Goal: Task Accomplishment & Management: Use online tool/utility

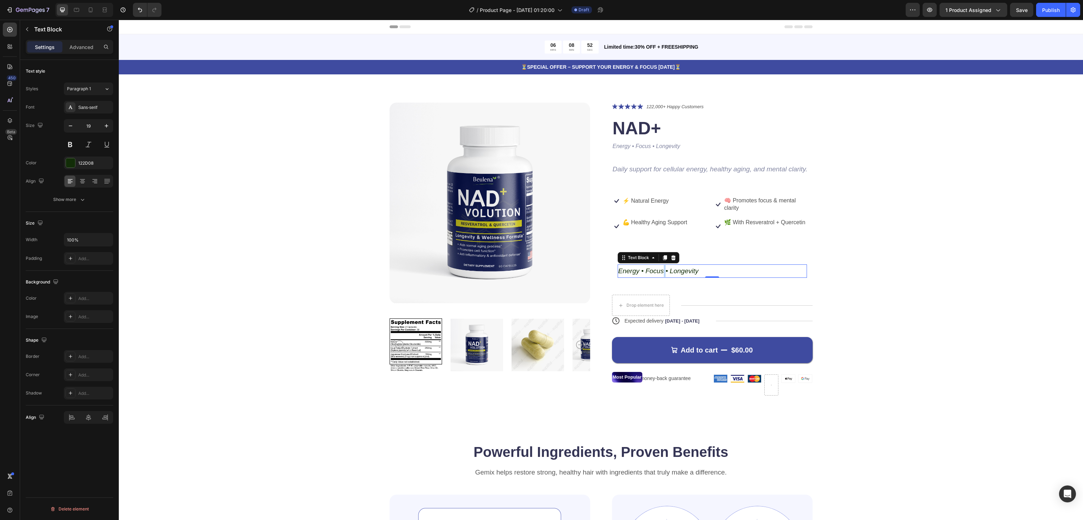
click at [657, 270] on icon "Energy • Focus • Longevity" at bounding box center [658, 270] width 80 height 7
click at [930, 268] on div "Product Images Icon Icon Icon Icon Icon Icon List 122,000+ Happy Customers Text…" at bounding box center [601, 255] width 908 height 304
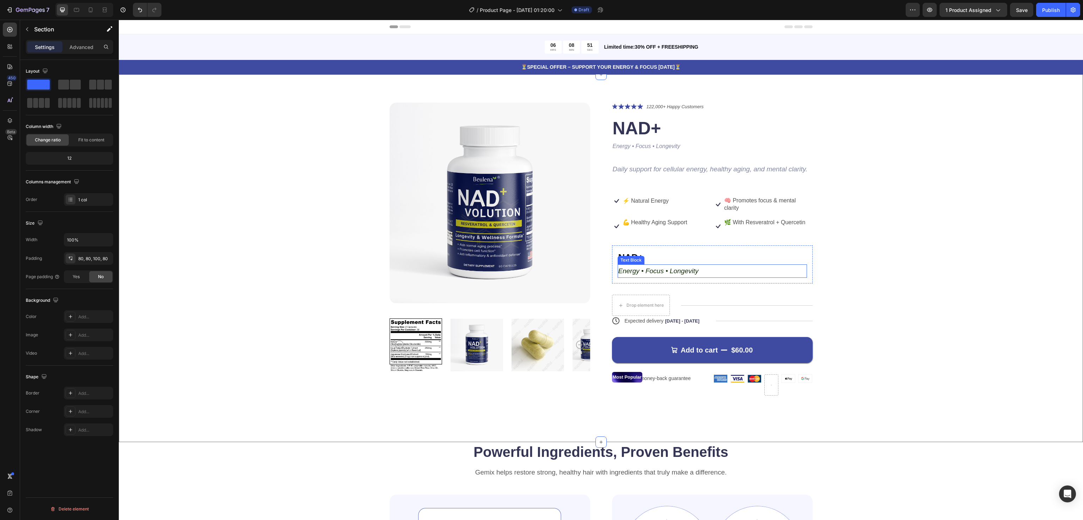
click at [671, 272] on icon "Energy • Focus • Longevity" at bounding box center [658, 270] width 80 height 7
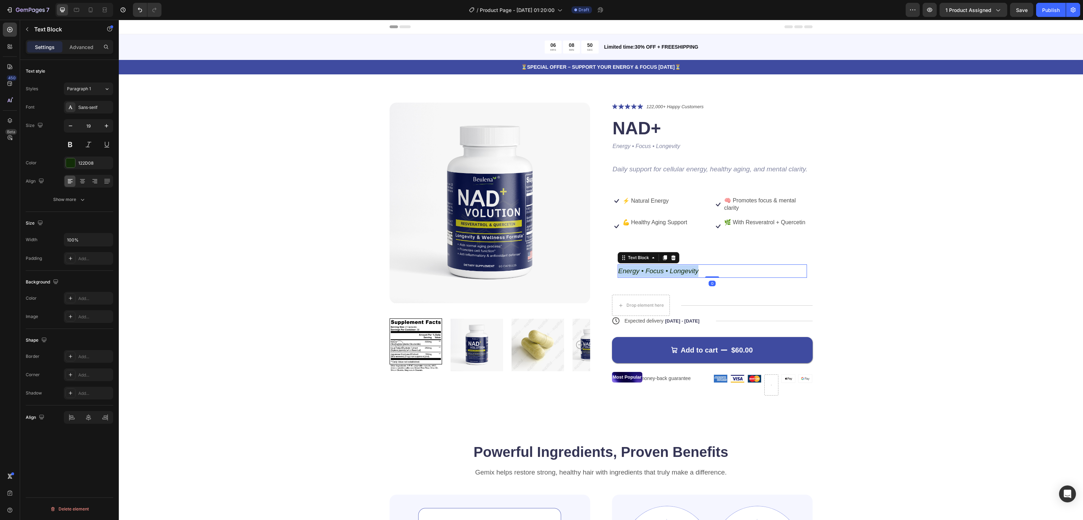
click at [671, 272] on icon "Energy • Focus • Longevity" at bounding box center [658, 270] width 80 height 7
click at [922, 262] on div "Product Images Icon Icon Icon Icon Icon Icon List 122,000+ Happy Customers Text…" at bounding box center [601, 255] width 908 height 304
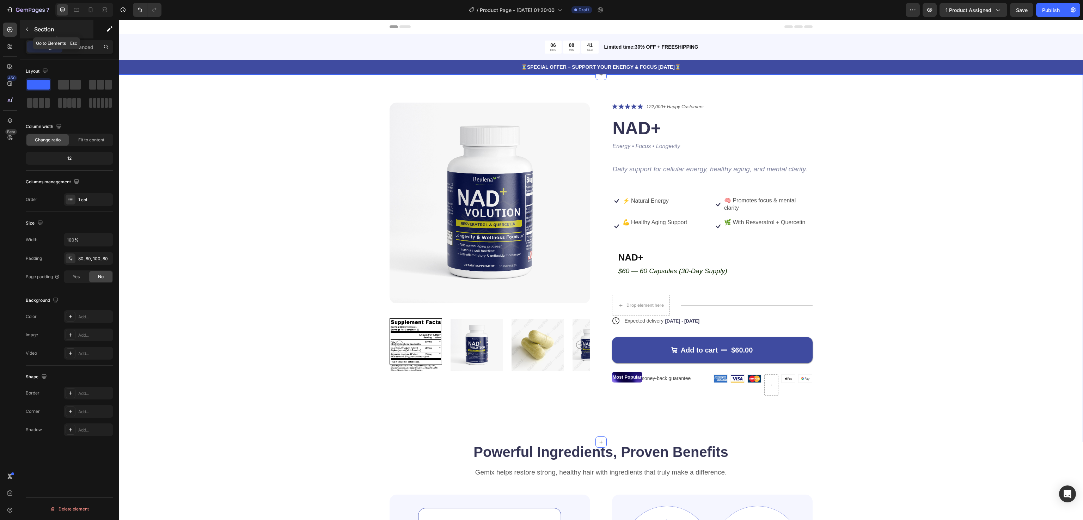
click at [31, 29] on button "button" at bounding box center [26, 29] width 11 height 11
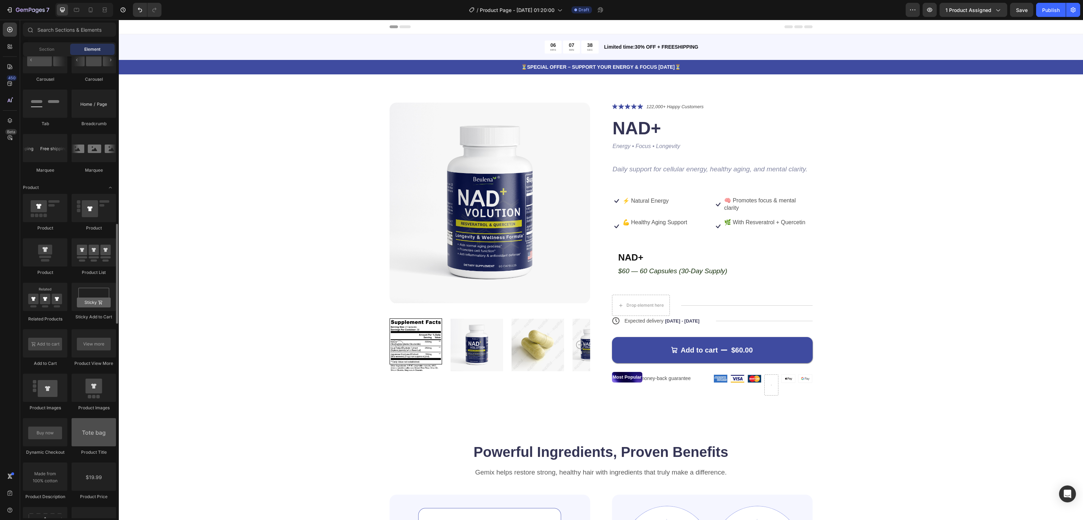
scroll to position [846, 0]
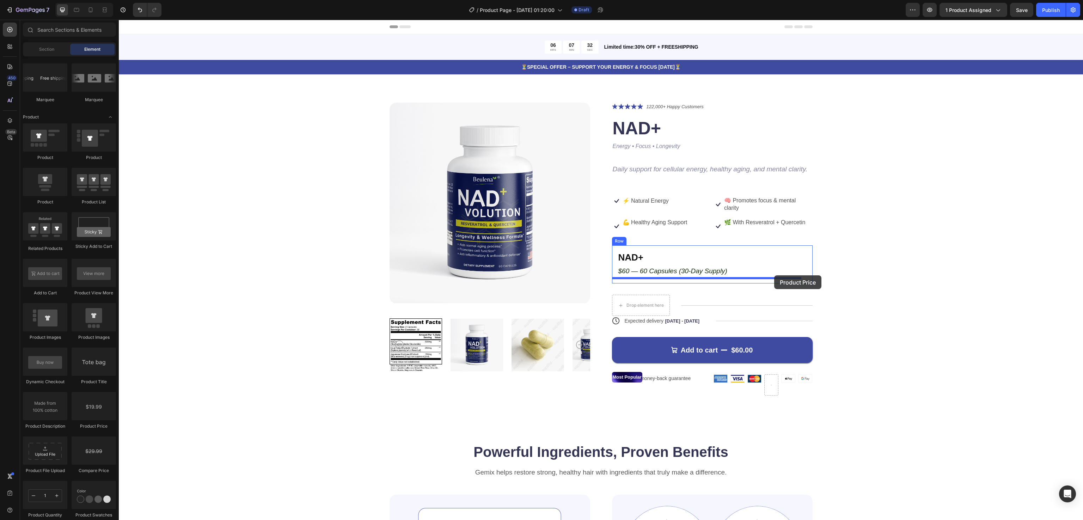
drag, startPoint x: 220, startPoint y: 430, endPoint x: 774, endPoint y: 275, distance: 575.5
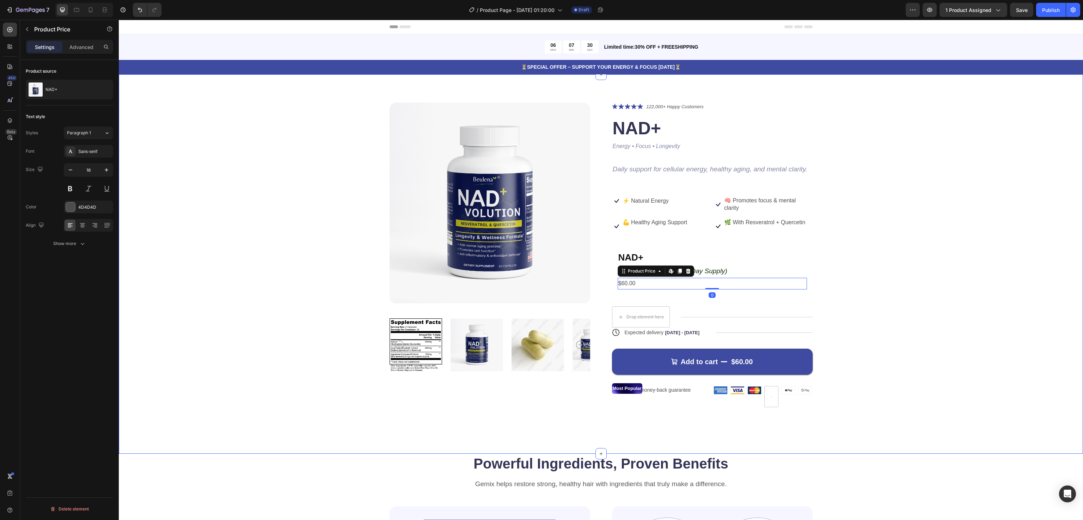
click at [980, 294] on div "Product Images Icon Icon Icon Icon Icon Icon List 122,000+ Happy Customers Text…" at bounding box center [601, 261] width 908 height 316
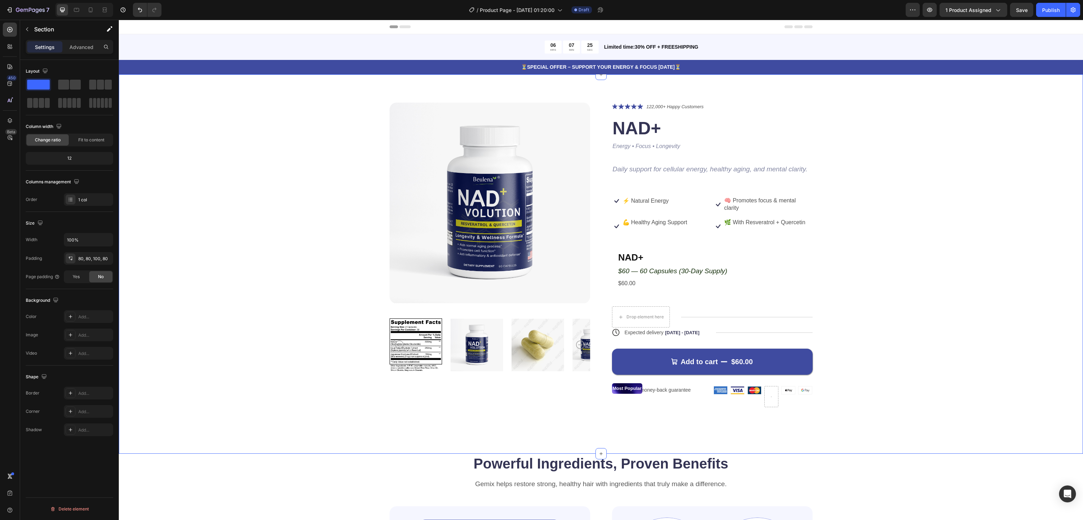
click at [867, 266] on div "Product Images Icon Icon Icon Icon Icon Icon List 122,000+ Happy Customers Text…" at bounding box center [601, 261] width 908 height 316
click at [866, 324] on div "Product Images Icon Icon Icon Icon Icon Icon List 122,000+ Happy Customers Text…" at bounding box center [601, 261] width 908 height 316
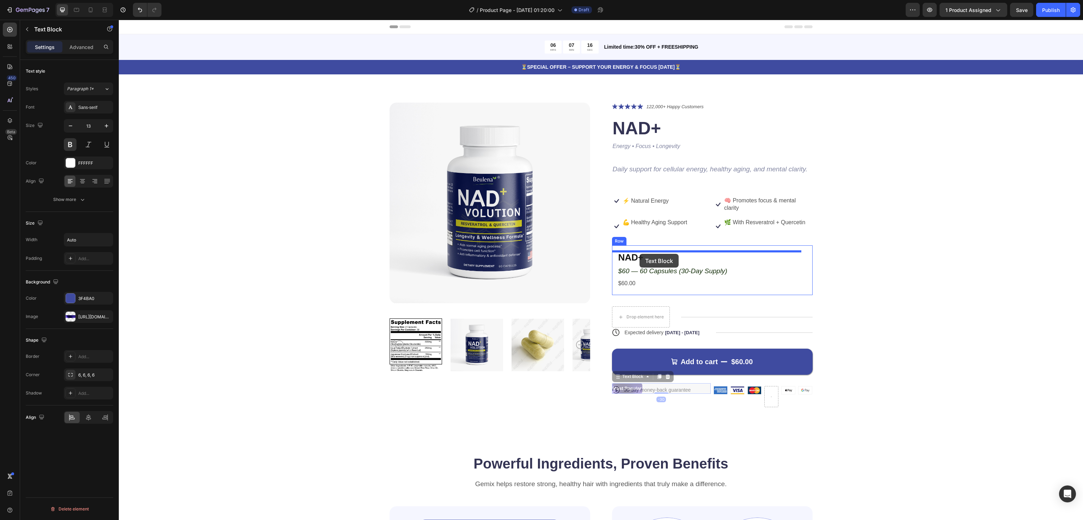
drag, startPoint x: 624, startPoint y: 384, endPoint x: 639, endPoint y: 253, distance: 131.9
click at [860, 251] on div "Product Images Icon Icon Icon Icon Icon Icon List 122,000+ Happy Customers Text…" at bounding box center [601, 261] width 908 height 316
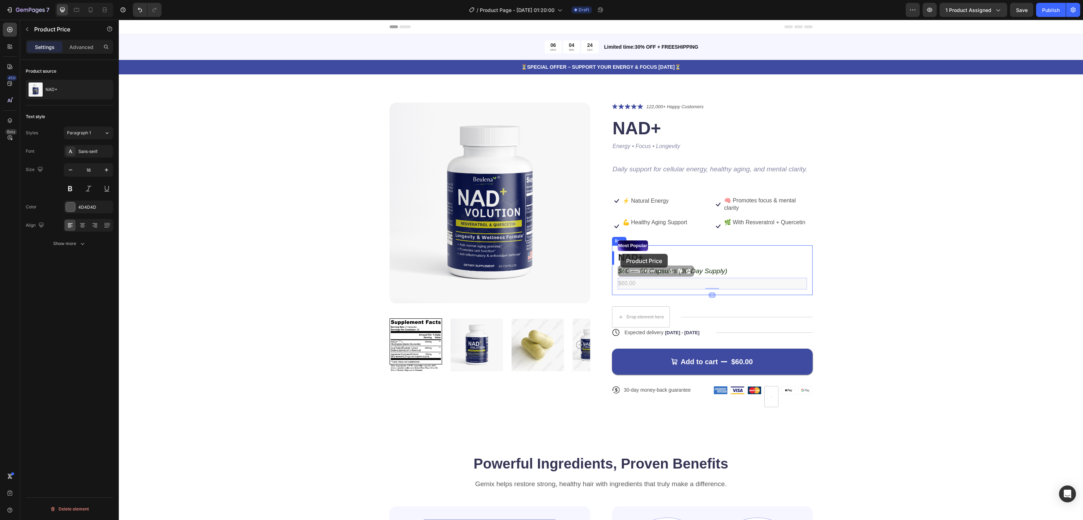
drag, startPoint x: 625, startPoint y: 285, endPoint x: 620, endPoint y: 254, distance: 31.4
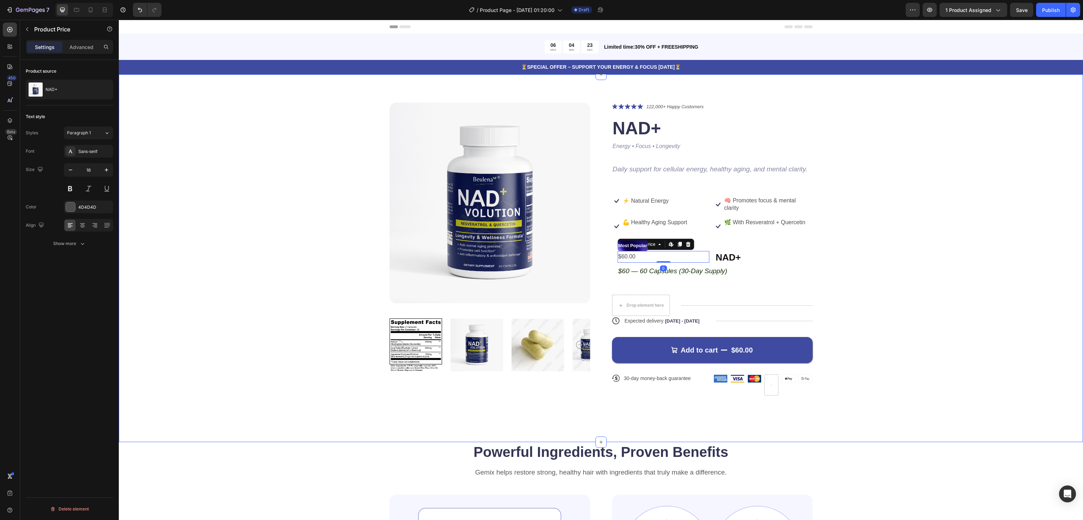
click at [896, 260] on div "Product Images Icon Icon Icon Icon Icon Icon List 122,000+ Happy Customers Text…" at bounding box center [601, 255] width 908 height 304
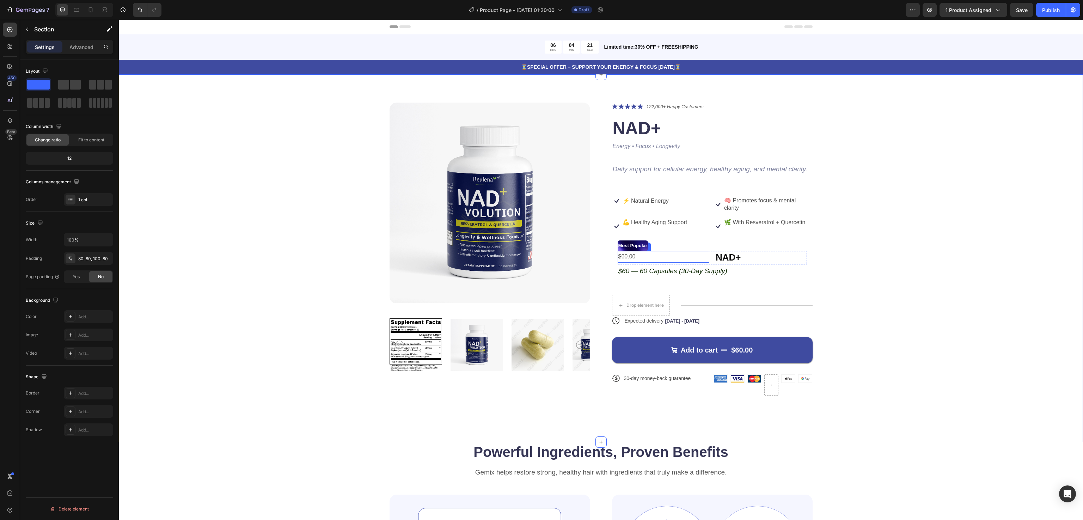
click at [631, 254] on div "$60.00" at bounding box center [663, 257] width 92 height 12
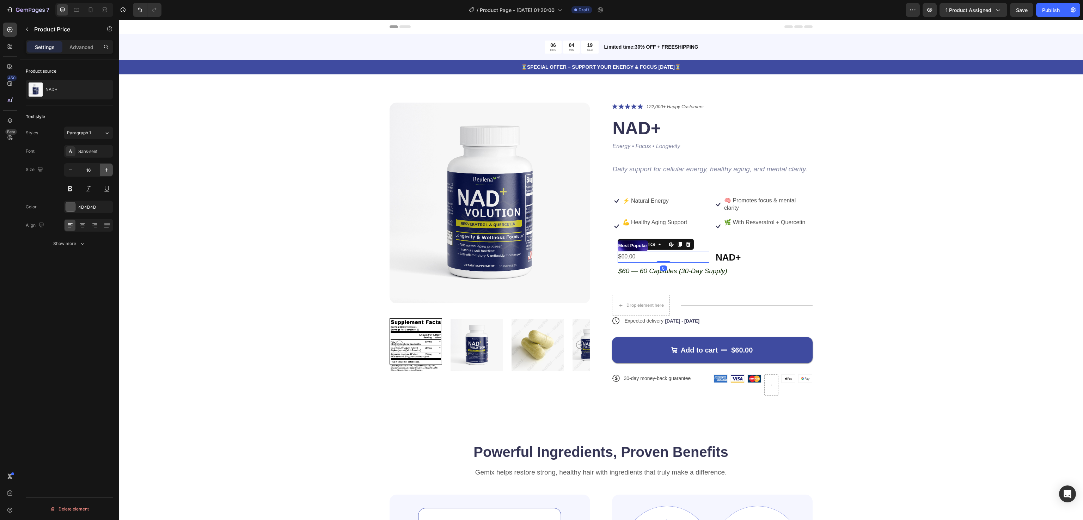
click at [107, 165] on button "button" at bounding box center [106, 170] width 13 height 13
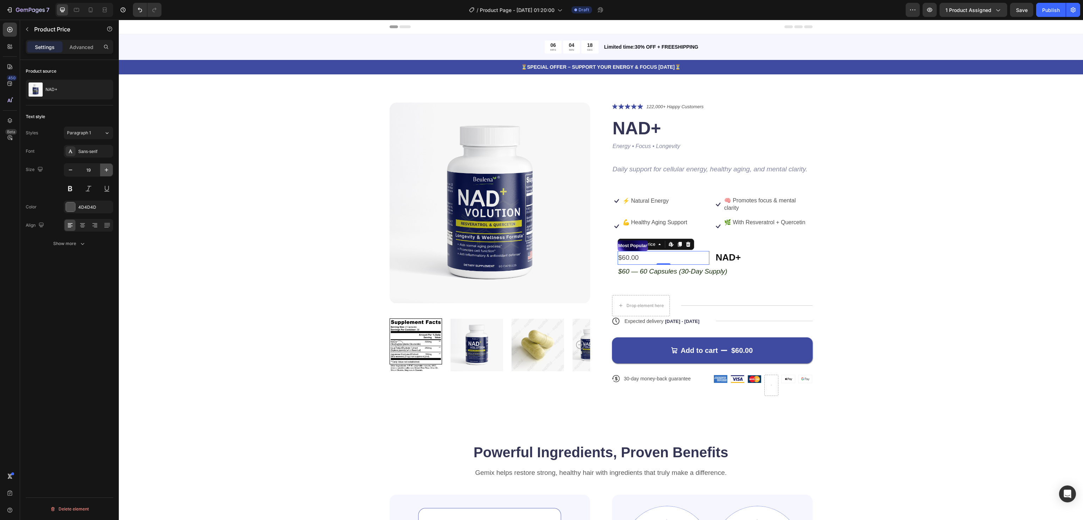
click at [107, 165] on button "button" at bounding box center [106, 170] width 13 height 13
type input "22"
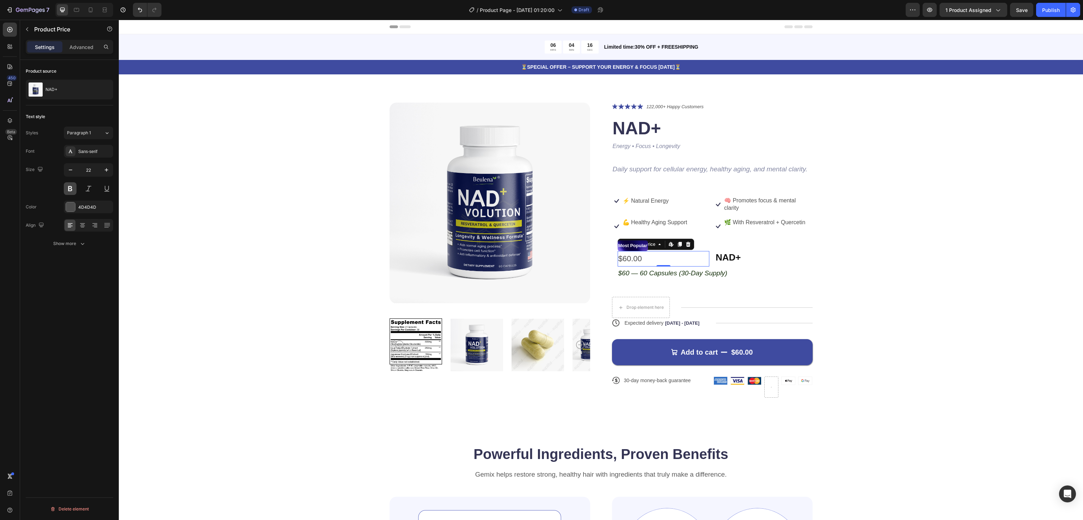
click at [69, 192] on button at bounding box center [70, 188] width 13 height 13
click at [983, 300] on div "Product Images Icon Icon Icon Icon Icon Icon List 122,000+ Happy Customers Text…" at bounding box center [601, 256] width 908 height 306
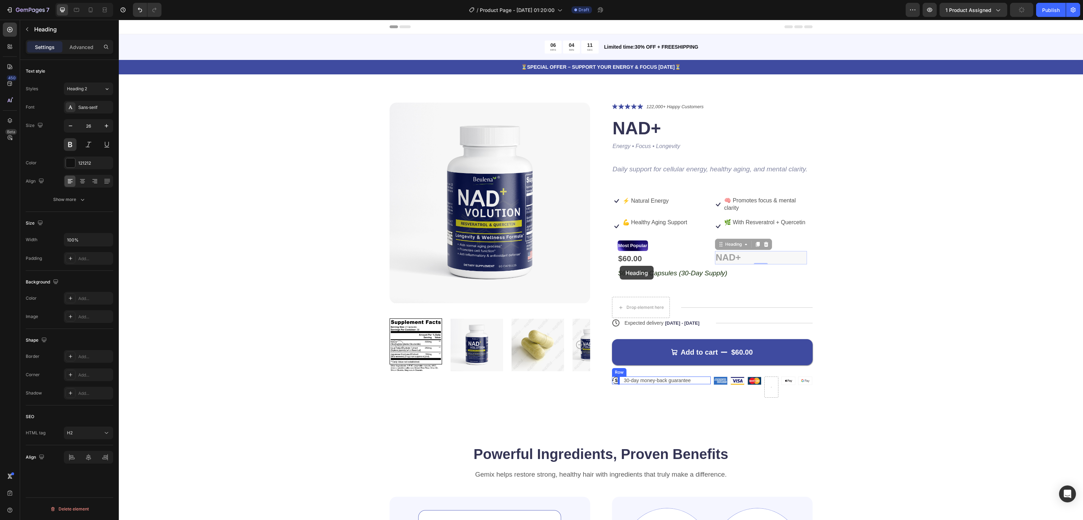
drag, startPoint x: 723, startPoint y: 258, endPoint x: 620, endPoint y: 266, distance: 103.9
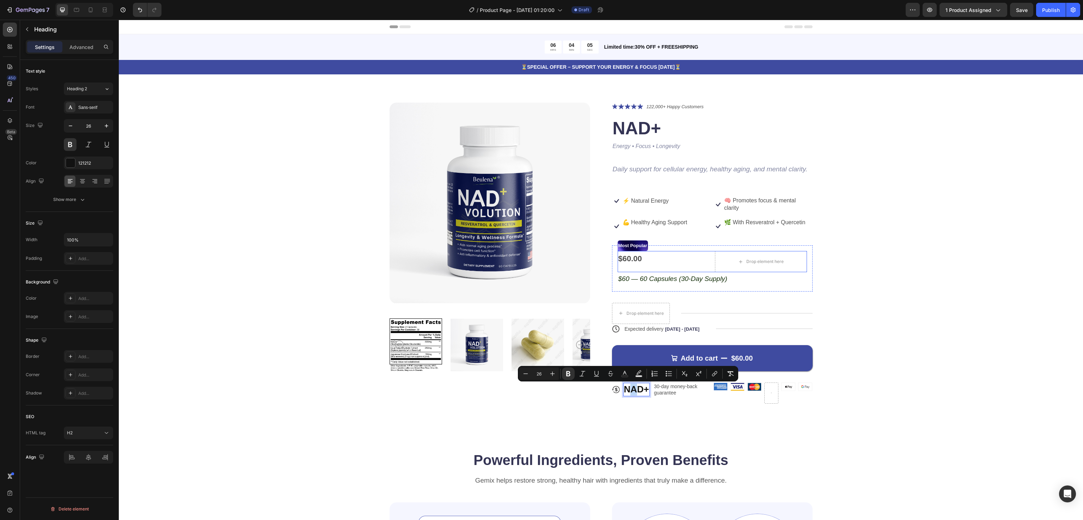
drag, startPoint x: 630, startPoint y: 388, endPoint x: 624, endPoint y: 267, distance: 121.4
click at [621, 408] on div "Icon NAD+ Heading 0 30-day money-back guarantee Text Block Row" at bounding box center [661, 398] width 99 height 32
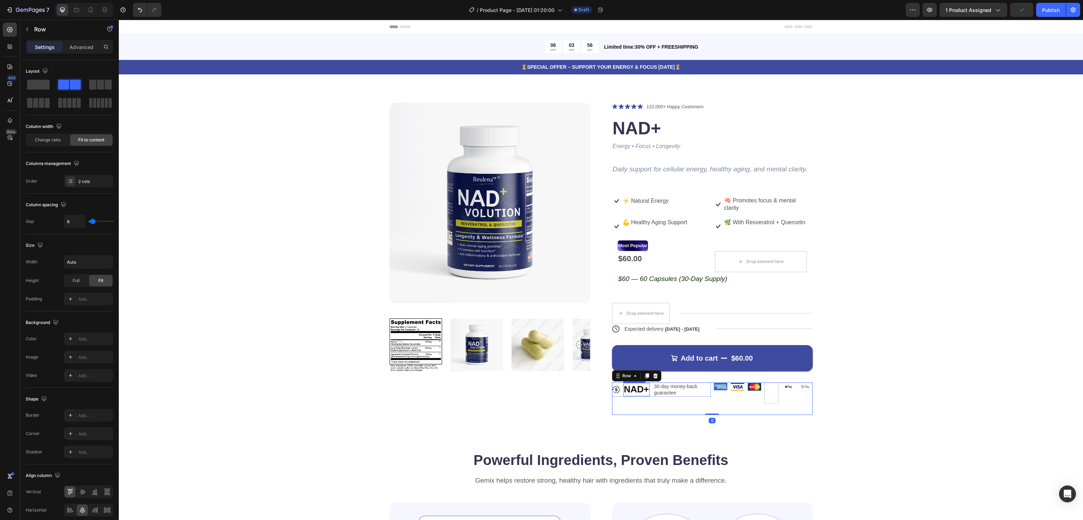
click at [629, 388] on strong "NAD+" at bounding box center [636, 389] width 25 height 11
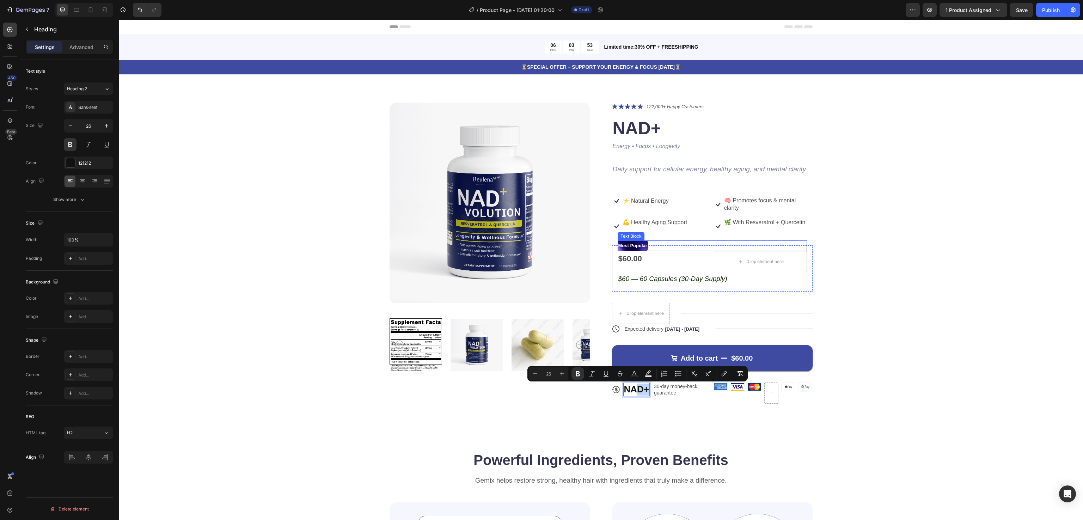
drag, startPoint x: 629, startPoint y: 388, endPoint x: 660, endPoint y: 244, distance: 147.1
click at [660, 244] on div "Most Popular" at bounding box center [711, 245] width 189 height 11
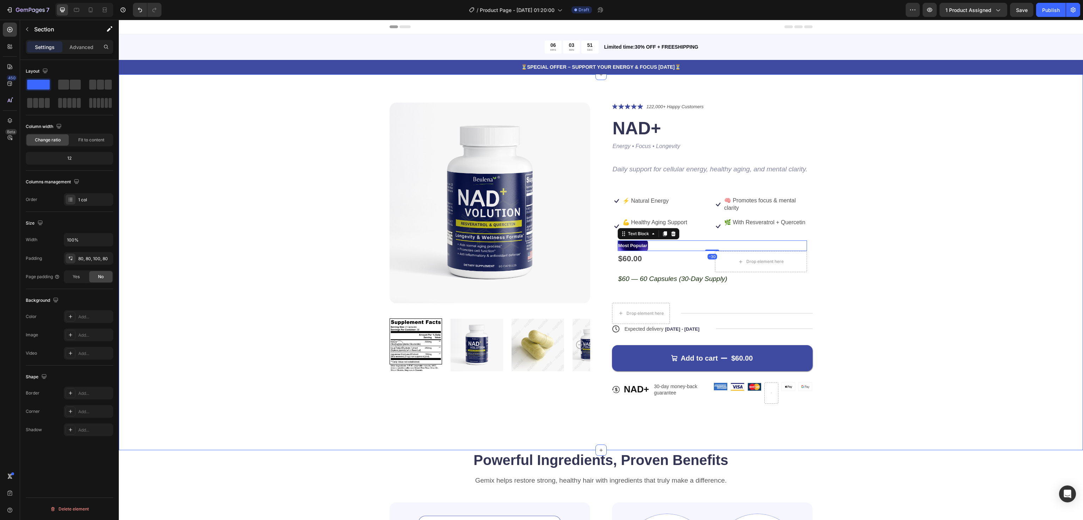
click at [907, 241] on div "Product Images Icon Icon Icon Icon Icon Icon List 122,000+ Happy Customers Text…" at bounding box center [601, 259] width 908 height 312
click at [138, 13] on icon "Undo/Redo" at bounding box center [139, 9] width 7 height 7
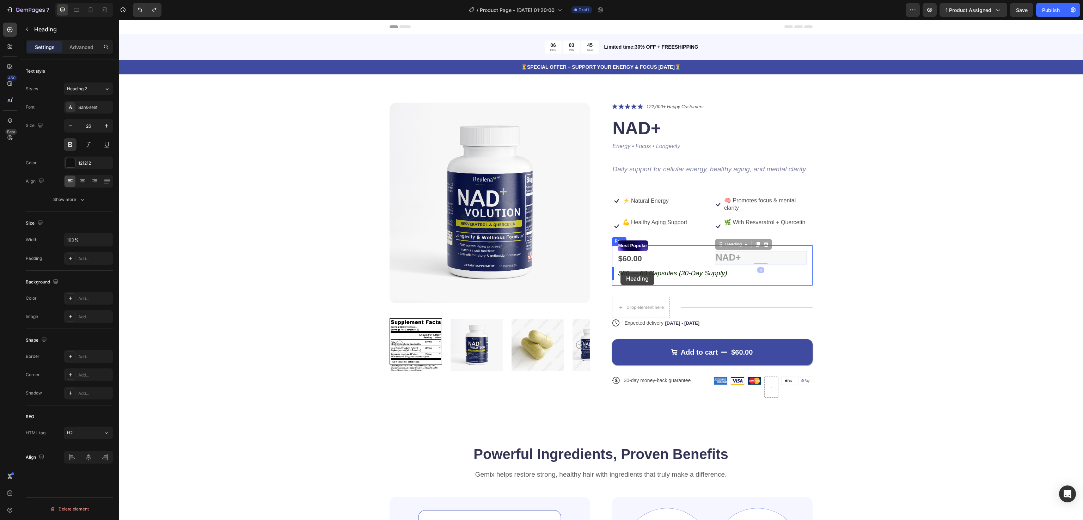
drag, startPoint x: 722, startPoint y: 258, endPoint x: 620, endPoint y: 271, distance: 102.8
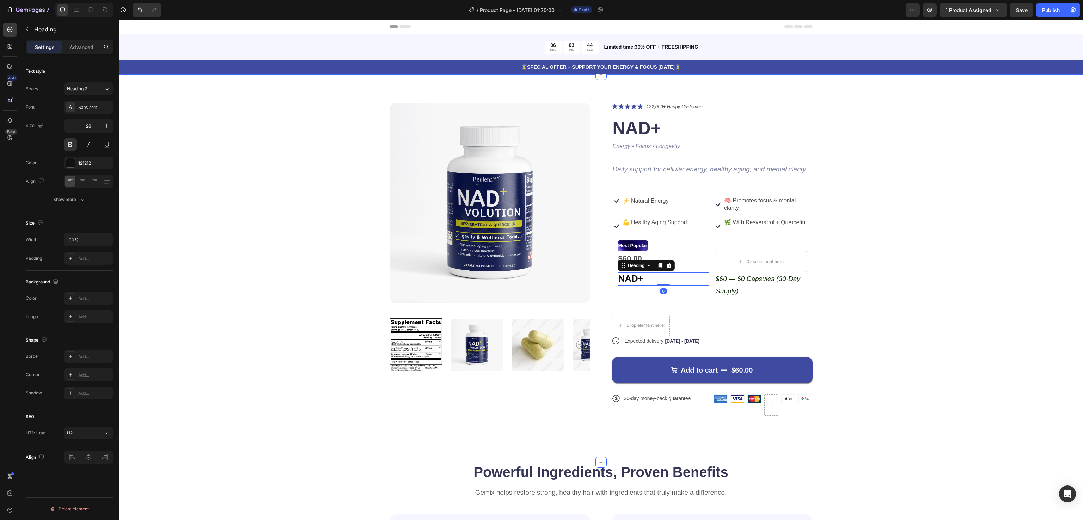
click at [924, 267] on div "Product Images Icon Icon Icon Icon Icon Icon List 122,000+ Happy Customers Text…" at bounding box center [601, 265] width 908 height 324
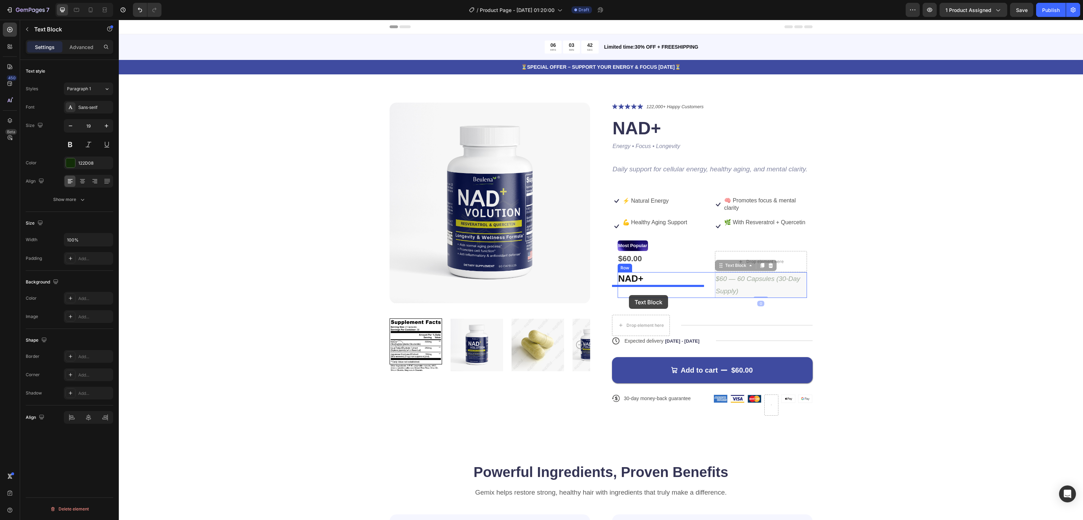
drag, startPoint x: 746, startPoint y: 280, endPoint x: 629, endPoint y: 295, distance: 117.9
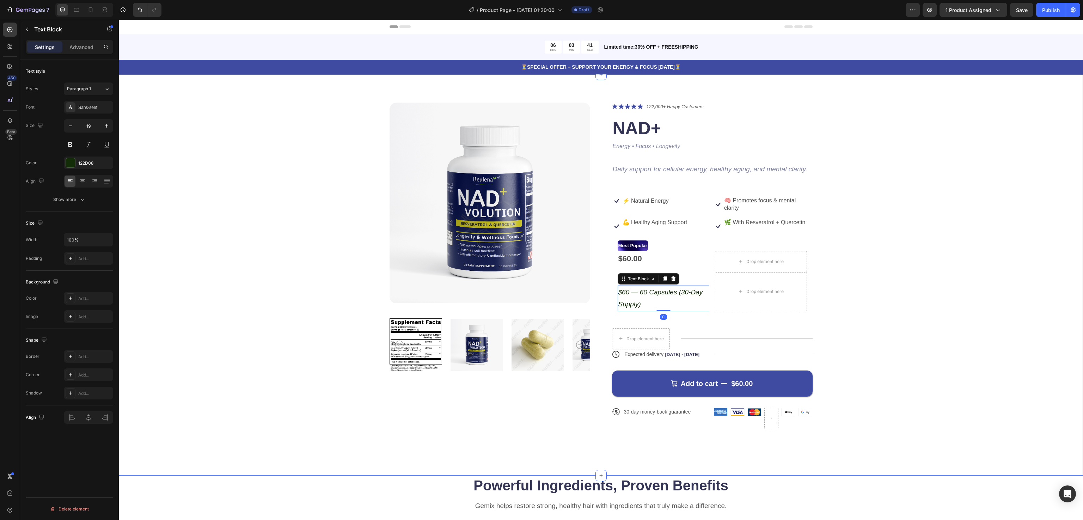
click at [988, 283] on div "Product Images Icon Icon Icon Icon Icon Icon List 122,000+ Happy Customers Text…" at bounding box center [601, 272] width 908 height 338
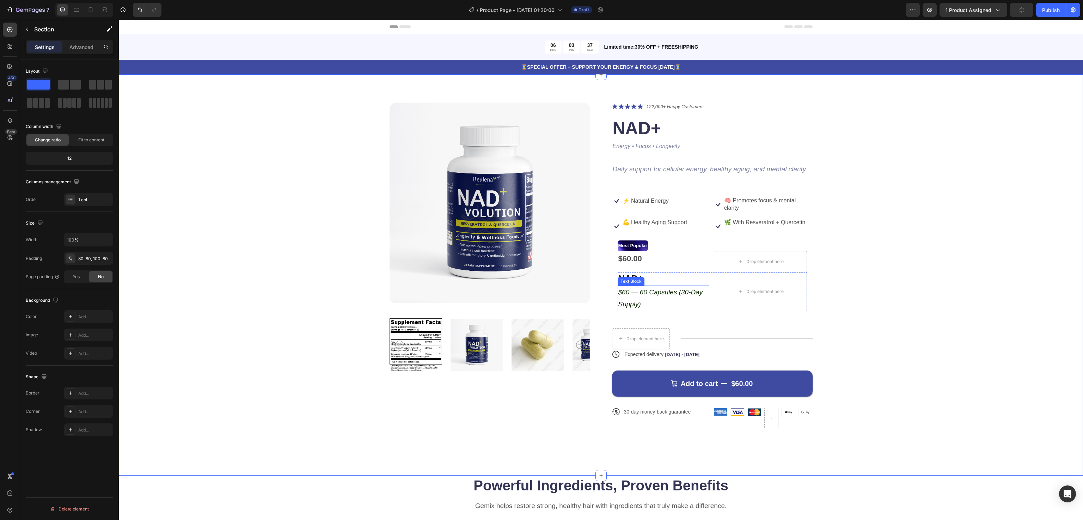
click at [638, 295] on icon "$60 — 60 Capsules (30-Day Supply)" at bounding box center [660, 297] width 85 height 19
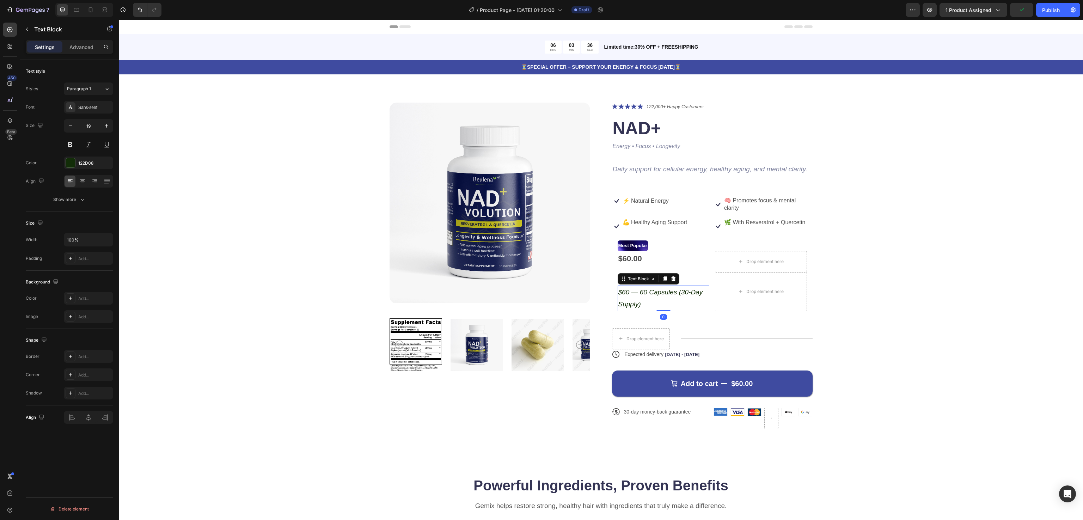
click at [634, 294] on icon "$60 — 60 Capsules (30-Day Supply)" at bounding box center [660, 297] width 85 height 19
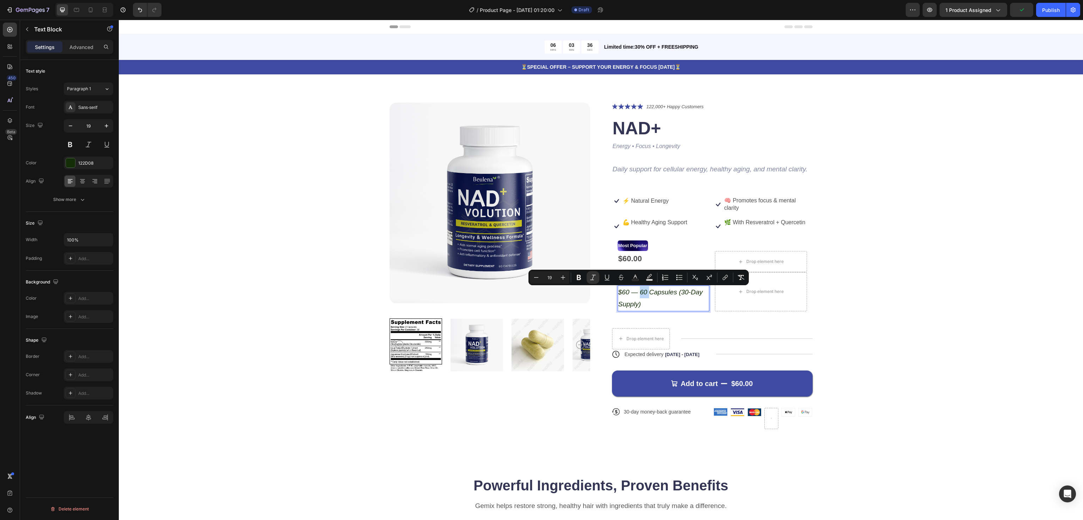
click at [634, 294] on icon "$60 — 60 Capsules (30-Day Supply)" at bounding box center [660, 297] width 85 height 19
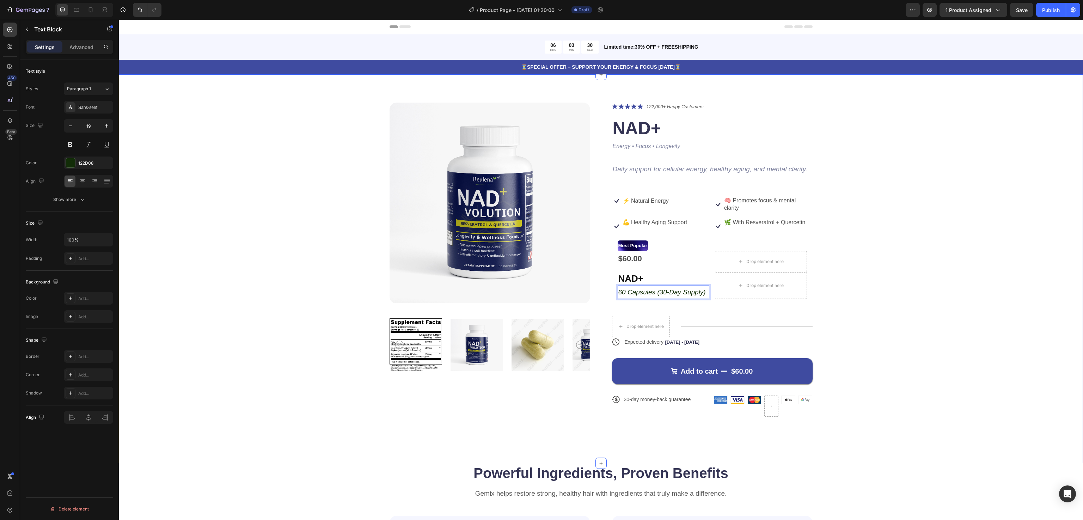
click at [916, 257] on div "Product Images Icon Icon Icon Icon Icon Icon List 122,000+ Happy Customers Text…" at bounding box center [601, 266] width 908 height 326
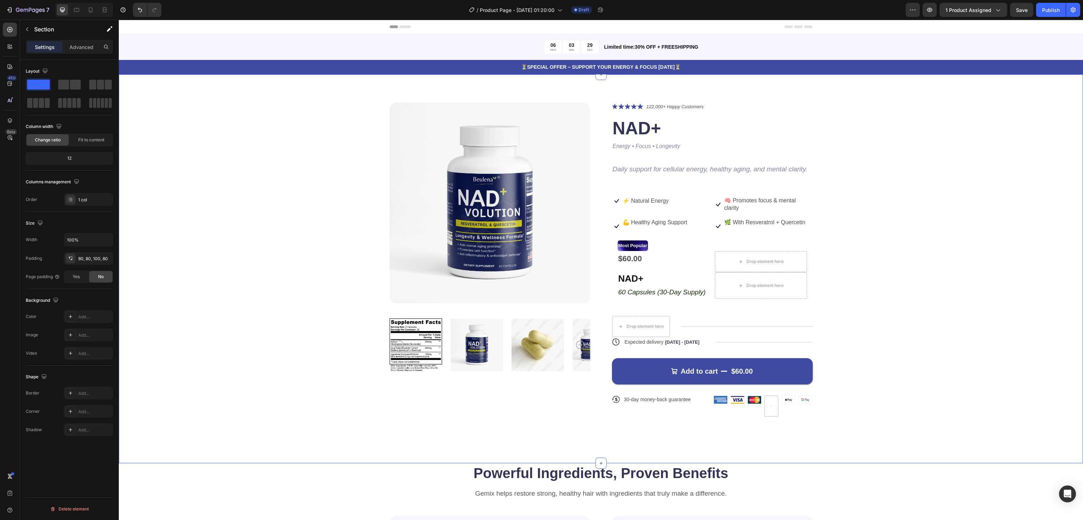
click at [916, 337] on div "Product Images Icon Icon Icon Icon Icon Icon List 122,000+ Happy Customers Text…" at bounding box center [601, 266] width 908 height 326
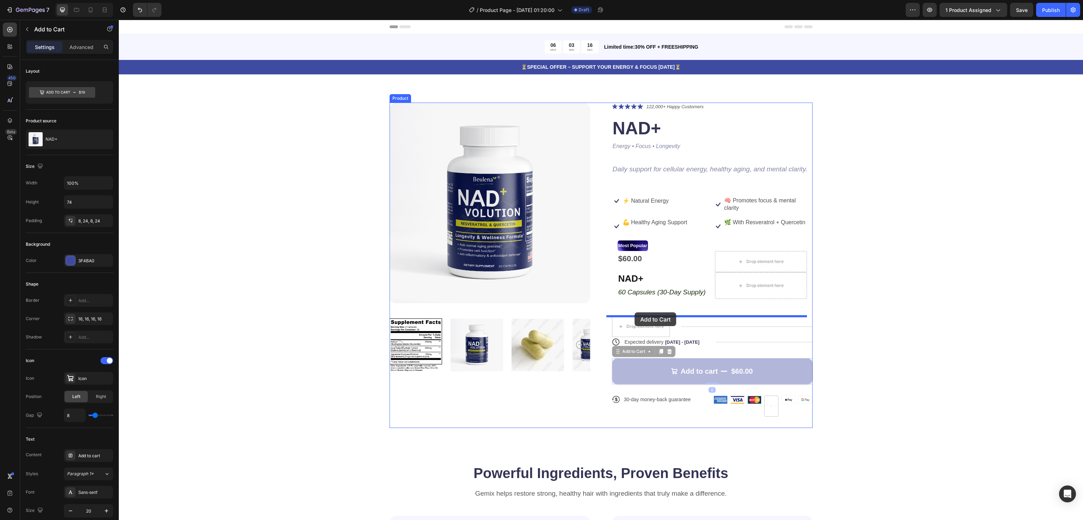
drag, startPoint x: 635, startPoint y: 367, endPoint x: 634, endPoint y: 312, distance: 54.3
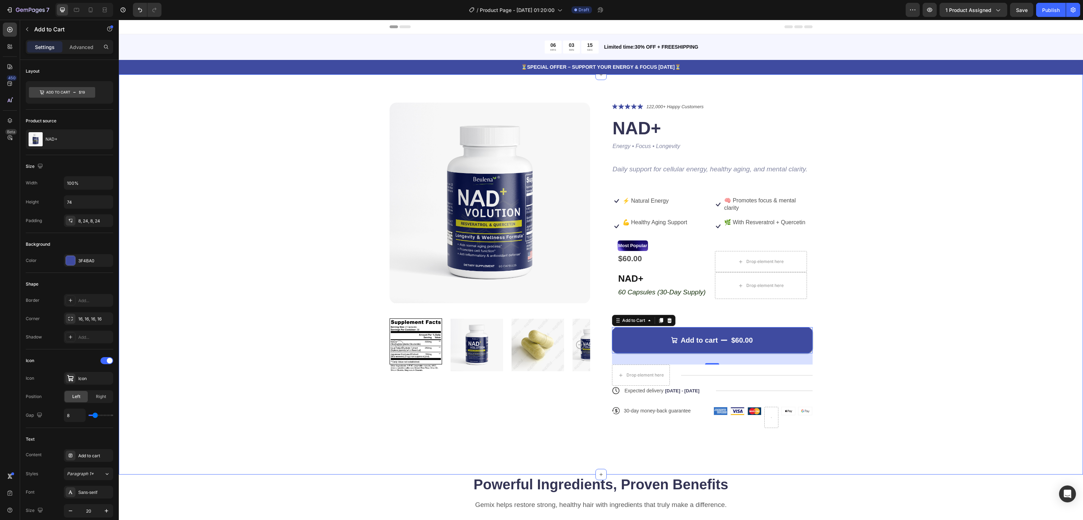
click at [945, 302] on div "Product Images Icon Icon Icon Icon Icon Icon List 122,000+ Happy Customers Text…" at bounding box center [601, 271] width 908 height 337
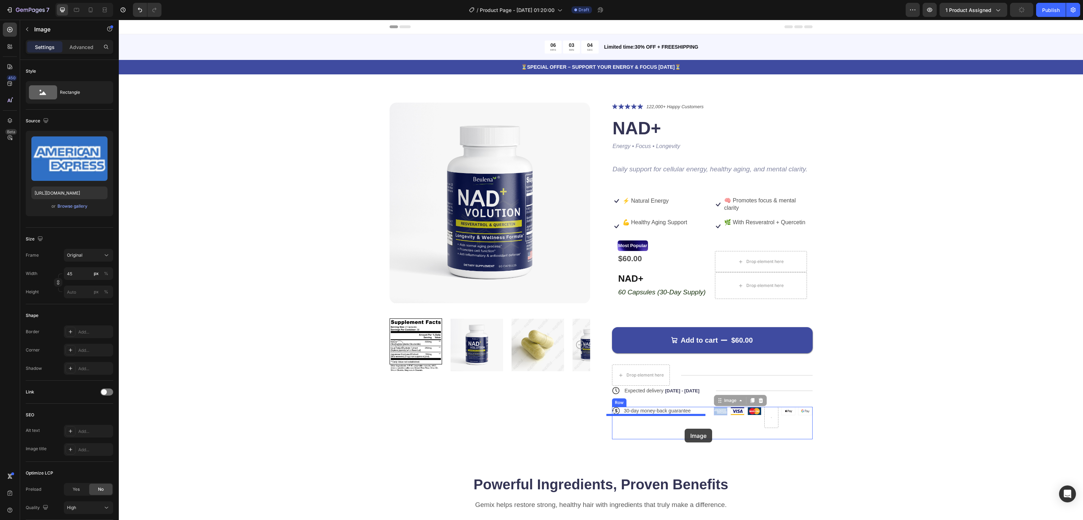
drag, startPoint x: 720, startPoint y: 412, endPoint x: 684, endPoint y: 429, distance: 39.4
click at [873, 387] on div "Product Images Icon Icon Icon Icon Icon Icon List 122,000+ Happy Customers Text…" at bounding box center [601, 271] width 908 height 337
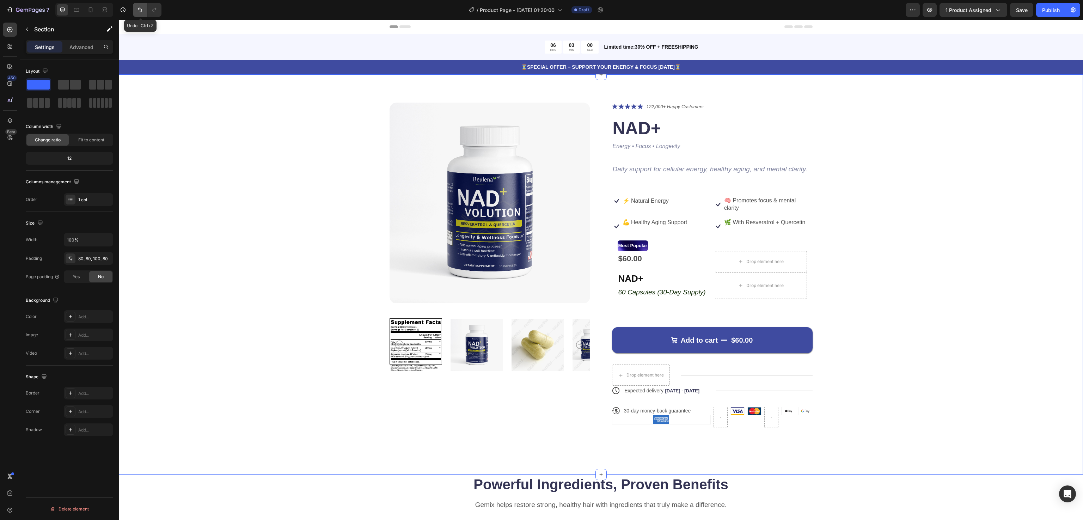
click at [139, 6] on icon "Undo/Redo" at bounding box center [139, 9] width 7 height 7
click at [929, 283] on div "Product Images Icon Icon Icon Icon Icon Icon List 122,000+ Happy Customers Text…" at bounding box center [601, 271] width 908 height 337
click at [636, 411] on p "30-day money-back guarantee" at bounding box center [657, 410] width 67 height 6
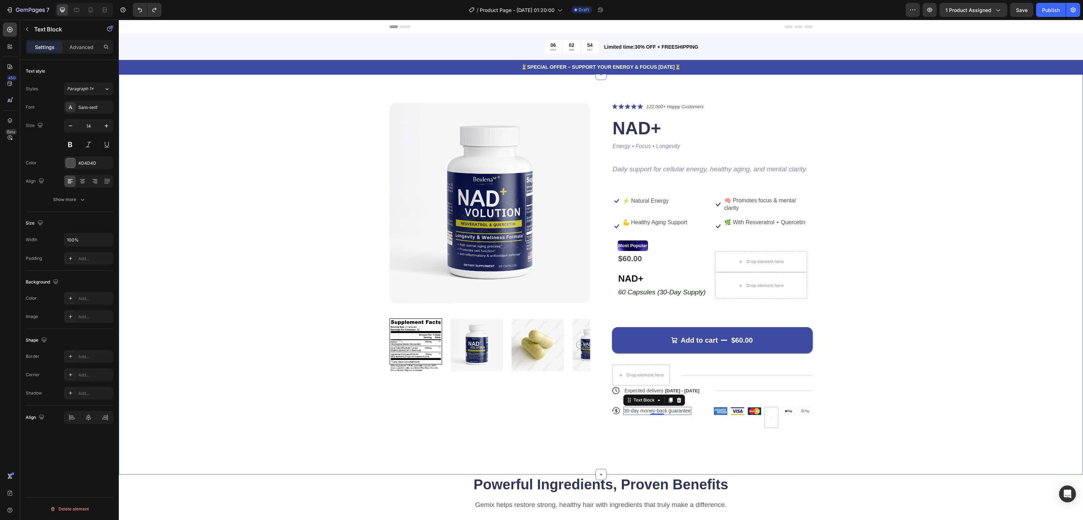
click at [906, 393] on div "Product Images Icon Icon Icon Icon Icon Icon List 122,000+ Happy Customers Text…" at bounding box center [601, 271] width 908 height 337
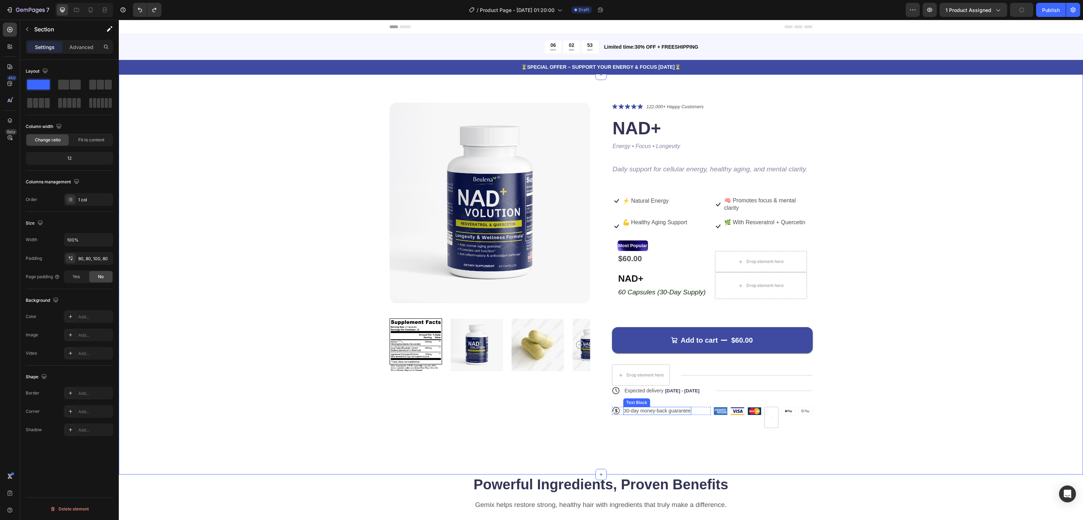
click at [638, 411] on p "30-day money-back guarantee" at bounding box center [657, 410] width 67 height 6
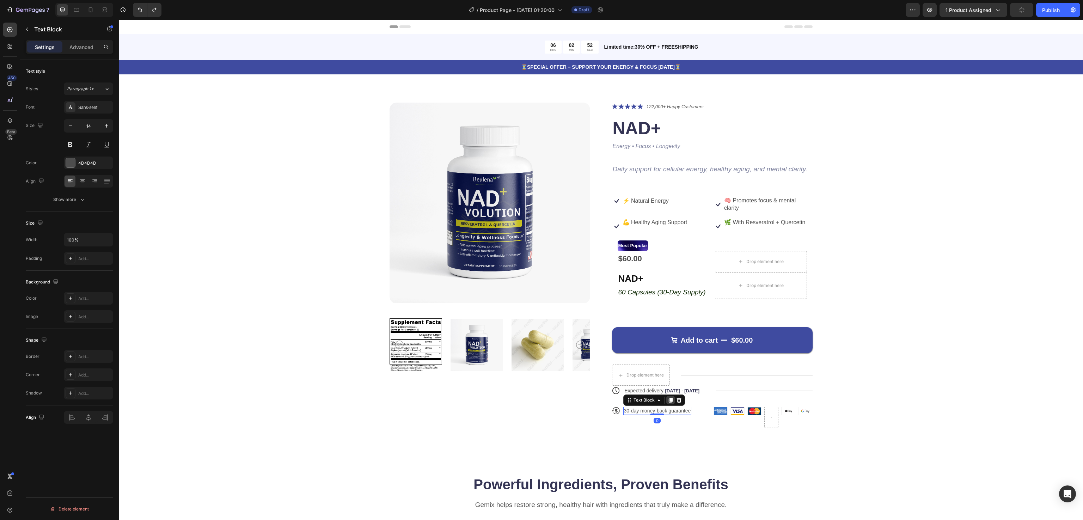
click at [668, 398] on icon at bounding box center [671, 400] width 6 height 6
click at [876, 363] on div "Product Images Icon Icon Icon Icon Icon Icon List 122,000+ Happy Customers Text…" at bounding box center [601, 271] width 908 height 337
drag, startPoint x: 657, startPoint y: 417, endPoint x: 652, endPoint y: 430, distance: 13.8
click at [976, 355] on div "Product Images Icon Icon Icon Icon Icon Icon List 122,000+ Happy Customers Text…" at bounding box center [601, 271] width 908 height 337
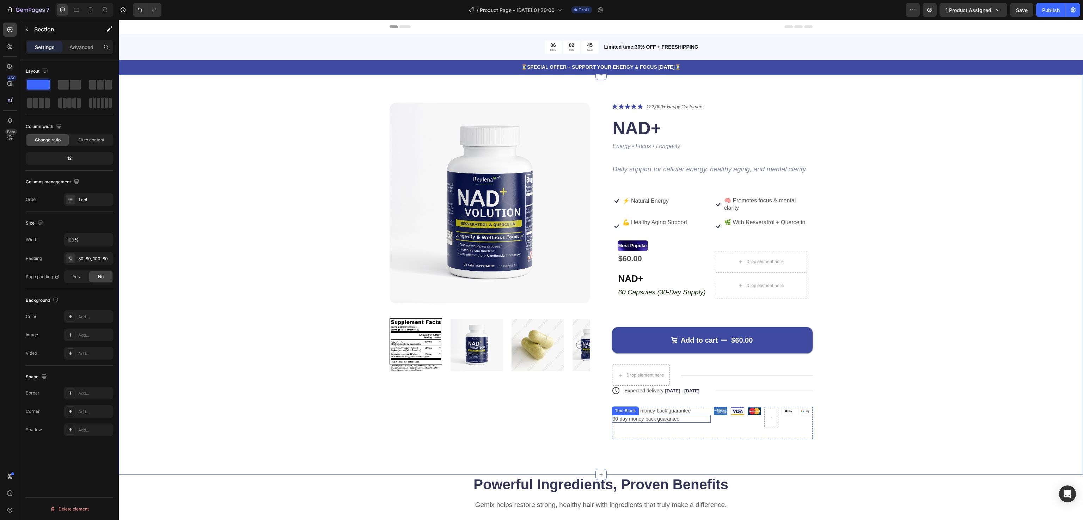
click at [661, 416] on p "30-day money-back guarantee" at bounding box center [662, 419] width 98 height 6
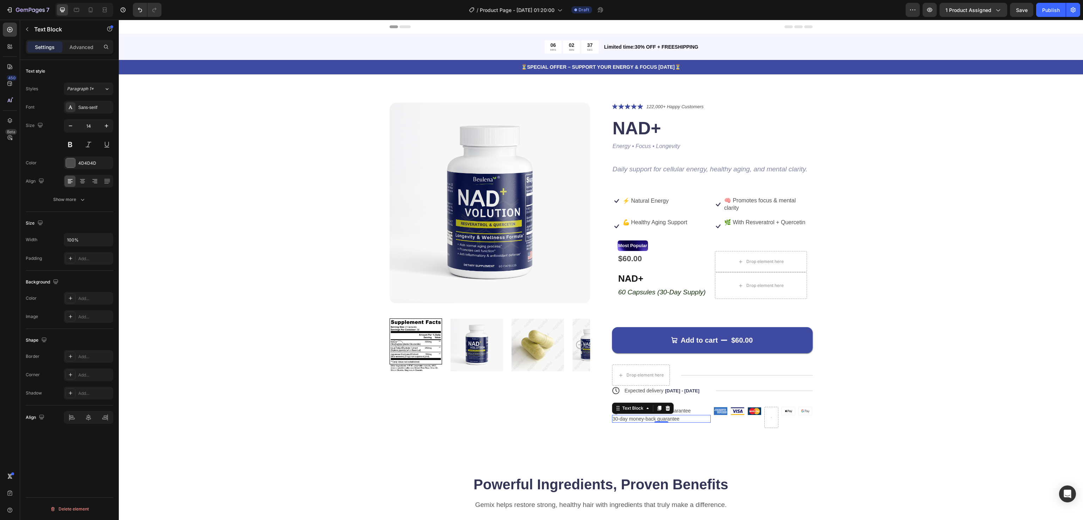
click at [635, 421] on p "30-day money-back guarantee" at bounding box center [662, 419] width 98 height 6
click at [946, 331] on div "Product Images Icon Icon Icon Icon Icon Icon List 122,000+ Happy Customers Text…" at bounding box center [601, 271] width 908 height 337
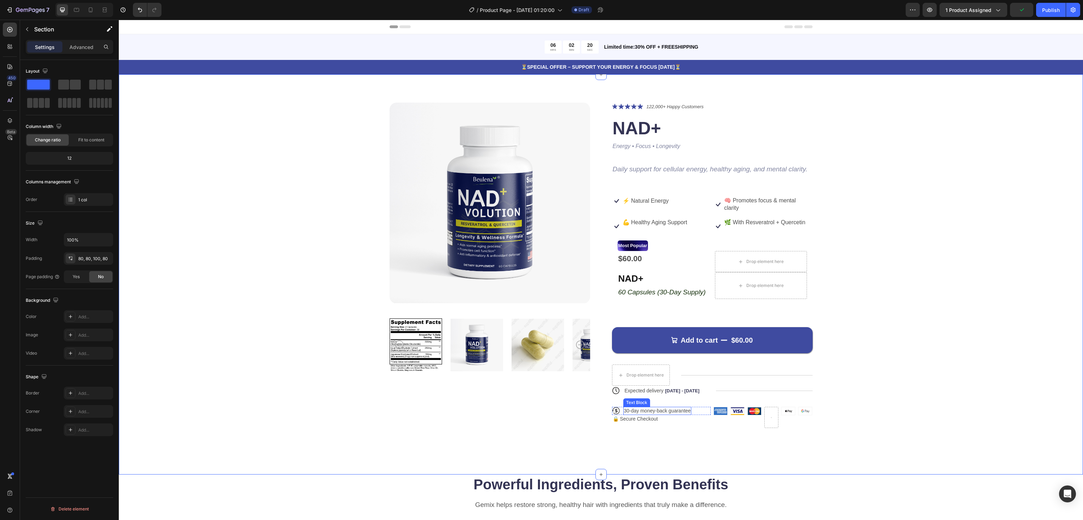
click at [639, 409] on p "30-day money-back guarantee" at bounding box center [657, 410] width 67 height 6
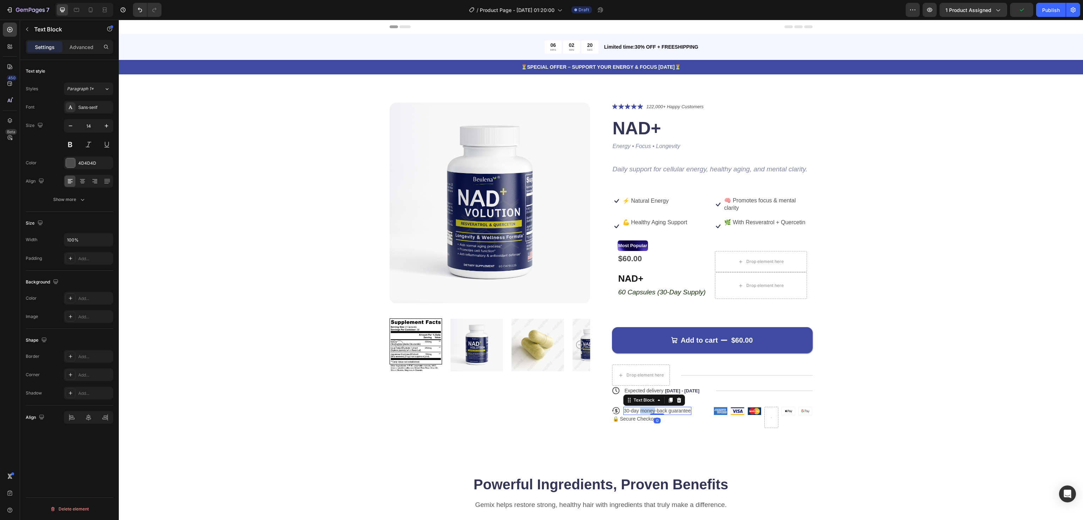
click at [639, 409] on p "30-day money-back guarantee" at bounding box center [657, 410] width 67 height 6
click at [936, 390] on div "Product Images Icon Icon Icon Icon Icon Icon List 122,000+ Happy Customers Text…" at bounding box center [601, 271] width 908 height 337
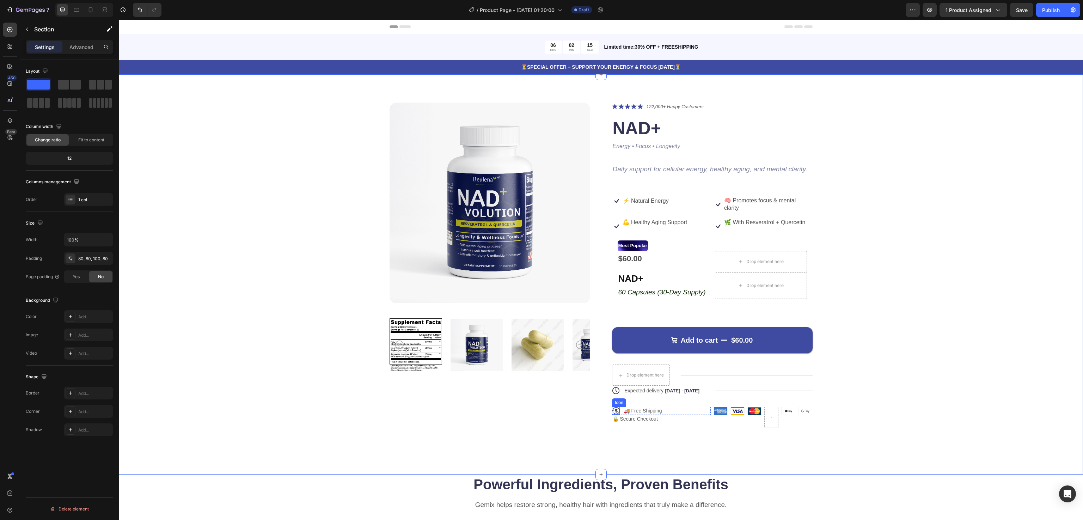
click at [612, 411] on icon at bounding box center [616, 411] width 8 height 8
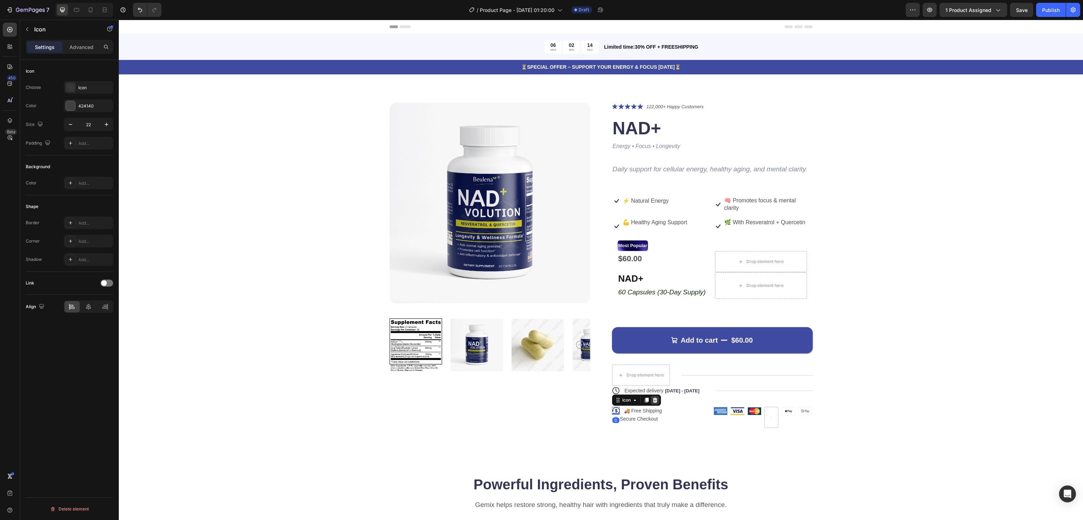
click at [652, 399] on icon at bounding box center [654, 400] width 5 height 5
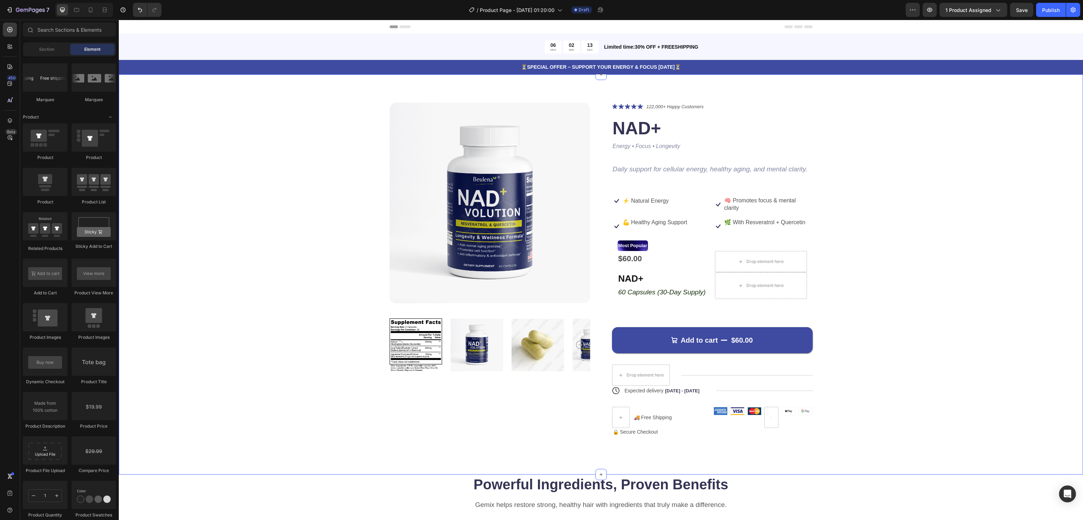
click at [925, 358] on div "Product Images Icon Icon Icon Icon Icon Icon List 122,000+ Happy Customers Text…" at bounding box center [601, 271] width 908 height 337
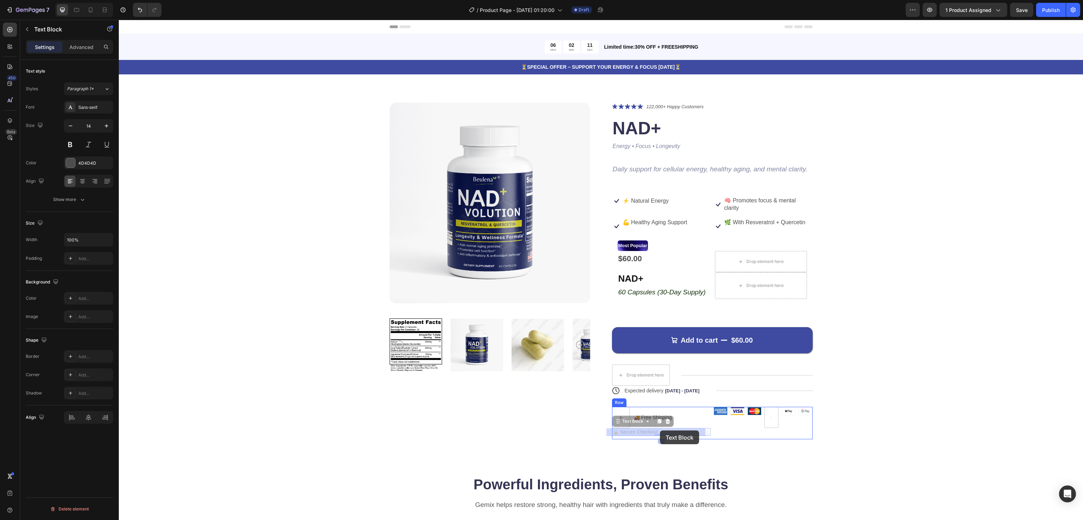
drag, startPoint x: 630, startPoint y: 431, endPoint x: 660, endPoint y: 430, distance: 29.6
click at [973, 341] on div "Product Images Icon Icon Icon Icon Icon Icon List 122,000+ Happy Customers Text…" at bounding box center [601, 271] width 908 height 337
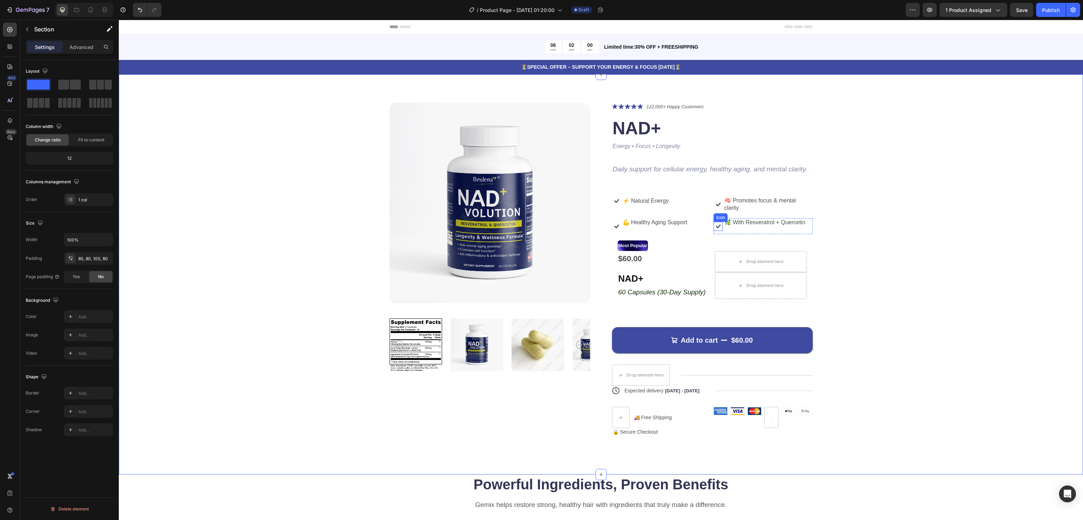
click at [714, 226] on icon at bounding box center [717, 226] width 9 height 9
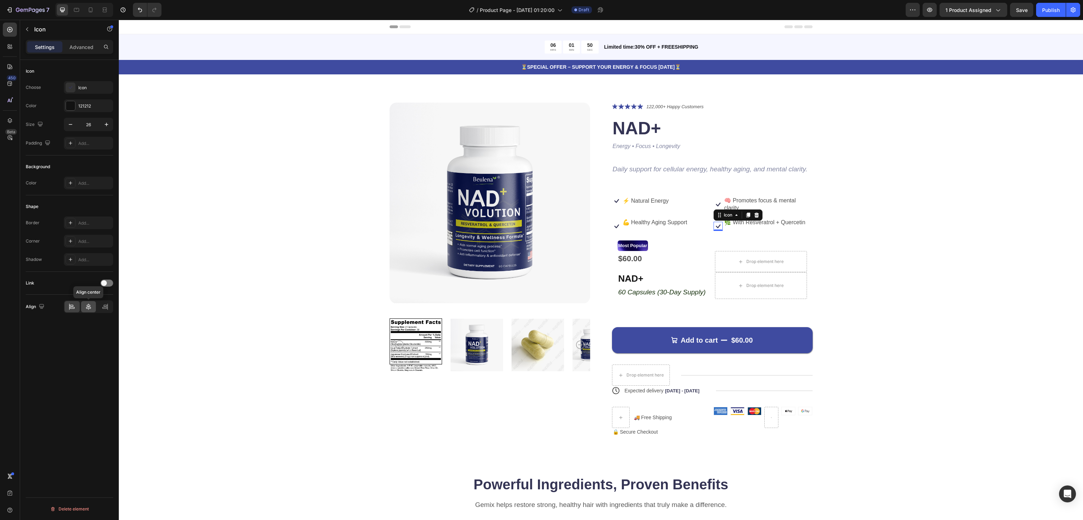
click at [88, 309] on icon at bounding box center [88, 306] width 7 height 7
click at [110, 309] on div at bounding box center [104, 306] width 15 height 11
click at [72, 310] on icon at bounding box center [71, 306] width 7 height 7
click at [211, 292] on div "Product Images Icon Icon Icon Icon Icon Icon List 122,000+ Happy Customers Text…" at bounding box center [601, 271] width 908 height 337
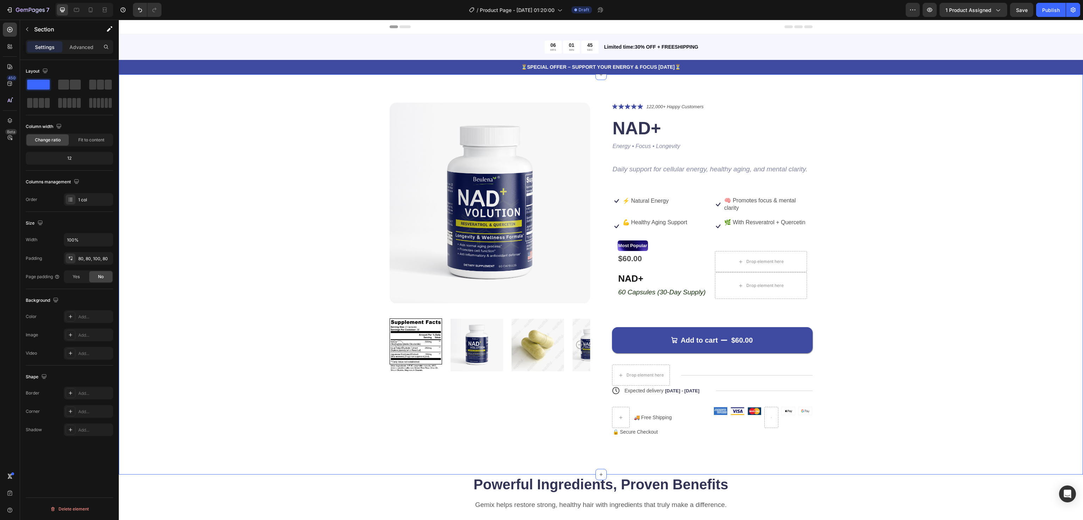
click at [957, 218] on div "Product Images Icon Icon Icon Icon Icon Icon List 122,000+ Happy Customers Text…" at bounding box center [601, 271] width 908 height 337
click at [140, 11] on icon "Undo/Redo" at bounding box center [139, 9] width 7 height 7
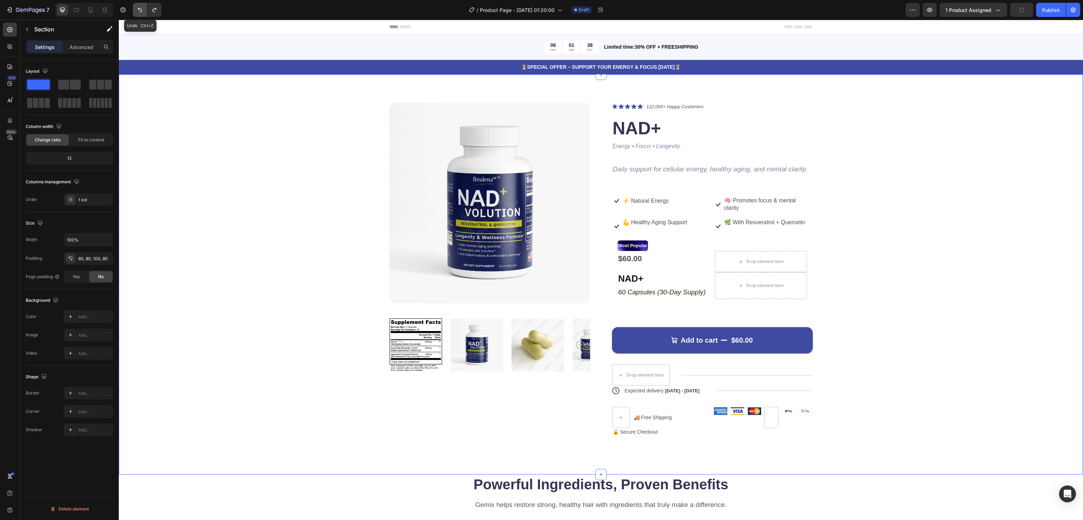
click at [140, 11] on icon "Undo/Redo" at bounding box center [139, 9] width 7 height 7
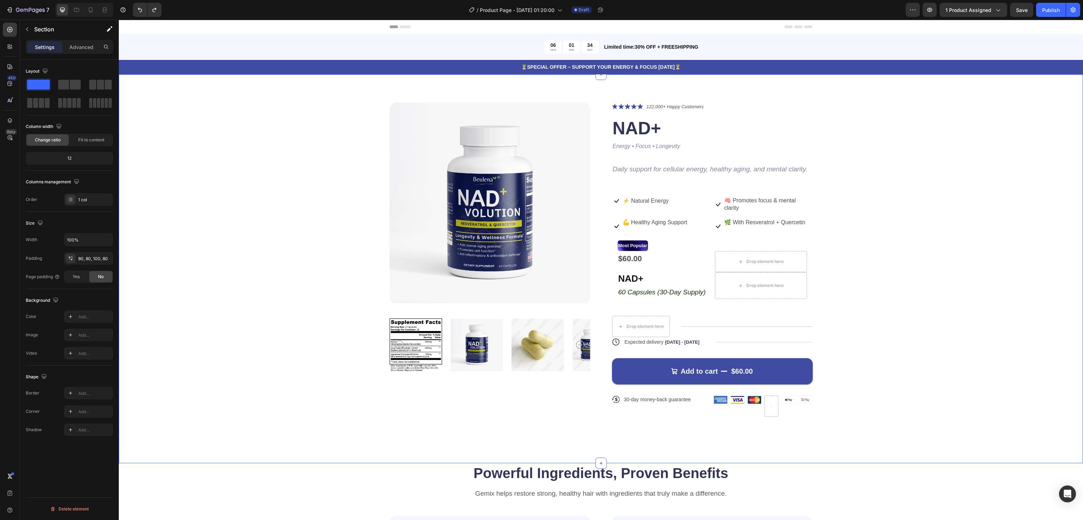
click at [1019, 252] on div "Product Images Icon Icon Icon Icon Icon Icon List 122,000+ Happy Customers Text…" at bounding box center [601, 266] width 908 height 326
click at [937, 269] on div "Product Images Icon Icon Icon Icon Icon Icon List 122,000+ Happy Customers Text…" at bounding box center [601, 266] width 908 height 326
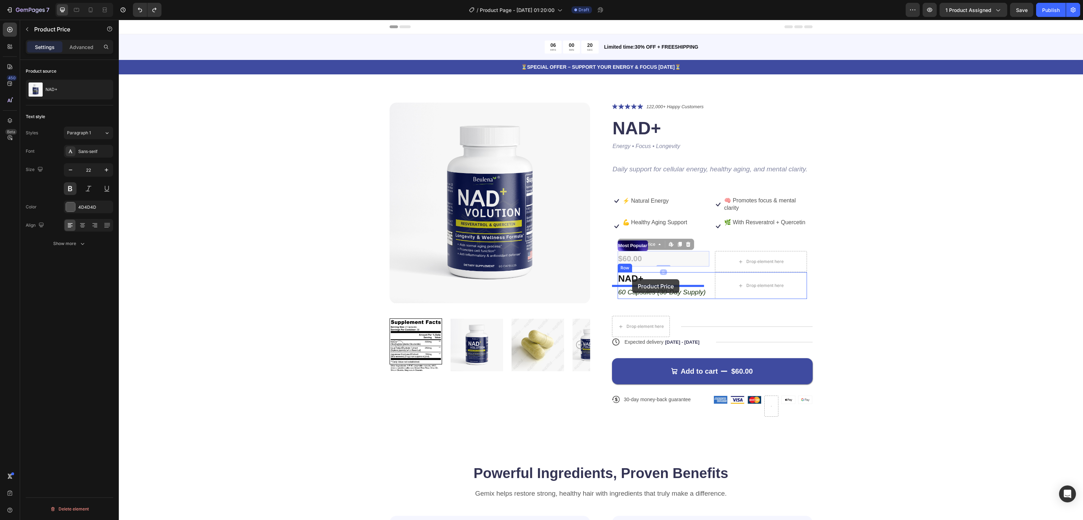
drag, startPoint x: 632, startPoint y: 258, endPoint x: 632, endPoint y: 279, distance: 20.8
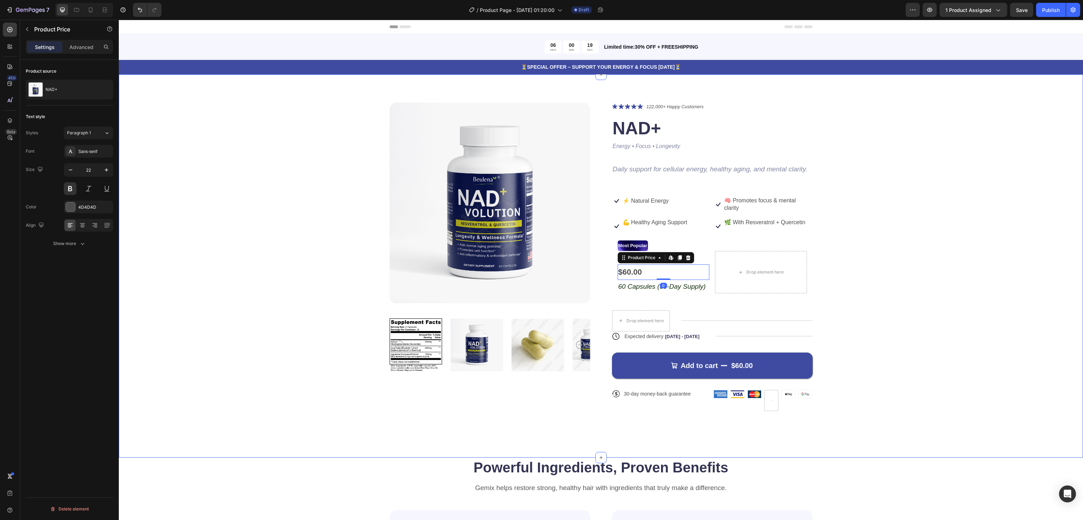
click at [916, 264] on div "Product Images Icon Icon Icon Icon Icon Icon List 122,000+ Happy Customers Text…" at bounding box center [601, 263] width 908 height 320
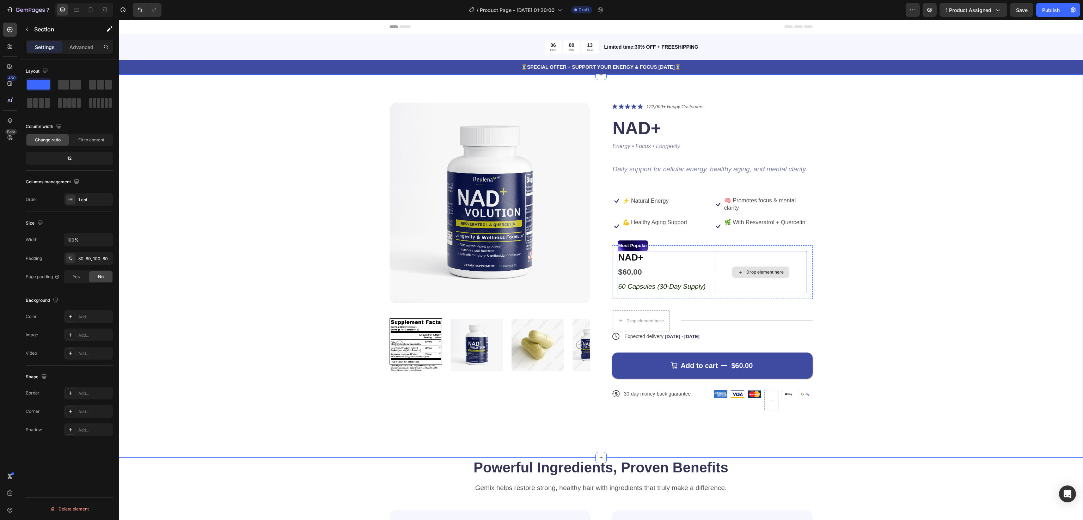
click at [737, 262] on div "Drop element here" at bounding box center [761, 272] width 92 height 42
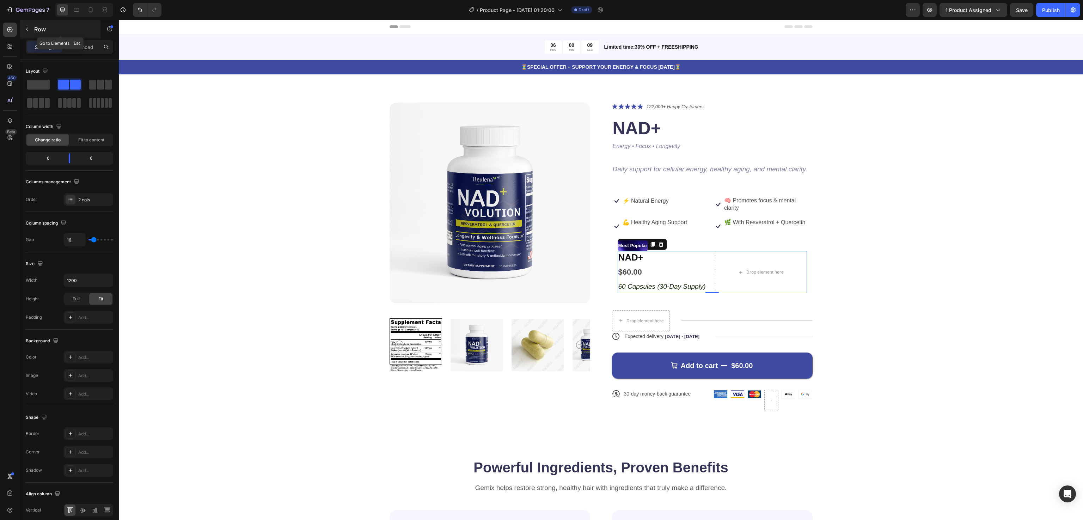
click at [27, 20] on div "Row" at bounding box center [60, 29] width 80 height 18
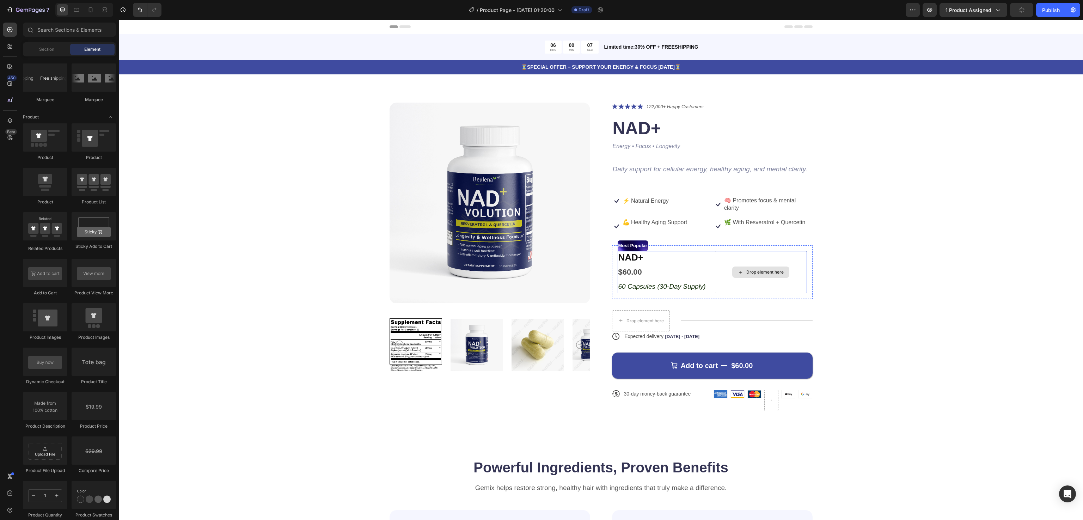
click at [770, 257] on div "Drop element here" at bounding box center [761, 272] width 92 height 42
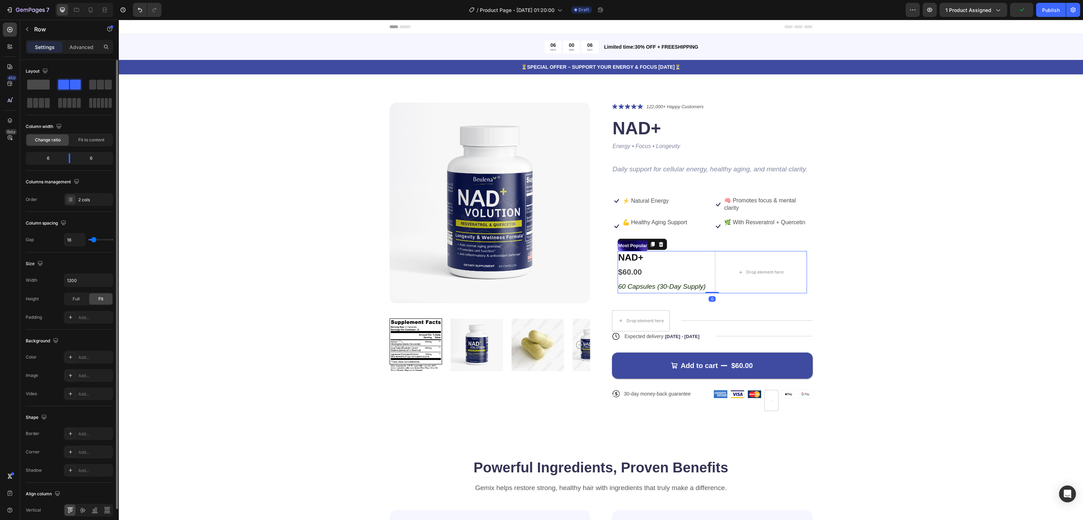
click at [41, 82] on span at bounding box center [38, 85] width 23 height 10
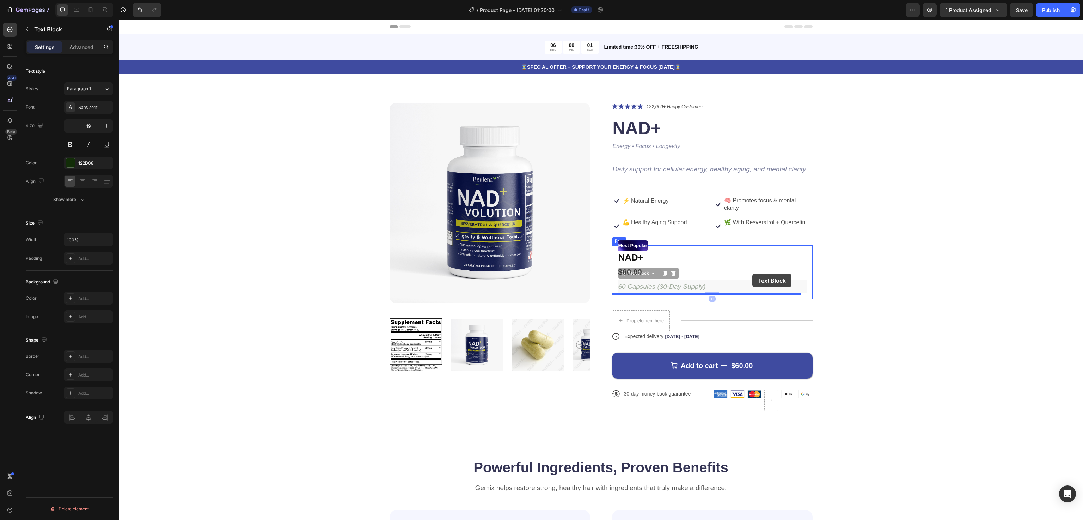
drag, startPoint x: 676, startPoint y: 285, endPoint x: 752, endPoint y: 273, distance: 77.1
click at [900, 272] on div "Product Images Icon Icon Icon Icon Icon Icon List 122,000+ Happy Customers Text…" at bounding box center [601, 263] width 908 height 320
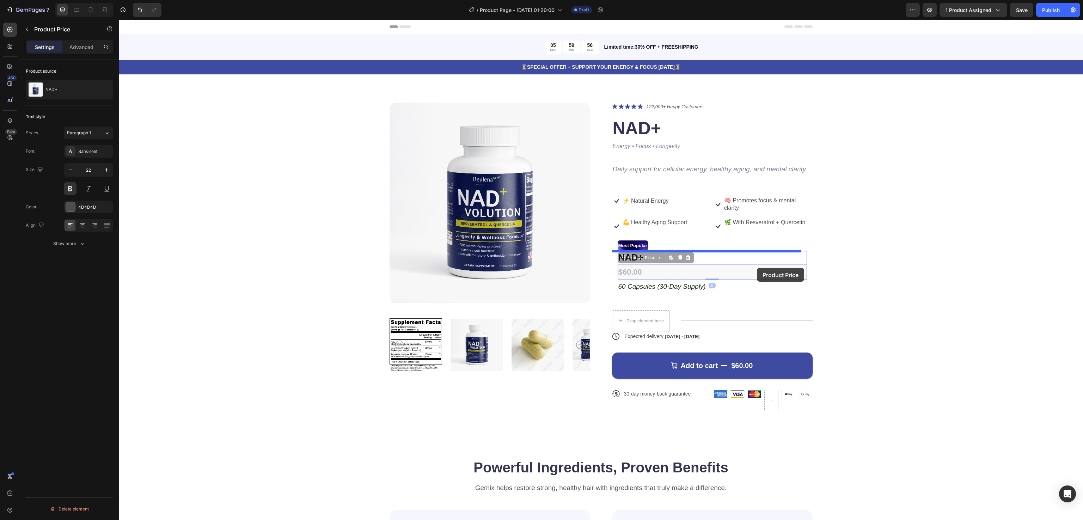
drag, startPoint x: 631, startPoint y: 271, endPoint x: 757, endPoint y: 268, distance: 125.9
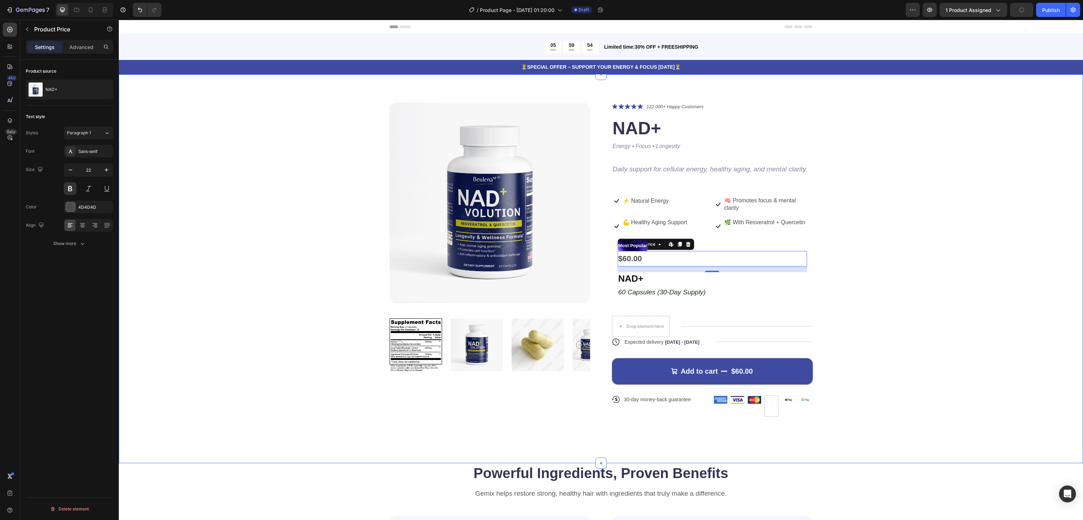
click at [871, 238] on div "Product Images Icon Icon Icon Icon Icon Icon List 122,000+ Happy Customers Text…" at bounding box center [601, 265] width 908 height 325
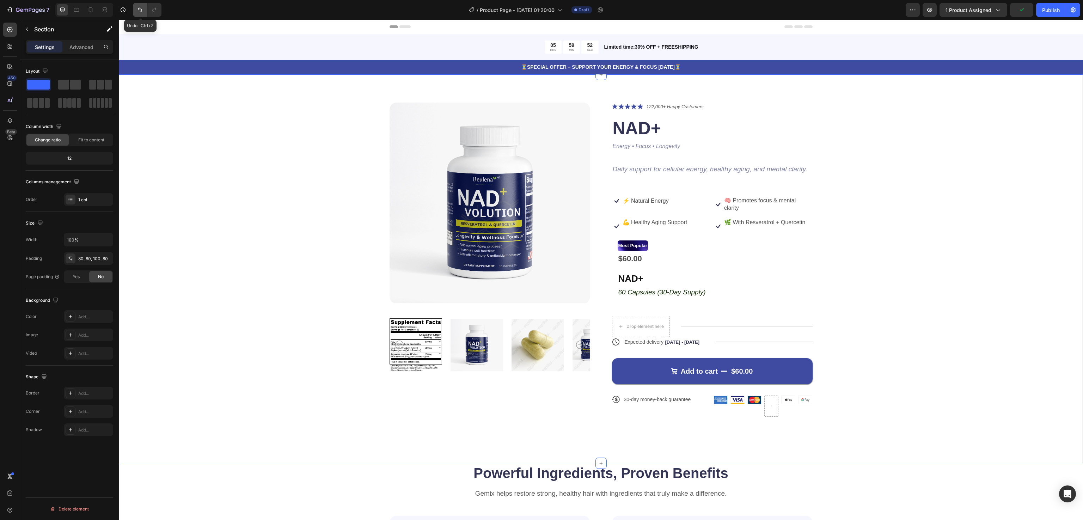
click at [142, 12] on icon "Undo/Redo" at bounding box center [139, 9] width 7 height 7
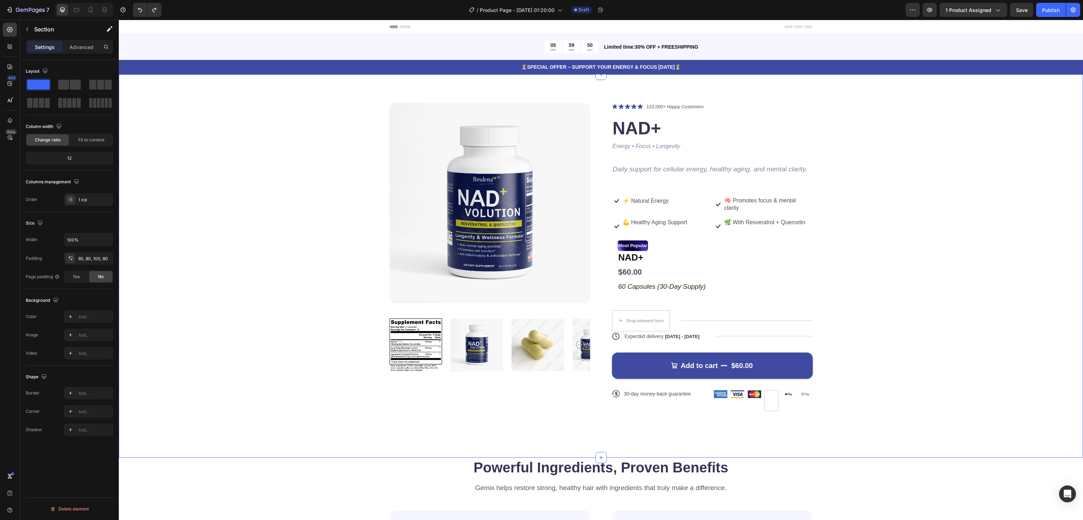
click at [923, 281] on div "Product Images Icon Icon Icon Icon Icon Icon List 122,000+ Happy Customers Text…" at bounding box center [601, 263] width 908 height 320
click at [902, 387] on div "Product Images Icon Icon Icon Icon Icon Icon List 122,000+ Happy Customers Text…" at bounding box center [601, 263] width 908 height 320
click at [1022, 8] on span "Save" at bounding box center [1022, 10] width 12 height 6
click at [76, 8] on icon at bounding box center [76, 10] width 5 height 4
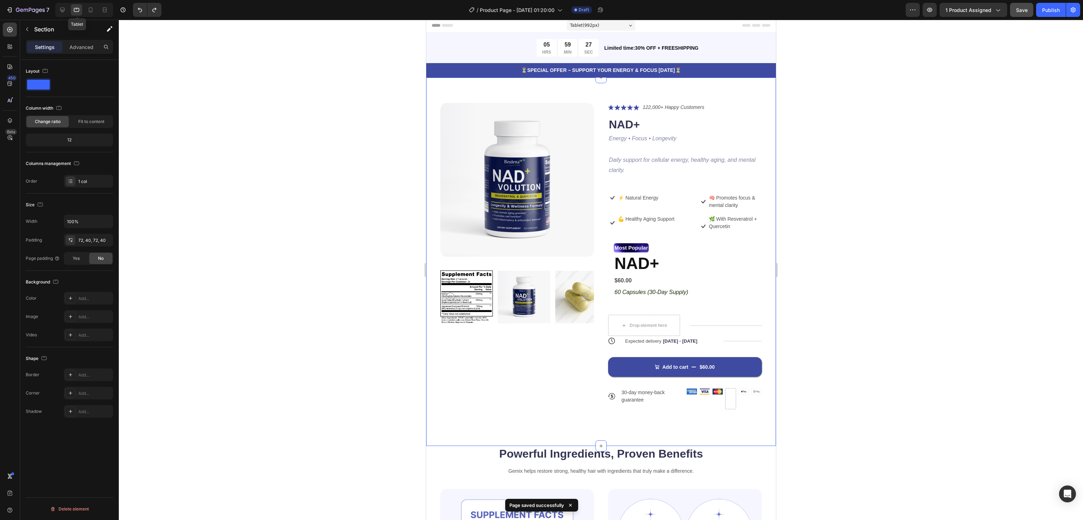
scroll to position [35, 0]
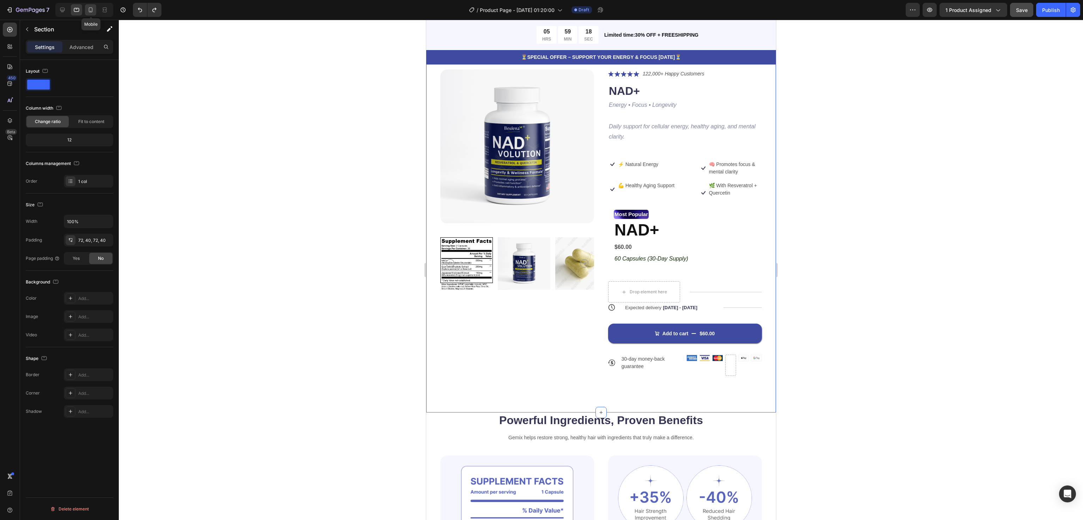
click at [92, 10] on icon at bounding box center [91, 9] width 4 height 5
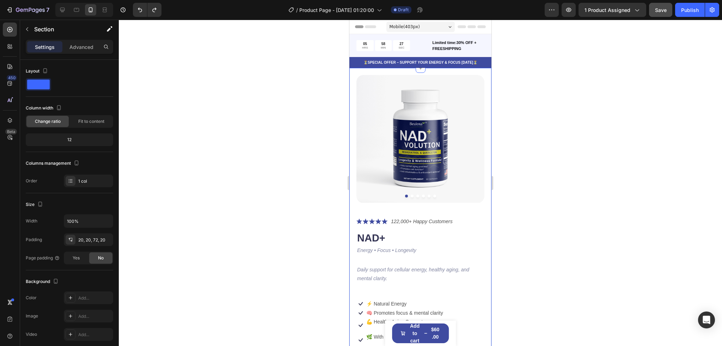
drag, startPoint x: 1054, startPoint y: 2, endPoint x: 233, endPoint y: 188, distance: 841.3
click at [233, 188] on div at bounding box center [420, 183] width 603 height 327
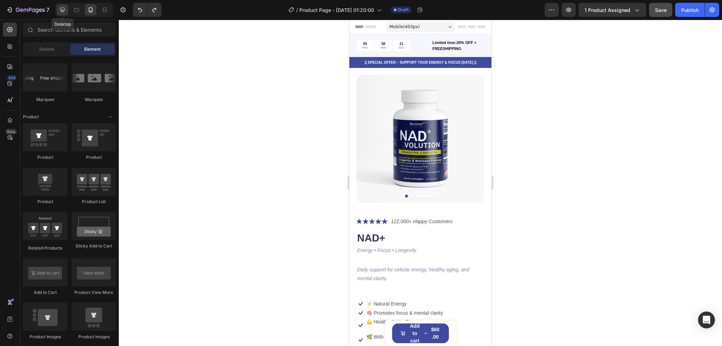
click at [63, 8] on icon at bounding box center [62, 9] width 7 height 7
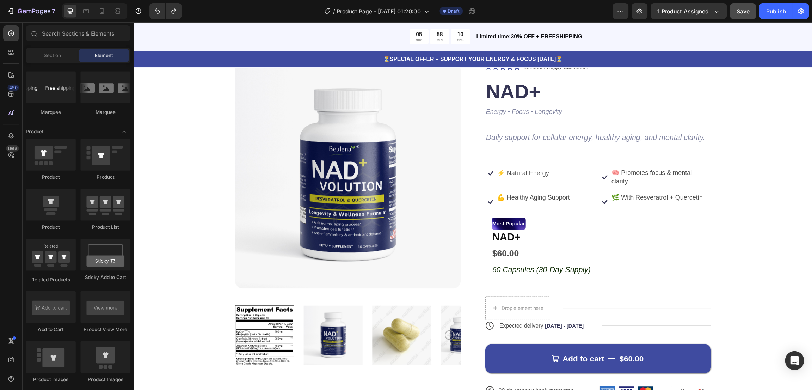
scroll to position [47, 0]
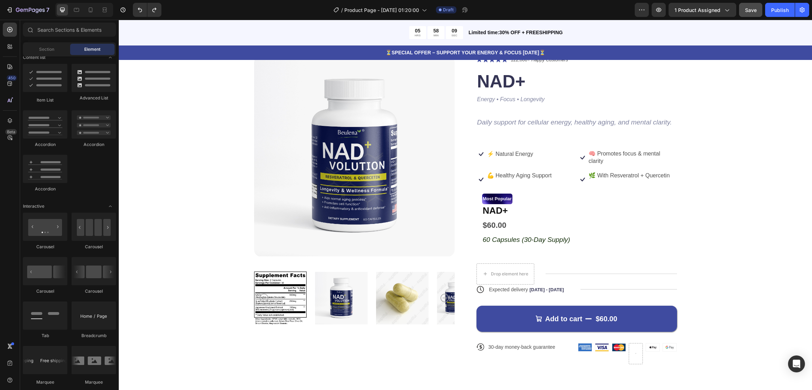
drag, startPoint x: 833, startPoint y: 20, endPoint x: 383, endPoint y: 212, distance: 489.1
click at [200, 187] on div "Product Images Icon Icon Icon Icon Icon Icon List 122,000+ Happy Customers Text…" at bounding box center [465, 216] width 637 height 320
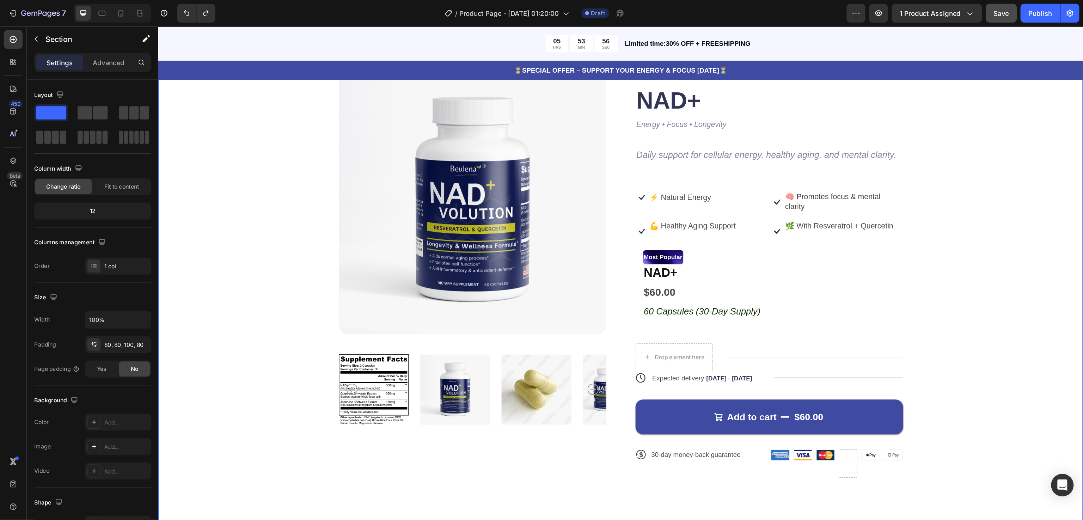
scroll to position [0, 0]
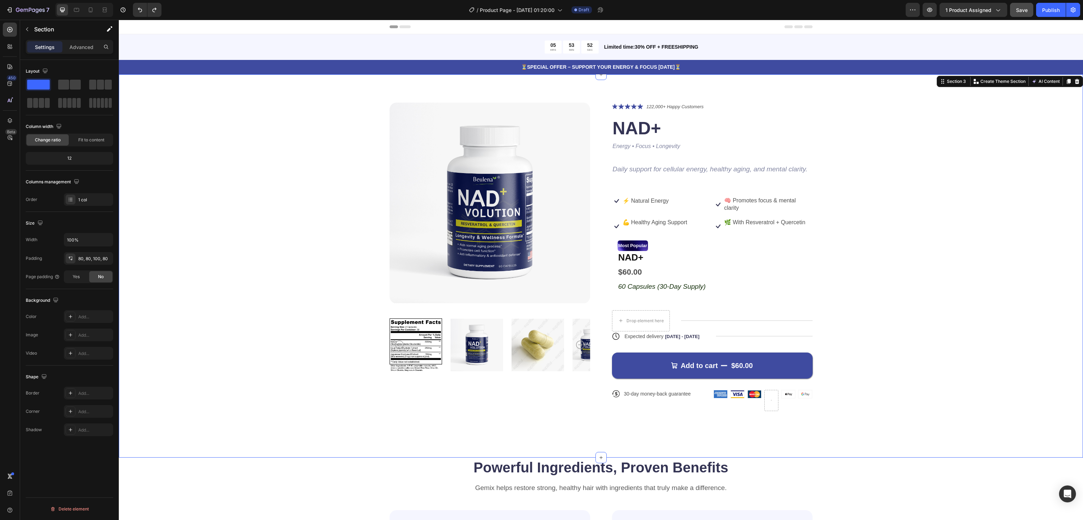
drag, startPoint x: 930, startPoint y: 20, endPoint x: 246, endPoint y: 302, distance: 740.5
click at [246, 302] on div "Product Images Icon Icon Icon Icon Icon Icon List 122,000+ Happy Customers Text…" at bounding box center [601, 263] width 908 height 320
click at [881, 273] on div "Product Images Icon Icon Icon Icon Icon Icon List 122,000+ Happy Customers Text…" at bounding box center [601, 263] width 908 height 320
click at [724, 200] on p "🧠 Promotes focus & mental clarity" at bounding box center [768, 204] width 88 height 15
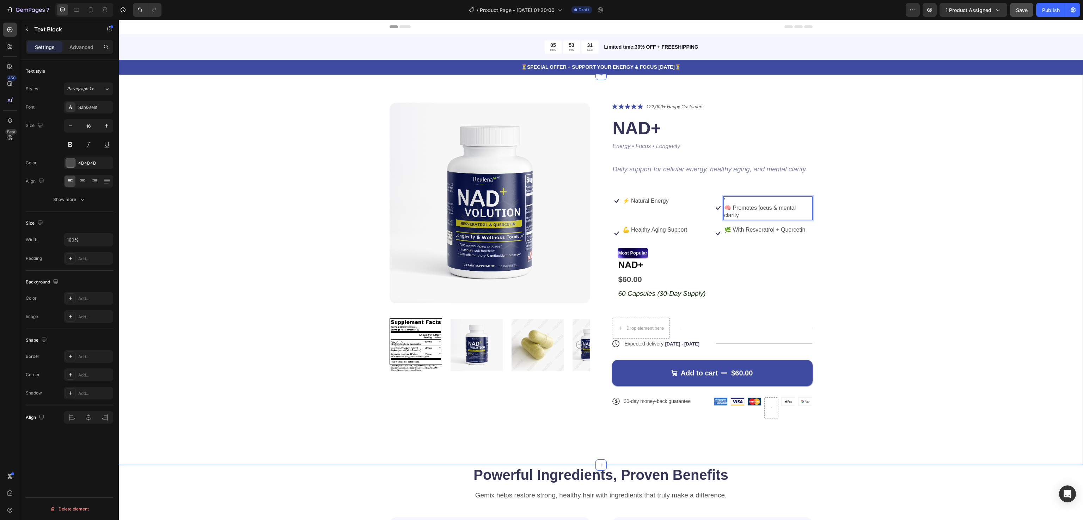
click at [866, 214] on div "Product Images Icon Icon Icon Icon Icon Icon List 122,000+ Happy Customers Text…" at bounding box center [601, 266] width 908 height 327
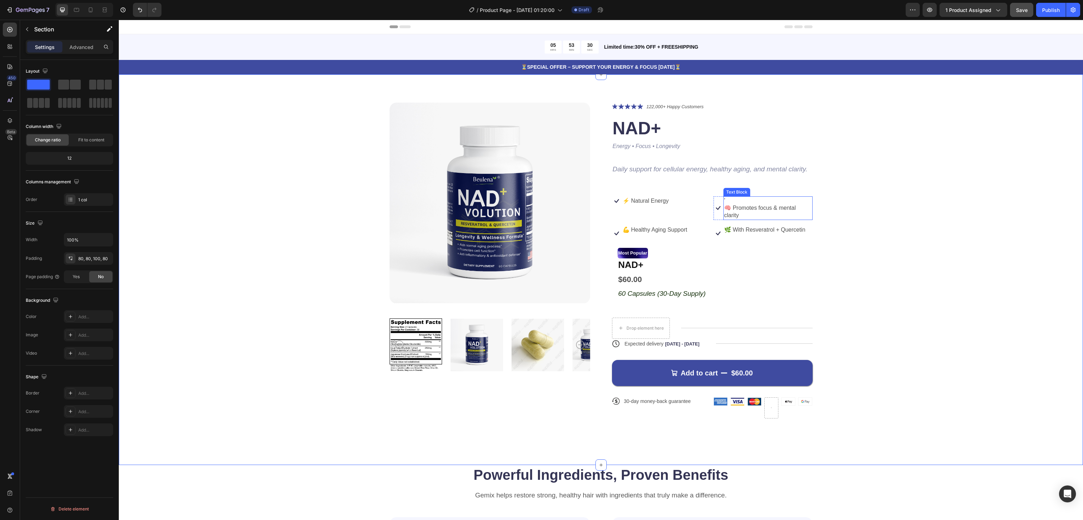
click at [734, 197] on p "' 🧠 Promotes focus & mental clarity" at bounding box center [768, 208] width 88 height 22
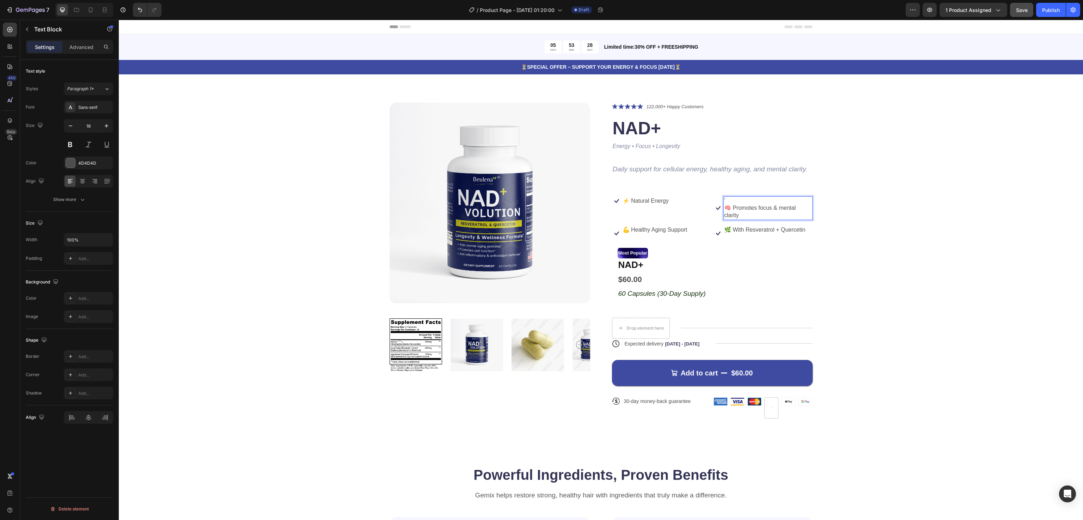
click at [730, 198] on p "' 🧠 Promotes focus & mental clarity" at bounding box center [768, 208] width 88 height 22
click at [725, 199] on p "' 🧠 Promotes focus & mental clarity" at bounding box center [768, 208] width 88 height 22
click at [724, 199] on p "' 🧠 Promotes focus & mental clarity" at bounding box center [768, 208] width 88 height 22
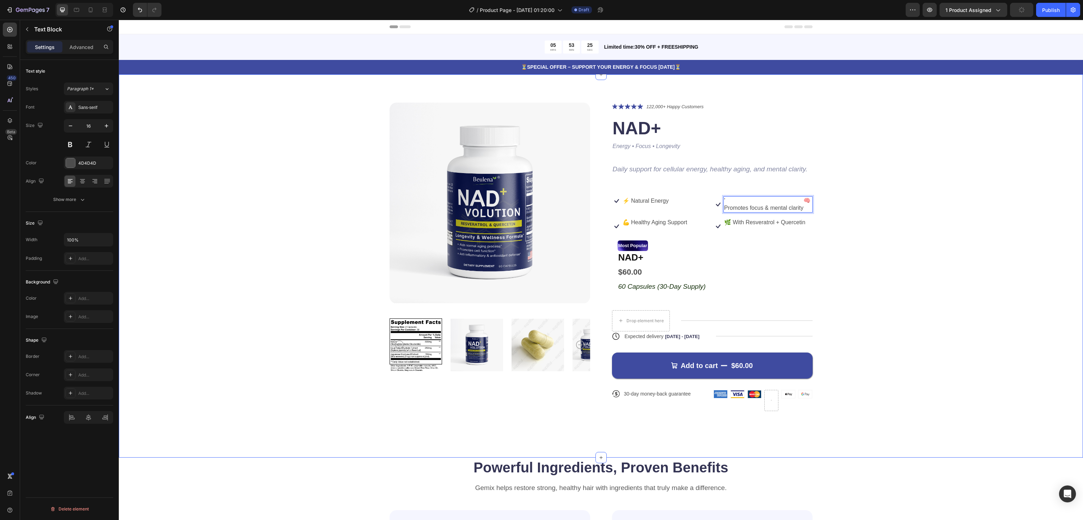
click at [871, 220] on div "Product Images Icon Icon Icon Icon Icon Icon List 122,000+ Happy Customers Text…" at bounding box center [601, 263] width 908 height 320
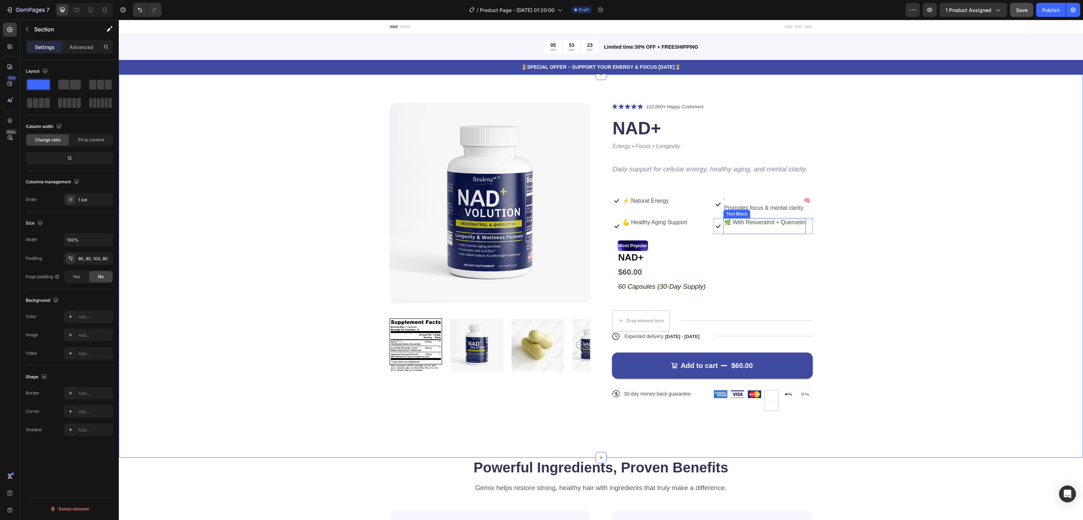
click at [724, 226] on p "🌿 With Resveratrol + Quercetin" at bounding box center [764, 222] width 81 height 7
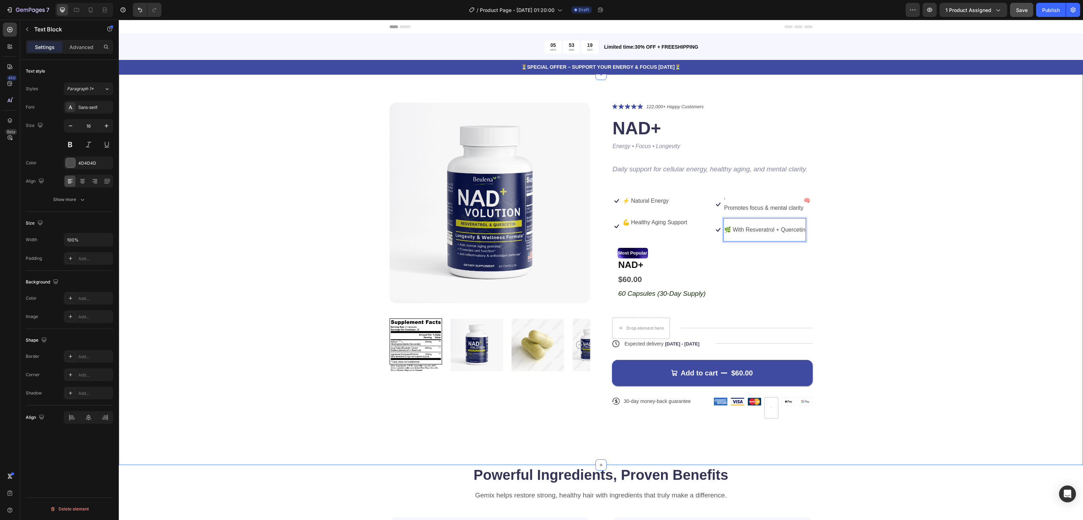
click at [934, 300] on div "Product Images Icon Icon Icon Icon Icon Icon List 122,000+ Happy Customers Text…" at bounding box center [601, 266] width 908 height 327
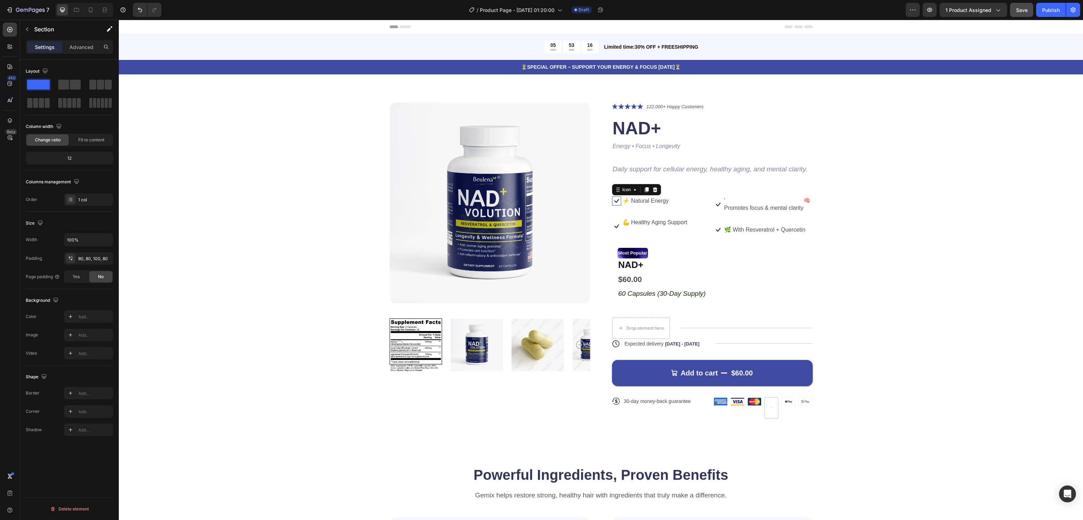
click at [612, 198] on icon at bounding box center [616, 200] width 9 height 9
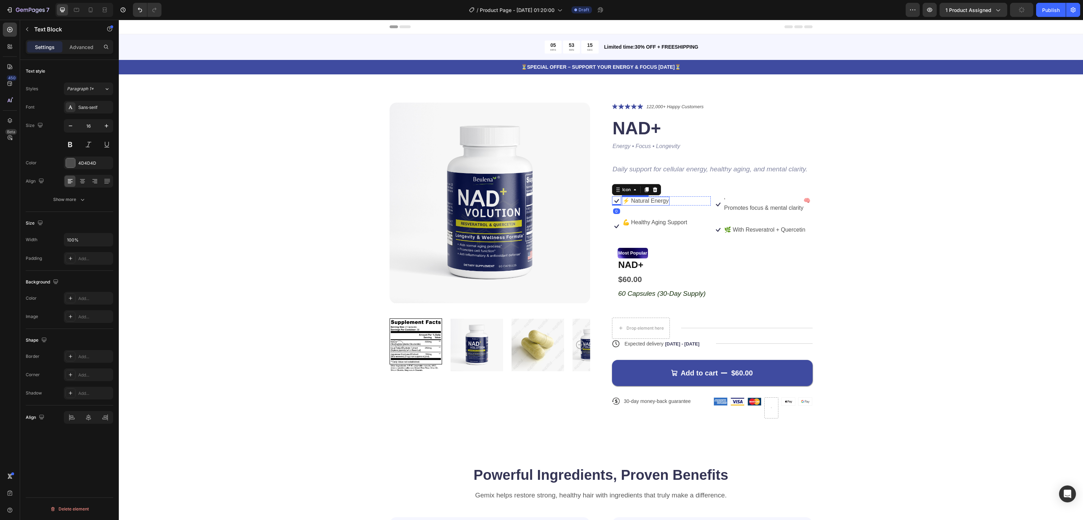
click at [622, 199] on p "⚡ Natural Energy" at bounding box center [645, 200] width 46 height 7
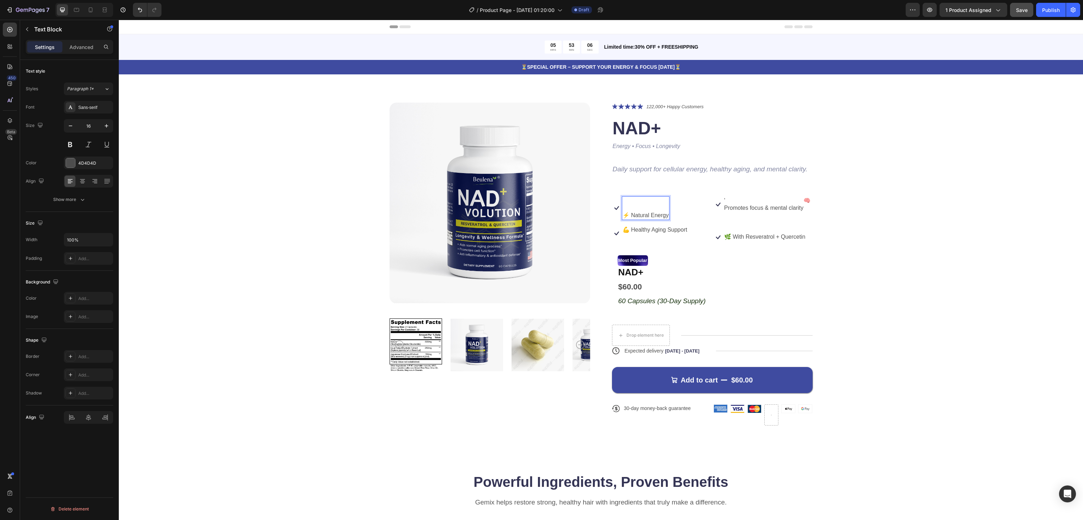
click at [622, 204] on p "Rich Text Editor. Editing area: main" at bounding box center [645, 207] width 46 height 7
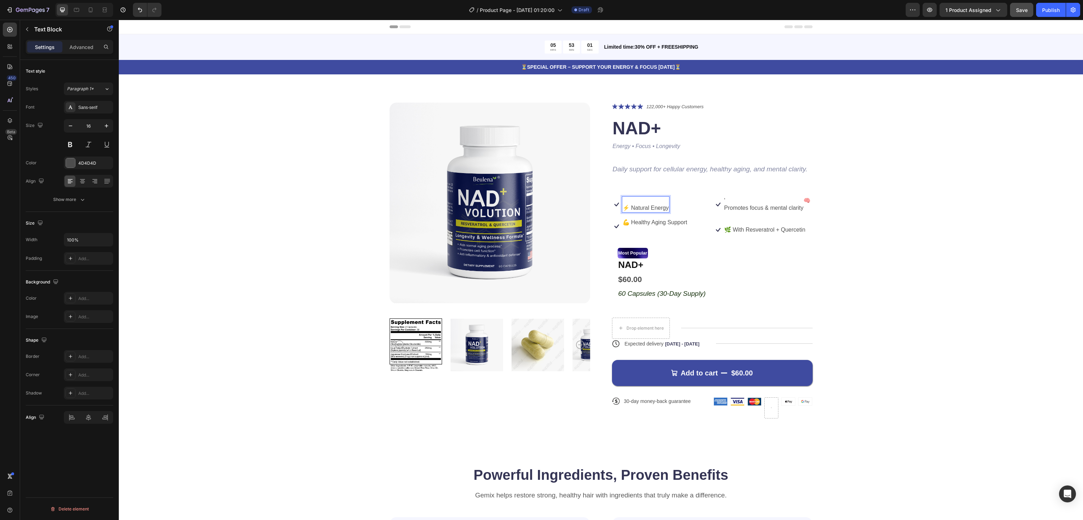
click at [622, 207] on p "⚡ Natural Energy" at bounding box center [645, 207] width 46 height 7
click at [683, 198] on div "Icon ⚡ Natural Energy Text Block 0 Row" at bounding box center [661, 200] width 99 height 9
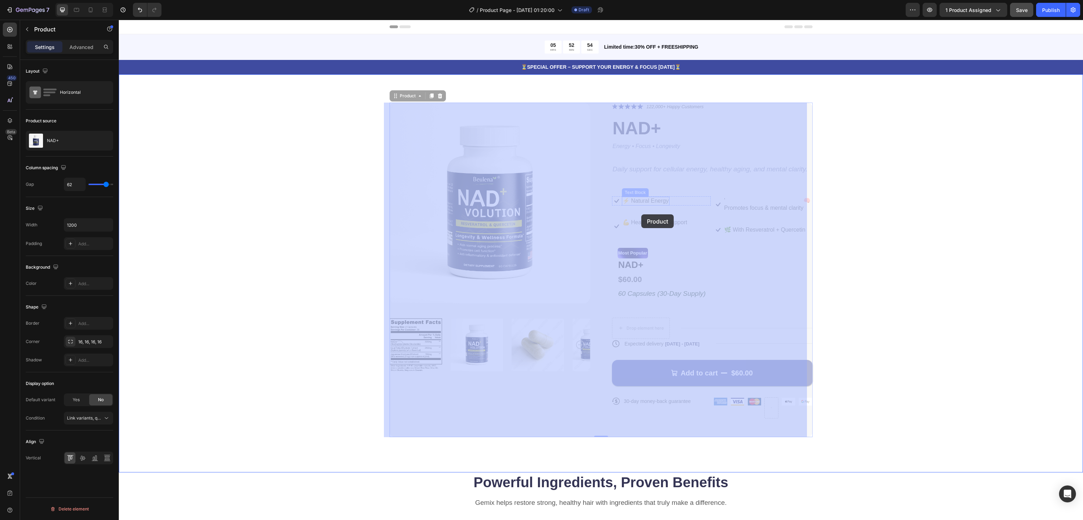
drag, startPoint x: 640, startPoint y: 196, endPoint x: 641, endPoint y: 214, distance: 18.7
click at [119, 20] on div "Icon ⚡ Natural Energy Text Block Row" at bounding box center [119, 20] width 0 height 0
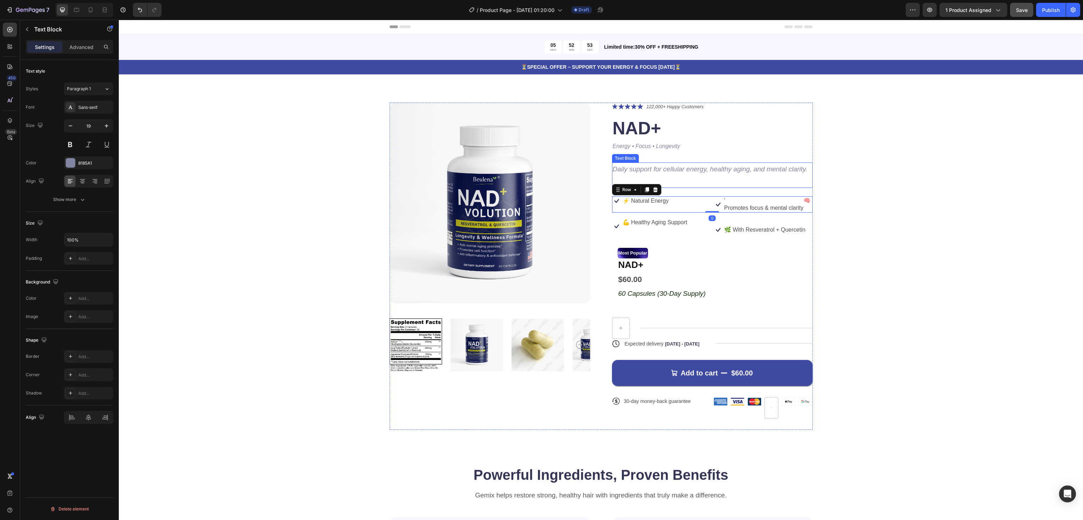
click at [692, 180] on p "Rich Text Editor. Editing area: main" at bounding box center [712, 181] width 199 height 12
drag, startPoint x: 641, startPoint y: 199, endPoint x: 641, endPoint y: 218, distance: 18.7
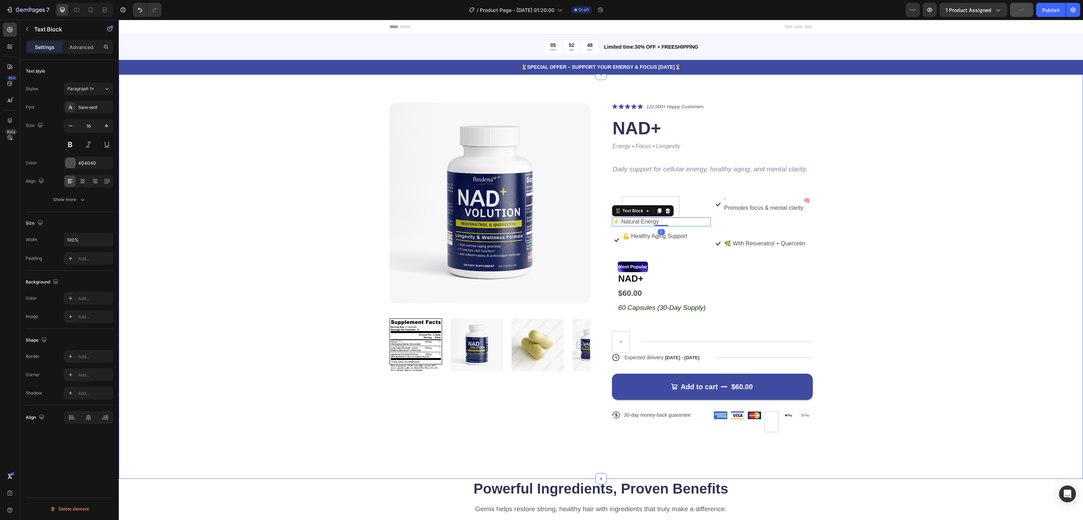
click at [880, 210] on div "Product Images Icon Icon Icon Icon Icon Icon List 122,000+ Happy Customers Text…" at bounding box center [601, 273] width 908 height 341
drag, startPoint x: 646, startPoint y: 222, endPoint x: 659, endPoint y: 209, distance: 18.7
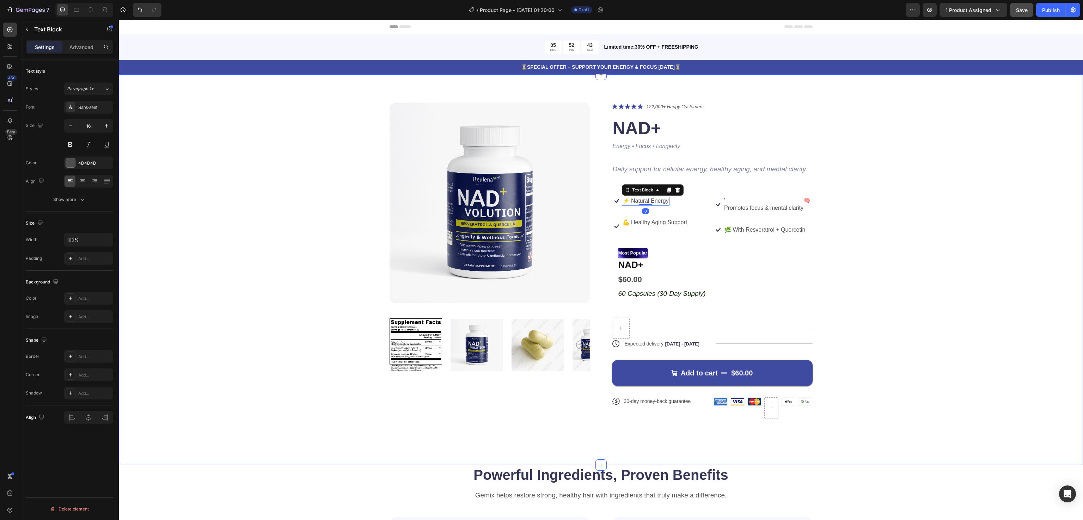
click at [882, 210] on div "Product Images Icon Icon Icon Icon Icon Icon List 122,000+ Happy Customers Text…" at bounding box center [601, 266] width 908 height 327
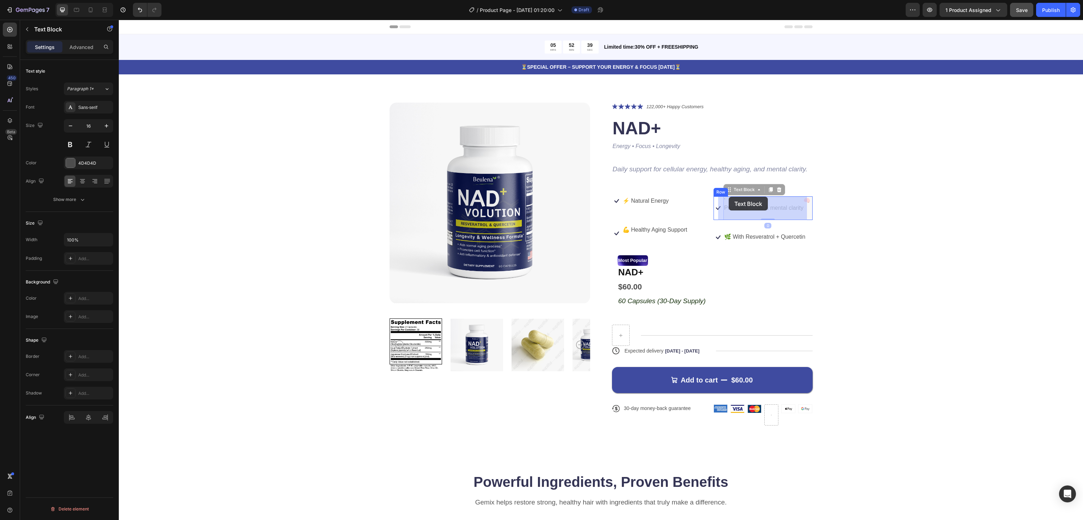
drag, startPoint x: 728, startPoint y: 211, endPoint x: 729, endPoint y: 196, distance: 15.2
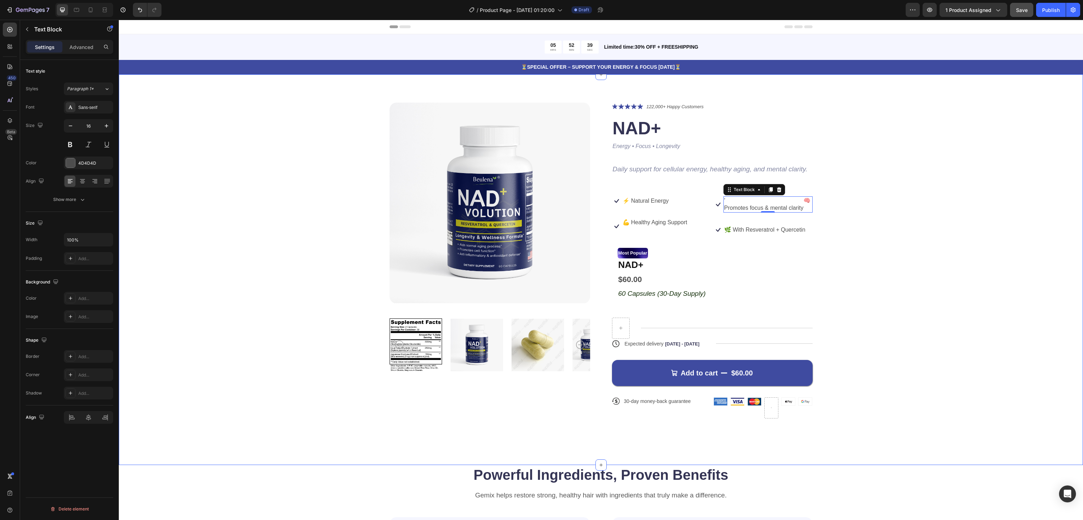
click at [887, 207] on div "Product Images Icon Icon Icon Icon Icon Icon List 122,000+ Happy Customers Text…" at bounding box center [601, 266] width 908 height 327
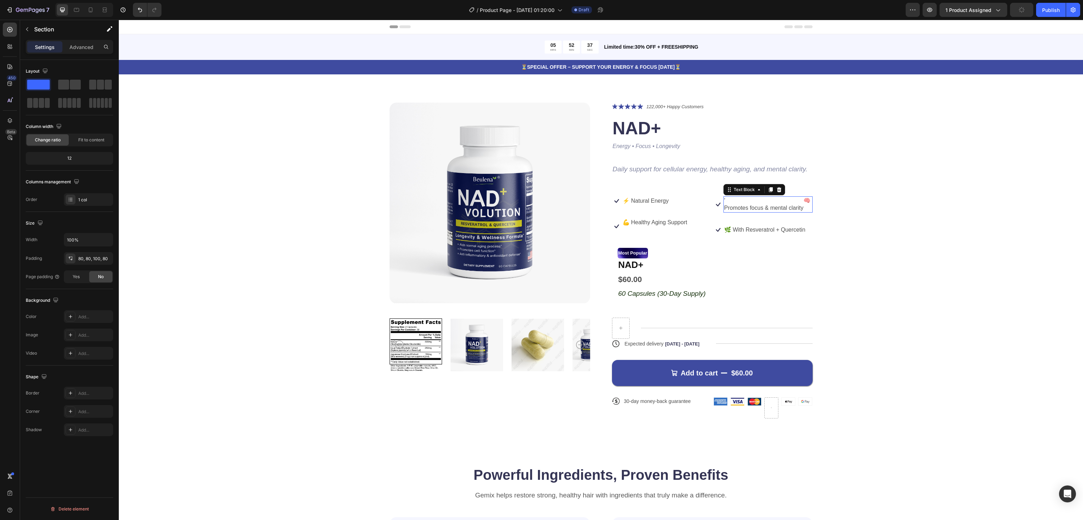
click at [730, 200] on p "' 🧠 Promotes focus & mental clarity" at bounding box center [768, 204] width 88 height 15
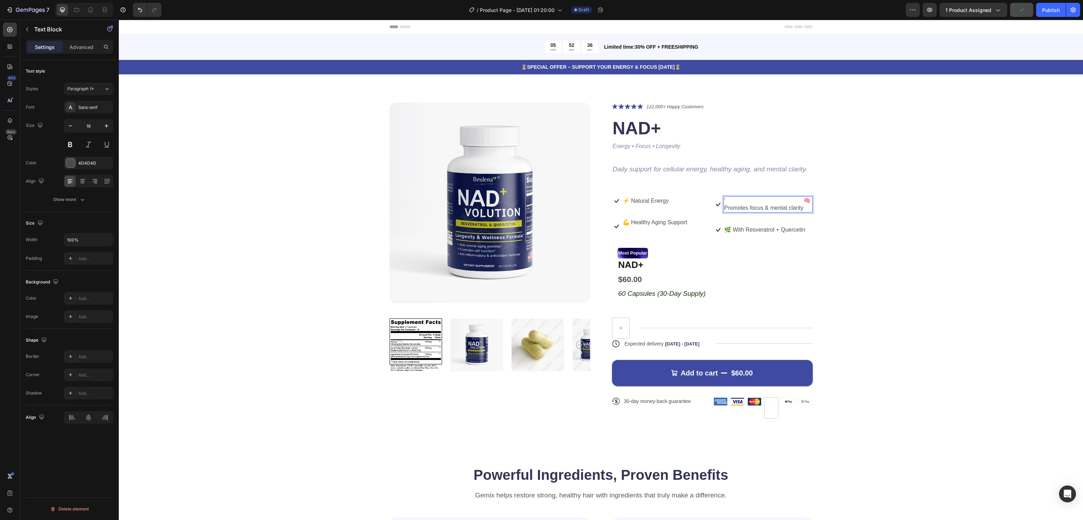
click at [724, 199] on p "' 🧠 Promotes focus & mental clarity" at bounding box center [768, 204] width 88 height 15
click at [795, 201] on p "🧠 Promotes focus & mental clarity" at bounding box center [768, 204] width 88 height 15
click at [955, 222] on div "Product Images Icon Icon Icon Icon Icon Icon List 122,000+ Happy Customers Text…" at bounding box center [601, 266] width 908 height 327
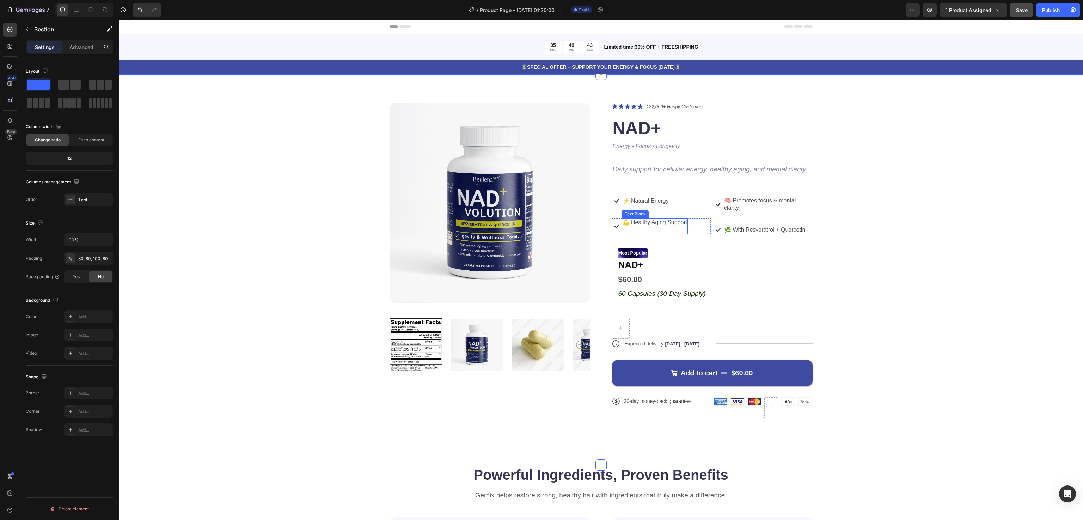
click at [646, 222] on p "💪 Healthy Aging Support" at bounding box center [654, 226] width 65 height 15
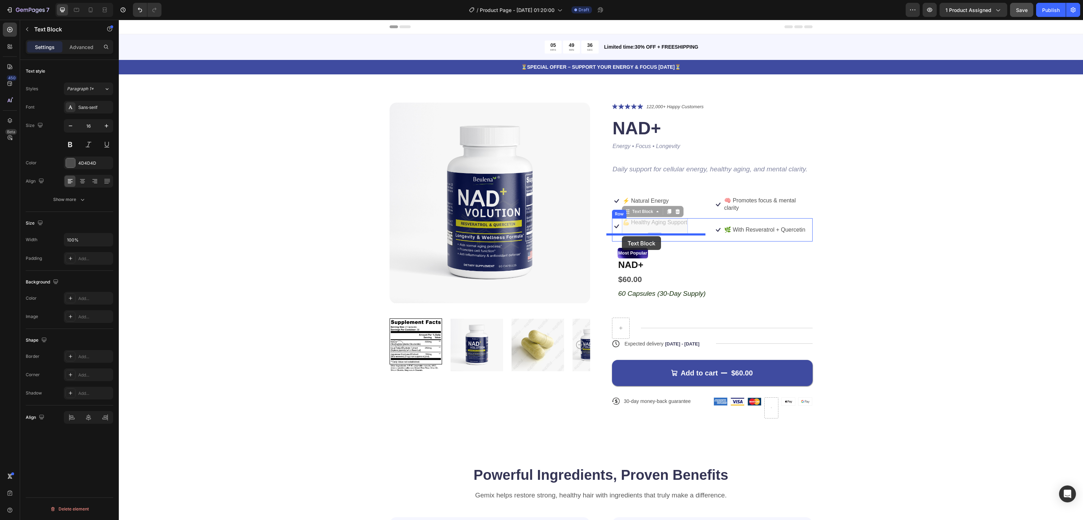
drag, startPoint x: 622, startPoint y: 214, endPoint x: 622, endPoint y: 236, distance: 21.9
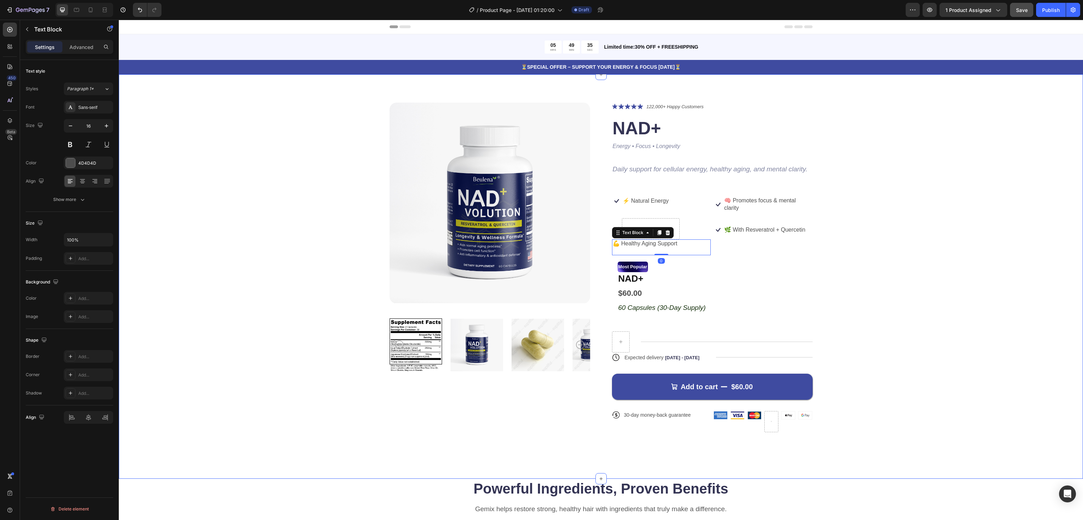
click at [957, 213] on div "Product Images Icon Icon Icon Icon Icon Icon List 122,000+ Happy Customers Text…" at bounding box center [601, 273] width 908 height 341
drag, startPoint x: 635, startPoint y: 246, endPoint x: 643, endPoint y: 230, distance: 17.5
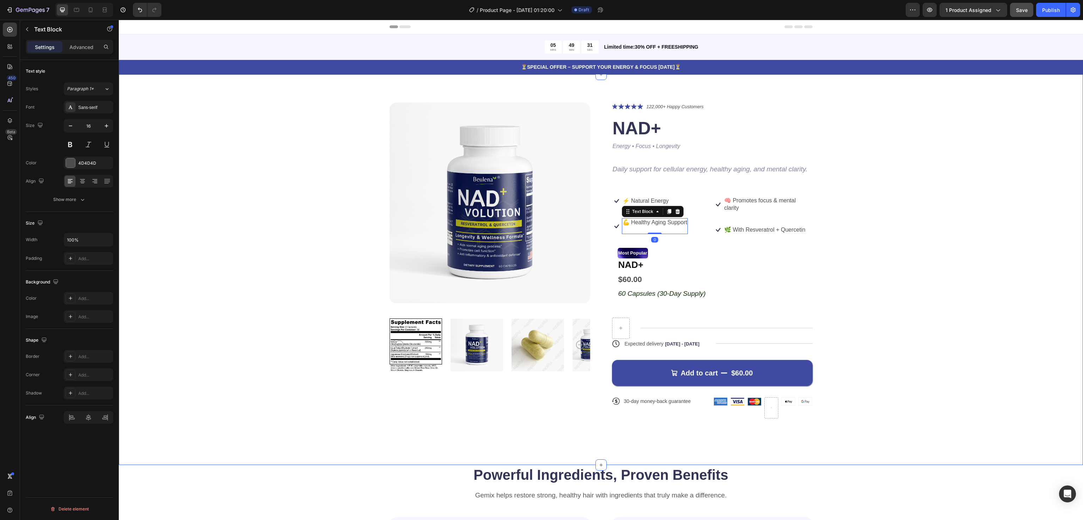
click at [909, 230] on div "Product Images Icon Icon Icon Icon Icon Icon List 122,000+ Happy Customers Text…" at bounding box center [601, 266] width 908 height 327
click at [757, 206] on p "🧠 Promotes focus & mental clarity" at bounding box center [768, 204] width 88 height 15
click at [713, 208] on div "Icon 0" at bounding box center [717, 204] width 9 height 9
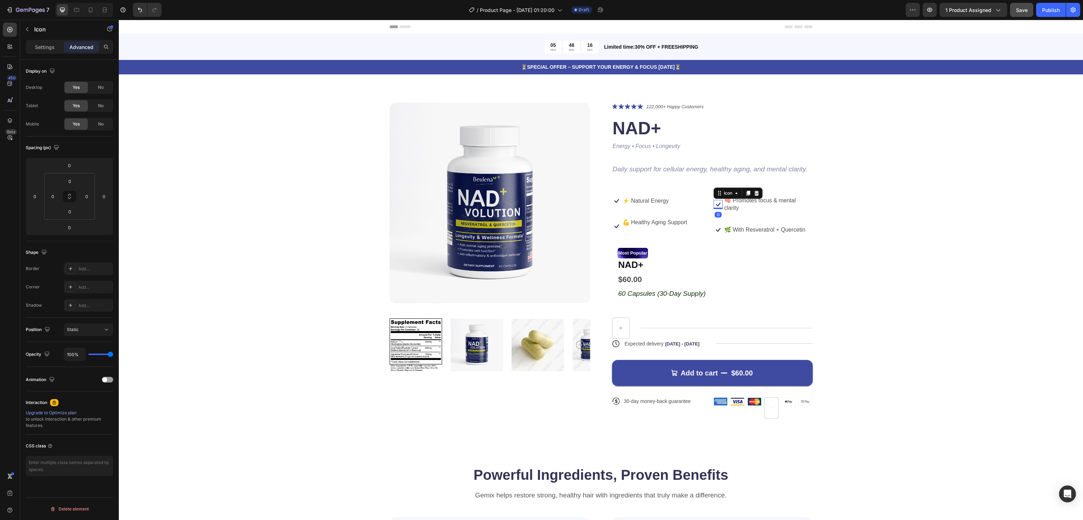
drag, startPoint x: 714, startPoint y: 209, endPoint x: 716, endPoint y: 199, distance: 9.3
click at [716, 200] on div "Icon 0" at bounding box center [717, 204] width 9 height 9
click at [713, 204] on icon at bounding box center [717, 204] width 9 height 9
click at [713, 206] on icon at bounding box center [717, 204] width 9 height 9
click at [733, 195] on icon at bounding box center [736, 193] width 6 height 6
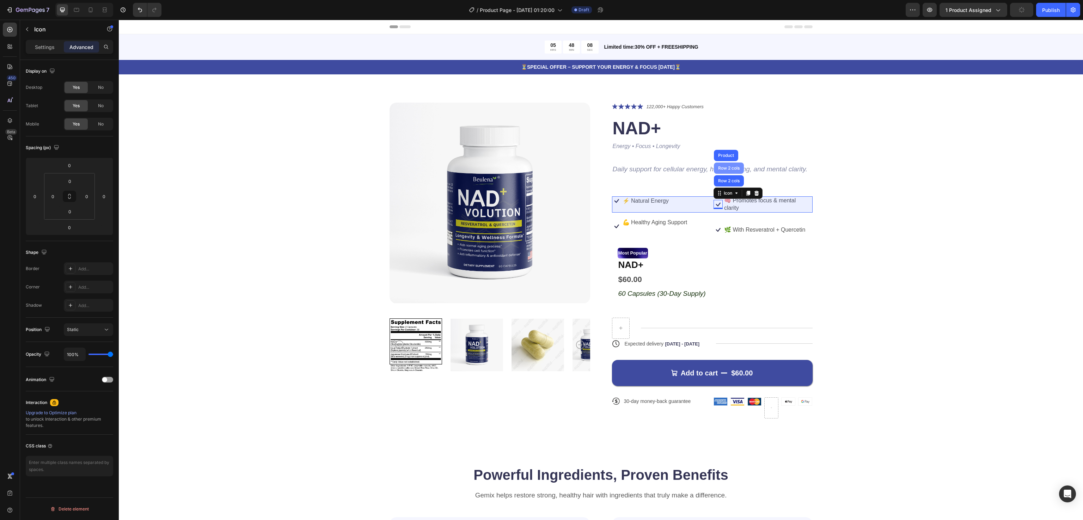
click at [729, 166] on div "Row 2 cols" at bounding box center [728, 168] width 24 height 4
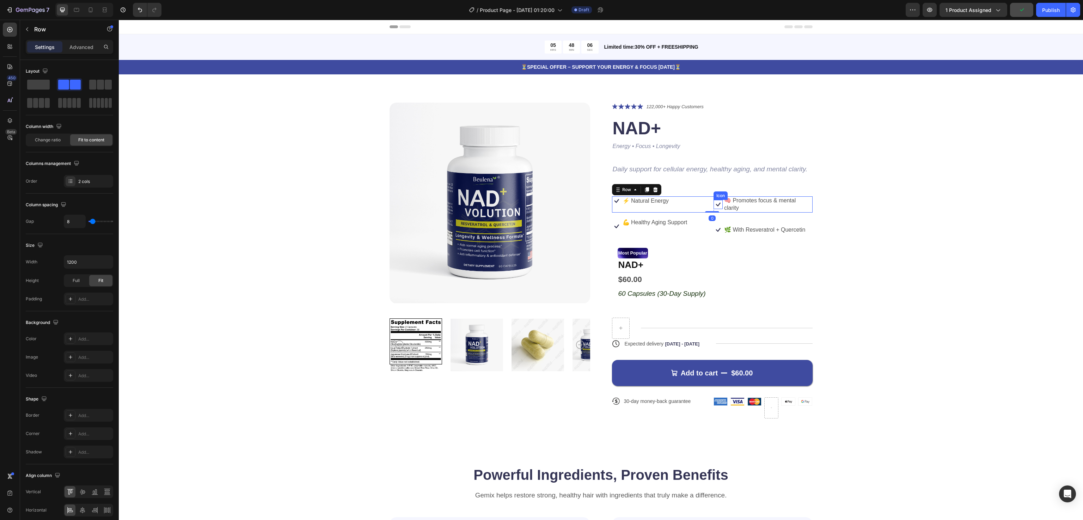
click at [713, 203] on icon at bounding box center [717, 204] width 9 height 9
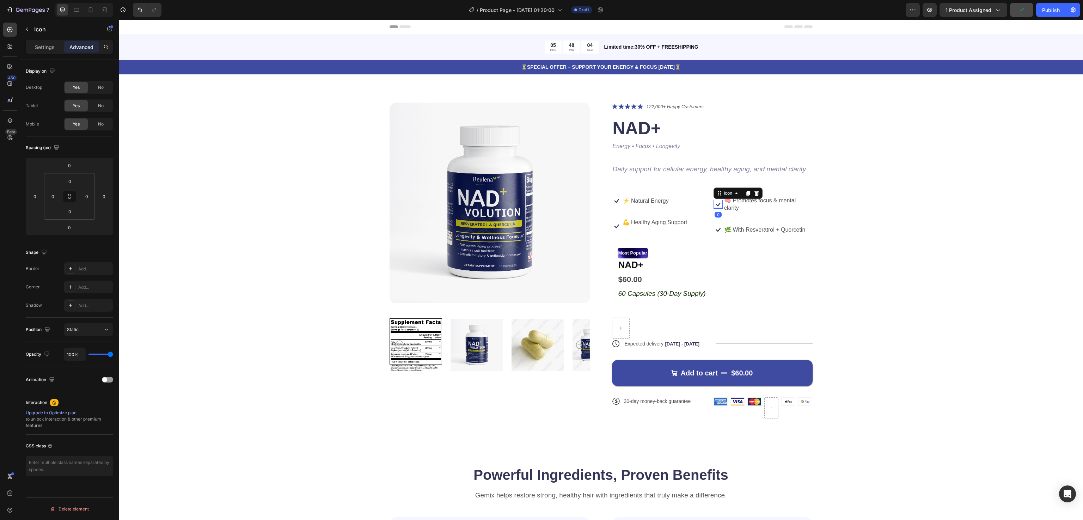
click at [728, 197] on div "Icon" at bounding box center [737, 192] width 49 height 11
click at [733, 192] on icon at bounding box center [736, 193] width 6 height 6
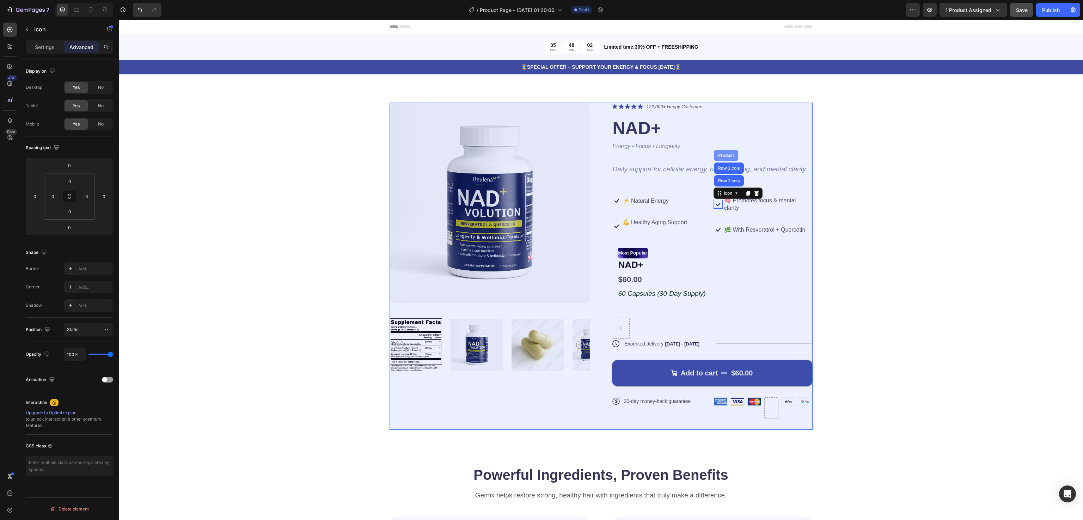
click at [725, 152] on div "Product" at bounding box center [726, 155] width 24 height 11
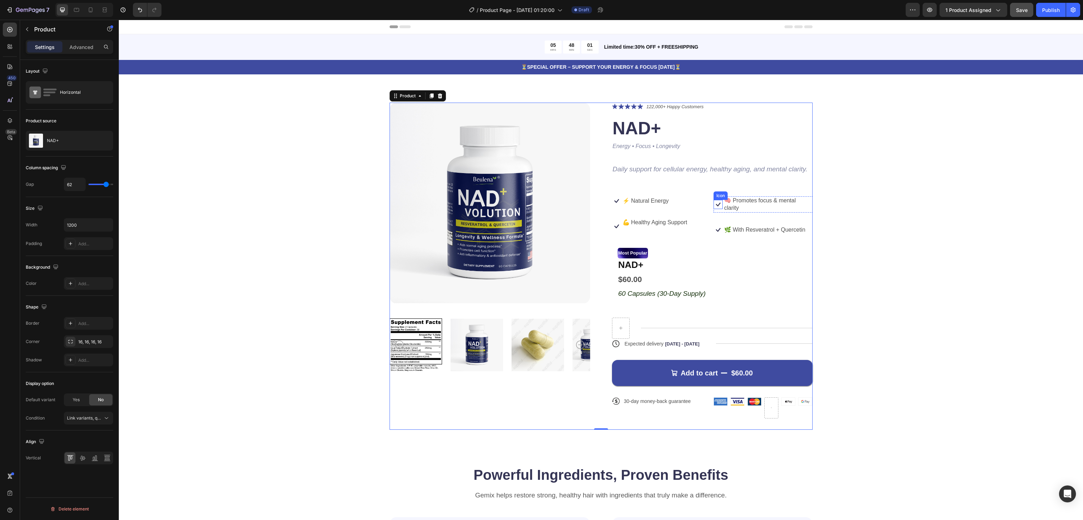
click at [715, 200] on div "Icon" at bounding box center [717, 204] width 9 height 9
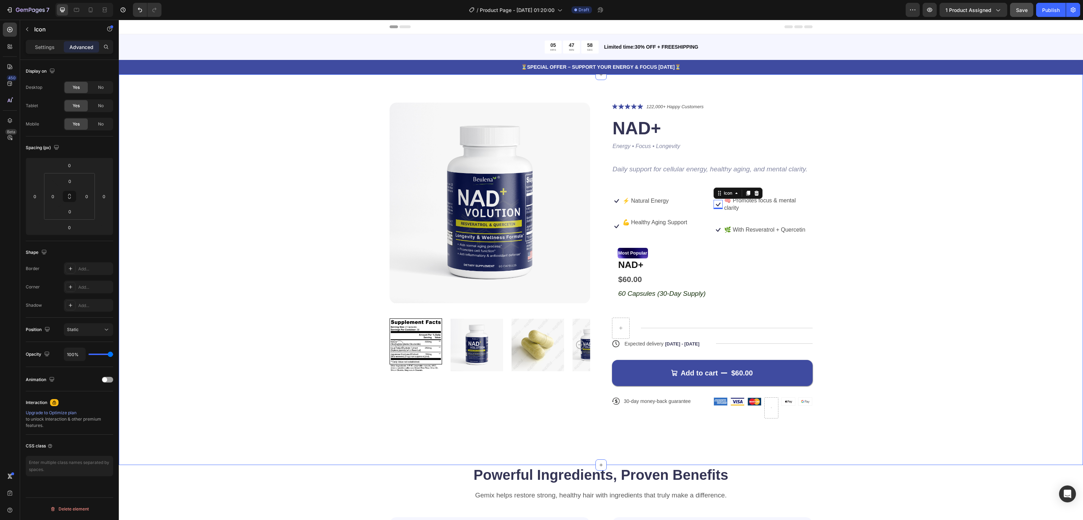
click at [871, 197] on div "Product Images Icon Icon Icon Icon Icon Icon List 122,000+ Happy Customers Text…" at bounding box center [601, 266] width 908 height 327
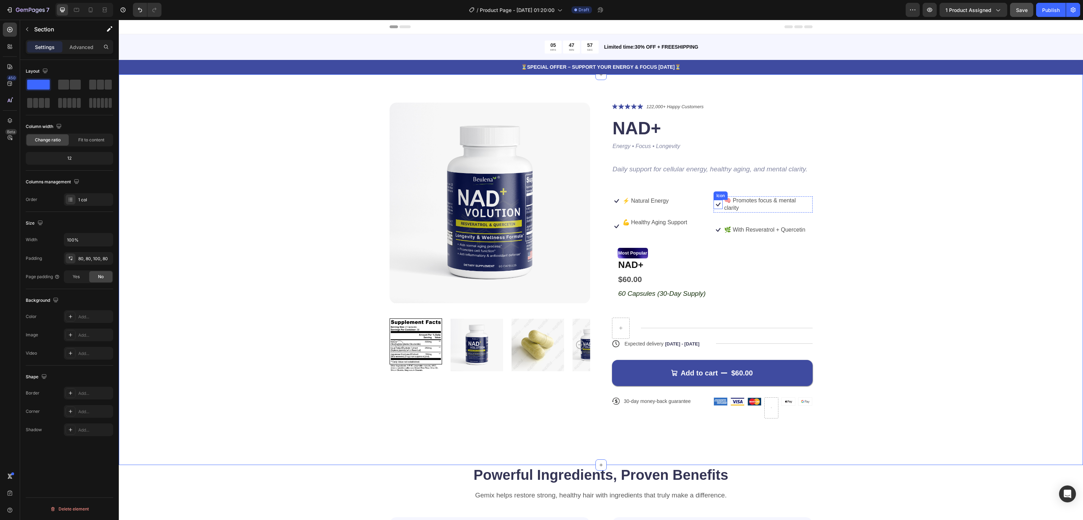
click at [713, 204] on icon at bounding box center [717, 204] width 9 height 9
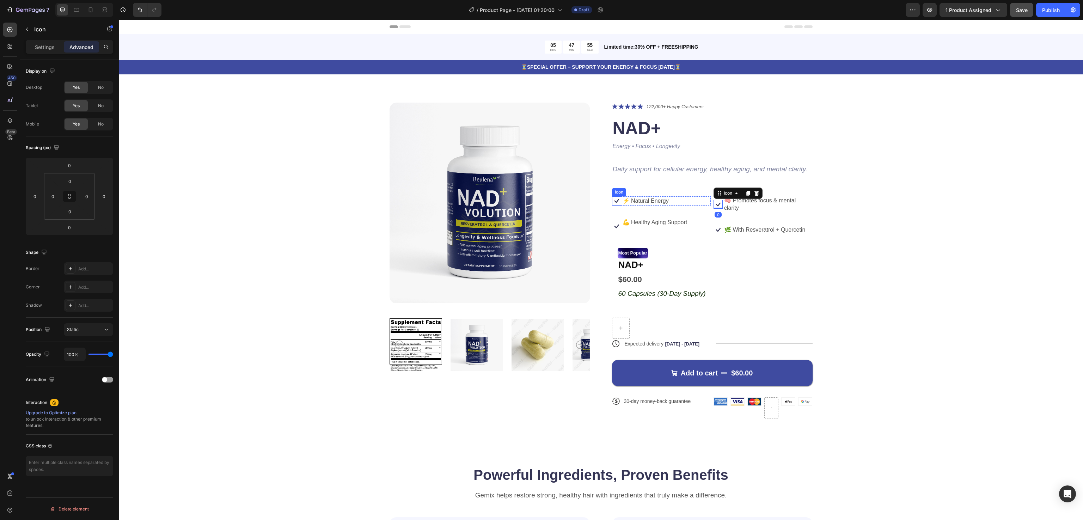
click at [614, 200] on icon at bounding box center [616, 201] width 5 height 4
click at [644, 187] on icon at bounding box center [647, 190] width 6 height 6
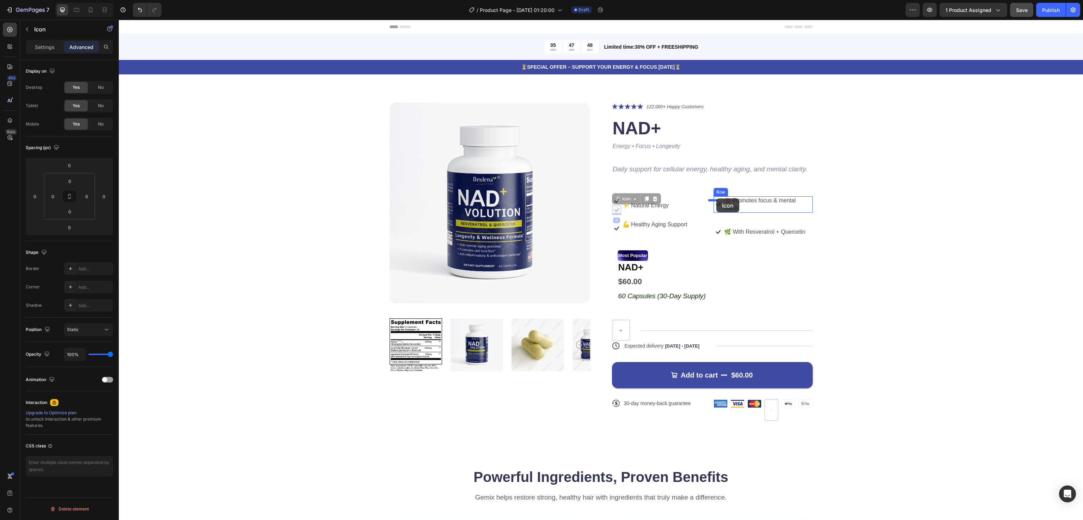
drag, startPoint x: 609, startPoint y: 209, endPoint x: 716, endPoint y: 198, distance: 107.3
type input "16"
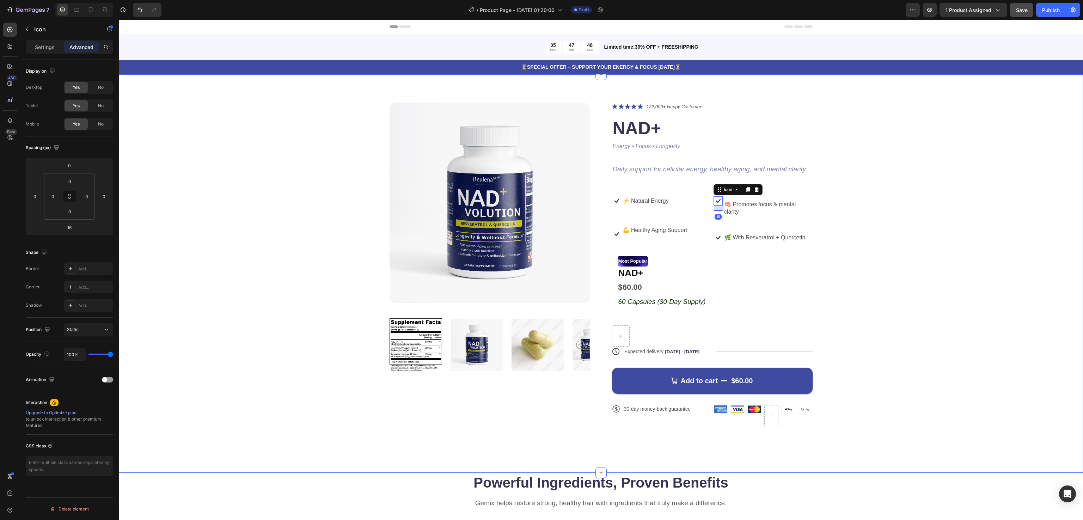
click at [926, 206] on div "Product Images Icon Icon Icon Icon Icon Icon List 122,000+ Happy Customers Text…" at bounding box center [601, 270] width 908 height 335
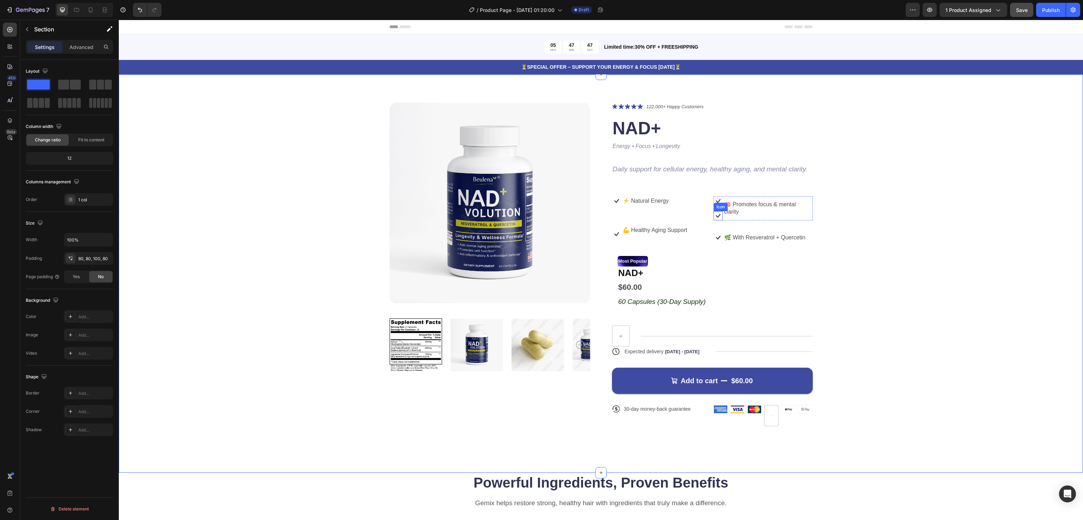
click at [713, 213] on icon at bounding box center [717, 215] width 9 height 9
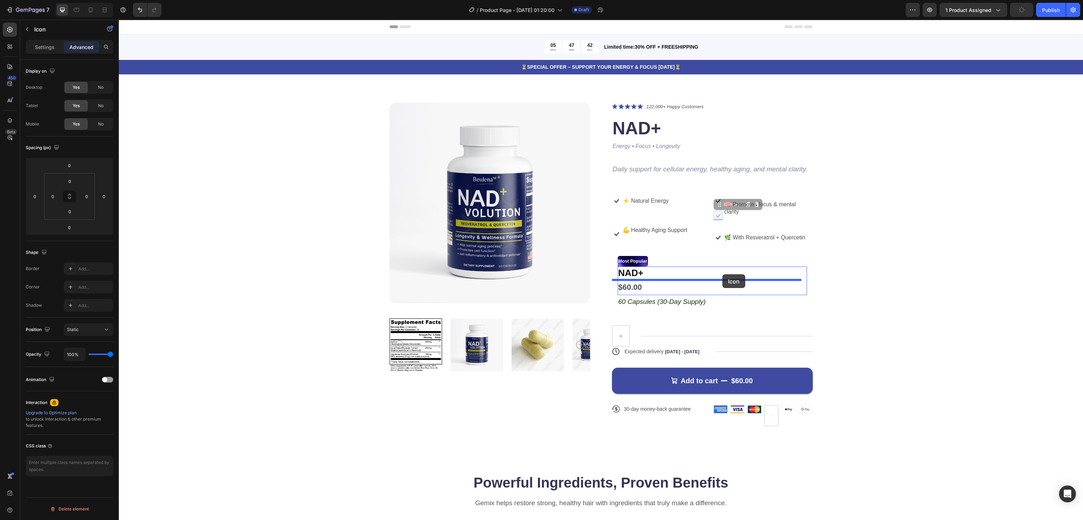
drag, startPoint x: 712, startPoint y: 214, endPoint x: 723, endPoint y: 273, distance: 60.2
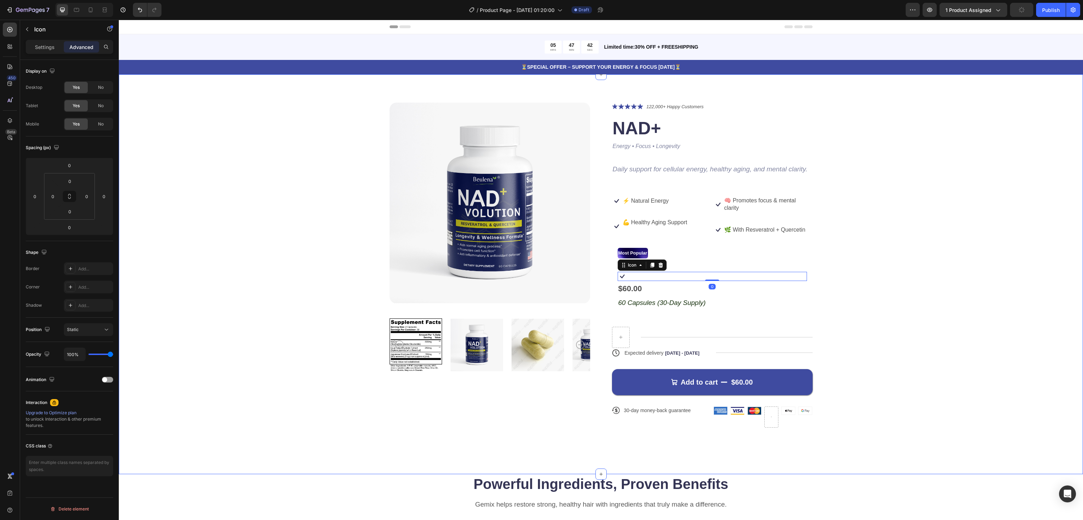
click at [882, 240] on div "Product Images Icon Icon Icon Icon Icon Icon List 122,000+ Happy Customers Text…" at bounding box center [601, 271] width 908 height 336
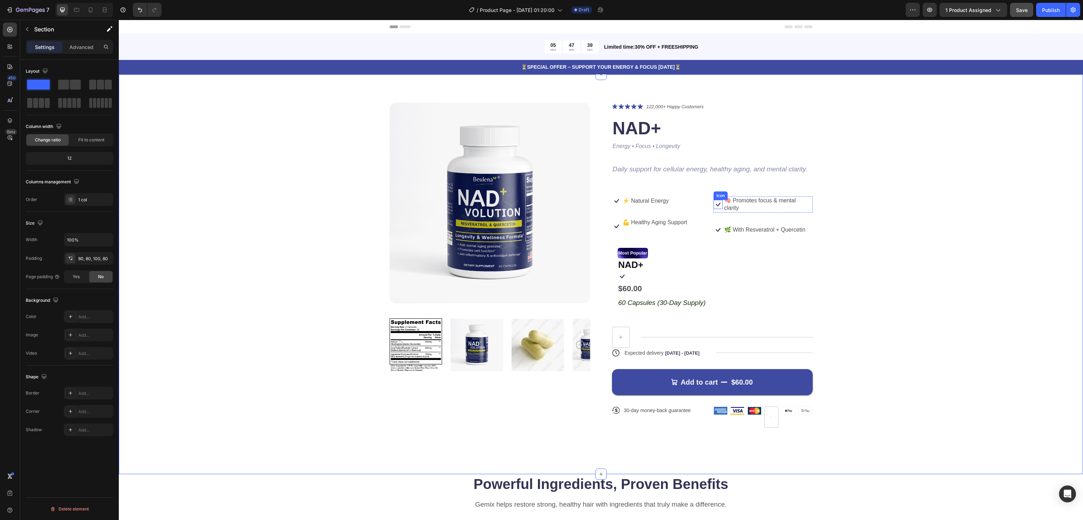
click at [713, 205] on icon at bounding box center [717, 204] width 9 height 9
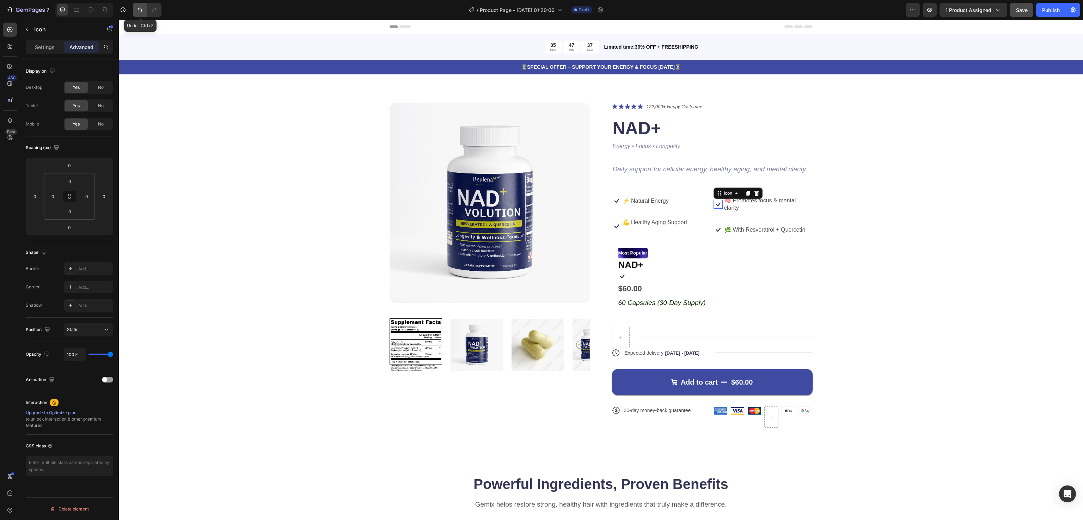
click at [142, 15] on button "Undo/Redo" at bounding box center [140, 10] width 14 height 14
type input "16"
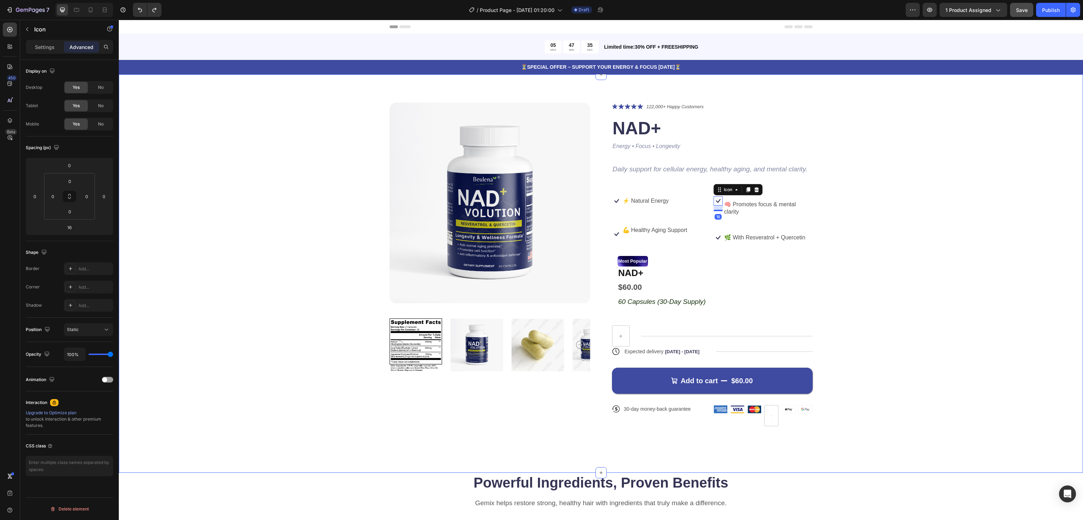
click at [967, 268] on div "Product Images Icon Icon Icon Icon Icon Icon List 122,000+ Happy Customers Text…" at bounding box center [601, 270] width 908 height 335
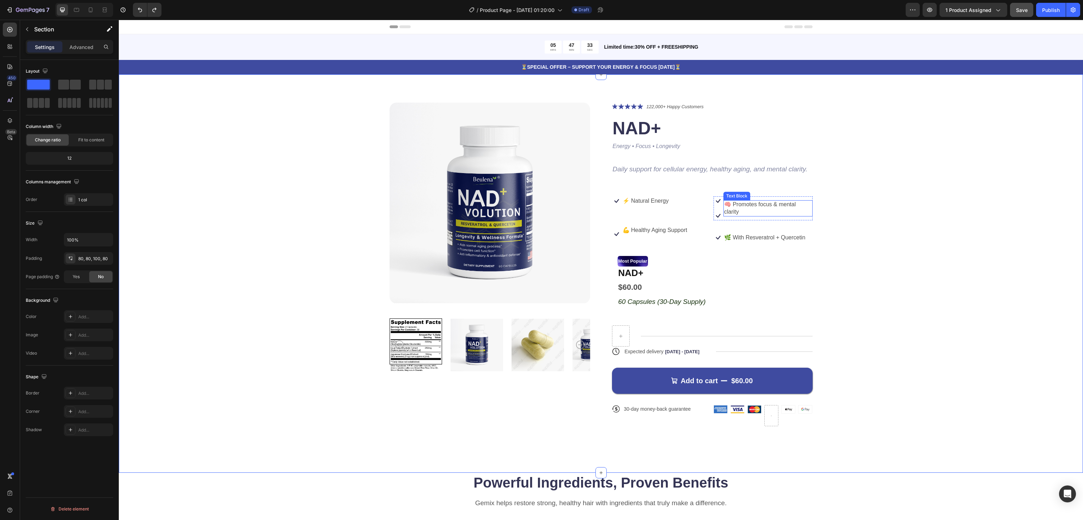
click at [724, 205] on p "🧠 Promotes focus & mental clarity" at bounding box center [768, 208] width 88 height 15
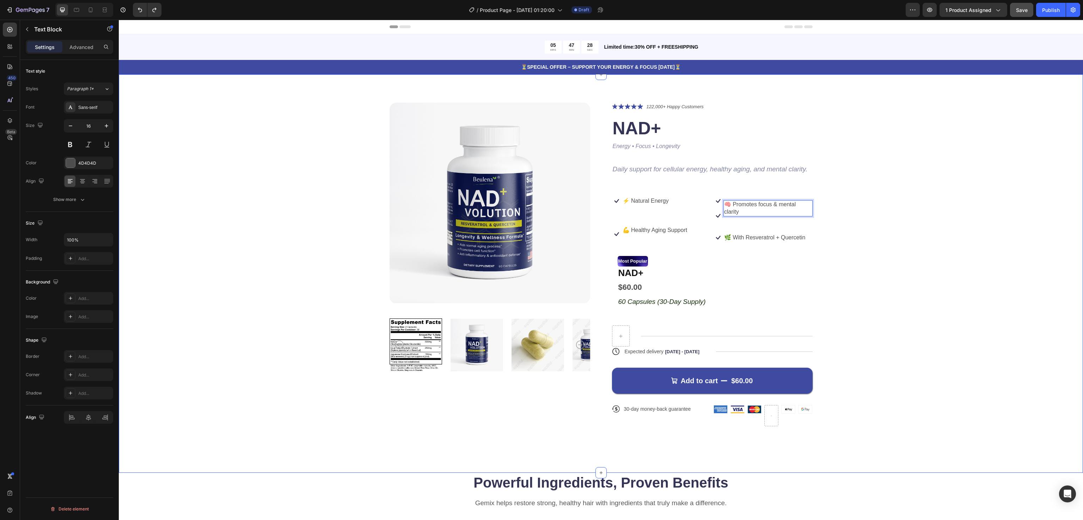
click at [916, 195] on div "Product Images Icon Icon Icon Icon Icon Icon List 122,000+ Happy Customers Text…" at bounding box center [601, 270] width 908 height 335
drag, startPoint x: 751, startPoint y: 208, endPoint x: 752, endPoint y: 195, distance: 13.1
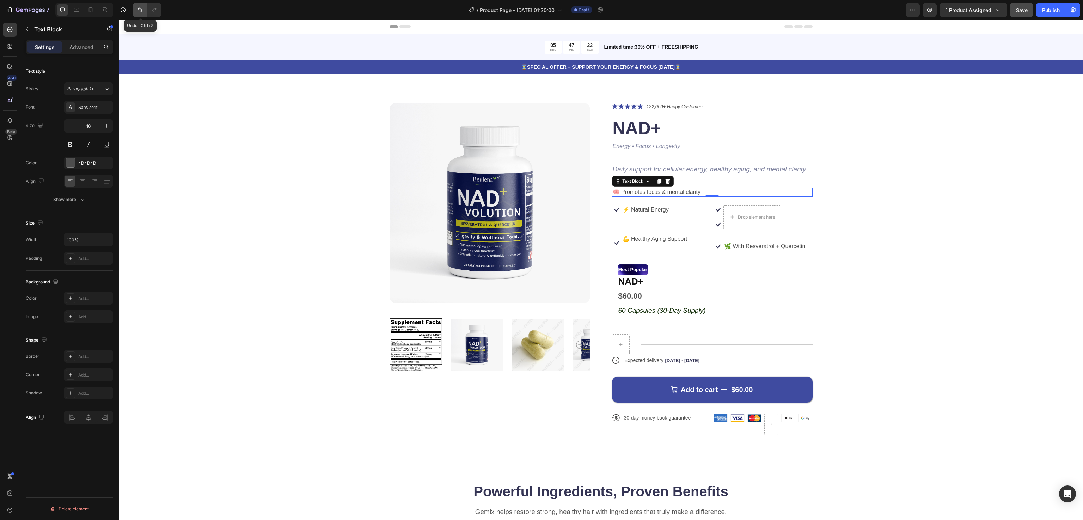
click at [137, 8] on icon "Undo/Redo" at bounding box center [139, 9] width 7 height 7
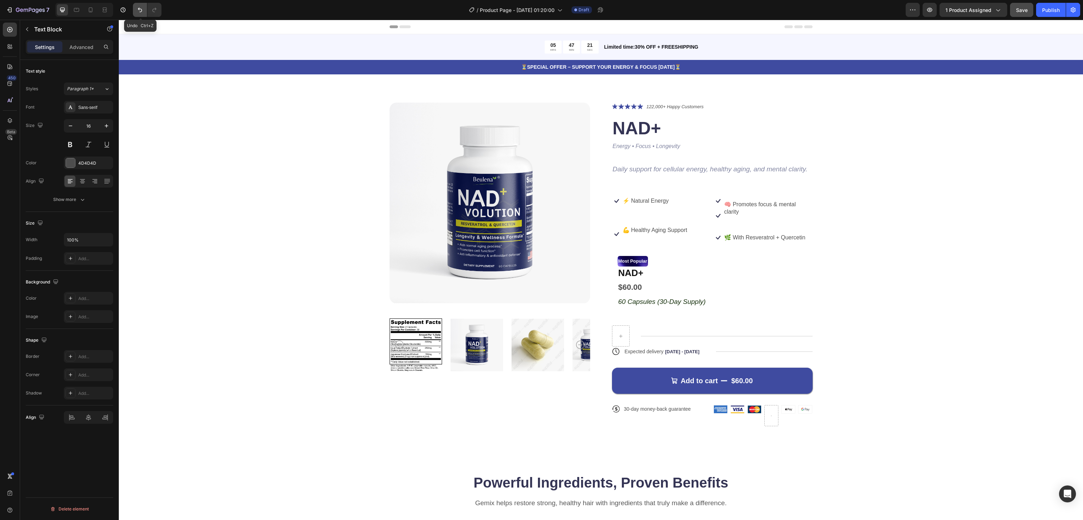
click at [137, 8] on icon "Undo/Redo" at bounding box center [139, 9] width 7 height 7
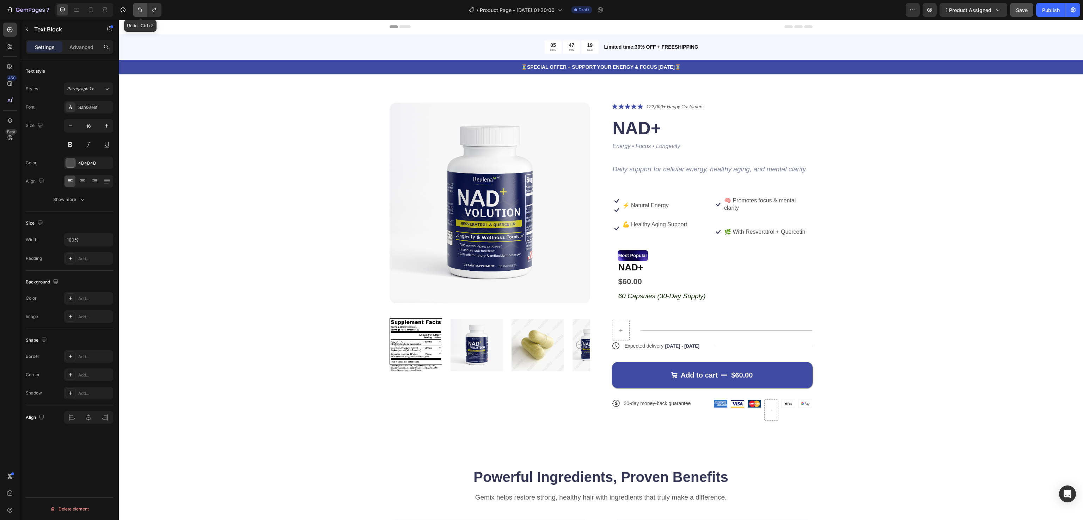
click at [137, 8] on icon "Undo/Redo" at bounding box center [139, 9] width 7 height 7
click at [139, 12] on icon "Undo/Redo" at bounding box center [139, 9] width 7 height 7
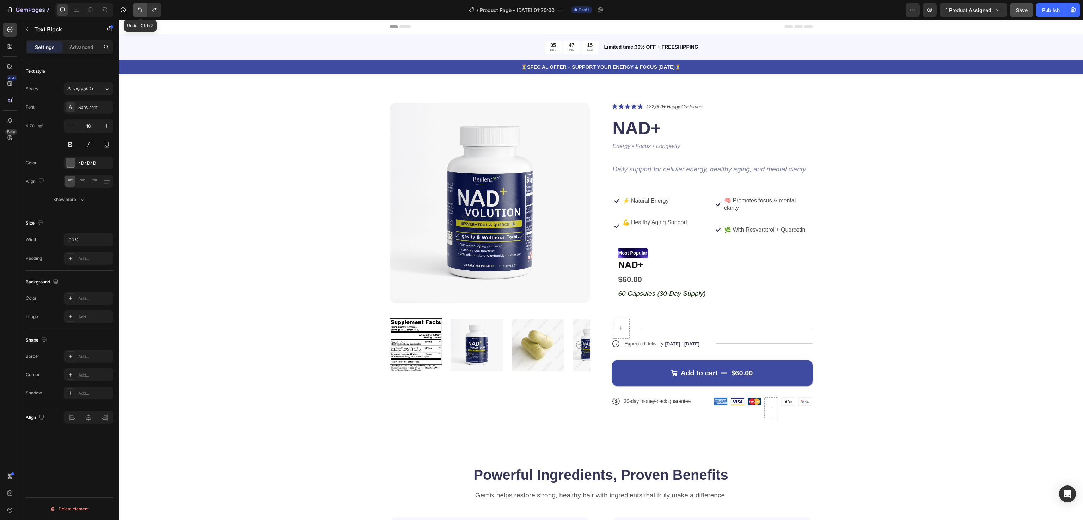
click at [139, 12] on icon "Undo/Redo" at bounding box center [139, 9] width 7 height 7
click at [713, 207] on icon at bounding box center [717, 204] width 9 height 9
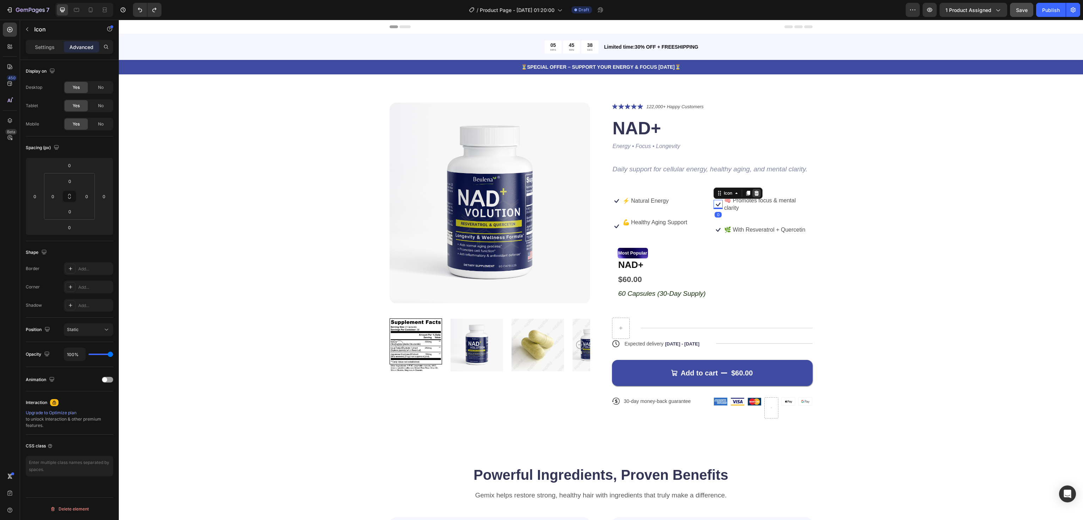
click at [754, 192] on icon at bounding box center [756, 193] width 5 height 5
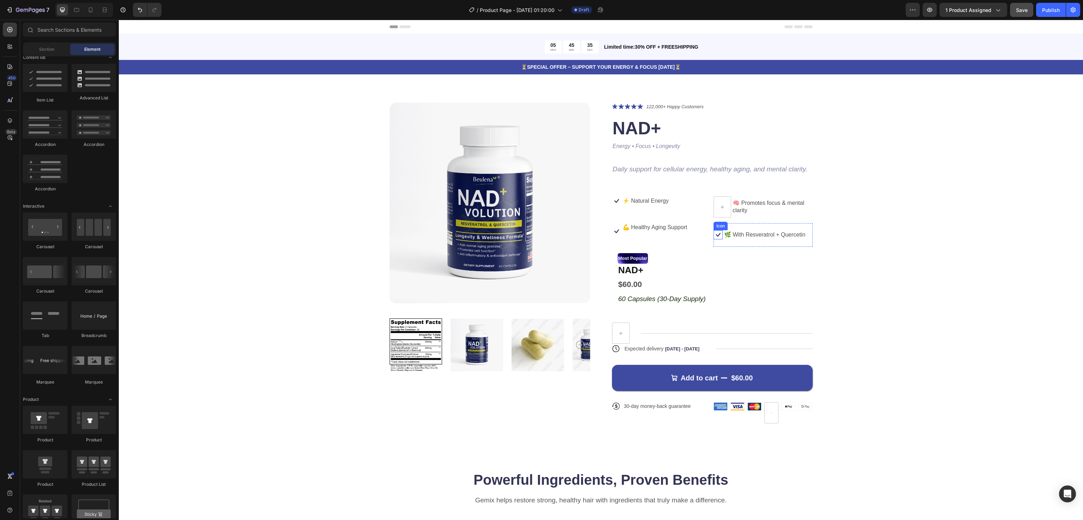
click at [713, 236] on icon at bounding box center [717, 234] width 9 height 9
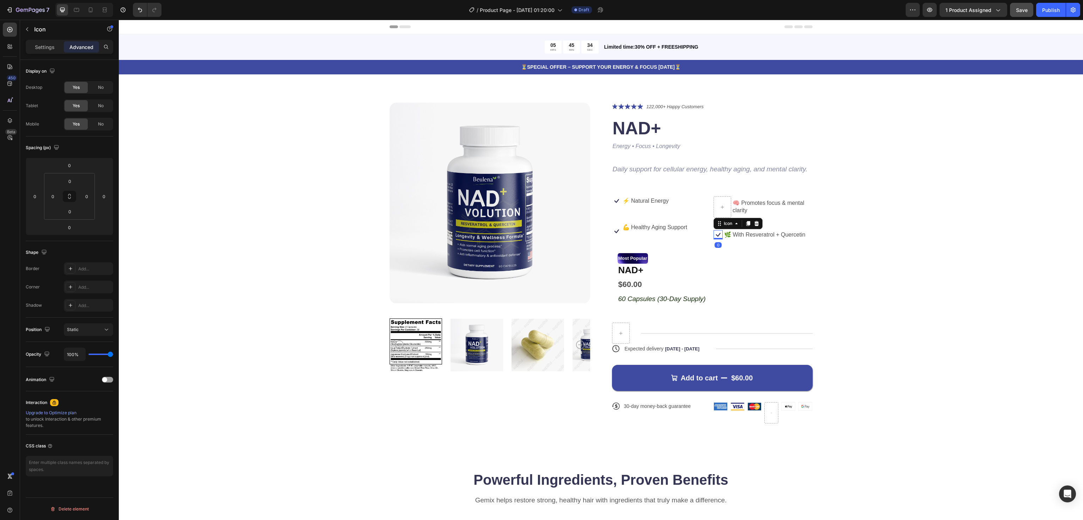
click at [754, 221] on icon at bounding box center [756, 224] width 6 height 6
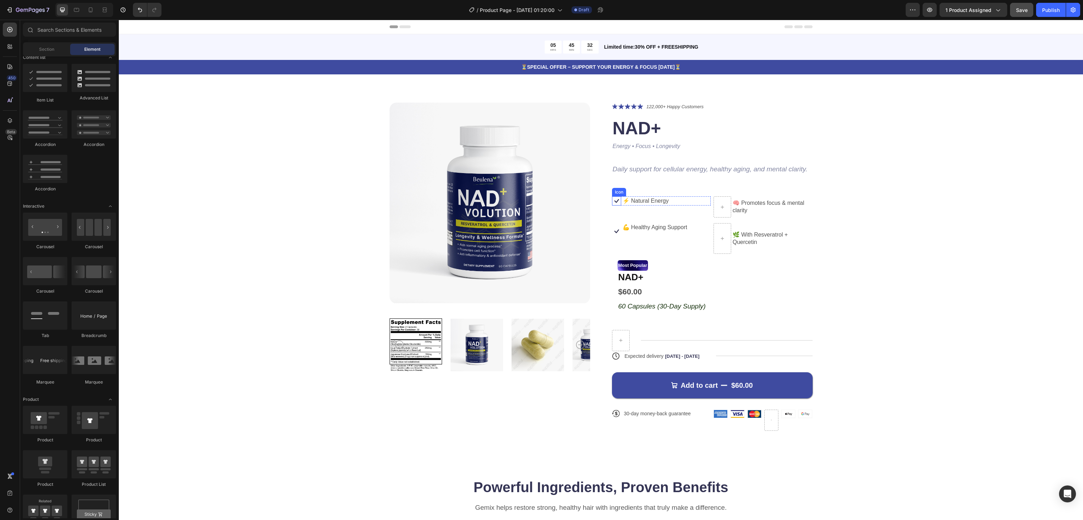
click at [612, 205] on icon at bounding box center [616, 200] width 9 height 9
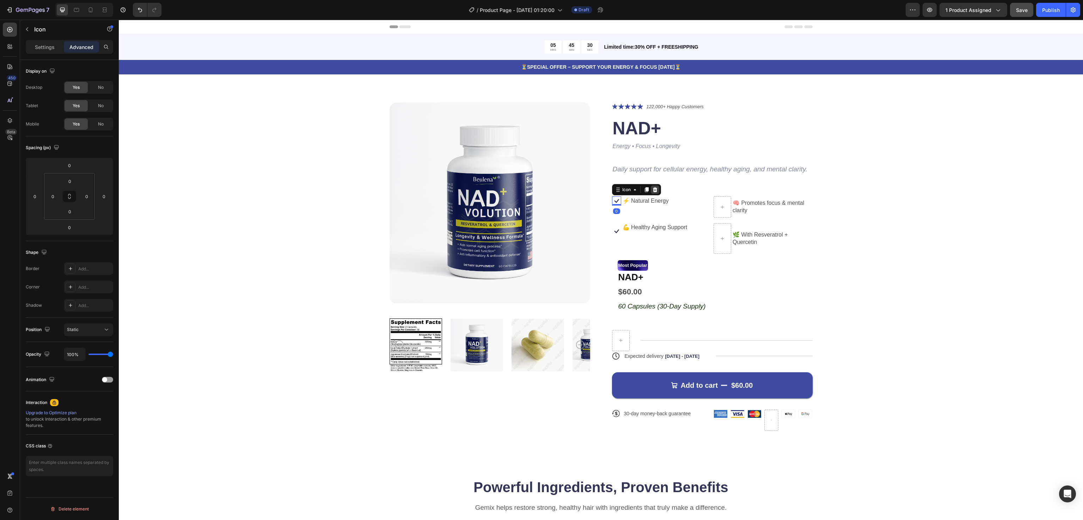
click at [652, 189] on icon at bounding box center [654, 189] width 5 height 5
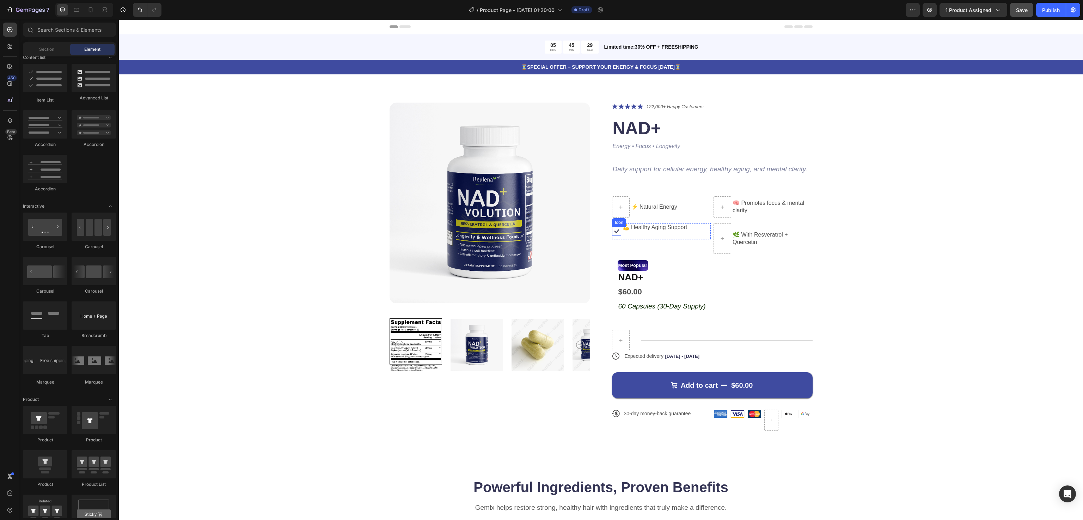
click at [612, 230] on icon at bounding box center [616, 231] width 9 height 9
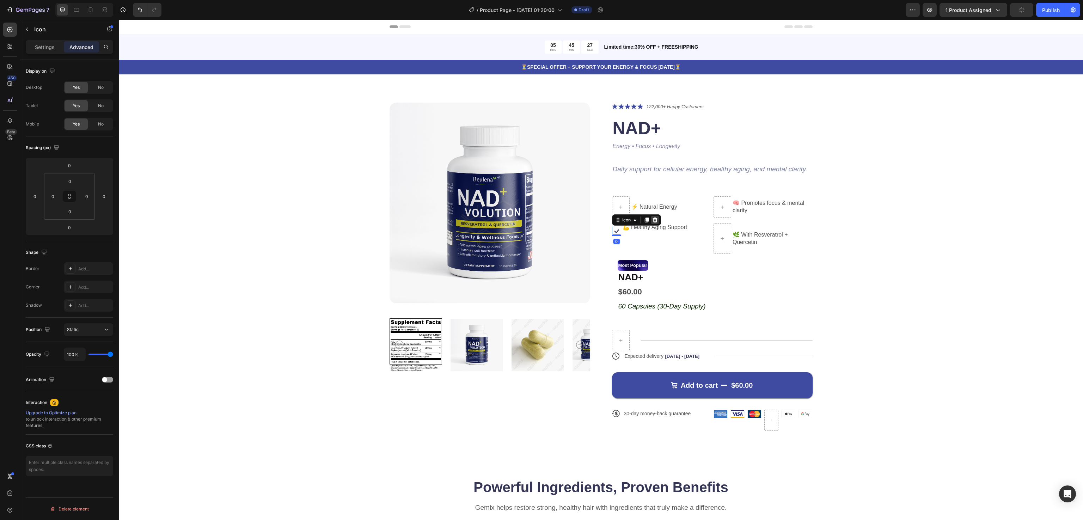
click at [652, 217] on icon at bounding box center [655, 220] width 6 height 6
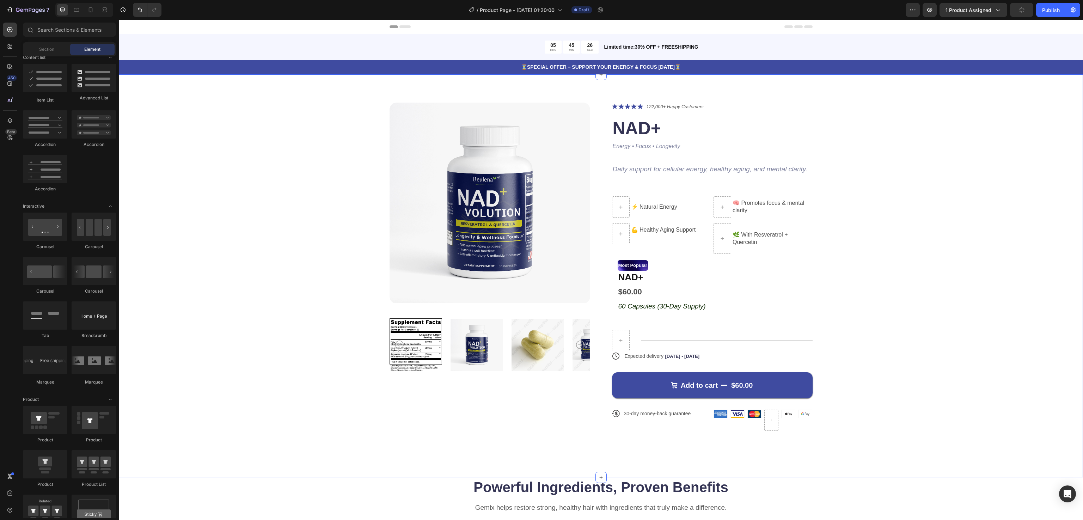
click at [895, 223] on div "Product Images Icon Icon Icon Icon Icon Icon List 122,000+ Happy Customers Text…" at bounding box center [601, 272] width 908 height 339
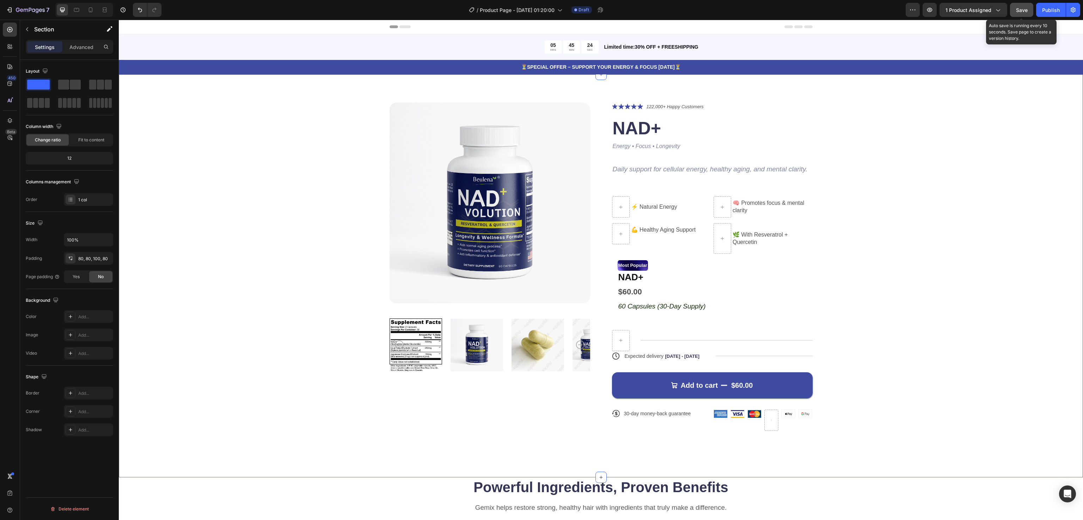
click at [1016, 10] on span "Save" at bounding box center [1022, 10] width 12 height 6
click at [650, 149] on icon "Energy • Focus • Longevity" at bounding box center [647, 146] width 68 height 6
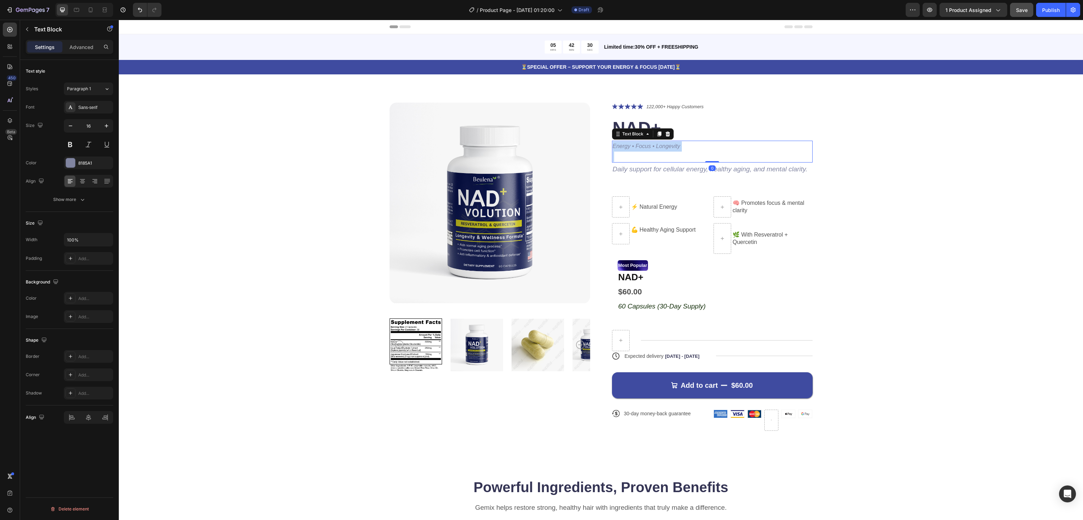
click at [650, 149] on icon "Energy • Focus • Longevity" at bounding box center [647, 146] width 68 height 6
click at [701, 148] on p "Energy • Focus • Longevity" at bounding box center [712, 146] width 199 height 10
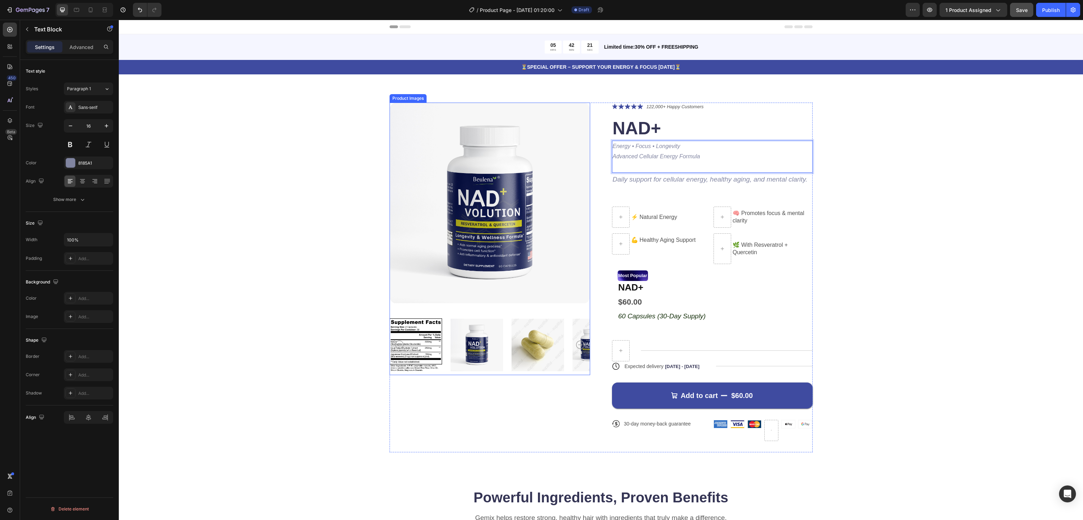
drag, startPoint x: 676, startPoint y: 144, endPoint x: 569, endPoint y: 148, distance: 107.2
click at [569, 148] on div "Product Images Icon Icon Icon Icon Icon Icon List 122,000+ Happy Customers Text…" at bounding box center [600, 278] width 423 height 350
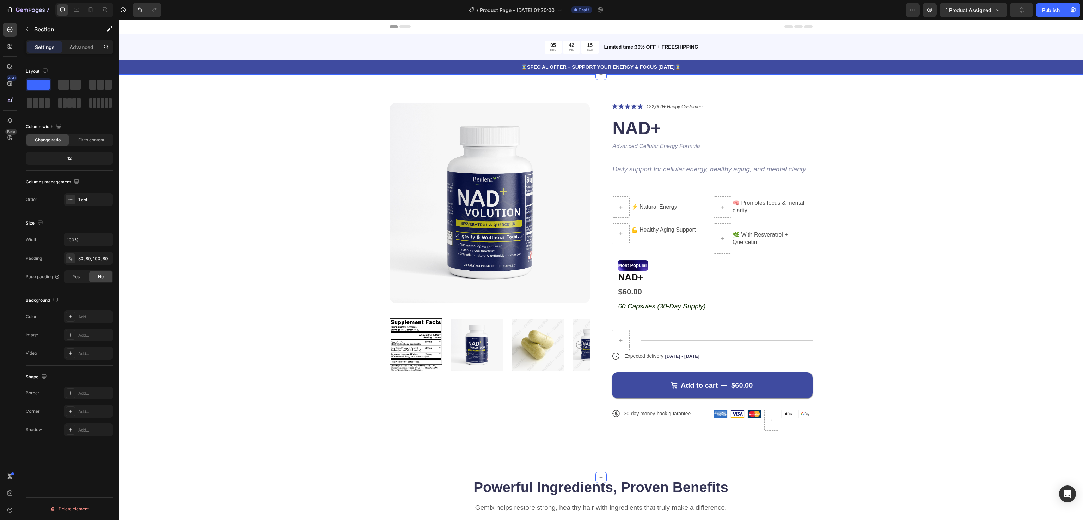
click at [939, 200] on div "Product Images Icon Icon Icon Icon Icon Icon List 122,000+ Happy Customers Text…" at bounding box center [601, 272] width 908 height 339
click at [655, 174] on p "Daily support for cellular energy, healthy aging, and mental clarity." at bounding box center [712, 169] width 199 height 12
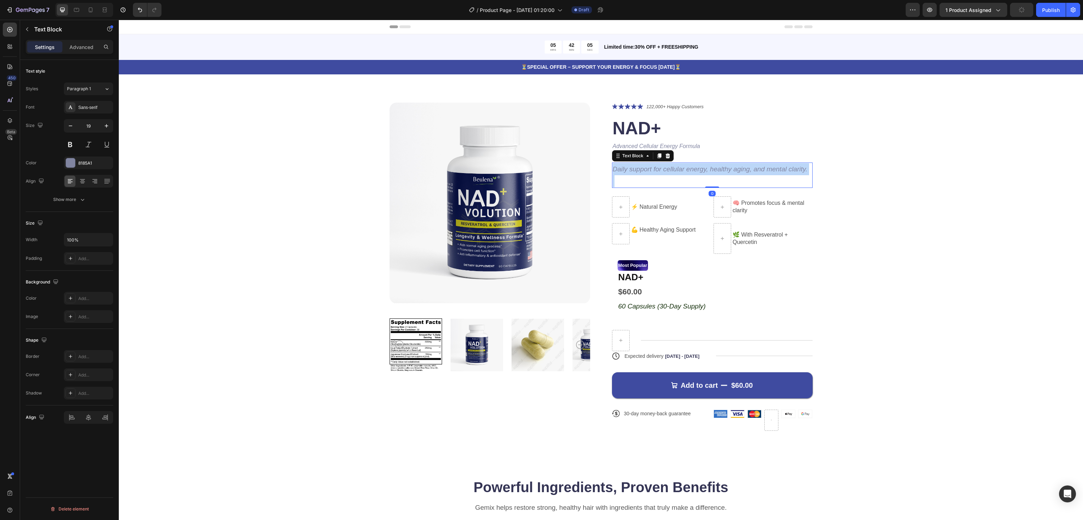
click at [655, 174] on p "Daily support for cellular energy, healthy aging, and mental clarity." at bounding box center [712, 169] width 199 height 12
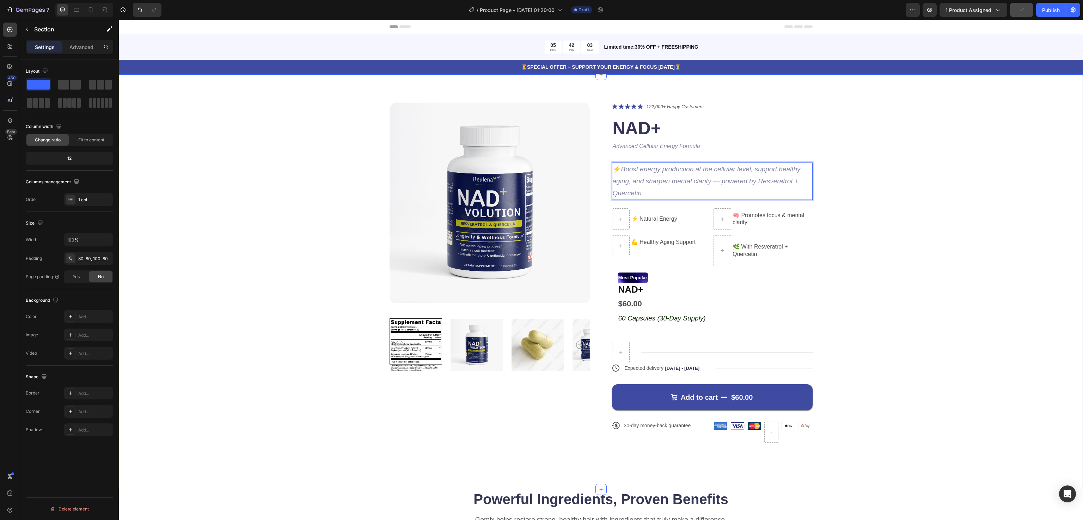
click at [892, 181] on div "Product Images Icon Icon Icon Icon Icon Icon List 122,000+ Happy Customers Text…" at bounding box center [601, 278] width 908 height 351
click at [618, 222] on div at bounding box center [620, 218] width 17 height 11
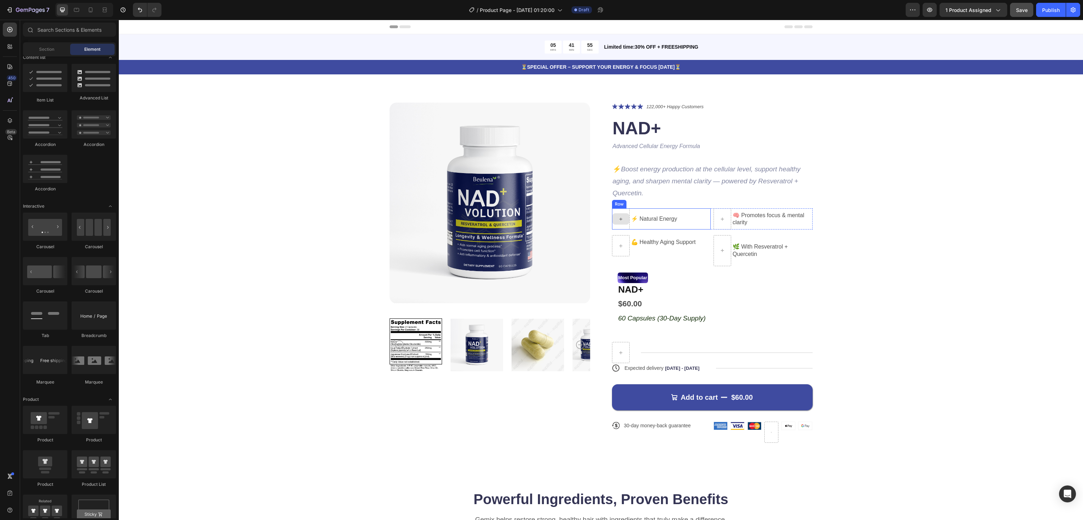
click at [612, 218] on div at bounding box center [620, 218] width 17 height 11
click at [674, 219] on div "⚡ Natural Energy Text Block Row" at bounding box center [661, 218] width 99 height 21
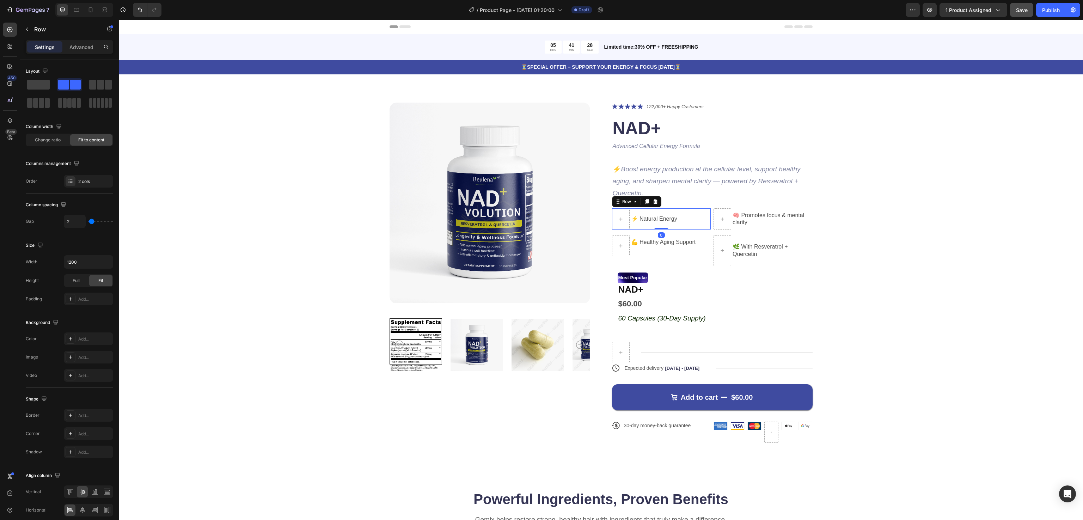
click at [674, 222] on div "⚡ Natural Energy Text Block Row 0" at bounding box center [661, 218] width 99 height 21
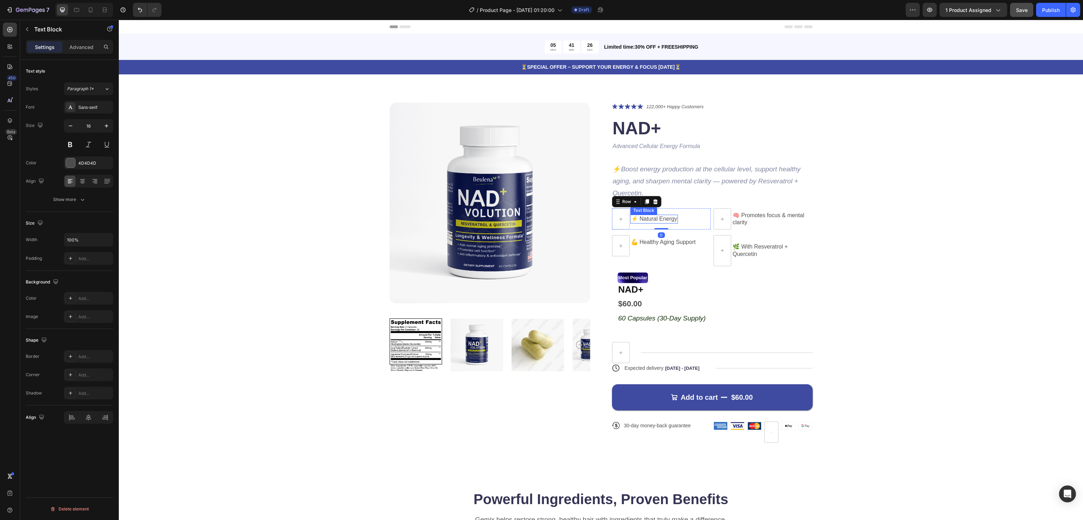
click at [671, 216] on p "⚡ Natural Energy" at bounding box center [654, 218] width 46 height 7
drag, startPoint x: 983, startPoint y: 234, endPoint x: 956, endPoint y: 234, distance: 26.4
click at [983, 234] on div "Product Images Icon Icon Icon Icon Icon Icon List 122,000+ Happy Customers Text…" at bounding box center [601, 278] width 908 height 351
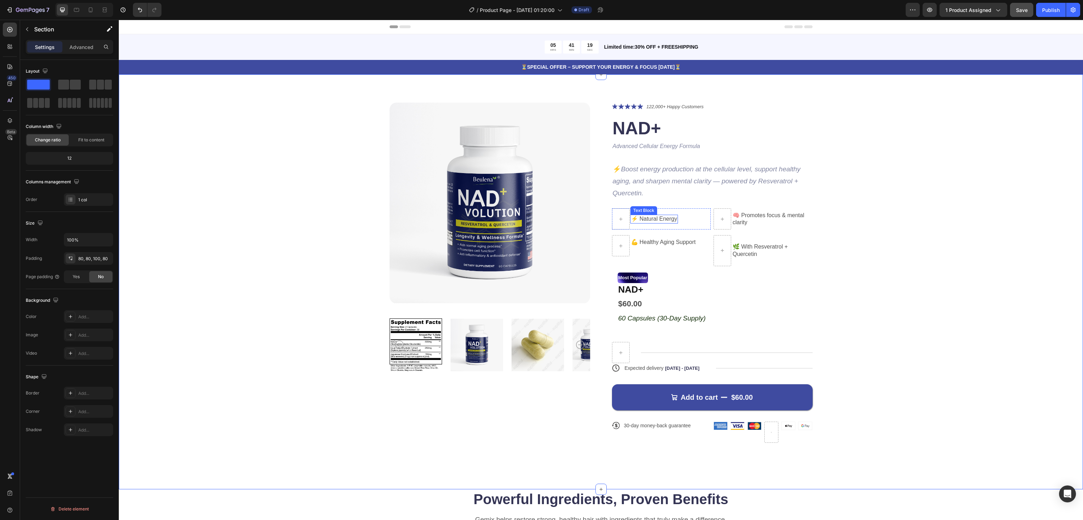
click at [652, 222] on p "⚡ Natural Energy" at bounding box center [654, 218] width 46 height 7
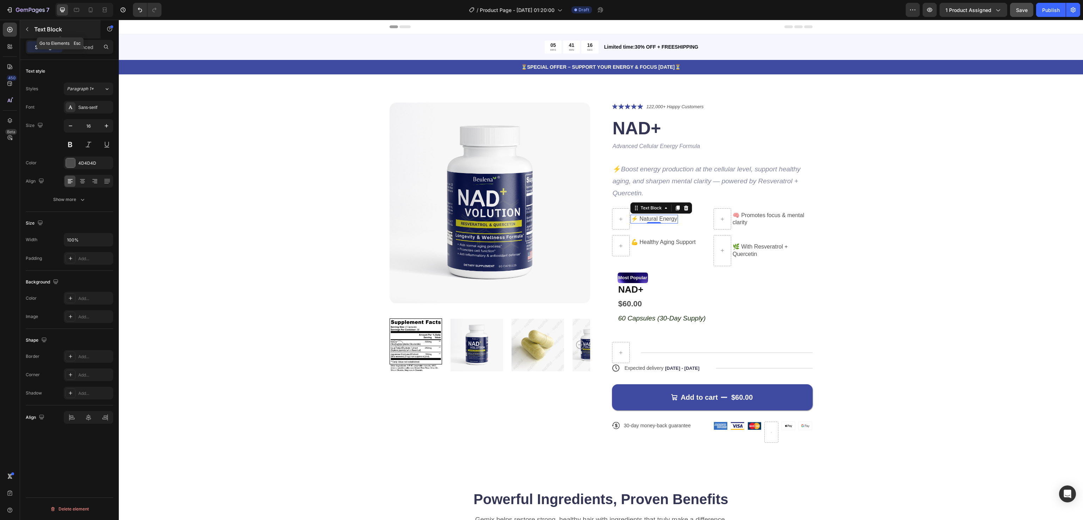
click at [22, 24] on button "button" at bounding box center [26, 29] width 11 height 11
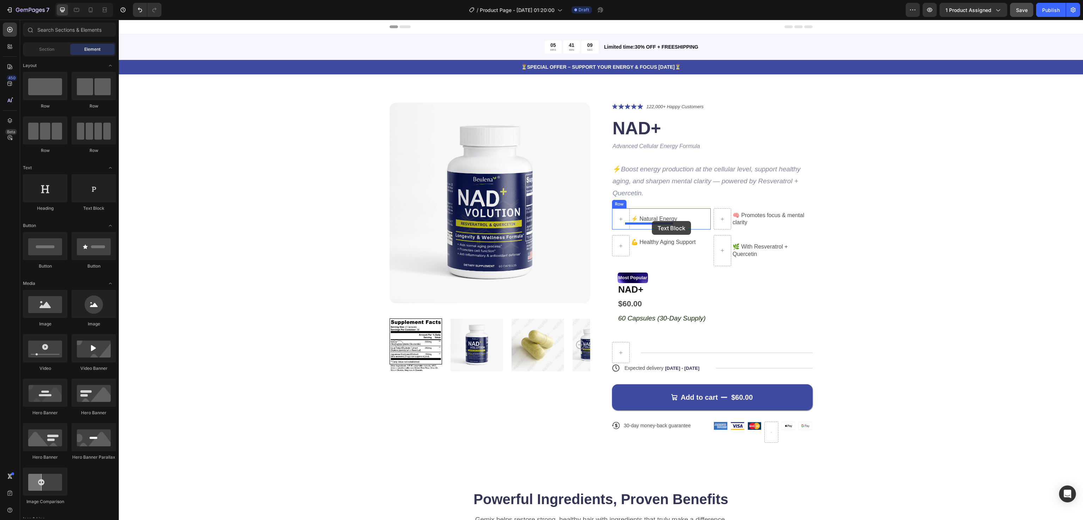
drag, startPoint x: 159, startPoint y: 205, endPoint x: 652, endPoint y: 221, distance: 492.6
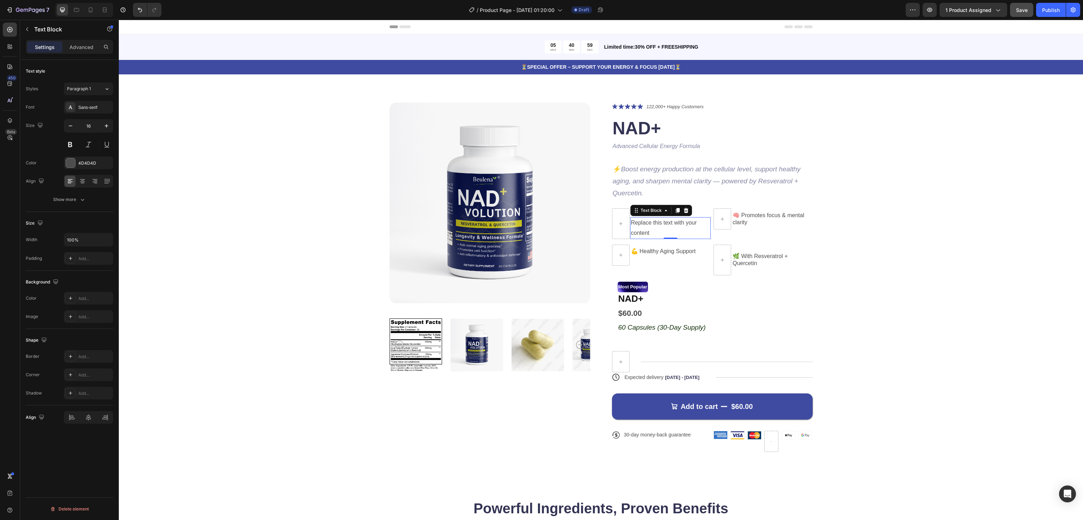
click at [640, 224] on div "Replace this text with your content" at bounding box center [670, 228] width 81 height 22
click at [640, 224] on p "Replace this text with your content" at bounding box center [670, 228] width 79 height 20
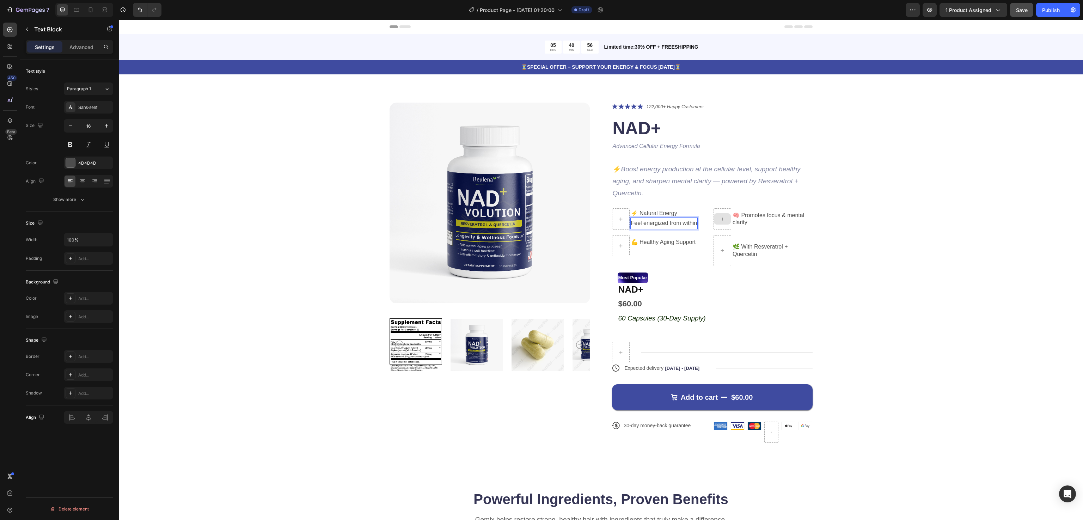
click at [651, 223] on p "Feel energized from within" at bounding box center [664, 223] width 66 height 10
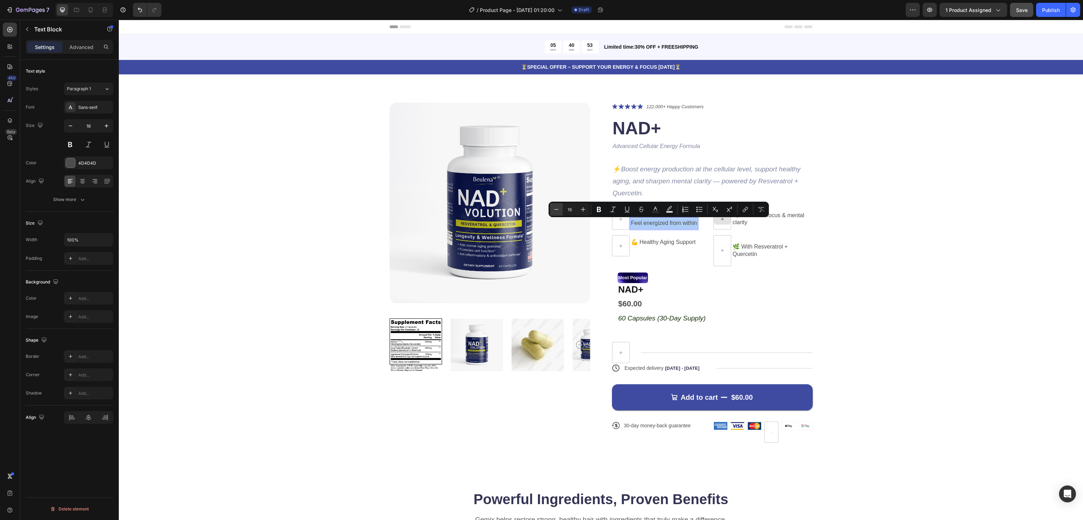
click at [558, 209] on icon "Editor contextual toolbar" at bounding box center [556, 209] width 7 height 7
type input "14"
drag, startPoint x: 961, startPoint y: 249, endPoint x: 829, endPoint y: 249, distance: 131.5
click at [961, 249] on div "Product Images Icon Icon Icon Icon Icon Icon List 122,000+ Happy Customers Text…" at bounding box center [601, 278] width 908 height 351
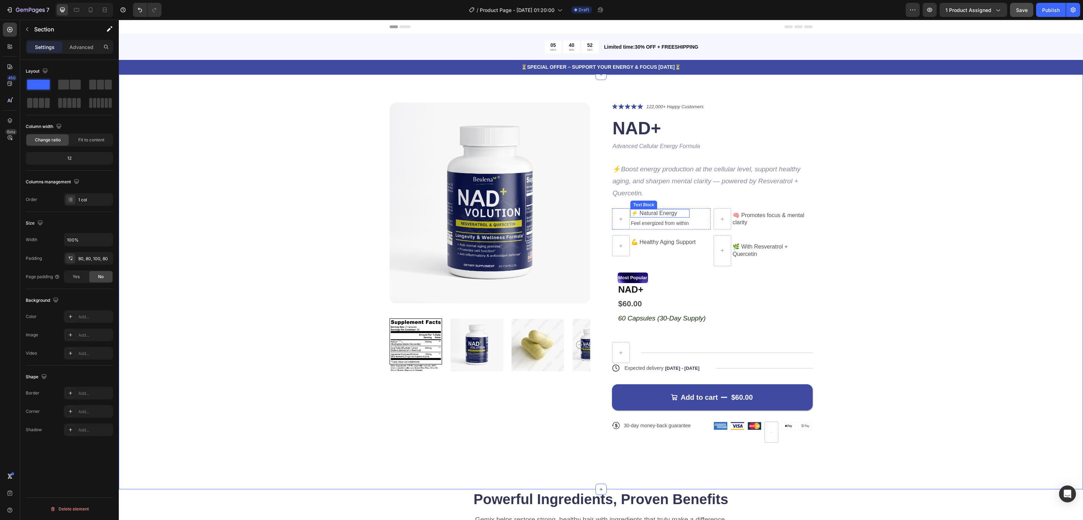
click at [659, 212] on p "⚡ Natural Energy" at bounding box center [660, 213] width 58 height 7
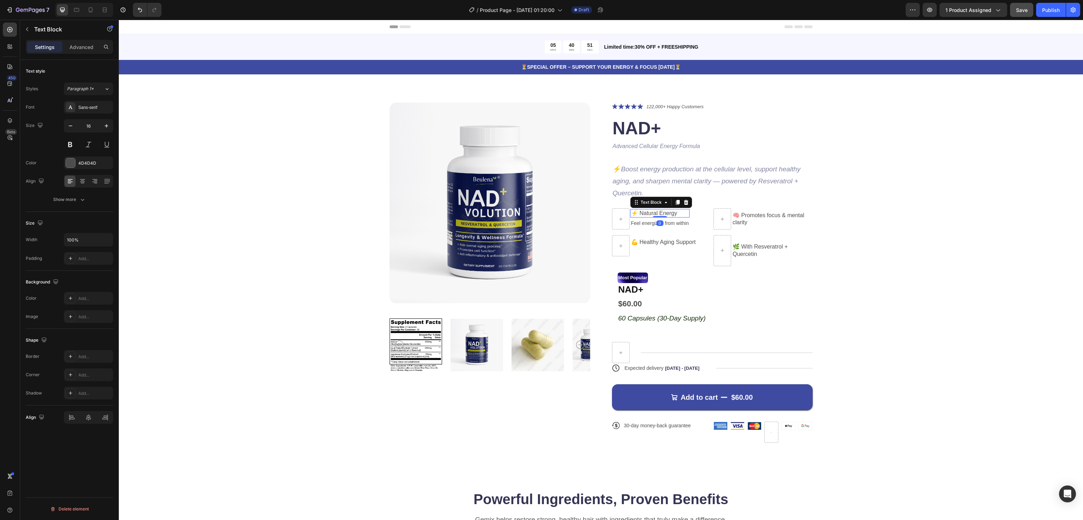
click at [659, 212] on p "⚡ Natural Energy" at bounding box center [660, 213] width 58 height 7
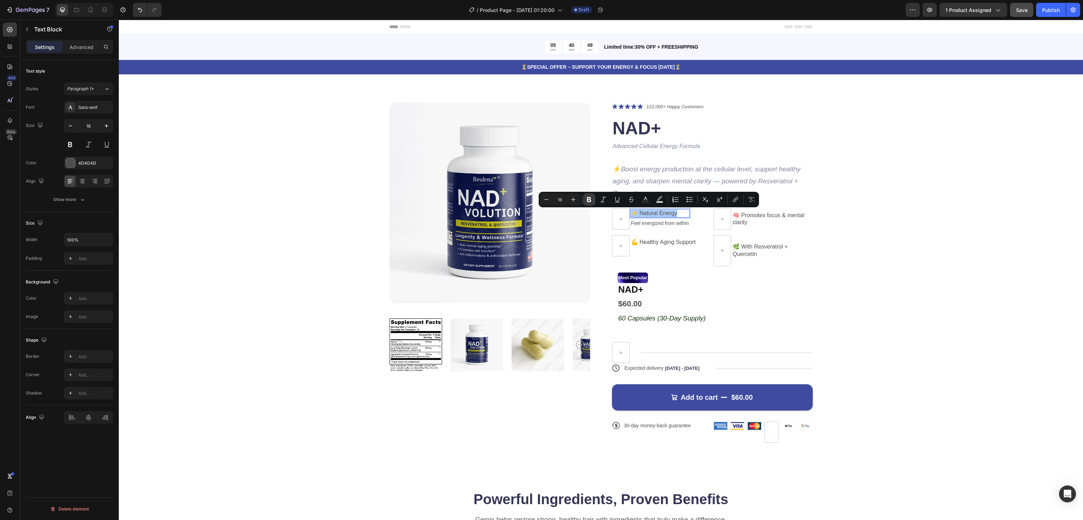
click at [586, 197] on icon "Editor contextual toolbar" at bounding box center [588, 199] width 7 height 7
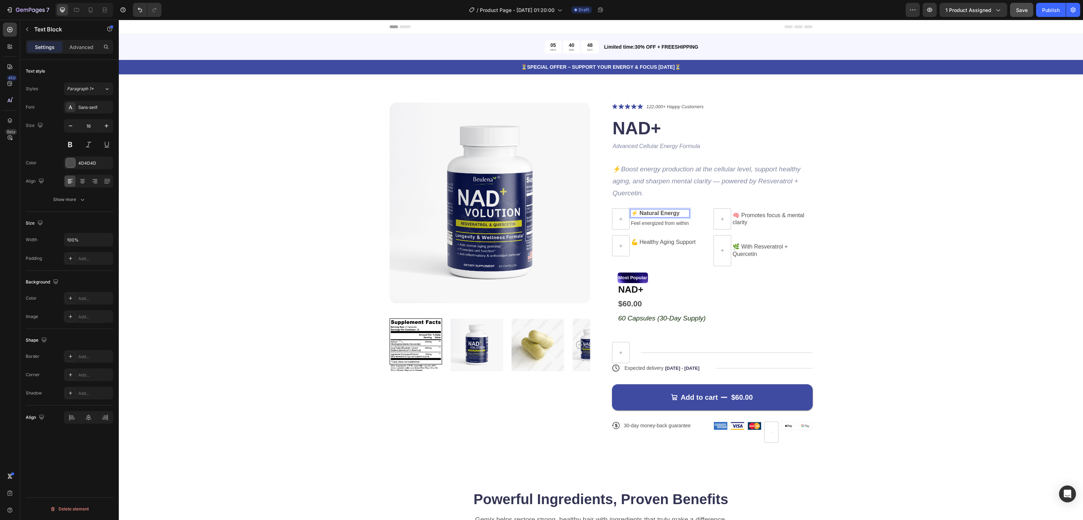
click at [664, 213] on strong "⚡ Natural Energy" at bounding box center [655, 213] width 49 height 6
click at [104, 125] on icon "button" at bounding box center [106, 125] width 7 height 7
type input "17"
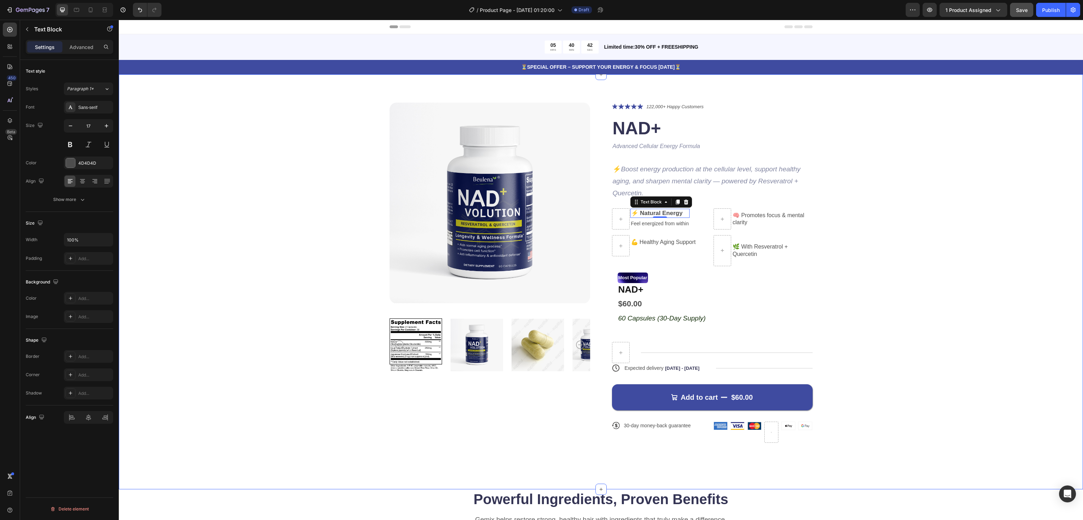
click at [880, 258] on div "Product Images Icon Icon Icon Icon Icon Icon List 122,000+ Happy Customers Text…" at bounding box center [601, 278] width 908 height 351
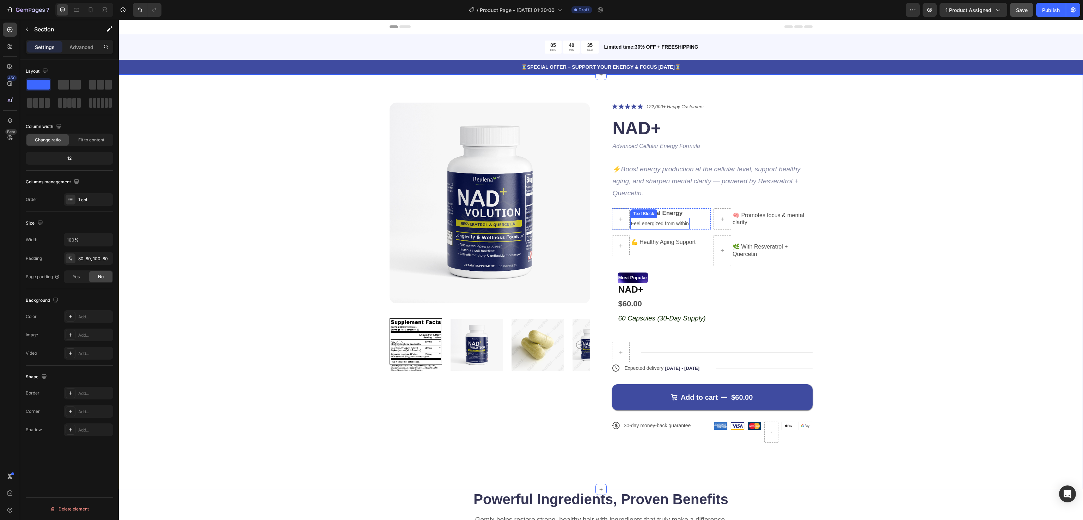
click at [668, 224] on span "Feel energized from within" at bounding box center [660, 224] width 58 height 6
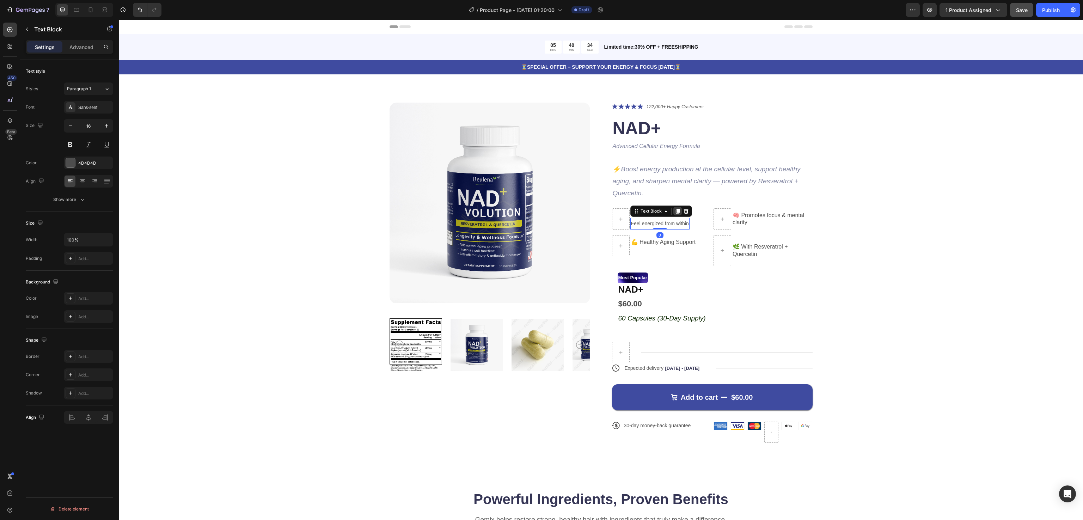
click at [673, 208] on div at bounding box center [677, 211] width 8 height 8
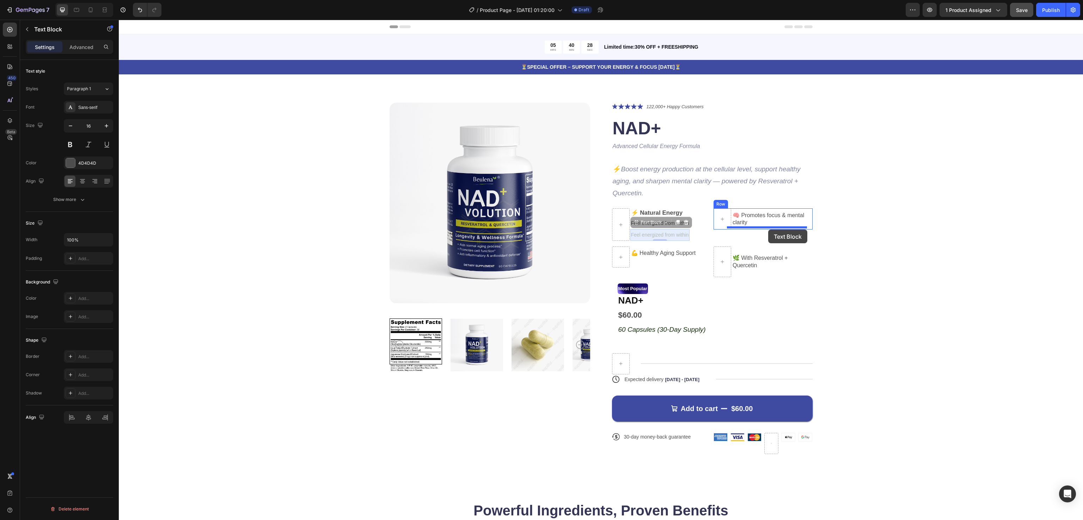
drag, startPoint x: 665, startPoint y: 233, endPoint x: 768, endPoint y: 229, distance: 103.3
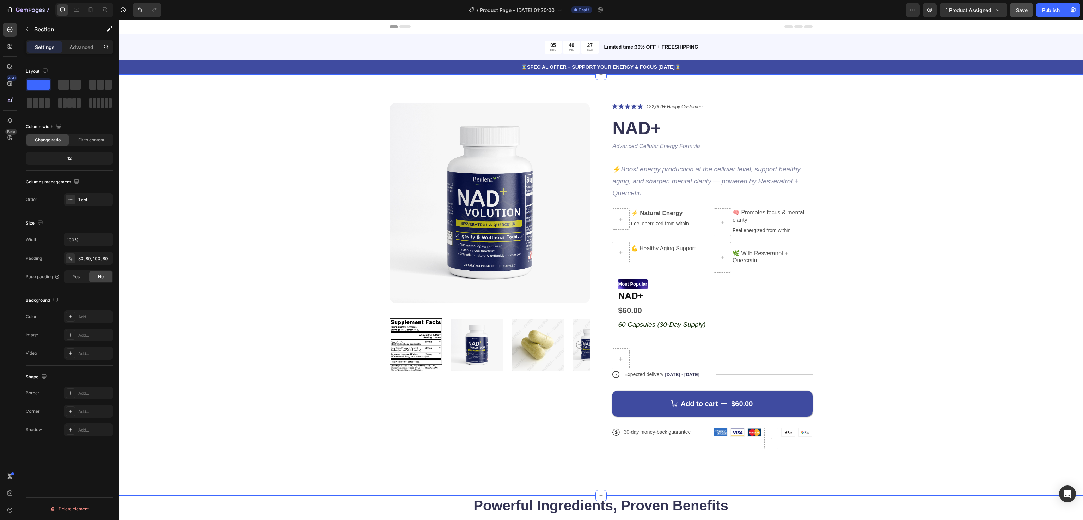
click at [864, 221] on div "Product Images Icon Icon Icon Icon Icon Icon List 122,000+ Happy Customers Text…" at bounding box center [601, 282] width 908 height 358
click at [770, 216] on p "🧠 Promotes focus & mental clarity" at bounding box center [771, 216] width 79 height 15
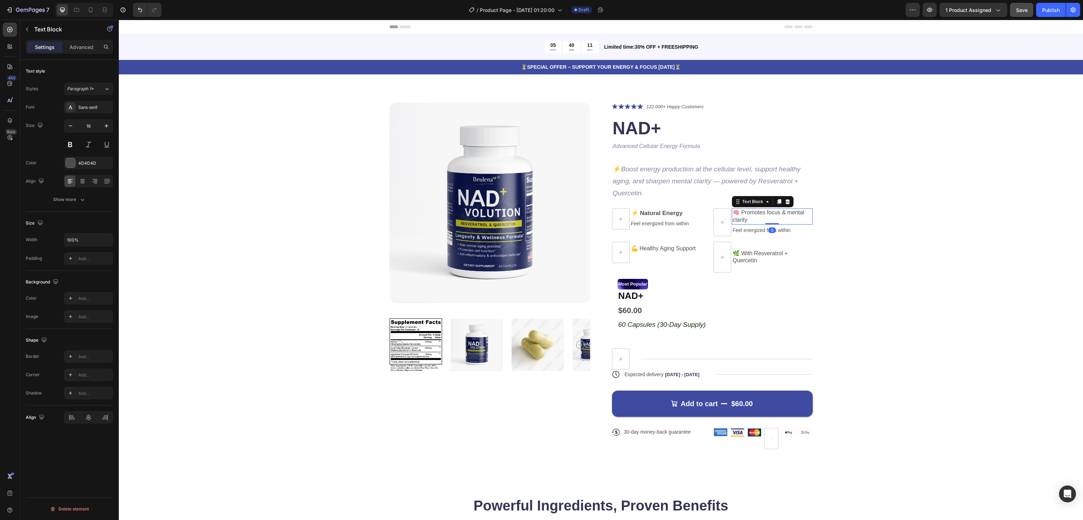
click at [770, 216] on p "🧠 Promotes focus & mental clarity" at bounding box center [771, 216] width 79 height 15
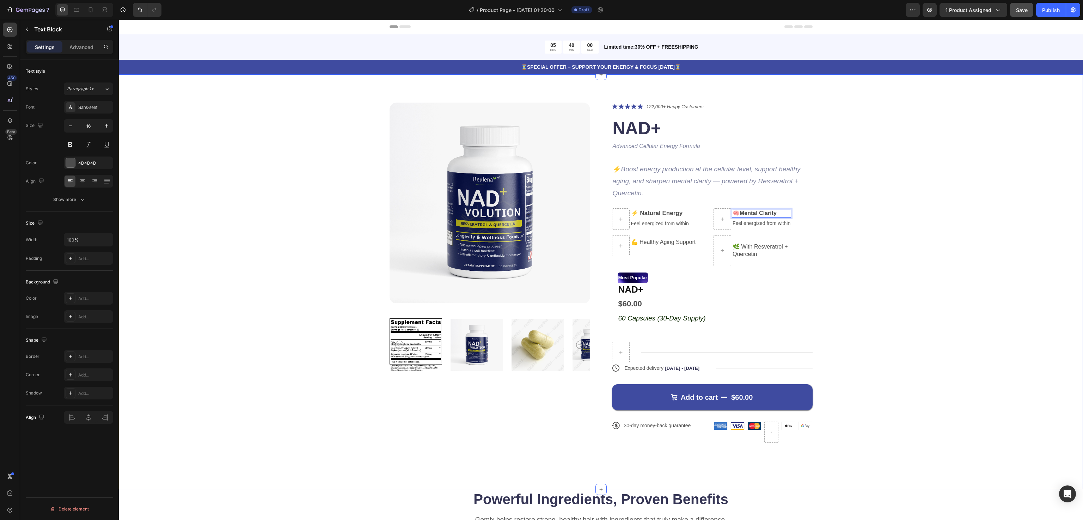
click at [897, 221] on div "Product Images Icon Icon Icon Icon Icon Icon List 122,000+ Happy Customers Text…" at bounding box center [601, 278] width 908 height 351
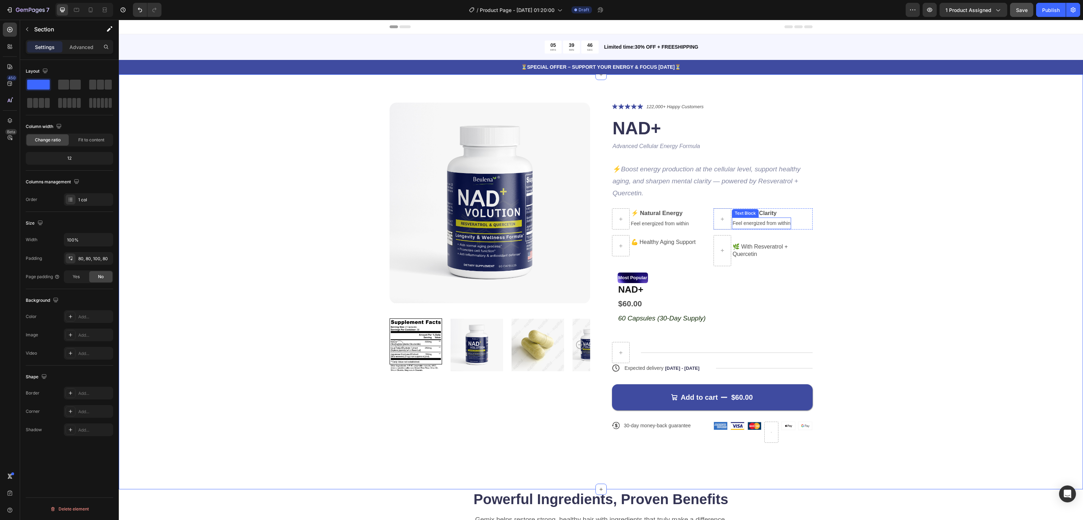
click at [758, 223] on span "Feel energized from within" at bounding box center [761, 223] width 58 height 6
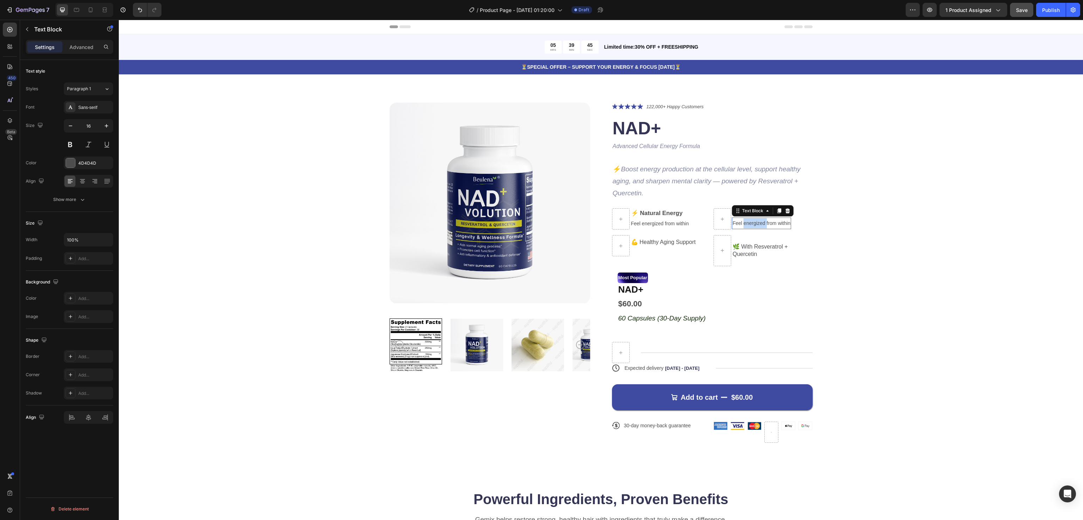
click at [758, 223] on span "Feel energized from within" at bounding box center [761, 223] width 58 height 6
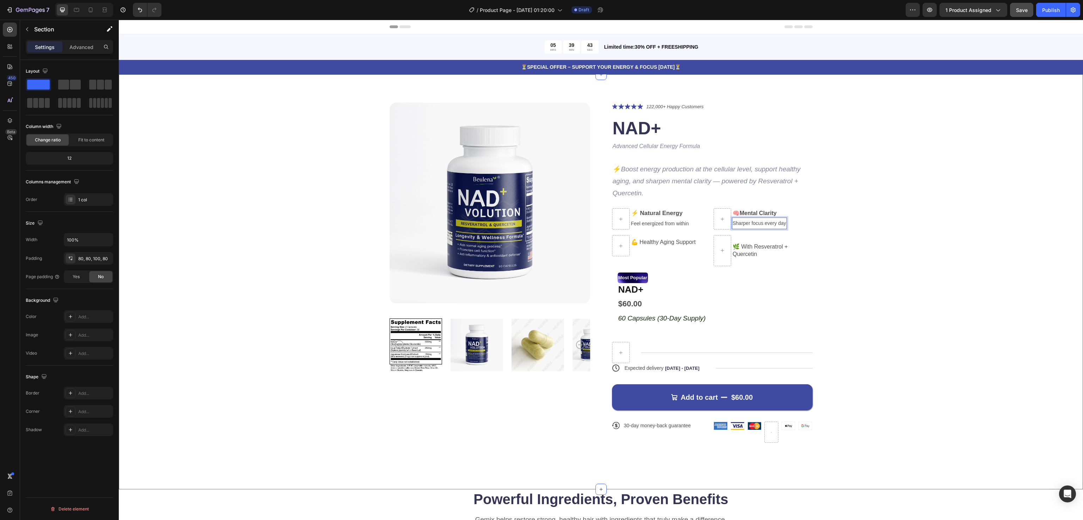
click at [873, 238] on div "Product Images Icon Icon Icon Icon Icon Icon List 122,000+ Happy Customers Text…" at bounding box center [601, 278] width 908 height 351
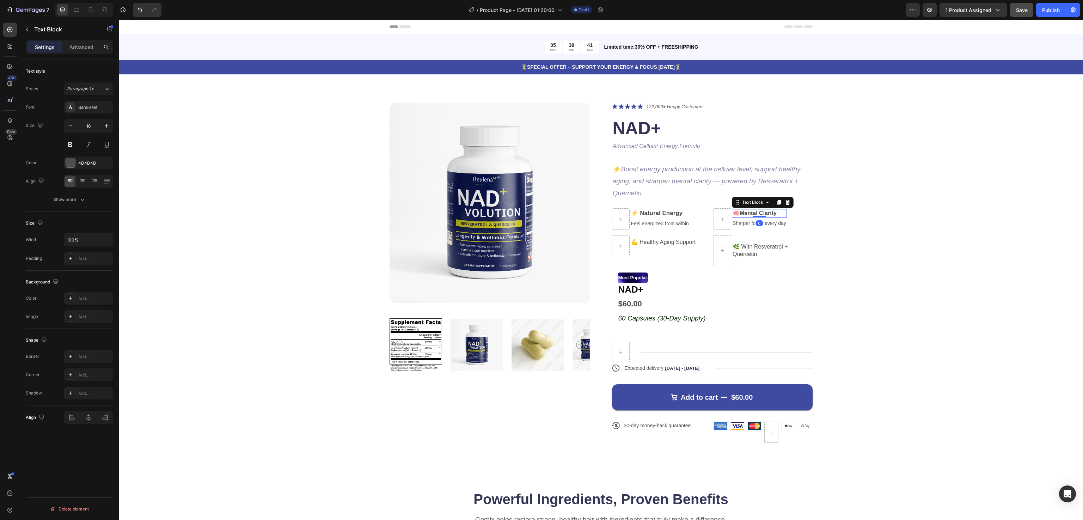
click at [762, 213] on strong "Mental Clarity" at bounding box center [757, 213] width 37 height 6
click at [664, 210] on strong "⚡ Natural Energy" at bounding box center [657, 213] width 52 height 7
click at [109, 126] on icon "button" at bounding box center [106, 125] width 7 height 7
type input "18"
click at [773, 215] on strong "Mental Clarity" at bounding box center [757, 213] width 37 height 6
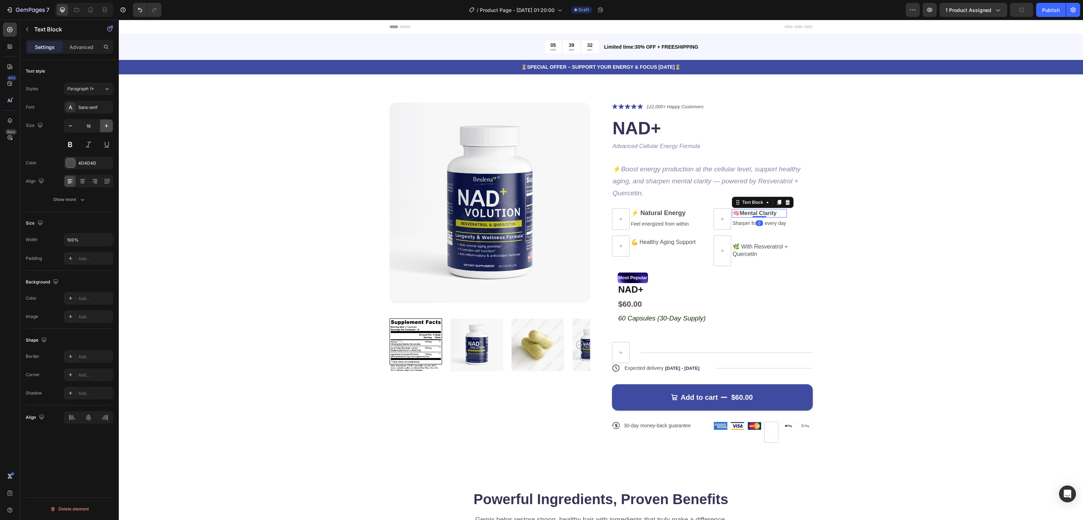
click at [108, 128] on icon "button" at bounding box center [106, 125] width 7 height 7
type input "18"
click at [875, 247] on div "Product Images Icon Icon Icon Icon Icon Icon List 122,000+ Happy Customers Text…" at bounding box center [601, 279] width 908 height 352
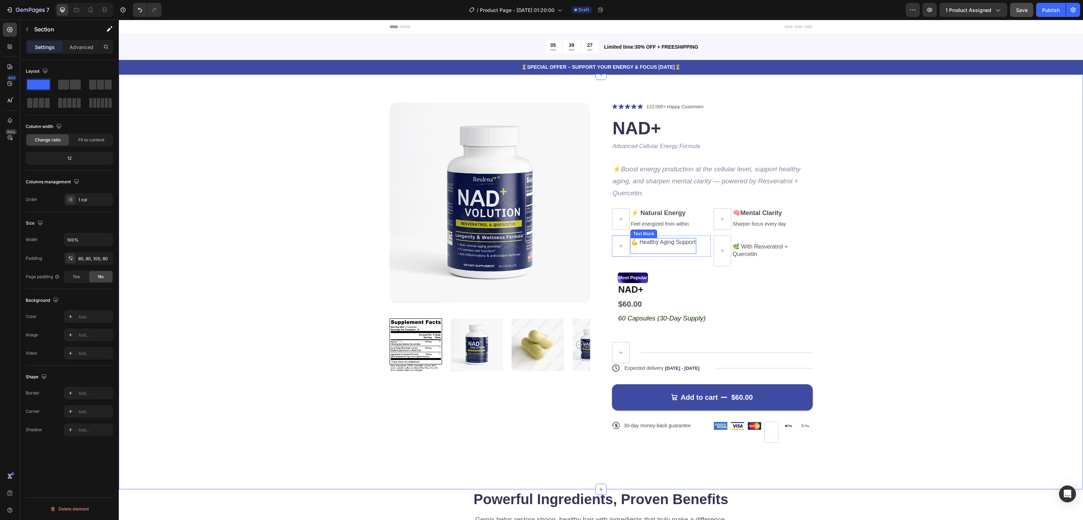
click at [657, 245] on p "💪 Healthy Aging Support" at bounding box center [663, 246] width 65 height 15
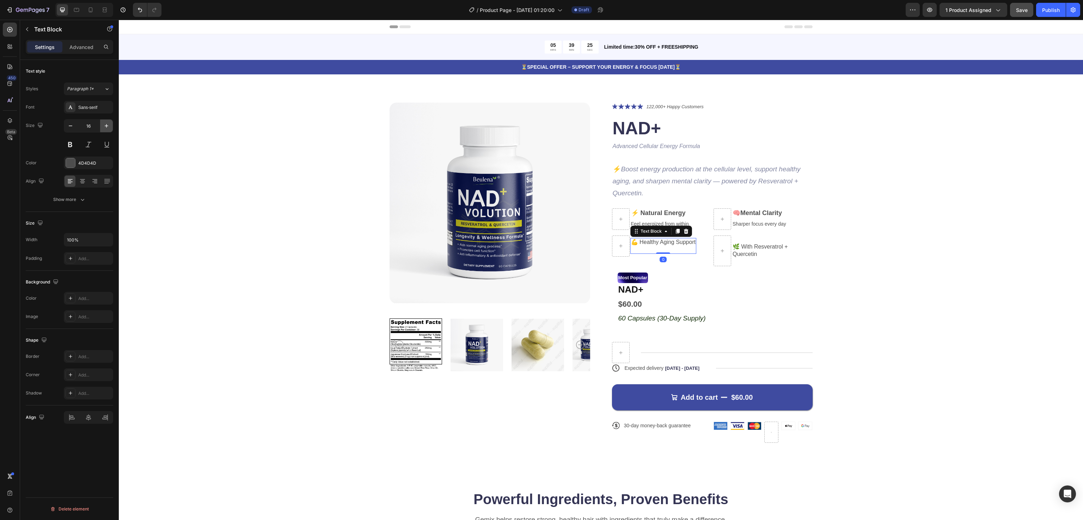
click at [106, 126] on icon "button" at bounding box center [107, 126] width 4 height 4
type input "18"
click at [744, 229] on div "Text Block" at bounding box center [745, 231] width 24 height 6
click at [861, 202] on div "Product Images Icon Icon Icon Icon Icon Icon List 122,000+ Happy Customers Text…" at bounding box center [601, 279] width 908 height 352
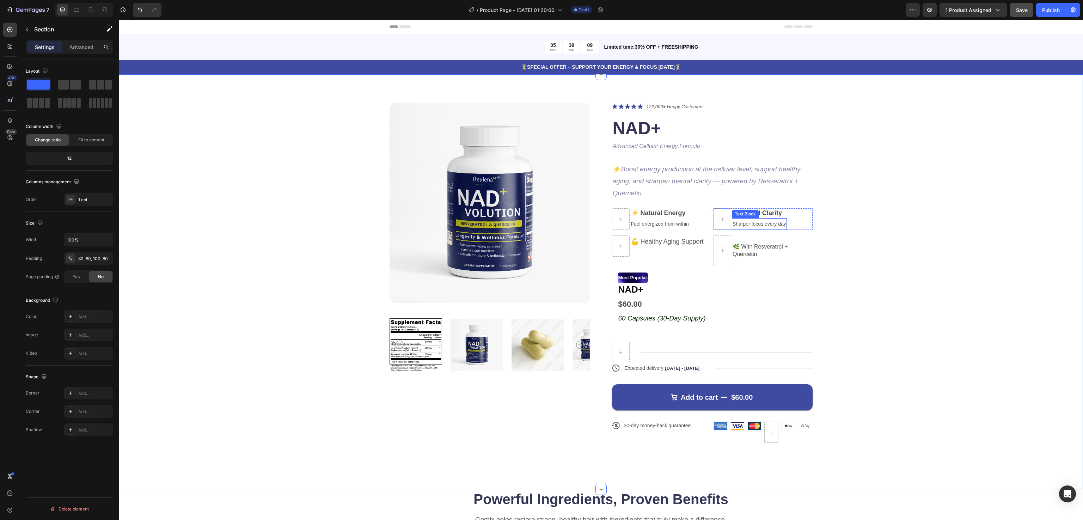
click at [771, 226] on span "Sharper focus every day" at bounding box center [759, 224] width 54 height 6
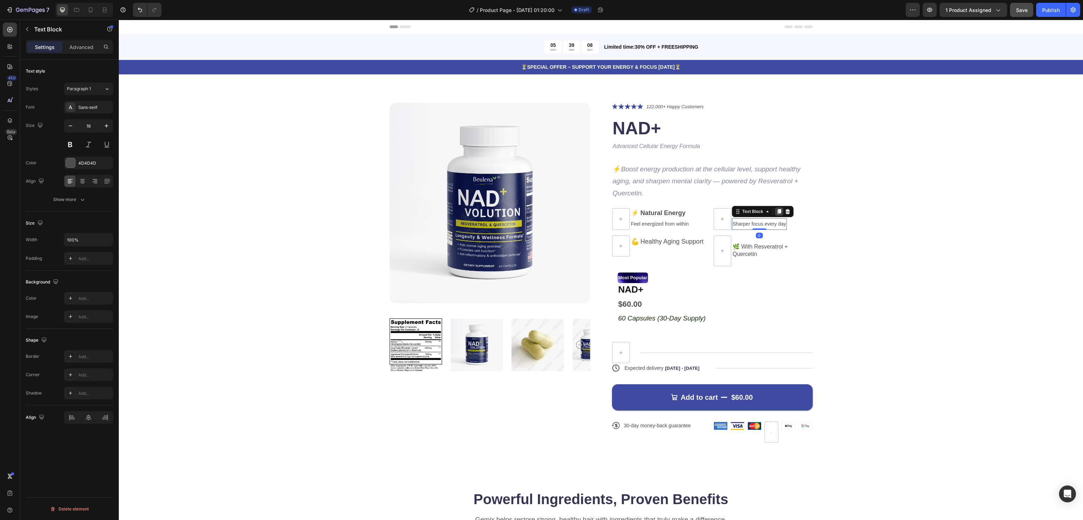
click at [776, 209] on icon at bounding box center [779, 212] width 6 height 6
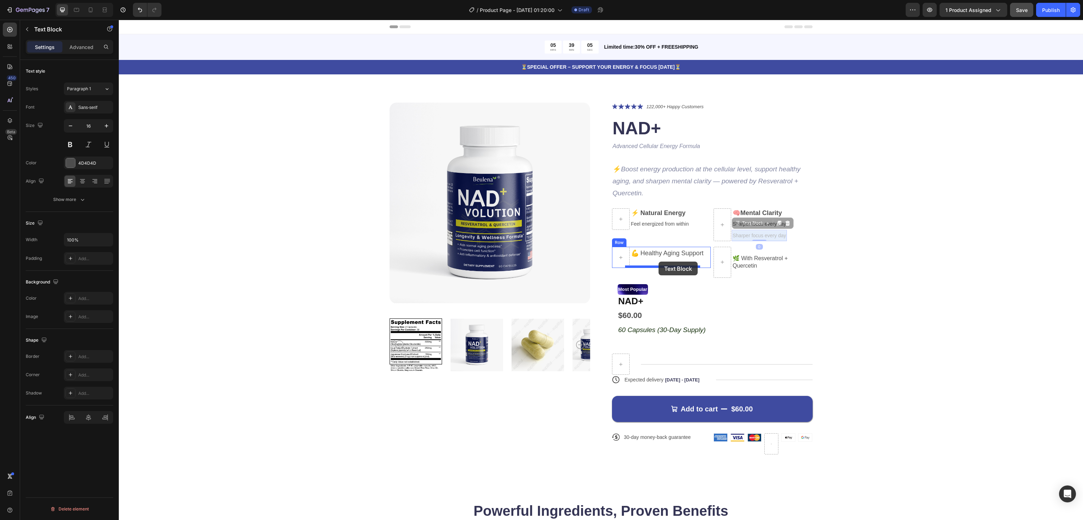
drag, startPoint x: 764, startPoint y: 236, endPoint x: 658, endPoint y: 262, distance: 108.7
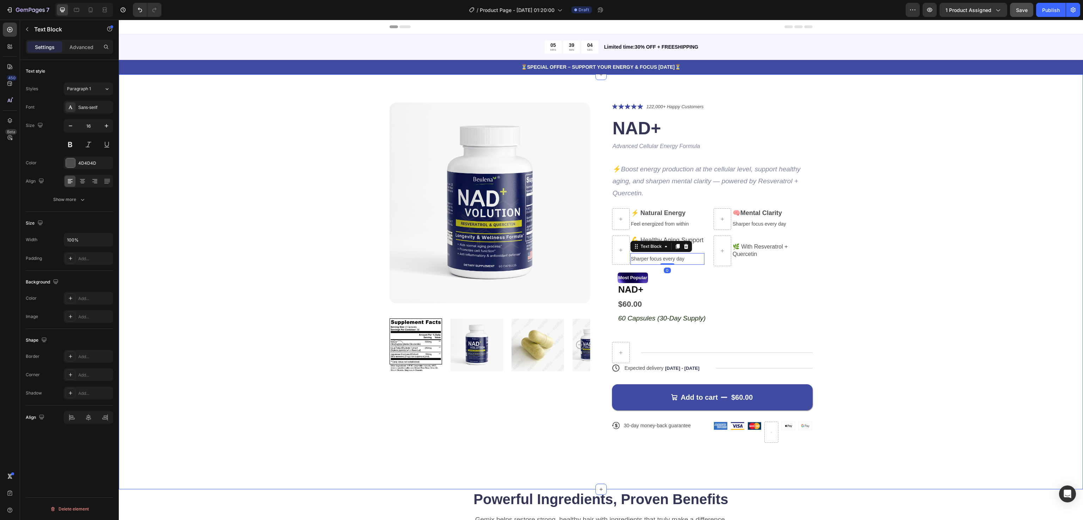
click at [886, 235] on div "Product Images Icon Icon Icon Icon Icon Icon List 122,000+ Happy Customers Text…" at bounding box center [601, 279] width 908 height 352
click at [919, 238] on div "Product Images Icon Icon Icon Icon Icon Icon List 122,000+ Happy Customers Text…" at bounding box center [601, 279] width 908 height 352
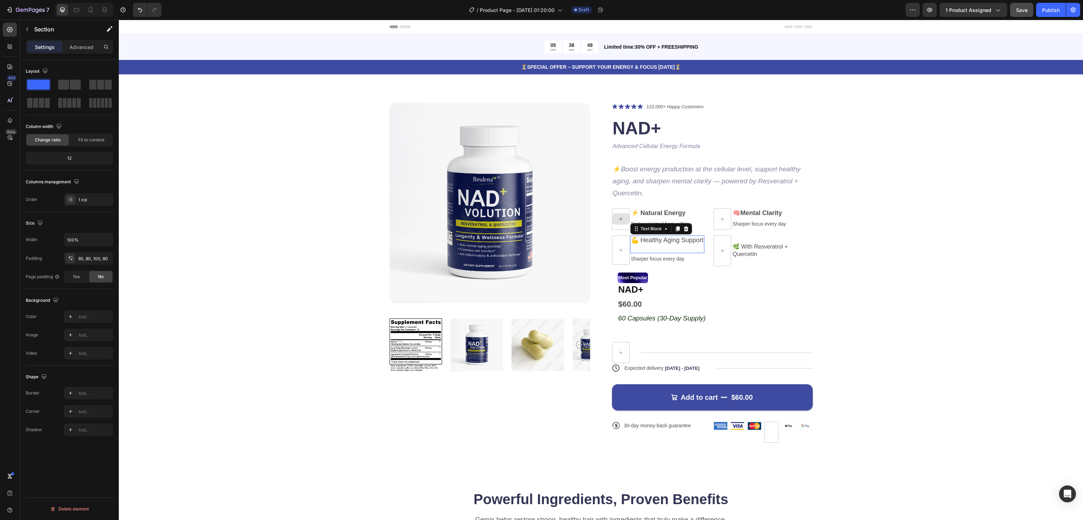
click at [653, 240] on p "💪 Healthy Aging Support" at bounding box center [667, 244] width 73 height 17
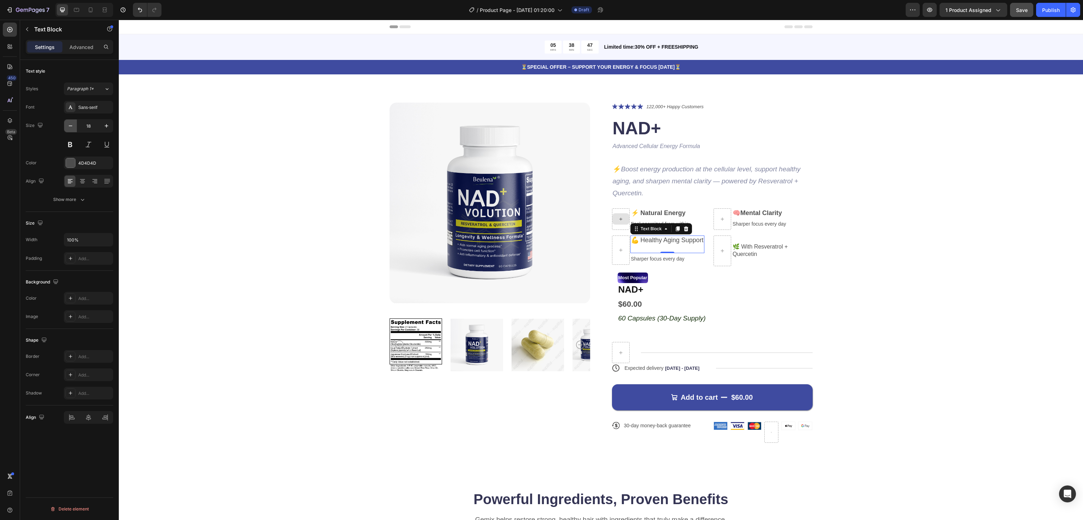
click at [69, 131] on button "button" at bounding box center [70, 125] width 13 height 13
click at [139, 8] on icon "Undo/Redo" at bounding box center [140, 10] width 4 height 5
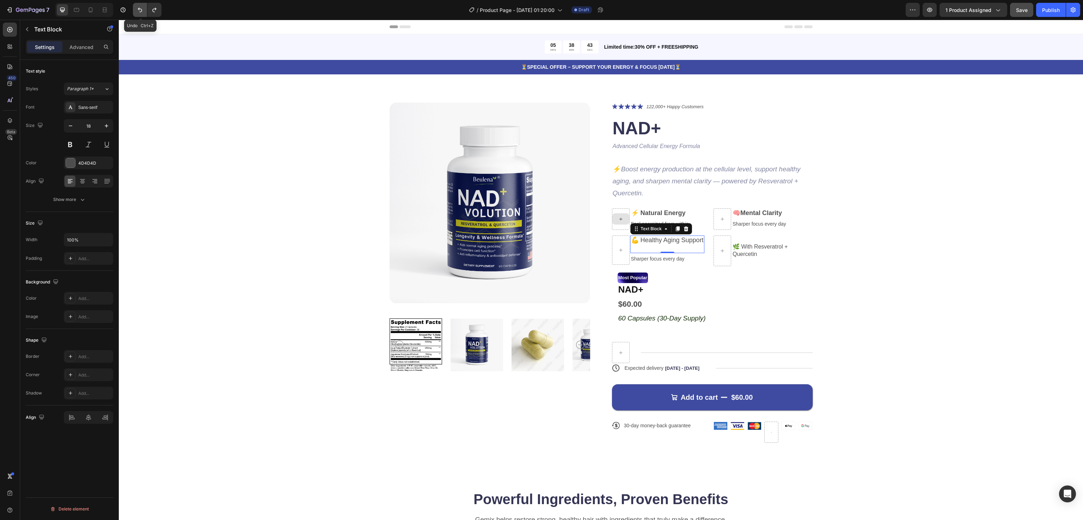
click at [139, 8] on icon "Undo/Redo" at bounding box center [140, 10] width 4 height 5
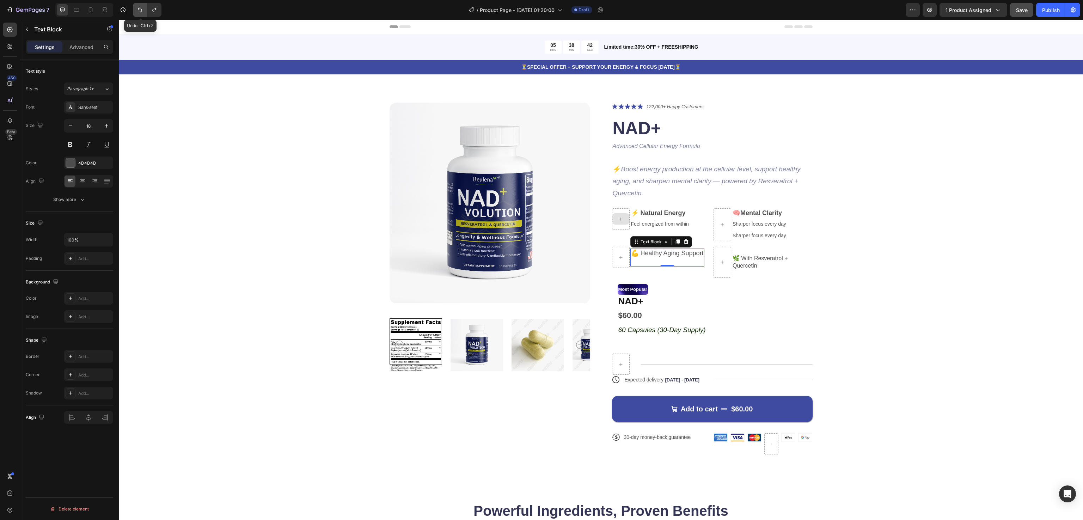
click at [139, 8] on icon "Undo/Redo" at bounding box center [140, 10] width 4 height 5
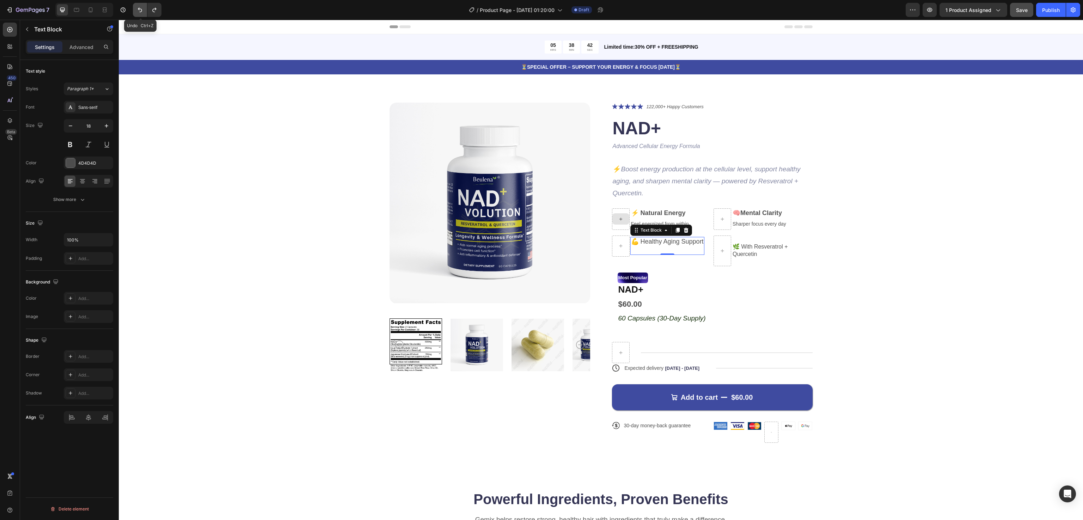
click at [139, 8] on icon "Undo/Redo" at bounding box center [140, 10] width 4 height 5
type input "16"
click at [139, 8] on icon "Undo/Redo" at bounding box center [140, 10] width 4 height 5
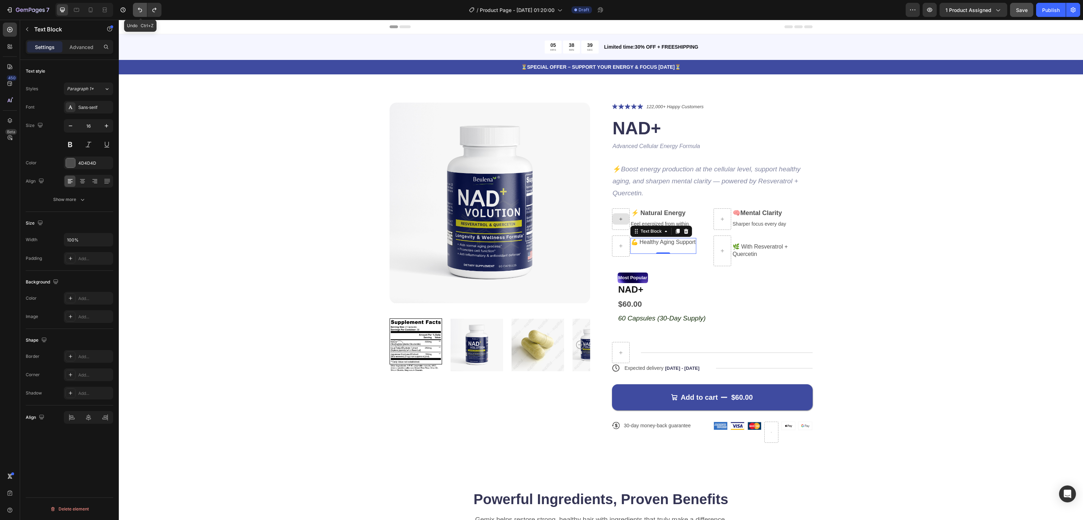
click at [139, 8] on icon "Undo/Redo" at bounding box center [140, 10] width 4 height 5
click at [152, 13] on button "Undo/Redo" at bounding box center [154, 10] width 14 height 14
click at [915, 259] on div "Product Images Icon Icon Icon Icon Icon Icon List 122,000+ Happy Customers Text…" at bounding box center [601, 279] width 908 height 352
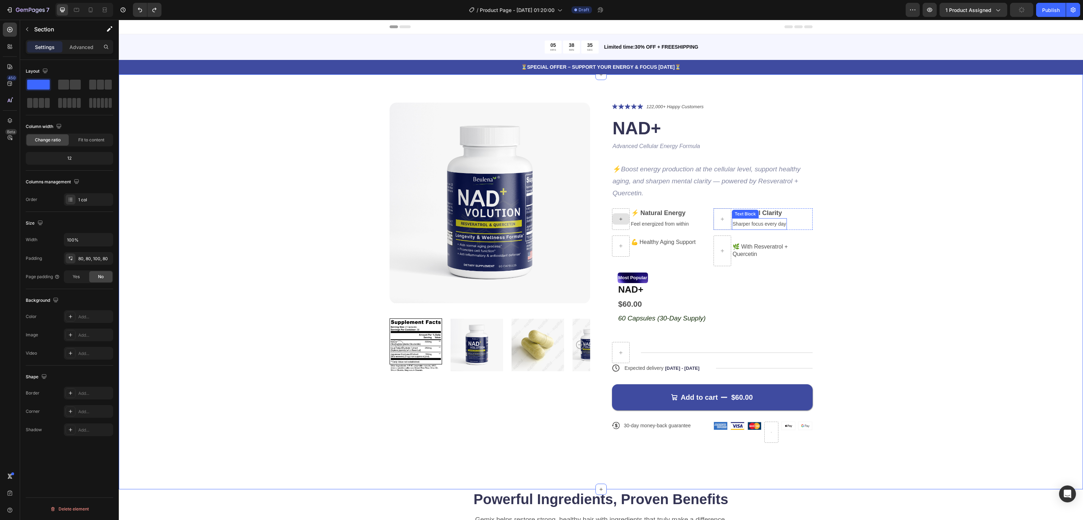
click at [764, 223] on span "Sharper focus every day" at bounding box center [759, 224] width 54 height 6
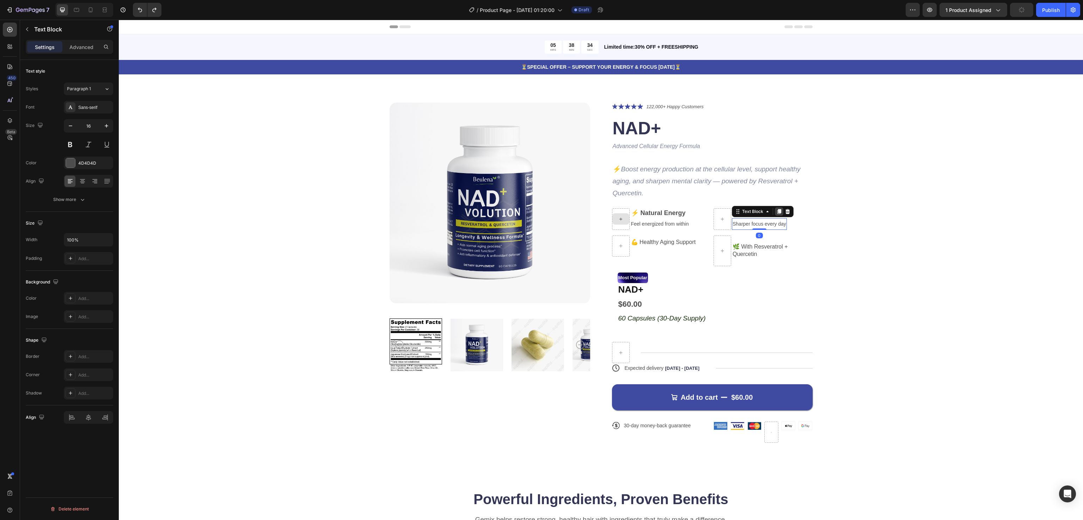
click at [777, 211] on icon at bounding box center [779, 211] width 4 height 5
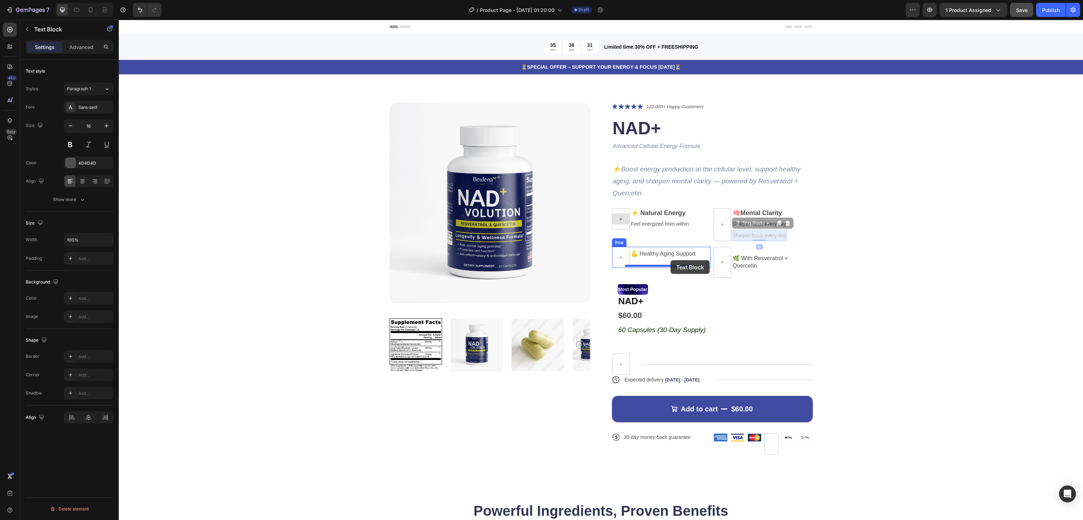
drag, startPoint x: 761, startPoint y: 234, endPoint x: 670, endPoint y: 260, distance: 93.9
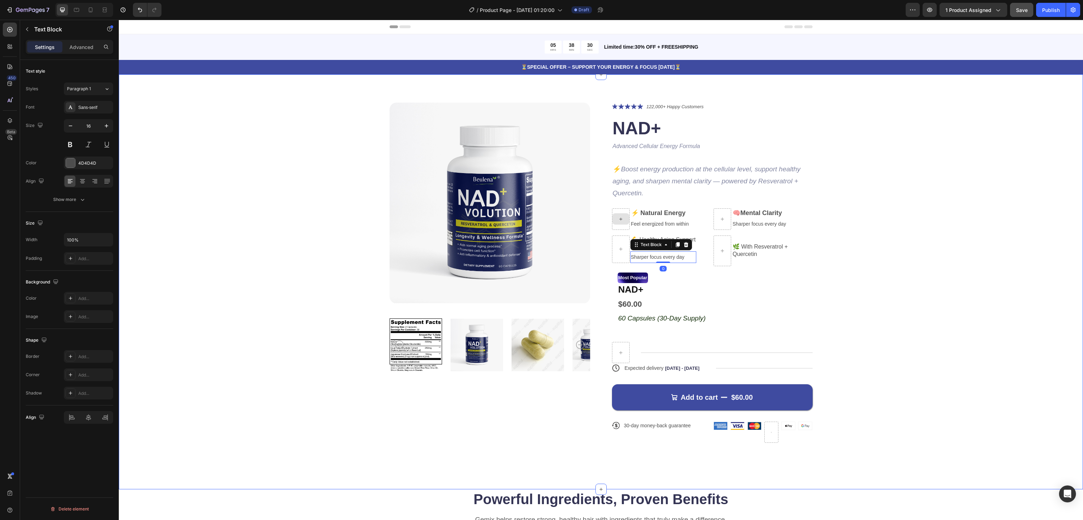
click at [879, 216] on div "Product Images Icon Icon Icon Icon Icon Icon List 122,000+ Happy Customers Text…" at bounding box center [601, 279] width 908 height 352
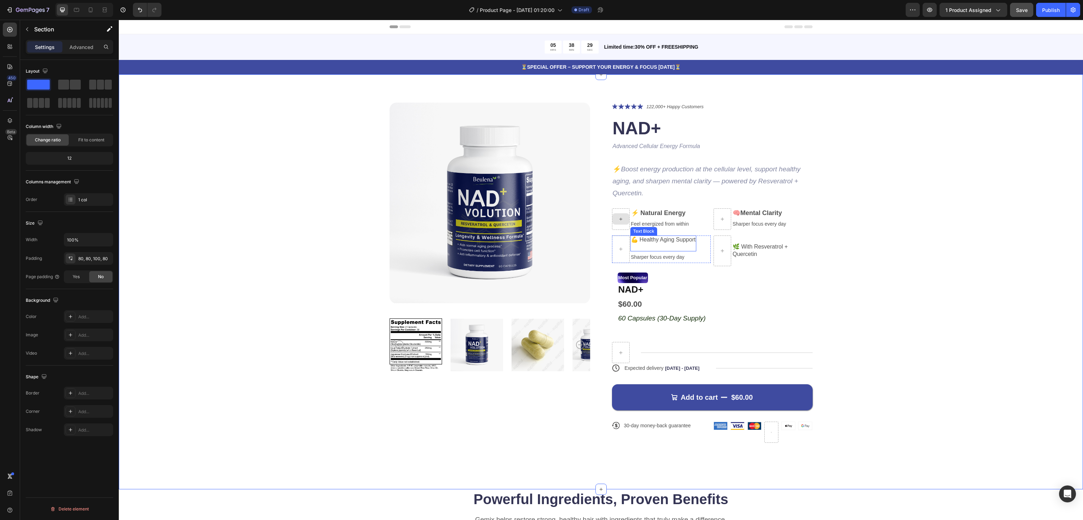
click at [652, 238] on p "💪 Healthy Aging Support" at bounding box center [663, 243] width 65 height 15
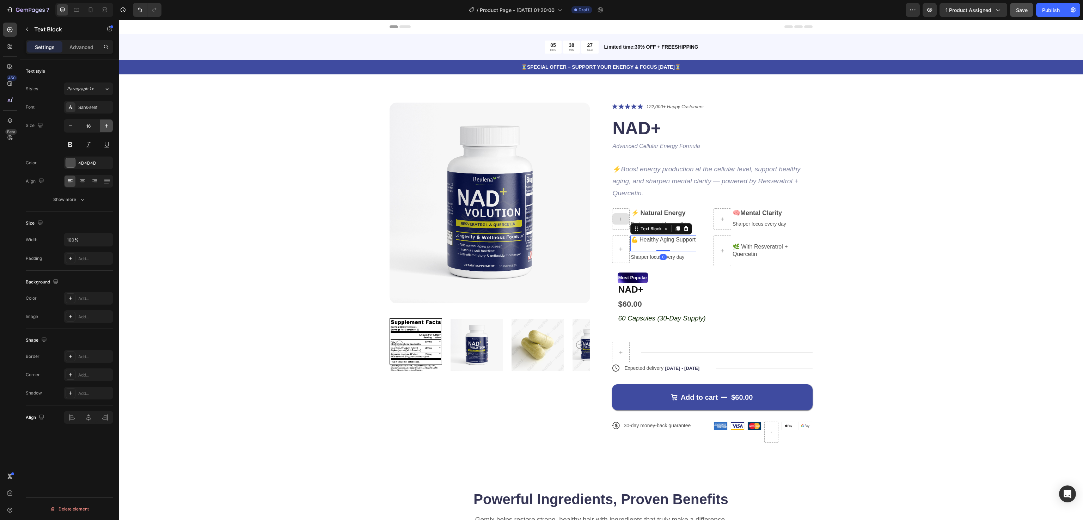
click at [105, 128] on icon "button" at bounding box center [106, 125] width 7 height 7
click at [667, 242] on p "💪 Healthy Aging Support" at bounding box center [667, 244] width 73 height 17
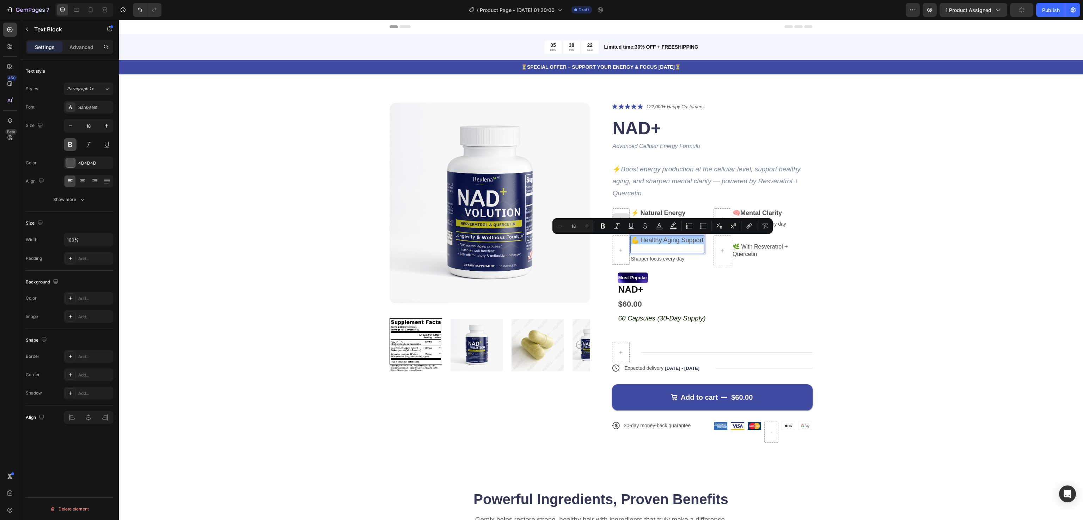
click at [68, 143] on button at bounding box center [70, 144] width 13 height 13
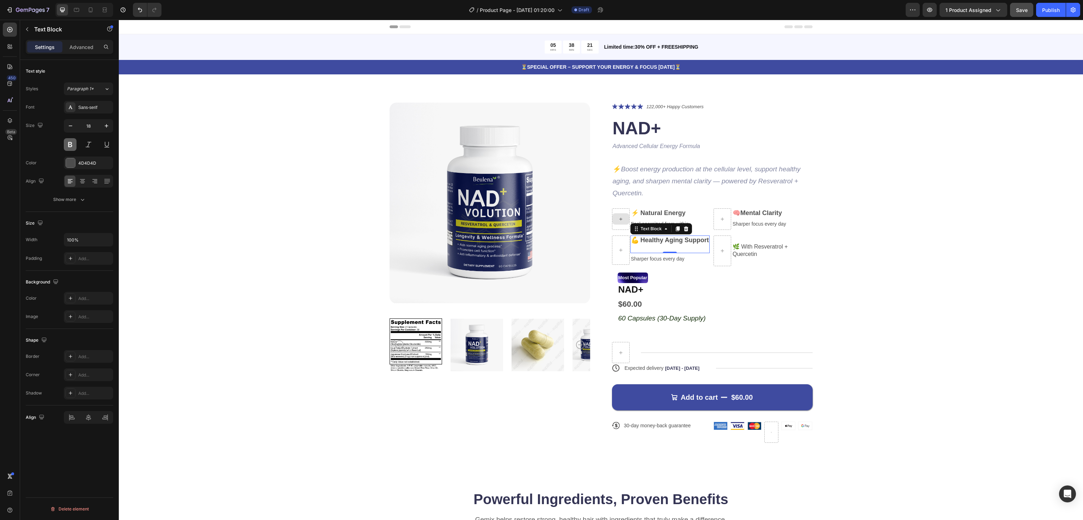
click at [68, 143] on button at bounding box center [70, 144] width 13 height 13
click at [69, 147] on button at bounding box center [70, 144] width 13 height 13
click at [69, 121] on button "button" at bounding box center [70, 125] width 13 height 13
type input "17"
click at [892, 272] on div "Product Images Icon Icon Icon Icon Icon Icon List 122,000+ Happy Customers Text…" at bounding box center [601, 279] width 908 height 352
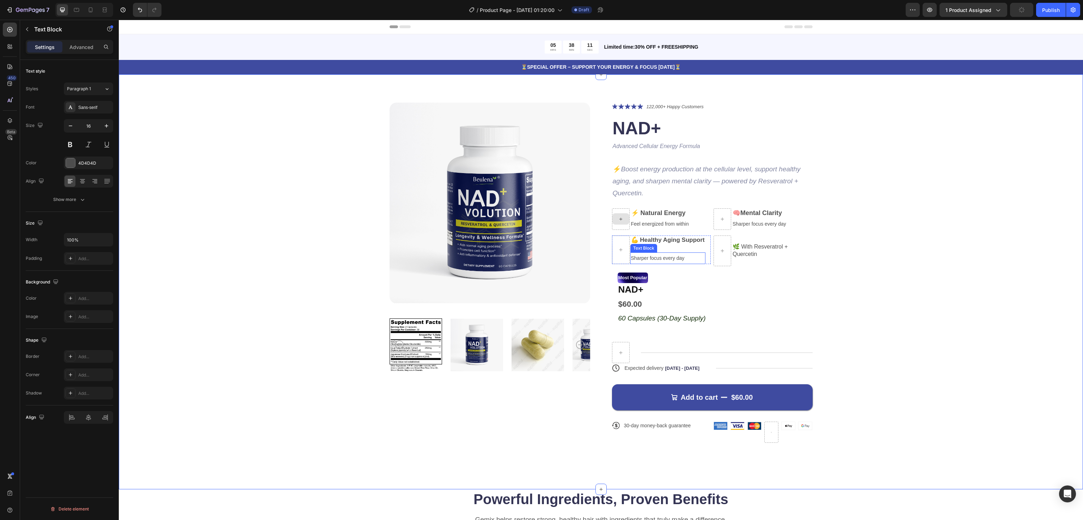
click at [658, 258] on span "Sharper focus every day" at bounding box center [658, 258] width 54 height 6
click at [653, 257] on span "Sharper focus every day" at bounding box center [658, 258] width 54 height 6
click at [856, 227] on div "Product Images Icon Icon Icon Icon Icon Icon List 122,000+ Happy Customers Text…" at bounding box center [601, 279] width 908 height 352
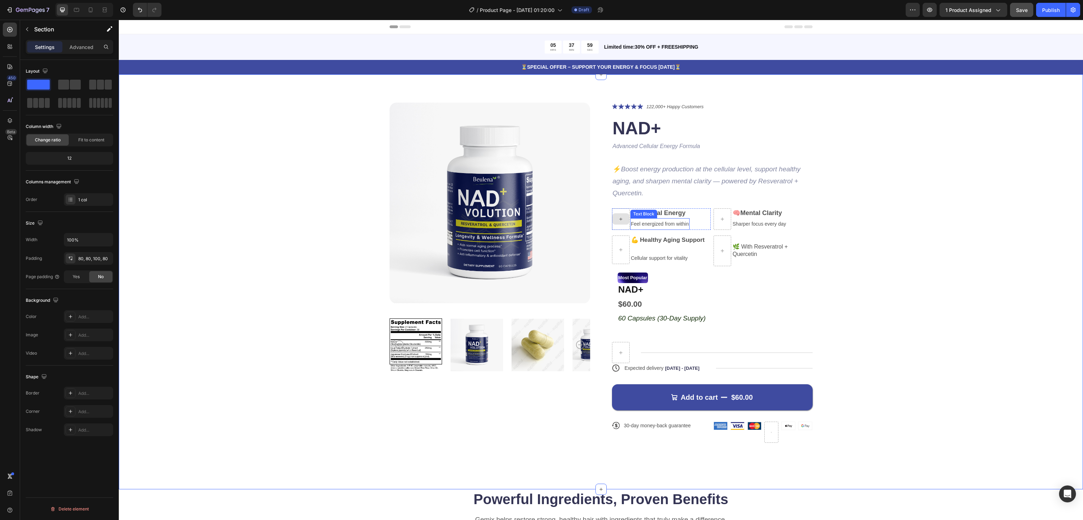
click at [672, 224] on span "Feel energized from within" at bounding box center [660, 224] width 58 height 6
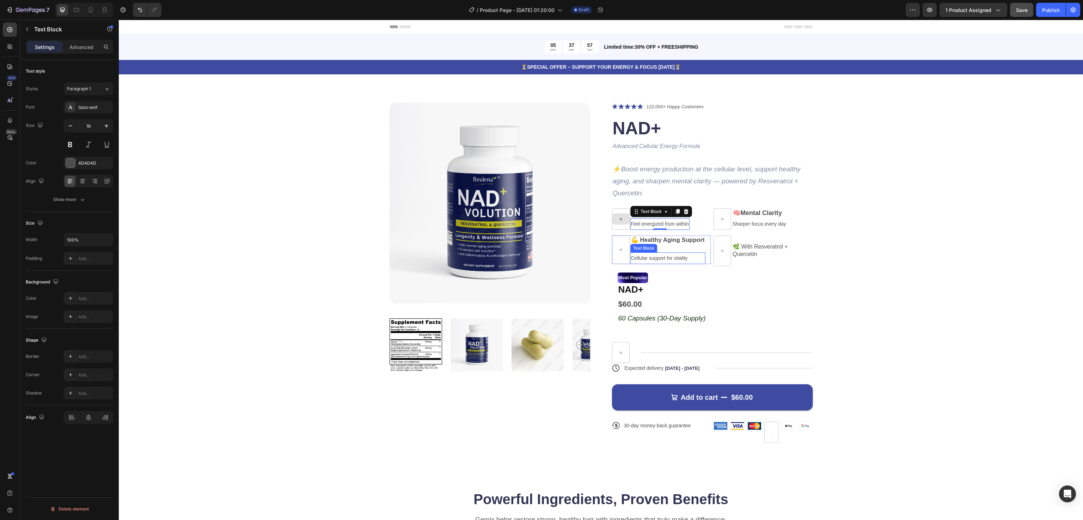
click at [665, 260] on span "Cellular support for vitality" at bounding box center [659, 258] width 57 height 6
click at [751, 246] on p "🌿 With Resveratrol + Quercetin" at bounding box center [771, 250] width 79 height 15
click at [746, 245] on p "🌿 With Resveratrol + Quercetin" at bounding box center [771, 250] width 79 height 15
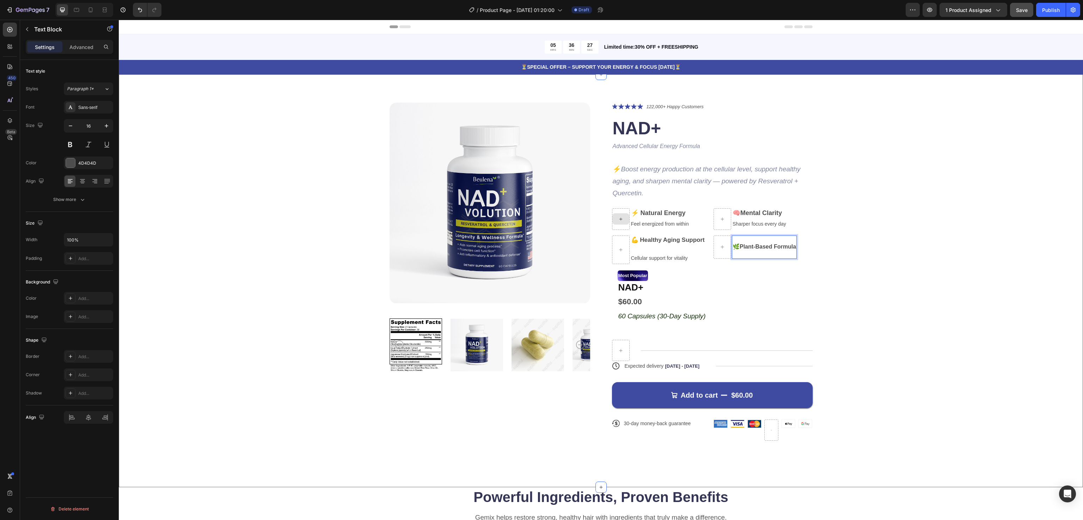
click at [874, 239] on div "Product Images Icon Icon Icon Icon Icon Icon List 122,000+ Happy Customers Text…" at bounding box center [601, 277] width 908 height 349
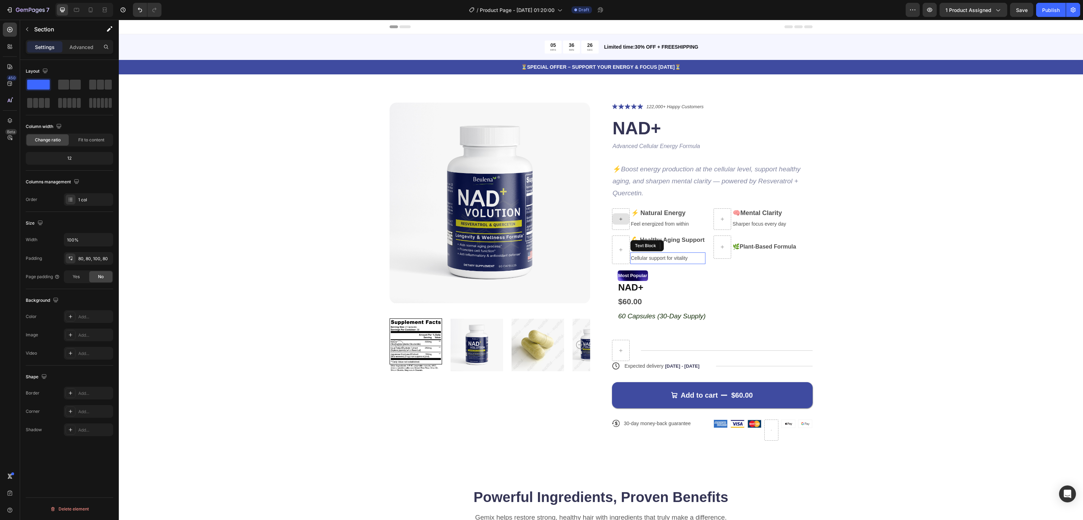
click at [667, 257] on span "Cellular support for vitality" at bounding box center [659, 258] width 57 height 6
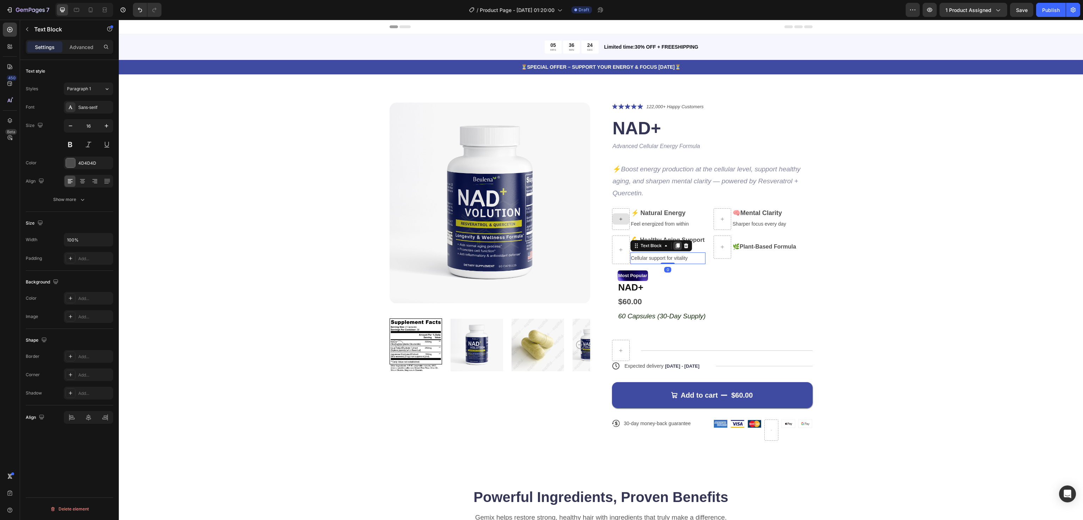
click at [675, 245] on icon at bounding box center [677, 245] width 4 height 5
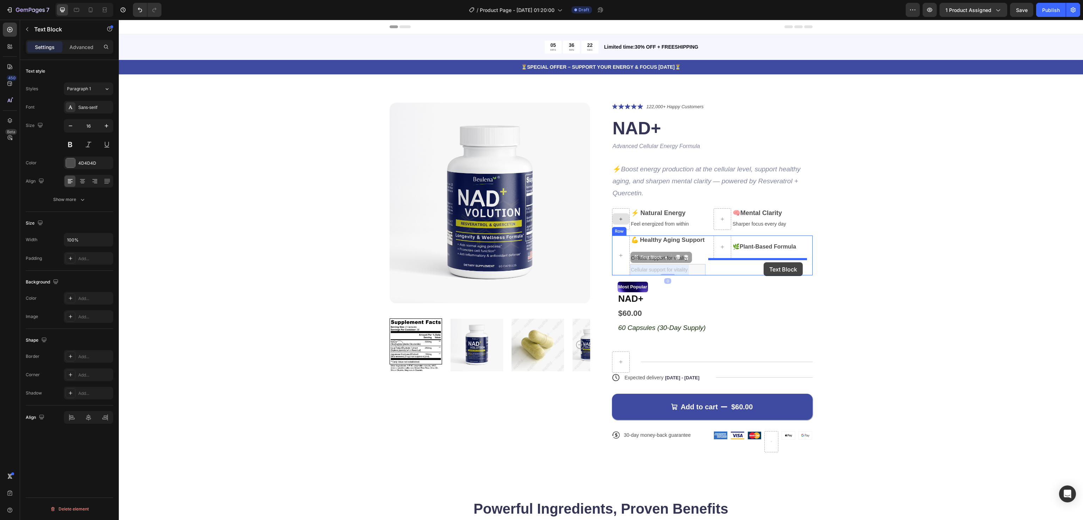
drag, startPoint x: 672, startPoint y: 270, endPoint x: 763, endPoint y: 262, distance: 91.2
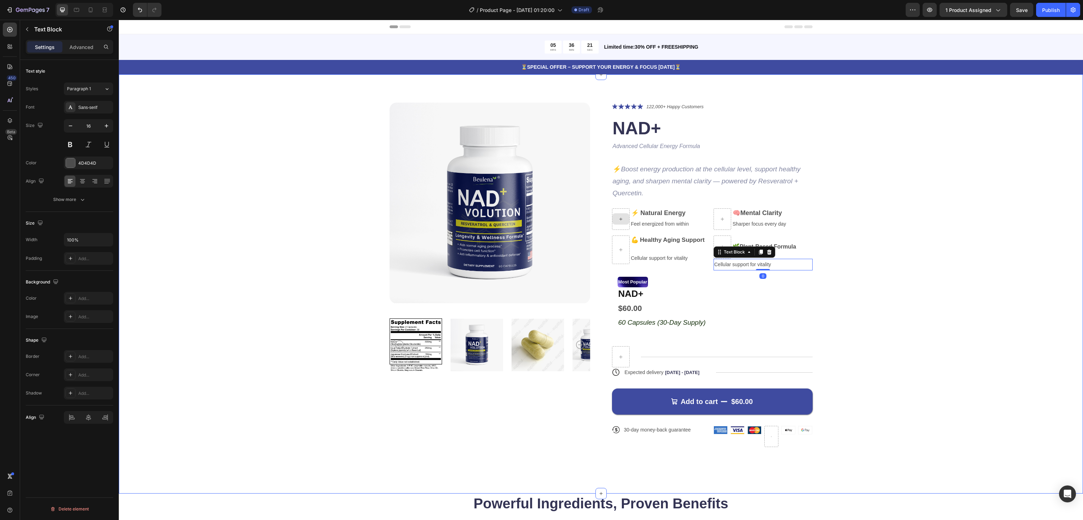
click at [854, 242] on div "Product Images Icon Icon Icon Icon Icon Icon List 122,000+ Happy Customers Text…" at bounding box center [601, 281] width 908 height 356
drag, startPoint x: 764, startPoint y: 249, endPoint x: 762, endPoint y: 240, distance: 9.9
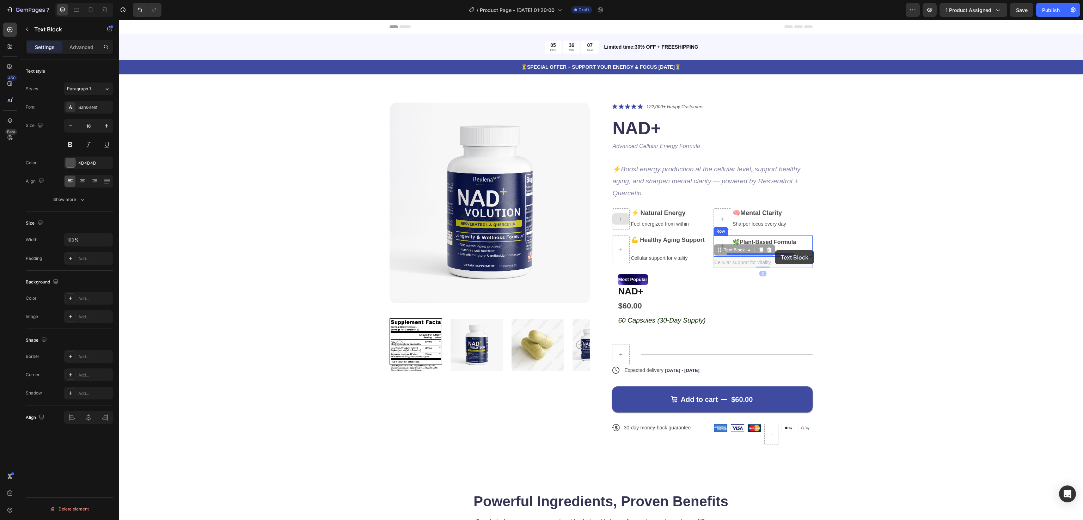
drag, startPoint x: 733, startPoint y: 262, endPoint x: 775, endPoint y: 250, distance: 42.7
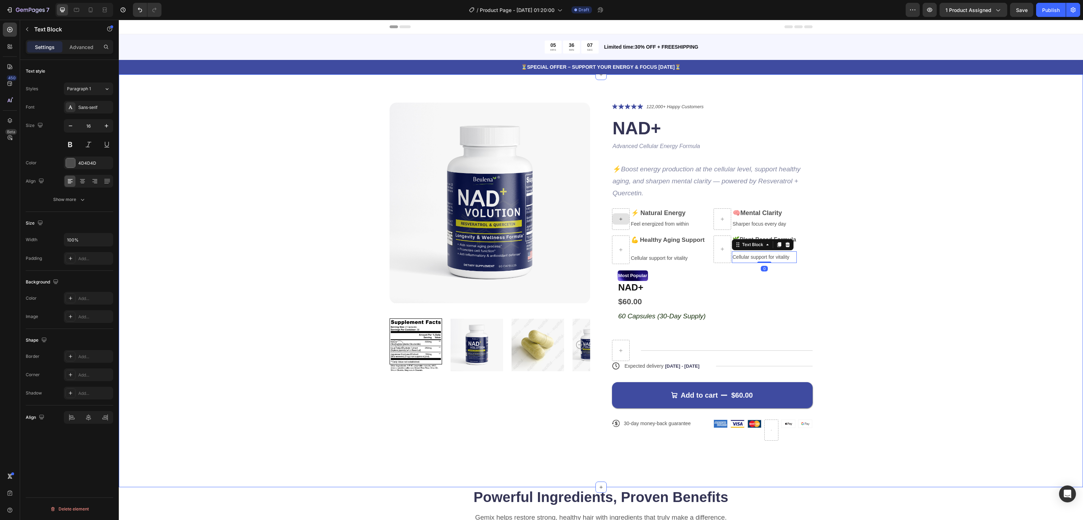
click at [881, 240] on div "Product Images Icon Icon Icon Icon Icon Icon List 122,000+ Happy Customers Text…" at bounding box center [601, 277] width 908 height 349
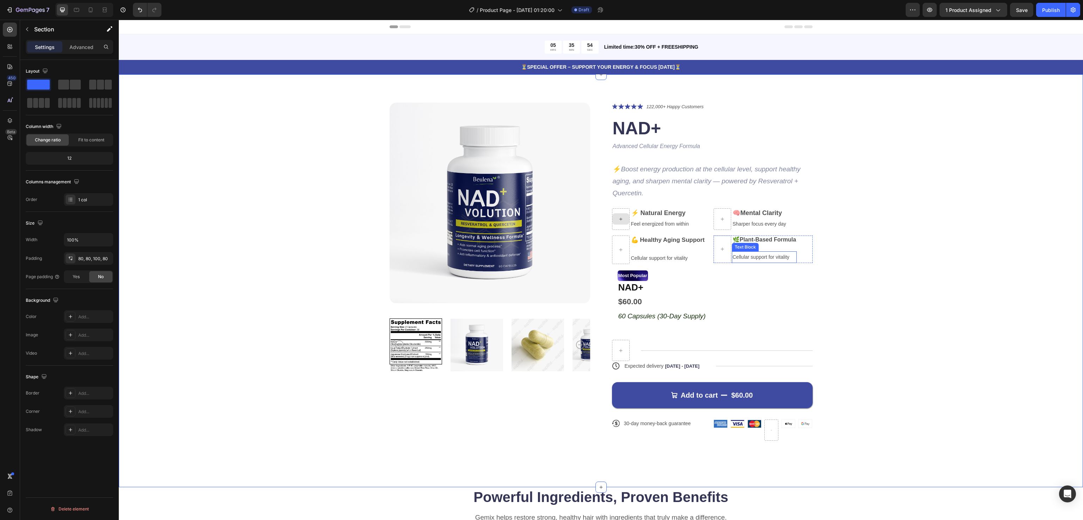
click at [750, 258] on span "Cellular support for vitality" at bounding box center [760, 257] width 57 height 6
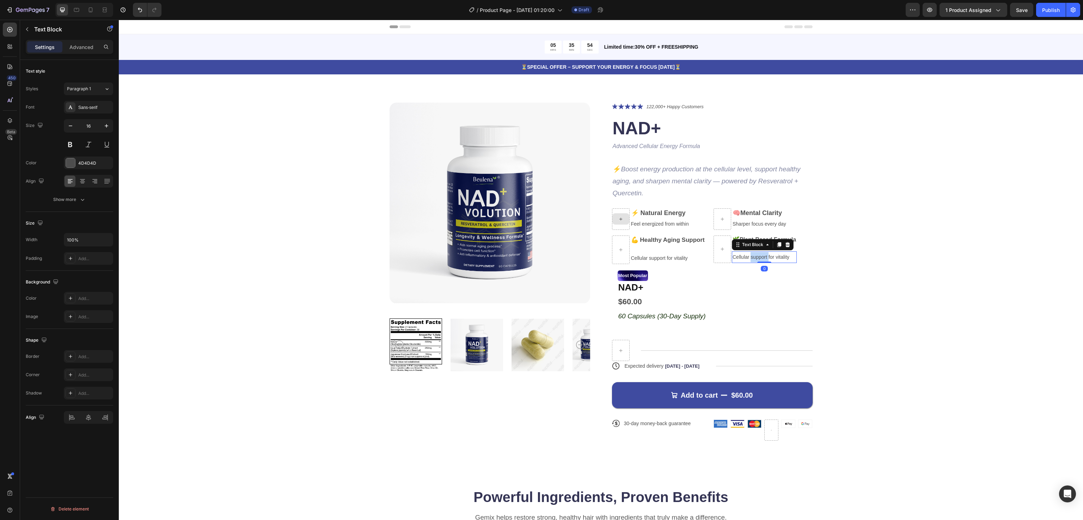
click at [750, 258] on span "Cellular support for vitality" at bounding box center [760, 257] width 57 height 6
click at [876, 262] on div "Product Images Icon Icon Icon Icon Icon Icon List 122,000+ Happy Customers Text…" at bounding box center [601, 277] width 908 height 349
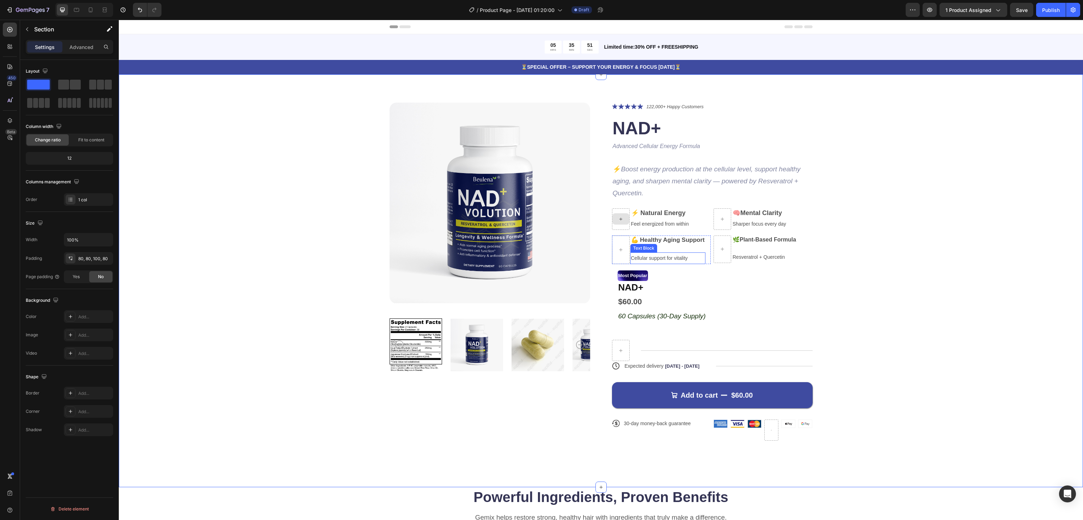
click at [668, 258] on span "Cellular support for vitality" at bounding box center [659, 258] width 57 height 6
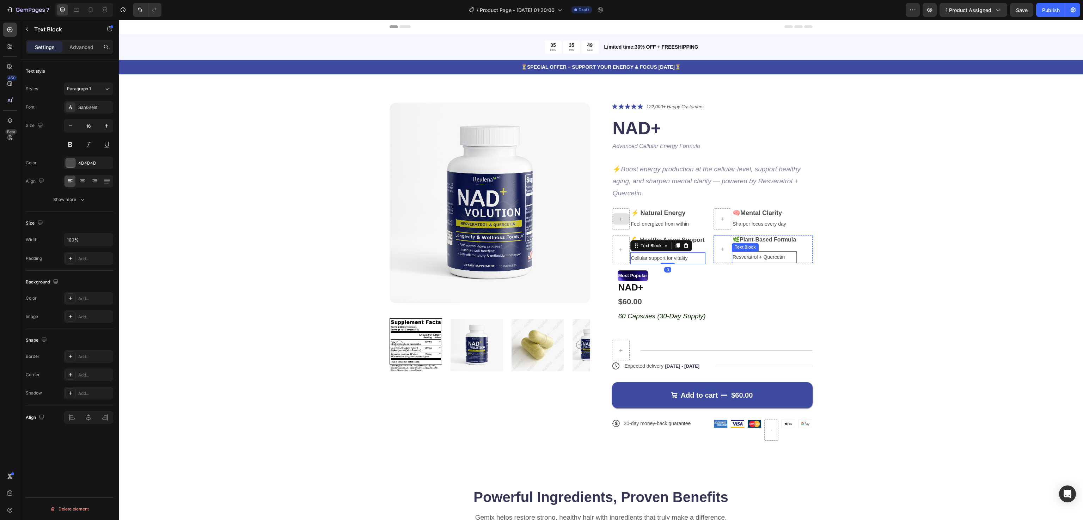
click at [749, 257] on span "Resveratrol + Quercetin" at bounding box center [758, 257] width 52 height 6
click at [908, 261] on div "Product Images Icon Icon Icon Icon Icon Icon List 122,000+ Happy Customers Text…" at bounding box center [601, 277] width 908 height 349
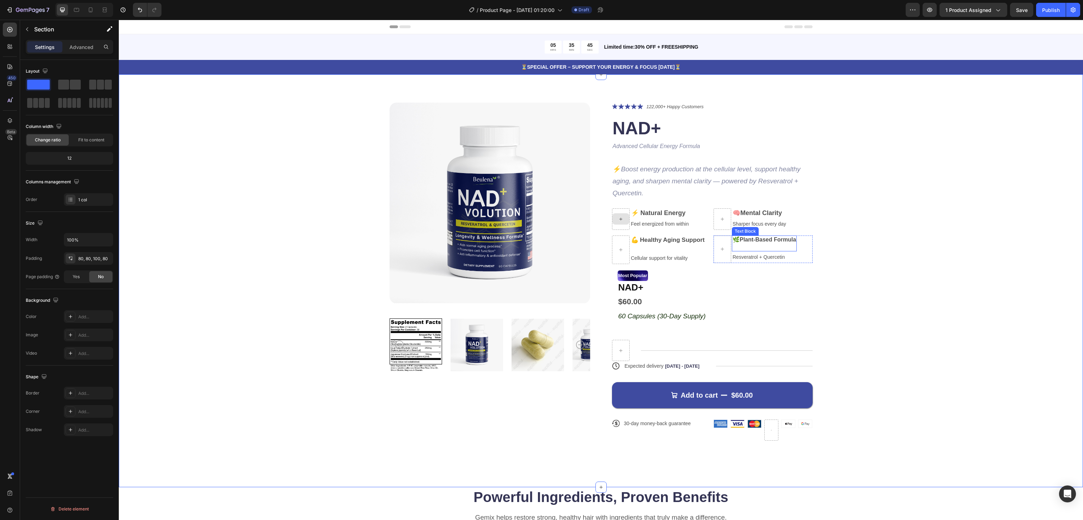
click at [764, 242] on strong "Plant-Based Formula" at bounding box center [767, 239] width 56 height 6
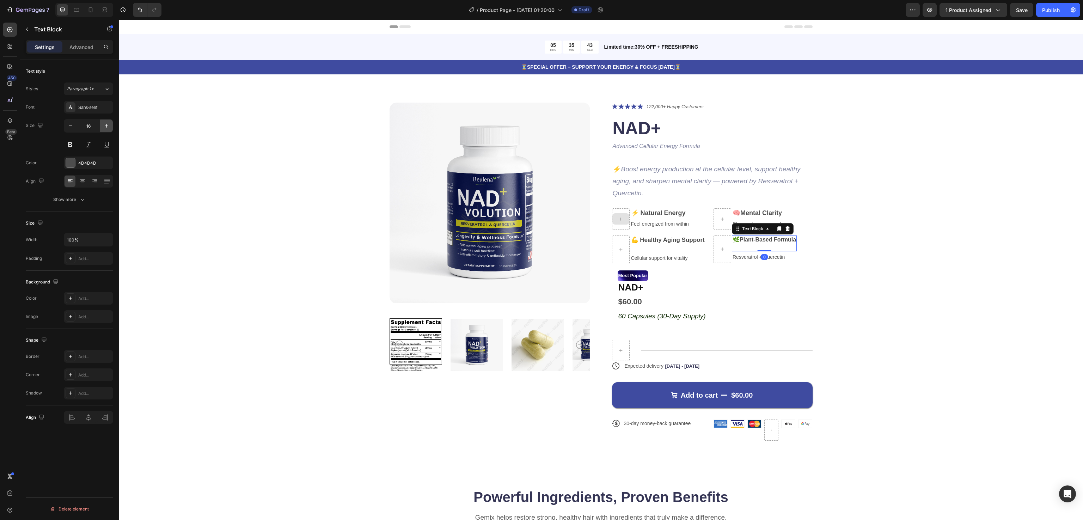
click at [104, 126] on icon "button" at bounding box center [106, 125] width 7 height 7
type input "18"
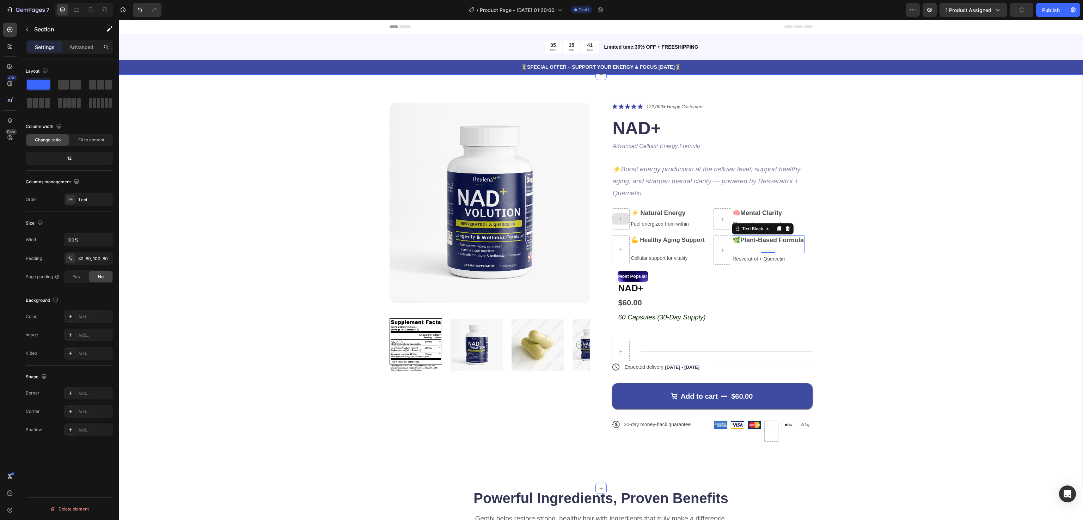
click at [902, 262] on div "Product Images Icon Icon Icon Icon Icon Icon List 122,000+ Happy Customers Text…" at bounding box center [601, 278] width 908 height 350
click at [708, 181] on icon "Boost energy production at the cellular level, support healthy aging, and sharp…" at bounding box center [707, 180] width 188 height 31
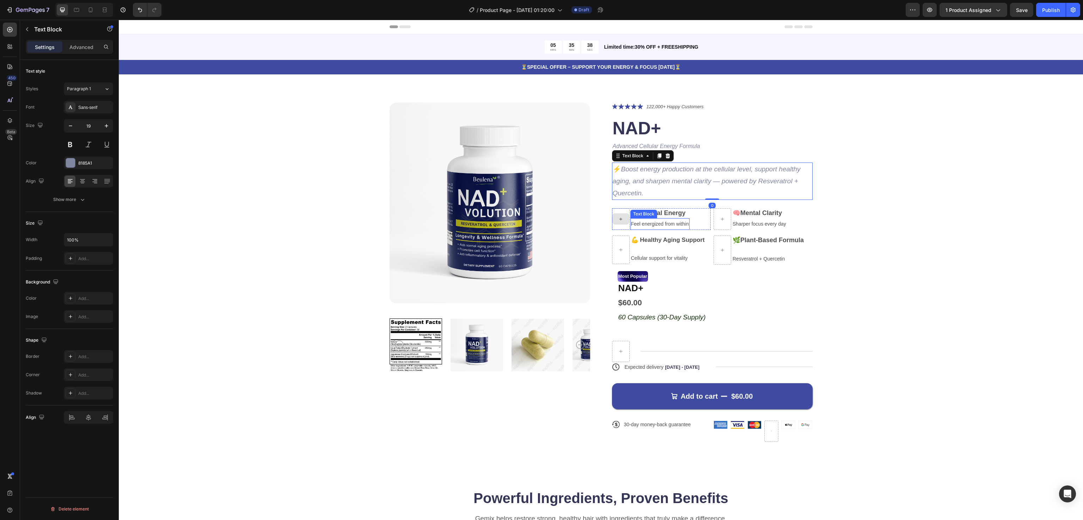
click at [671, 224] on span "Feel energized from within" at bounding box center [660, 224] width 58 height 6
click at [69, 162] on div at bounding box center [70, 162] width 9 height 9
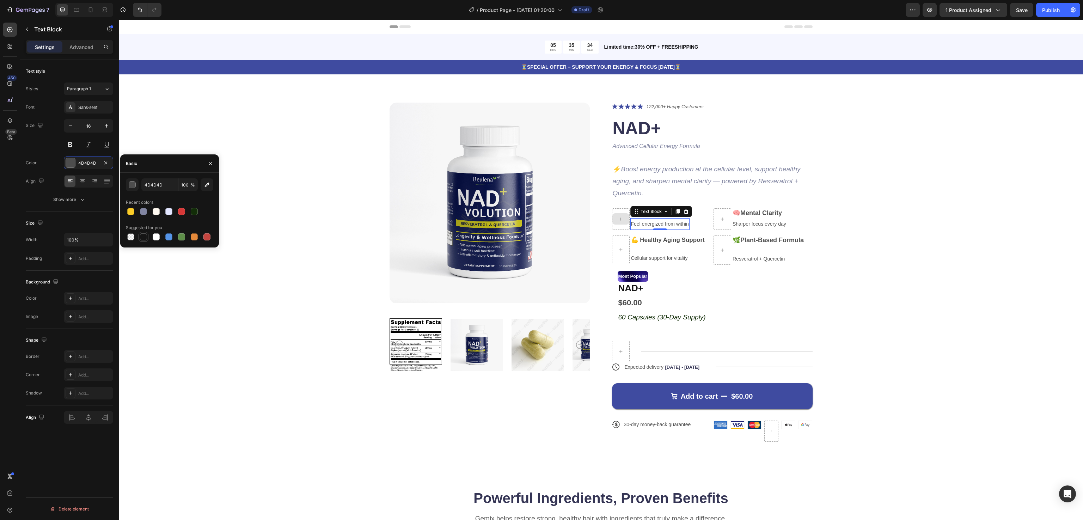
click at [144, 235] on div at bounding box center [143, 236] width 7 height 7
type input "151515"
click at [742, 226] on span "Sharper focus every day" at bounding box center [759, 224] width 54 height 6
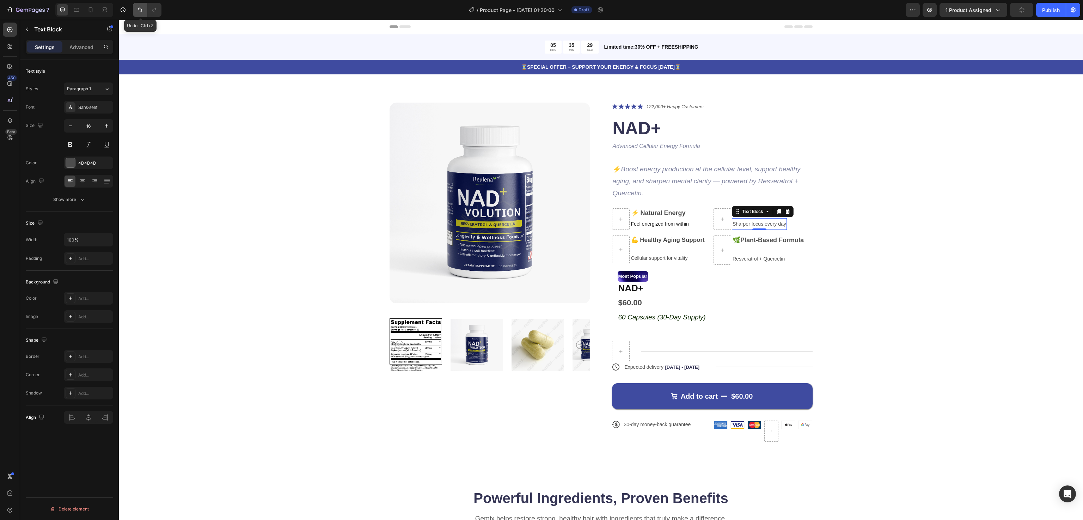
click at [138, 11] on icon "Undo/Redo" at bounding box center [139, 9] width 7 height 7
click at [664, 213] on strong "⚡ Natural Energy" at bounding box center [658, 212] width 55 height 7
click at [70, 161] on div at bounding box center [70, 162] width 9 height 9
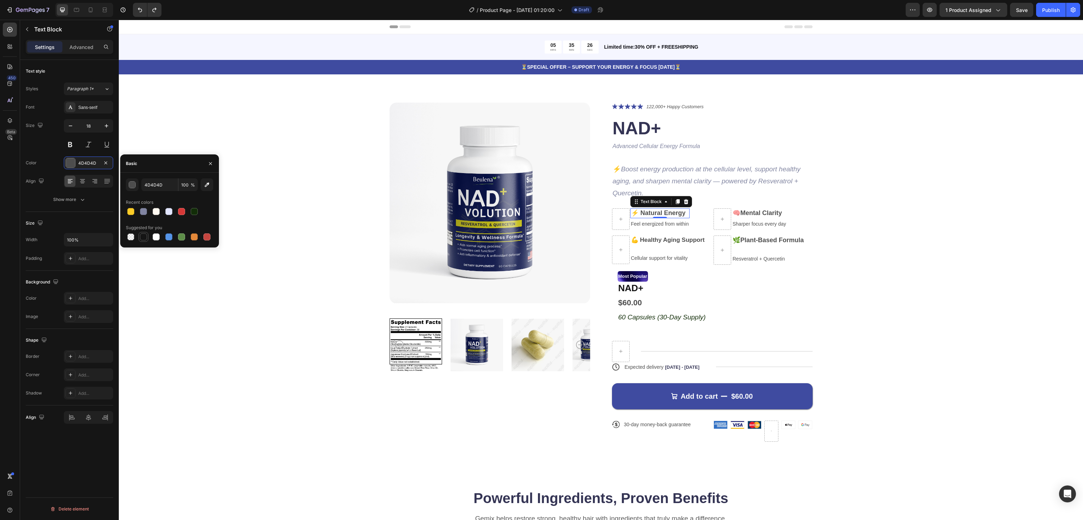
click at [144, 239] on div at bounding box center [143, 236] width 7 height 7
type input "151515"
click at [762, 213] on strong "Mental Clarity" at bounding box center [761, 212] width 42 height 7
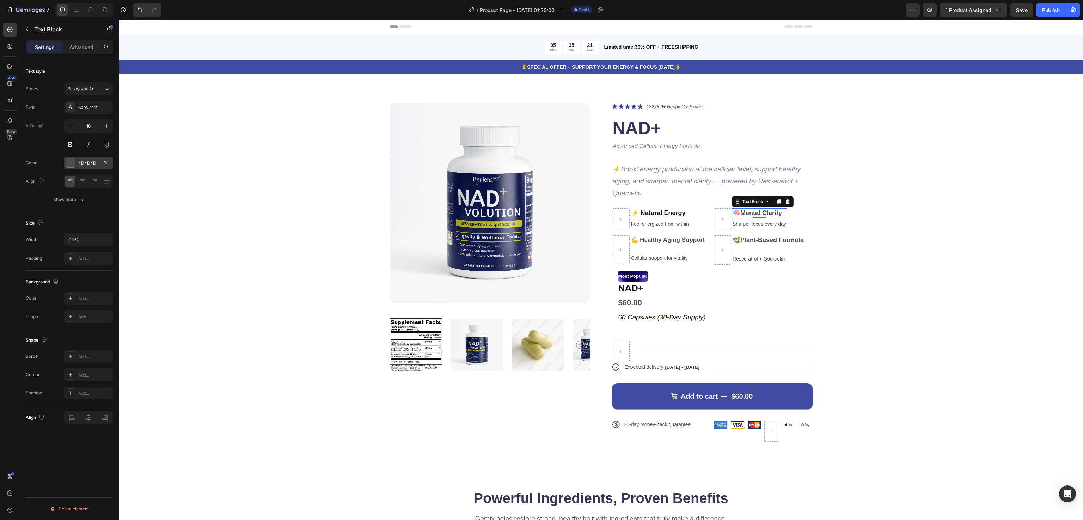
click at [66, 159] on div at bounding box center [71, 163] width 10 height 10
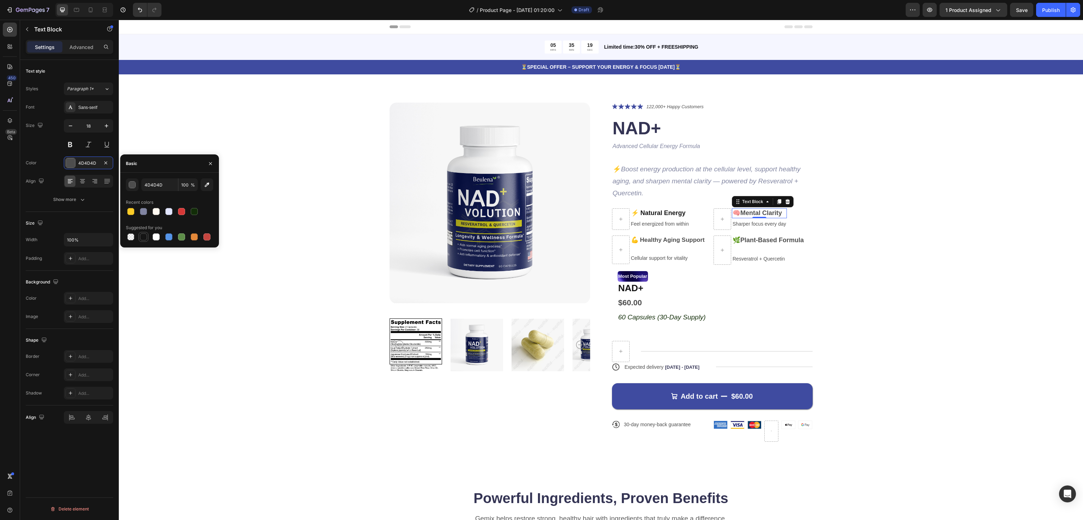
drag, startPoint x: 145, startPoint y: 238, endPoint x: 207, endPoint y: 245, distance: 62.1
click at [145, 238] on div at bounding box center [143, 236] width 7 height 7
type input "151515"
click at [764, 243] on strong "Plant-Based Formula" at bounding box center [771, 239] width 63 height 7
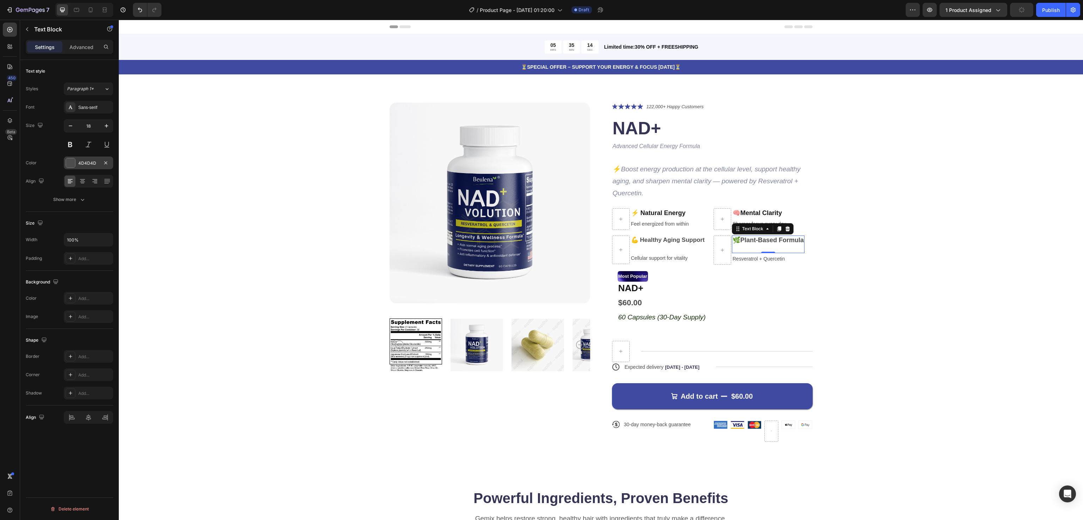
click at [71, 159] on div at bounding box center [70, 162] width 9 height 9
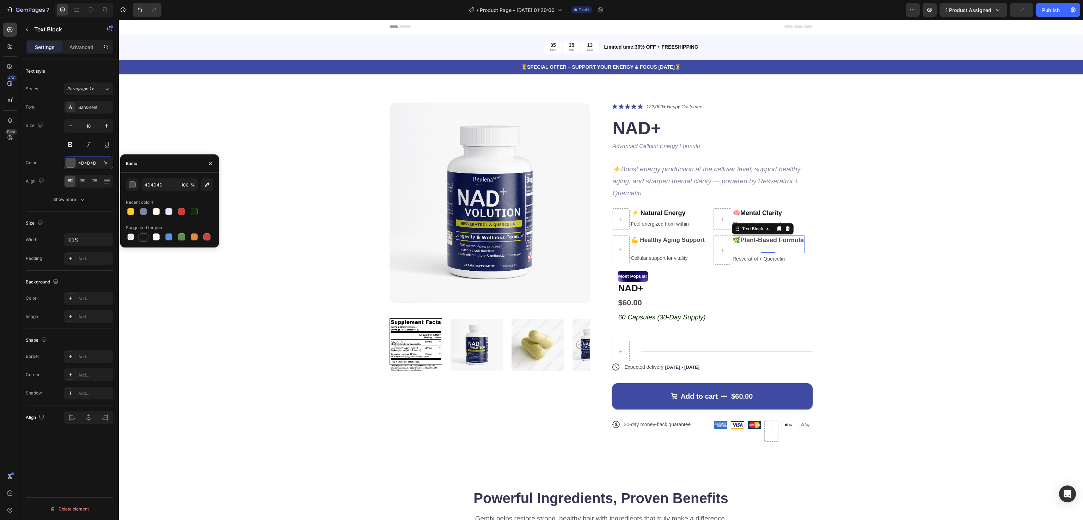
click at [142, 235] on div at bounding box center [143, 236] width 7 height 7
type input "151515"
click at [665, 240] on p "💪 Healthy Aging Support" at bounding box center [668, 244] width 74 height 16
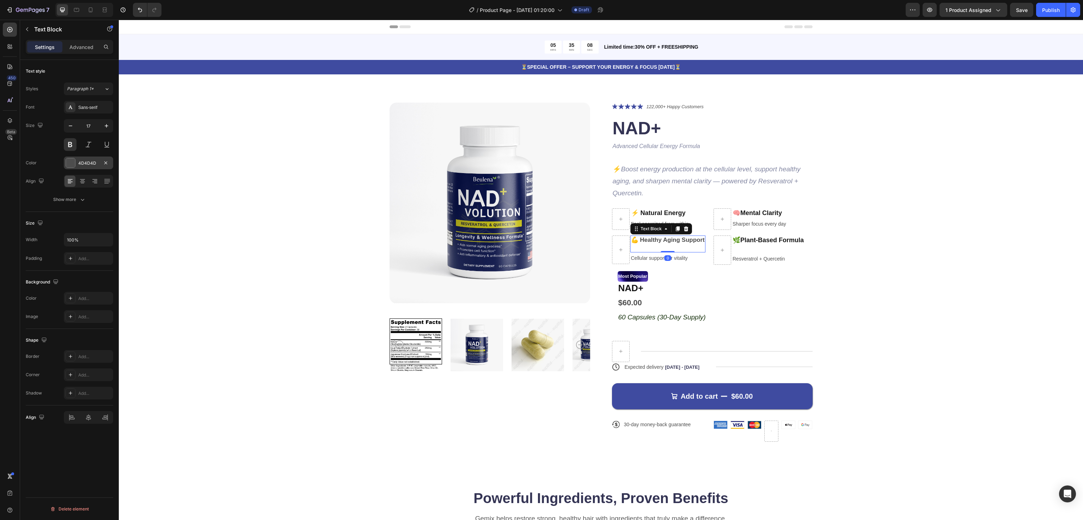
click at [77, 162] on div "4D4D4D" at bounding box center [88, 162] width 49 height 13
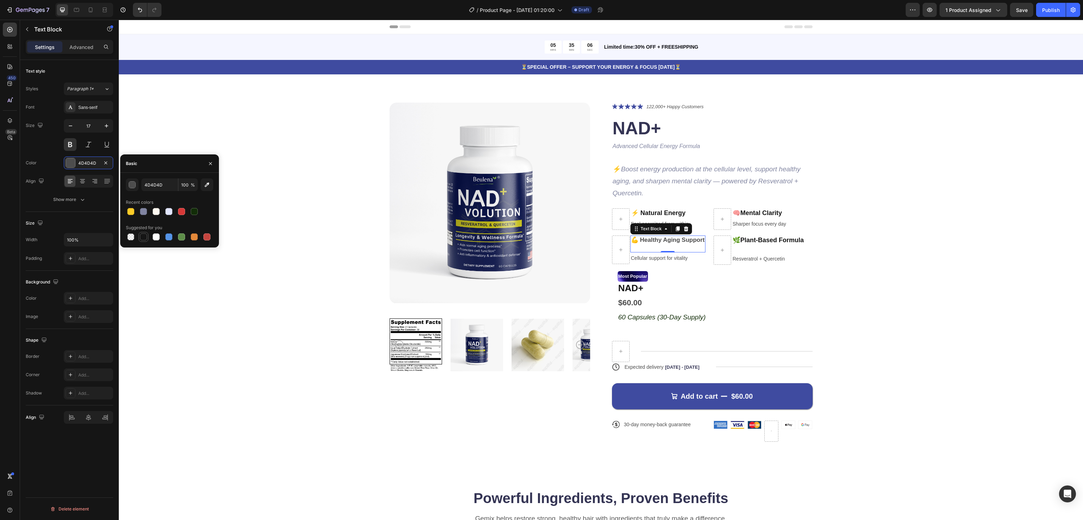
click at [143, 238] on div at bounding box center [143, 236] width 7 height 7
type input "151515"
click at [910, 267] on div "Product Images Icon Icon Icon Icon Icon Icon List 122,000+ Happy Customers Text…" at bounding box center [601, 278] width 908 height 350
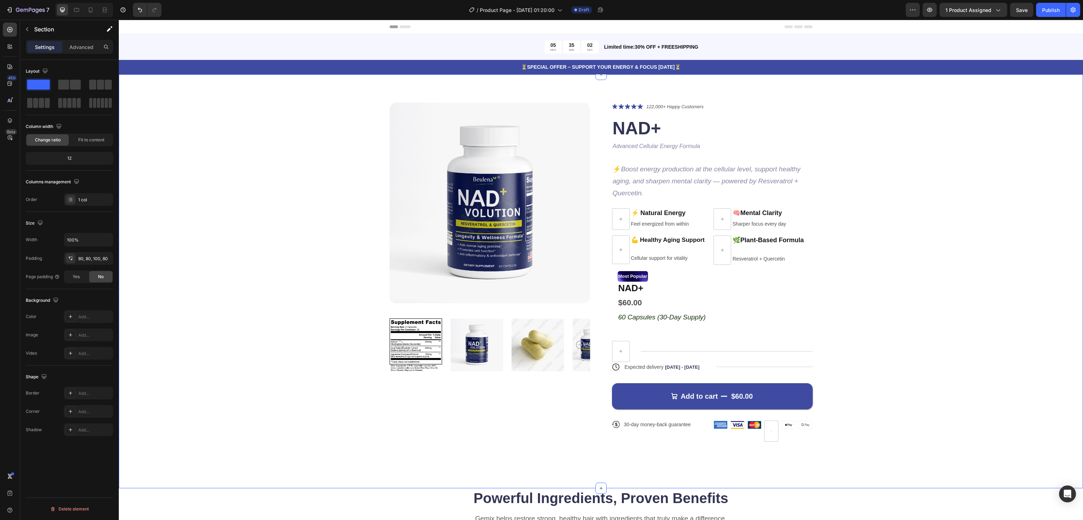
click at [890, 304] on div "Product Images Icon Icon Icon Icon Icon Icon List 122,000+ Happy Customers Text…" at bounding box center [601, 278] width 908 height 350
click at [911, 170] on div "Product Images Icon Icon Icon Icon Icon Icon List 122,000+ Happy Customers Text…" at bounding box center [601, 278] width 908 height 350
click at [732, 259] on span "Resveratrol + Quercetin" at bounding box center [758, 259] width 52 height 6
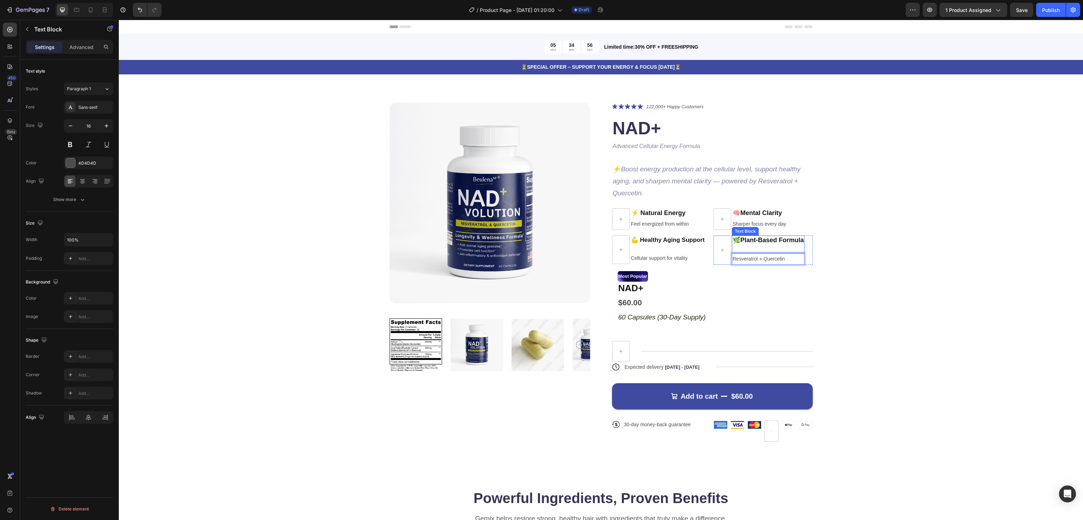
drag, startPoint x: 757, startPoint y: 260, endPoint x: 757, endPoint y: 253, distance: 7.8
click at [915, 252] on div "Product Images Icon Icon Icon Icon Icon Icon List 122,000+ Happy Customers Text…" at bounding box center [601, 278] width 908 height 350
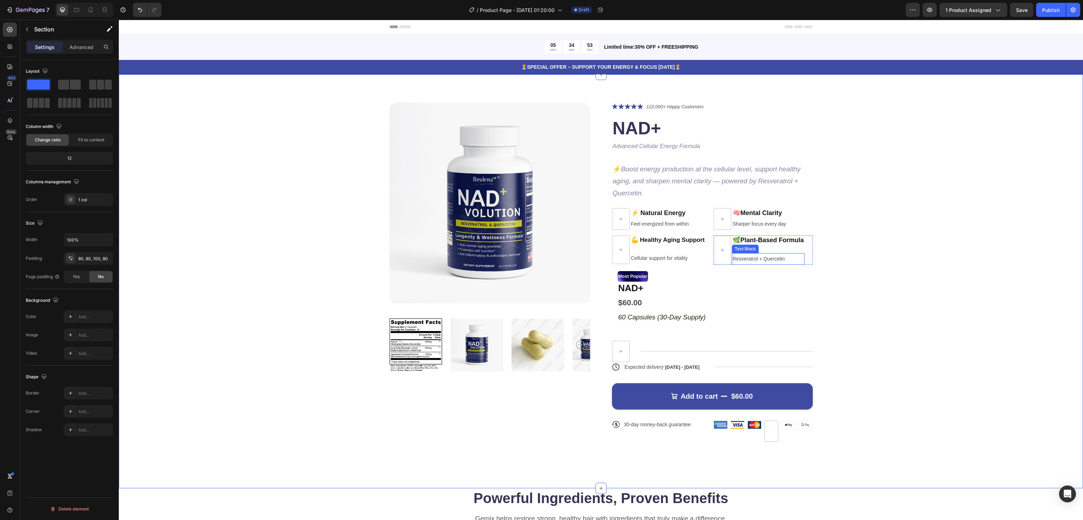
click at [732, 258] on span "Resveratrol + Quercetin" at bounding box center [758, 259] width 52 height 6
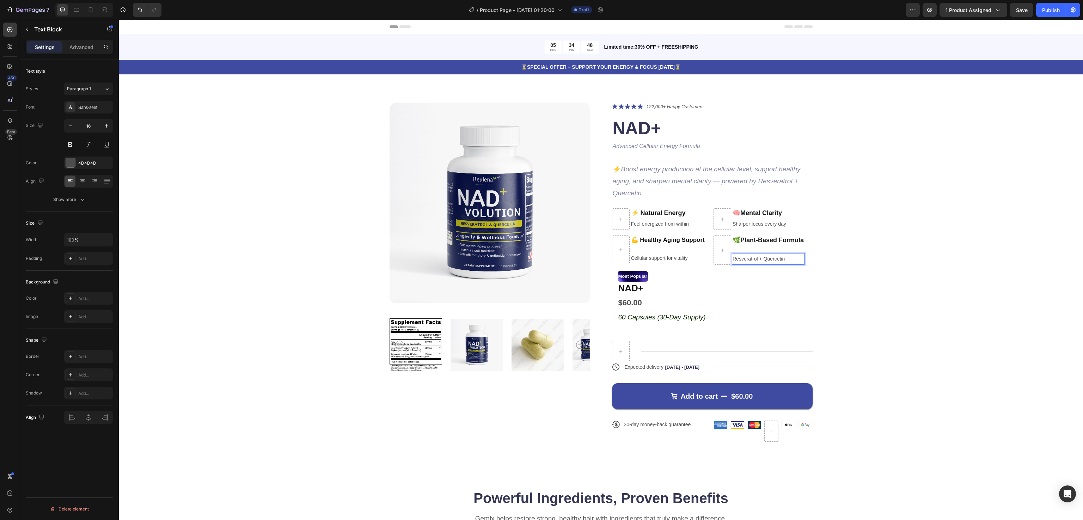
click at [850, 259] on div "Product Images Icon Icon Icon Icon Icon Icon List 122,000+ Happy Customers Text…" at bounding box center [601, 278] width 908 height 350
drag, startPoint x: 642, startPoint y: 253, endPoint x: 646, endPoint y: 254, distance: 3.9
click at [1069, 247] on div "Product Images Icon Icon Icon Icon Icon Icon List 122,000+ Happy Customers Text…" at bounding box center [601, 281] width 964 height 414
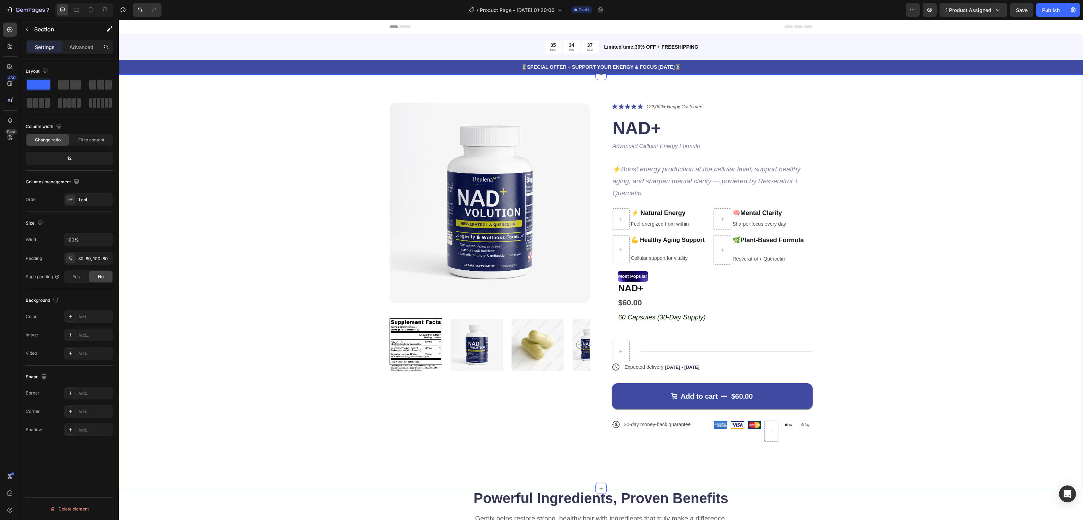
click at [948, 246] on div "Product Images Icon Icon Icon Icon Icon Icon List 122,000+ Happy Customers Text…" at bounding box center [601, 278] width 908 height 350
click at [697, 185] on p "⚡ Boost energy production at the cellular level, support healthy aging, and sha…" at bounding box center [712, 181] width 199 height 36
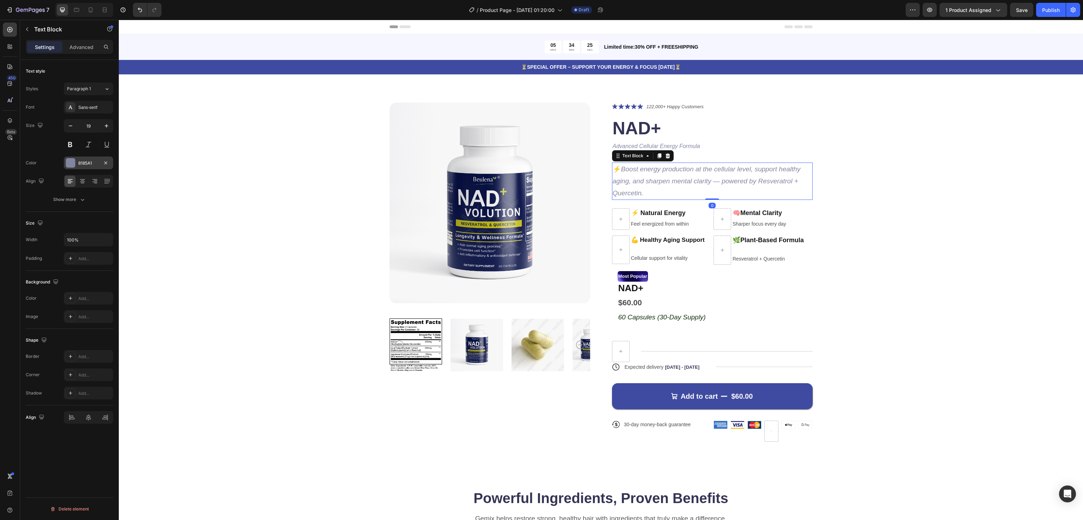
click at [73, 166] on div at bounding box center [70, 162] width 9 height 9
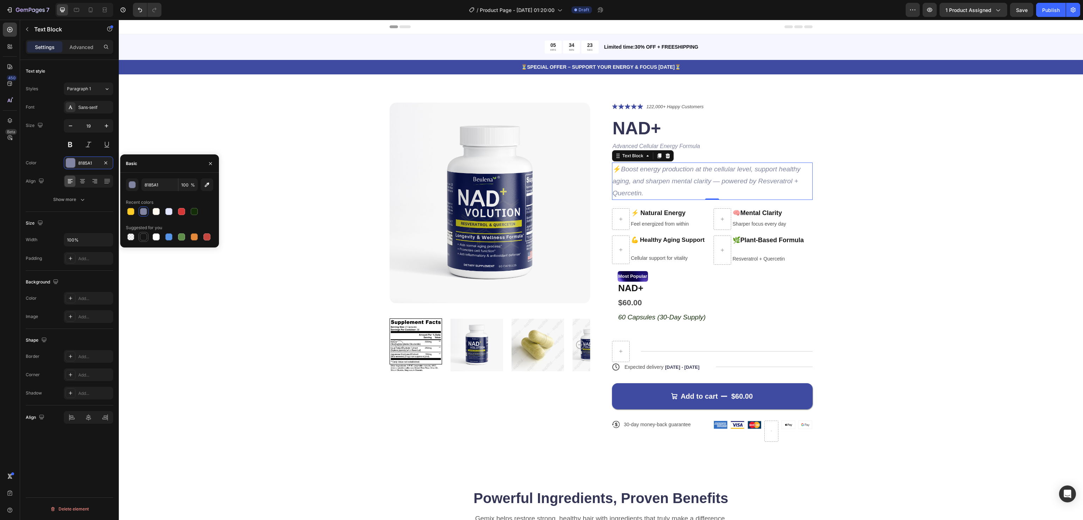
click at [143, 240] on div at bounding box center [143, 236] width 7 height 7
click at [144, 210] on div at bounding box center [143, 211] width 7 height 7
type input "8185A1"
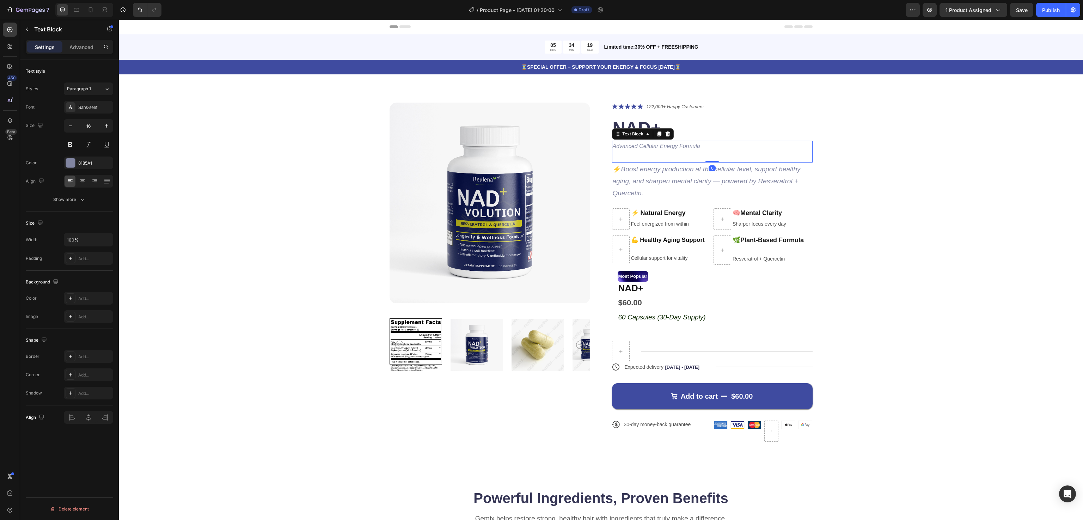
click at [678, 147] on icon "Advanced Cellular Energy Formula" at bounding box center [656, 146] width 87 height 6
click at [69, 165] on div at bounding box center [70, 162] width 9 height 9
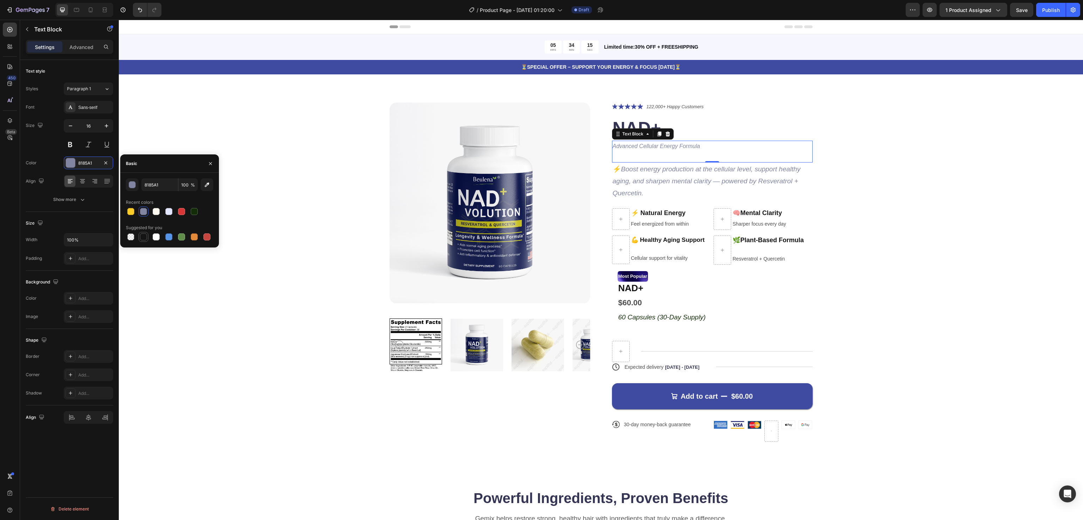
click at [142, 238] on div at bounding box center [143, 236] width 7 height 7
type input "151515"
click at [106, 128] on icon "button" at bounding box center [107, 126] width 4 height 4
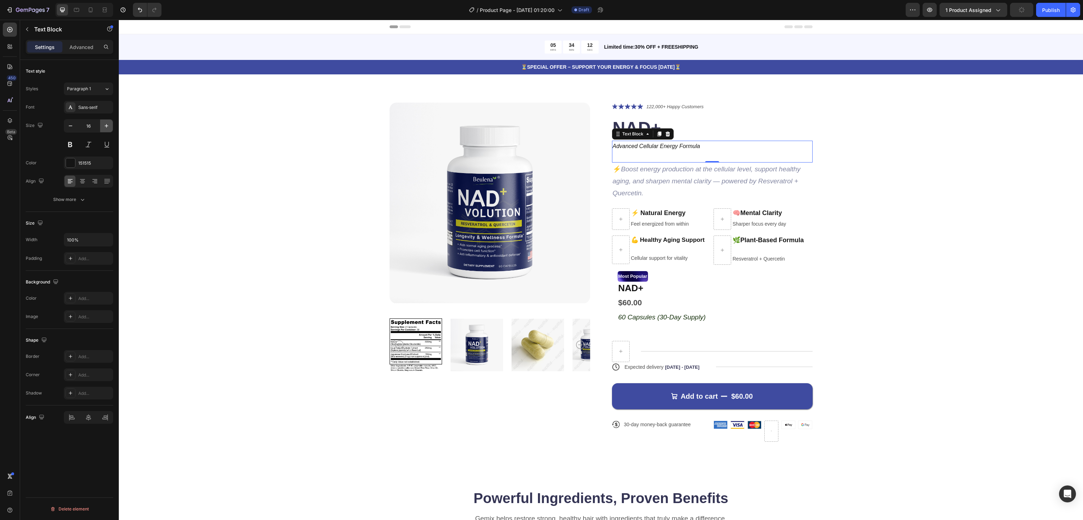
type input "17"
click at [973, 254] on div "Product Images Icon Icon Icon Icon Icon Icon List 122,000+ Happy Customers Text…" at bounding box center [601, 279] width 908 height 352
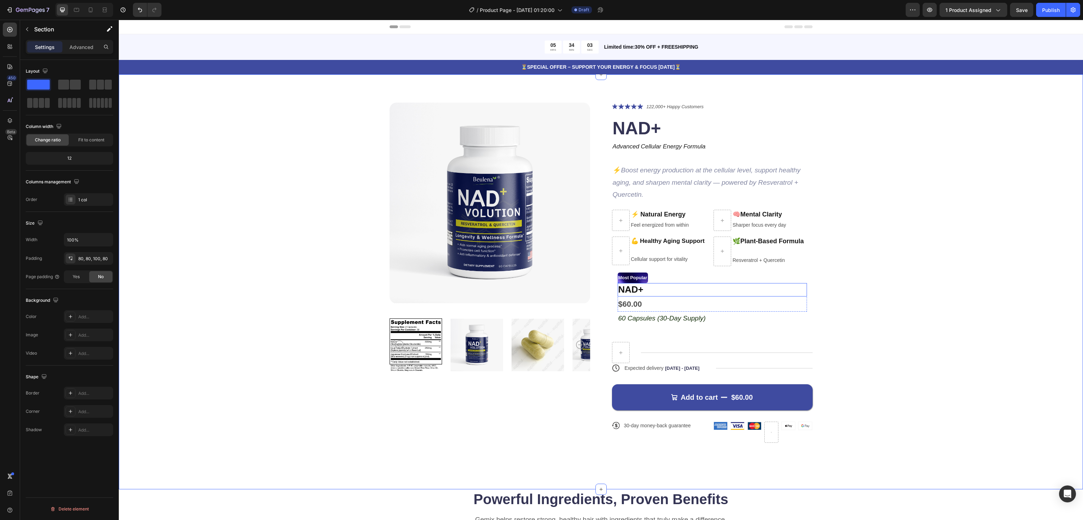
click at [755, 291] on h2 "NAD+" at bounding box center [711, 289] width 189 height 13
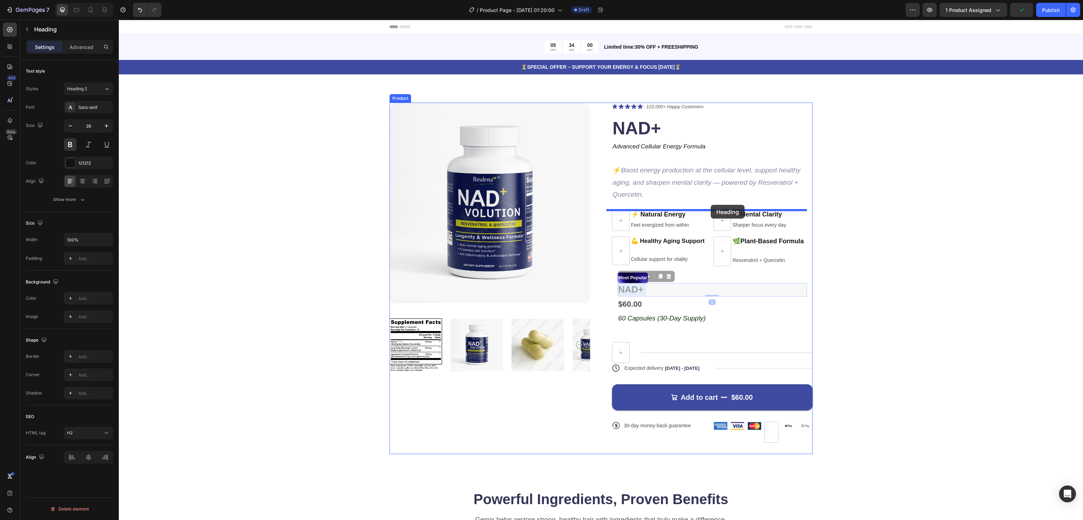
drag, startPoint x: 715, startPoint y: 291, endPoint x: 710, endPoint y: 205, distance: 86.8
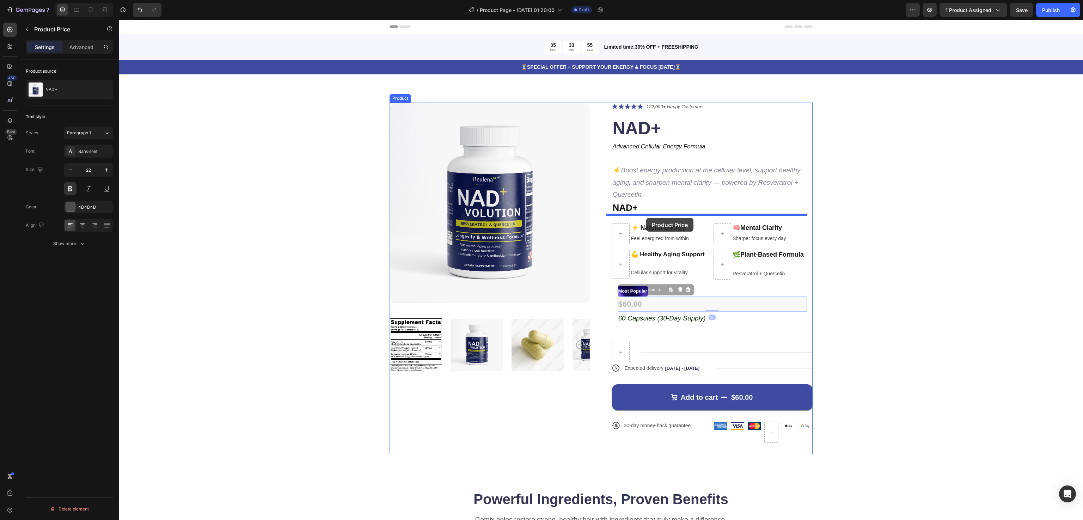
drag, startPoint x: 647, startPoint y: 298, endPoint x: 646, endPoint y: 218, distance: 80.0
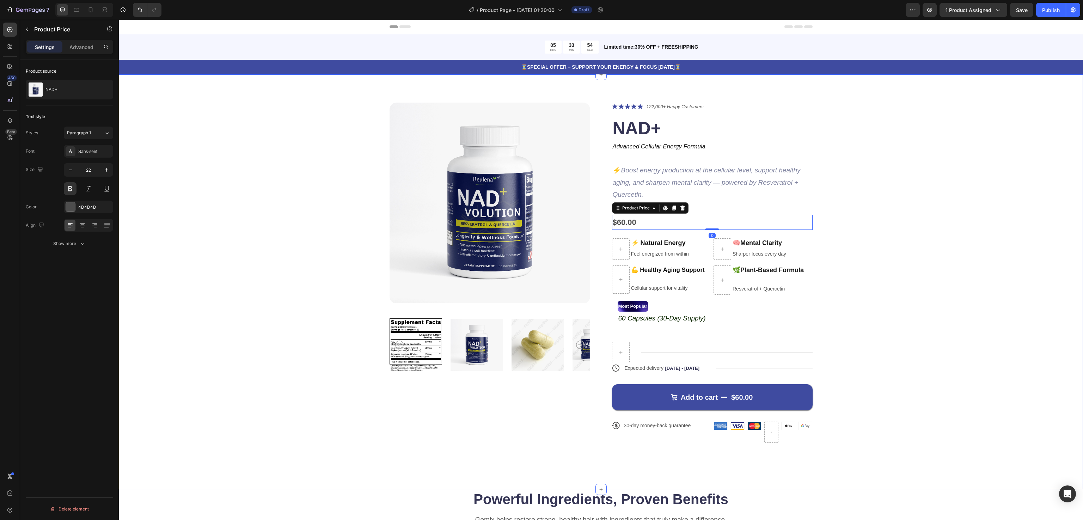
click at [872, 233] on div "Product Images Icon Icon Icon Icon Icon Icon List 122,000+ Happy Customers Text…" at bounding box center [601, 279] width 908 height 352
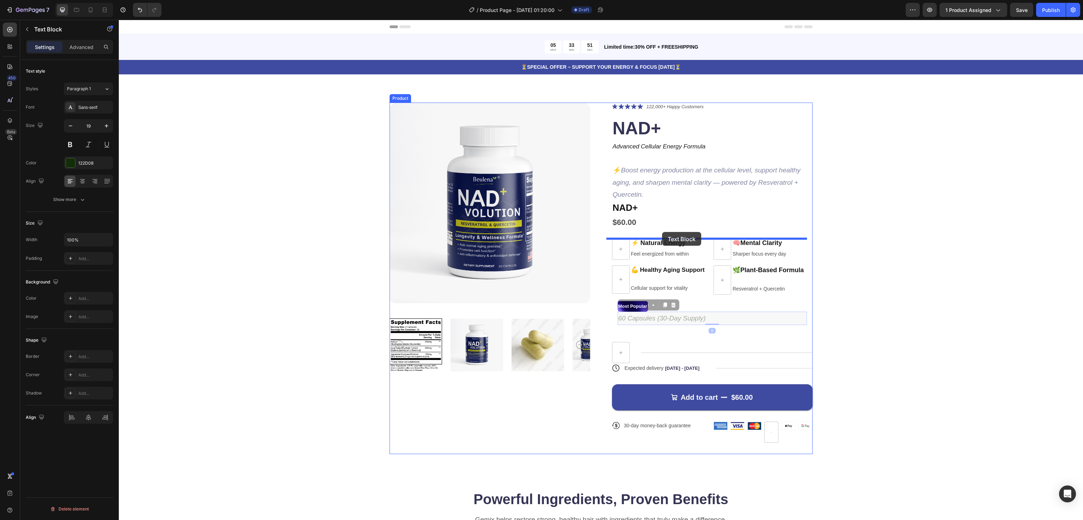
drag, startPoint x: 664, startPoint y: 322, endPoint x: 662, endPoint y: 232, distance: 90.6
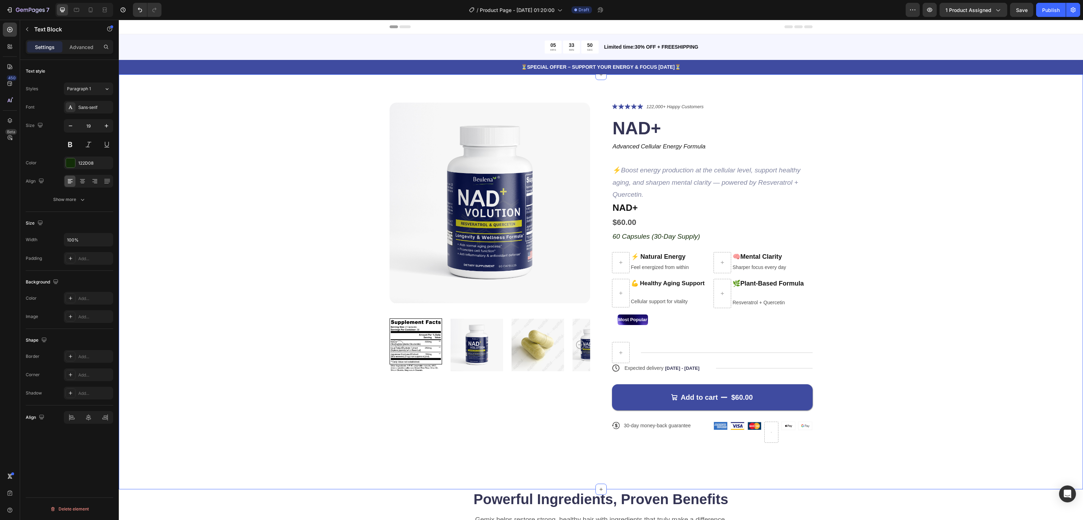
click at [875, 217] on div "Product Images Icon Icon Icon Icon Icon Icon List 122,000+ Happy Customers Text…" at bounding box center [601, 279] width 908 height 352
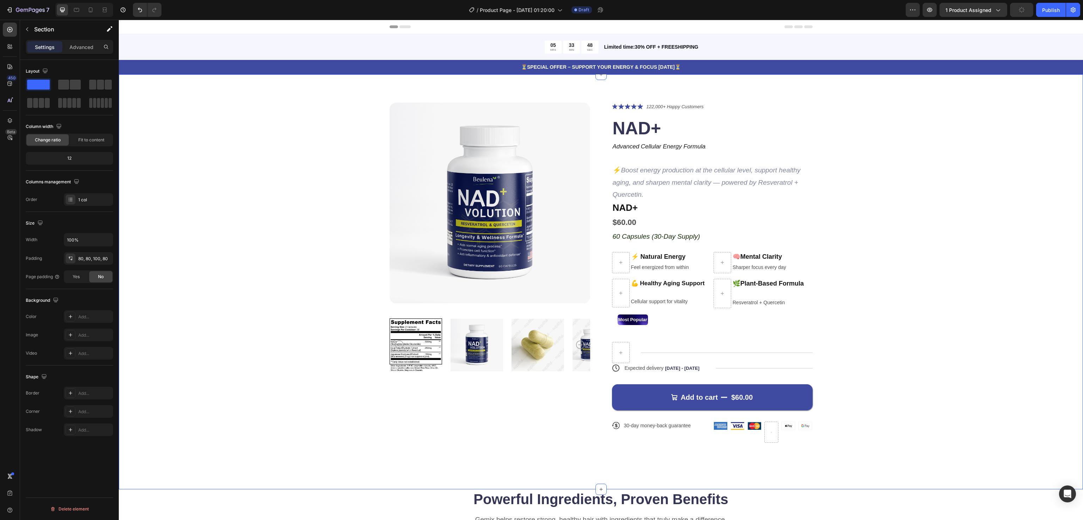
click at [906, 281] on div "Product Images Icon Icon Icon Icon Icon Icon List 122,000+ Happy Customers Text…" at bounding box center [601, 279] width 908 height 352
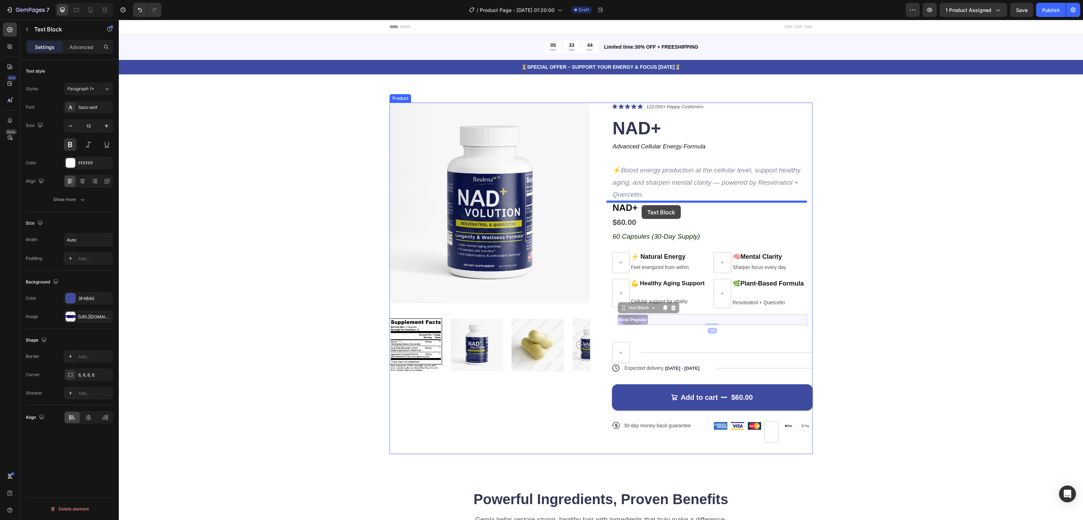
drag, startPoint x: 647, startPoint y: 320, endPoint x: 641, endPoint y: 205, distance: 114.7
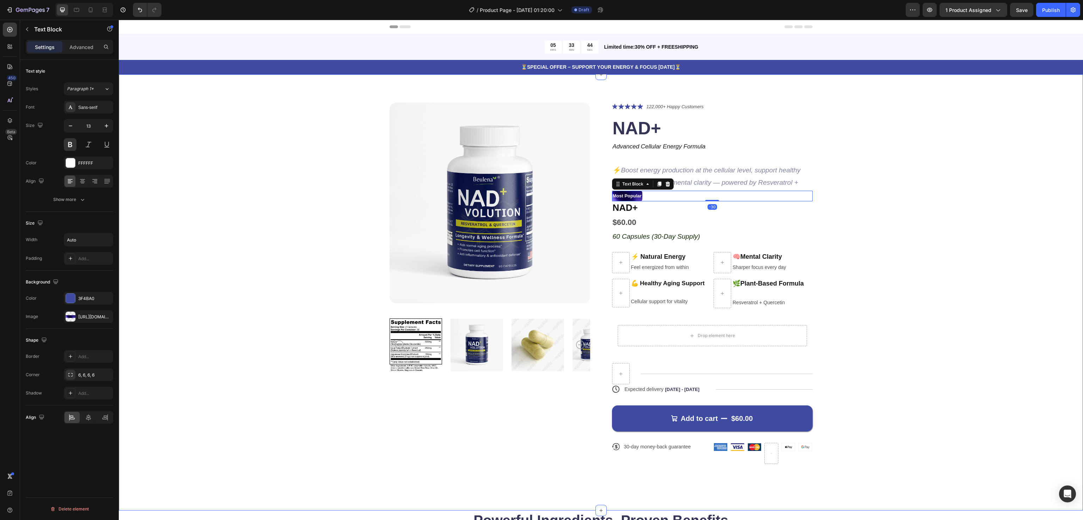
click at [851, 200] on div "Product Images Icon Icon Icon Icon Icon Icon List 122,000+ Happy Customers Text…" at bounding box center [601, 289] width 908 height 373
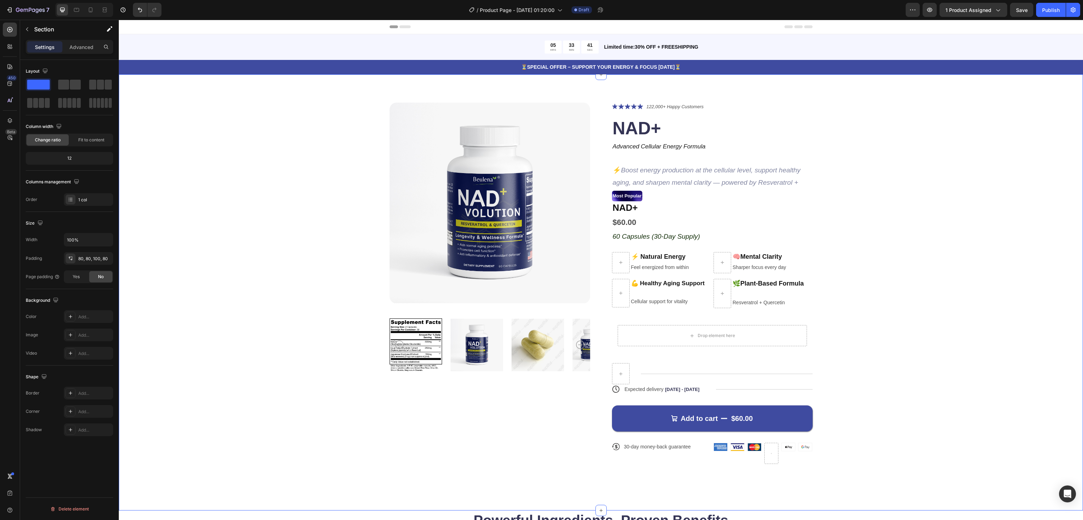
click at [892, 190] on div "Product Images Icon Icon Icon Icon Icon Icon List 122,000+ Happy Customers Text…" at bounding box center [601, 289] width 908 height 373
click at [691, 373] on div "Title Line" at bounding box center [727, 373] width 172 height 21
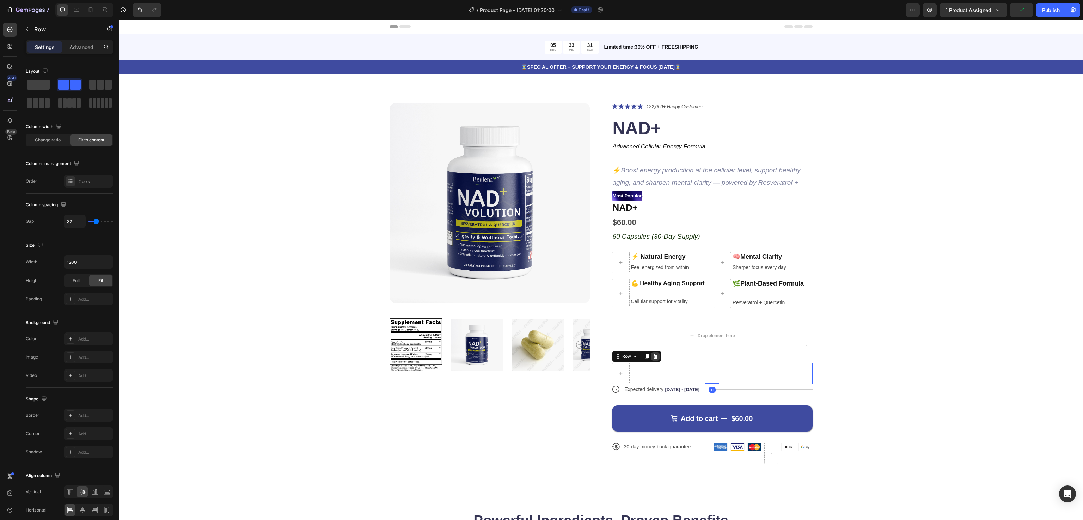
click at [653, 355] on icon at bounding box center [655, 356] width 5 height 5
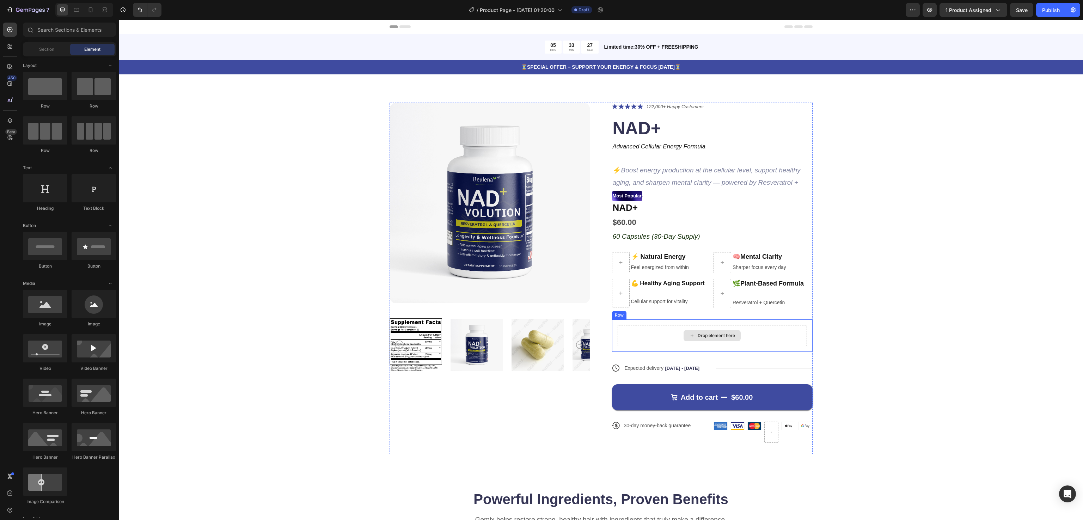
click at [665, 328] on div "Drop element here" at bounding box center [711, 335] width 189 height 21
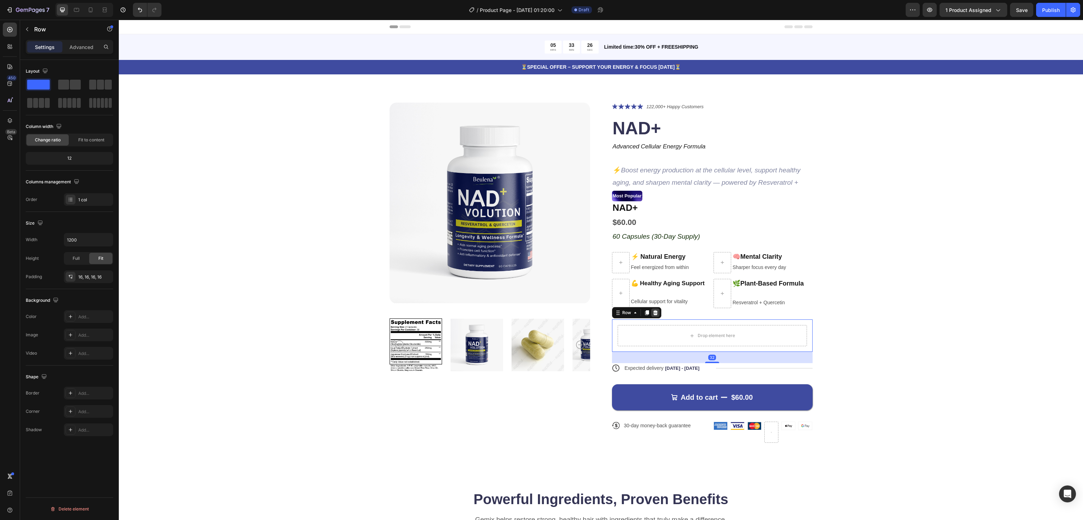
click at [652, 311] on icon at bounding box center [655, 313] width 6 height 6
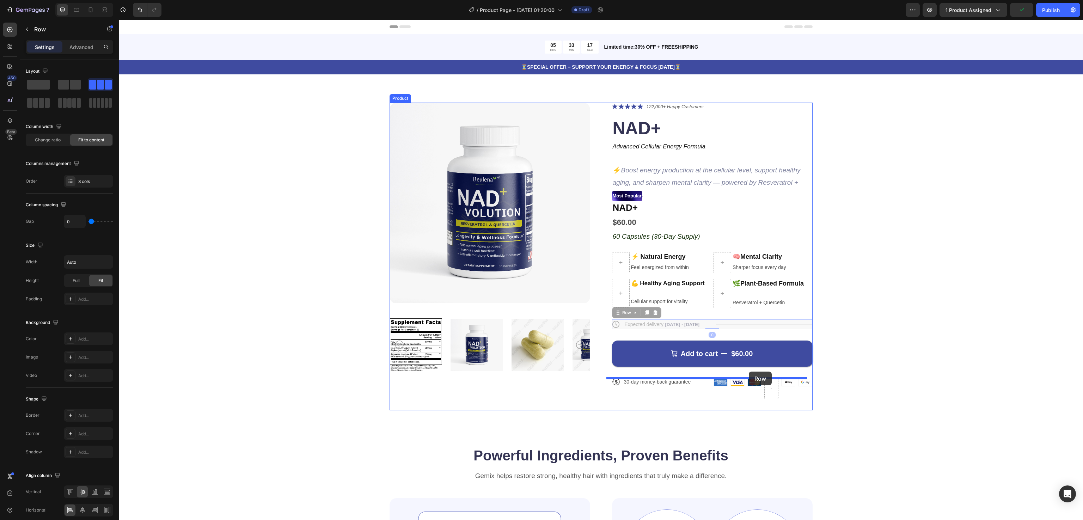
drag, startPoint x: 747, startPoint y: 325, endPoint x: 749, endPoint y: 371, distance: 46.5
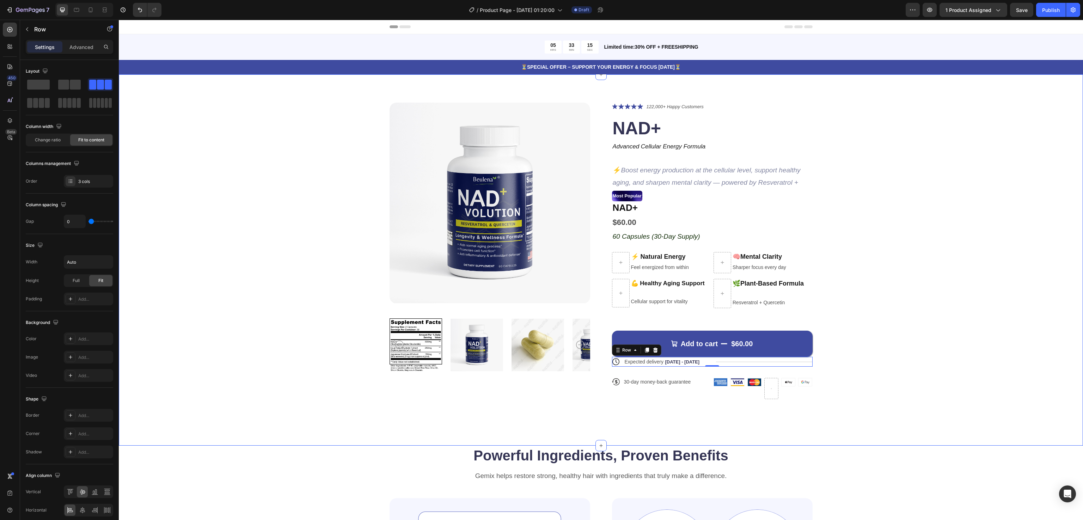
click at [897, 344] on div "Product Images Icon Icon Icon Icon Icon Icon List 122,000+ Happy Customers Text…" at bounding box center [601, 257] width 908 height 308
drag, startPoint x: 762, startPoint y: 360, endPoint x: 767, endPoint y: 370, distance: 11.2
click at [825, 356] on div "Product Images Icon Icon Icon Icon Icon Icon List 122,000+ Happy Customers Text…" at bounding box center [601, 257] width 908 height 308
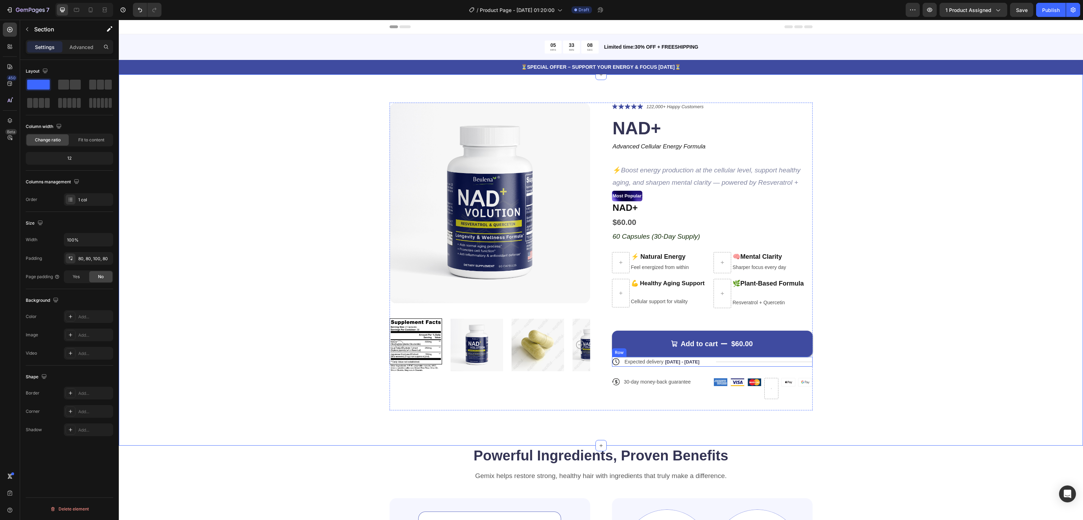
click at [749, 361] on div "Title Line" at bounding box center [764, 362] width 97 height 10
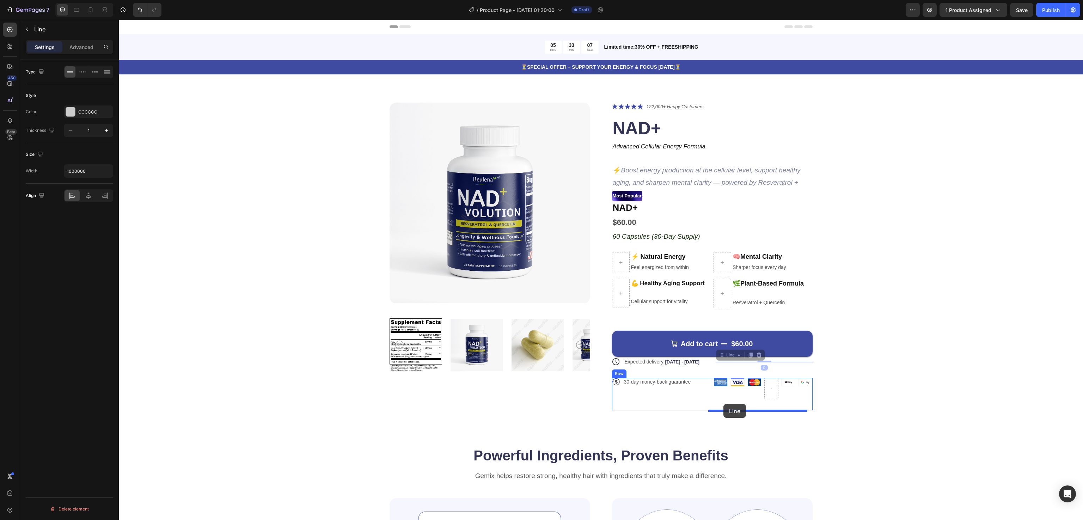
drag, startPoint x: 729, startPoint y: 362, endPoint x: 723, endPoint y: 404, distance: 42.7
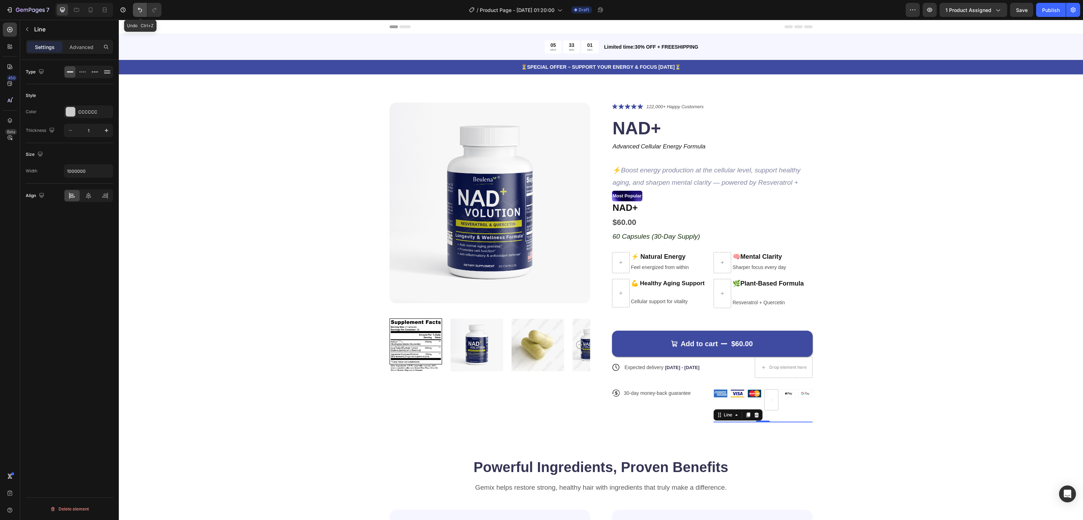
click at [135, 11] on button "Undo/Redo" at bounding box center [140, 10] width 14 height 14
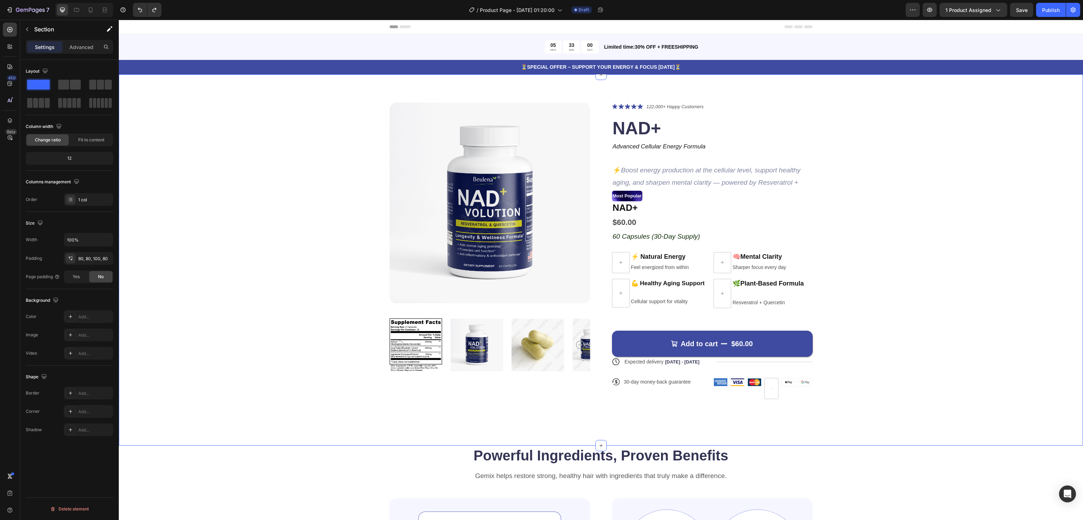
click at [898, 284] on div "Product Images Icon Icon Icon Icon Icon Icon List 122,000+ Happy Customers Text…" at bounding box center [601, 257] width 908 height 308
click at [668, 234] on icon "60 Capsules (30-Day Supply)" at bounding box center [656, 236] width 87 height 7
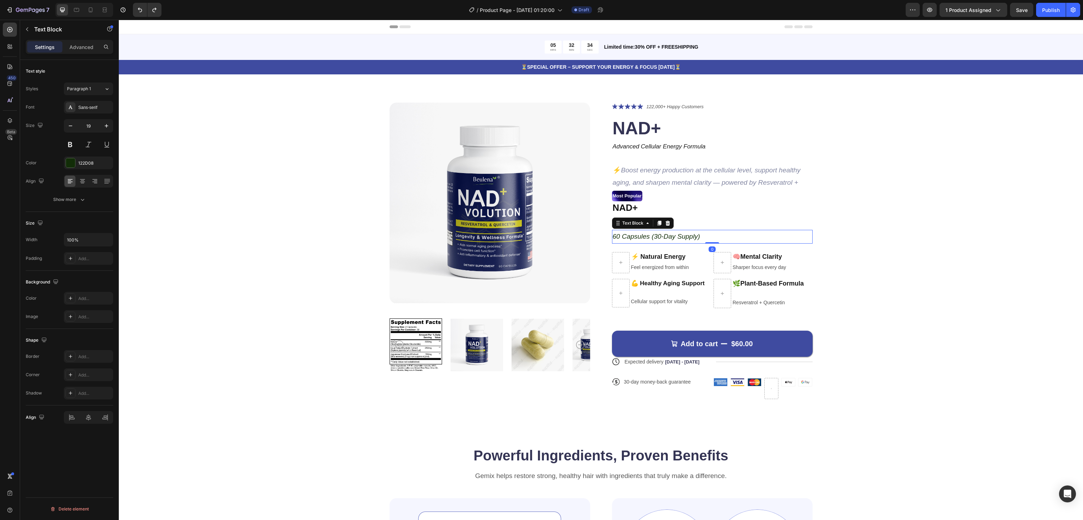
click at [653, 218] on div "Text Block" at bounding box center [643, 222] width 62 height 11
click at [866, 216] on div "Product Images Icon Icon Icon Icon Icon Icon List 122,000+ Happy Customers Text…" at bounding box center [601, 257] width 908 height 308
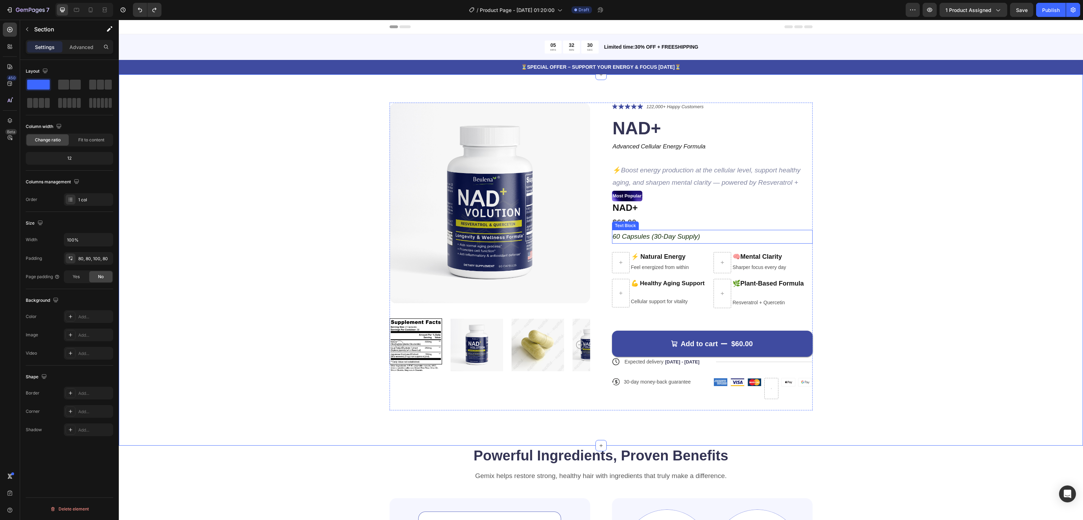
click at [675, 236] on icon "60 Capsules (30-Day Supply)" at bounding box center [656, 236] width 87 height 7
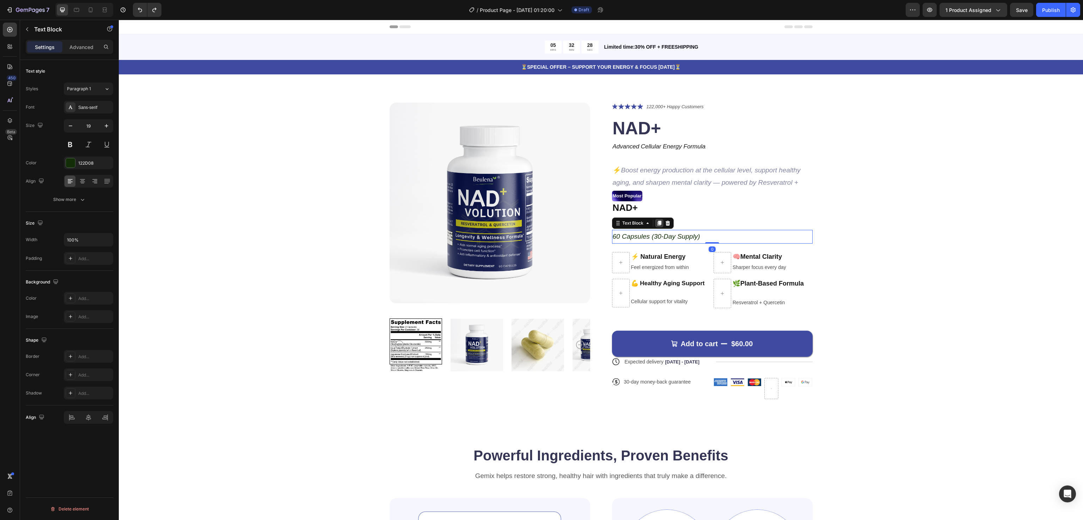
click at [657, 223] on icon at bounding box center [659, 223] width 4 height 5
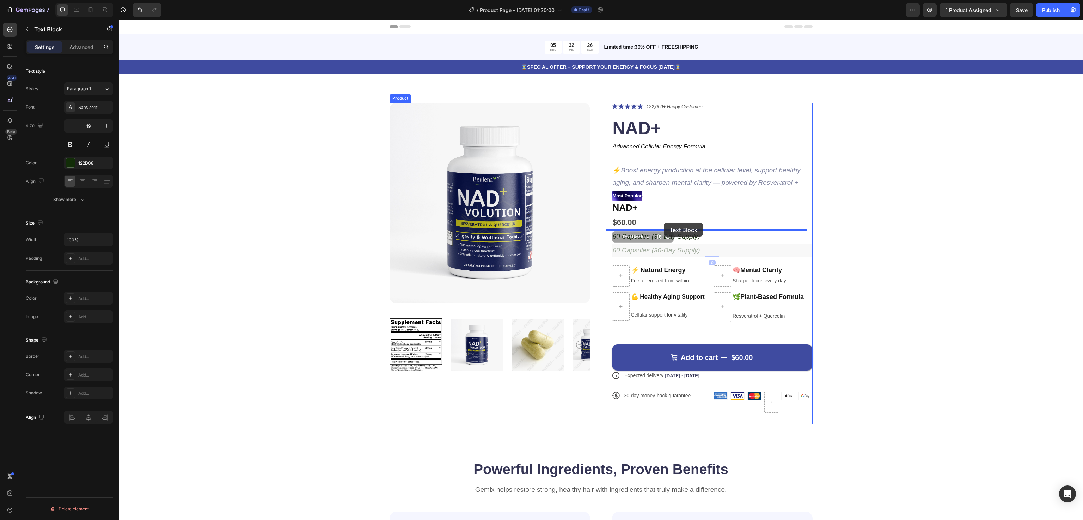
drag, startPoint x: 664, startPoint y: 242, endPoint x: 664, endPoint y: 223, distance: 19.0
click at [657, 233] on icon "60 Capsules (30-Day Supply)" at bounding box center [656, 236] width 87 height 7
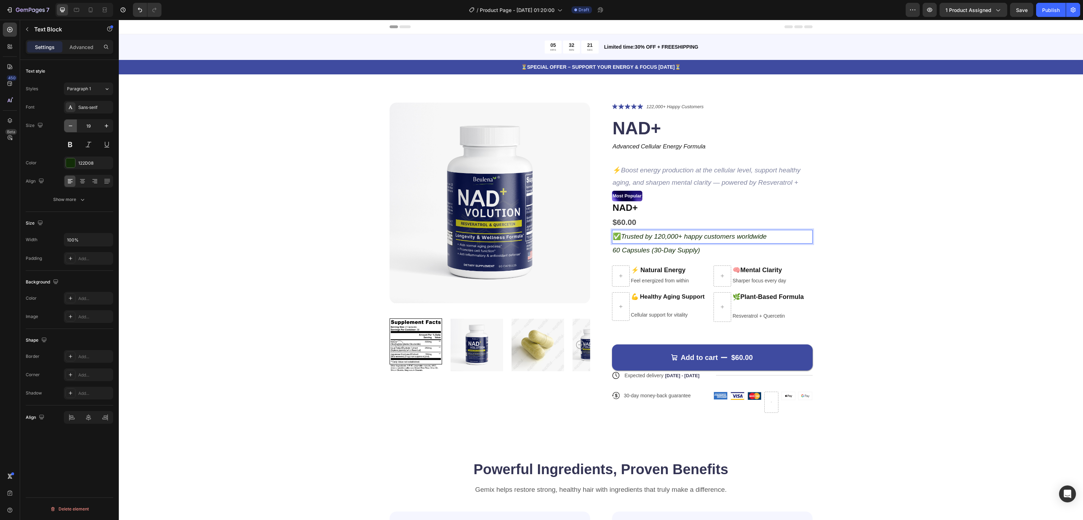
click at [69, 126] on icon "button" at bounding box center [70, 125] width 7 height 7
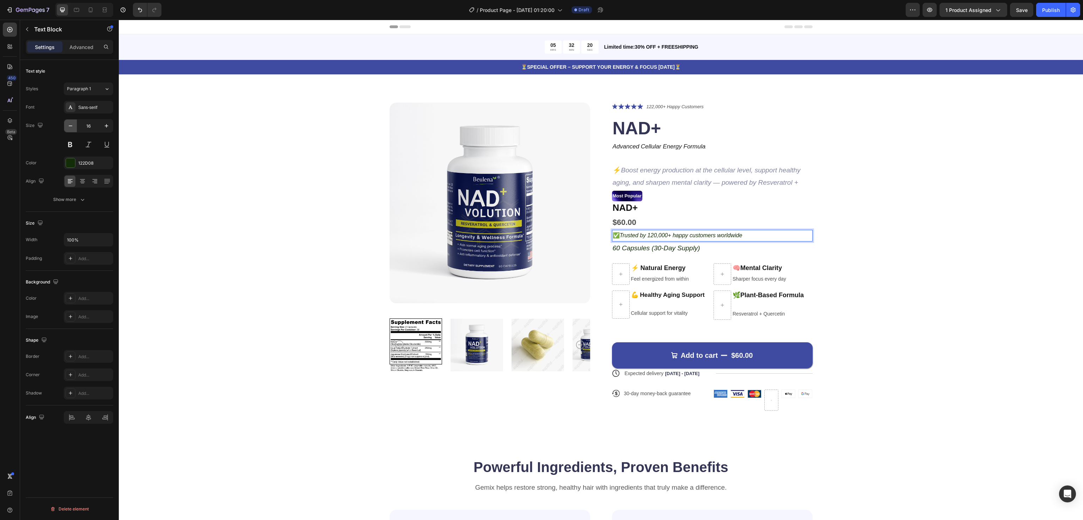
click at [69, 126] on icon "button" at bounding box center [70, 125] width 7 height 7
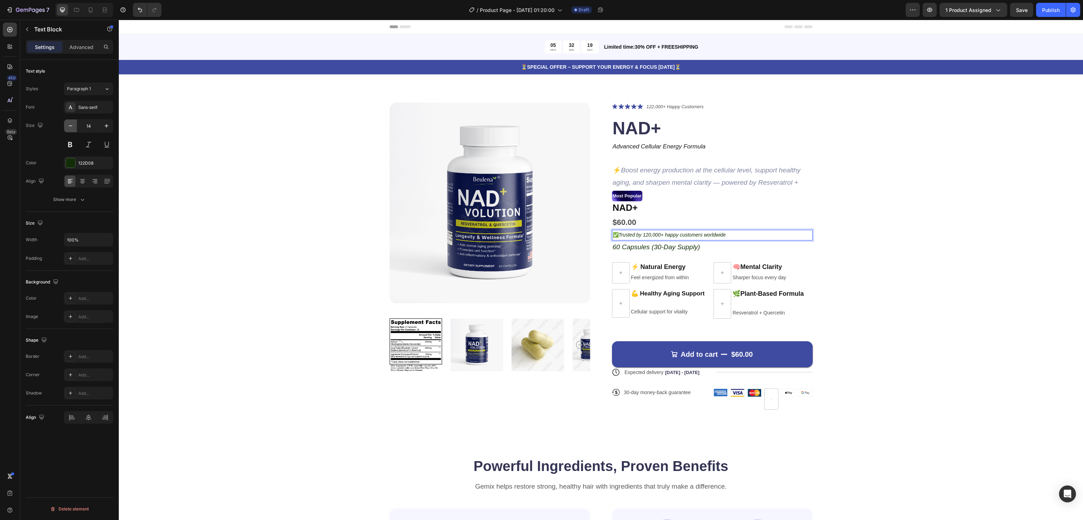
click at [69, 126] on icon "button" at bounding box center [70, 125] width 7 height 7
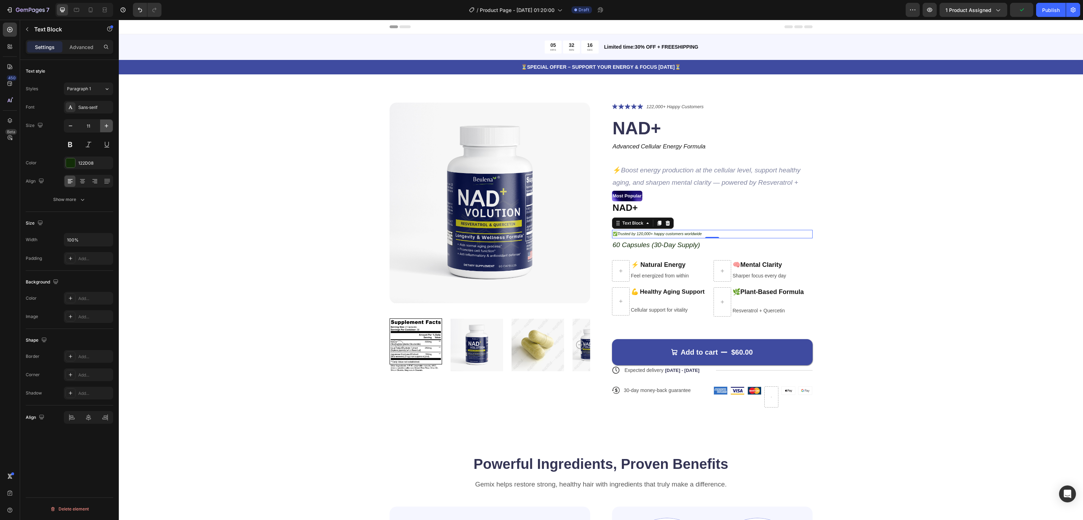
click at [105, 126] on icon "button" at bounding box center [107, 126] width 4 height 4
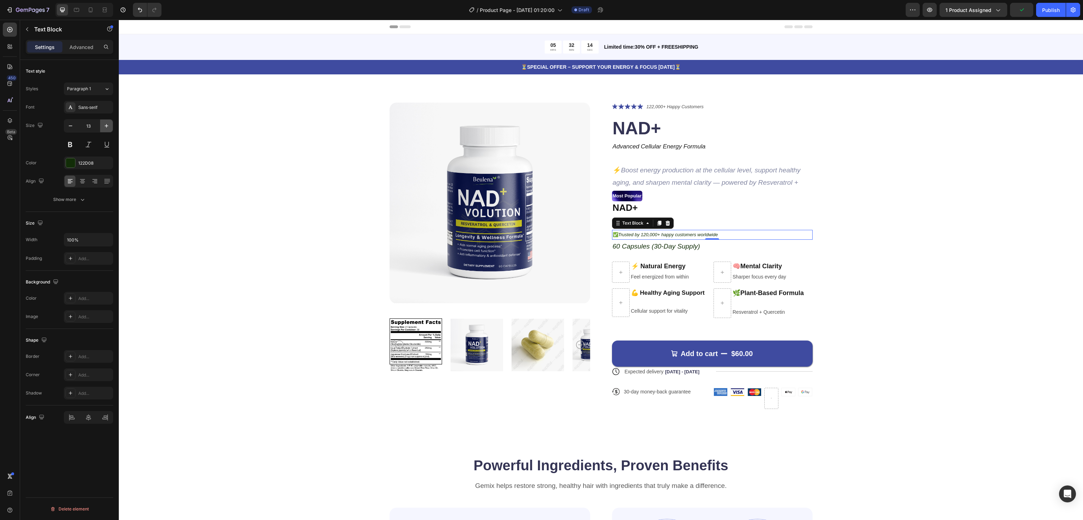
click at [105, 126] on icon "button" at bounding box center [107, 126] width 4 height 4
type input "14"
click at [921, 226] on div "Product Images Icon Icon Icon Icon Icon Icon List 122,000+ Happy Customers Text…" at bounding box center [601, 262] width 908 height 318
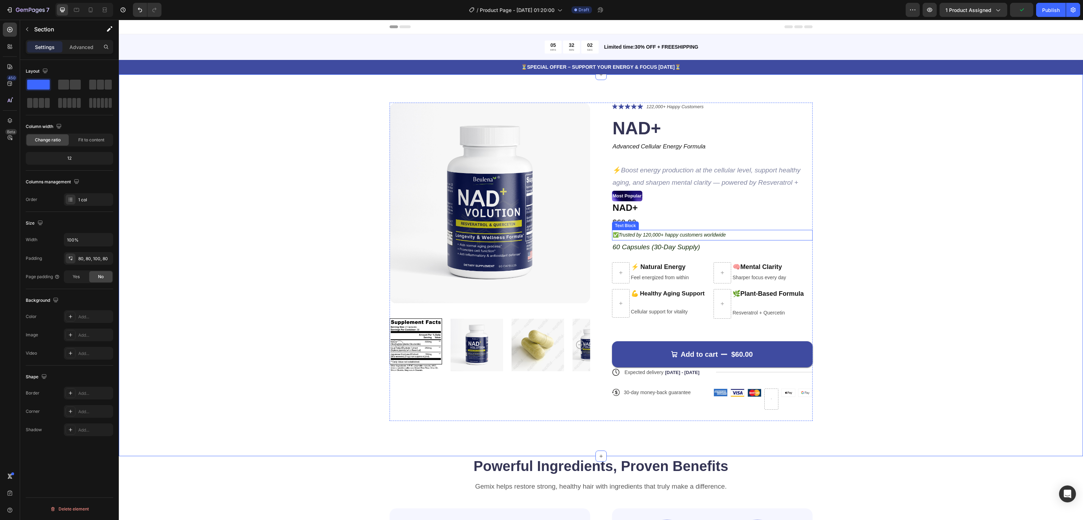
click at [714, 232] on icon "Trusted by 120,000+ happy customers worldwide" at bounding box center [672, 235] width 107 height 6
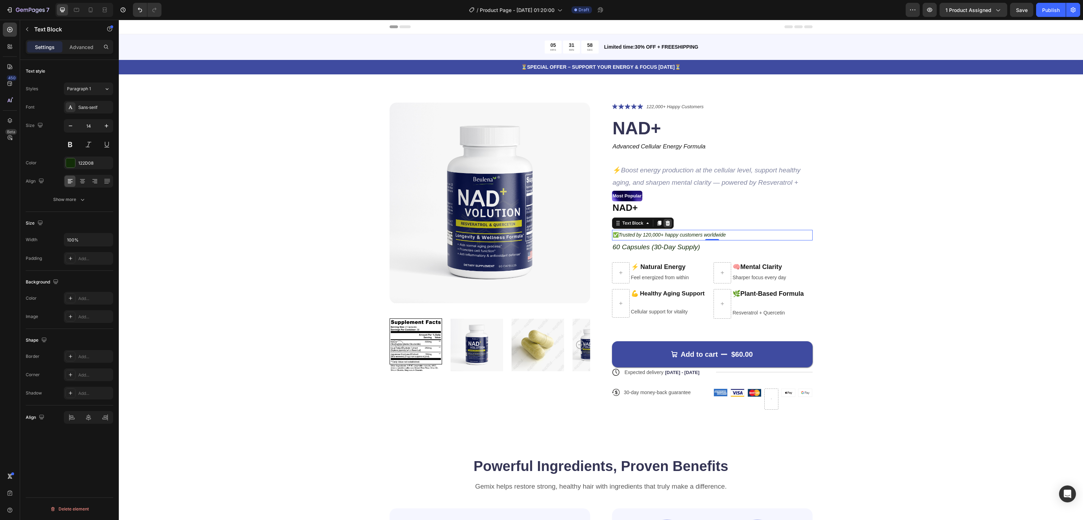
click at [665, 222] on icon at bounding box center [667, 223] width 5 height 5
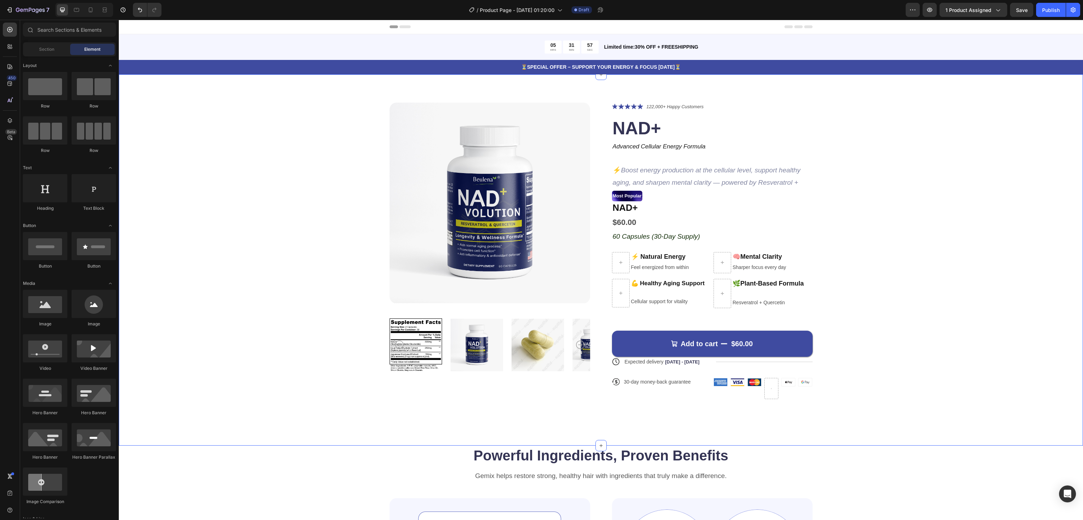
click at [937, 239] on div "Product Images Icon Icon Icon Icon Icon Icon List 122,000+ Happy Customers Text…" at bounding box center [601, 257] width 908 height 308
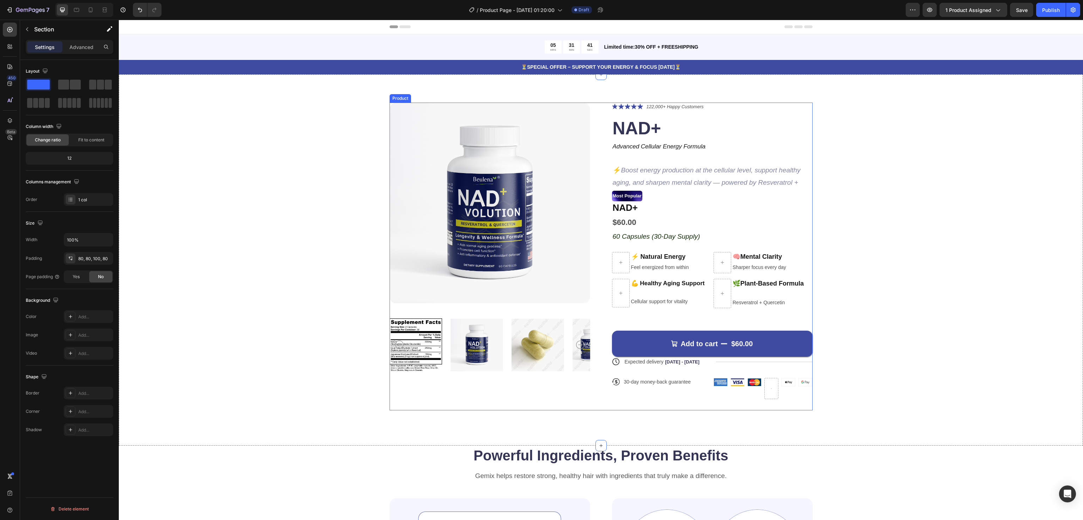
click at [668, 320] on div "Add to cart $60.00 Add to Cart" at bounding box center [712, 337] width 201 height 37
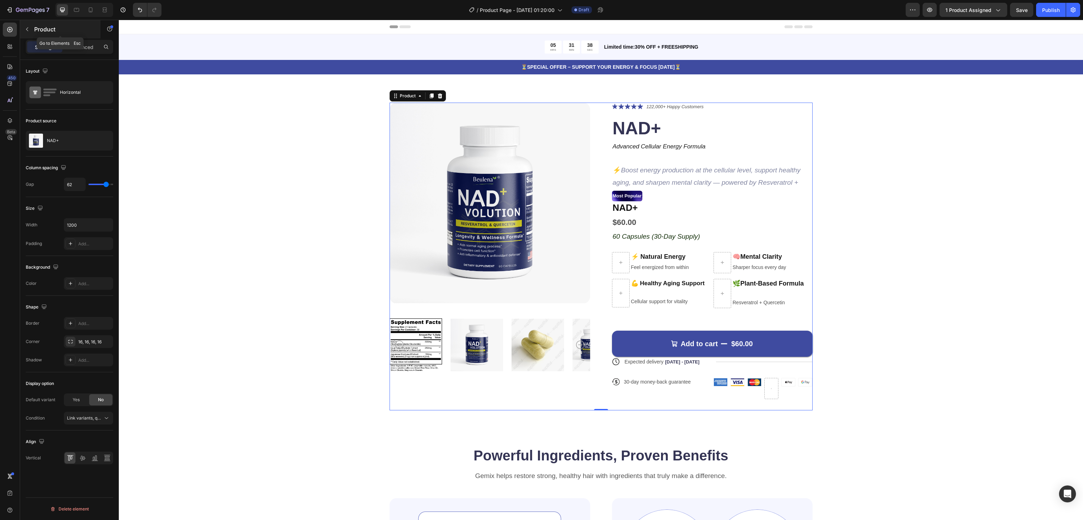
click at [25, 28] on icon "button" at bounding box center [27, 29] width 6 height 6
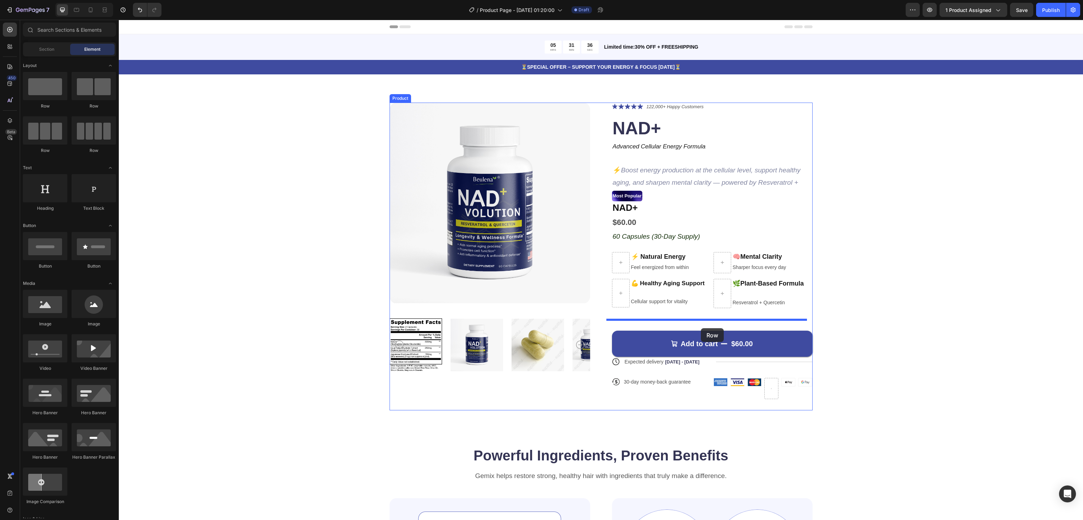
drag, startPoint x: 227, startPoint y: 150, endPoint x: 701, endPoint y: 328, distance: 506.9
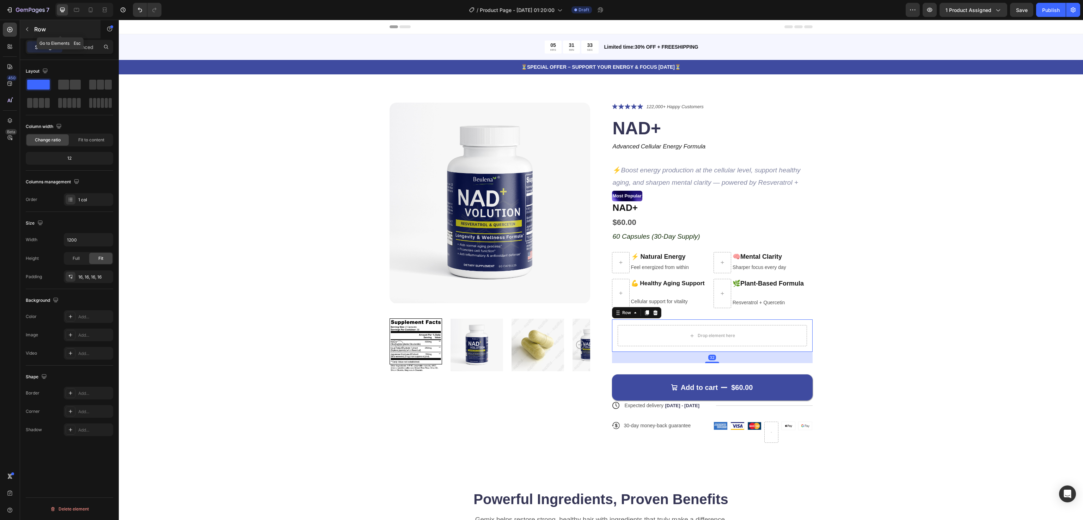
click at [29, 32] on button "button" at bounding box center [26, 29] width 11 height 11
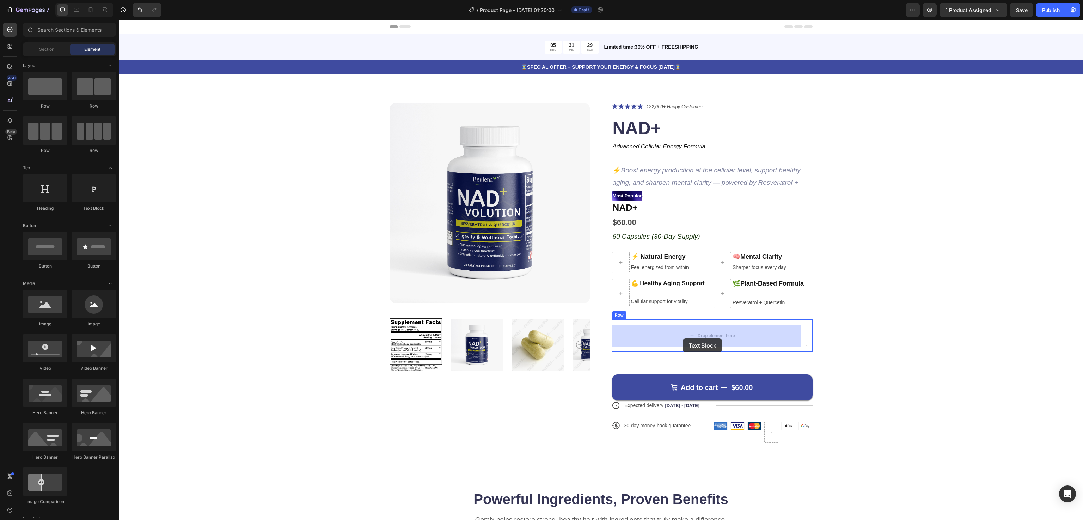
drag, startPoint x: 212, startPoint y: 219, endPoint x: 683, endPoint y: 338, distance: 485.3
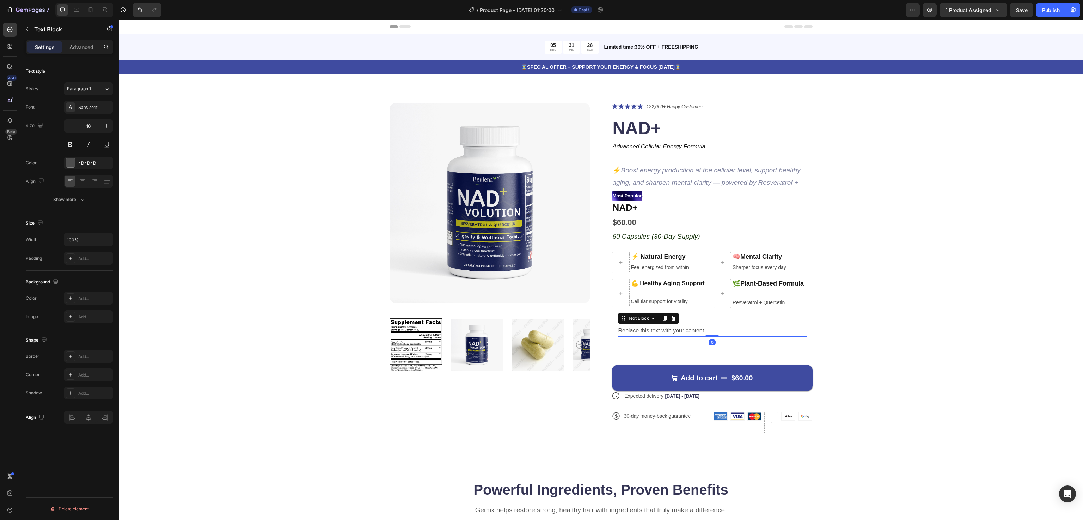
click at [670, 331] on div "Replace this text with your content" at bounding box center [711, 331] width 189 height 12
click at [670, 331] on p "Replace this text with your content" at bounding box center [712, 331] width 188 height 10
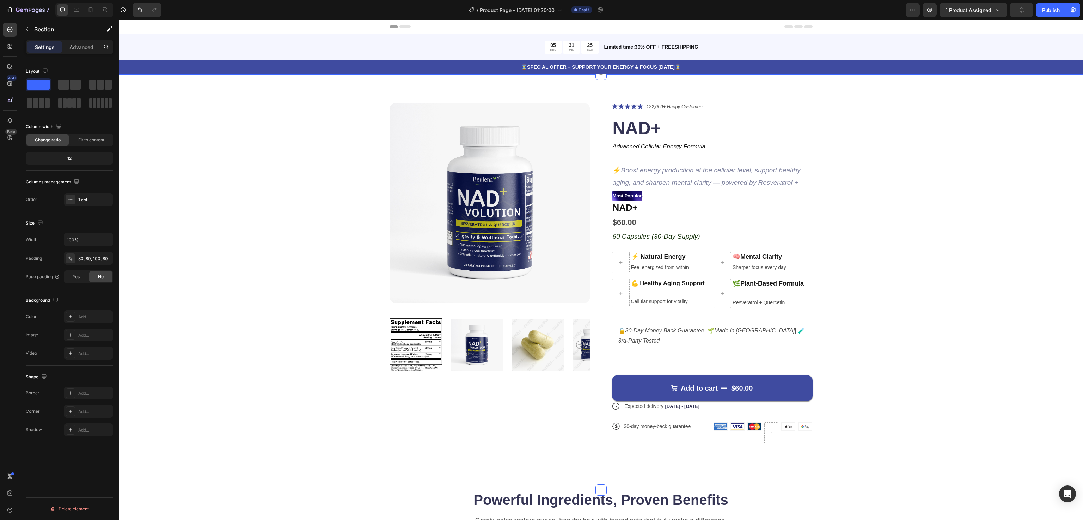
click at [928, 322] on div "Product Images Icon Icon Icon Icon Icon Icon List 122,000+ Happy Customers Text…" at bounding box center [601, 279] width 908 height 352
click at [656, 364] on div "Add to cart $60.00 Add to Cart" at bounding box center [712, 382] width 201 height 37
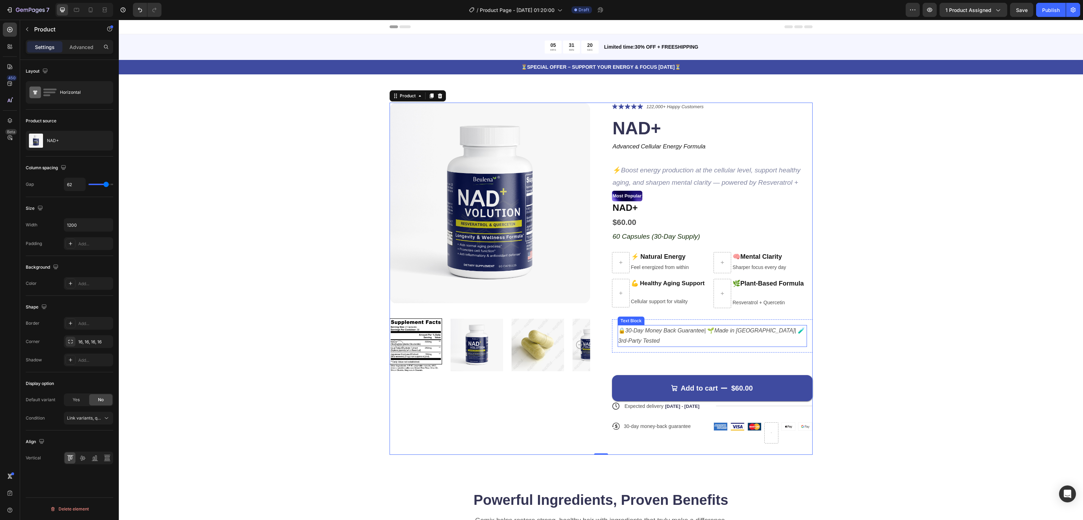
click at [650, 342] on p "🔒 30-Day Money Back Guarantee | 🌱 Made in [GEOGRAPHIC_DATA] | 🧪 3rd-Party Tested" at bounding box center [712, 336] width 188 height 20
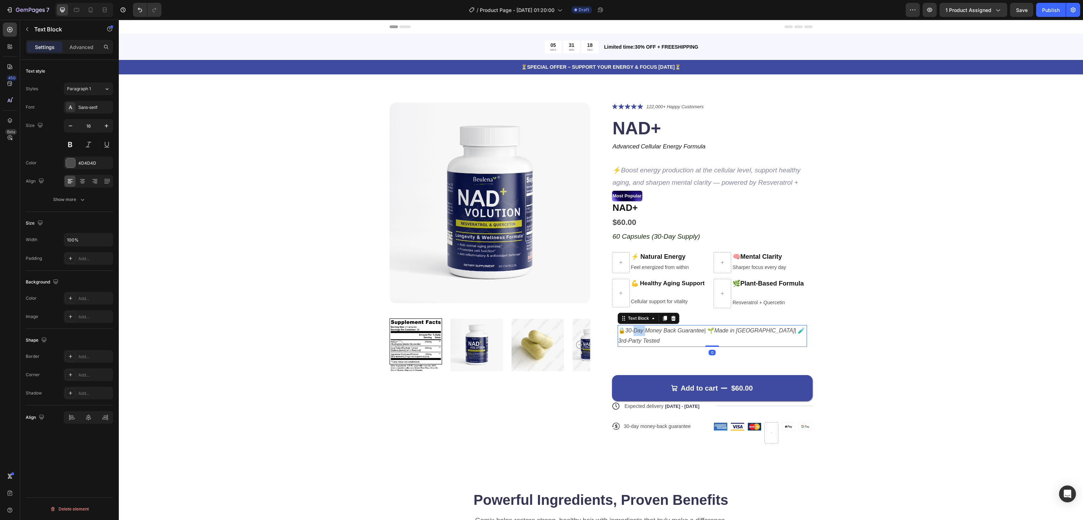
click at [634, 329] on icon "30-Day Money Back Guarantee" at bounding box center [664, 330] width 79 height 6
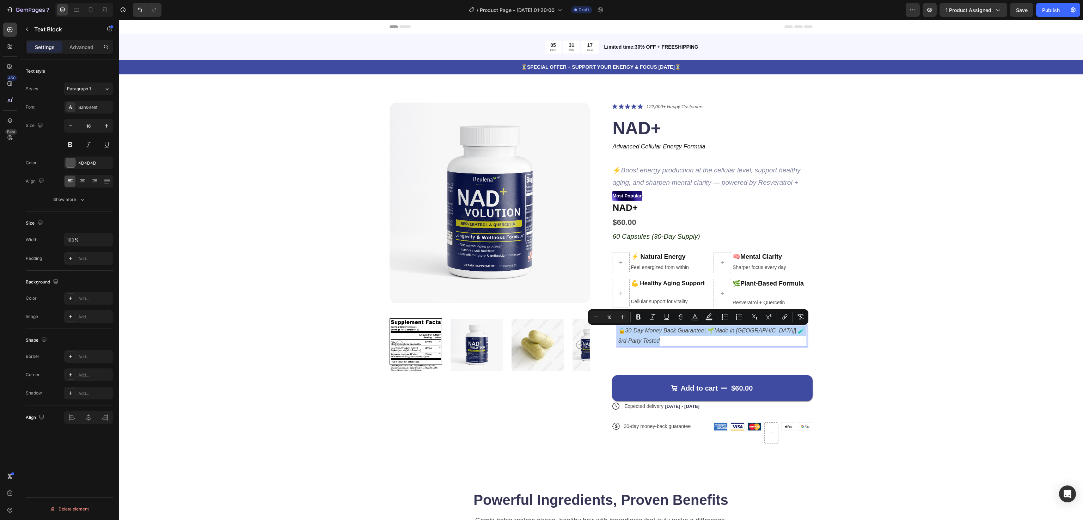
click at [634, 329] on icon "30-Day Money Back Guarantee" at bounding box center [664, 330] width 79 height 6
click at [66, 160] on div at bounding box center [70, 162] width 9 height 9
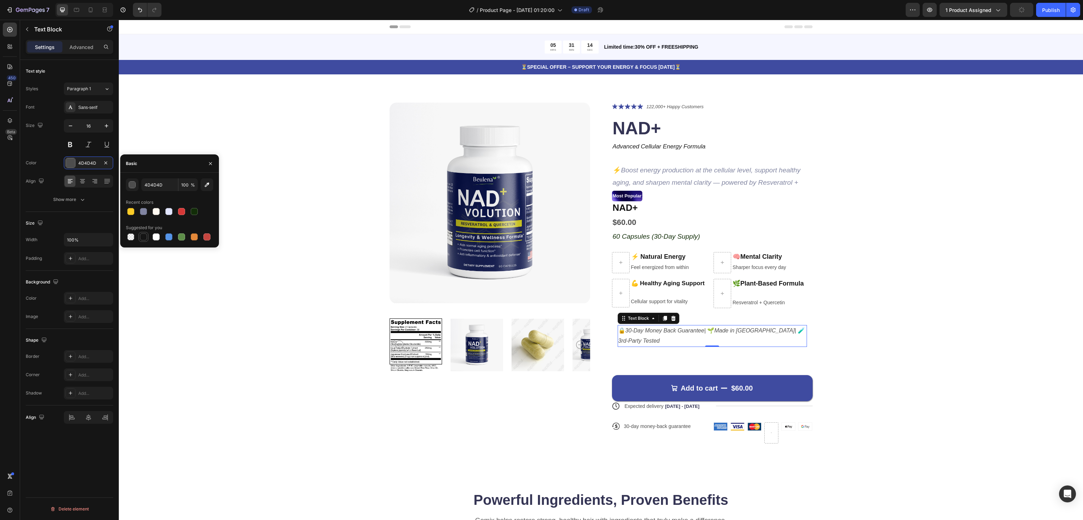
click at [144, 236] on div at bounding box center [143, 236] width 7 height 7
type input "151515"
click at [174, 127] on div "Product Images Icon Icon Icon Icon Icon Icon List 122,000+ Happy Customers Text…" at bounding box center [601, 279] width 908 height 352
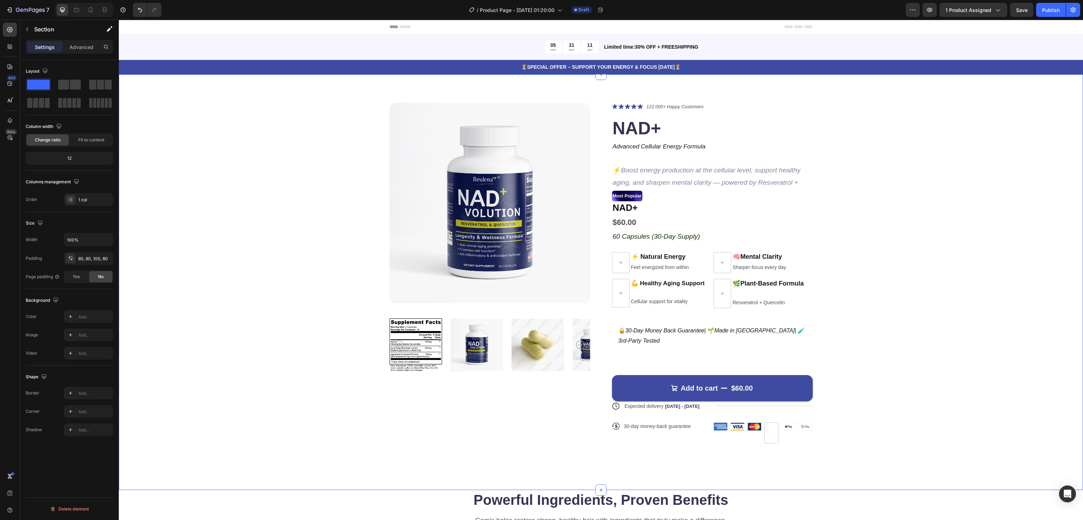
click at [960, 277] on div "Product Images Icon Icon Icon Icon Icon Icon List 122,000+ Happy Customers Text…" at bounding box center [601, 279] width 908 height 352
click at [660, 426] on p "30-day money-back guarantee" at bounding box center [657, 426] width 67 height 6
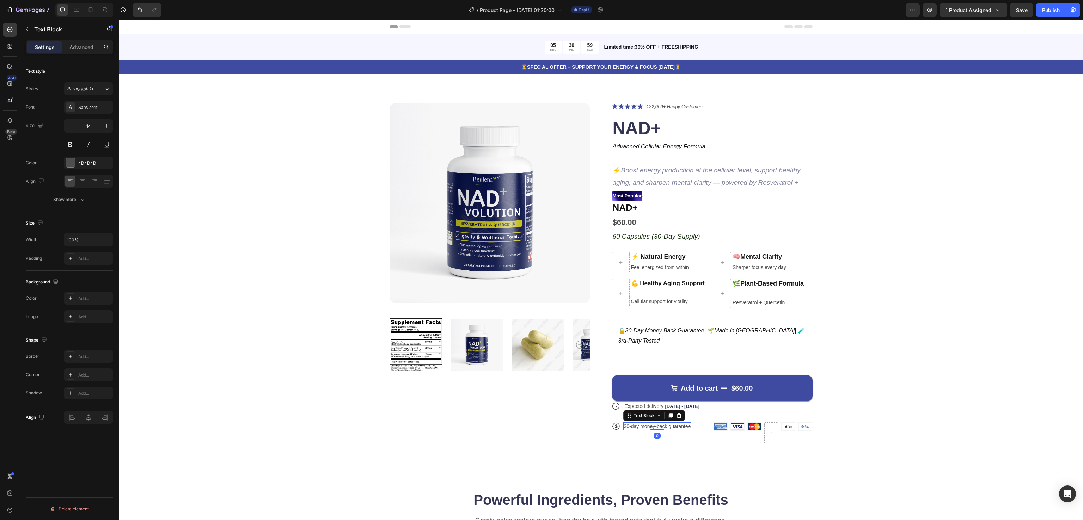
click at [672, 410] on div "Text Block" at bounding box center [654, 415] width 62 height 11
click at [676, 416] on icon at bounding box center [679, 416] width 6 height 6
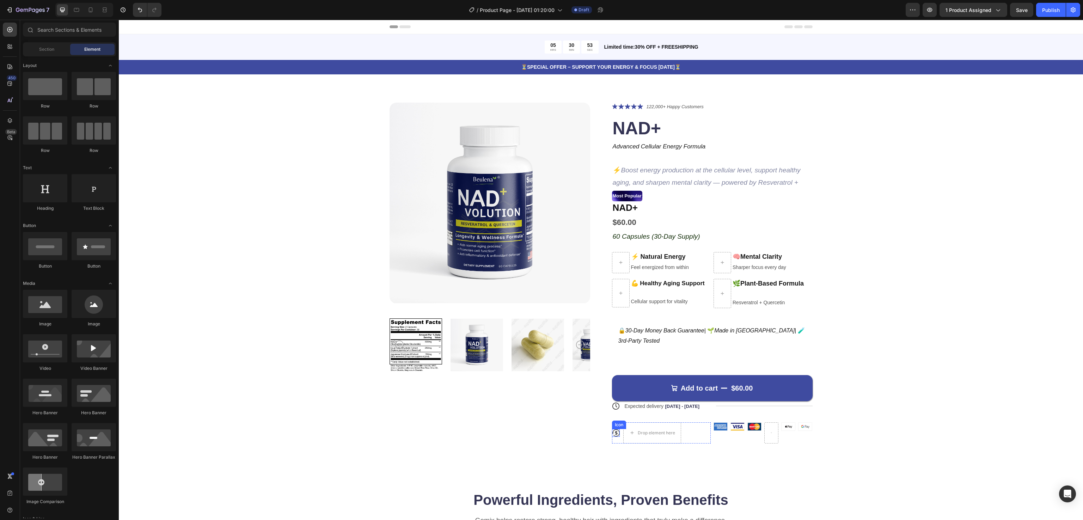
click at [612, 434] on icon at bounding box center [616, 433] width 8 height 8
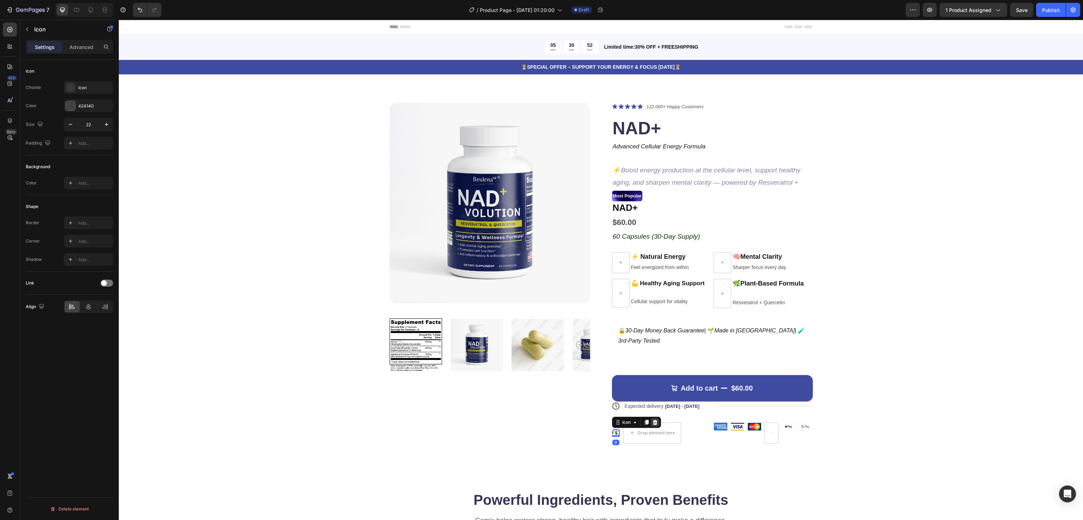
click at [652, 420] on icon at bounding box center [655, 422] width 6 height 6
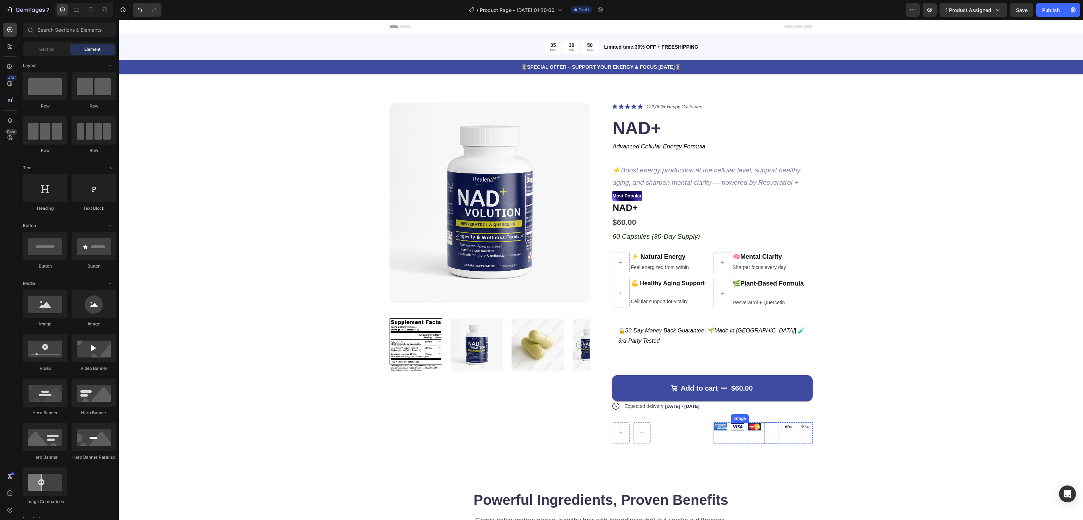
click at [731, 428] on img at bounding box center [737, 427] width 13 height 8
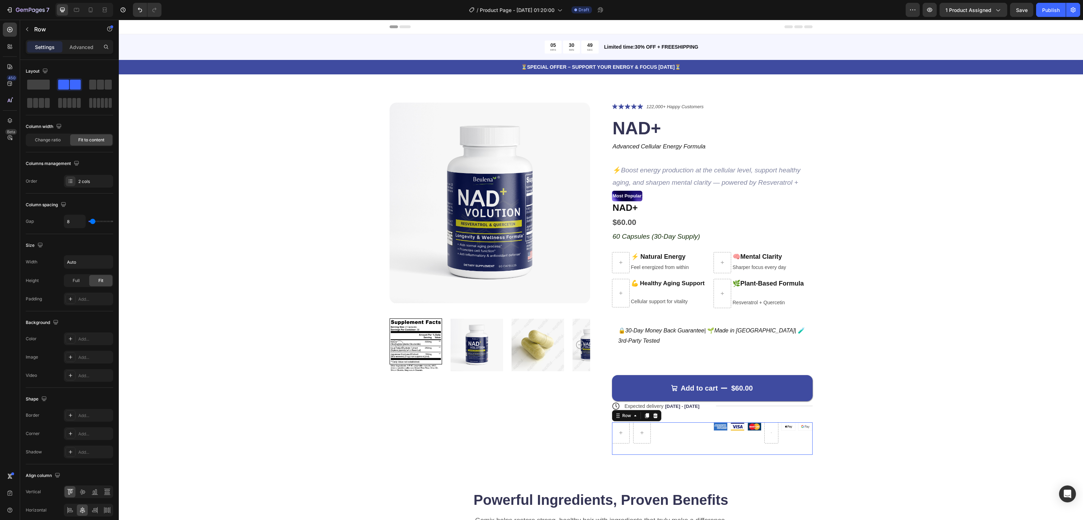
click at [707, 427] on div "Row Image Image Image Image Image Row Row 0" at bounding box center [712, 438] width 201 height 32
click at [33, 86] on span at bounding box center [38, 85] width 23 height 10
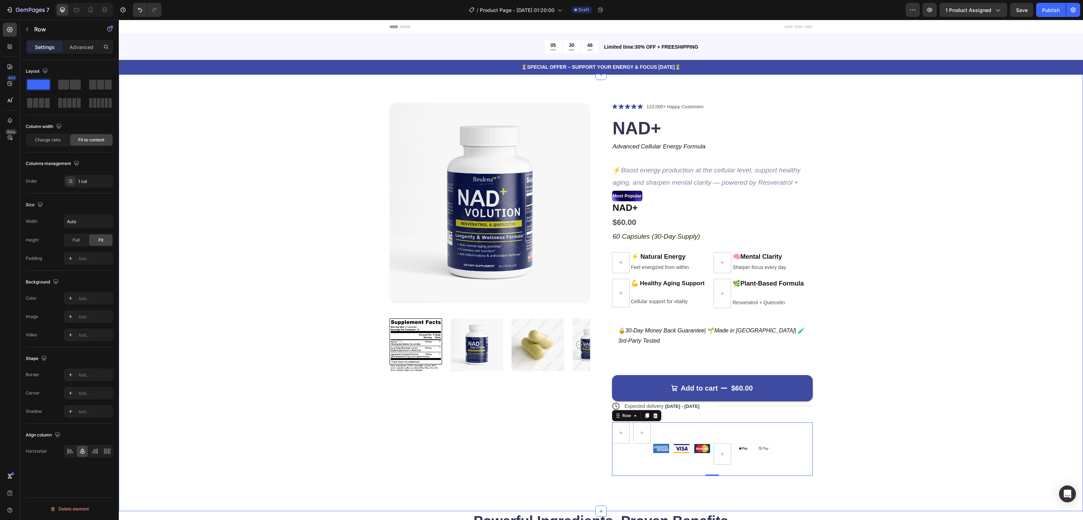
click at [954, 436] on div "Product Images Icon Icon Icon Icon Icon Icon List 122,000+ Happy Customers Text…" at bounding box center [601, 289] width 908 height 373
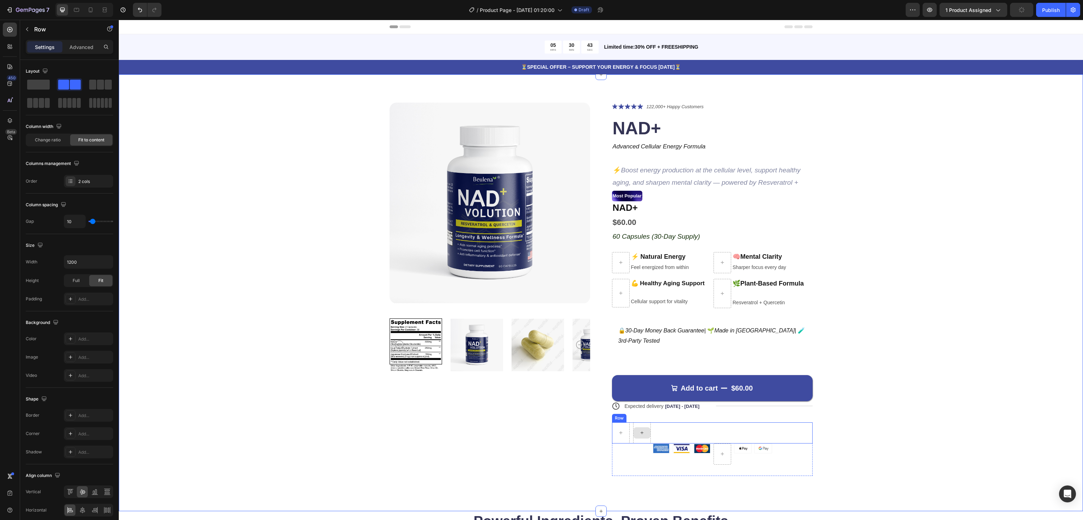
click at [646, 426] on div at bounding box center [642, 432] width 18 height 21
click at [678, 427] on div "Row 0" at bounding box center [712, 432] width 201 height 21
click at [653, 412] on div at bounding box center [655, 415] width 8 height 8
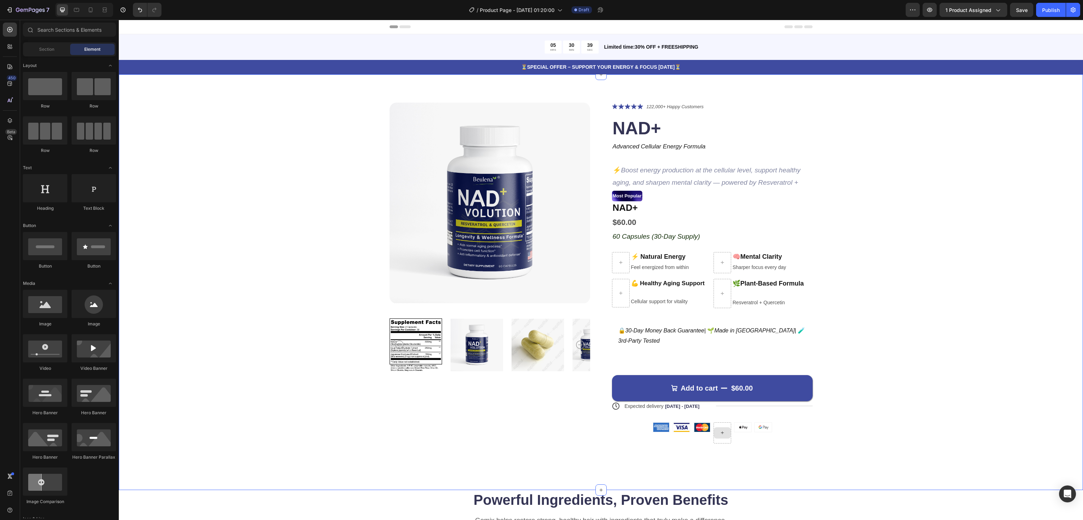
click at [910, 403] on div "Product Images Icon Icon Icon Icon Icon Icon List 122,000+ Happy Customers Text…" at bounding box center [601, 279] width 908 height 352
click at [716, 427] on div at bounding box center [722, 432] width 17 height 11
click at [719, 433] on icon at bounding box center [722, 433] width 6 height 6
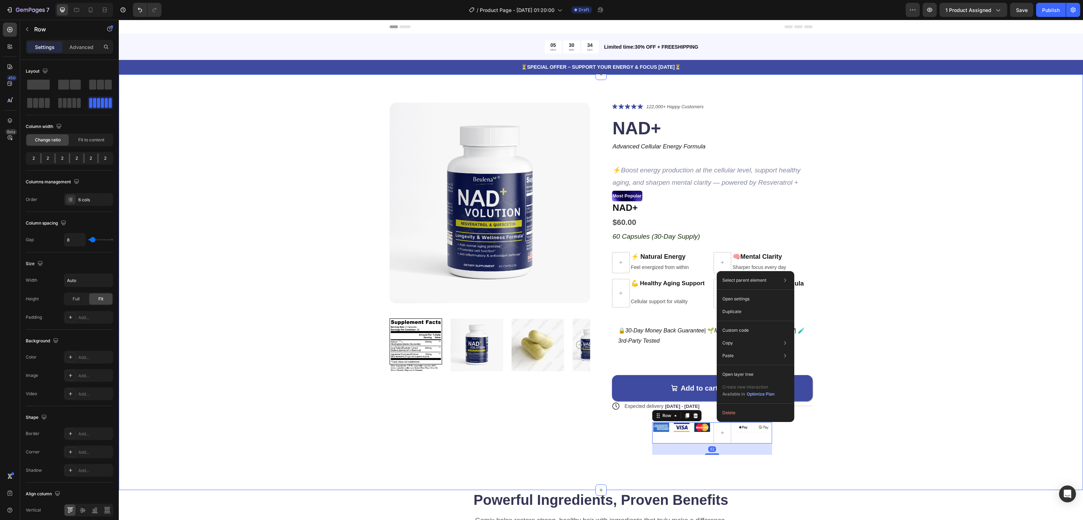
click at [926, 395] on div "Product Images Icon Icon Icon Icon Icon Icon List 122,000+ Happy Customers Text…" at bounding box center [601, 279] width 908 height 352
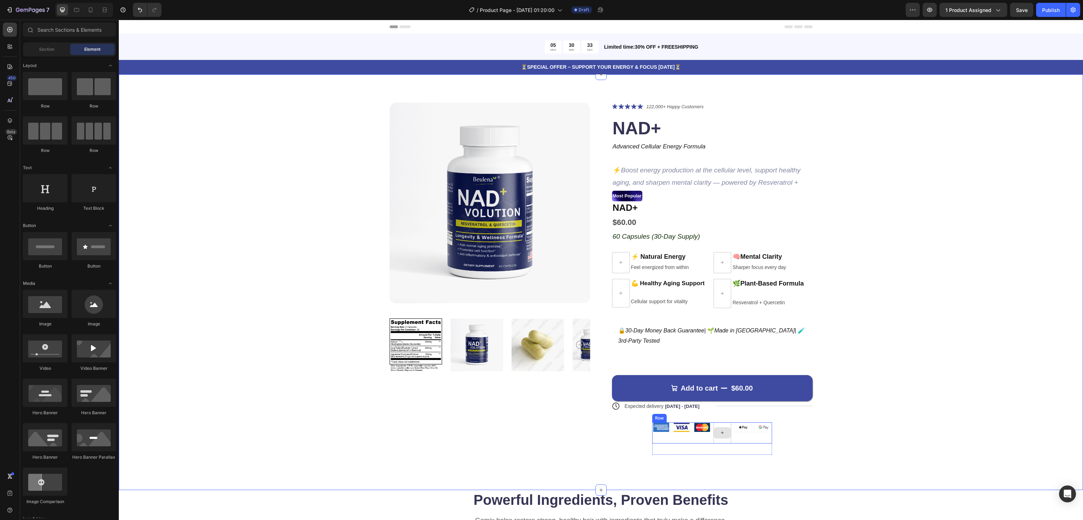
click at [720, 430] on div at bounding box center [722, 432] width 17 height 11
click at [882, 387] on div "Product Images Icon Icon Icon Icon Icon Icon List 122,000+ Happy Customers Text…" at bounding box center [601, 279] width 908 height 352
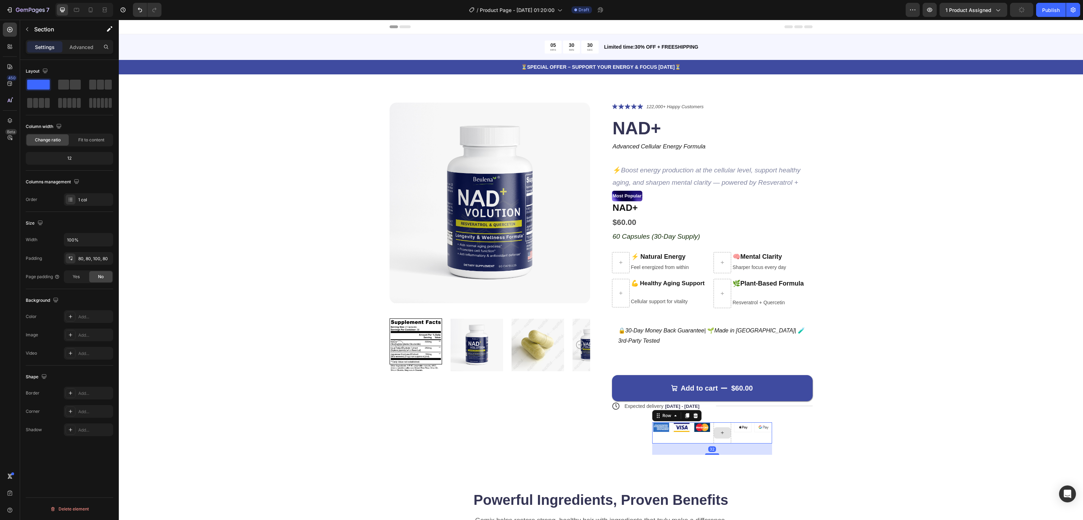
click at [719, 426] on div at bounding box center [722, 432] width 18 height 21
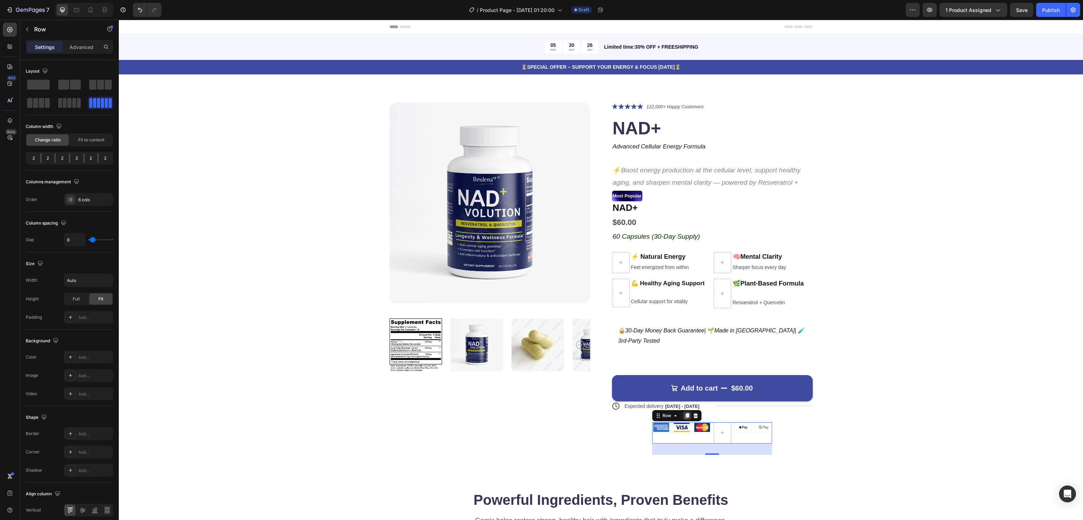
click at [684, 414] on icon at bounding box center [687, 416] width 6 height 6
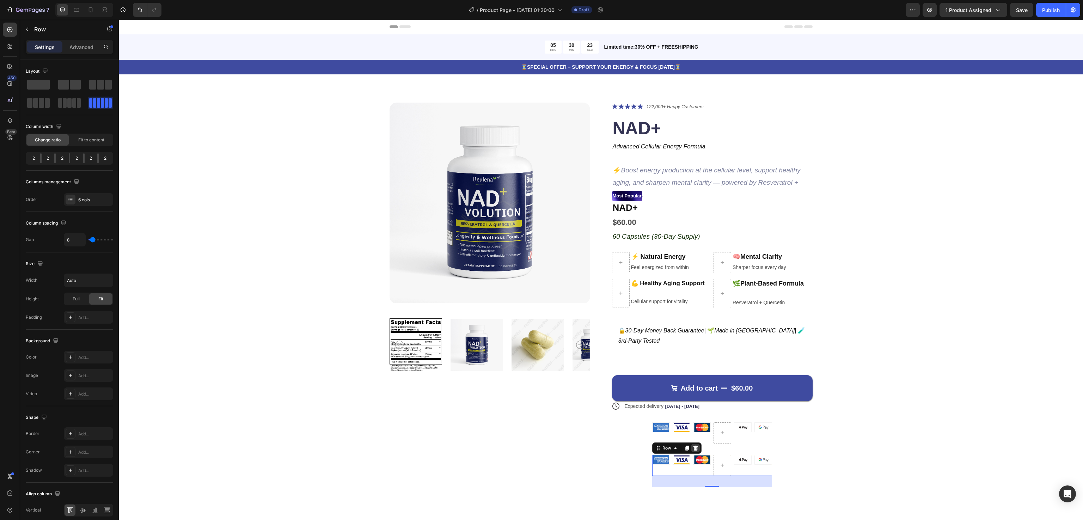
click at [691, 447] on div at bounding box center [695, 448] width 8 height 8
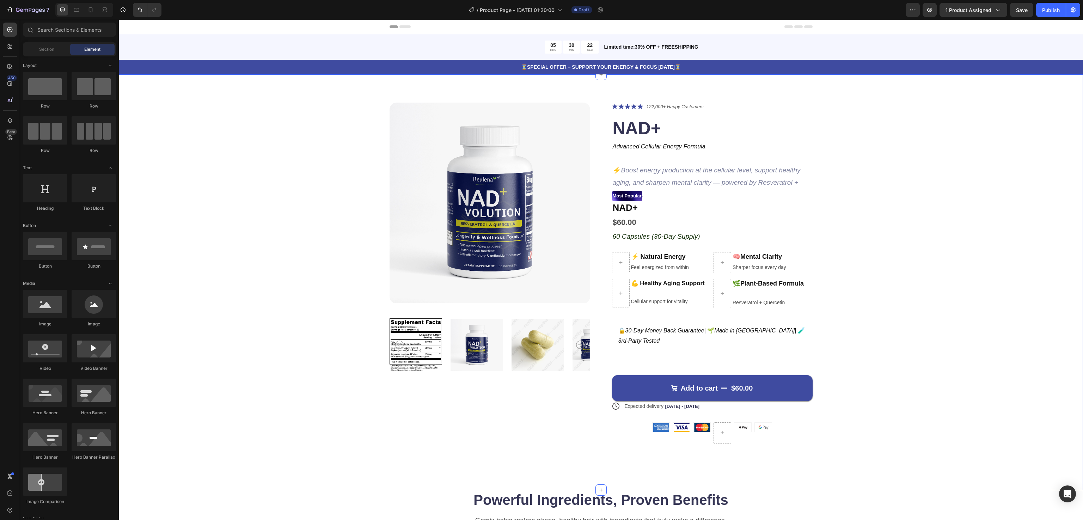
click at [896, 384] on div "Product Images Icon Icon Icon Icon Icon Icon List 122,000+ Happy Customers Text…" at bounding box center [601, 279] width 908 height 352
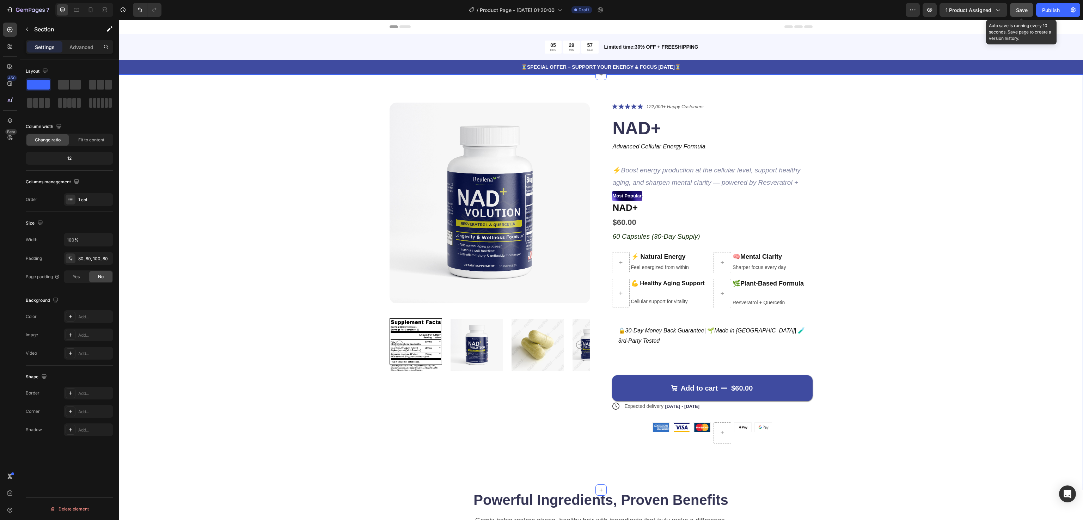
click at [1018, 11] on span "Save" at bounding box center [1022, 10] width 12 height 6
click at [930, 10] on icon "button" at bounding box center [929, 9] width 7 height 7
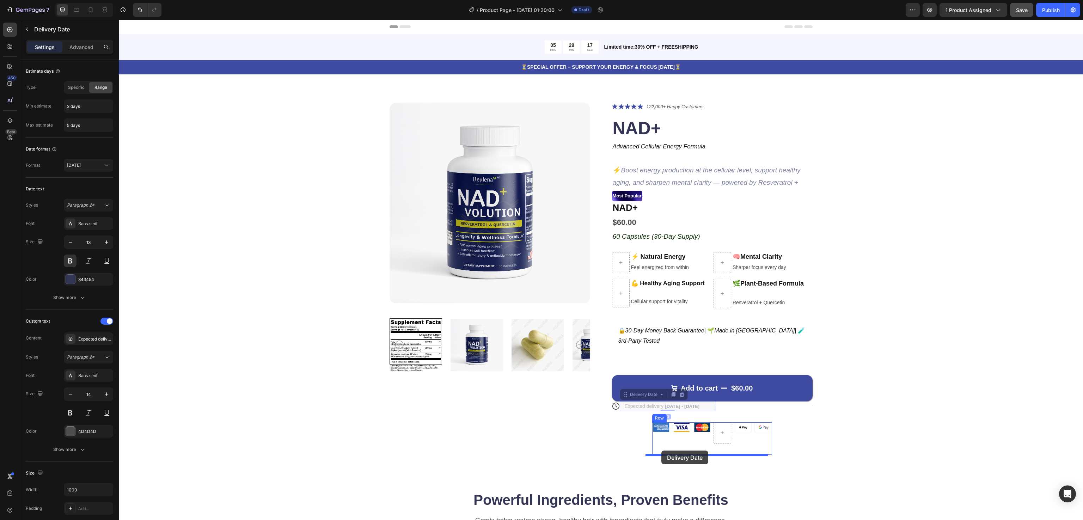
drag, startPoint x: 674, startPoint y: 407, endPoint x: 661, endPoint y: 450, distance: 45.2
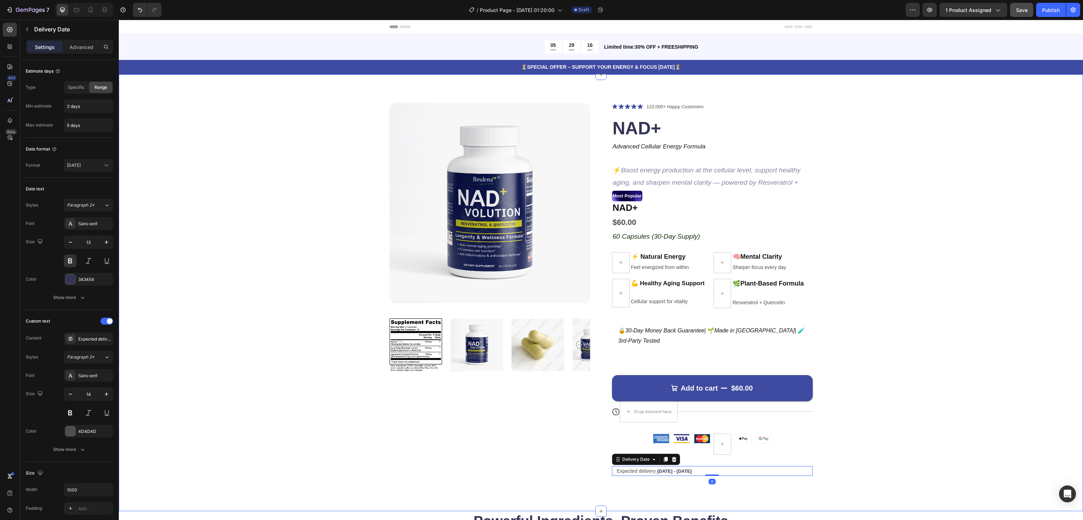
click at [860, 409] on div "Product Images Icon Icon Icon Icon Icon Icon List 122,000+ Happy Customers Text…" at bounding box center [601, 289] width 908 height 373
drag, startPoint x: 668, startPoint y: 470, endPoint x: 663, endPoint y: 417, distance: 53.8
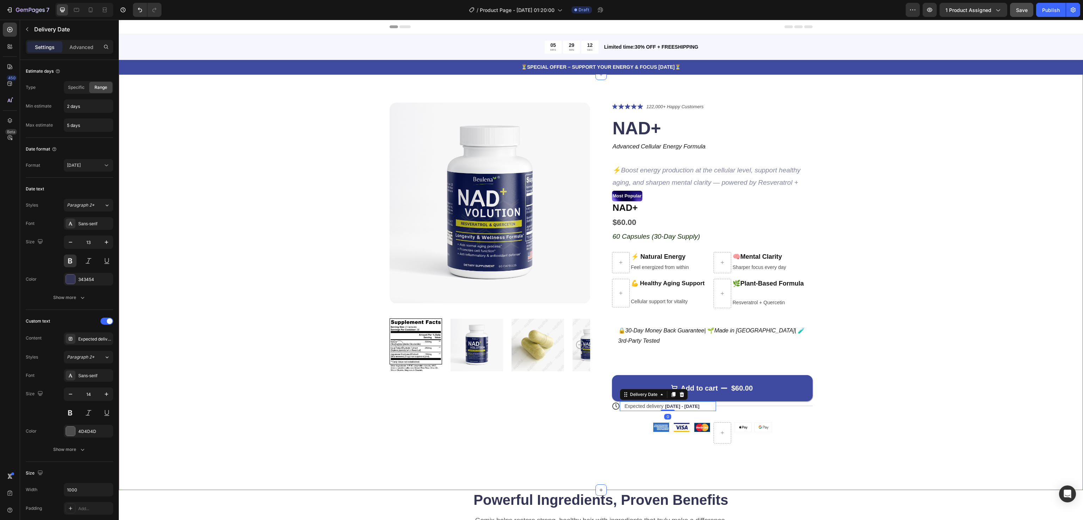
click at [894, 393] on div "Product Images Icon Icon Icon Icon Icon Icon List 122,000+ Happy Customers Text…" at bounding box center [601, 279] width 908 height 352
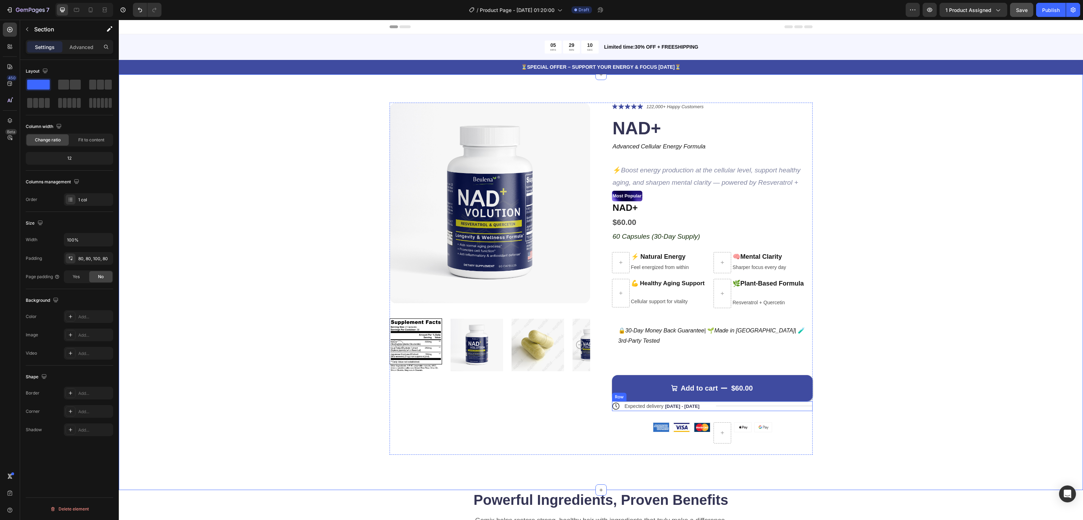
click at [730, 407] on div "Title Line" at bounding box center [764, 406] width 97 height 10
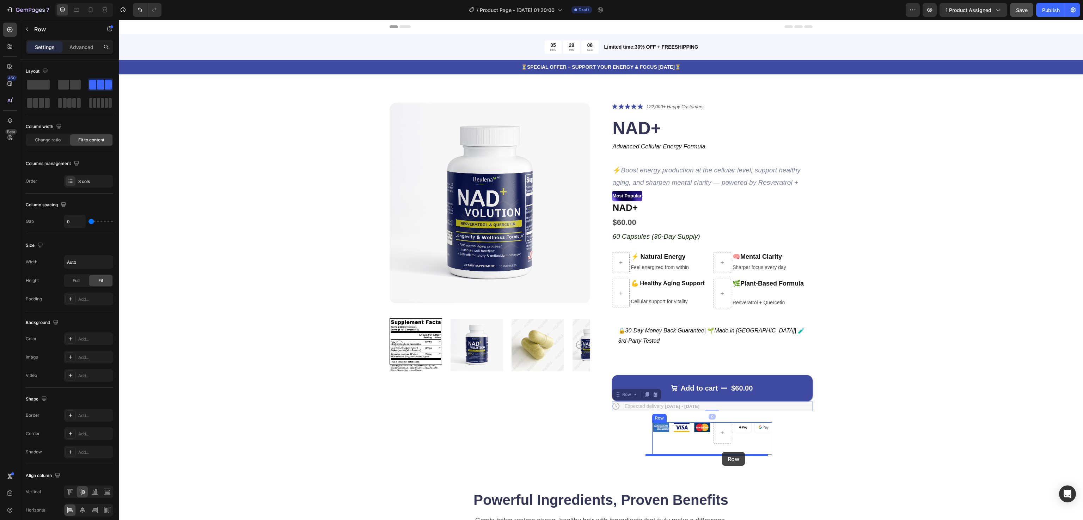
drag, startPoint x: 730, startPoint y: 407, endPoint x: 722, endPoint y: 452, distance: 45.6
click at [855, 404] on div "Product Images Icon Icon Icon Icon Icon Icon List 122,000+ Happy Customers Text…" at bounding box center [601, 279] width 908 height 352
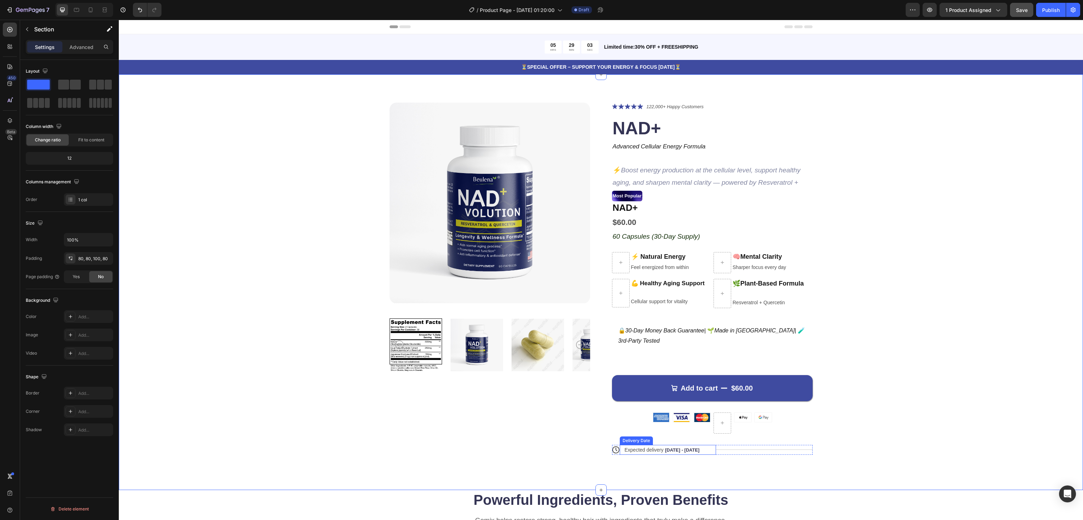
click at [677, 450] on span "[DATE] - [DATE]" at bounding box center [682, 449] width 35 height 5
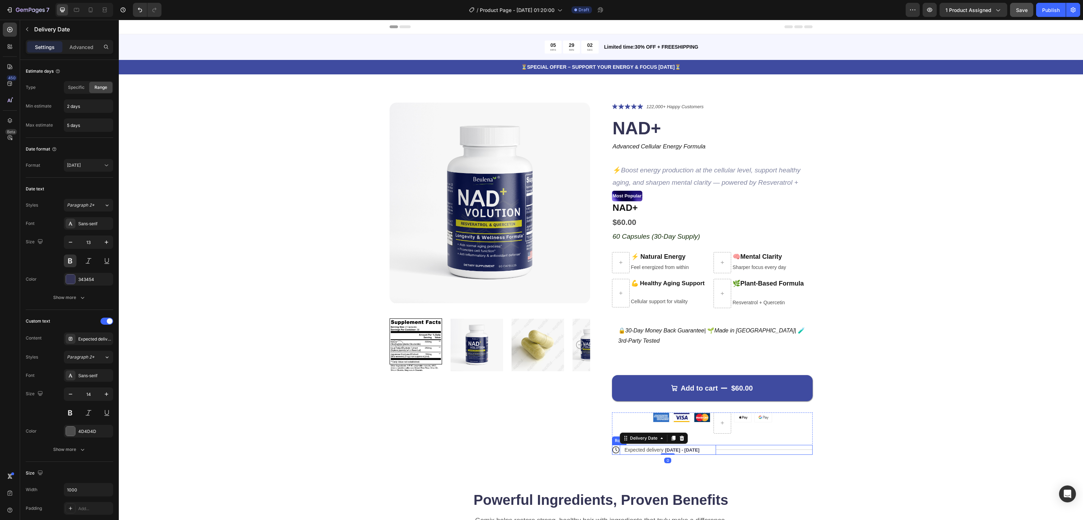
click at [736, 448] on div "Title Line" at bounding box center [764, 450] width 97 height 10
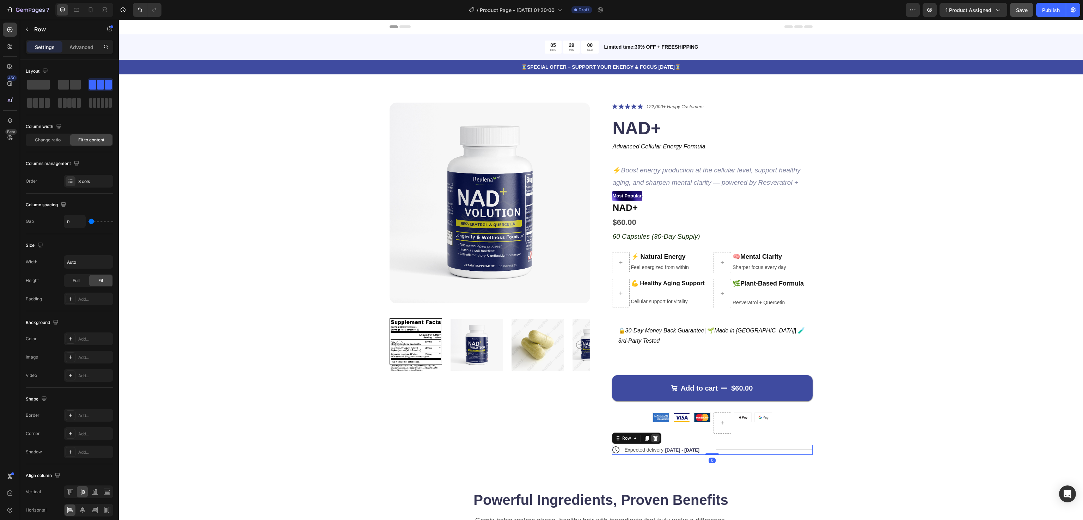
click at [652, 439] on icon at bounding box center [655, 438] width 6 height 6
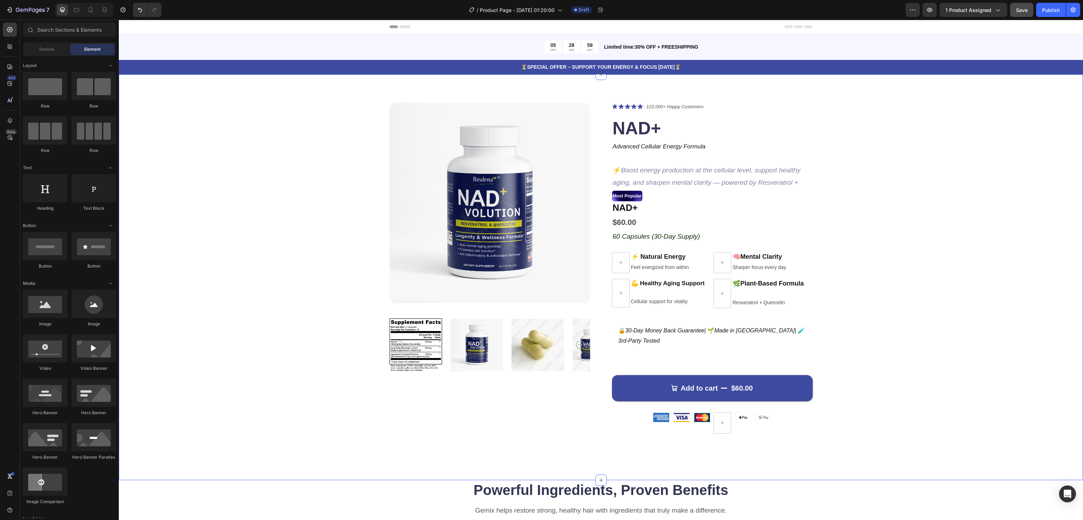
click at [921, 398] on div "Product Images Icon Icon Icon Icon Icon Icon List 122,000+ Happy Customers Text…" at bounding box center [601, 274] width 908 height 342
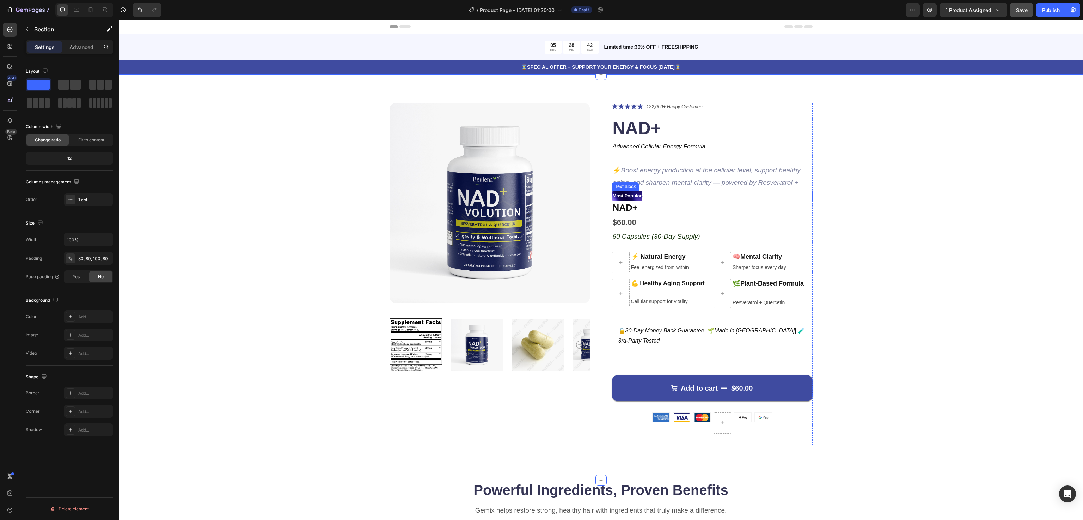
click at [629, 195] on p "Most Popular" at bounding box center [627, 195] width 29 height 9
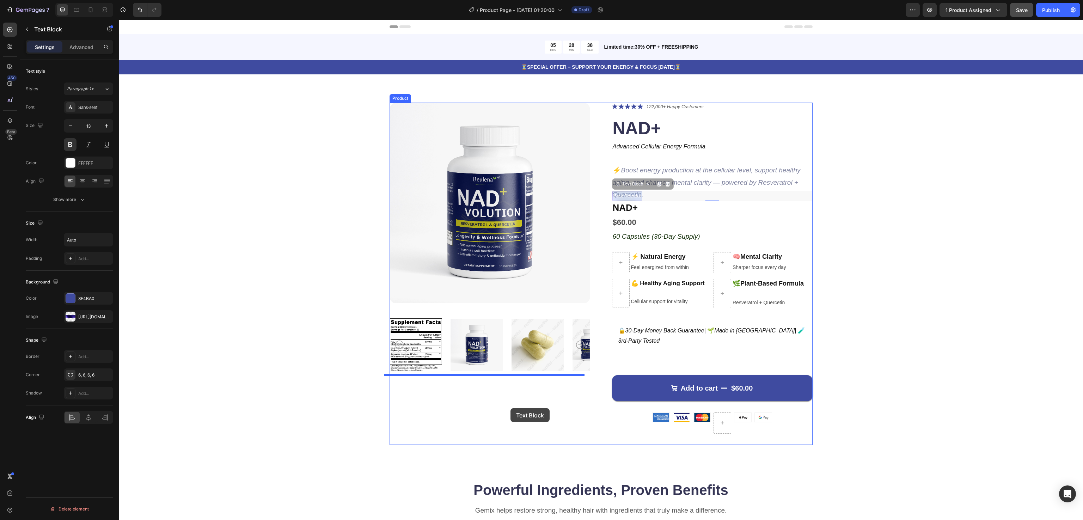
drag, startPoint x: 636, startPoint y: 195, endPoint x: 510, endPoint y: 408, distance: 247.8
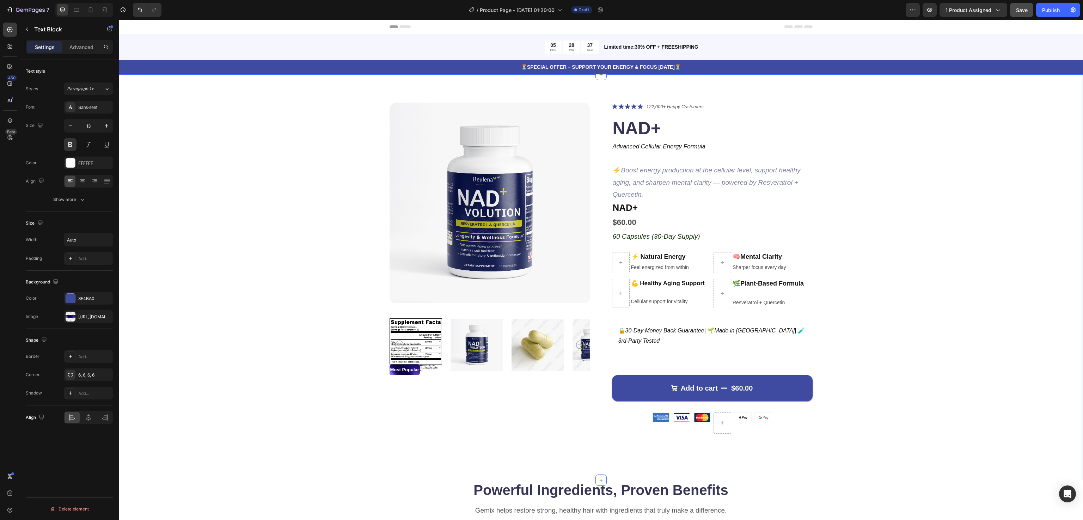
click at [936, 187] on div "Product Images Most Popular Text Block Icon Icon Icon Icon Icon Icon List 122,0…" at bounding box center [601, 274] width 908 height 342
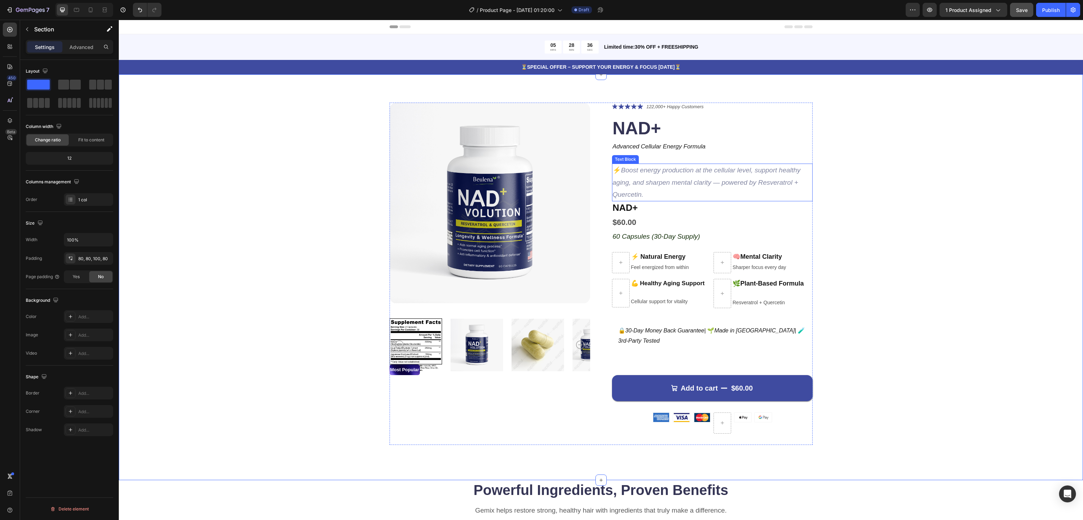
click at [651, 183] on icon "Boost energy production at the cellular level, support healthy aging, and sharp…" at bounding box center [707, 181] width 188 height 31
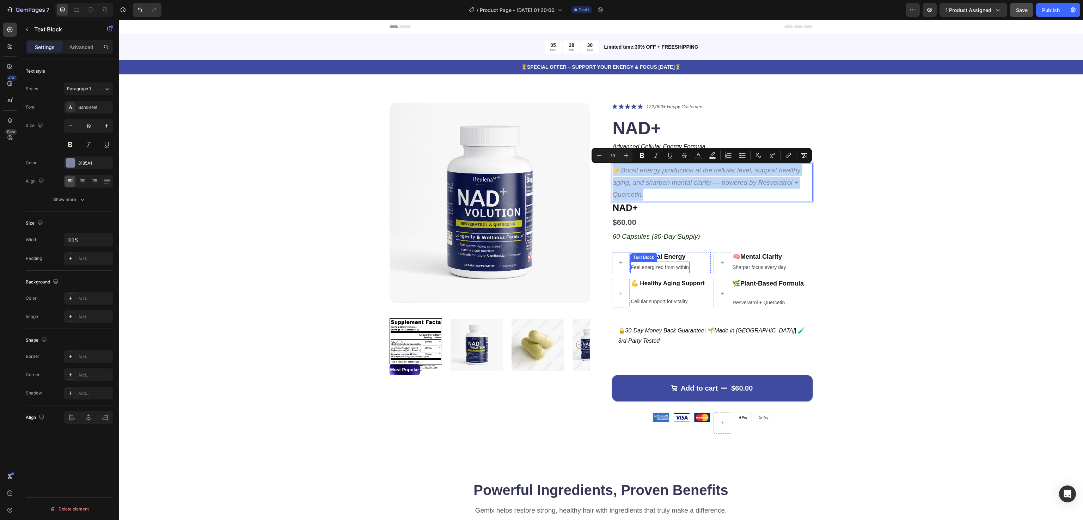
click at [670, 267] on span "Feel energized from within" at bounding box center [660, 267] width 58 height 6
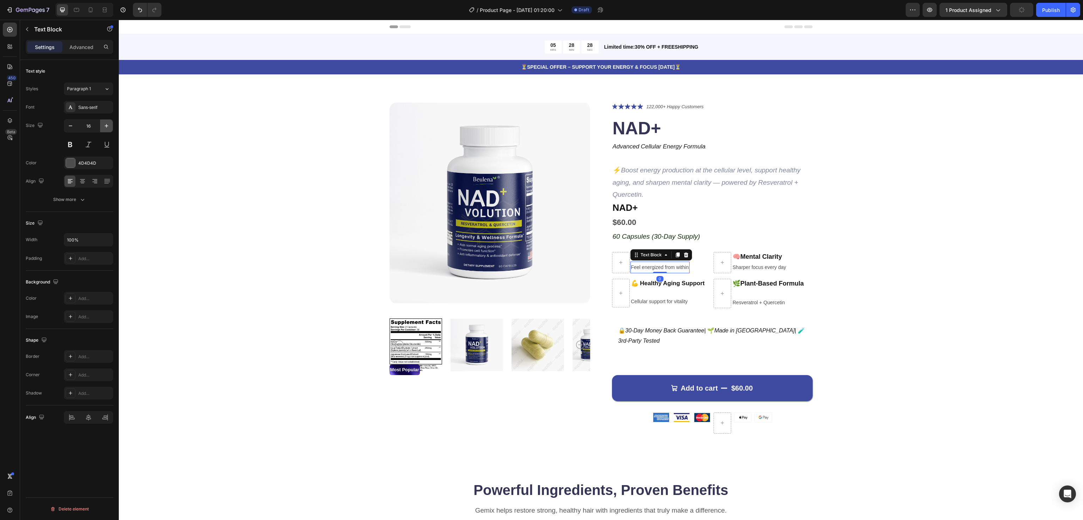
click at [109, 129] on icon "button" at bounding box center [106, 125] width 7 height 7
type input "17"
click at [948, 277] on div "Product Images Most Popular Text Block Icon Icon Icon Icon Icon Icon List 122,0…" at bounding box center [601, 274] width 908 height 343
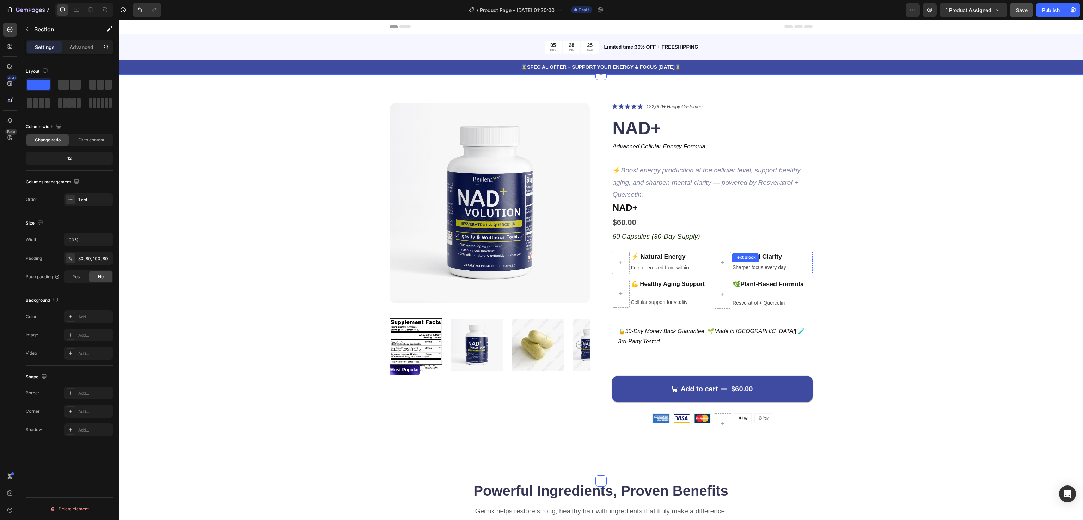
click at [757, 269] on span "Sharper focus every day" at bounding box center [759, 267] width 54 height 6
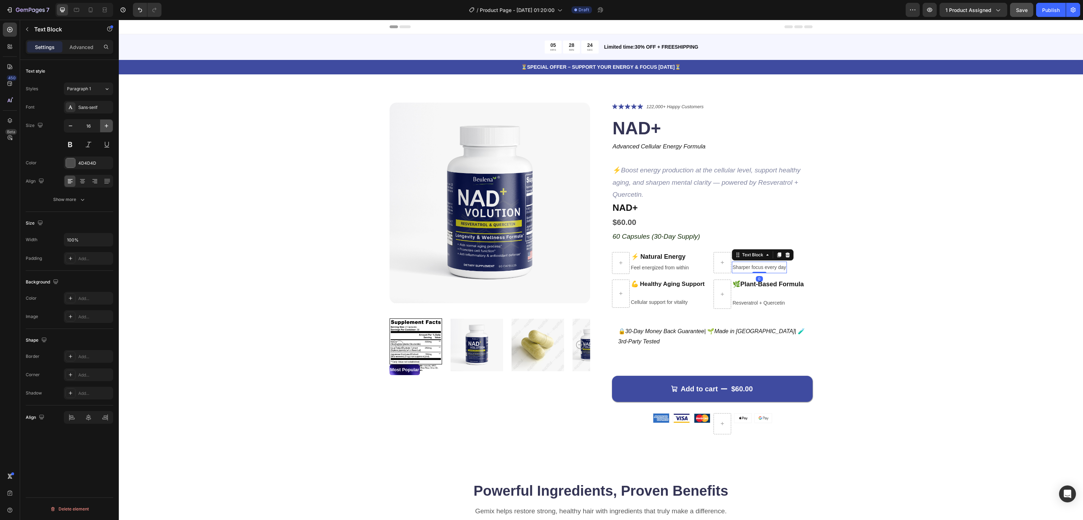
click at [109, 123] on icon "button" at bounding box center [106, 125] width 7 height 7
type input "18"
click at [941, 289] on div "Product Images Most Popular Text Block Icon Icon Icon Icon Icon Icon List 122,0…" at bounding box center [601, 275] width 908 height 344
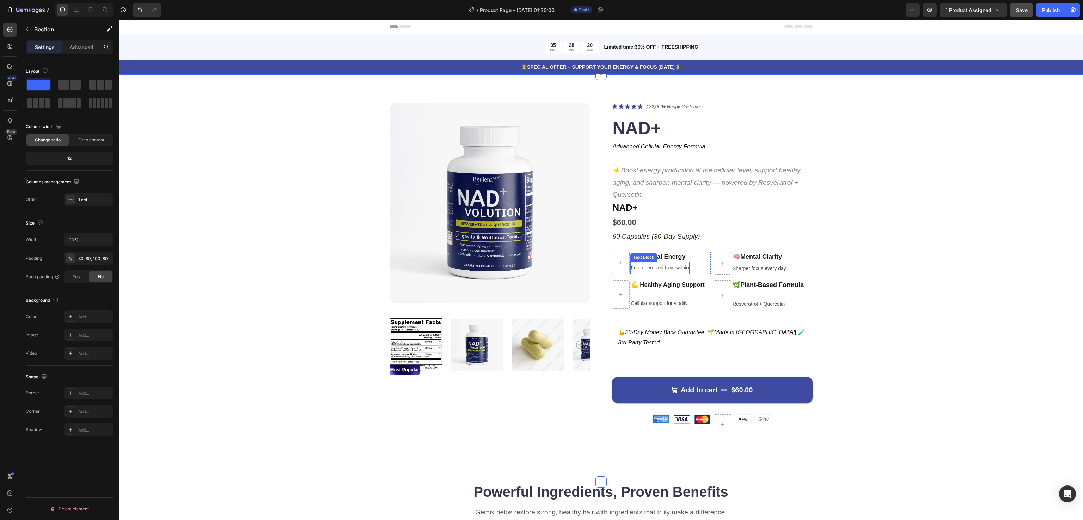
click at [678, 267] on span "Feel energized from within" at bounding box center [660, 268] width 58 height 6
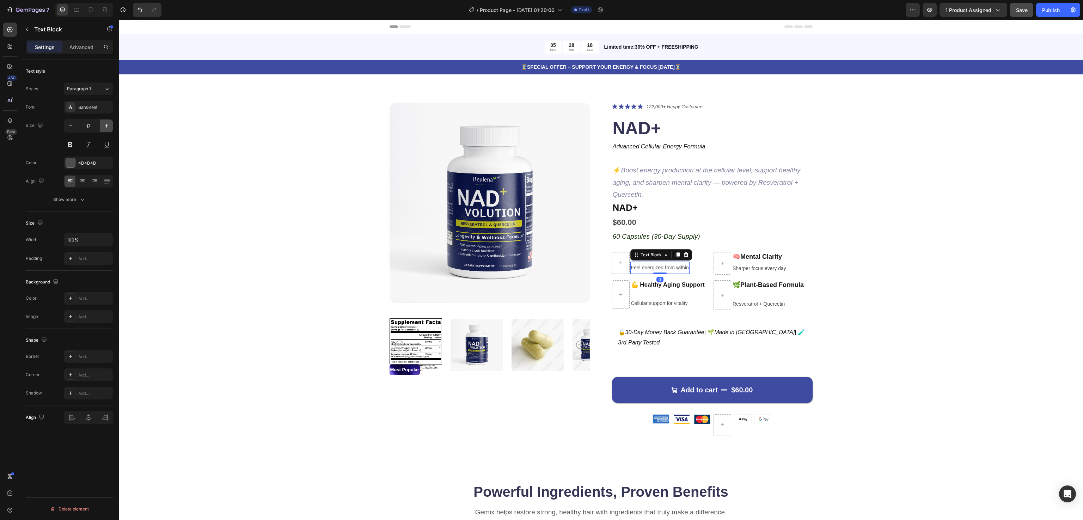
click at [106, 127] on icon "button" at bounding box center [107, 126] width 4 height 4
type input "18"
drag, startPoint x: 672, startPoint y: 301, endPoint x: 222, endPoint y: 161, distance: 471.3
click at [672, 301] on span "Cellular support for vitality" at bounding box center [659, 303] width 57 height 6
click at [105, 123] on icon "button" at bounding box center [106, 125] width 7 height 7
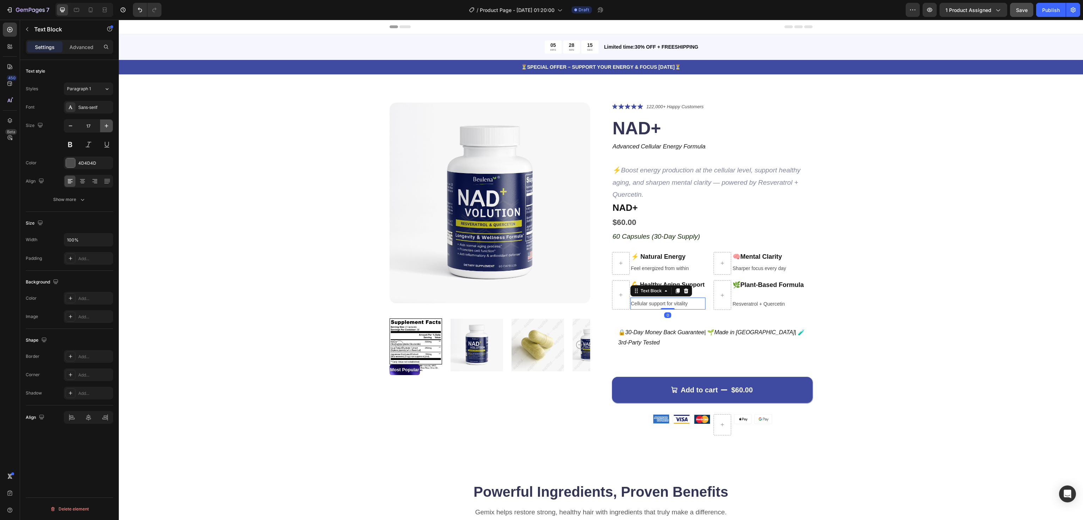
click at [105, 123] on icon "button" at bounding box center [106, 125] width 7 height 7
type input "18"
click at [961, 337] on div "Product Images Most Popular Text Block Icon Icon Icon Icon Icon Icon List 122,0…" at bounding box center [601, 275] width 908 height 345
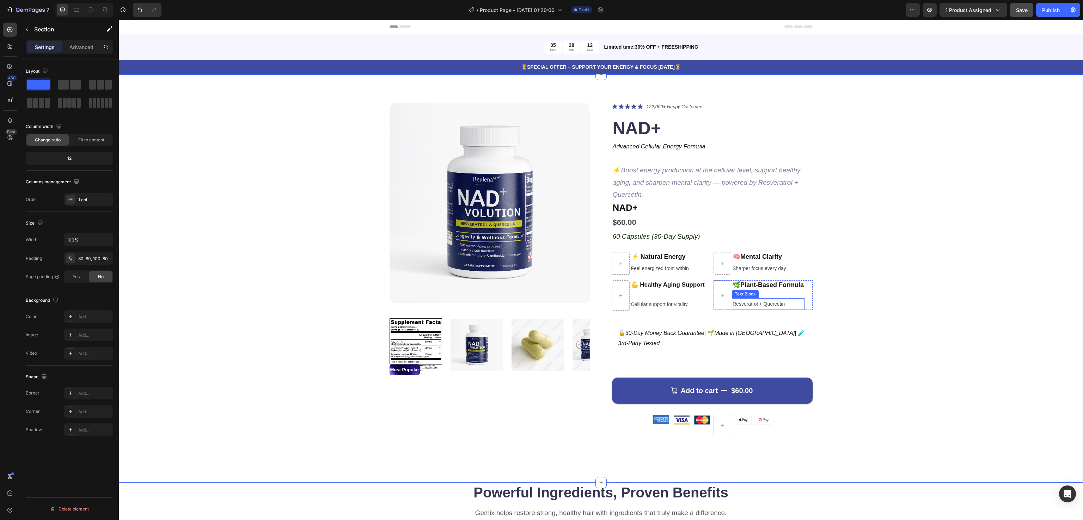
click at [773, 304] on span "Resveratrol + Quercetin" at bounding box center [758, 304] width 52 height 6
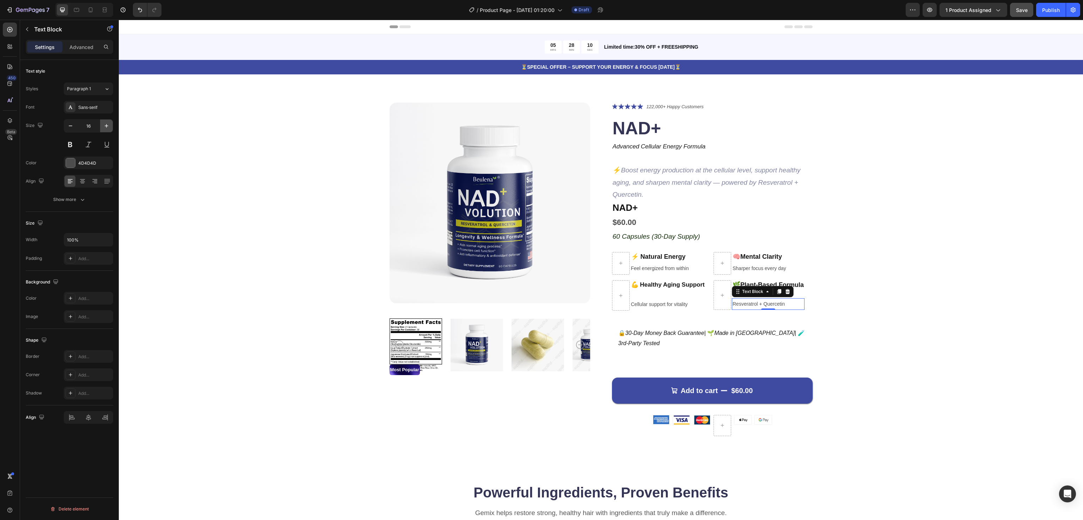
click at [103, 128] on icon "button" at bounding box center [106, 125] width 7 height 7
type input "18"
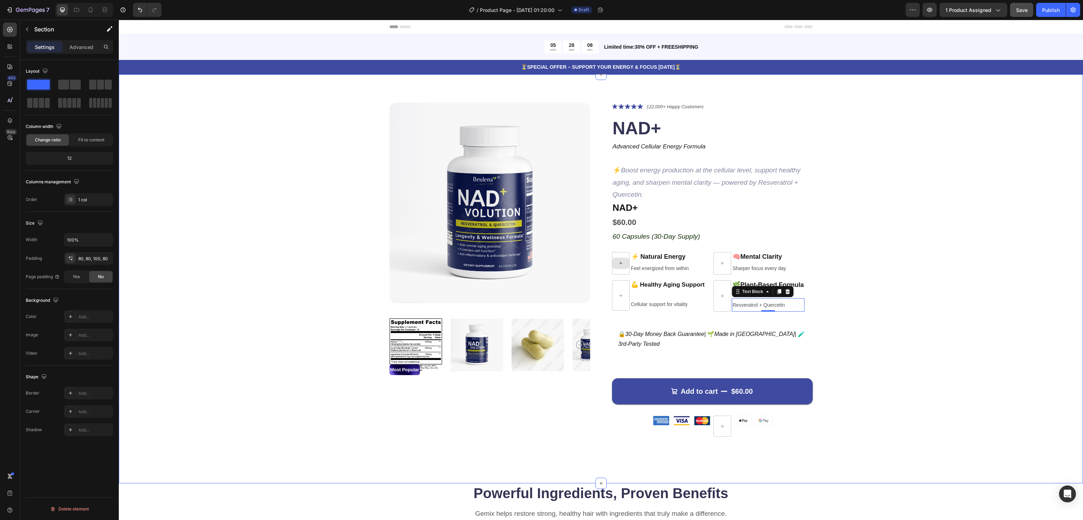
click at [917, 297] on div "Product Images Most Popular Text Block Icon Icon Icon Icon Icon Icon List 122,0…" at bounding box center [601, 276] width 908 height 346
click at [1016, 7] on button "button" at bounding box center [1021, 10] width 23 height 14
click at [1019, 10] on span "Save" at bounding box center [1022, 10] width 12 height 6
click at [930, 10] on icon "button" at bounding box center [929, 9] width 7 height 7
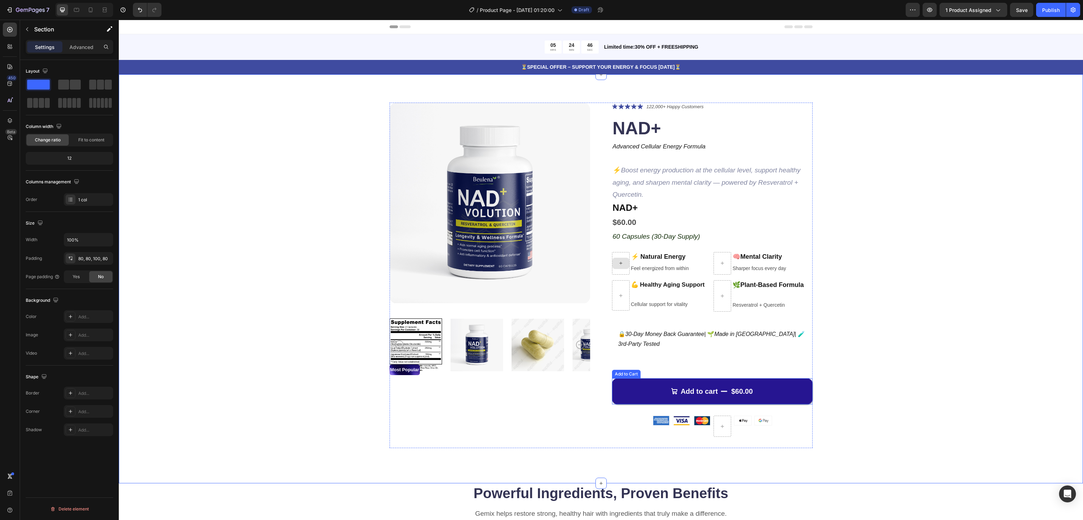
click at [777, 381] on button "Add to cart $60.00" at bounding box center [712, 391] width 201 height 26
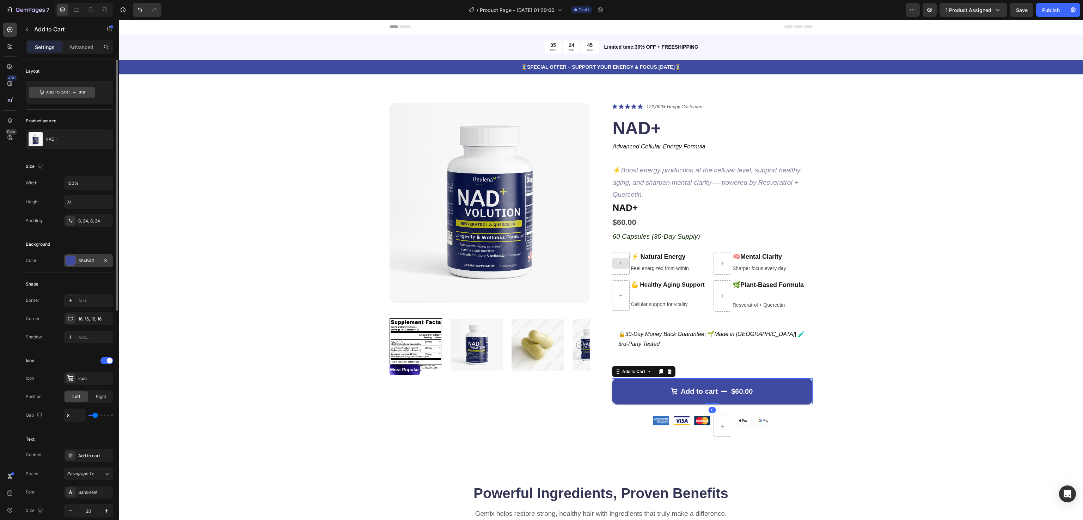
click at [70, 257] on div at bounding box center [71, 261] width 10 height 10
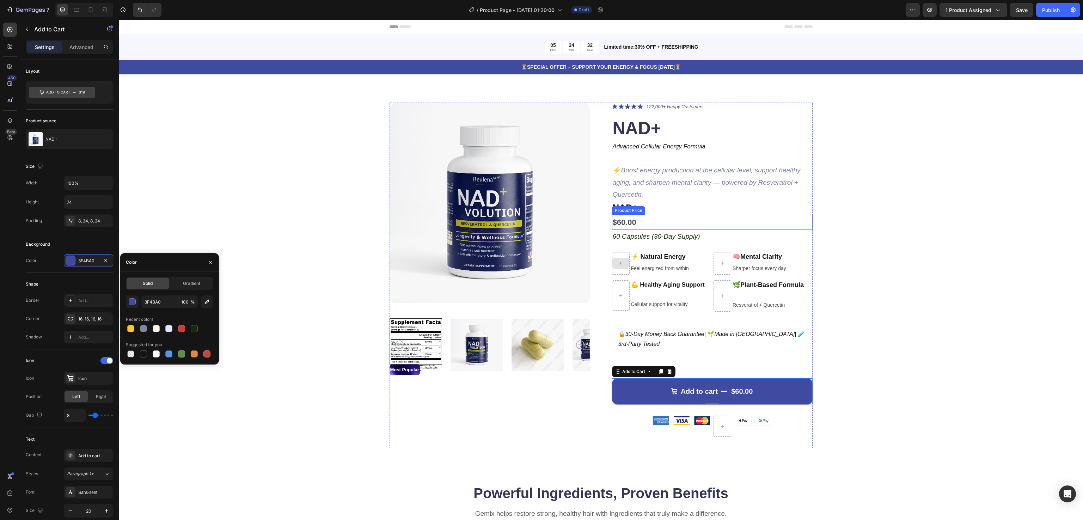
click at [627, 221] on div "$60.00" at bounding box center [712, 223] width 201 height 16
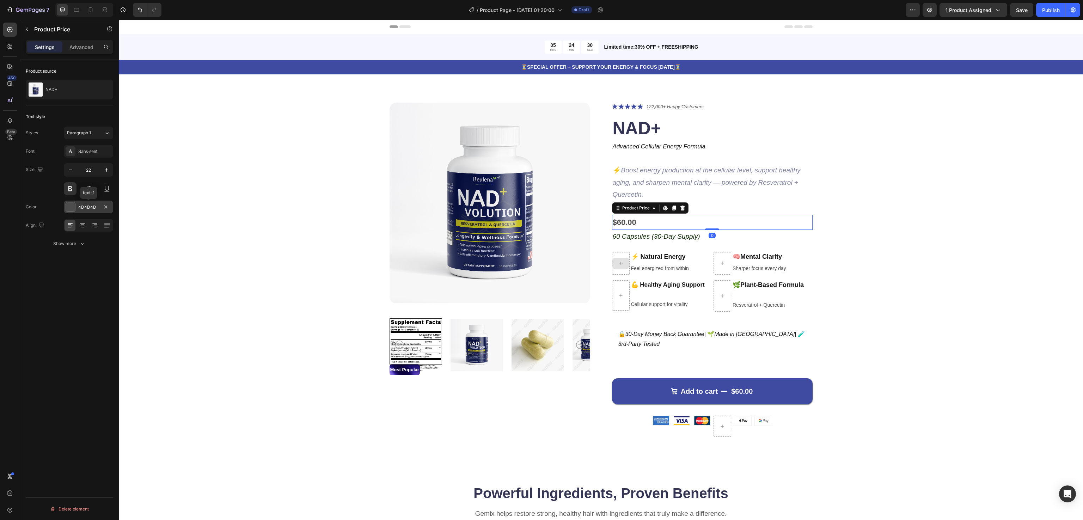
click at [74, 205] on div at bounding box center [70, 206] width 9 height 9
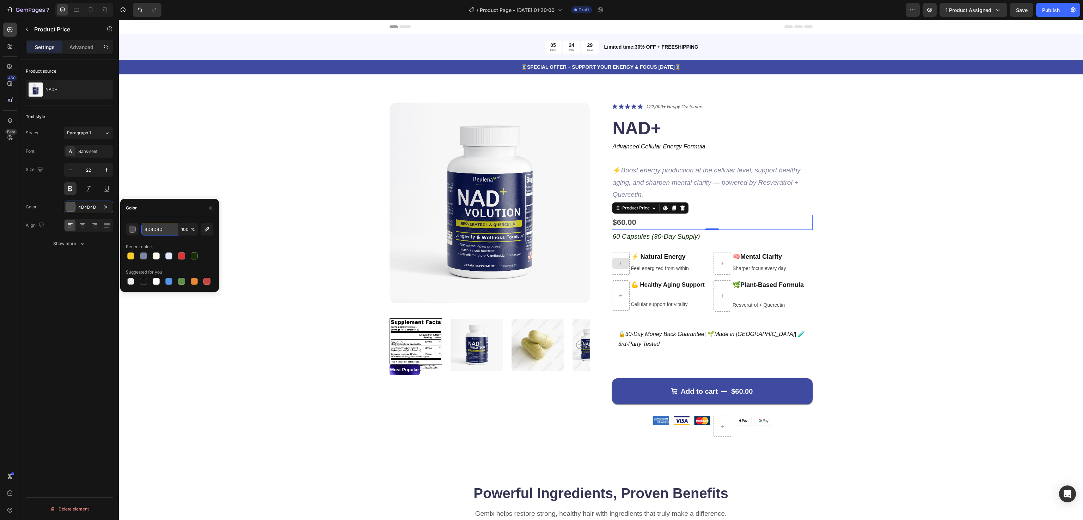
click at [155, 224] on input "4D4D4D" at bounding box center [159, 229] width 37 height 13
paste input "#27ae60"
type input "27AE60"
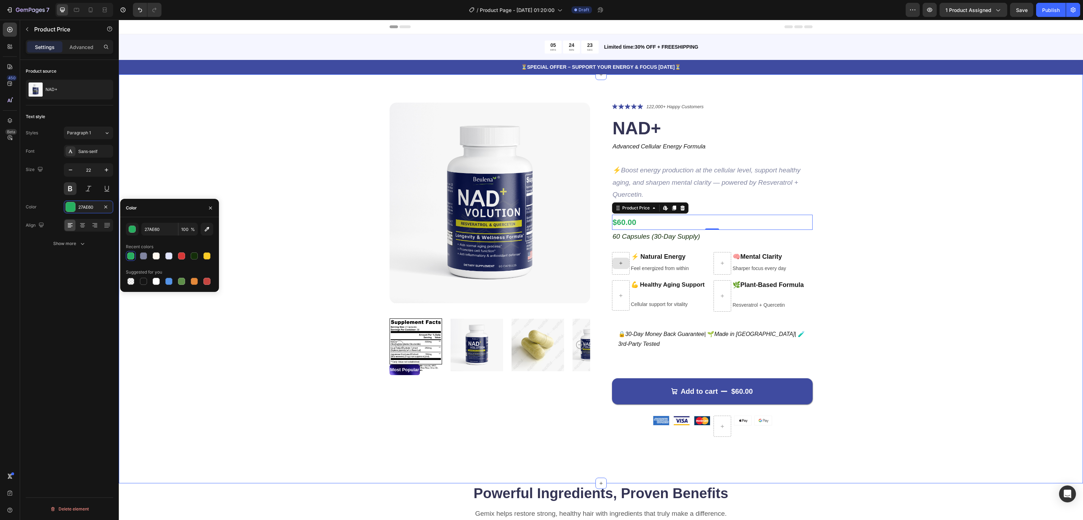
click at [932, 219] on div "Product Images Most Popular Text Block Icon Icon Icon Icon Icon Icon List 122,0…" at bounding box center [601, 276] width 908 height 346
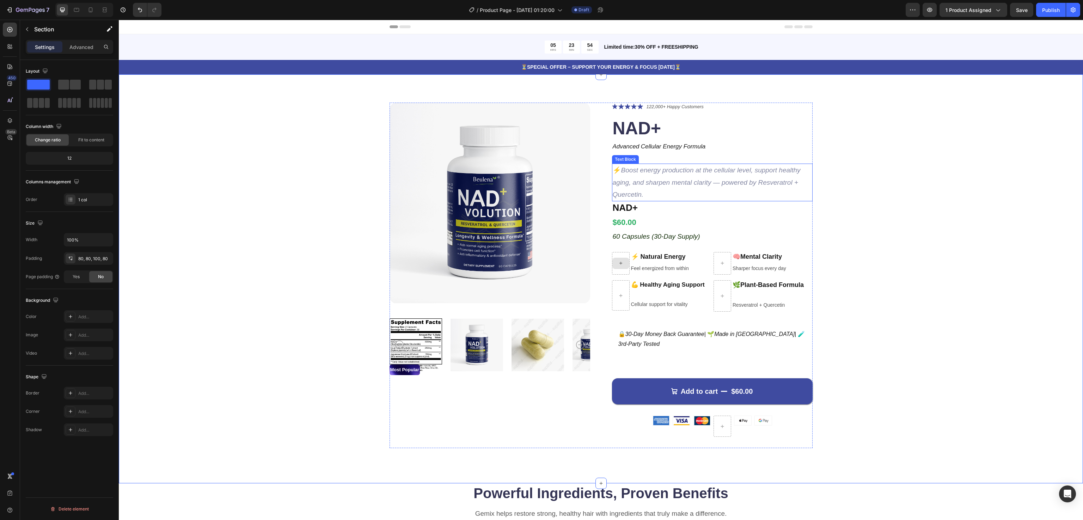
click at [675, 171] on icon "Boost energy production at the cellular level, support healthy aging, and sharp…" at bounding box center [707, 181] width 188 height 31
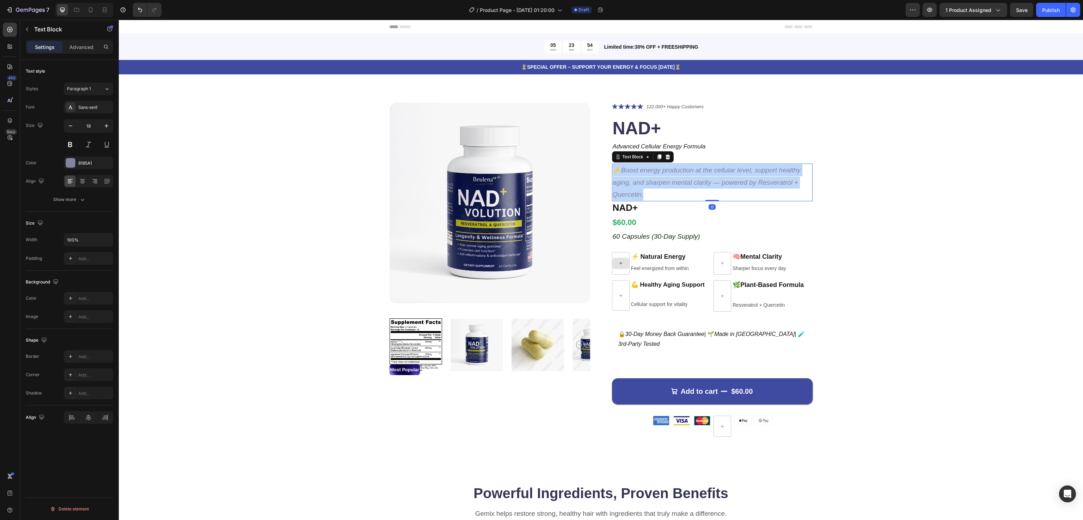
click at [675, 171] on icon "Boost energy production at the cellular level, support healthy aging, and sharp…" at bounding box center [707, 181] width 188 height 31
drag, startPoint x: 675, startPoint y: 171, endPoint x: 647, endPoint y: 179, distance: 29.1
click at [647, 179] on icon "Boost energy production at the cellular level, support healthy aging, and sharp…" at bounding box center [707, 181] width 188 height 31
click at [616, 173] on p "⚡ Boost energy production at the cellular level, support healthy aging, and sha…" at bounding box center [712, 182] width 199 height 36
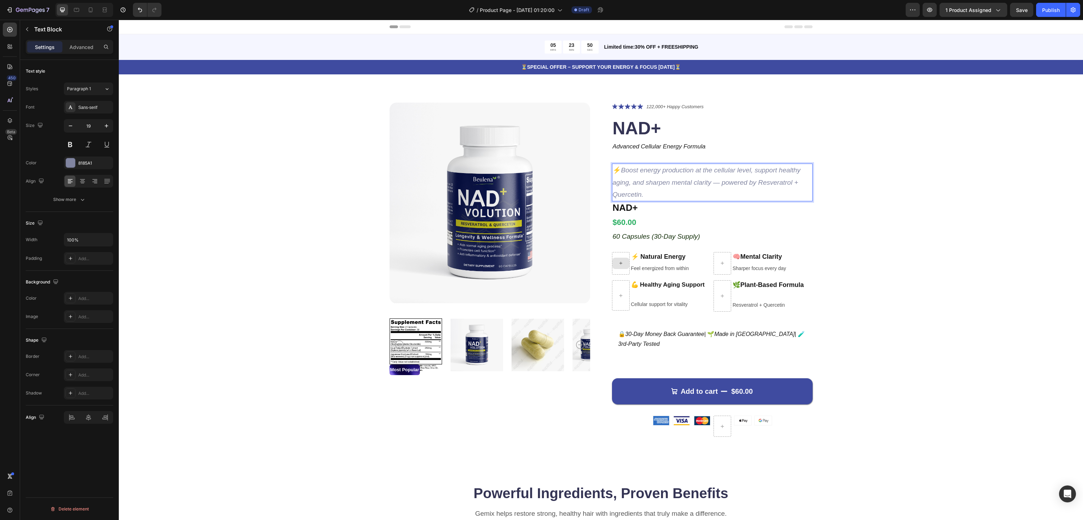
drag, startPoint x: 620, startPoint y: 170, endPoint x: 636, endPoint y: 190, distance: 25.7
click at [636, 190] on p "⚡ Boost energy production at the cellular level, support healthy aging, and sha…" at bounding box center [712, 182] width 199 height 36
click at [656, 190] on p "⚡ Boost energy production at the cellular level, support healthy aging, and sha…" at bounding box center [712, 182] width 199 height 36
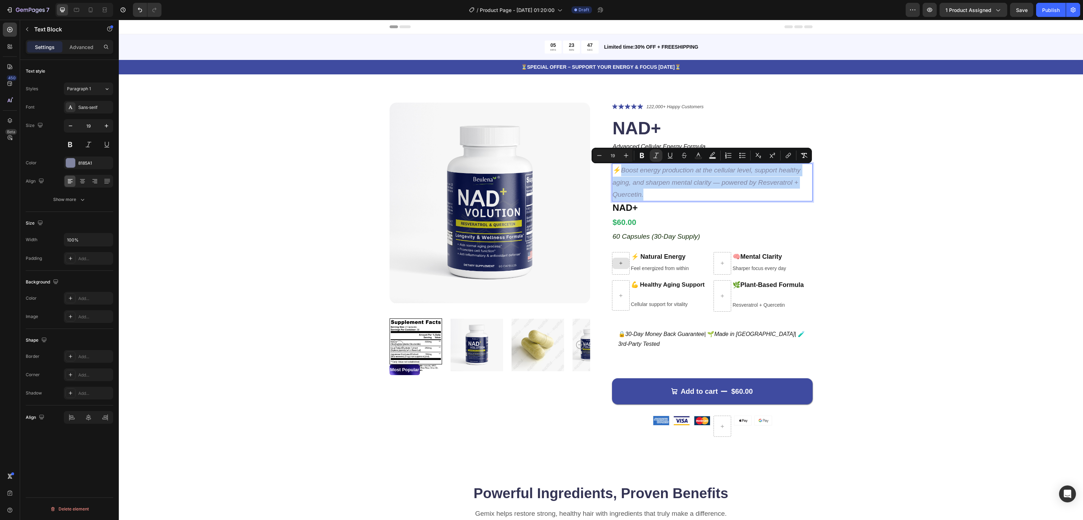
drag, startPoint x: 645, startPoint y: 191, endPoint x: 618, endPoint y: 167, distance: 36.0
click at [618, 167] on p "⚡ Boost energy production at the cellular level, support healthy aging, and sha…" at bounding box center [712, 182] width 199 height 36
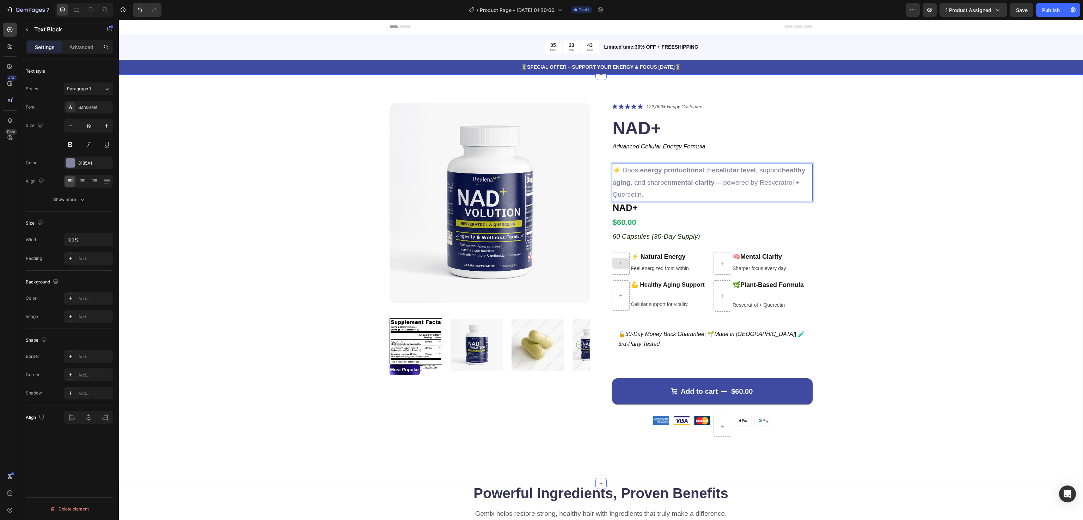
click at [911, 166] on div "Product Images Most Popular Text Block Icon Icon Icon Icon Icon Icon List 122,0…" at bounding box center [601, 276] width 908 height 346
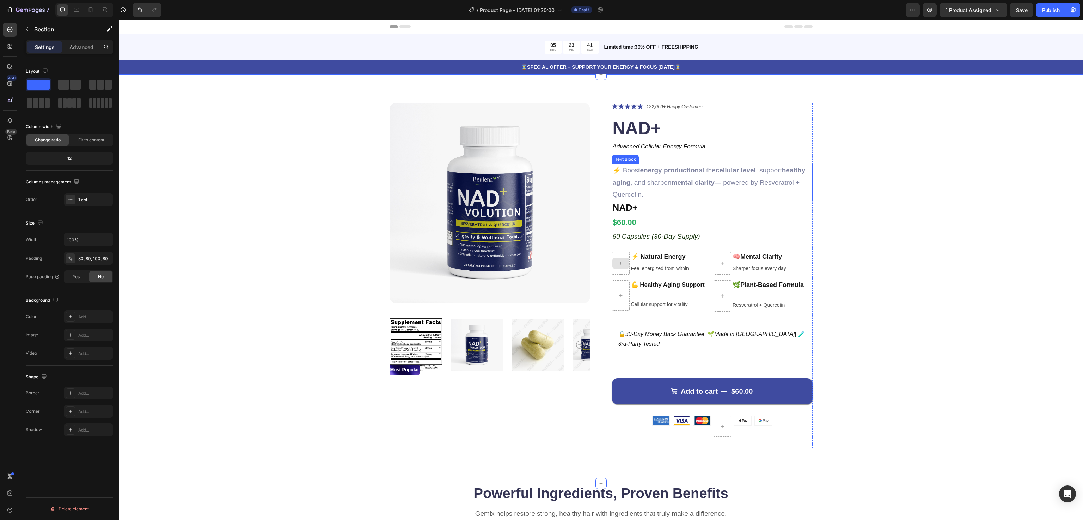
click at [702, 186] on p "⚡ Boost energy production at the cellular level , support healthy aging , and s…" at bounding box center [712, 182] width 199 height 36
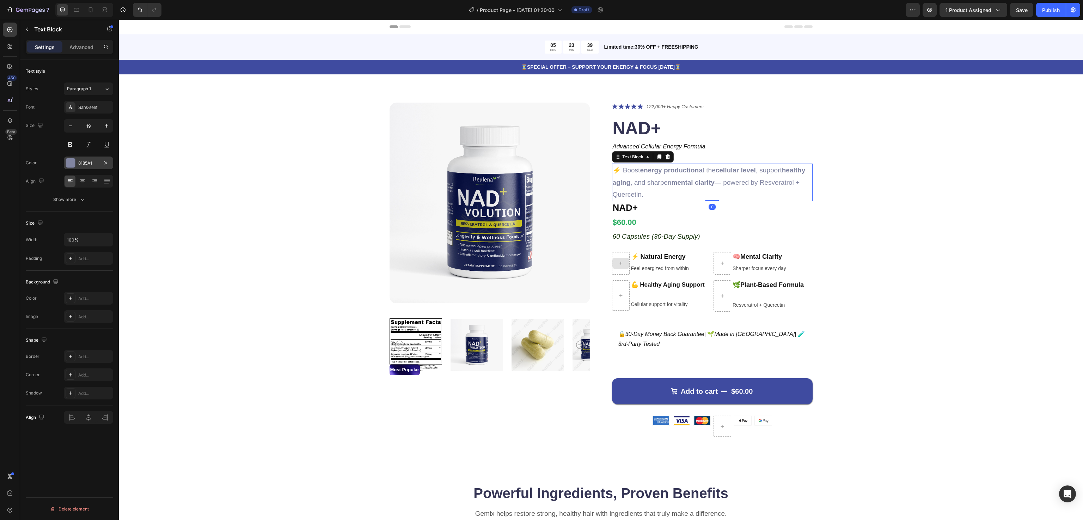
click at [69, 163] on div at bounding box center [70, 162] width 9 height 9
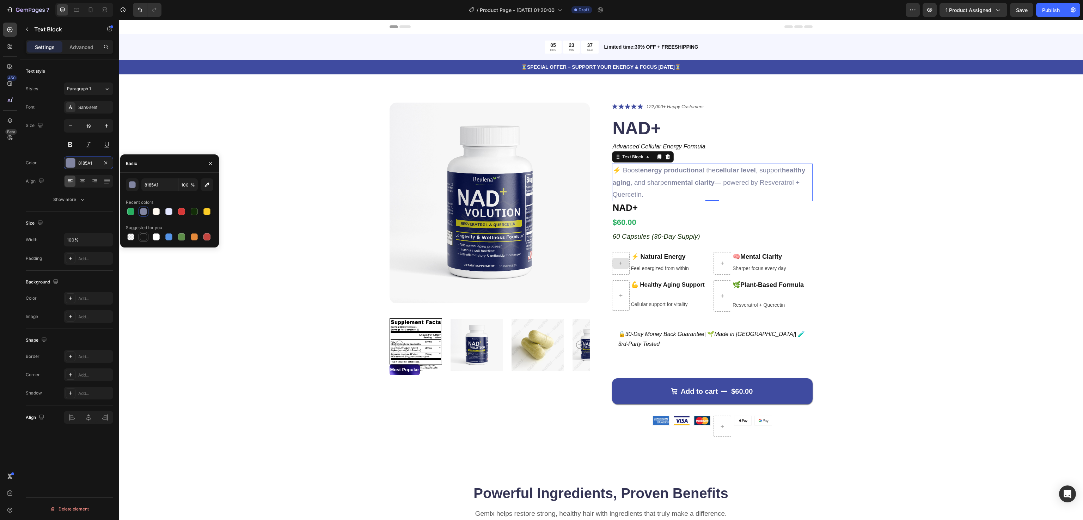
click at [146, 234] on div at bounding box center [143, 236] width 7 height 7
type input "151515"
click at [904, 225] on div "Product Images Most Popular Text Block Icon Icon Icon Icon Icon Icon List 122,0…" at bounding box center [601, 276] width 908 height 346
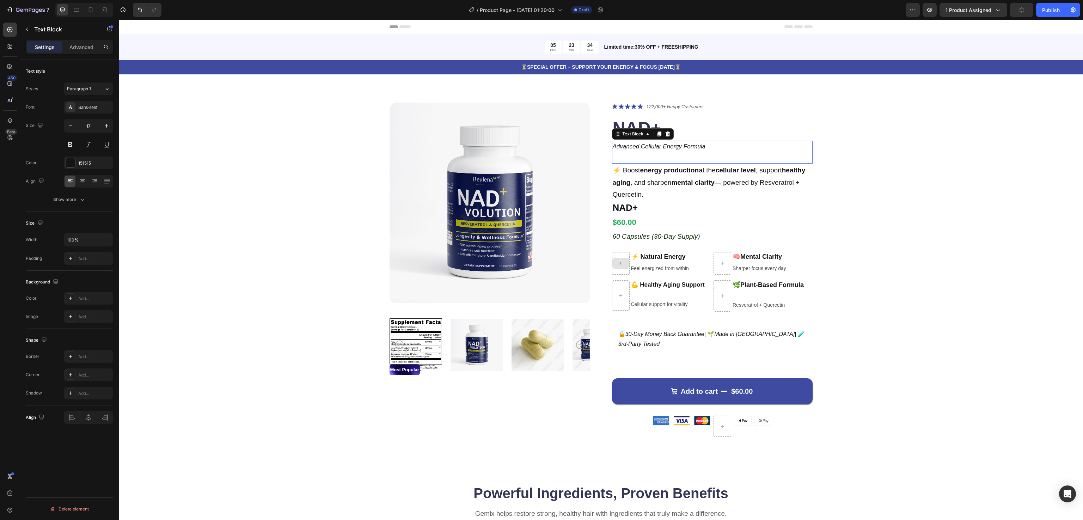
click at [660, 150] on p "Advanced Cellular Energy Formula" at bounding box center [712, 146] width 199 height 11
click at [73, 164] on div at bounding box center [70, 162] width 9 height 9
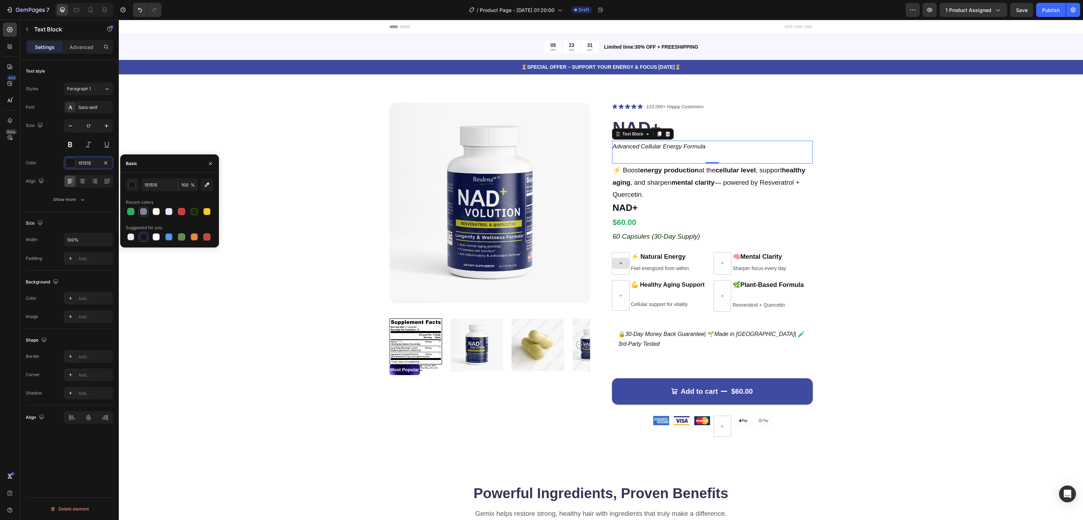
drag, startPoint x: 141, startPoint y: 211, endPoint x: 530, endPoint y: 240, distance: 390.1
click at [141, 211] on div at bounding box center [143, 211] width 7 height 7
type input "8185A1"
click at [923, 218] on div "Product Images Most Popular Text Block Icon Icon Icon Icon Icon Icon List 122,0…" at bounding box center [601, 276] width 908 height 346
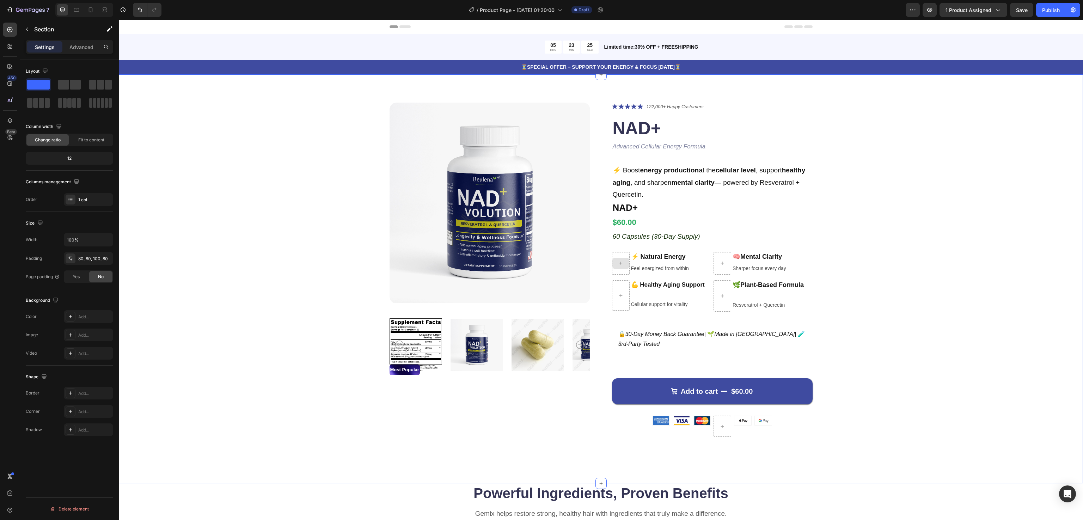
click at [884, 242] on div "Product Images Most Popular Text Block Icon Icon Icon Icon Icon Icon List 122,0…" at bounding box center [601, 276] width 908 height 346
click at [735, 254] on p "🧠 Mental Clarity" at bounding box center [759, 257] width 54 height 8
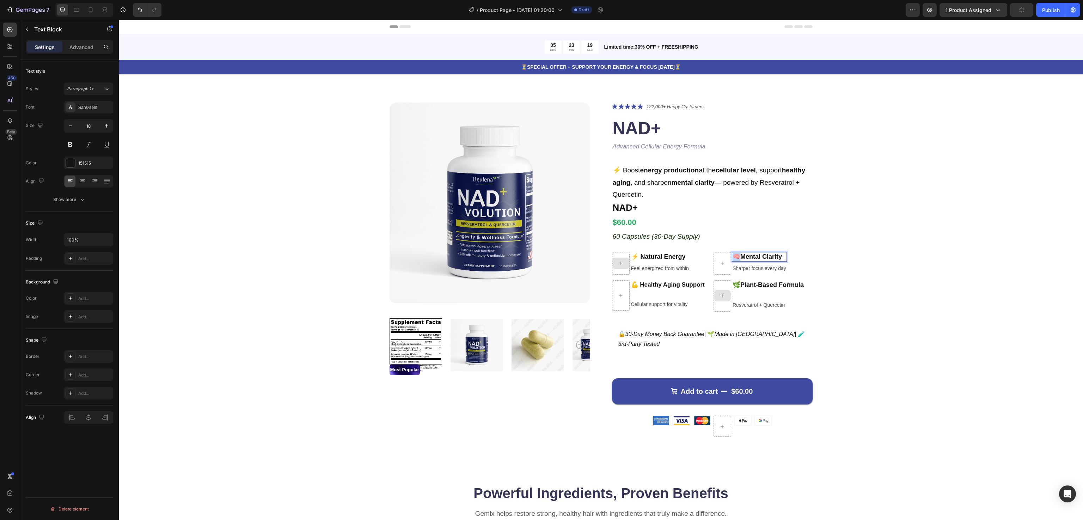
drag, startPoint x: 736, startPoint y: 254, endPoint x: 728, endPoint y: 258, distance: 8.1
click at [659, 241] on icon "Editor contextual toolbar" at bounding box center [655, 242] width 7 height 7
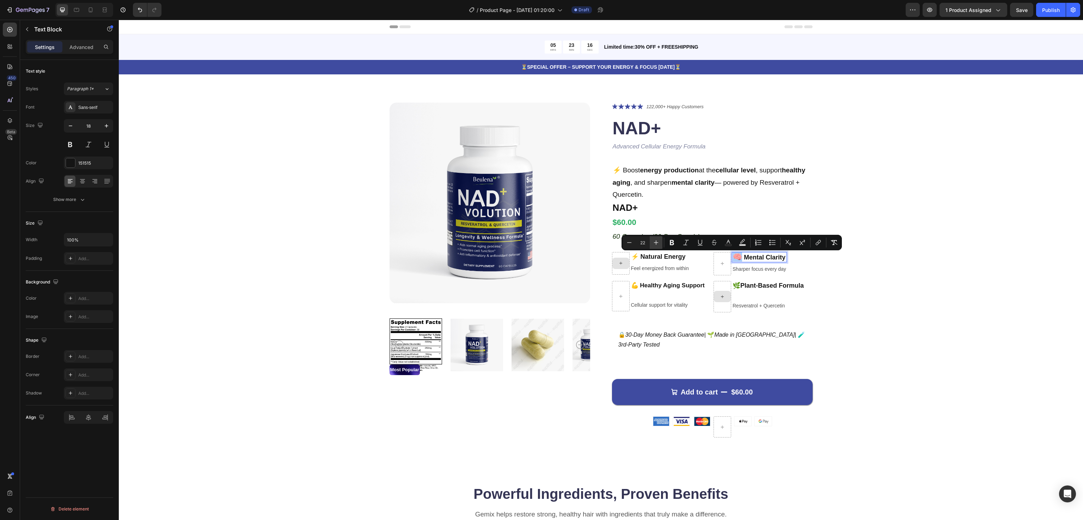
click at [659, 241] on icon "Editor contextual toolbar" at bounding box center [655, 242] width 7 height 7
click at [630, 242] on icon "Editor contextual toolbar" at bounding box center [629, 242] width 5 height 0
type input "22"
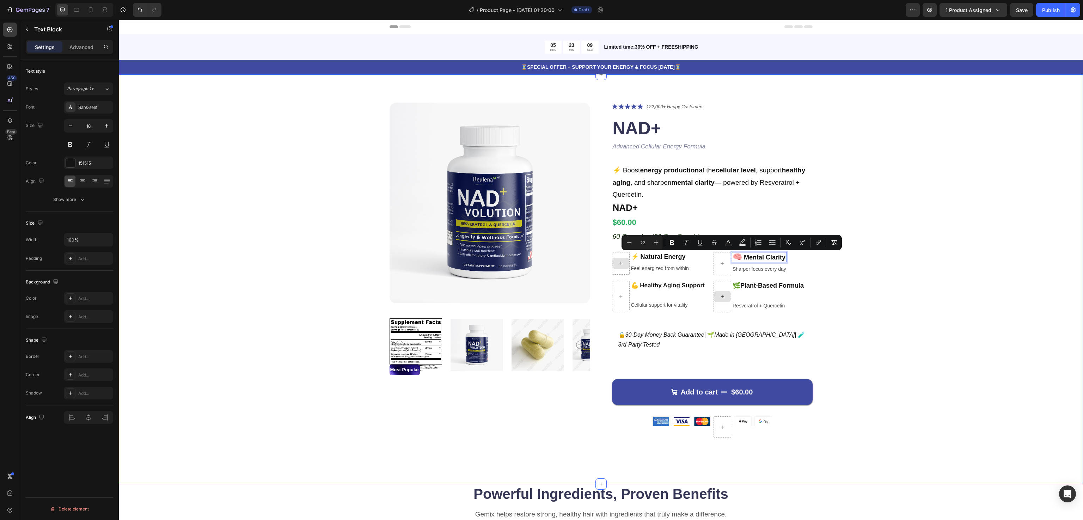
click at [978, 276] on div "Product Images Most Popular Text Block Icon Icon Icon Icon Icon Icon List 122,0…" at bounding box center [601, 276] width 908 height 346
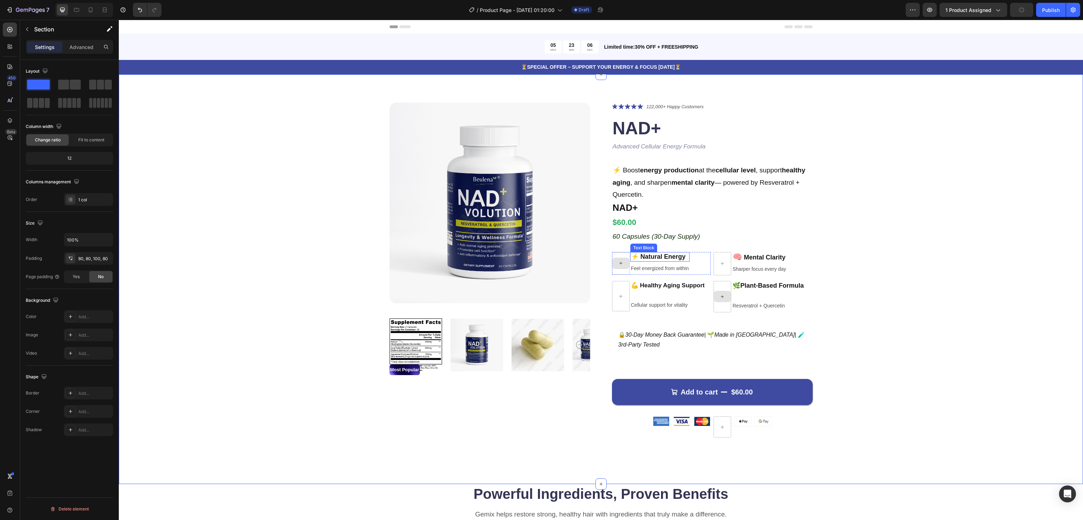
click at [663, 259] on strong "⚡ Natural Energy" at bounding box center [658, 256] width 55 height 7
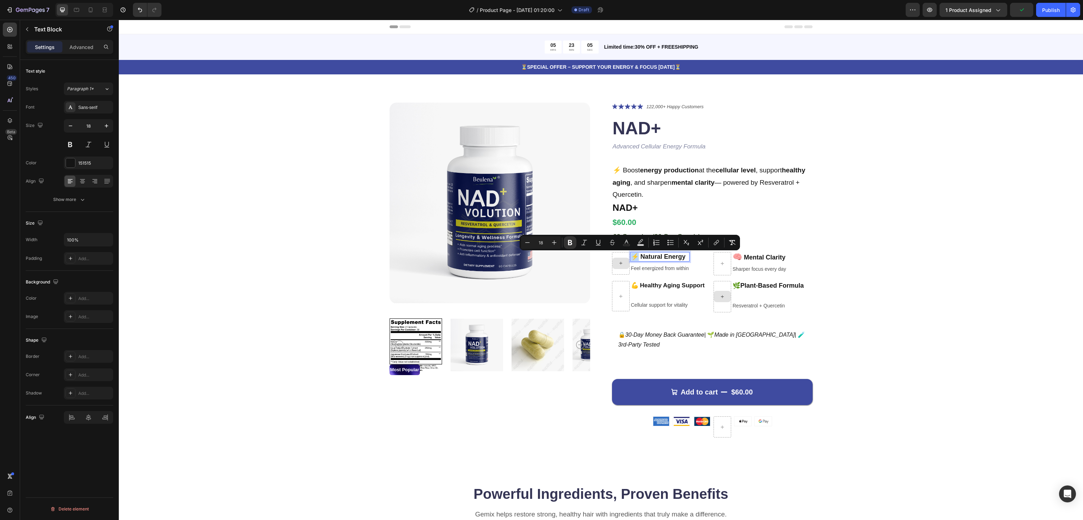
drag, startPoint x: 633, startPoint y: 257, endPoint x: 627, endPoint y: 259, distance: 6.4
click at [558, 241] on button "Plus" at bounding box center [554, 242] width 13 height 13
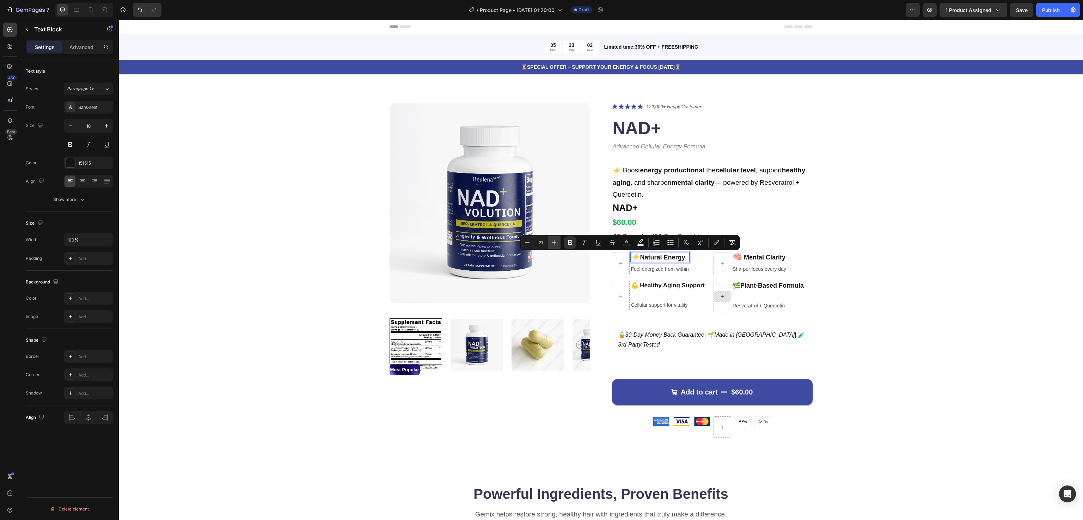
type input "22"
click at [984, 264] on div "Product Images Most Popular Text Block Icon Icon Icon Icon Icon Icon List 122,0…" at bounding box center [601, 276] width 908 height 346
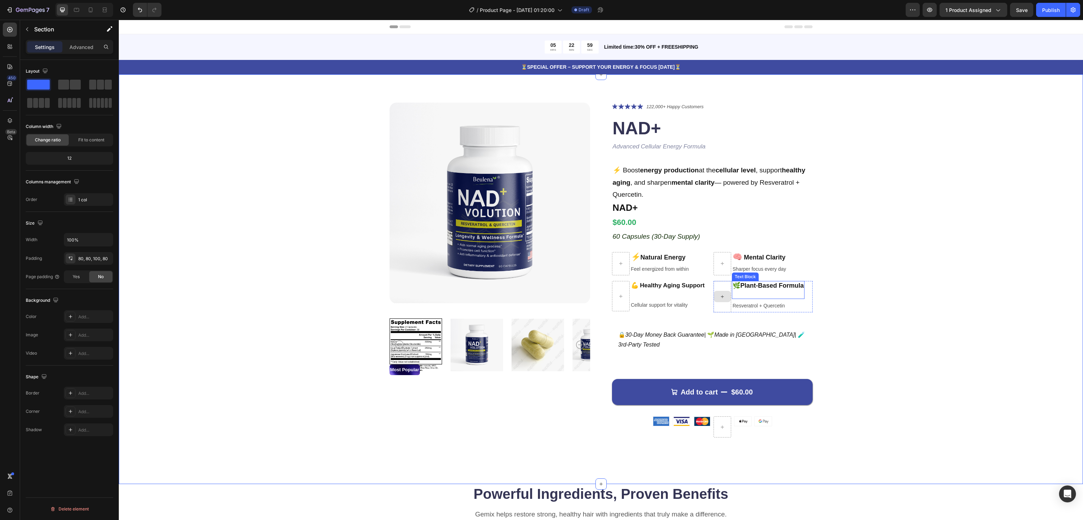
click at [736, 287] on p "🌿 Plant-Based Formula" at bounding box center [767, 286] width 71 height 8
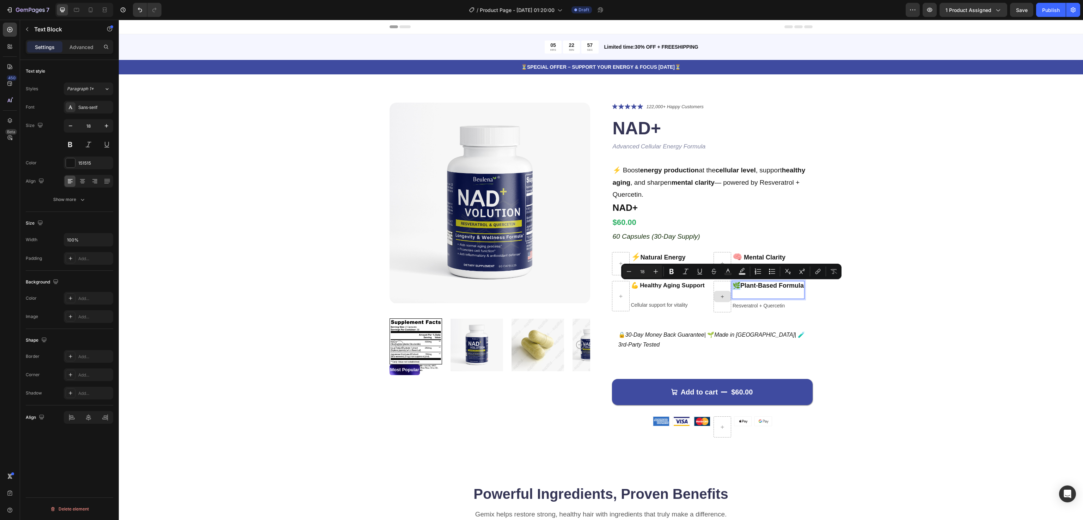
drag, startPoint x: 734, startPoint y: 283, endPoint x: 730, endPoint y: 284, distance: 5.0
click at [654, 269] on icon "Editor contextual toolbar" at bounding box center [655, 271] width 7 height 7
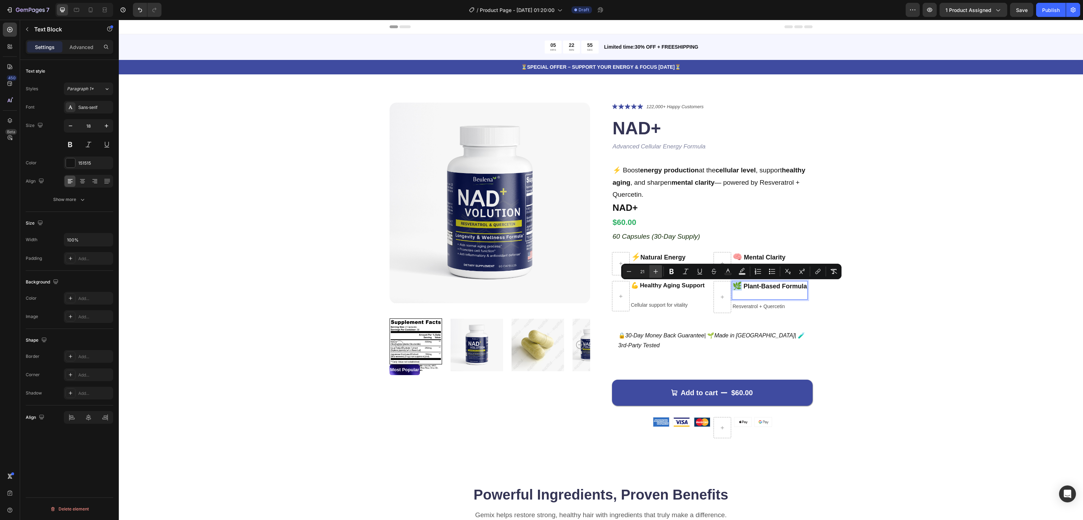
type input "22"
click at [942, 308] on div "Product Images Most Popular Text Block Icon Icon Icon Icon Icon Icon List 122,0…" at bounding box center [601, 276] width 908 height 347
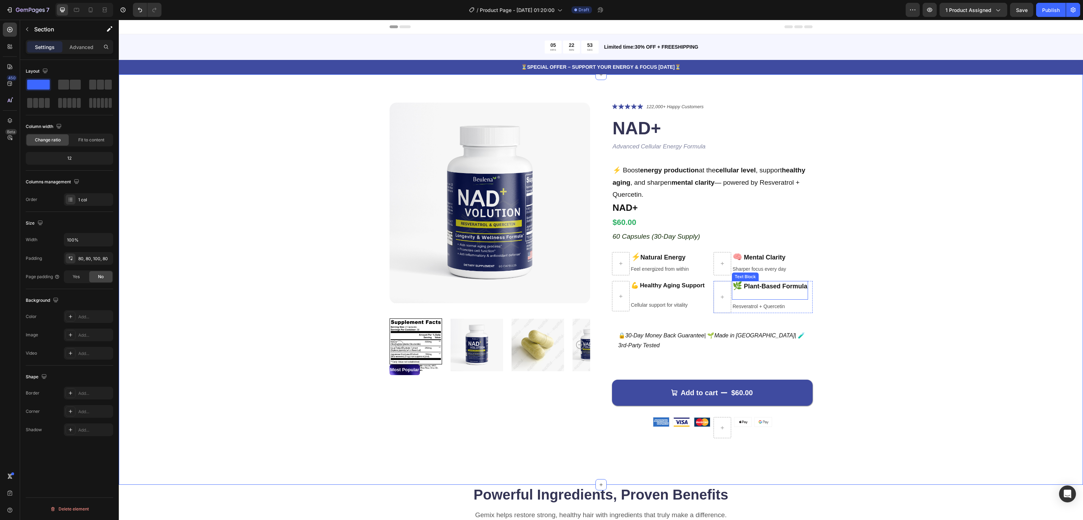
click at [736, 288] on span "🌿" at bounding box center [737, 285] width 10 height 9
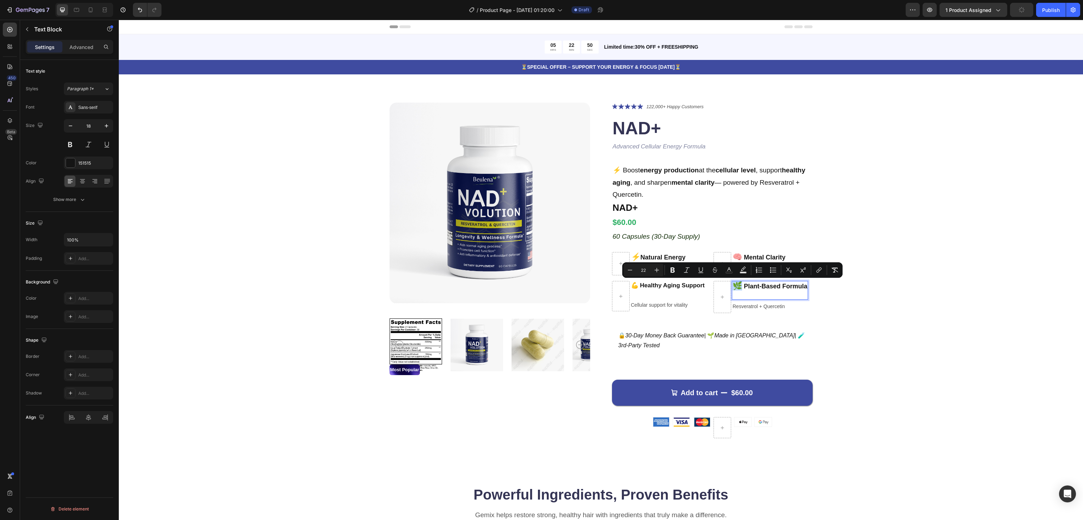
click at [732, 287] on span "🌿" at bounding box center [737, 285] width 10 height 9
click at [630, 271] on icon "Editor contextual toolbar" at bounding box center [629, 269] width 7 height 7
type input "20"
click at [938, 296] on div "Product Images Most Popular Text Block Icon Icon Icon Icon Icon Icon List 122,0…" at bounding box center [601, 276] width 908 height 347
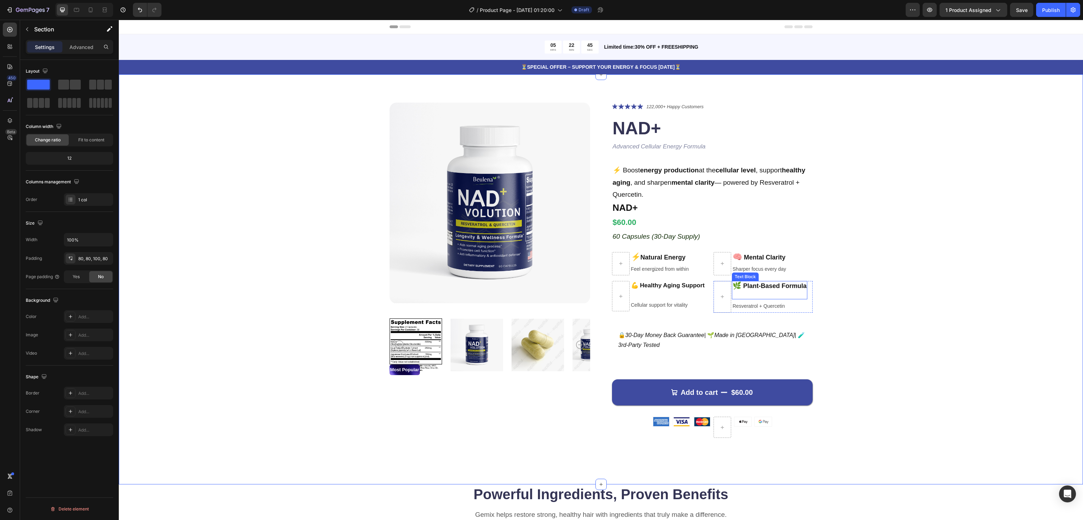
click at [736, 286] on p "🌿 Plant-Based Formula" at bounding box center [769, 286] width 74 height 8
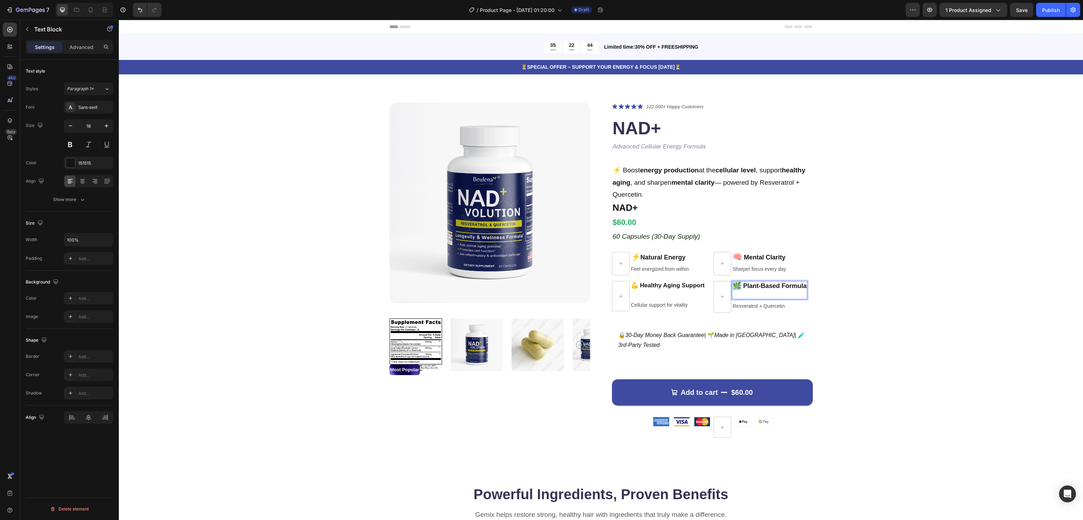
drag, startPoint x: 735, startPoint y: 285, endPoint x: 731, endPoint y: 285, distance: 4.6
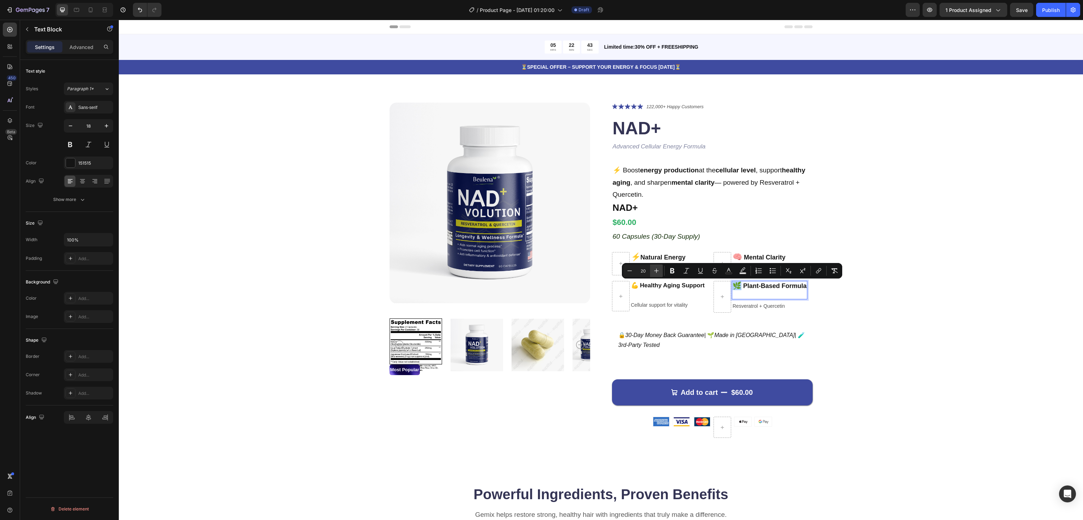
click at [659, 268] on icon "Editor contextual toolbar" at bounding box center [656, 270] width 7 height 7
type input "22"
click at [950, 283] on div "Product Images Most Popular Text Block Icon Icon Icon Icon Icon Icon List 122,0…" at bounding box center [601, 276] width 908 height 347
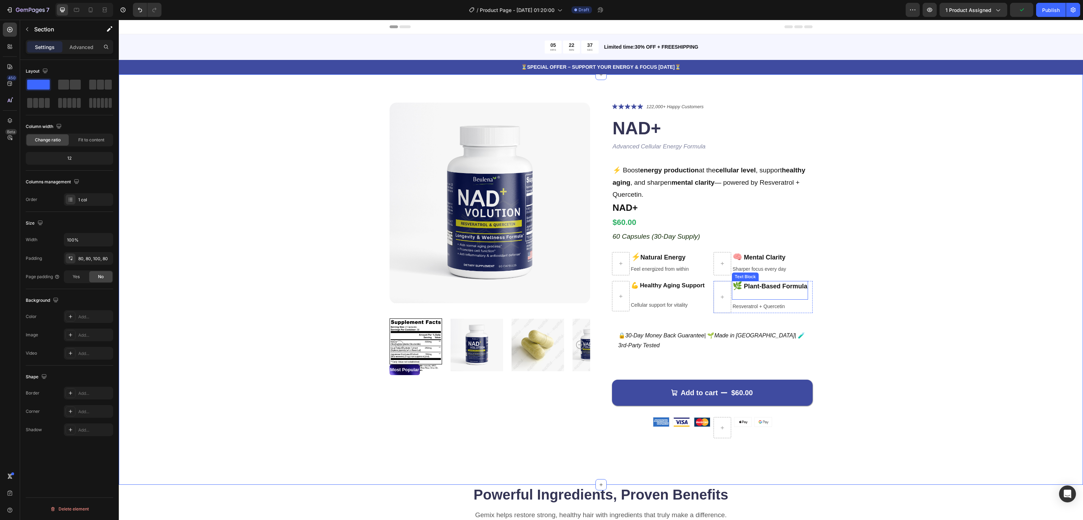
click at [734, 284] on span "🌿" at bounding box center [737, 285] width 10 height 9
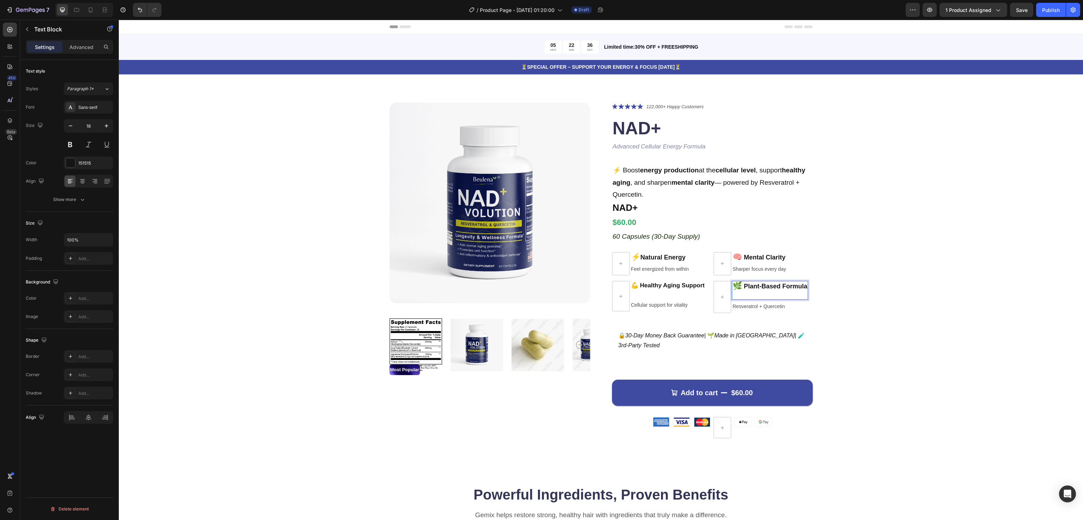
click at [732, 284] on span "🌿" at bounding box center [737, 285] width 10 height 9
click at [633, 270] on icon "Editor contextual toolbar" at bounding box center [631, 270] width 5 height 0
type input "20"
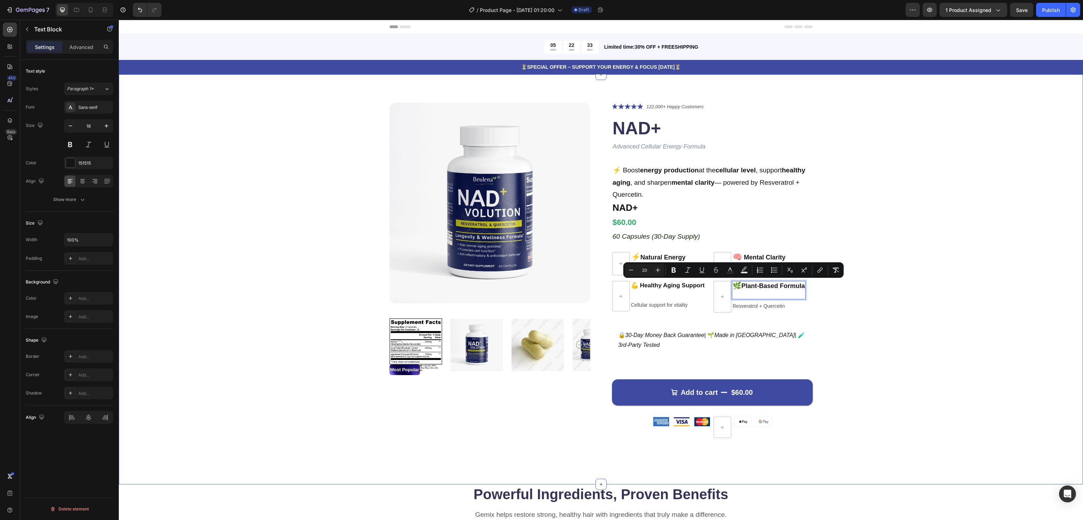
click at [1049, 309] on div "Product Images Most Popular Text Block Icon Icon Icon Icon Icon Icon List 122,0…" at bounding box center [601, 279] width 964 height 410
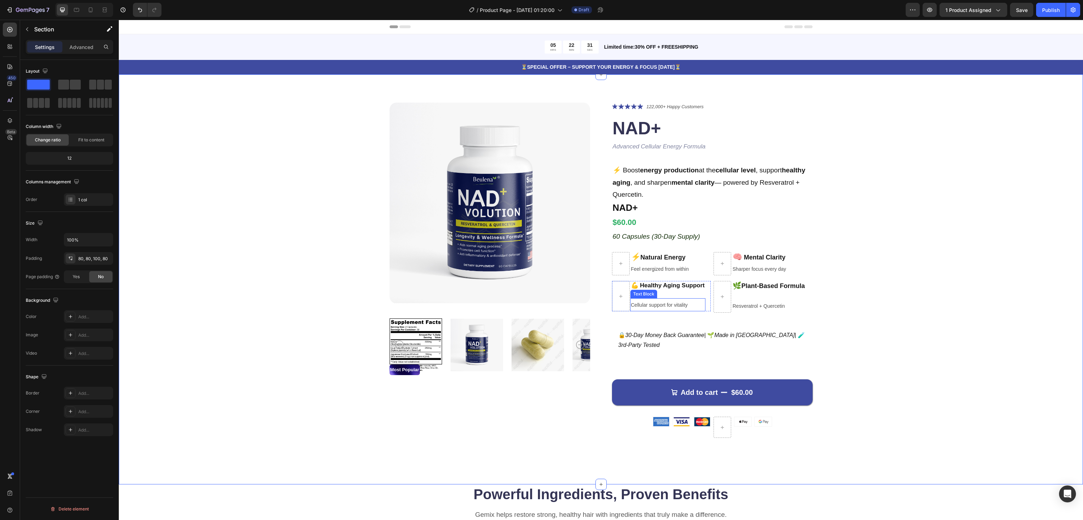
click at [630, 290] on div "Text Block" at bounding box center [643, 294] width 27 height 8
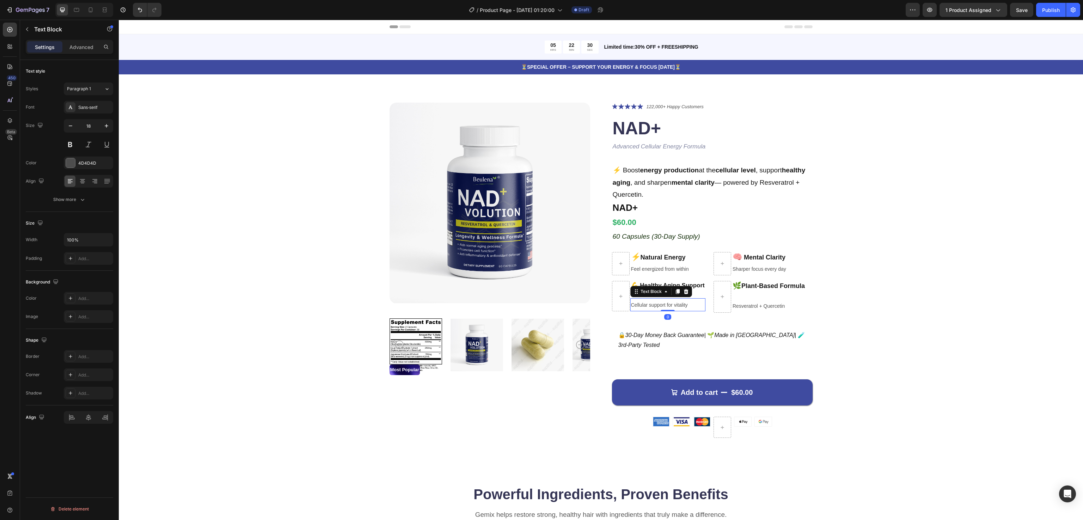
click at [630, 286] on div "Text Block" at bounding box center [661, 291] width 62 height 11
click at [644, 282] on p "💪 Healthy Aging Support" at bounding box center [668, 290] width 74 height 16
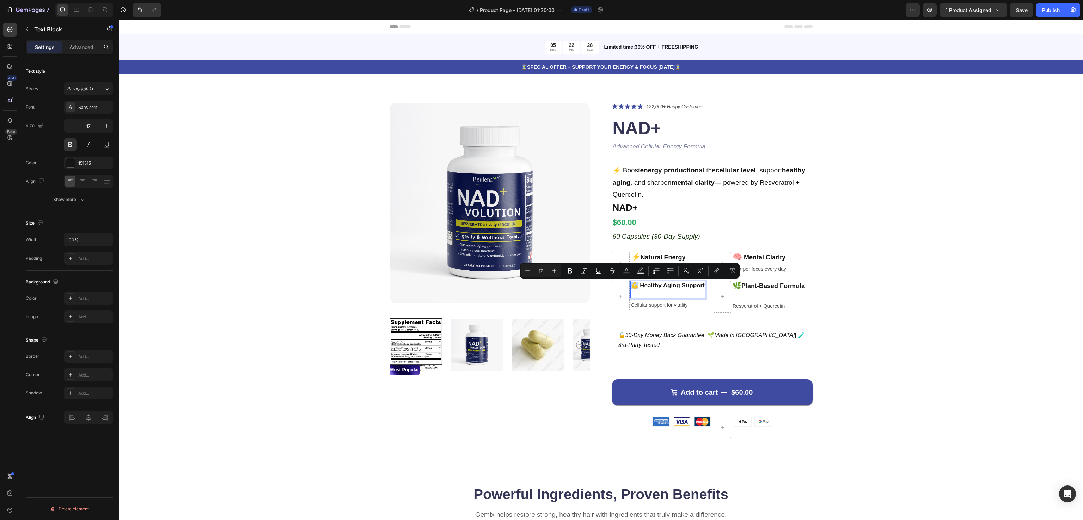
drag, startPoint x: 630, startPoint y: 285, endPoint x: 634, endPoint y: 286, distance: 4.6
click at [550, 270] on button "Plus" at bounding box center [554, 270] width 13 height 13
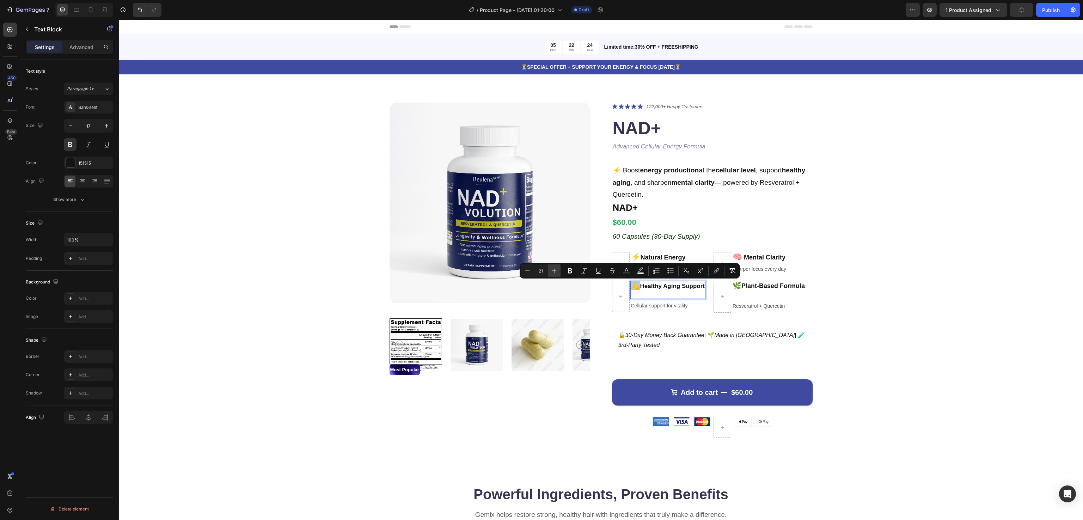
click at [550, 270] on button "Plus" at bounding box center [554, 270] width 13 height 13
type input "22"
click at [894, 275] on div "Product Images Most Popular Text Block Icon Icon Icon Icon Icon Icon List 122,0…" at bounding box center [601, 276] width 908 height 347
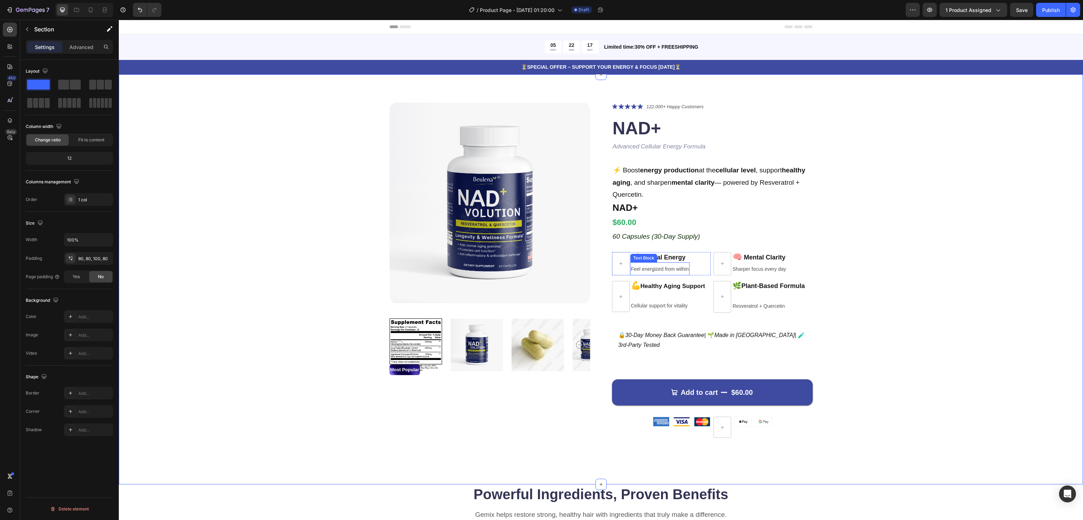
click at [668, 269] on span "Feel energized from within" at bounding box center [660, 269] width 58 height 6
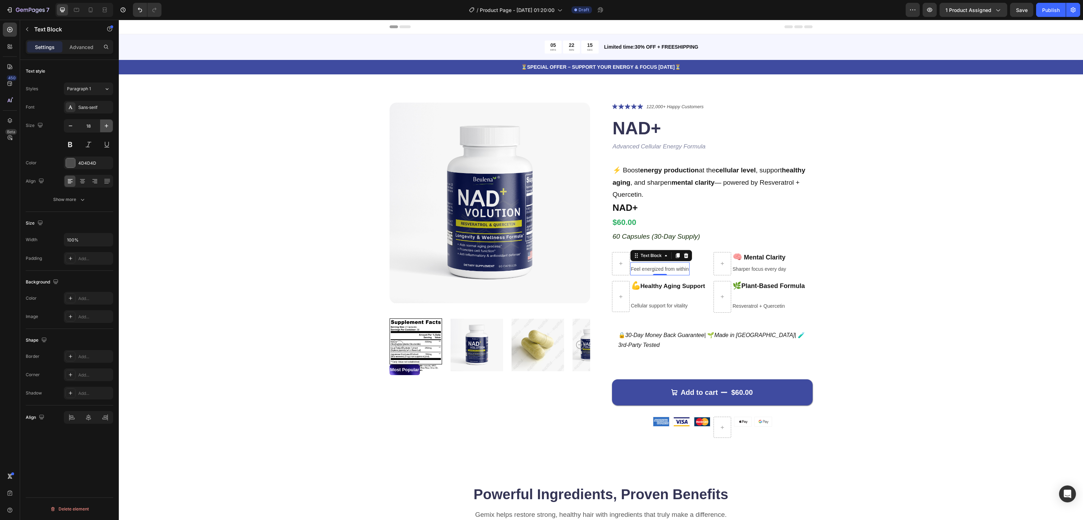
click at [104, 125] on icon "button" at bounding box center [106, 125] width 7 height 7
type input "19"
click at [87, 145] on button at bounding box center [88, 144] width 13 height 13
click at [66, 147] on button at bounding box center [70, 144] width 13 height 13
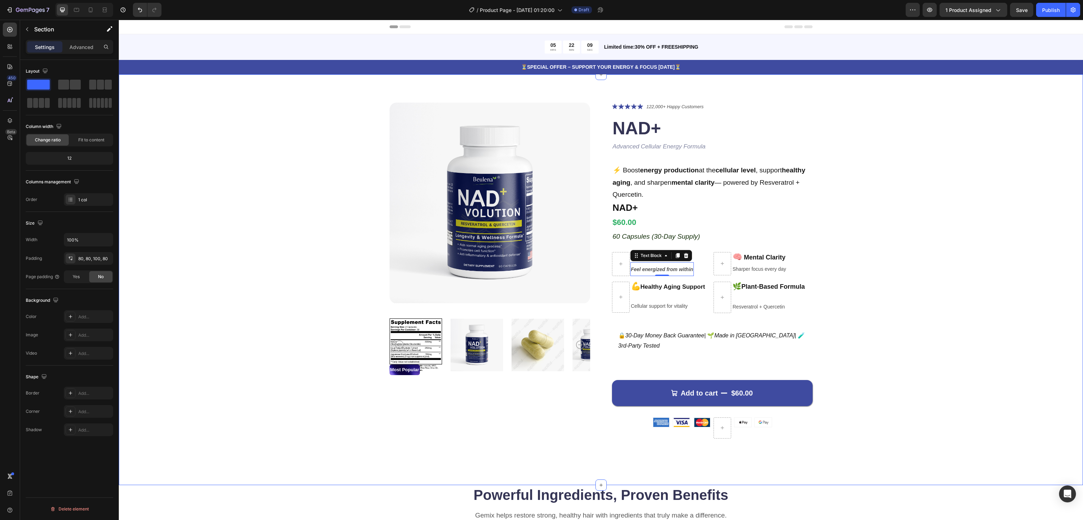
click at [945, 253] on div "Product Images Most Popular Text Block Icon Icon Icon Icon Icon Icon List 122,0…" at bounding box center [601, 276] width 908 height 347
click at [763, 270] on span "Sharper focus every day" at bounding box center [759, 269] width 54 height 6
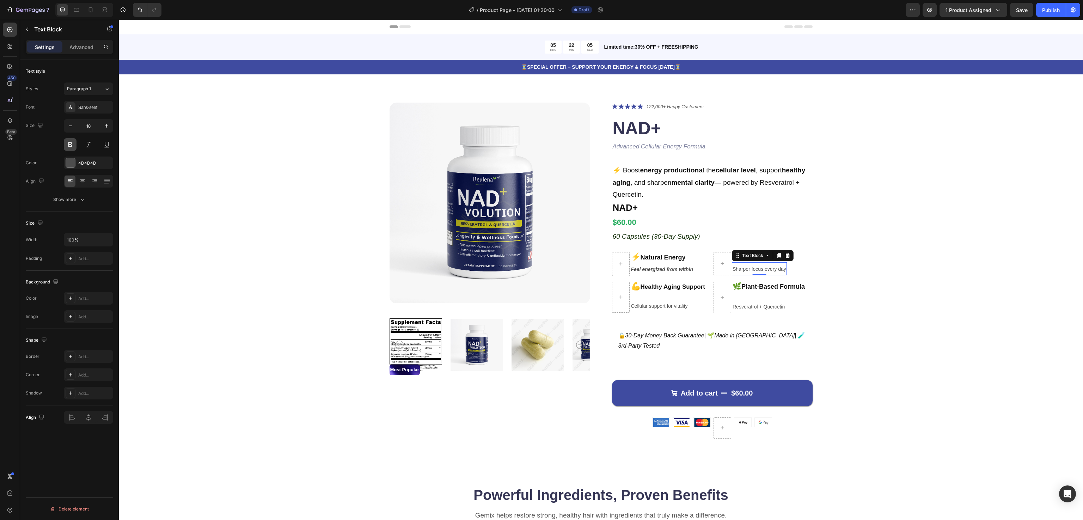
click at [70, 143] on button at bounding box center [70, 144] width 13 height 13
click at [891, 252] on div "Product Images Most Popular Text Block Icon Icon Icon Icon Icon Icon List 122,0…" at bounding box center [601, 276] width 908 height 347
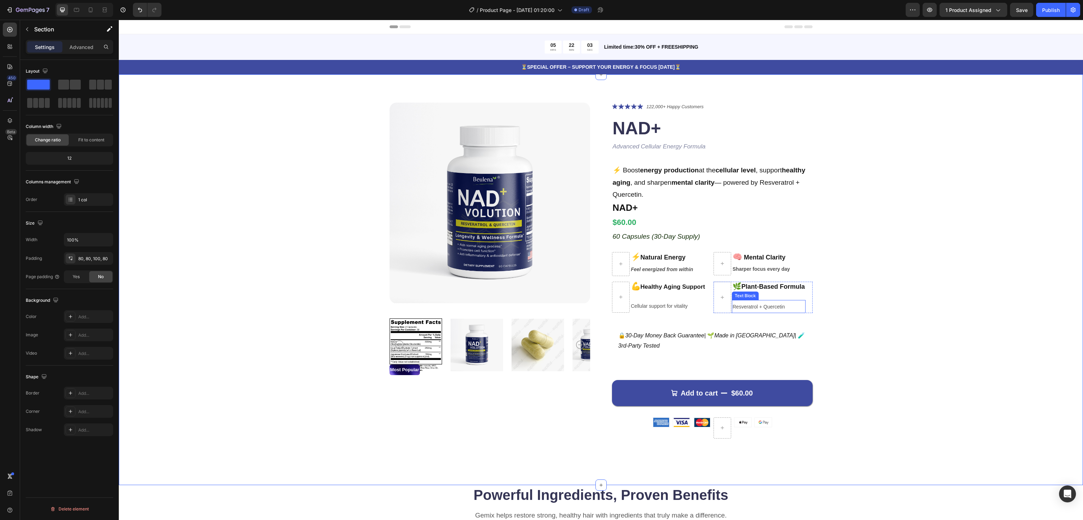
click at [765, 305] on span "Resveratrol + Quercetin" at bounding box center [758, 307] width 52 height 6
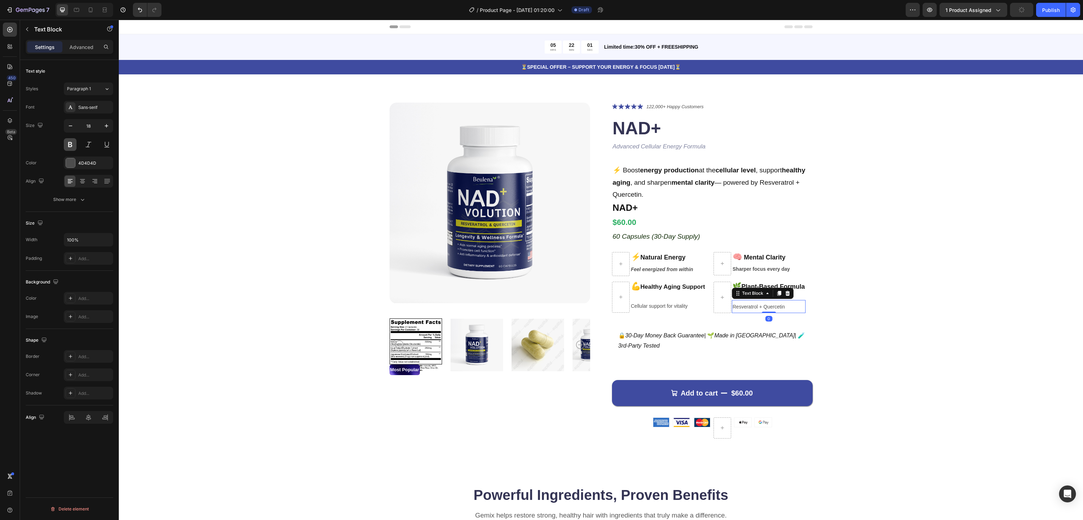
drag, startPoint x: 69, startPoint y: 145, endPoint x: 216, endPoint y: 176, distance: 150.2
click at [69, 144] on button at bounding box center [70, 144] width 13 height 13
click at [942, 291] on div "Product Images Most Popular Text Block Icon Icon Icon Icon Icon Icon List 122,0…" at bounding box center [601, 276] width 908 height 347
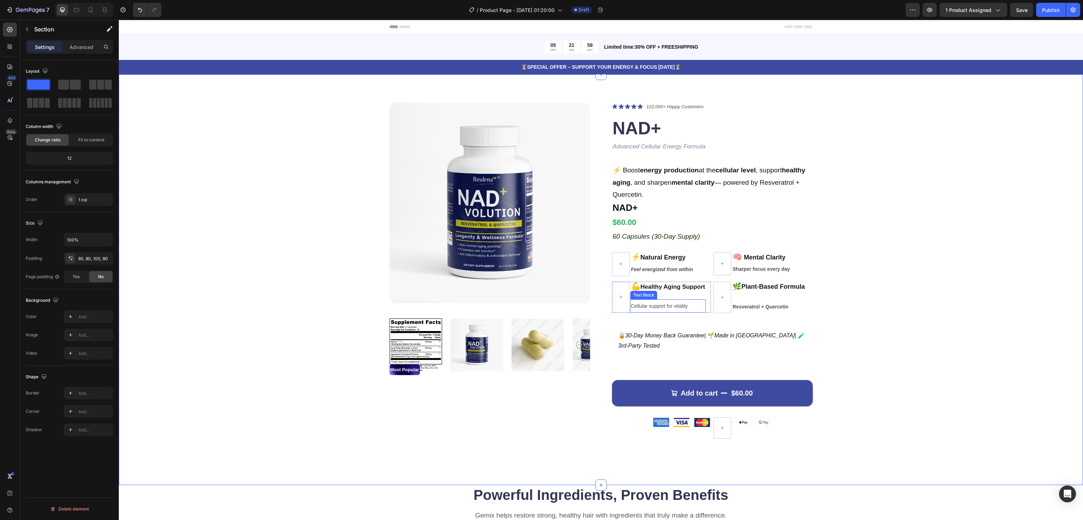
click at [644, 302] on p "Cellular support for vitality" at bounding box center [668, 306] width 74 height 12
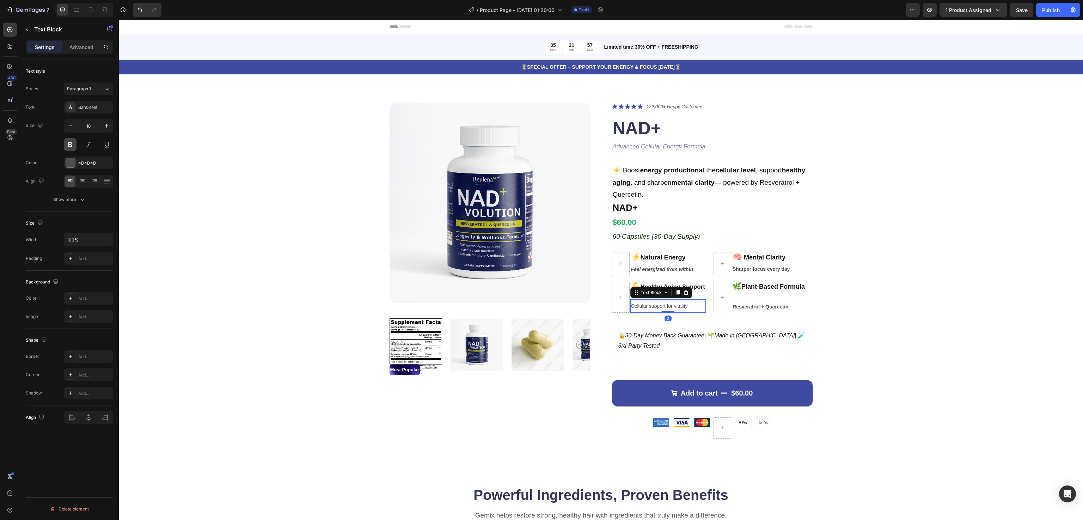
click at [71, 144] on button at bounding box center [70, 144] width 13 height 13
click at [108, 125] on icon "button" at bounding box center [106, 125] width 7 height 7
type input "19"
click at [768, 304] on span "Resveratrol + Quercetin" at bounding box center [760, 307] width 56 height 6
click at [104, 127] on icon "button" at bounding box center [106, 125] width 7 height 7
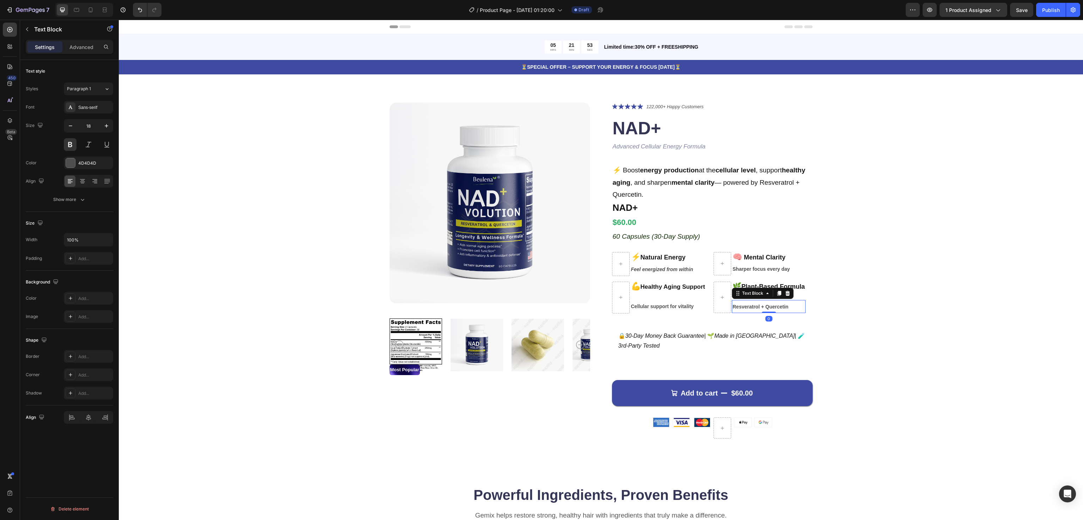
type input "19"
click at [882, 247] on div "Product Images Most Popular Text Block Icon Icon Icon Icon Icon Icon List 122,0…" at bounding box center [601, 277] width 908 height 348
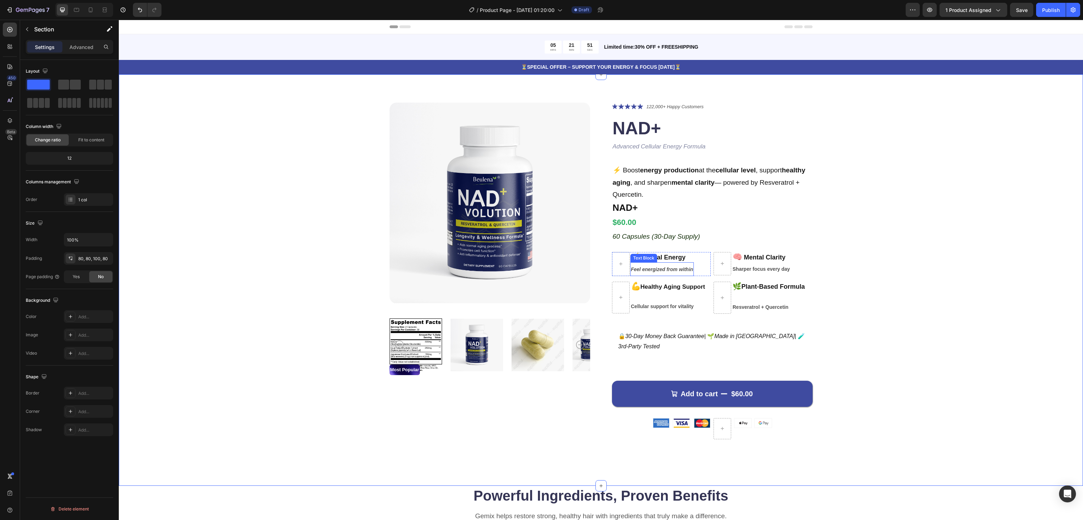
click at [647, 270] on span "Feel energized from within" at bounding box center [662, 269] width 62 height 6
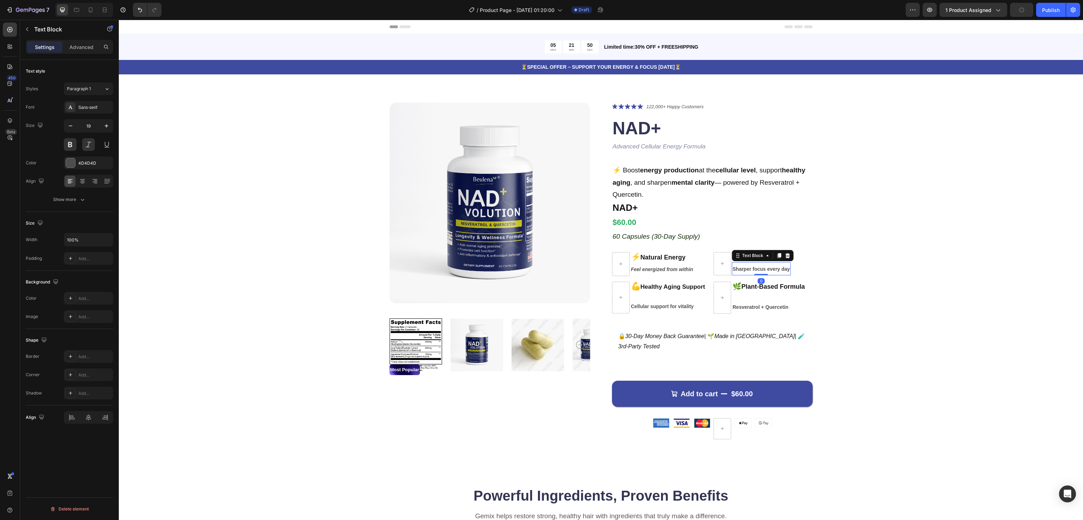
click at [756, 270] on span "Sharper focus every day" at bounding box center [760, 269] width 57 height 6
drag, startPoint x: 103, startPoint y: 126, endPoint x: 632, endPoint y: 170, distance: 531.2
click at [103, 126] on icon "button" at bounding box center [106, 125] width 7 height 7
type input "19"
click at [898, 205] on div "Product Images Most Popular Text Block Icon Icon Icon Icon Icon Icon List 122,0…" at bounding box center [601, 277] width 908 height 348
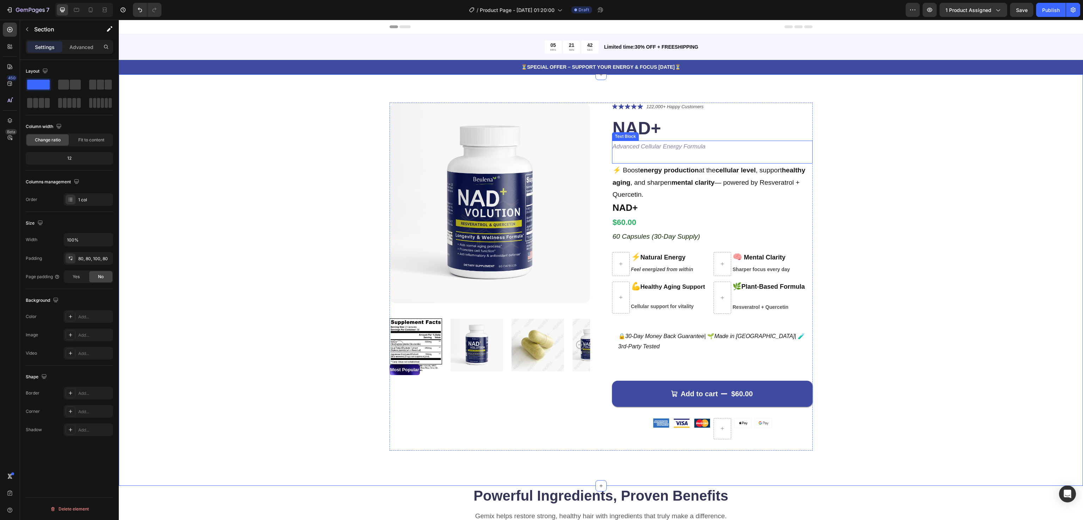
click at [684, 148] on icon "Advanced Cellular Energy Formula" at bounding box center [659, 146] width 93 height 7
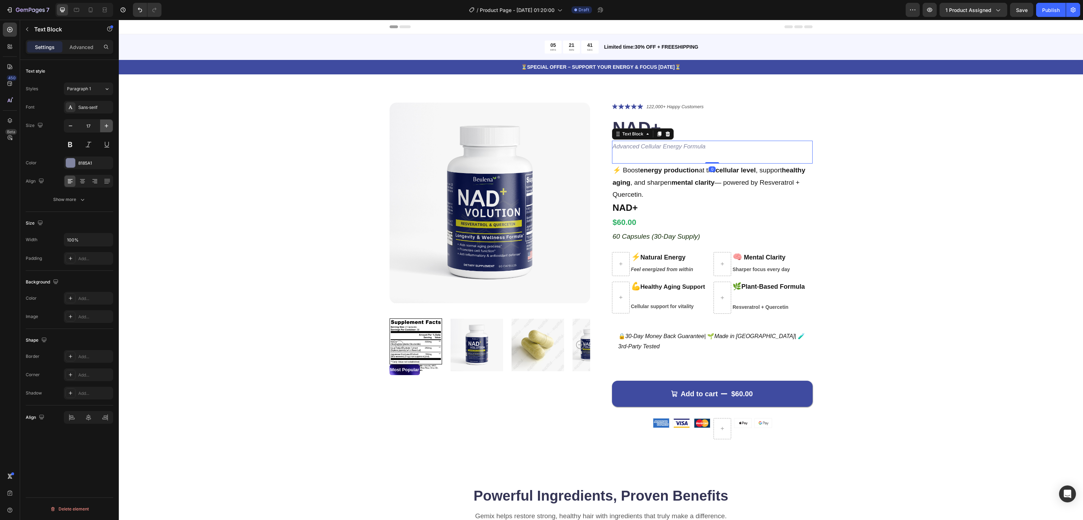
click at [106, 128] on icon "button" at bounding box center [106, 125] width 7 height 7
type input "18"
click at [69, 148] on button at bounding box center [70, 144] width 13 height 13
click at [1037, 179] on div "Product Images Most Popular Text Block Icon Icon Icon Icon Icon Icon List 122,0…" at bounding box center [601, 277] width 908 height 349
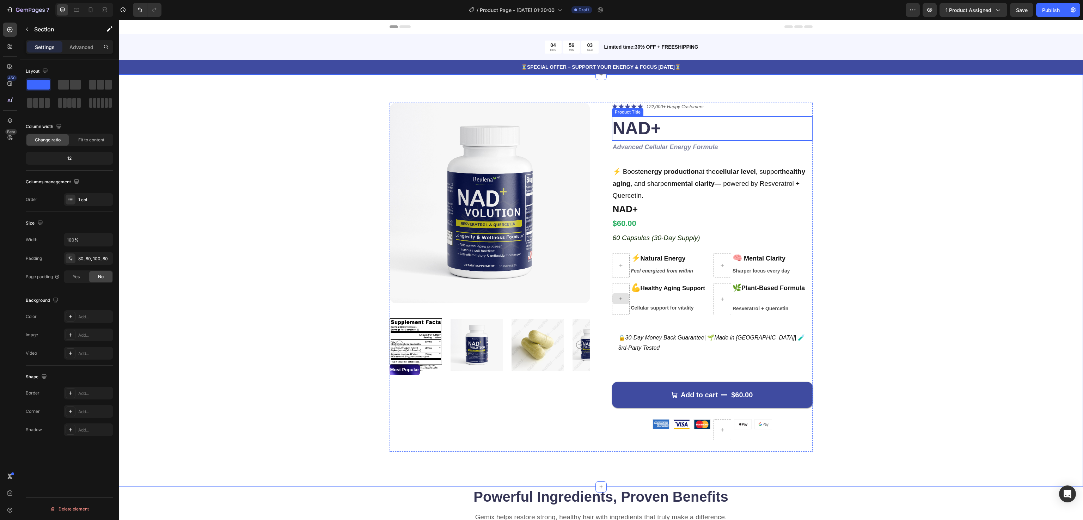
click at [634, 125] on h1 "NAD+" at bounding box center [712, 128] width 201 height 24
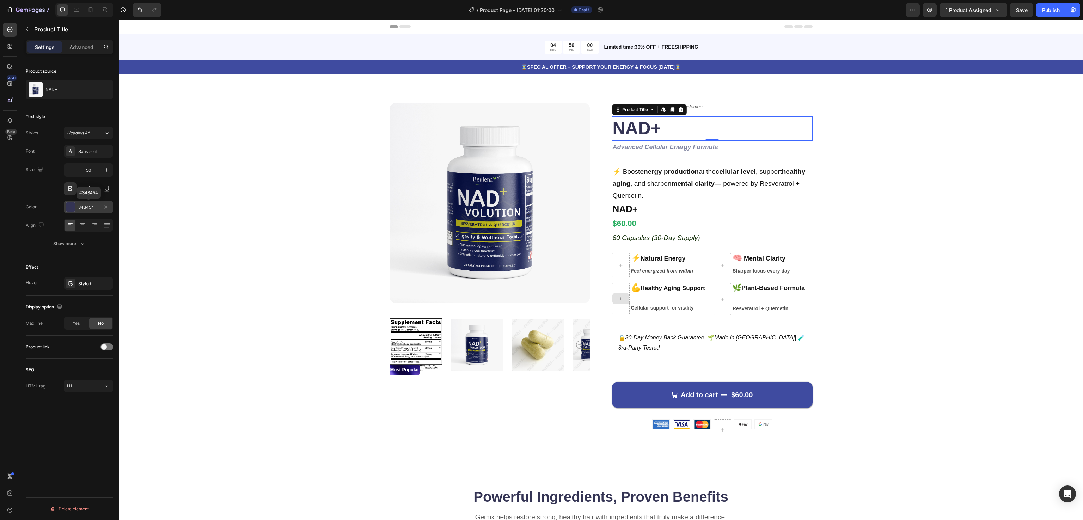
click at [89, 208] on div "343454" at bounding box center [88, 207] width 20 height 6
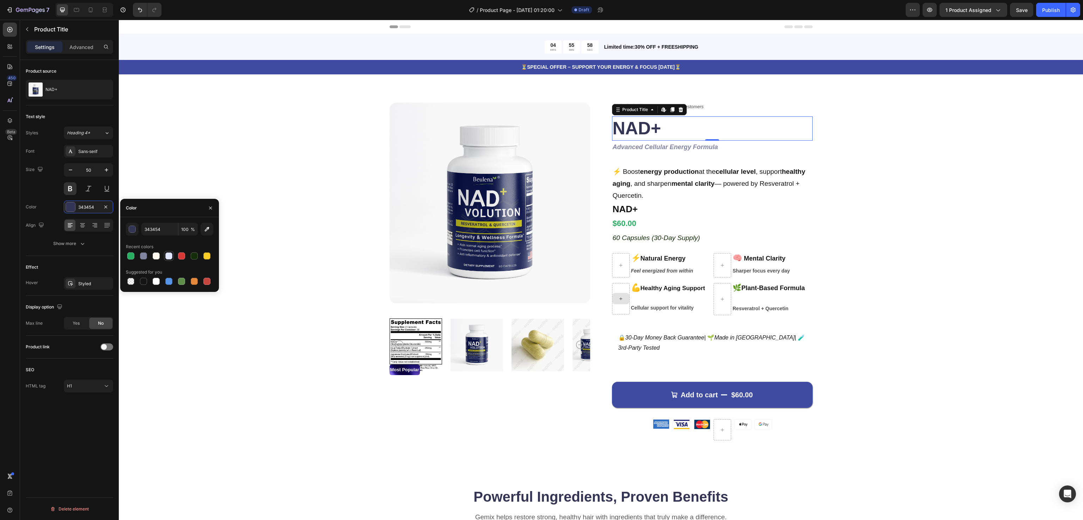
click at [170, 257] on div at bounding box center [168, 255] width 7 height 7
click at [144, 259] on div at bounding box center [143, 255] width 7 height 7
click at [137, 11] on icon "Undo/Redo" at bounding box center [139, 9] width 7 height 7
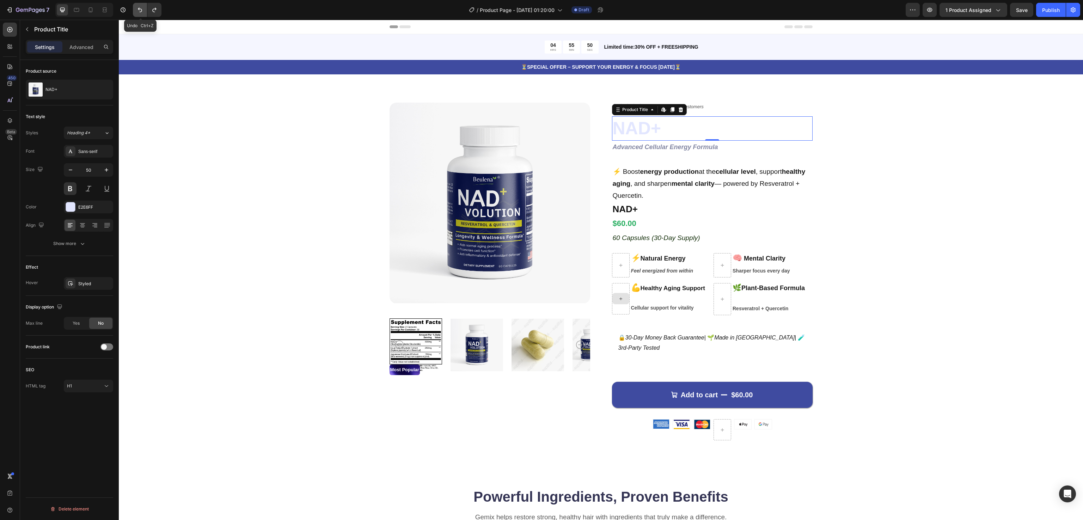
click at [137, 11] on icon "Undo/Redo" at bounding box center [139, 9] width 7 height 7
click at [87, 209] on div "343454" at bounding box center [88, 207] width 20 height 6
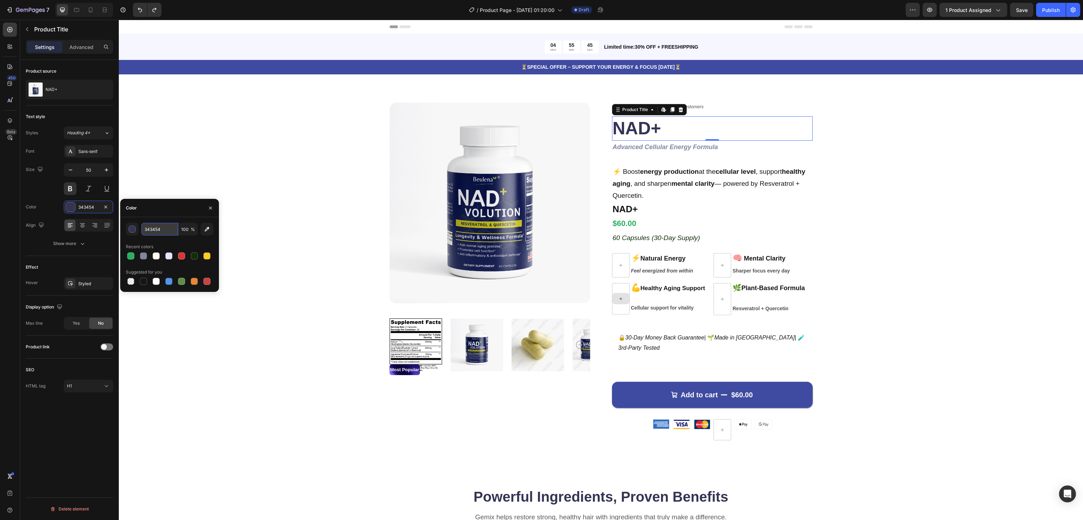
click at [147, 230] on input "343454" at bounding box center [159, 229] width 37 height 13
type input "43454"
click at [153, 227] on input "43454" at bounding box center [159, 229] width 37 height 13
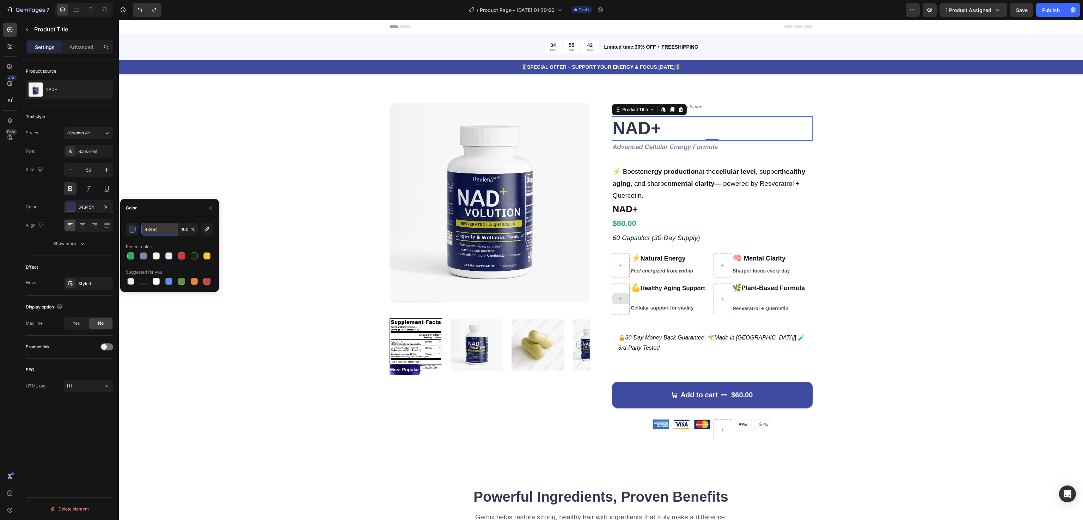
click at [153, 227] on input "43454" at bounding box center [159, 229] width 37 height 13
click at [226, 209] on div "Product Images Most Popular Text Block Icon Icon Icon Icon Icon Icon List 122,0…" at bounding box center [601, 277] width 908 height 349
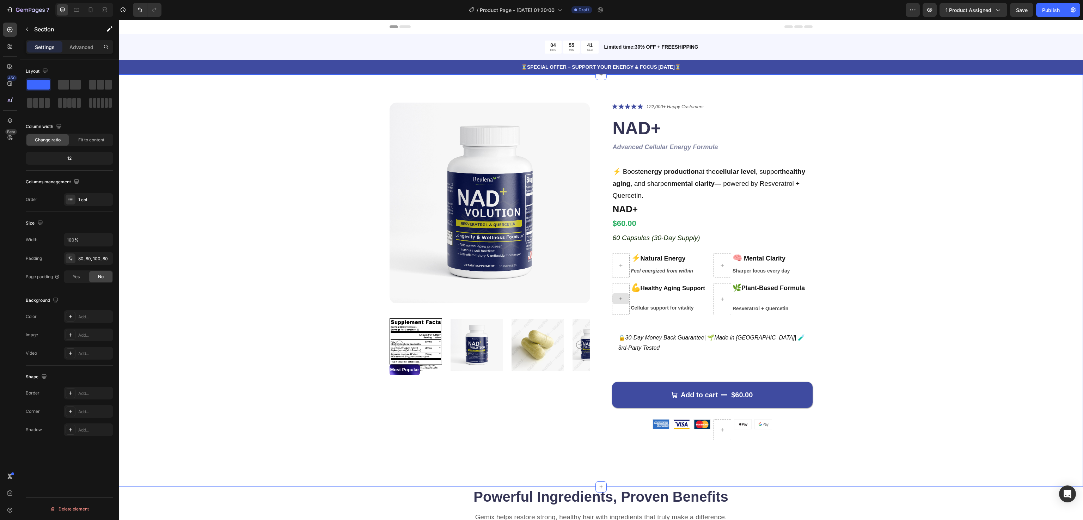
click at [242, 199] on div "Product Images Most Popular Text Block Icon Icon Icon Icon Icon Icon List 122,0…" at bounding box center [601, 277] width 908 height 349
click at [134, 8] on button "Undo/Redo" at bounding box center [140, 10] width 14 height 14
click at [135, 8] on button "Undo/Redo" at bounding box center [140, 10] width 14 height 14
click at [156, 10] on icon "Undo/Redo" at bounding box center [154, 9] width 7 height 7
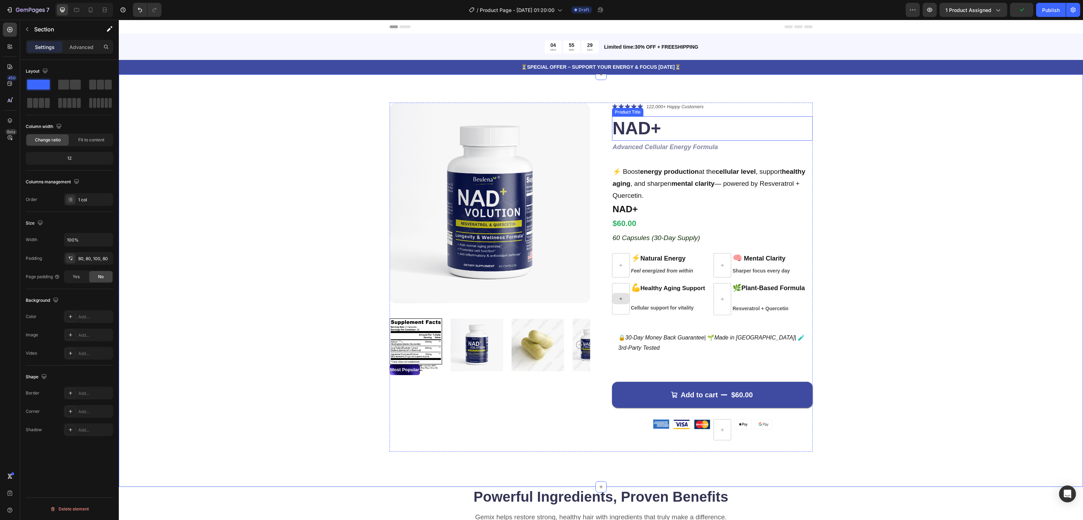
click at [648, 129] on h1 "NAD+" at bounding box center [712, 128] width 201 height 24
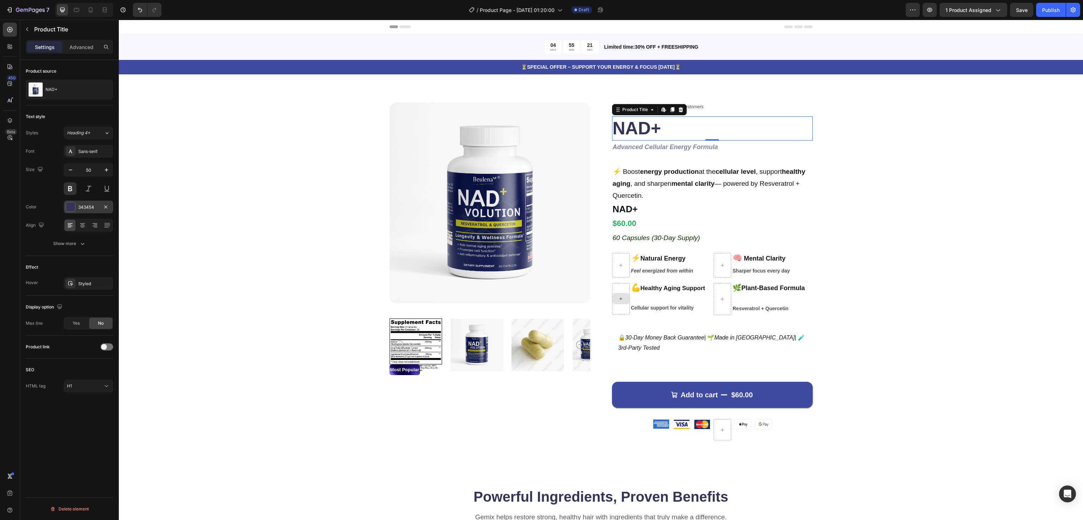
click at [85, 207] on div "343454" at bounding box center [88, 207] width 20 height 6
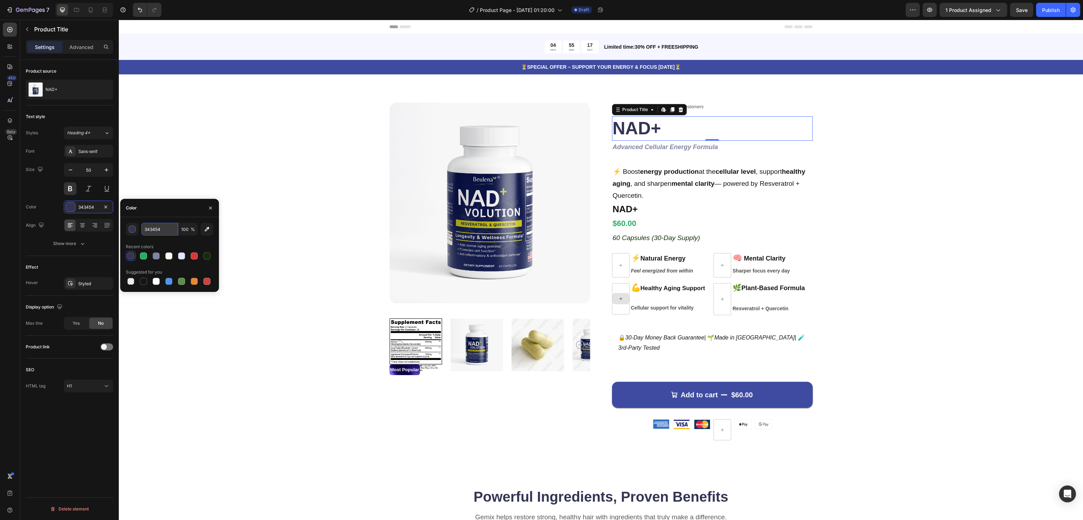
click at [151, 232] on input "343454" at bounding box center [159, 229] width 37 height 13
paste input "#333333"
type input "#333333"
click at [198, 152] on div "Product Images Most Popular Text Block Icon Icon Icon Icon Icon Icon List 122,0…" at bounding box center [601, 277] width 908 height 349
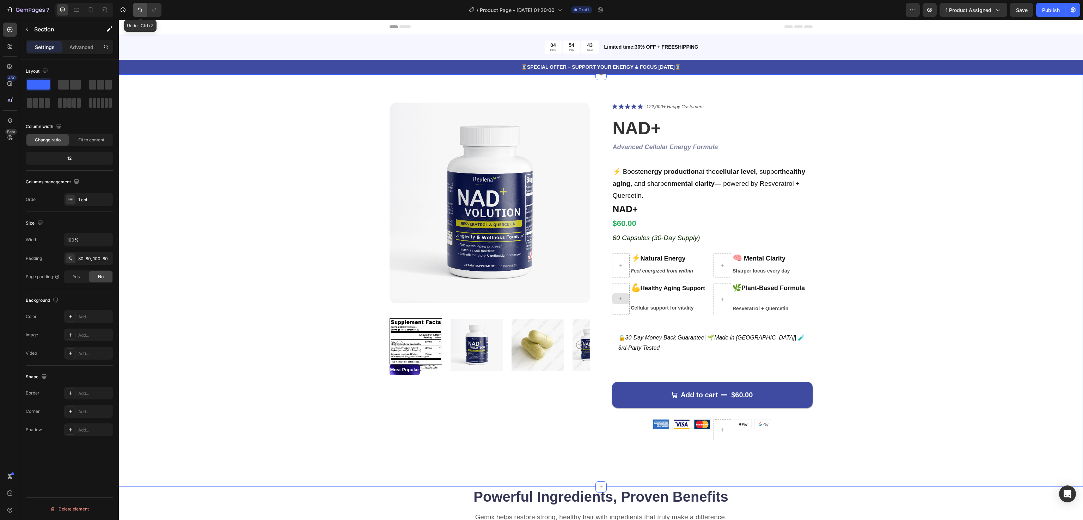
click at [139, 7] on icon "Undo/Redo" at bounding box center [139, 9] width 7 height 7
click at [157, 8] on icon "Undo/Redo" at bounding box center [154, 9] width 7 height 7
click at [136, 11] on button "Undo/Redo" at bounding box center [140, 10] width 14 height 14
click at [159, 8] on button "Undo/Redo" at bounding box center [154, 10] width 14 height 14
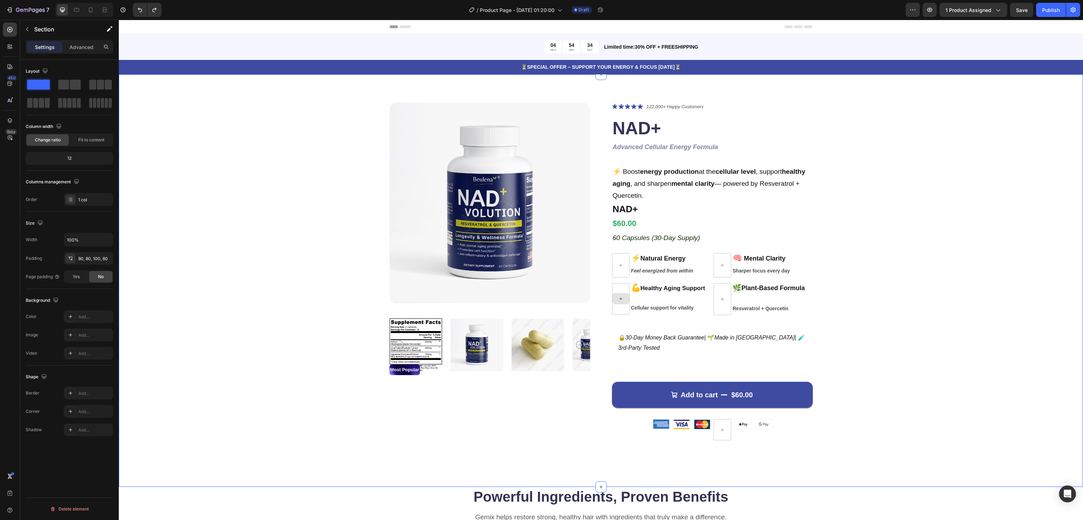
click at [921, 160] on div "Product Images Most Popular Text Block Icon Icon Icon Icon Icon Icon List 122,0…" at bounding box center [601, 277] width 908 height 349
click at [156, 9] on icon "Undo/Redo" at bounding box center [154, 9] width 7 height 7
click at [141, 7] on icon "Undo/Redo" at bounding box center [139, 9] width 7 height 7
drag, startPoint x: 141, startPoint y: 7, endPoint x: 81, endPoint y: 2, distance: 60.1
click at [141, 7] on icon "Undo/Redo" at bounding box center [139, 9] width 7 height 7
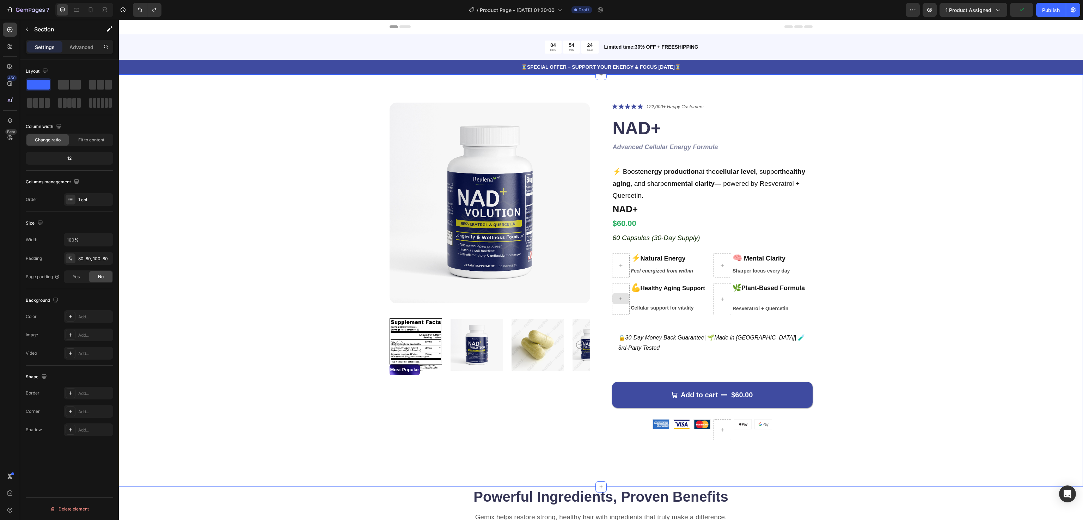
click at [822, 173] on div "Product Images Most Popular Text Block Icon Icon Icon Icon Icon Icon List 122,0…" at bounding box center [601, 277] width 908 height 349
click at [661, 183] on p "⚡ Boost energy production at the cellular level , support healthy aging , and s…" at bounding box center [712, 184] width 199 height 36
drag, startPoint x: 695, startPoint y: 197, endPoint x: 671, endPoint y: 179, distance: 30.1
click at [671, 179] on p "⚡ Boost energy production at the cellular level , support healthy aging , and s…" at bounding box center [712, 184] width 199 height 36
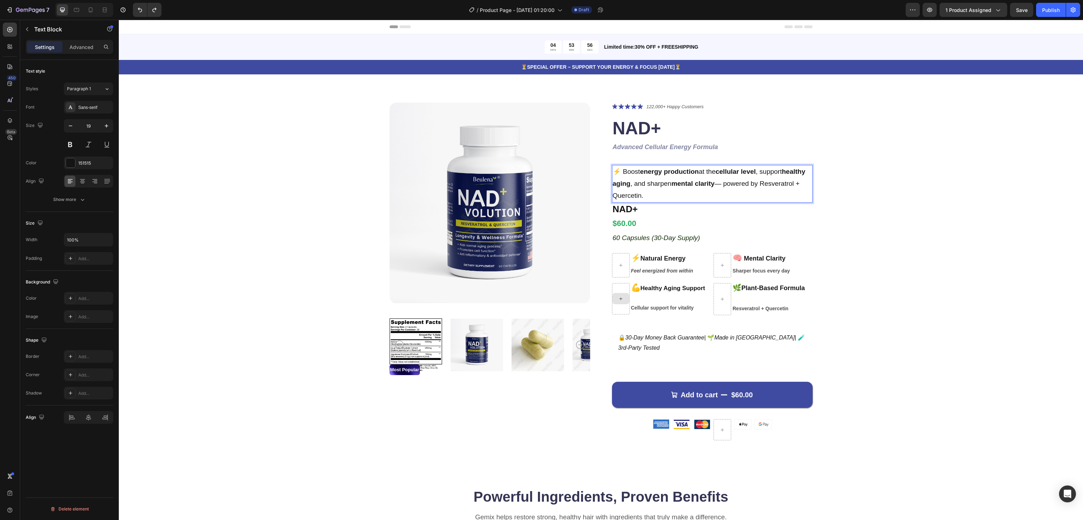
drag, startPoint x: 682, startPoint y: 191, endPoint x: 619, endPoint y: 169, distance: 66.6
click at [619, 169] on p "⚡ Boost energy production at the cellular level , support healthy aging , and s…" at bounding box center [712, 184] width 199 height 36
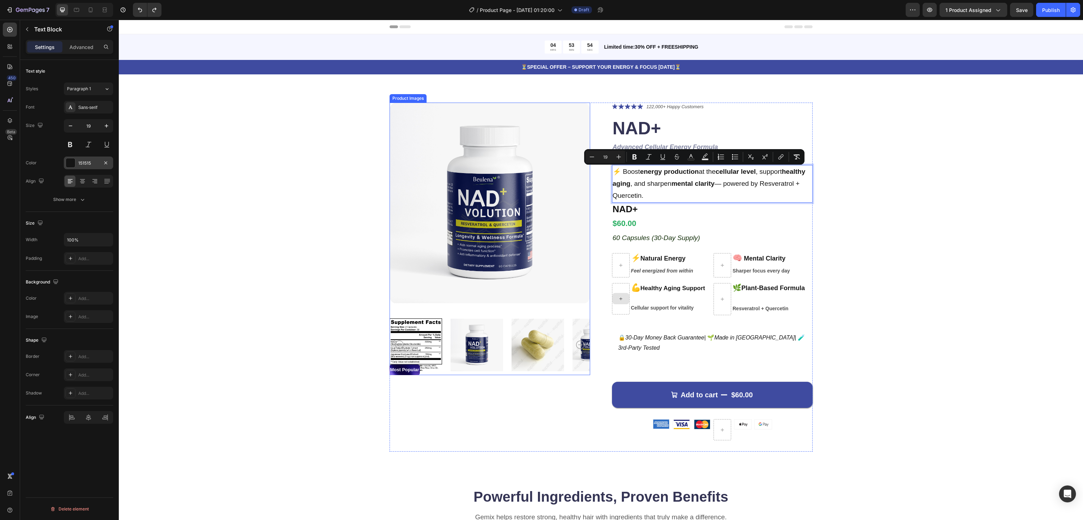
click at [83, 159] on div "151515" at bounding box center [88, 162] width 49 height 13
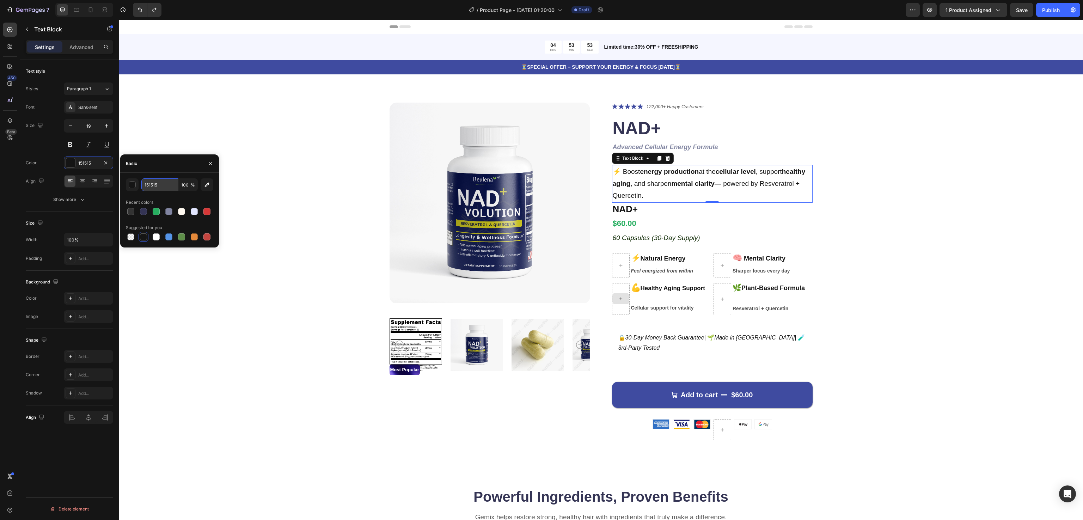
click at [156, 182] on input "151515" at bounding box center [159, 184] width 37 height 13
paste input "#55555"
type input "#555555"
click at [232, 265] on div "Product Images Most Popular Text Block Icon Icon Icon Icon Icon Icon List 122,0…" at bounding box center [601, 277] width 908 height 349
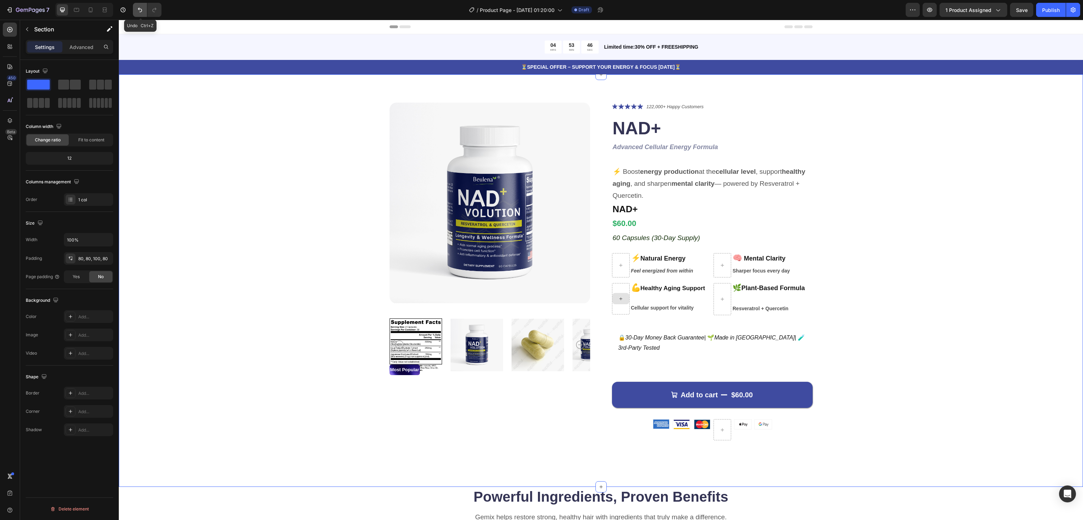
click at [142, 13] on icon "Undo/Redo" at bounding box center [139, 9] width 7 height 7
click at [937, 227] on div "Product Images Most Popular Text Block Icon Icon Icon Icon Icon Icon List 122,0…" at bounding box center [601, 277] width 908 height 349
click at [618, 104] on icon at bounding box center [621, 107] width 6 height 6
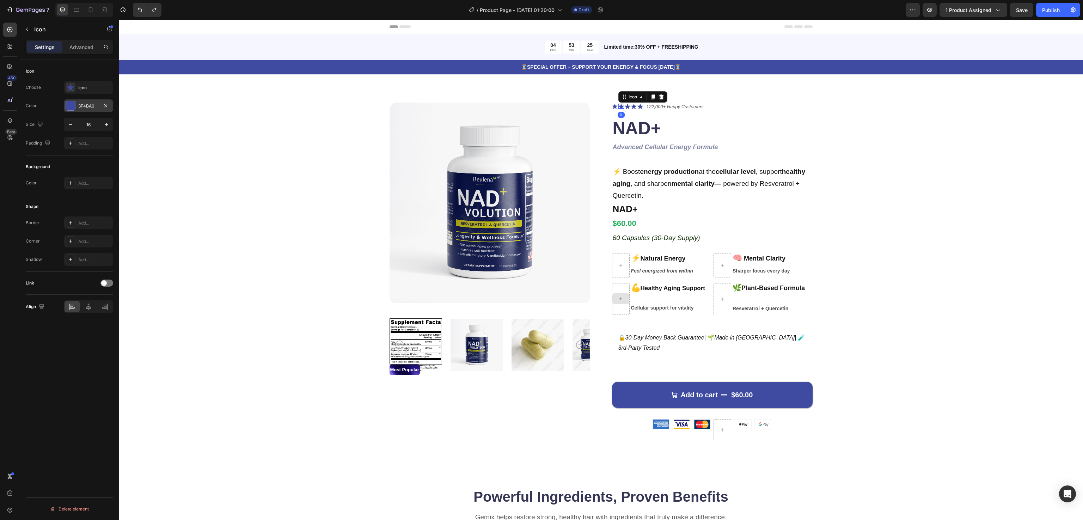
click at [97, 101] on div "3F4BA0" at bounding box center [88, 105] width 49 height 13
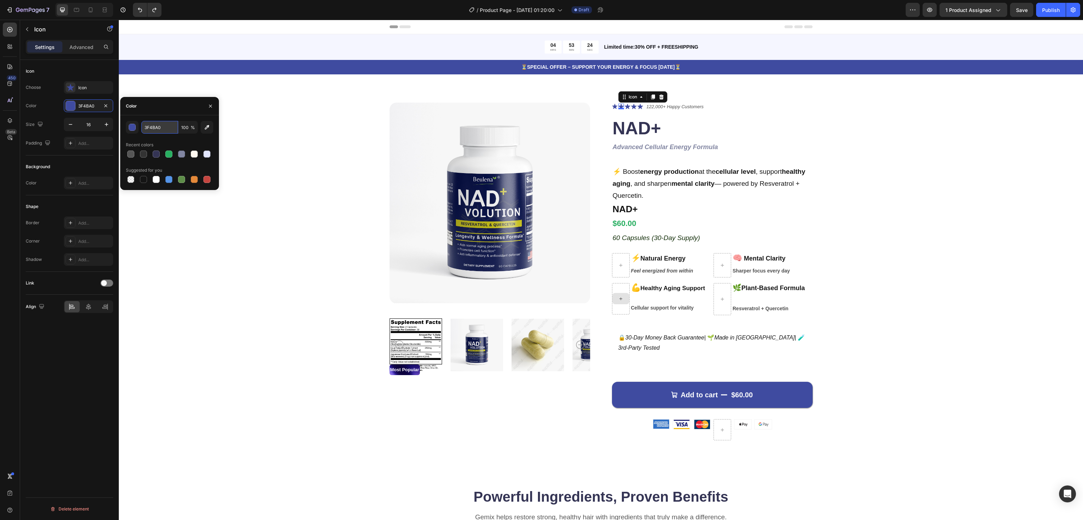
click at [154, 130] on input "3F4BA0" at bounding box center [159, 127] width 37 height 13
paste input "#F1C40F"
type input "#F1C40F"
click at [250, 266] on div "Product Images Most Popular Text Block Icon Icon 0 Icon Icon Icon Icon List 122…" at bounding box center [601, 277] width 908 height 349
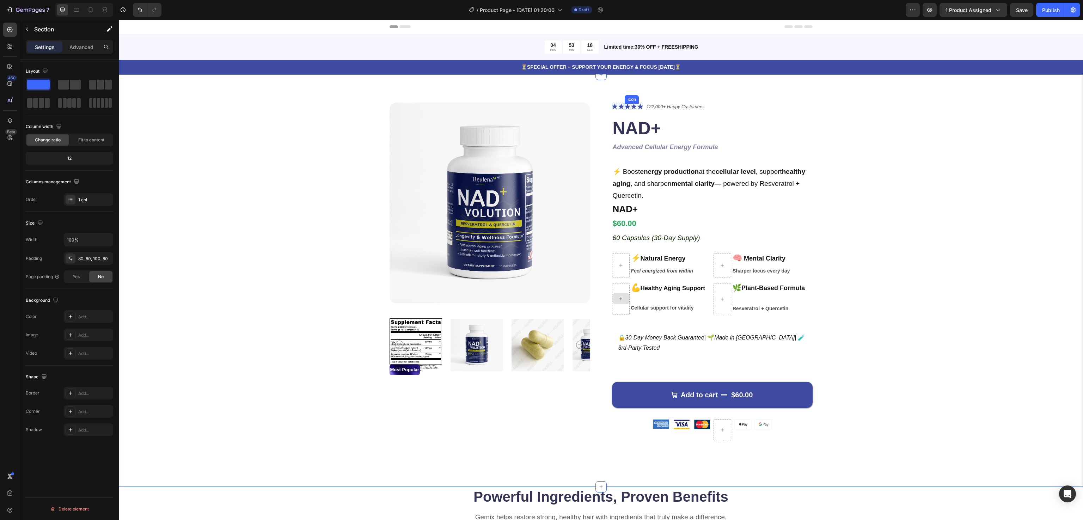
click at [626, 99] on div "Icon" at bounding box center [631, 99] width 11 height 0
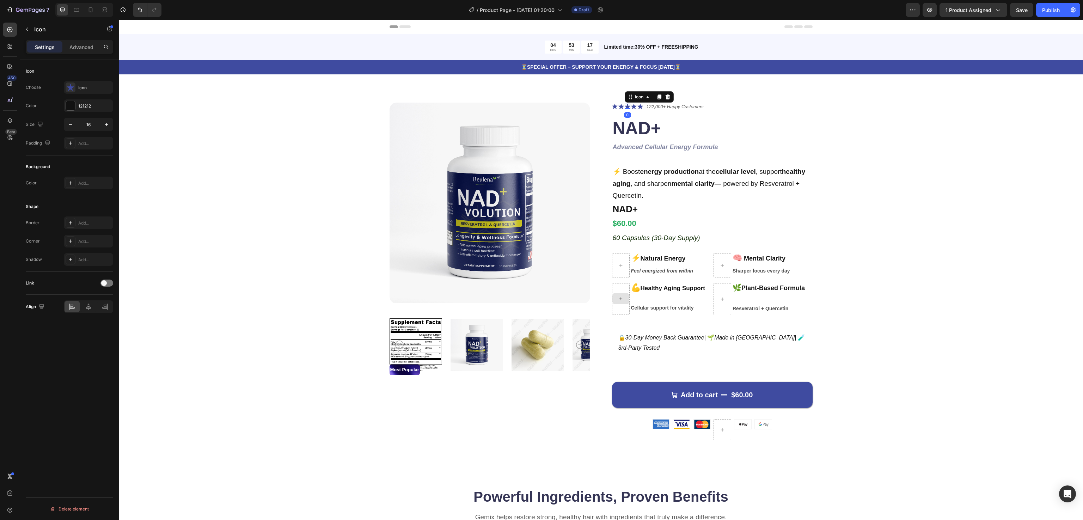
click at [624, 112] on div "0" at bounding box center [627, 115] width 7 height 6
click at [792, 104] on div "Icon Icon Icon 0 Icon Icon Icon List 122,000+ Happy Customers Text Block Row" at bounding box center [712, 107] width 201 height 8
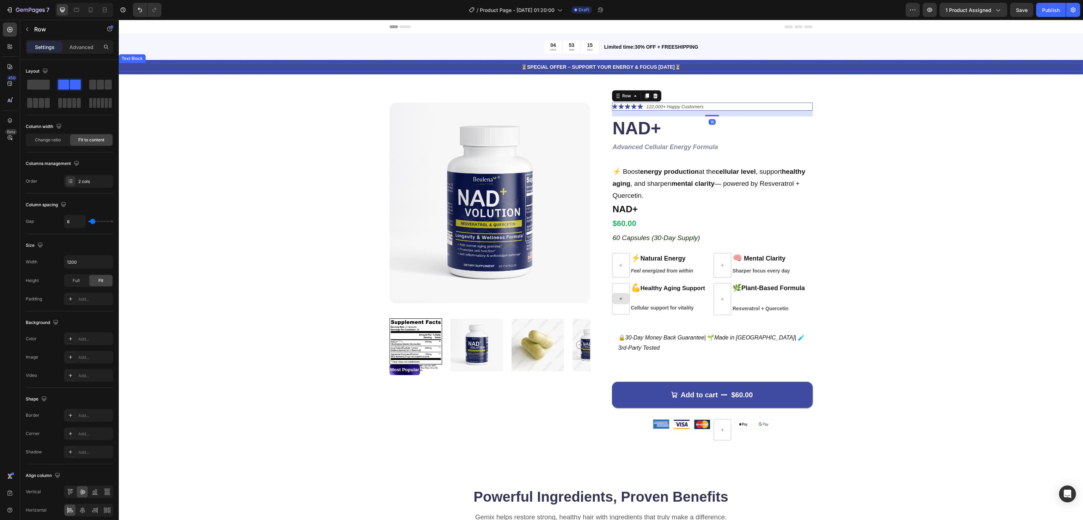
click at [886, 81] on div "Product Images Most Popular Text Block Icon Icon Icon Icon Icon Icon List 122,0…" at bounding box center [601, 280] width 964 height 413
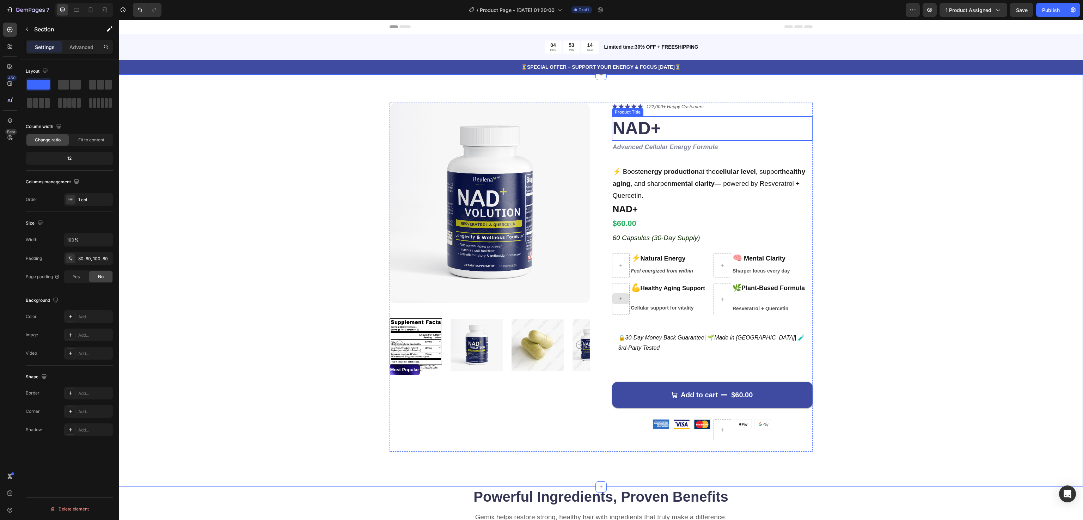
click at [624, 112] on div "Product Title" at bounding box center [627, 112] width 29 height 6
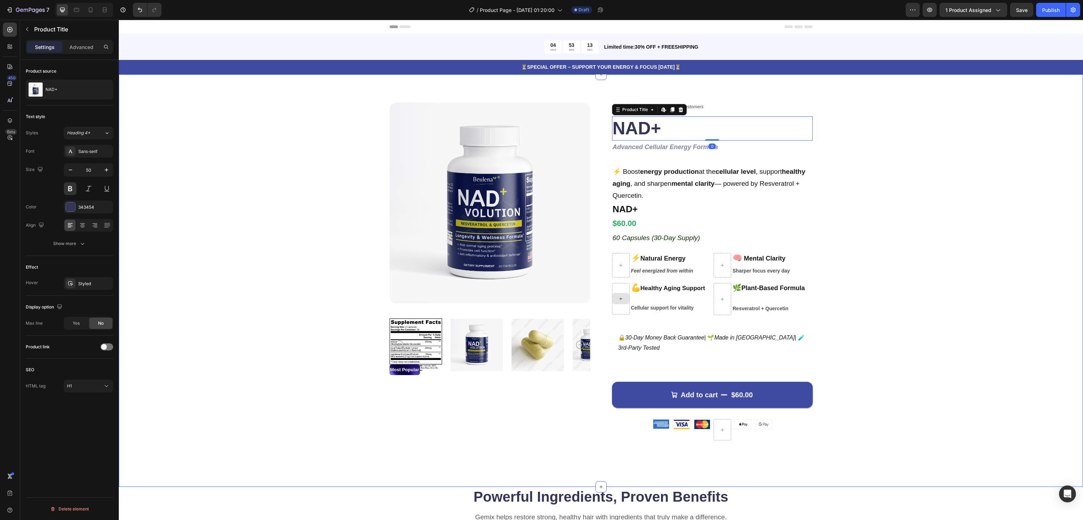
click at [938, 112] on div "Product Images Most Popular Text Block Icon Icon Icon Icon Icon Icon List 122,0…" at bounding box center [601, 277] width 908 height 349
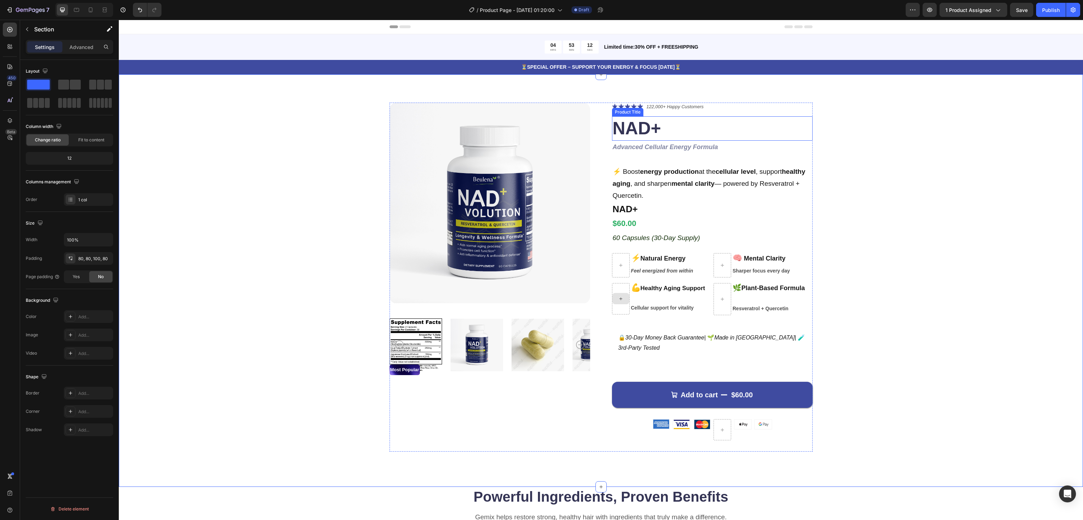
click at [620, 109] on div "Product Title" at bounding box center [627, 112] width 29 height 6
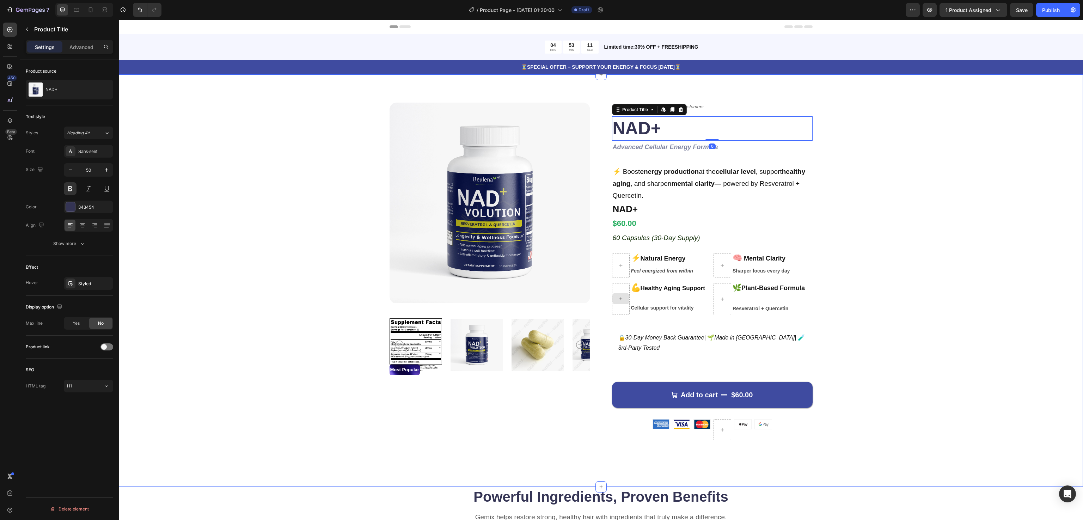
click at [891, 88] on div "Product Images Most Popular Text Block Icon Icon Icon Icon Icon Icon List 122,0…" at bounding box center [601, 280] width 964 height 413
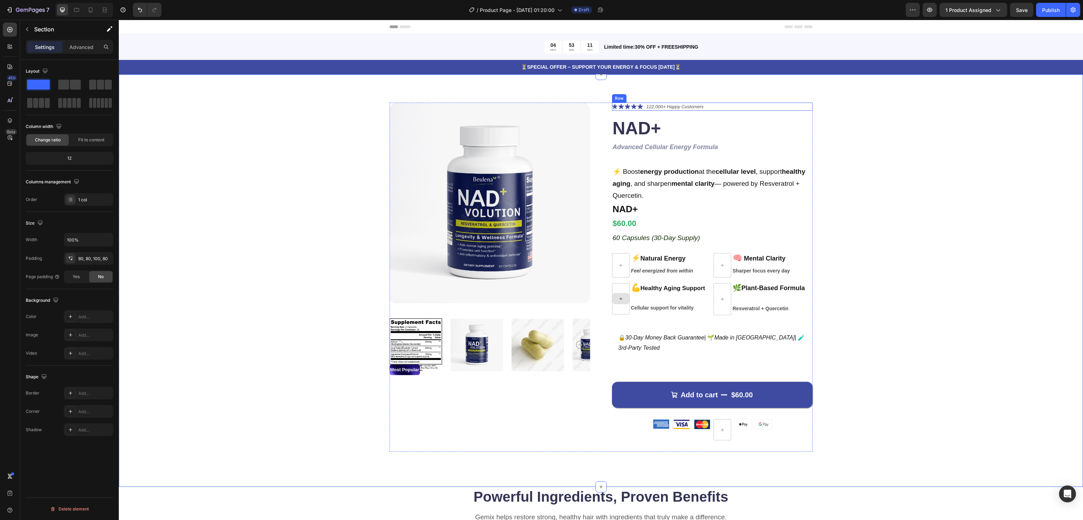
click at [694, 104] on p "122,000+ Happy Customers" at bounding box center [674, 106] width 57 height 7
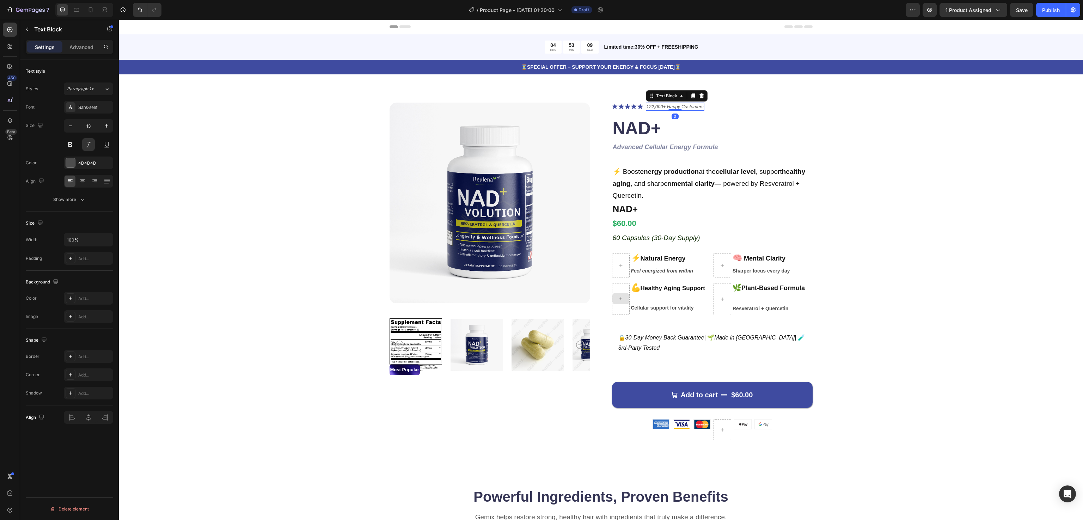
click at [660, 107] on p "122,000+ Happy Customers" at bounding box center [674, 106] width 57 height 7
click at [631, 109] on icon at bounding box center [634, 106] width 6 height 5
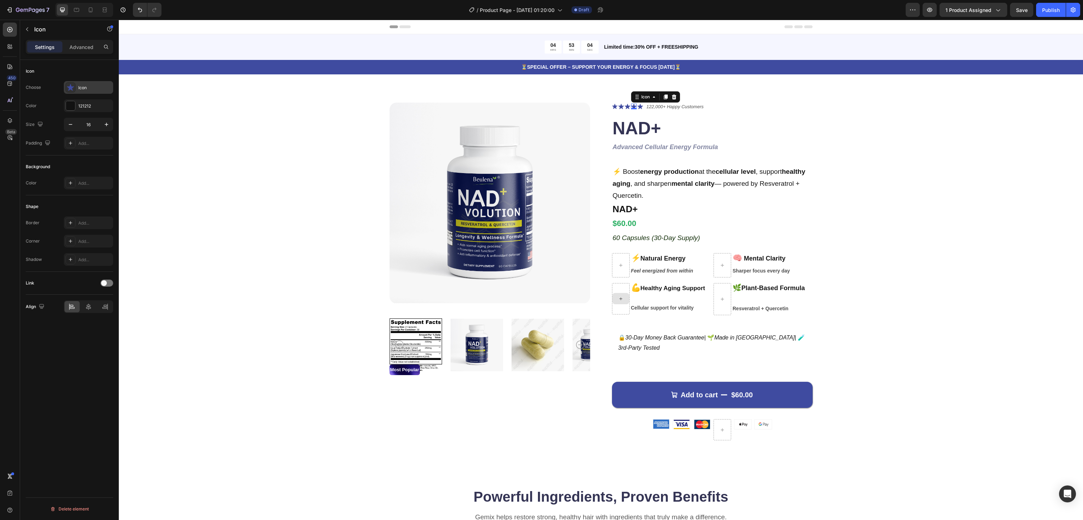
click at [71, 88] on icon at bounding box center [70, 87] width 7 height 7
click at [83, 105] on div "121212" at bounding box center [88, 106] width 20 height 6
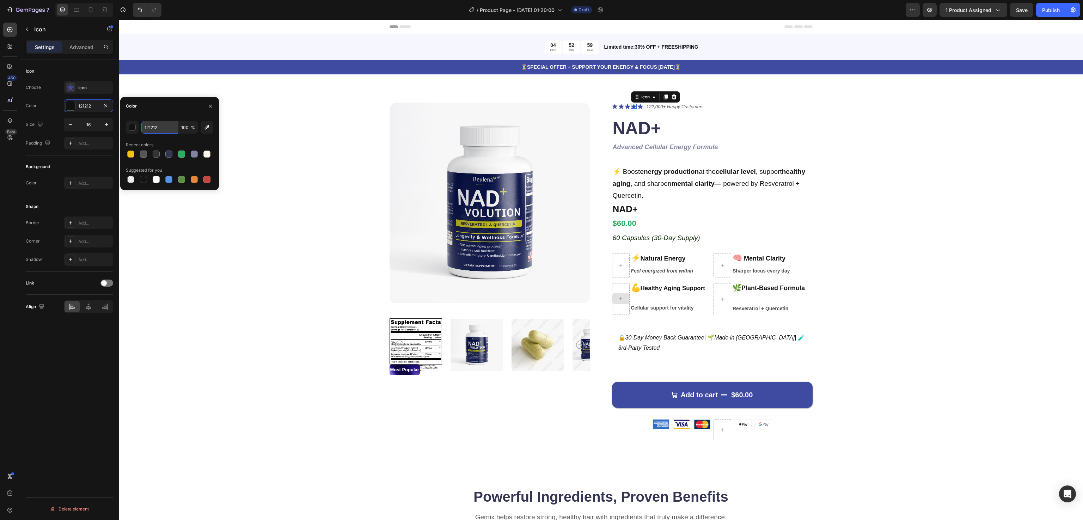
click at [167, 128] on input "121212" at bounding box center [159, 127] width 37 height 13
click at [275, 188] on div "Product Images Most Popular Text Block Icon Icon Icon Icon 0 Icon Icon List 122…" at bounding box center [601, 277] width 908 height 349
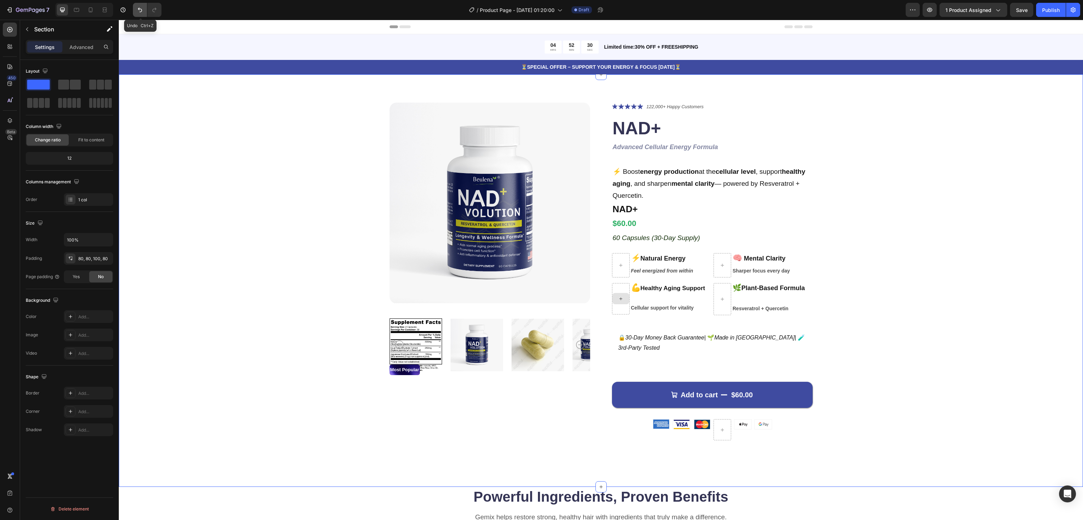
click at [138, 10] on icon "Undo/Redo" at bounding box center [139, 9] width 7 height 7
click at [272, 131] on div "Product Images Most Popular Text Block Icon Icon Icon Icon Icon Icon List 122,0…" at bounding box center [601, 277] width 908 height 349
click at [684, 106] on p "122,000+ Happy Customers" at bounding box center [674, 106] width 57 height 7
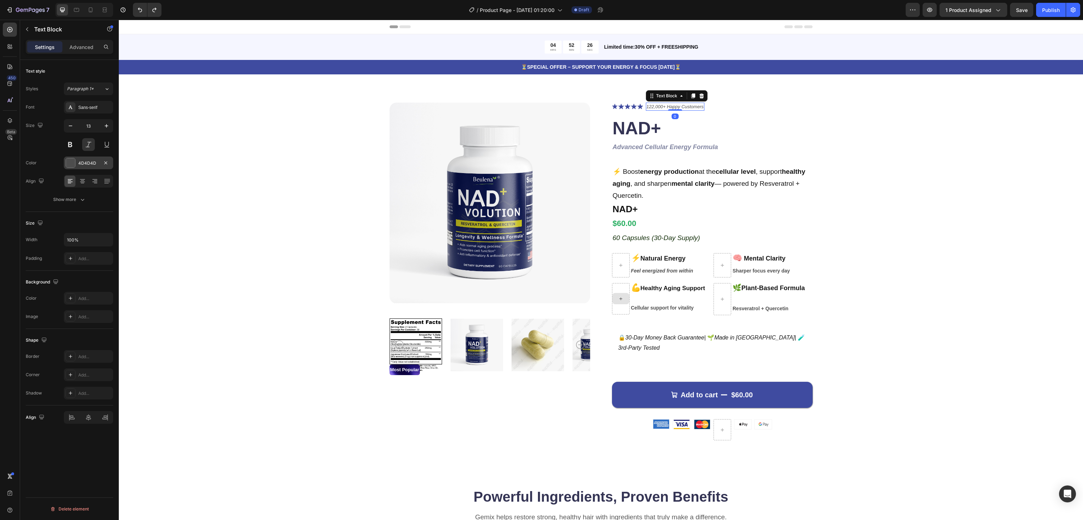
click at [90, 163] on div "4D4D4D" at bounding box center [88, 163] width 20 height 6
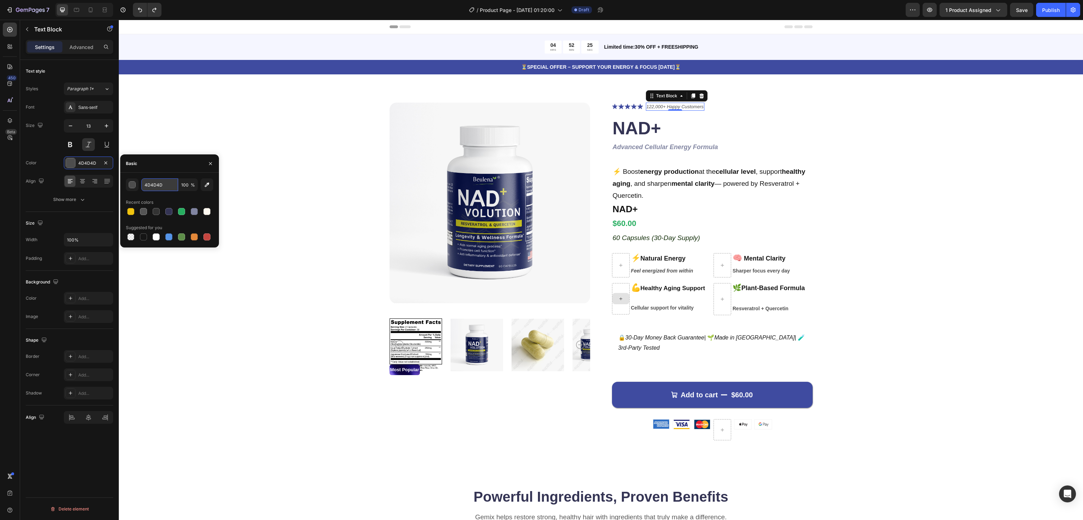
click at [151, 184] on input "4D4D4D" at bounding box center [159, 184] width 37 height 13
paste input "#333333"
type input "#333333"
click at [207, 333] on div "Product Images Most Popular Text Block Icon Icon Icon Icon Icon Icon List 122,0…" at bounding box center [601, 277] width 908 height 349
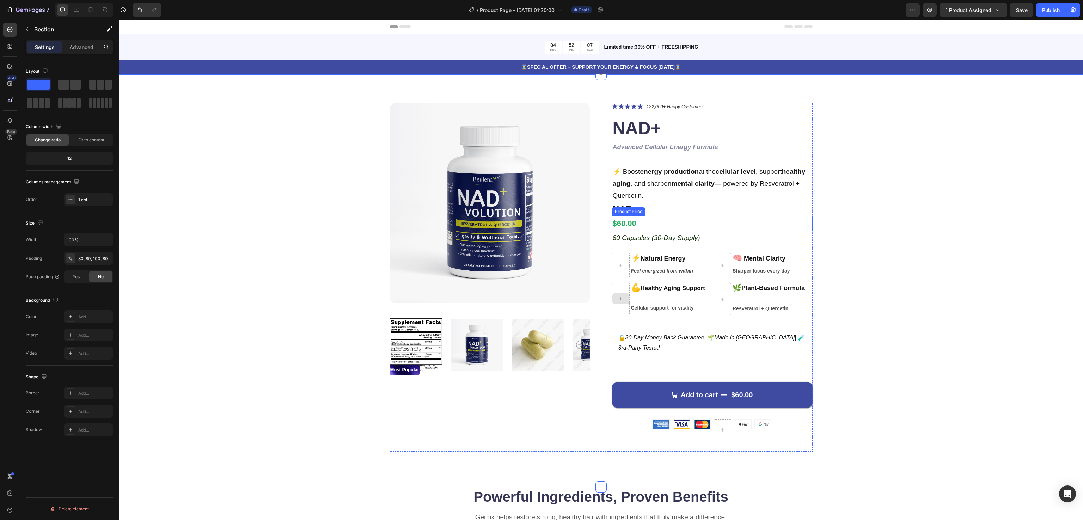
click at [633, 221] on div "$60.00" at bounding box center [712, 224] width 201 height 16
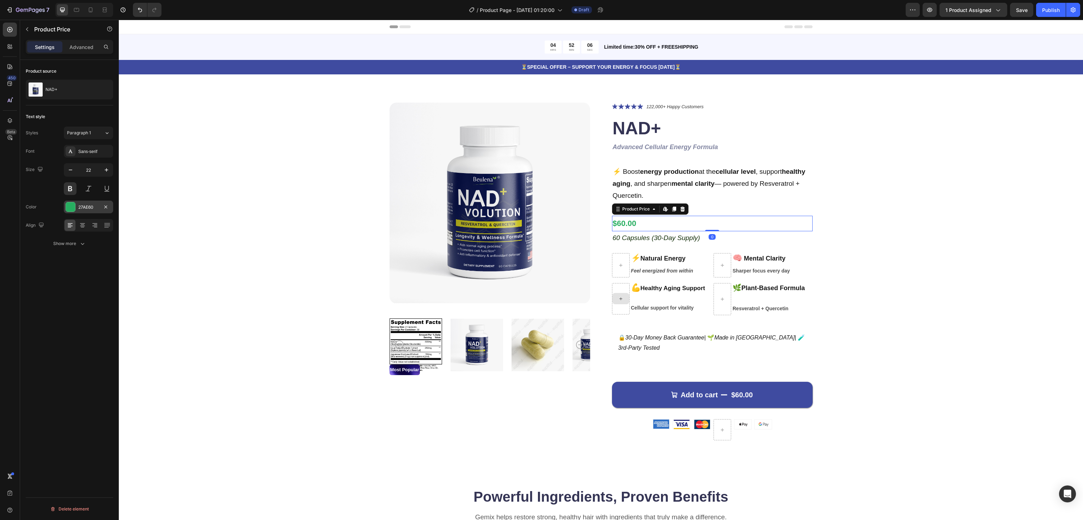
click at [87, 206] on div "27AE60" at bounding box center [88, 207] width 20 height 6
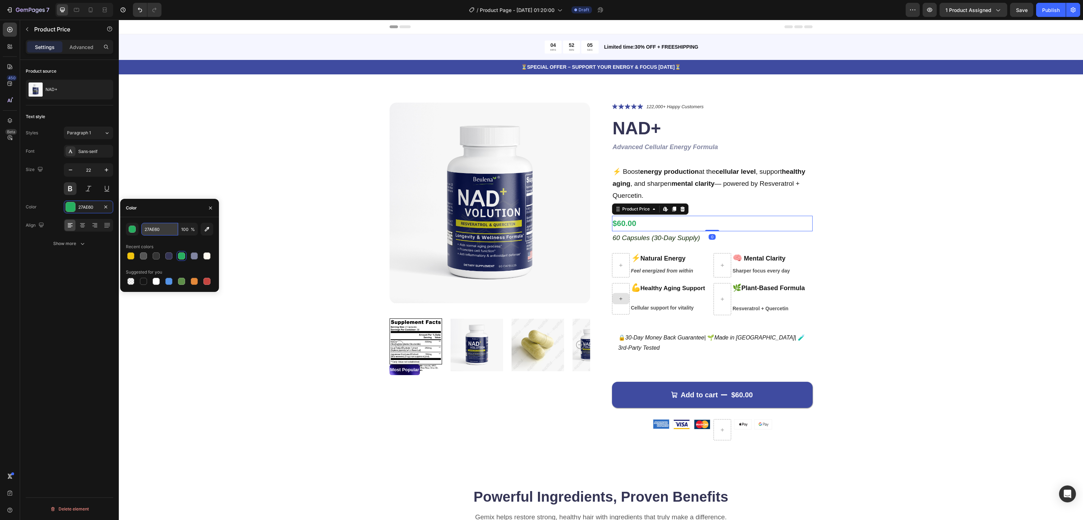
click at [155, 230] on input "27AE60" at bounding box center [159, 229] width 37 height 13
paste input "#"
type input "#27AE60"
click at [183, 353] on div "Product Images Most Popular Text Block Icon Icon Icon Icon Icon Icon List 122,0…" at bounding box center [601, 277] width 908 height 349
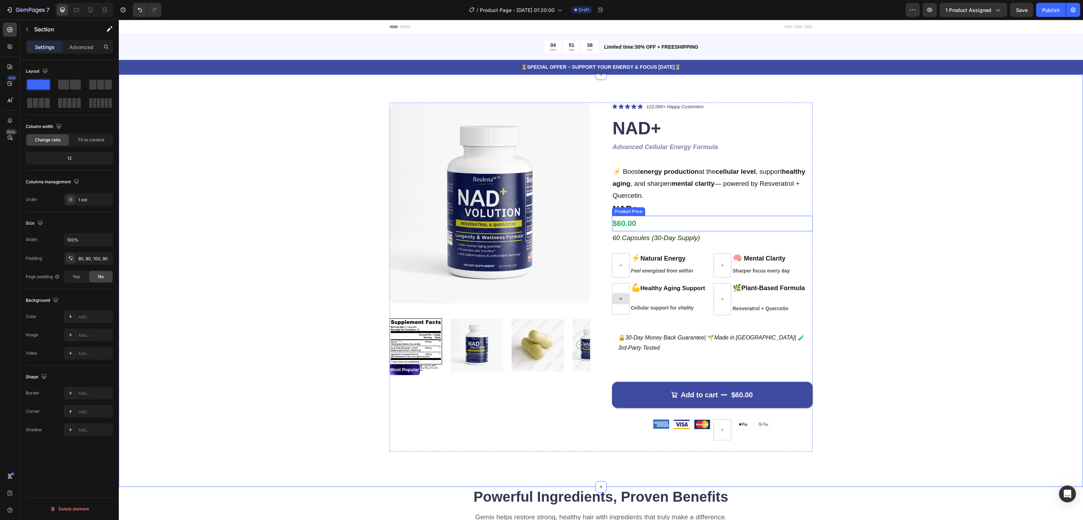
click at [628, 225] on div "$60.00" at bounding box center [712, 224] width 201 height 16
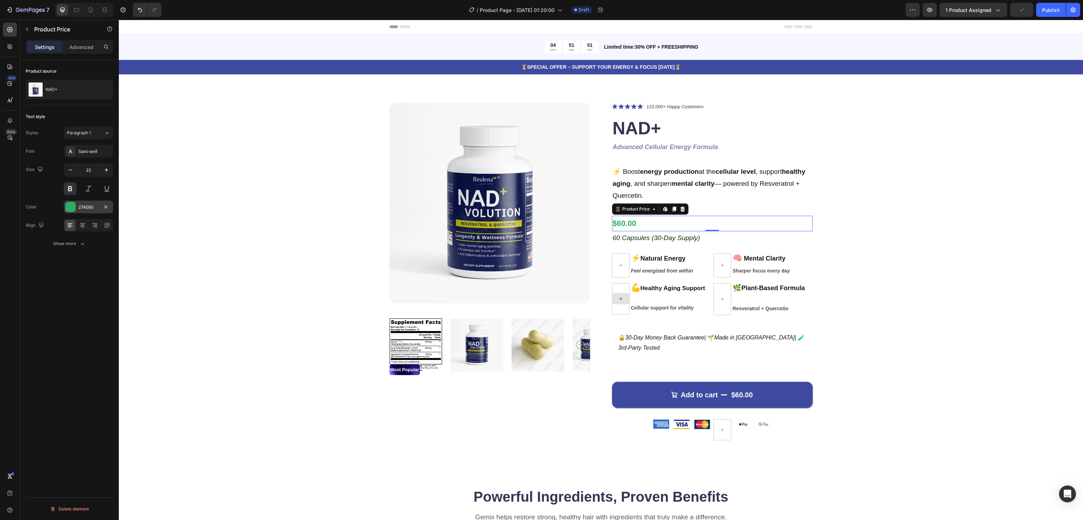
click at [92, 205] on div "27AE60" at bounding box center [88, 207] width 20 height 6
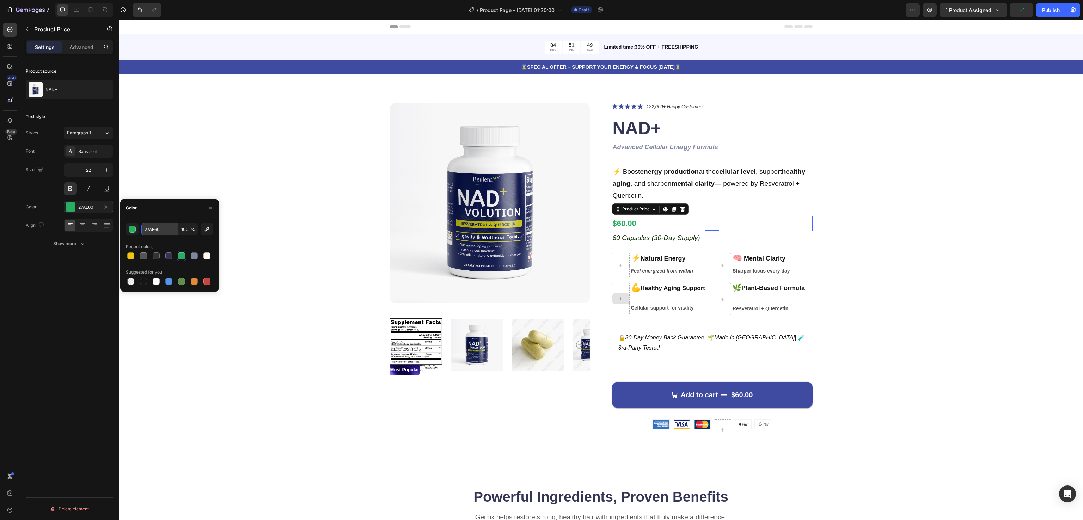
click at [147, 232] on input "27AE60" at bounding box center [159, 229] width 37 height 13
paste input "#"
type input "#27AE60"
click at [191, 339] on div "Product Images Most Popular Text Block Icon Icon Icon Icon Icon Icon List 122,0…" at bounding box center [601, 277] width 908 height 349
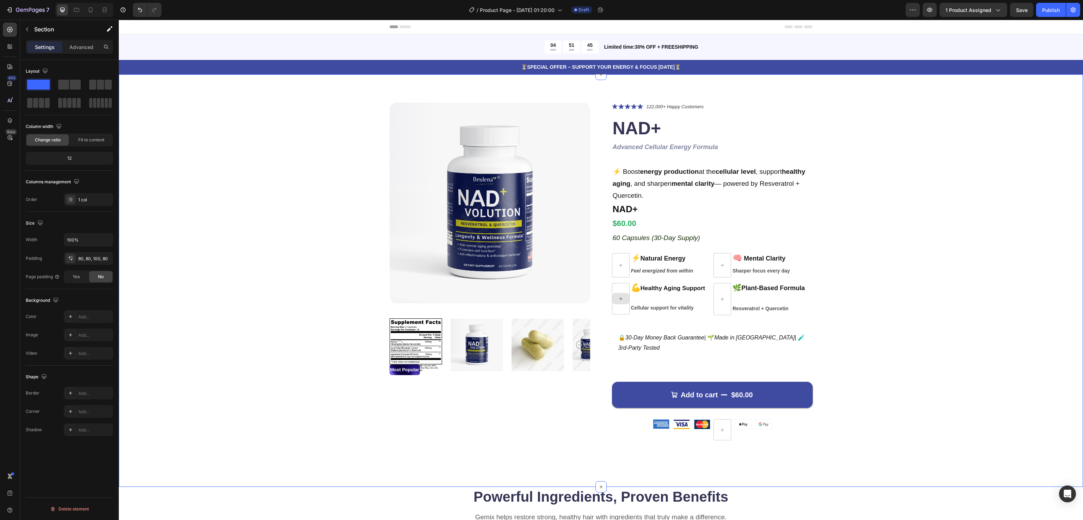
click at [970, 210] on div "Product Images Most Popular Text Block Icon Icon Icon Icon Icon Icon List 122,0…" at bounding box center [601, 277] width 908 height 349
click at [653, 241] on icon "60 Capsules (30-Day Supply)" at bounding box center [656, 237] width 87 height 7
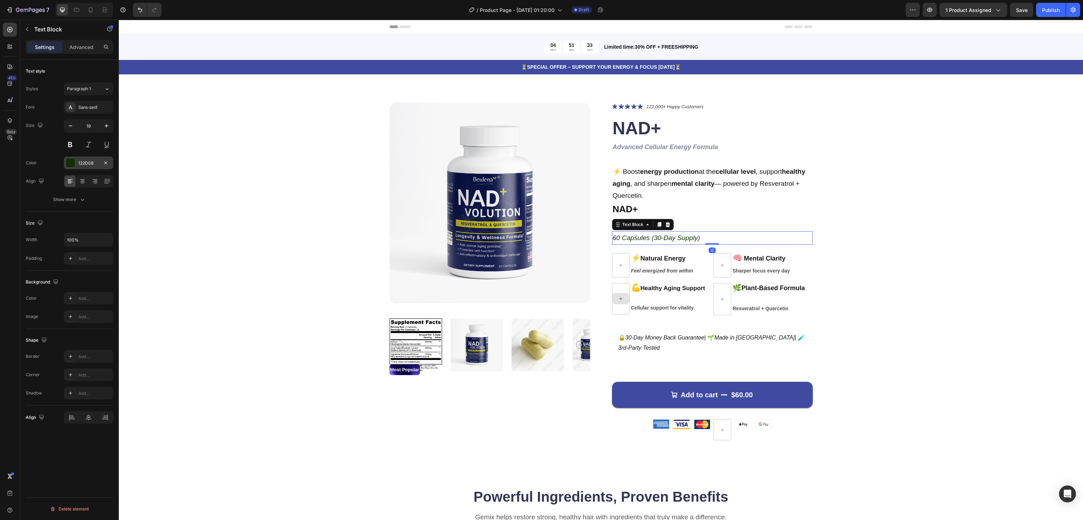
click at [87, 160] on div "122D08" at bounding box center [88, 162] width 49 height 13
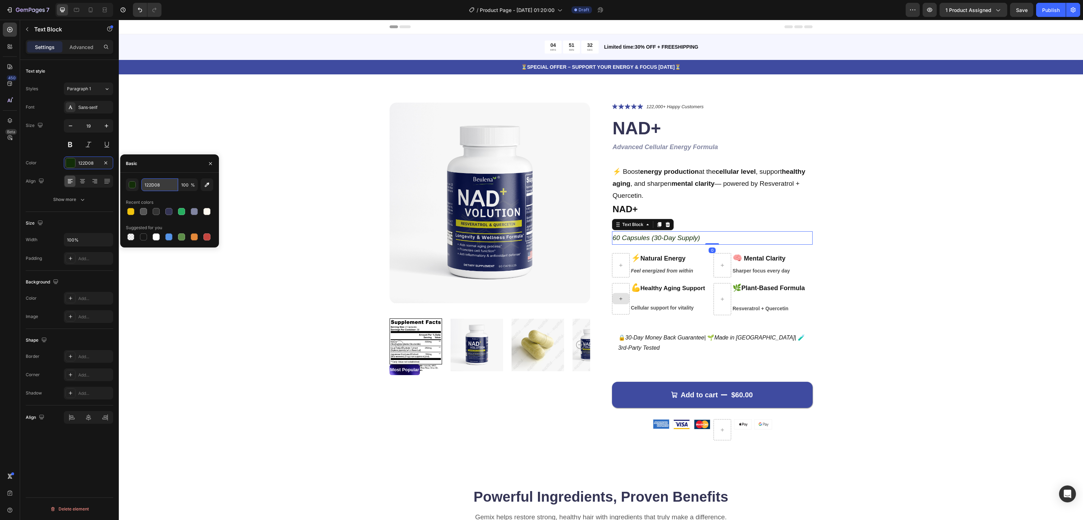
click at [152, 184] on input "122D08" at bounding box center [159, 184] width 37 height 13
paste input "#333333"
type input "333333"
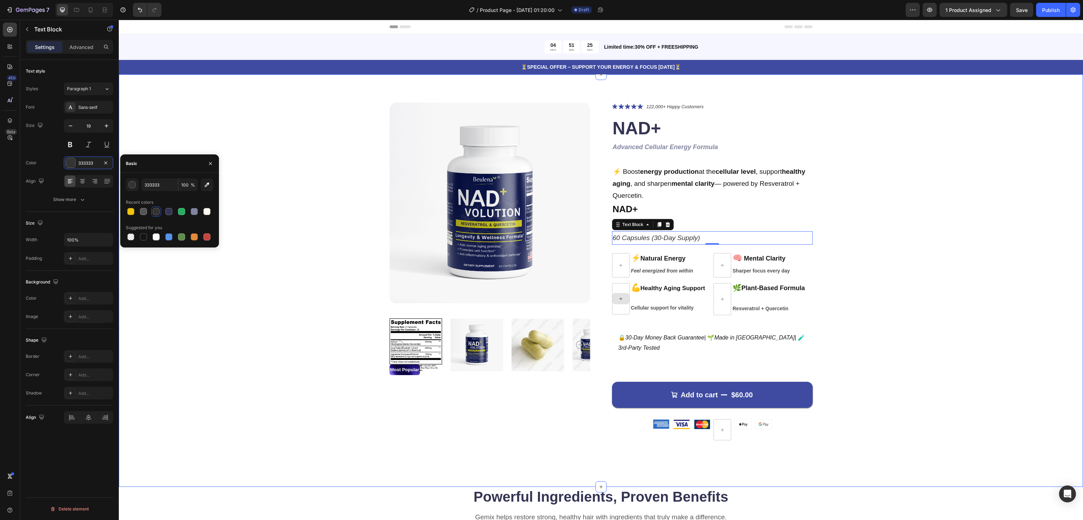
click at [906, 251] on div "Product Images Most Popular Text Block Icon Icon Icon Icon Icon Icon List 122,0…" at bounding box center [601, 277] width 908 height 349
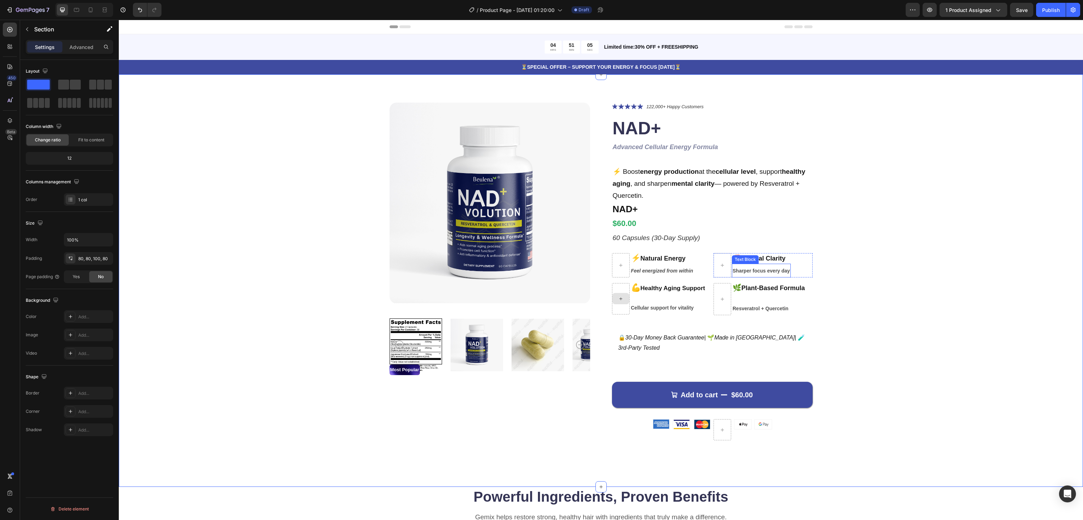
click at [752, 257] on div "Text Block" at bounding box center [745, 259] width 27 height 8
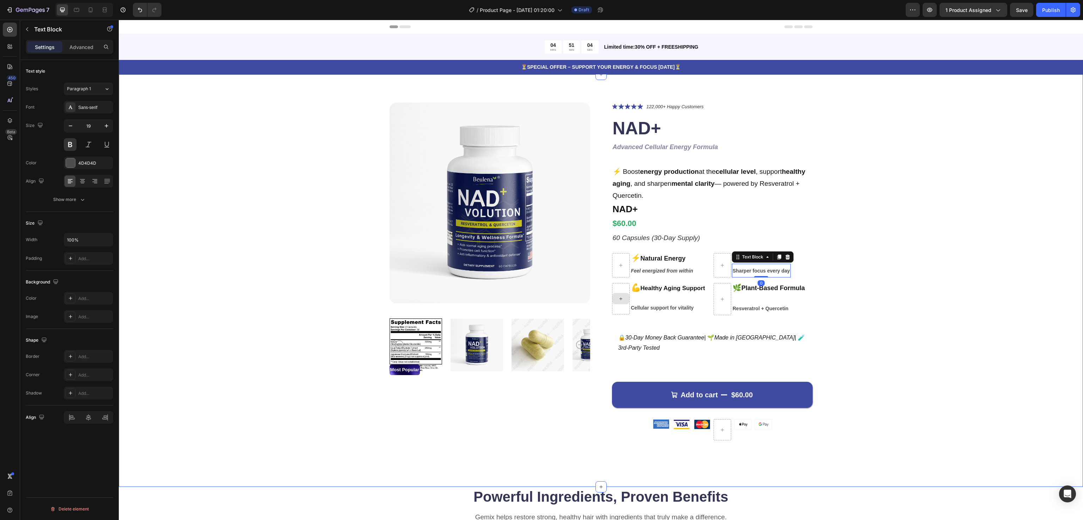
drag, startPoint x: 875, startPoint y: 254, endPoint x: 830, endPoint y: 256, distance: 45.2
click at [874, 253] on div "Product Images Most Popular Text Block Icon Icon Icon Icon Icon Icon List 122,0…" at bounding box center [601, 277] width 908 height 349
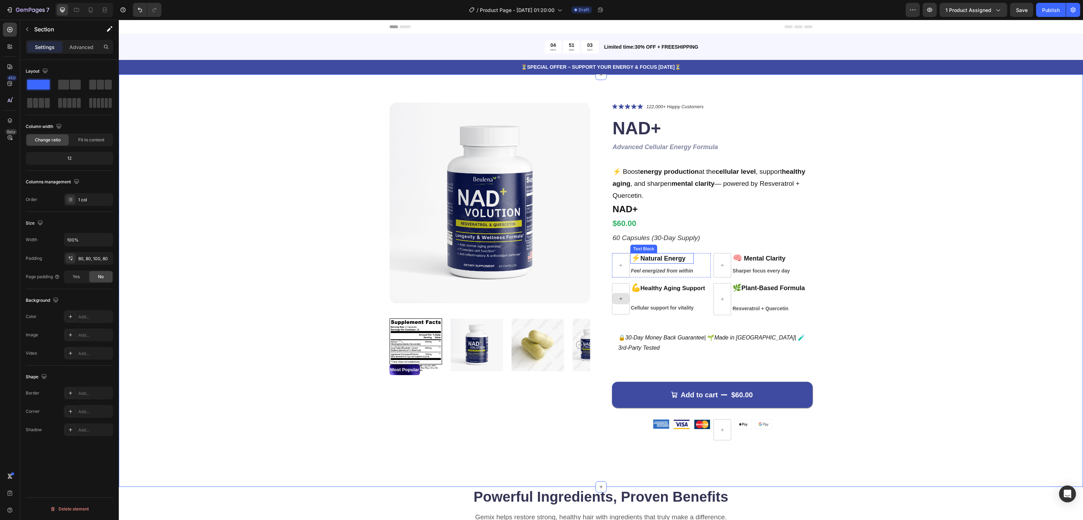
click at [666, 257] on strong "Natural Energy" at bounding box center [662, 258] width 45 height 7
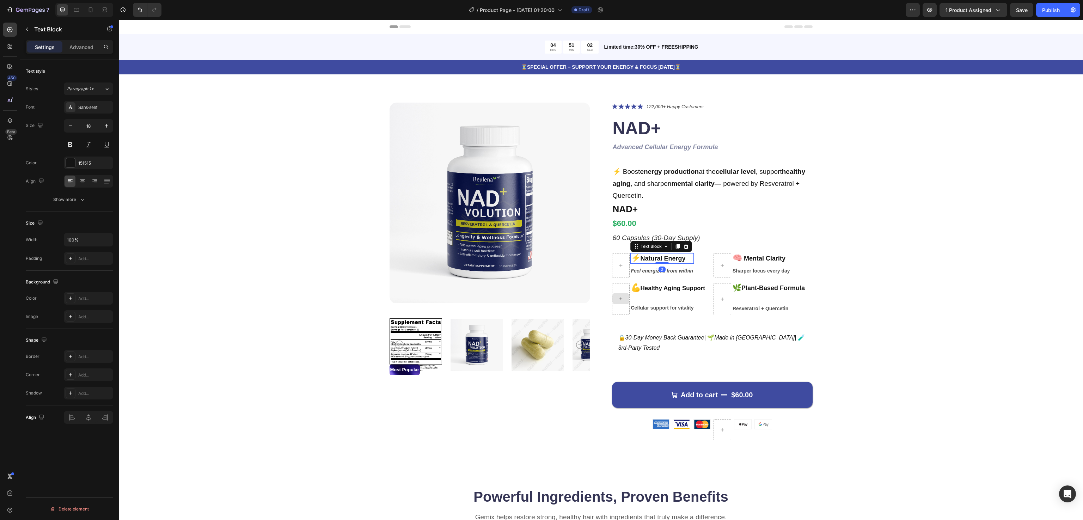
click at [631, 260] on strong "⚡" at bounding box center [636, 257] width 10 height 9
click at [633, 256] on strong "⚡" at bounding box center [636, 257] width 10 height 9
drag, startPoint x: 633, startPoint y: 254, endPoint x: 628, endPoint y: 254, distance: 4.9
click at [631, 254] on strong "⚡" at bounding box center [636, 257] width 10 height 9
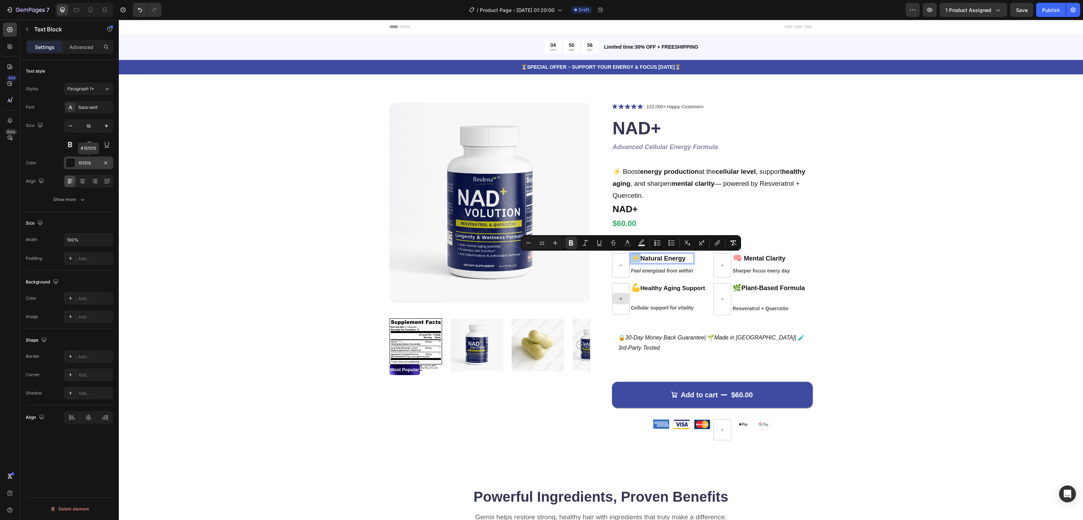
click at [82, 163] on div "151515" at bounding box center [88, 163] width 20 height 6
drag, startPoint x: 633, startPoint y: 256, endPoint x: 627, endPoint y: 258, distance: 5.8
click at [631, 256] on strong "⚡" at bounding box center [636, 257] width 10 height 9
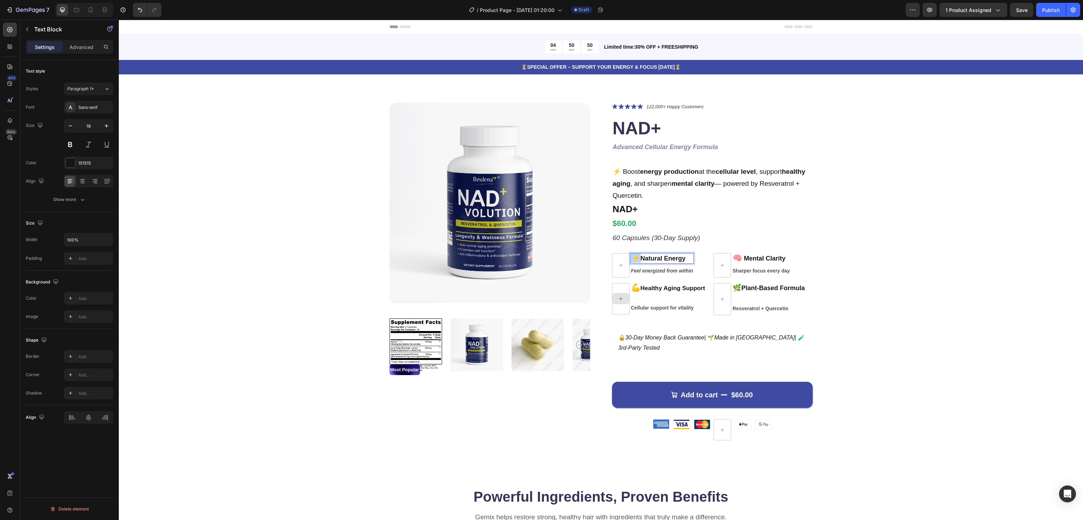
drag, startPoint x: 635, startPoint y: 258, endPoint x: 627, endPoint y: 260, distance: 8.6
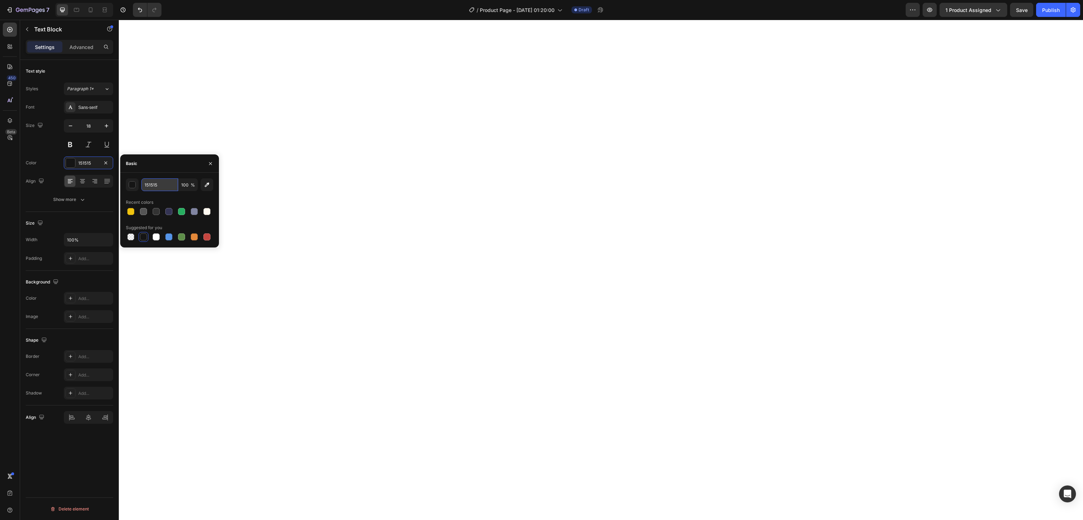
click at [148, 185] on input "151515" at bounding box center [159, 184] width 37 height 13
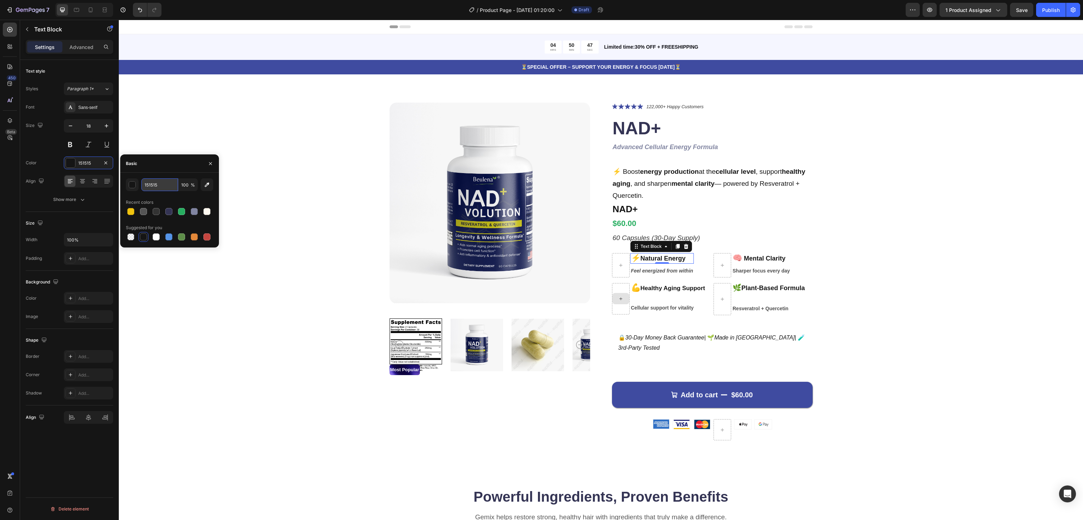
click at [148, 185] on input "151515" at bounding box center [159, 184] width 37 height 13
paste input "#F1C40F"
type input "#F1C40F"
click at [136, 10] on icon "Undo/Redo" at bounding box center [139, 9] width 7 height 7
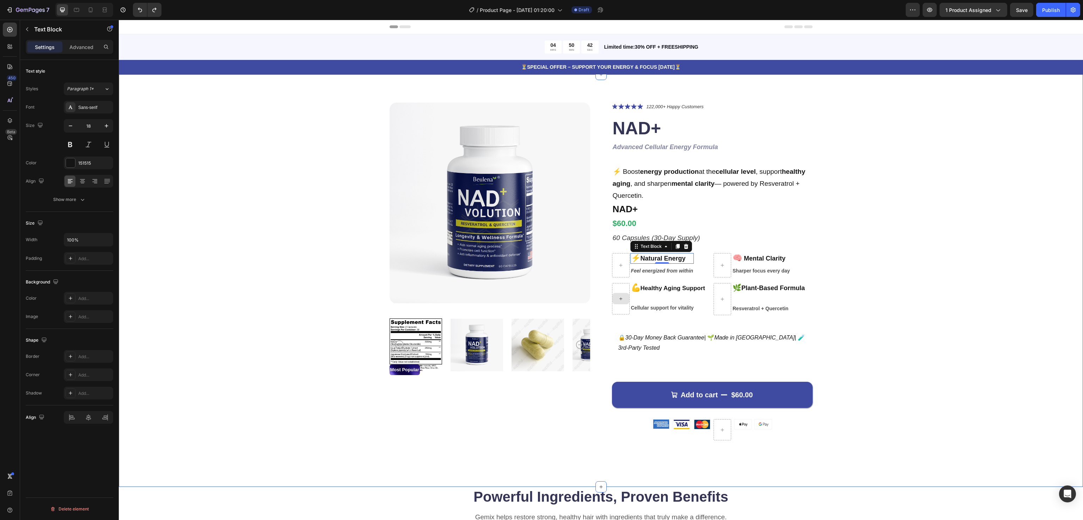
click at [912, 266] on div "Product Images Most Popular Text Block Icon Icon Icon Icon Icon Icon List 122,0…" at bounding box center [601, 277] width 908 height 349
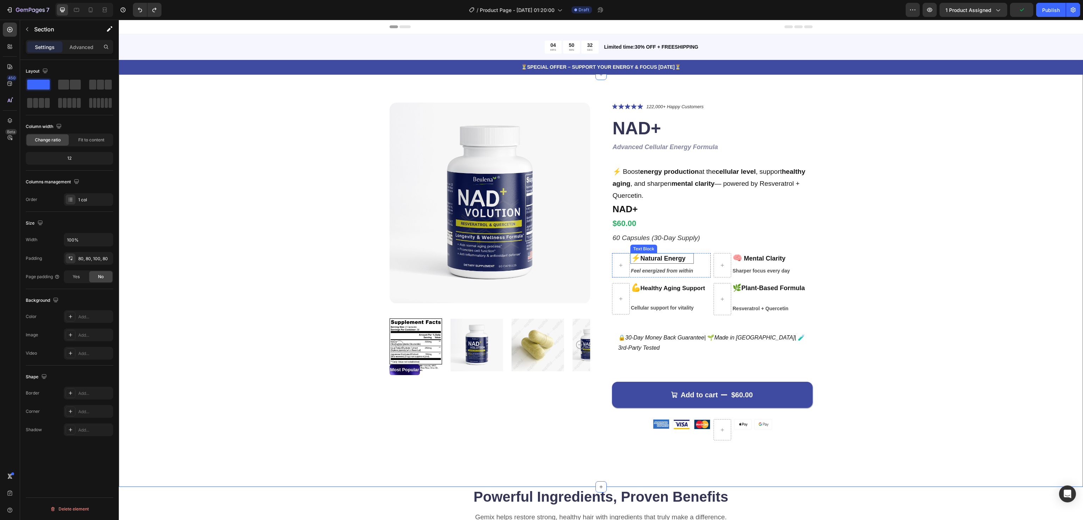
click at [658, 259] on strong "Natural Energy" at bounding box center [662, 258] width 45 height 7
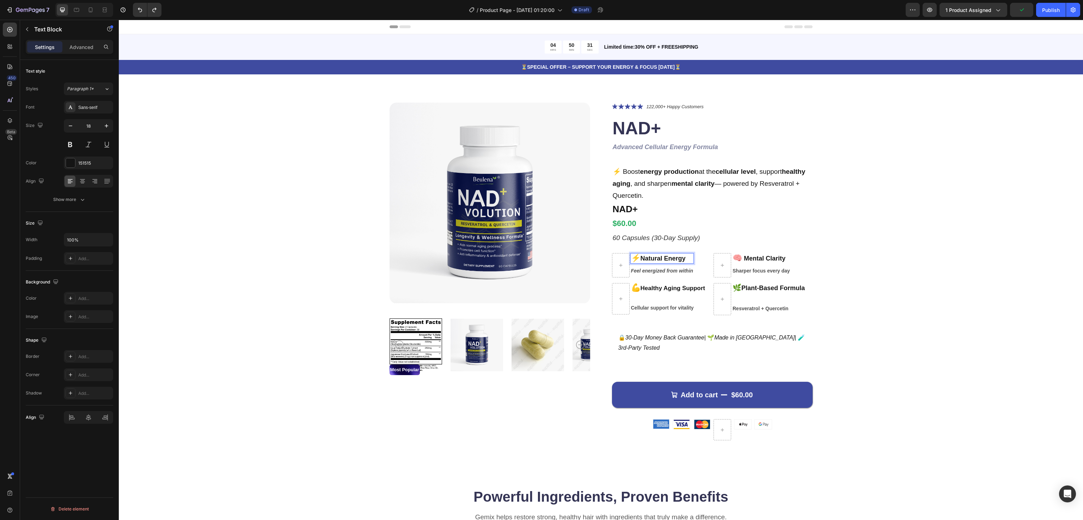
click at [658, 257] on strong "Natural Energy" at bounding box center [662, 258] width 45 height 7
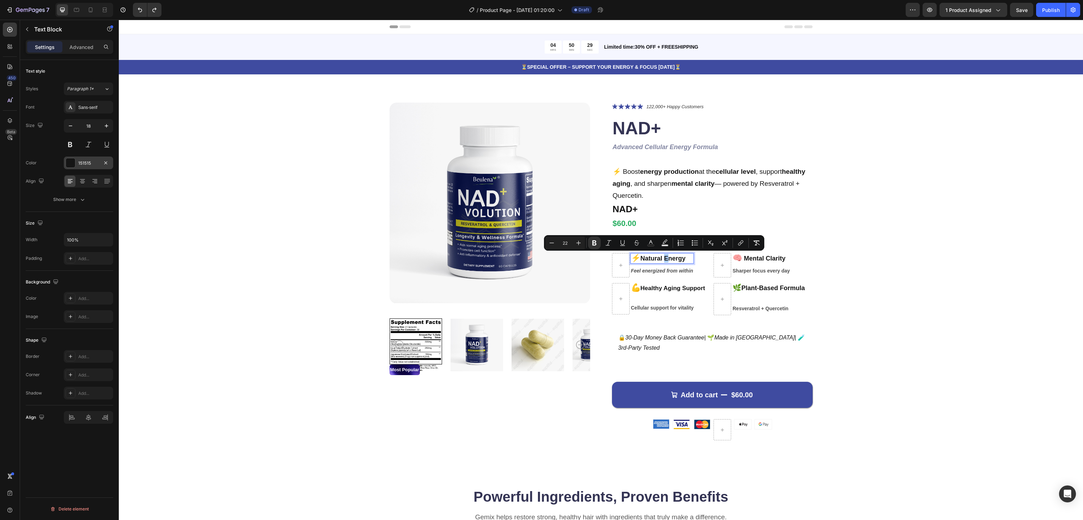
click at [86, 161] on div "151515" at bounding box center [88, 163] width 20 height 6
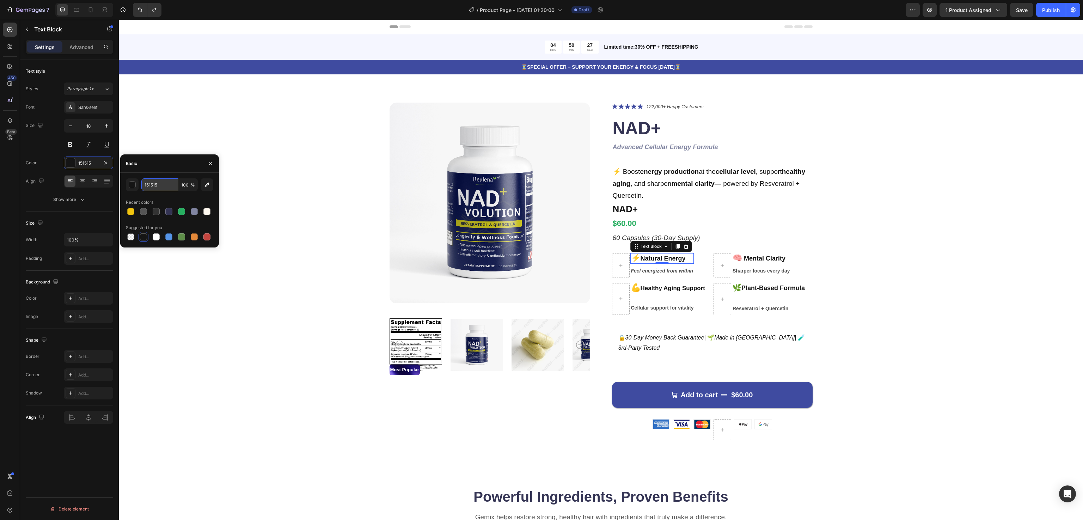
click at [148, 184] on input "151515" at bounding box center [159, 184] width 37 height 13
paste input "#333333"
type input "#333333"
click at [933, 315] on div "Product Images Most Popular Text Block Icon Icon Icon Icon Icon Icon List 122,0…" at bounding box center [601, 277] width 908 height 349
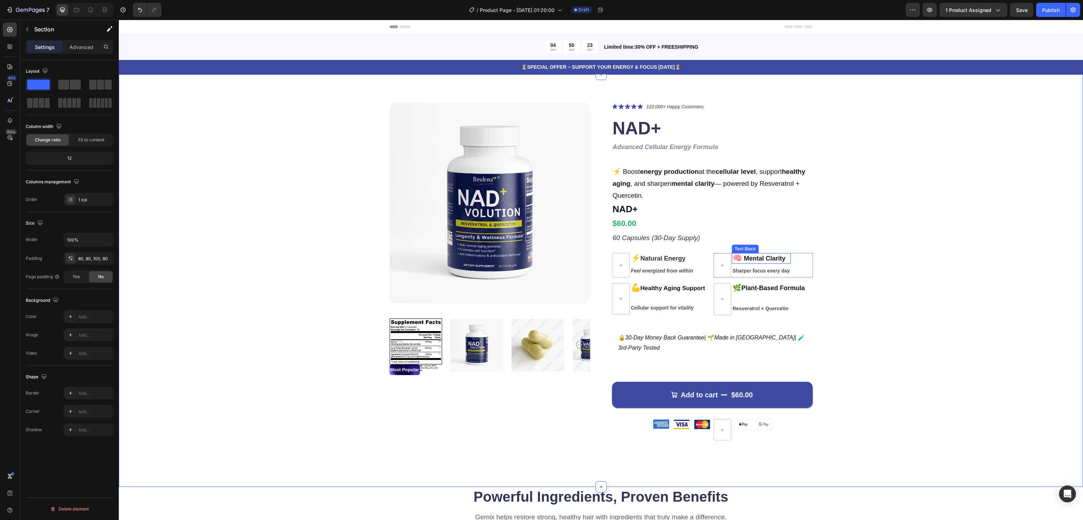
click at [764, 256] on strong "Mental Clarity" at bounding box center [765, 258] width 42 height 7
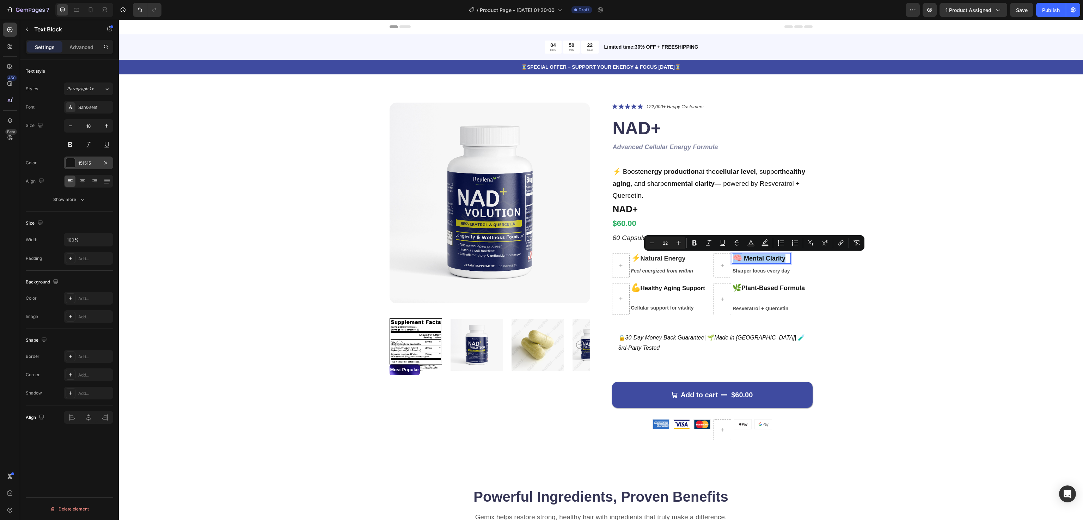
click at [76, 163] on div "151515" at bounding box center [88, 162] width 49 height 13
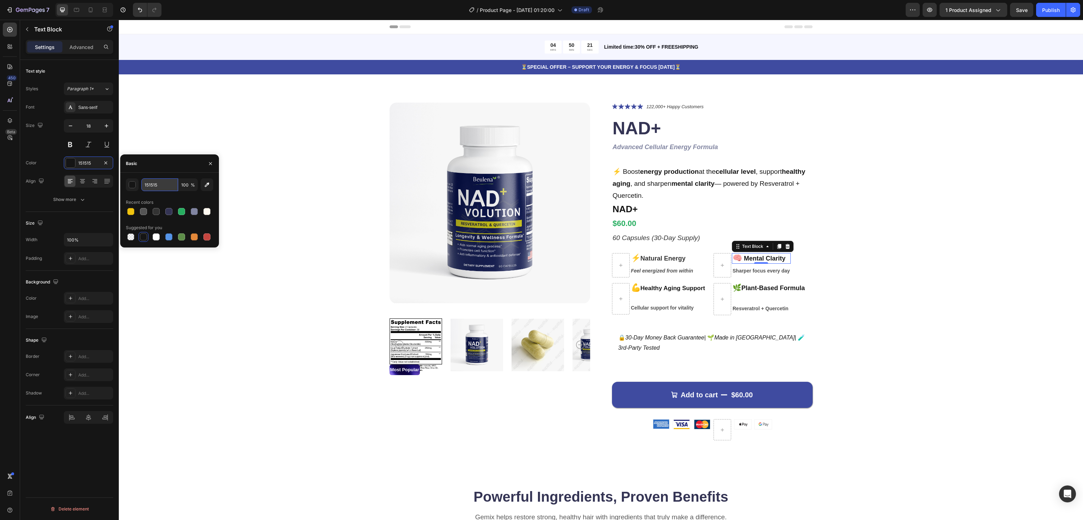
click at [150, 181] on input "151515" at bounding box center [159, 184] width 37 height 13
paste input "#333333"
type input "#333333"
click at [918, 238] on div "Product Images Most Popular Text Block Icon Icon Icon Icon Icon Icon List 122,0…" at bounding box center [601, 277] width 908 height 349
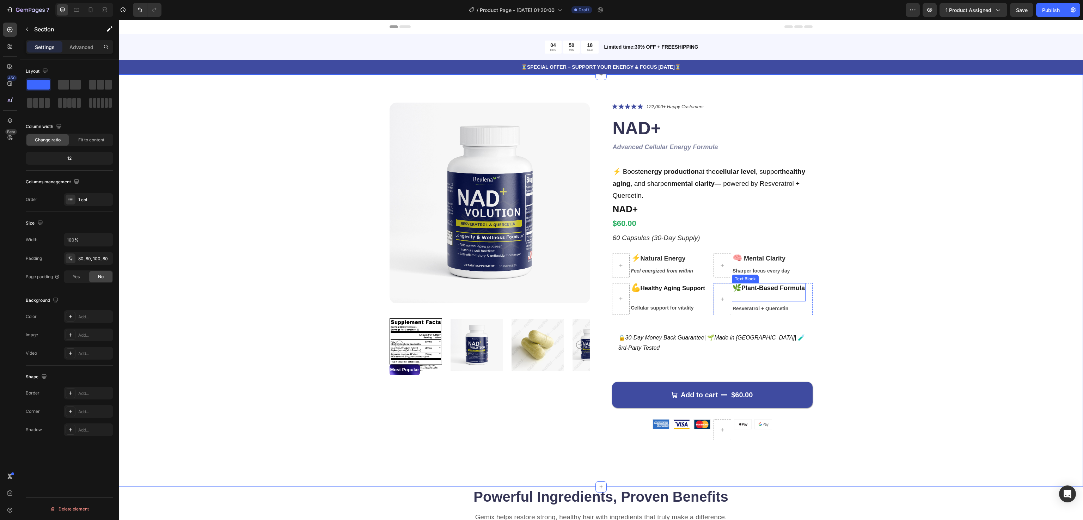
click at [758, 288] on strong "Plant-Based Formula" at bounding box center [772, 287] width 63 height 7
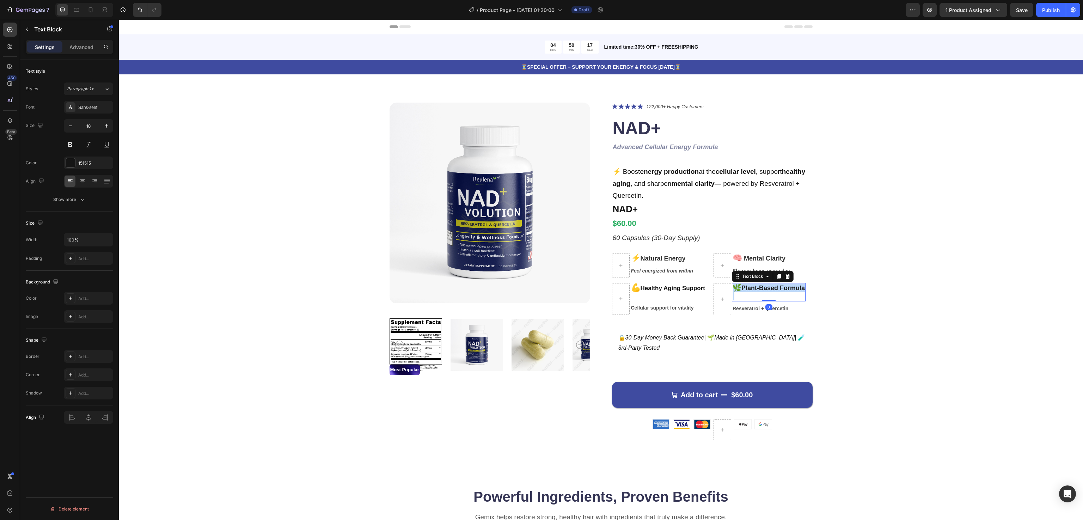
click at [758, 288] on strong "Plant-Based Formula" at bounding box center [772, 287] width 63 height 7
click at [87, 163] on div "151515" at bounding box center [88, 163] width 20 height 6
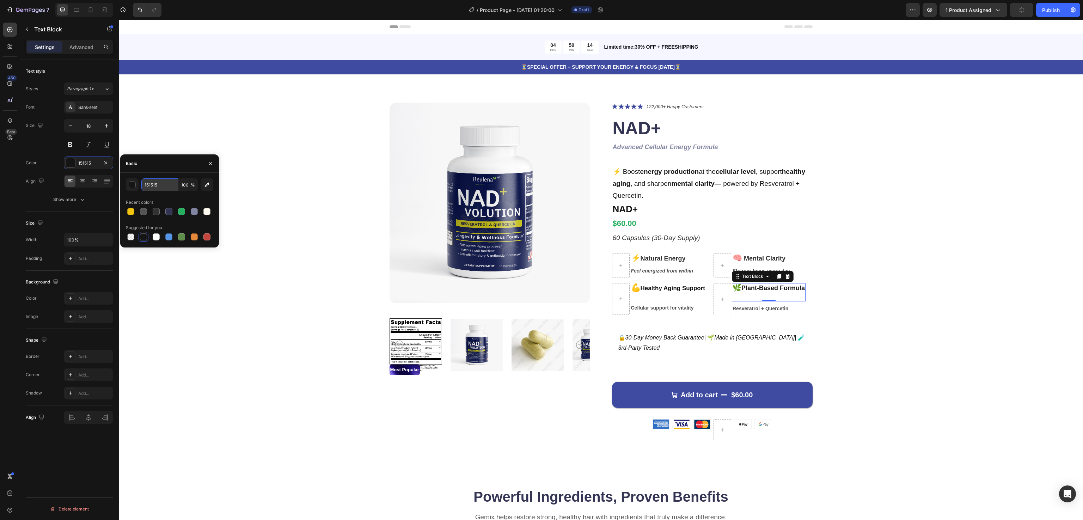
click at [150, 187] on input "151515" at bounding box center [159, 184] width 37 height 13
paste input "#333333"
type input "#333333"
click at [224, 316] on div "Product Images Most Popular Text Block Icon Icon Icon Icon Icon Icon List 122,0…" at bounding box center [601, 277] width 908 height 349
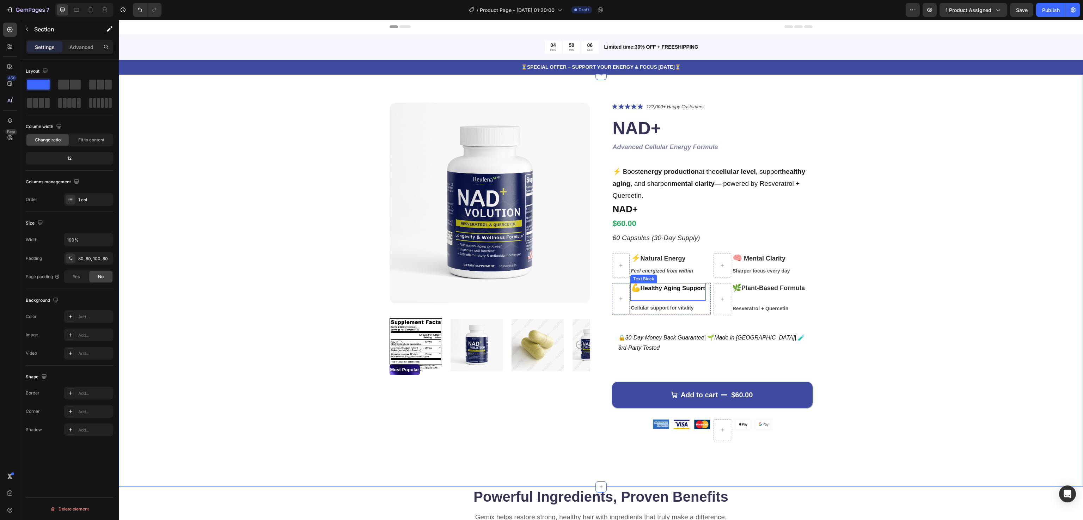
click at [667, 285] on p "💪 Healthy Aging Support" at bounding box center [668, 292] width 74 height 16
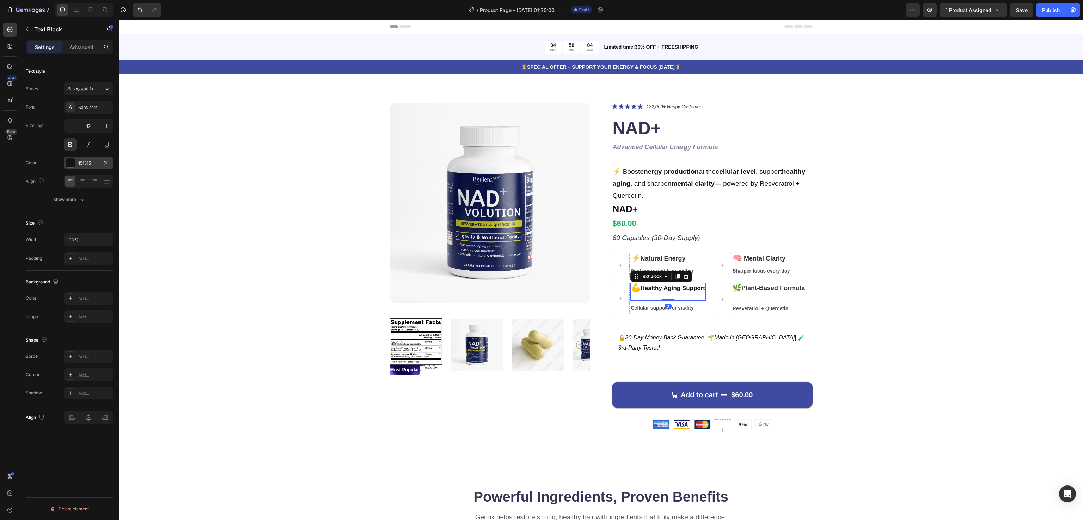
click at [87, 165] on div "151515" at bounding box center [88, 163] width 20 height 6
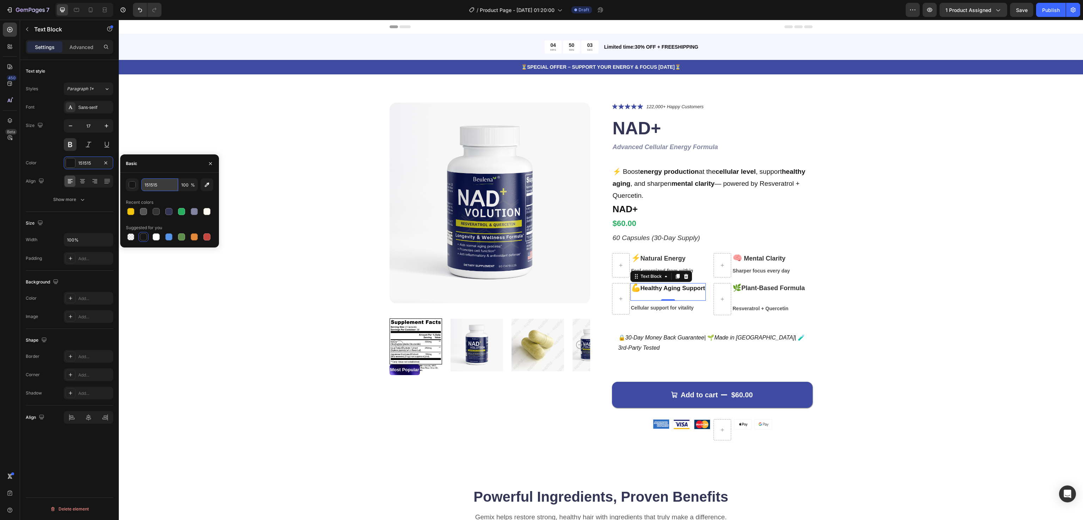
click at [150, 185] on input "151515" at bounding box center [159, 184] width 37 height 13
paste input "#333333"
click at [155, 186] on input "#333333515" at bounding box center [159, 184] width 37 height 13
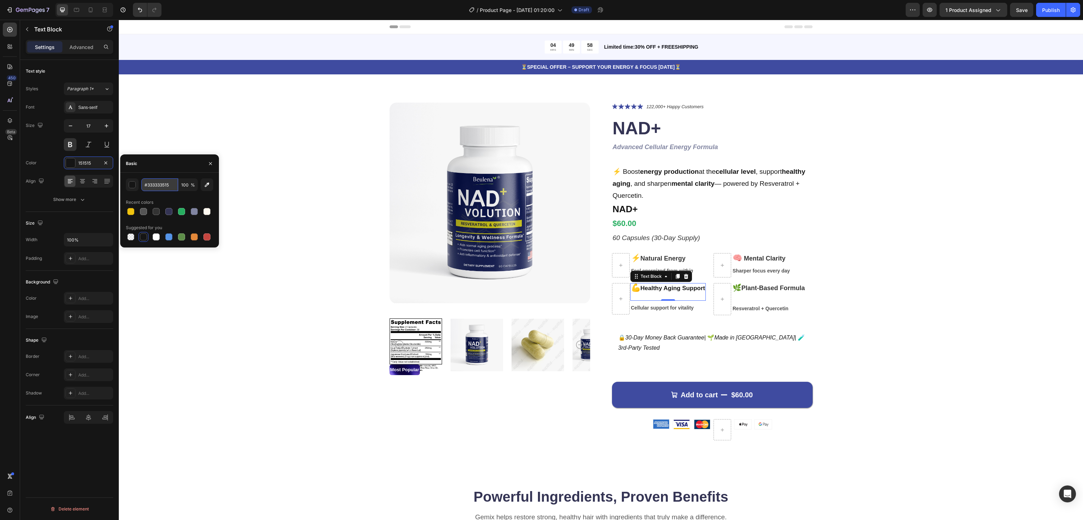
paste input "#333333"
type input "##333333"
click at [246, 280] on div "Product Images Most Popular Text Block Icon Icon Icon Icon Icon Icon List 122,0…" at bounding box center [601, 277] width 908 height 349
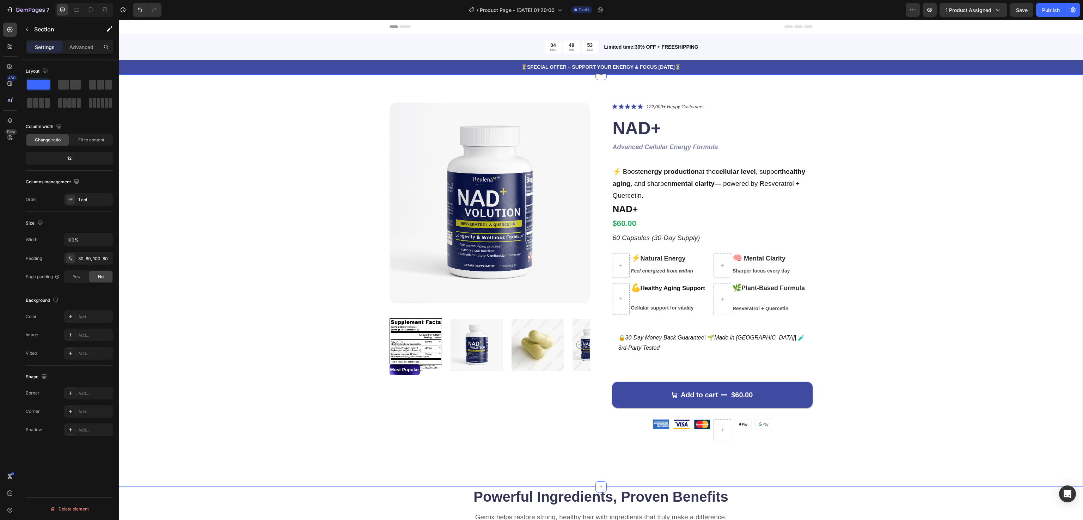
click at [908, 301] on div "Product Images Most Popular Text Block Icon Icon Icon Icon Icon Icon List 122,0…" at bounding box center [601, 277] width 908 height 349
click at [663, 270] on span "Feel energized from within" at bounding box center [662, 271] width 62 height 6
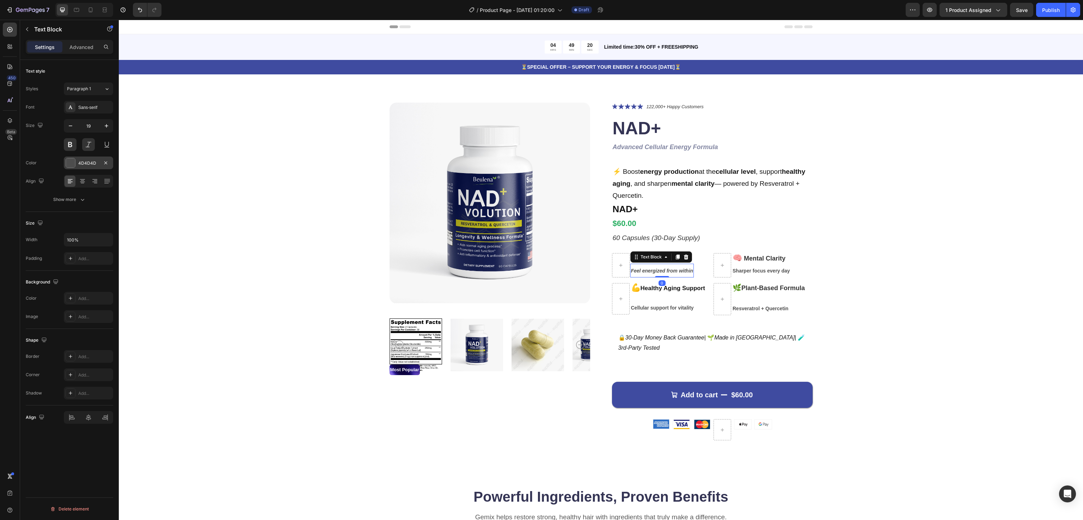
click at [93, 160] on div "4D4D4D" at bounding box center [88, 163] width 20 height 6
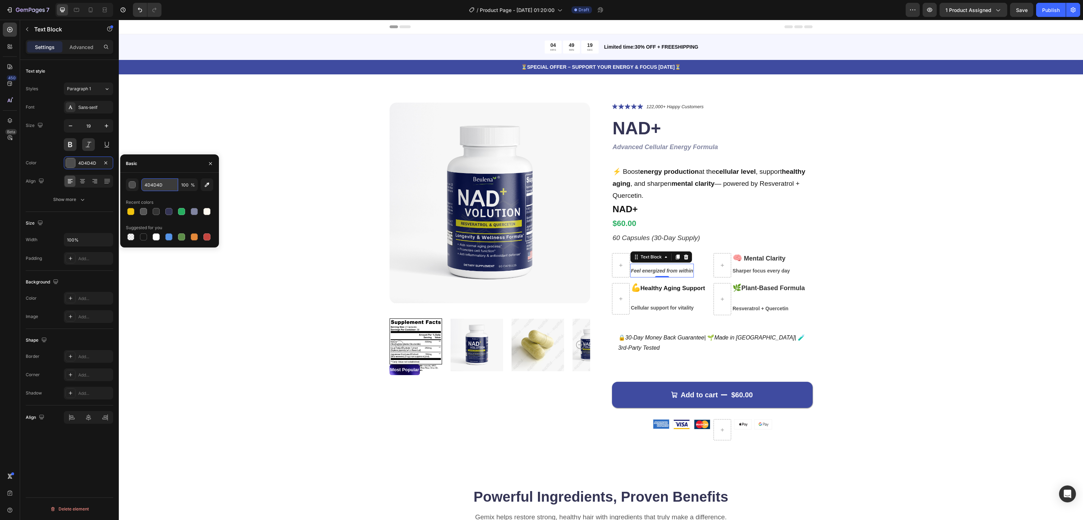
click at [152, 187] on input "4D4D4D" at bounding box center [159, 184] width 37 height 13
paste input "#555555"
type input "555555"
click at [839, 292] on div "Product Images Most Popular Text Block Icon Icon Icon Icon Icon Icon List 122,0…" at bounding box center [601, 277] width 908 height 349
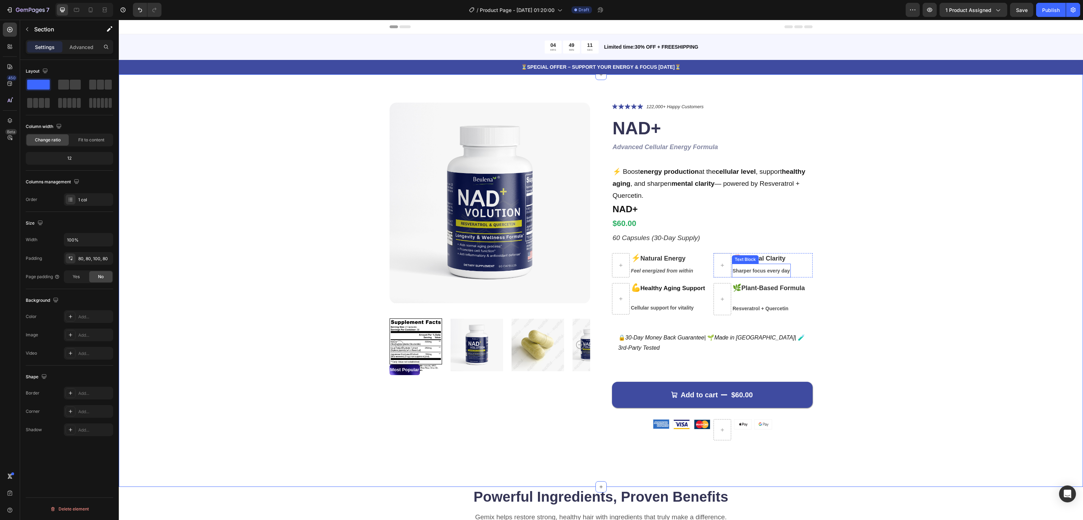
click at [773, 266] on p "Sharper focus every day" at bounding box center [760, 270] width 57 height 12
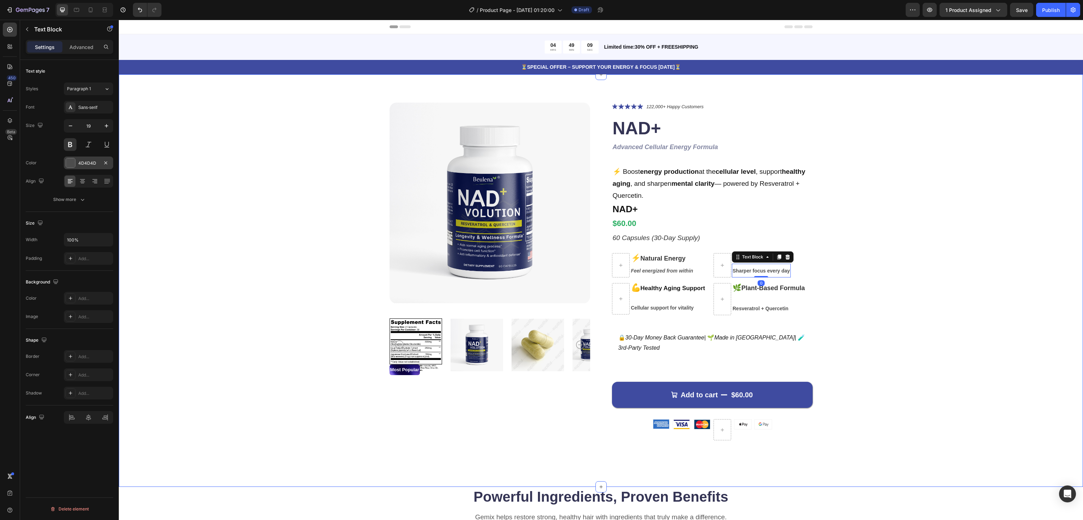
click at [94, 160] on div "4D4D4D" at bounding box center [88, 163] width 20 height 6
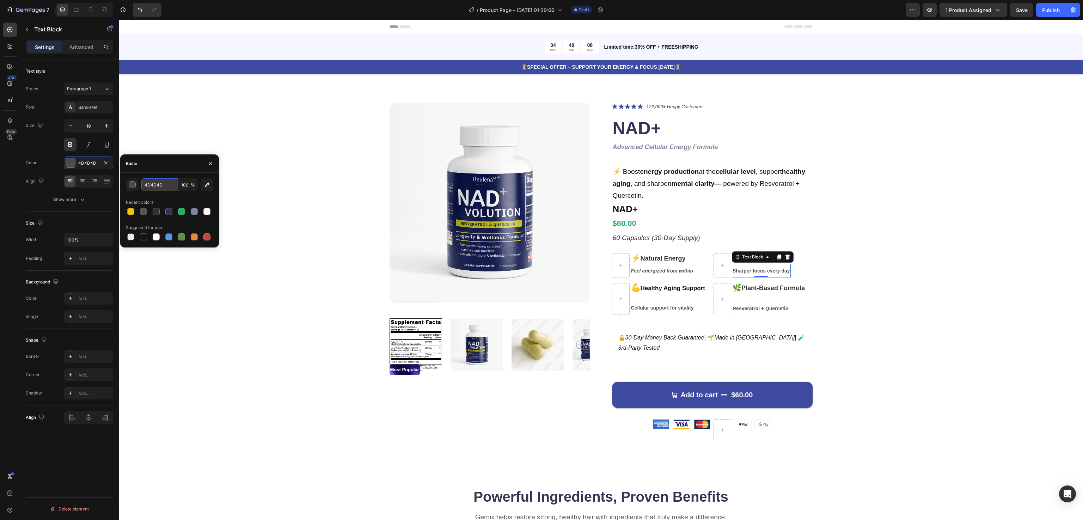
click at [151, 185] on input "4D4D4D" at bounding box center [159, 184] width 37 height 13
paste input "#555555"
type input "#555555"
click at [204, 334] on div "Product Images Most Popular Text Block Icon Icon Icon Icon Icon Icon List 122,0…" at bounding box center [601, 277] width 908 height 349
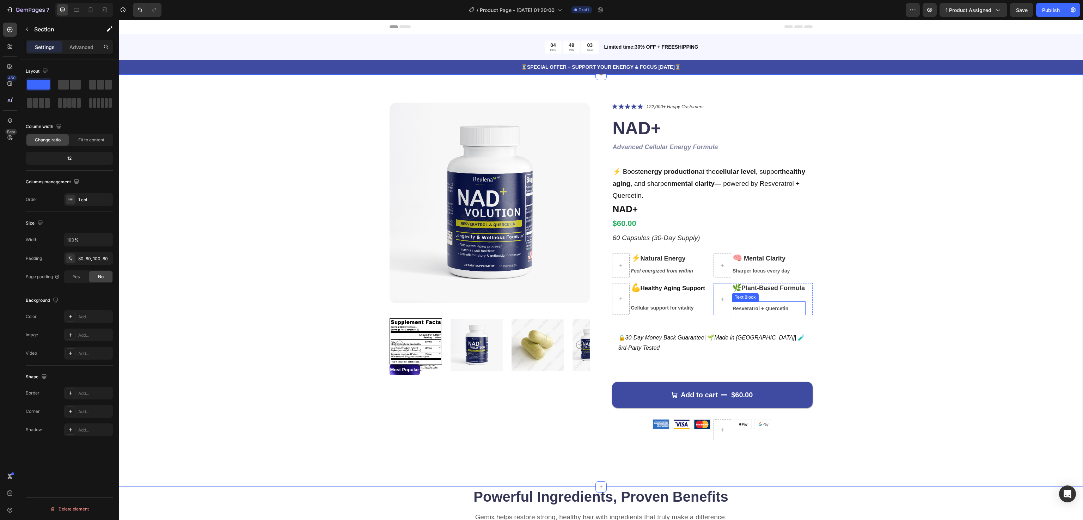
click at [764, 306] on span "Resveratrol + Quercetin" at bounding box center [760, 309] width 56 height 6
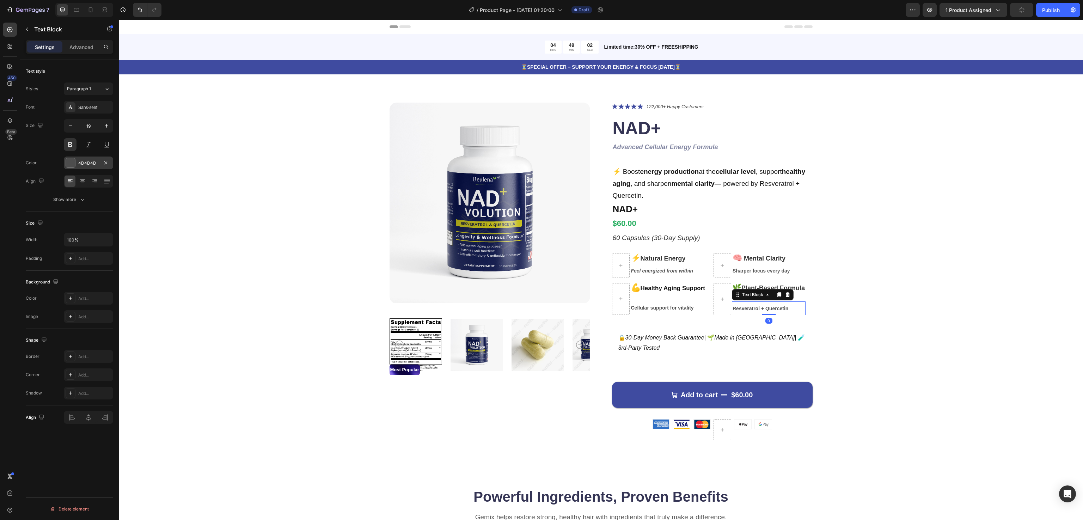
click at [85, 160] on div "4D4D4D" at bounding box center [88, 162] width 49 height 13
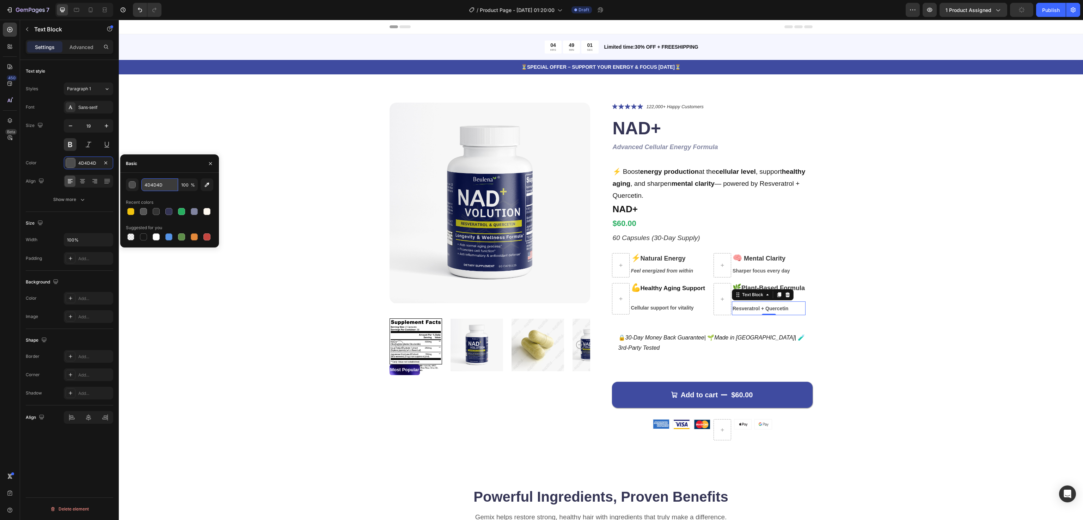
click at [149, 183] on input "4D4D4D" at bounding box center [159, 184] width 37 height 13
paste input "#555555"
type input "#555555"
click at [206, 334] on div "Product Images Most Popular Text Block Icon Icon Icon Icon Icon Icon List 122,0…" at bounding box center [601, 277] width 908 height 349
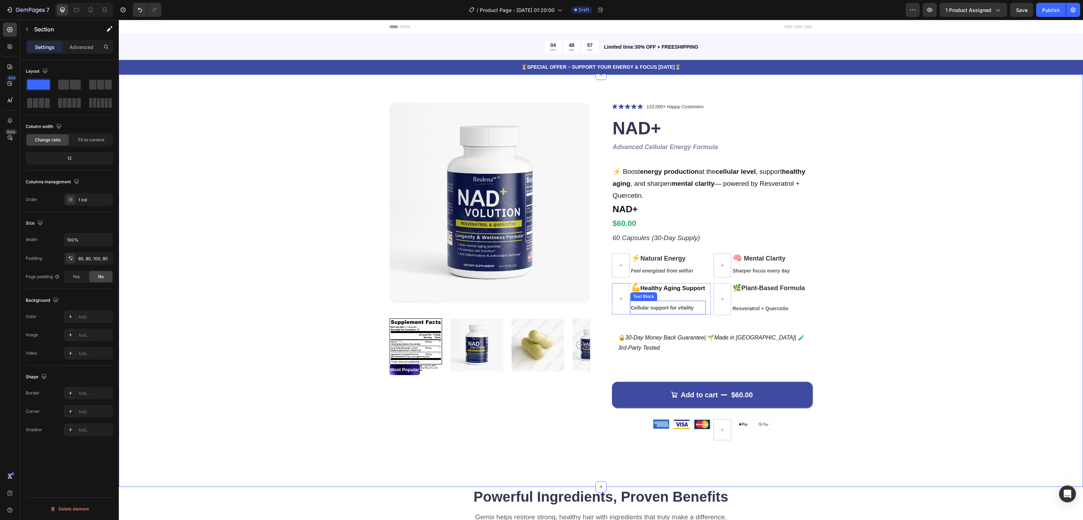
click at [660, 310] on p "Cellular support for vitality" at bounding box center [668, 307] width 74 height 12
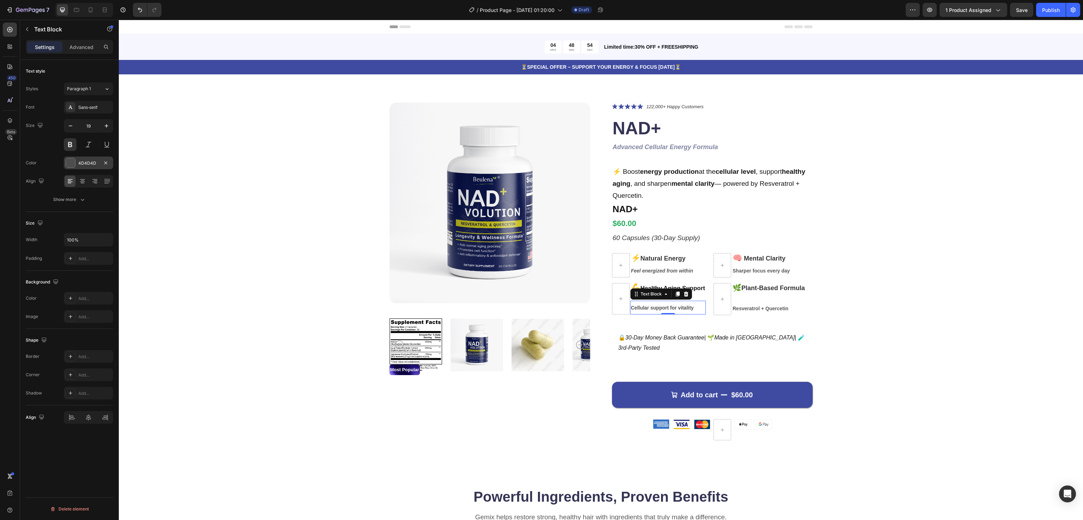
click at [83, 162] on div "4D4D4D" at bounding box center [88, 163] width 20 height 6
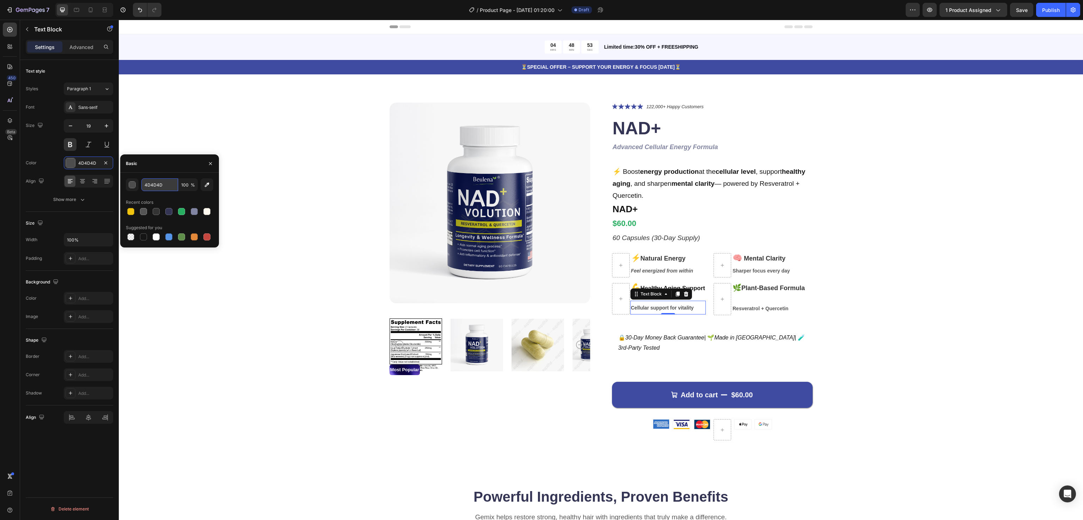
click at [155, 183] on input "4D4D4D" at bounding box center [159, 184] width 37 height 13
paste input "#555555"
type input "#555555"
click at [229, 332] on div "Product Images Most Popular Text Block Icon Icon Icon Icon Icon Icon List 122,0…" at bounding box center [601, 277] width 908 height 349
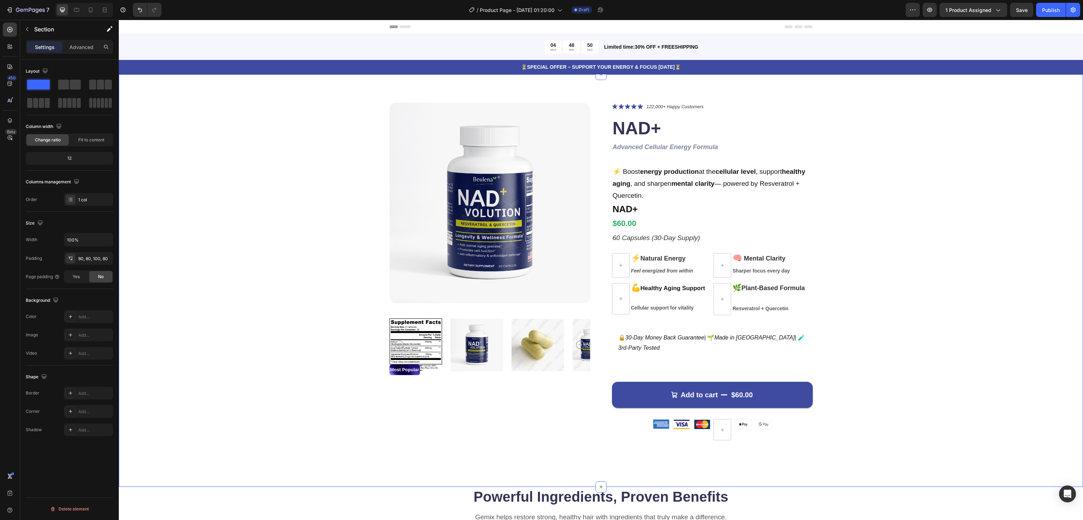
click at [933, 284] on div "Product Images Most Popular Text Block Icon Icon Icon Icon Icon Icon List 122,0…" at bounding box center [601, 277] width 908 height 349
click at [644, 336] on icon "30-Day Money Back Guarantee" at bounding box center [664, 337] width 79 height 6
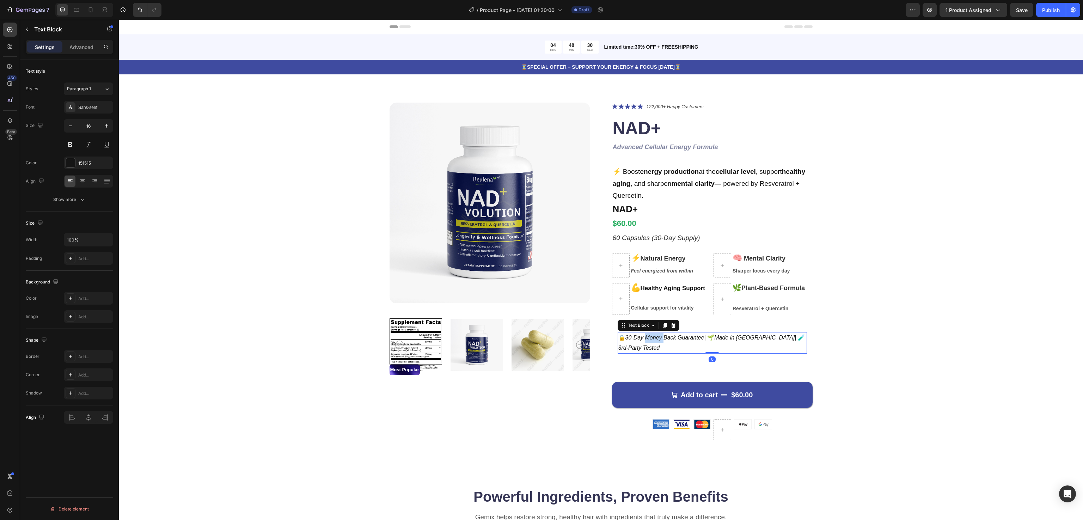
click at [644, 338] on icon "30-Day Money Back Guarantee" at bounding box center [664, 337] width 79 height 6
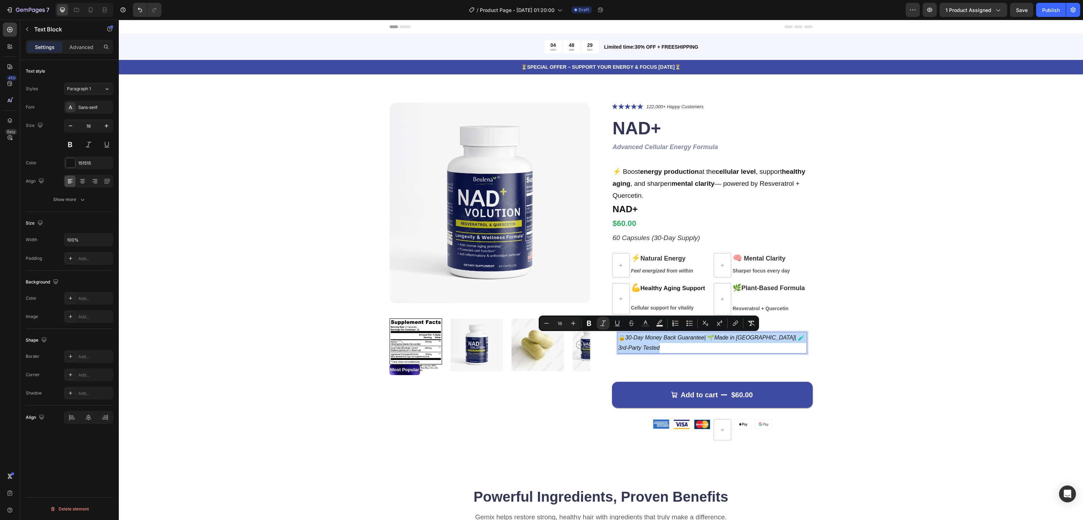
click at [644, 338] on icon "30-Day Money Back Guarantee" at bounding box center [664, 337] width 79 height 6
click at [644, 342] on p "🔒 30-Day Money Back Guarantee | 🌱 Made in [GEOGRAPHIC_DATA] | 🧪 3rd-Party Tested" at bounding box center [712, 343] width 188 height 20
drag, startPoint x: 619, startPoint y: 336, endPoint x: 701, endPoint y: 338, distance: 82.1
click at [701, 338] on p "🔒 30-Day Money Back Guarantee | 🌱 Made in [GEOGRAPHIC_DATA] | 🧪 3rd-Party Tested" at bounding box center [712, 343] width 188 height 20
click at [942, 328] on div "Product Images Most Popular Text Block Icon Icon Icon Icon Icon Icon List 122,0…" at bounding box center [601, 277] width 908 height 349
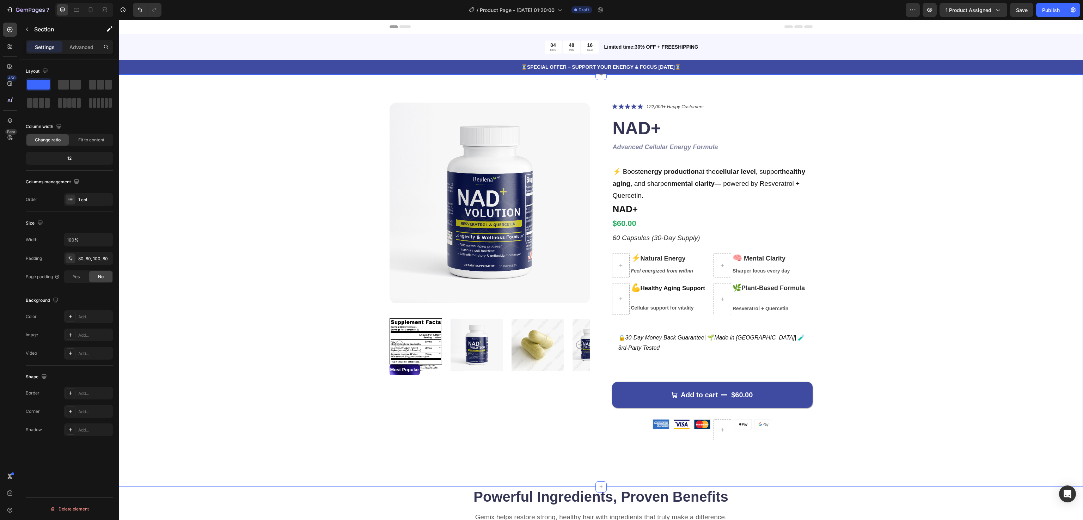
click at [857, 311] on div "Product Images Most Popular Text Block Icon Icon Icon Icon Icon Icon List 122,0…" at bounding box center [601, 277] width 908 height 349
click at [784, 382] on button "Add to cart $60.00" at bounding box center [712, 395] width 201 height 26
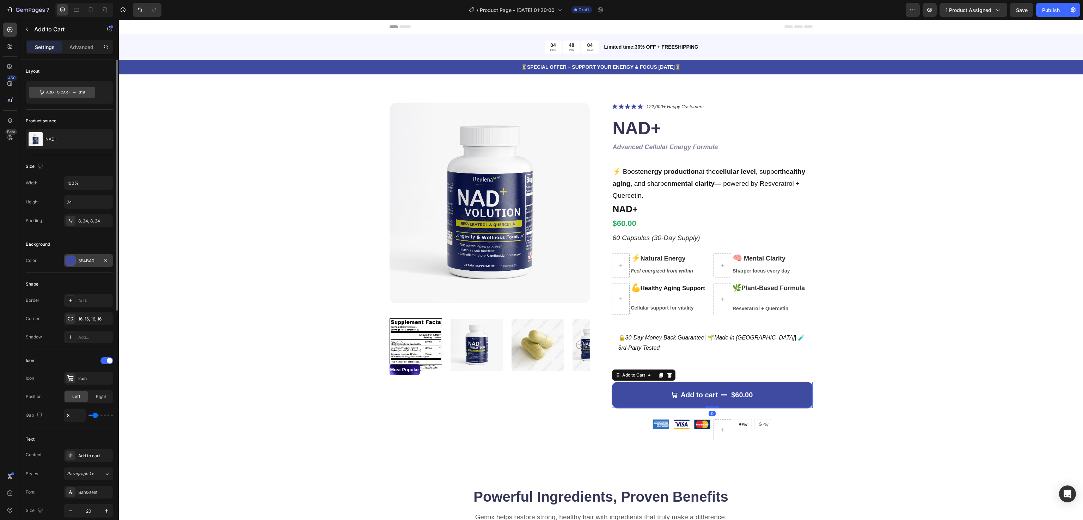
click at [88, 264] on div "3F4BA0" at bounding box center [88, 261] width 20 height 6
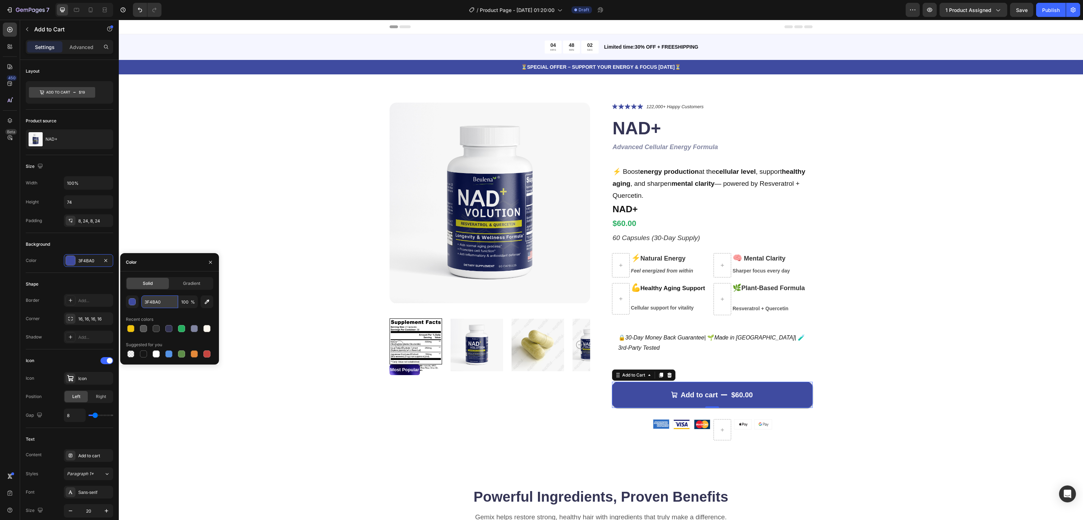
click at [155, 303] on input "3F4BA0" at bounding box center [159, 301] width 37 height 13
paste input "#2C3E91"
type input "#2C3E91"
click at [911, 335] on div "Product Images Most Popular Text Block Icon Icon Icon Icon Icon Icon List 122,0…" at bounding box center [601, 277] width 908 height 349
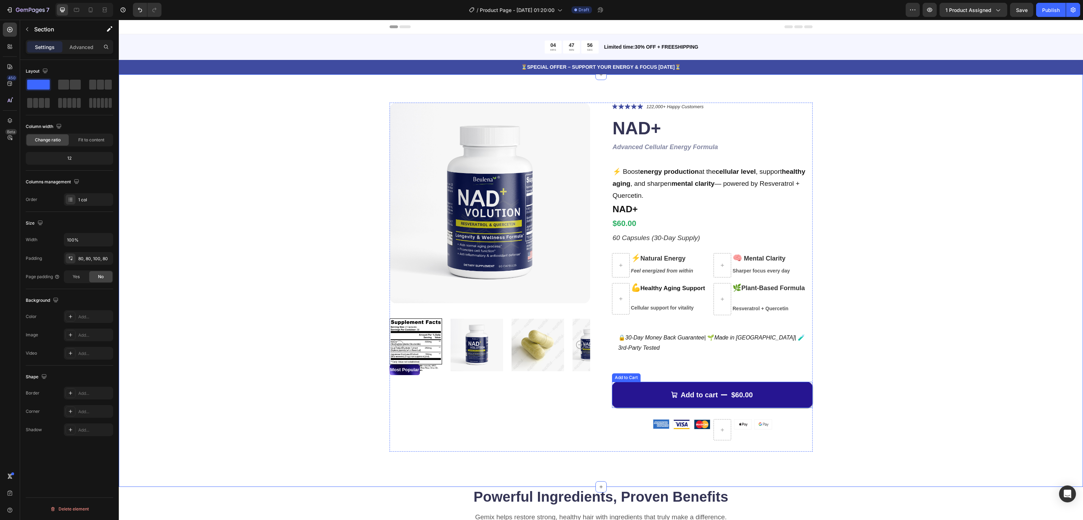
click at [730, 390] on div "$60.00" at bounding box center [741, 394] width 23 height 11
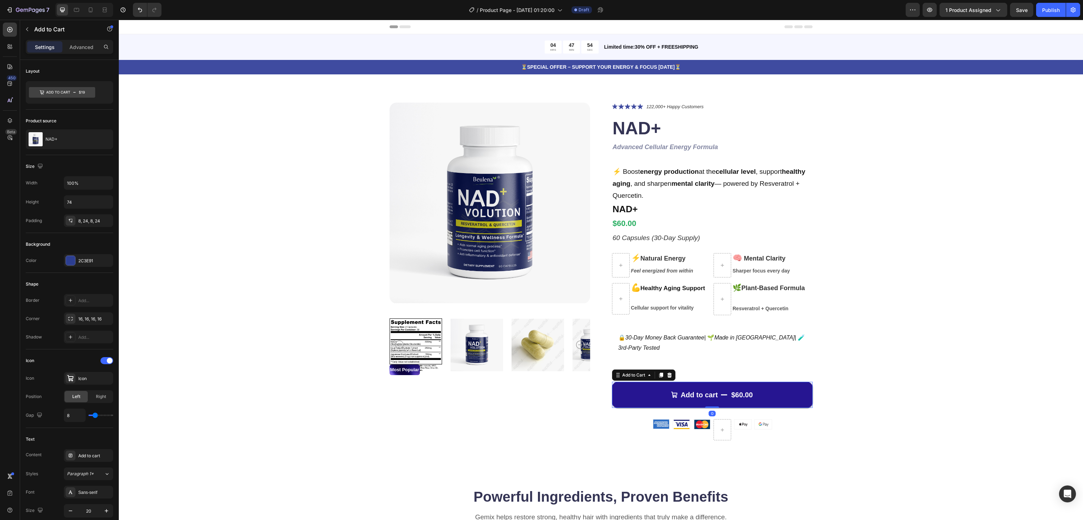
click at [730, 393] on div "$60.00" at bounding box center [741, 394] width 23 height 11
click at [731, 393] on div "$60.00" at bounding box center [741, 394] width 23 height 11
drag, startPoint x: 760, startPoint y: 392, endPoint x: 663, endPoint y: 390, distance: 96.9
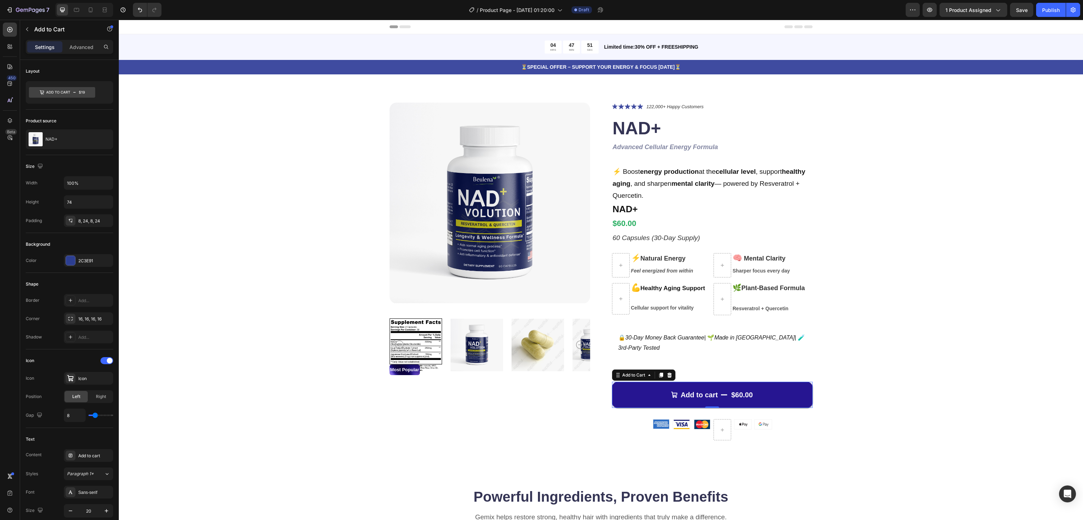
click at [663, 390] on button "Add to cart $60.00" at bounding box center [712, 395] width 201 height 26
click at [922, 330] on div "Product Images Most Popular Text Block Icon Icon Icon Icon Icon Icon List 122,0…" at bounding box center [601, 277] width 908 height 349
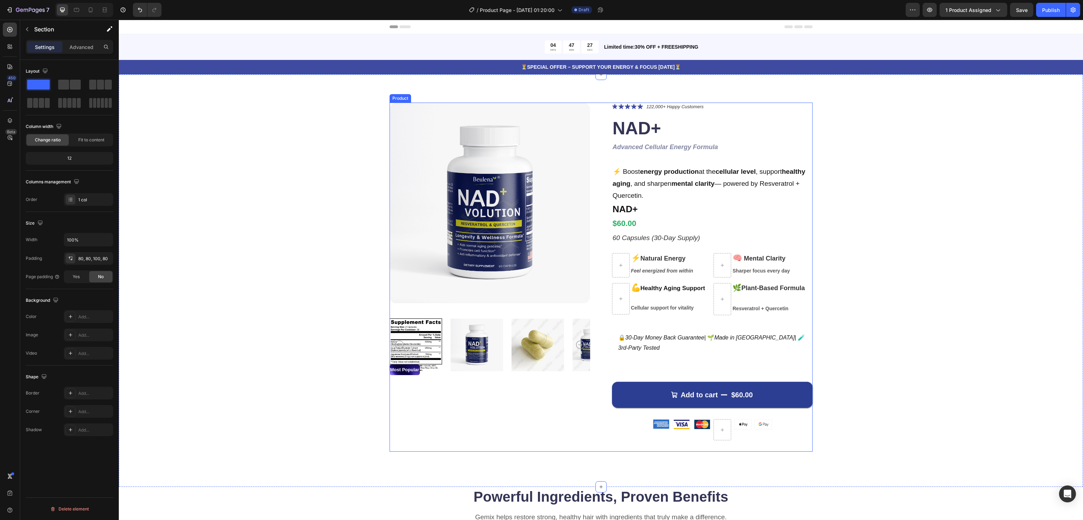
click at [774, 111] on div "Icon Icon Icon Icon Icon Icon List 122,000+ Happy Customers Text Block Row NAD+…" at bounding box center [712, 277] width 201 height 349
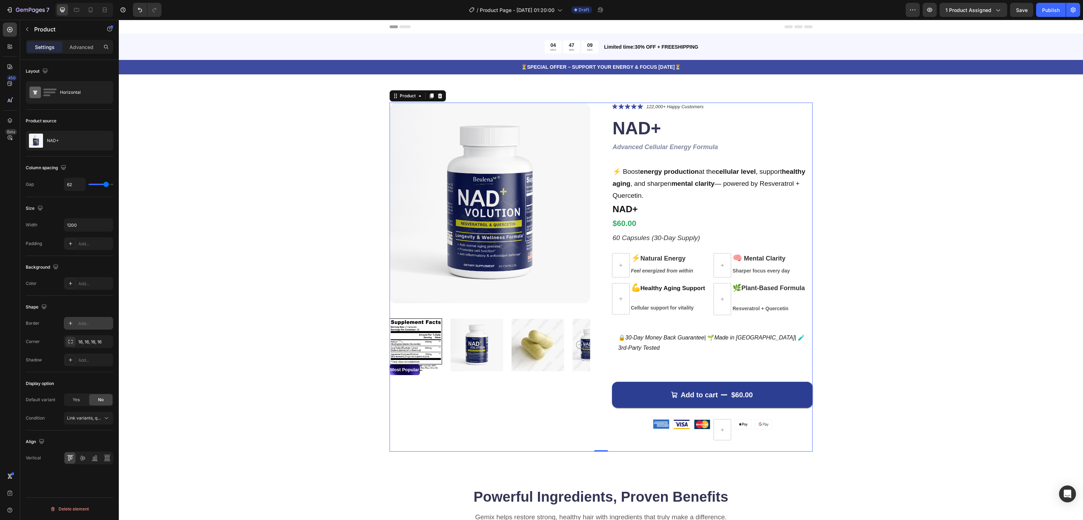
click at [82, 326] on div "Add..." at bounding box center [94, 323] width 33 height 6
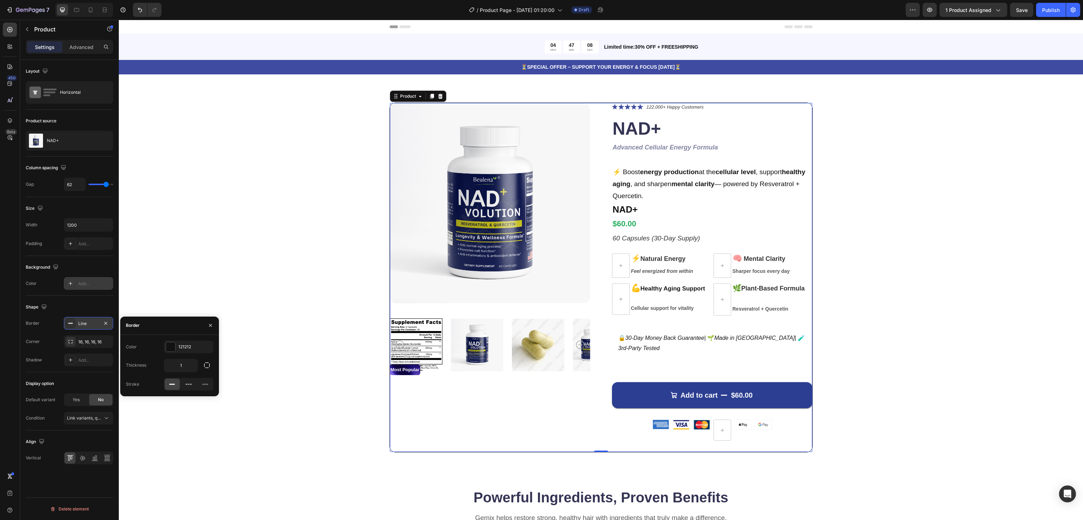
click at [88, 284] on div "Add..." at bounding box center [94, 284] width 33 height 6
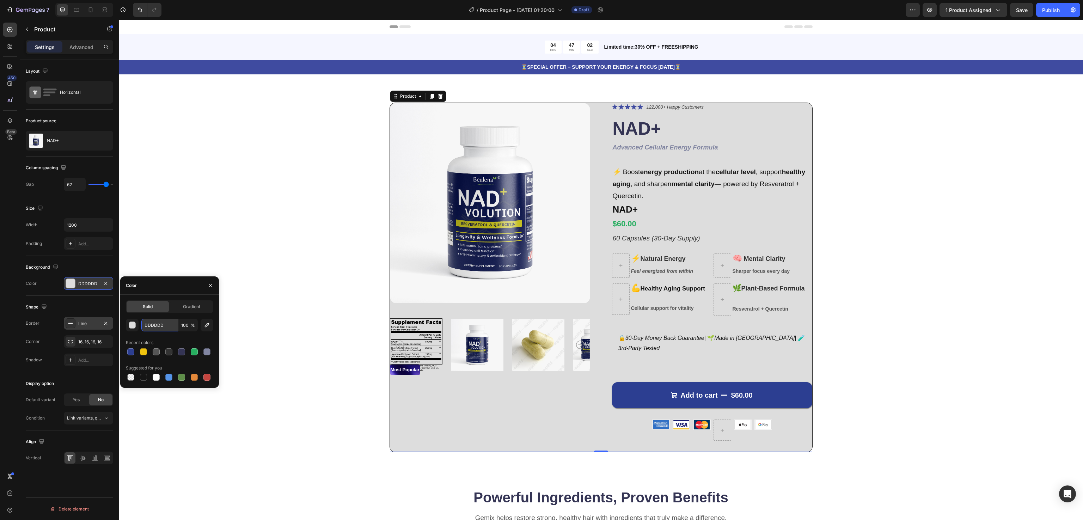
click at [154, 327] on input "DDDDDD" at bounding box center [159, 325] width 37 height 13
paste input "#F9FAFB"
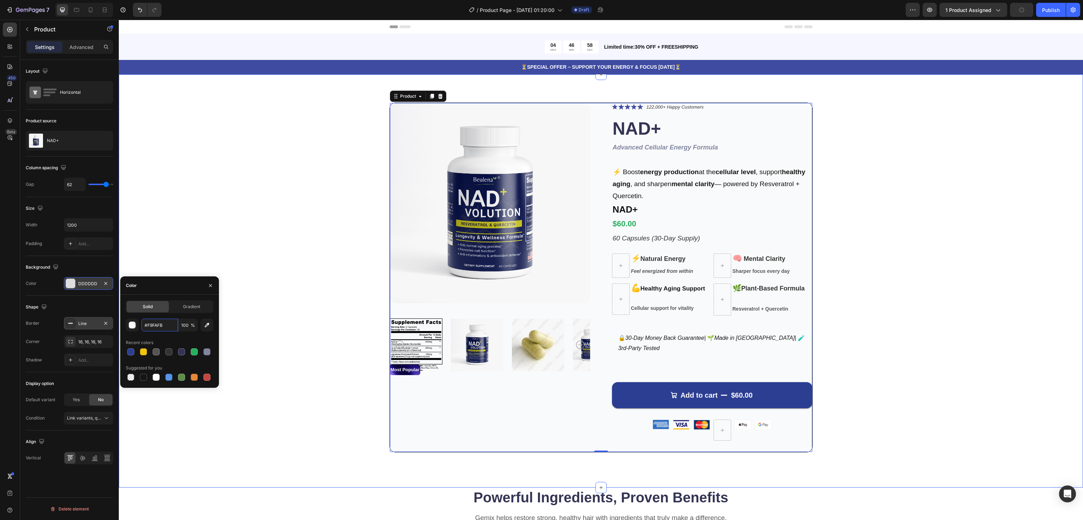
type input "F9FAFB"
click at [901, 275] on div "Product Images Most Popular Text Block Icon Icon Icon Icon Icon Icon List 122,0…" at bounding box center [601, 278] width 908 height 350
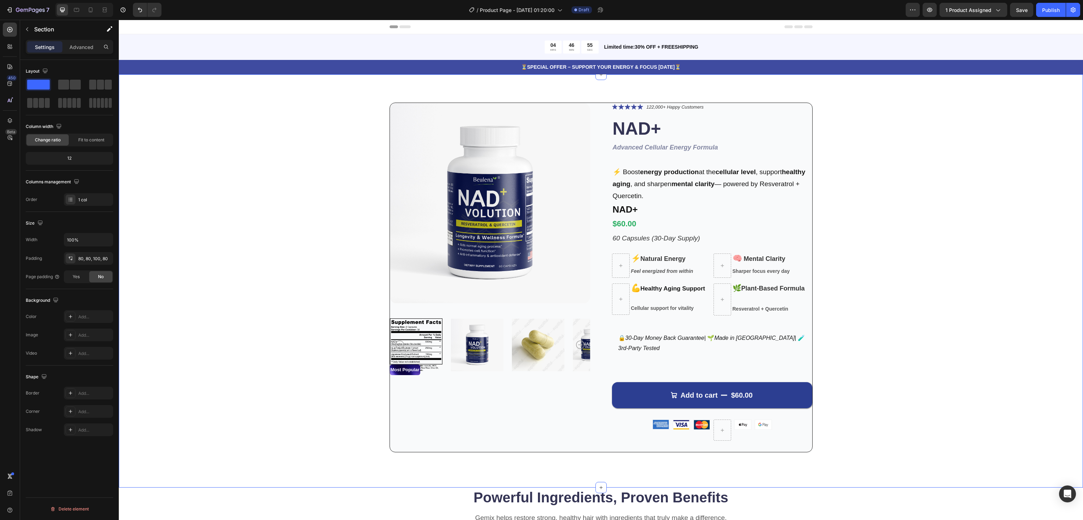
click at [901, 275] on div "Product Images Most Popular Text Block Icon Icon Icon Icon Icon Icon List 122,0…" at bounding box center [601, 278] width 908 height 350
click at [139, 6] on icon "Undo/Redo" at bounding box center [139, 9] width 7 height 7
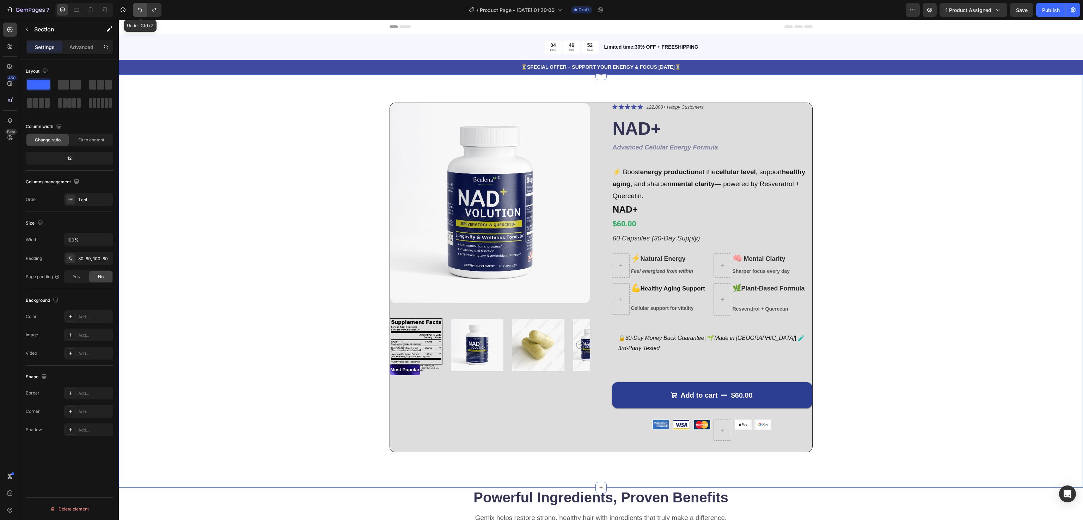
click at [139, 6] on icon "Undo/Redo" at bounding box center [139, 9] width 7 height 7
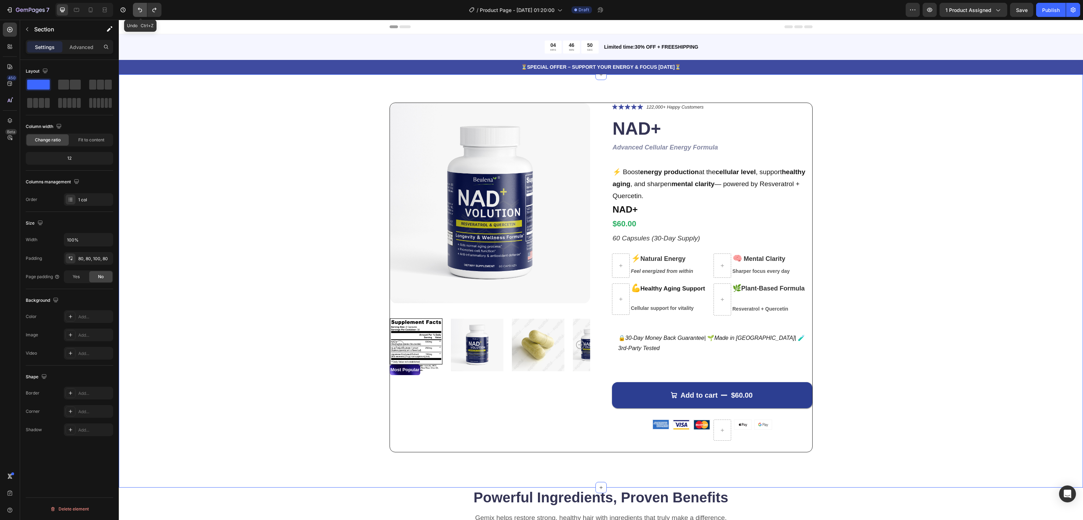
click at [139, 6] on icon "Undo/Redo" at bounding box center [139, 9] width 7 height 7
click at [909, 242] on div "Product Images Most Popular Text Block Icon Icon Icon Icon Icon Icon List 122,0…" at bounding box center [601, 277] width 908 height 349
click at [898, 236] on div "Product Images Most Popular Text Block Icon Icon Icon Icon Icon Icon List 122,0…" at bounding box center [601, 277] width 908 height 349
click at [930, 8] on icon "button" at bounding box center [929, 9] width 7 height 7
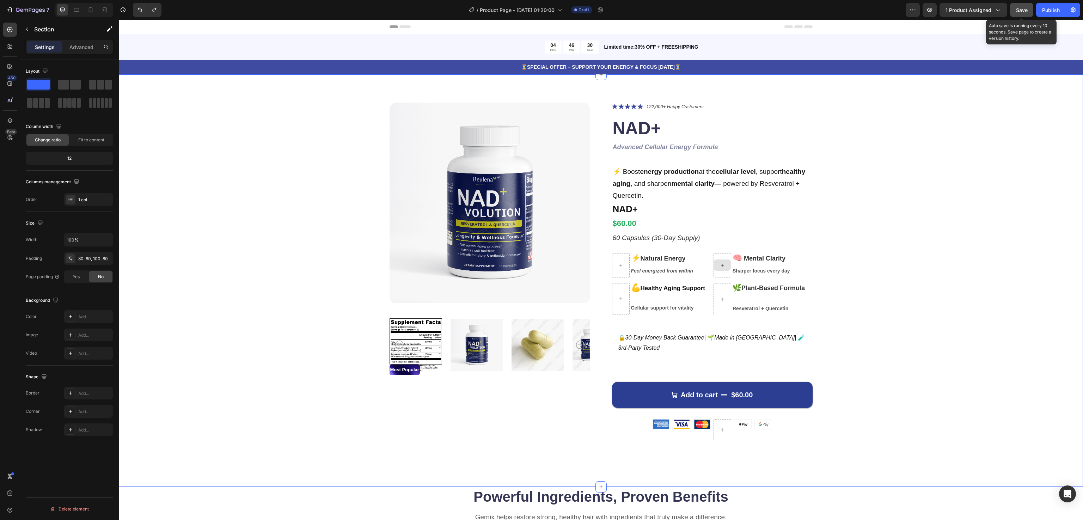
click at [1014, 7] on button "Save" at bounding box center [1021, 10] width 23 height 14
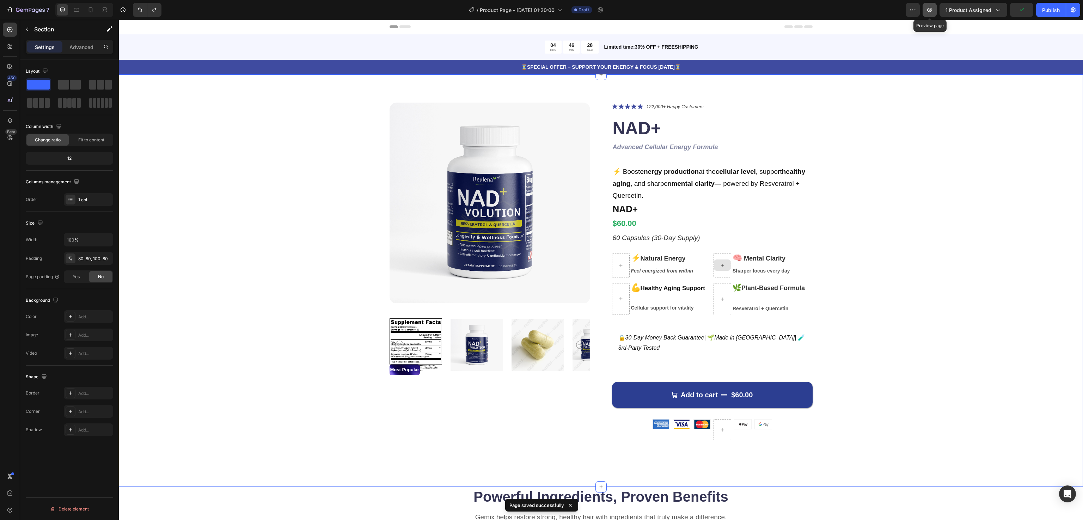
click at [928, 11] on icon "button" at bounding box center [929, 9] width 7 height 7
click at [629, 126] on h1 "NAD+" at bounding box center [712, 128] width 201 height 24
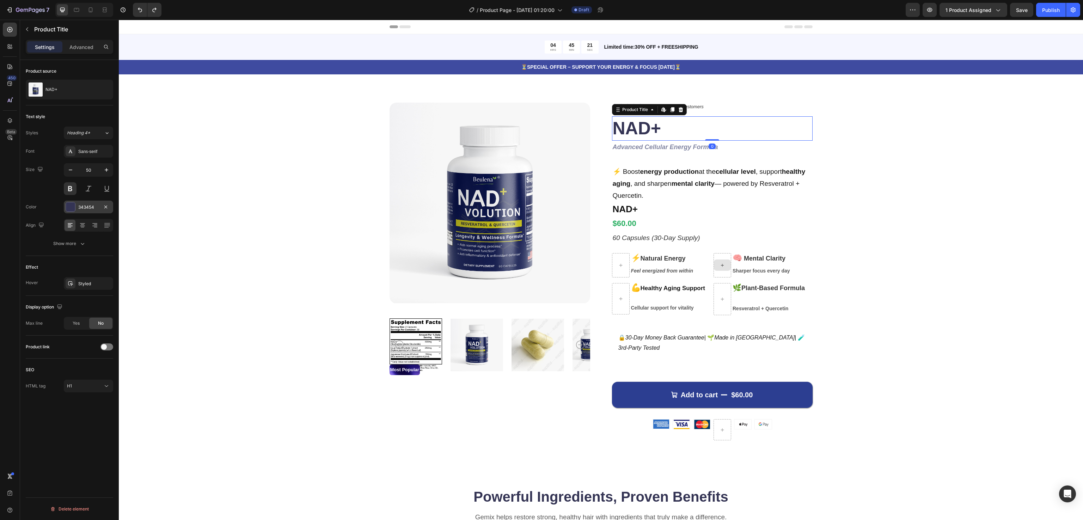
click at [85, 205] on div "343454" at bounding box center [88, 207] width 20 height 6
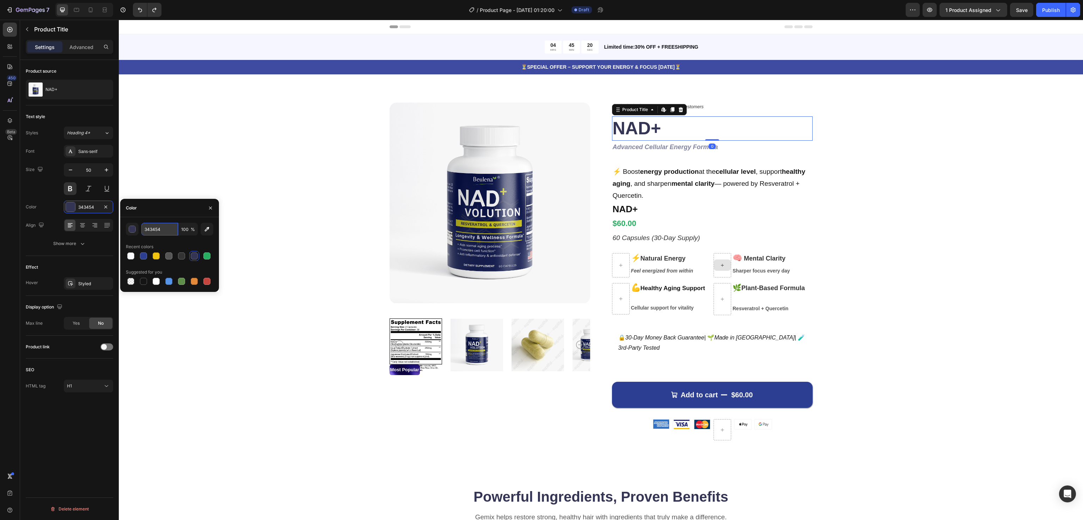
click at [154, 227] on input "343454" at bounding box center [159, 229] width 37 height 13
paste input "#000000"
type input "#000000"
click at [956, 188] on div "Product Images Most Popular Text Block Icon Icon Icon Icon Icon Icon List 122,0…" at bounding box center [601, 277] width 908 height 349
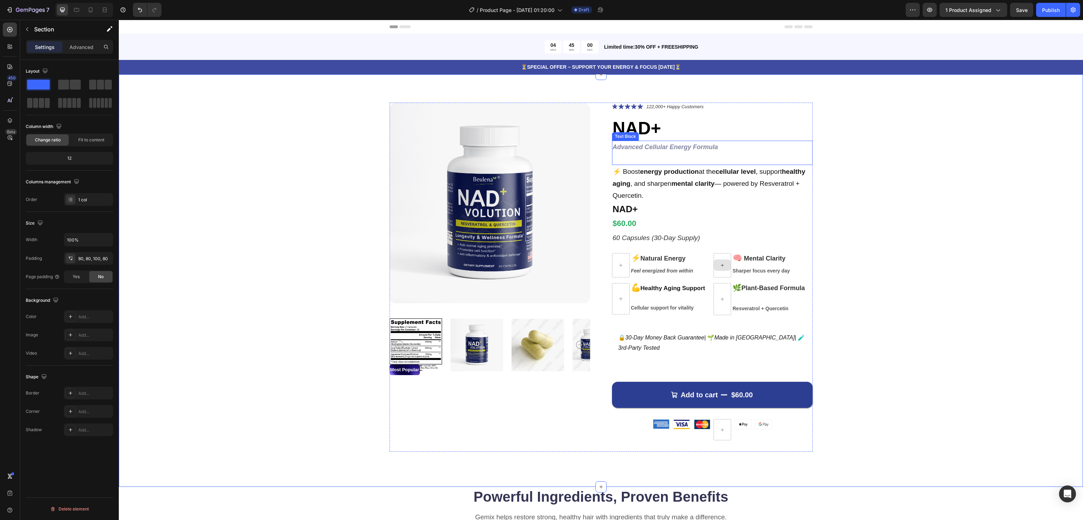
click at [674, 149] on icon "Advanced Cellular Energy Formula" at bounding box center [665, 146] width 105 height 7
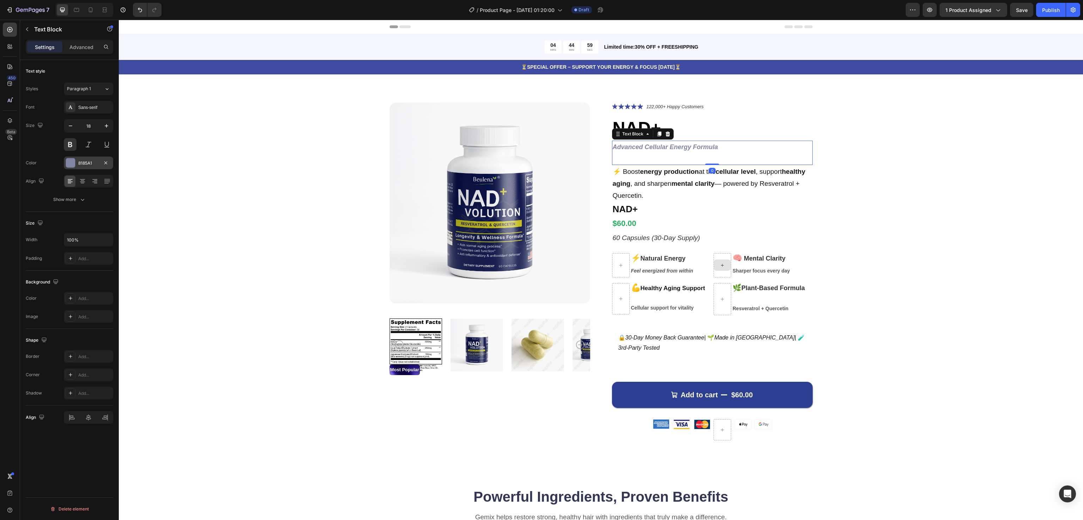
click at [83, 159] on div "8185A1" at bounding box center [88, 162] width 49 height 13
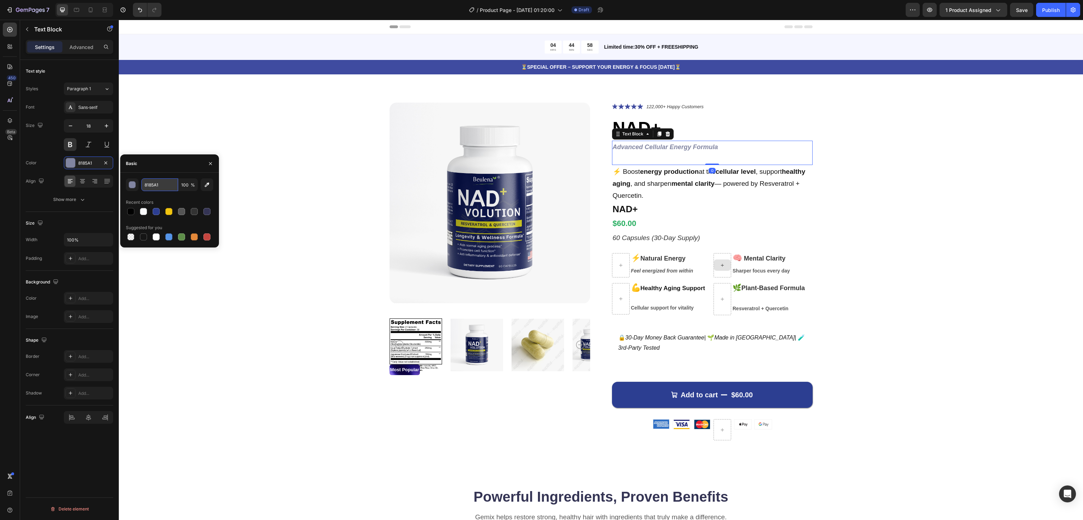
click at [148, 182] on input "8185A1" at bounding box center [159, 184] width 37 height 13
paste input "#555555"
type input "#555555"
click at [900, 196] on div "Product Images Most Popular Text Block Icon Icon Icon Icon Icon Icon List 122,0…" at bounding box center [601, 277] width 908 height 349
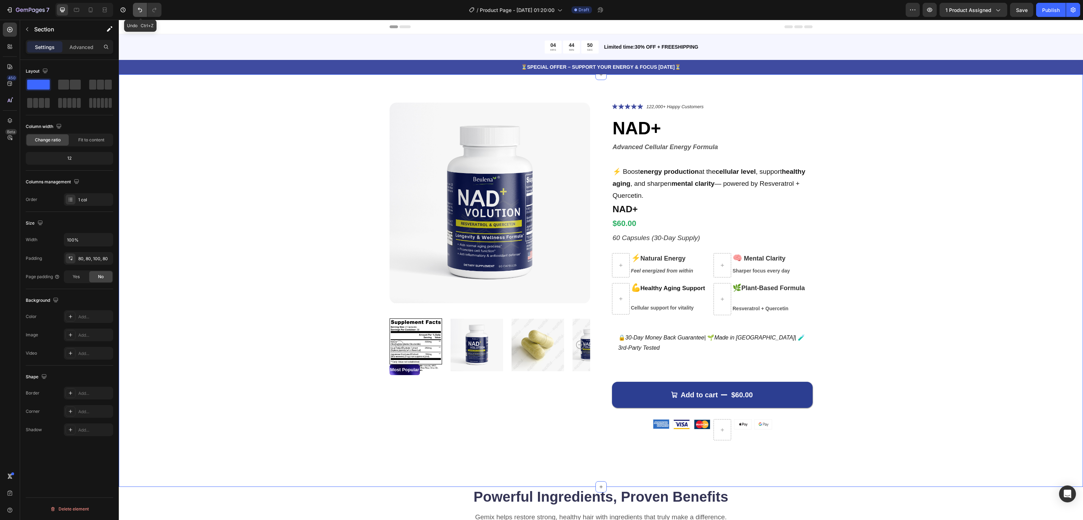
click at [135, 7] on button "Undo/Redo" at bounding box center [140, 10] width 14 height 14
click at [157, 7] on icon "Undo/Redo" at bounding box center [154, 9] width 7 height 7
click at [137, 7] on icon "Undo/Redo" at bounding box center [139, 9] width 7 height 7
click at [1008, 187] on div "Product Images Most Popular Text Block Icon Icon Icon Icon Icon Icon List 122,0…" at bounding box center [601, 277] width 908 height 349
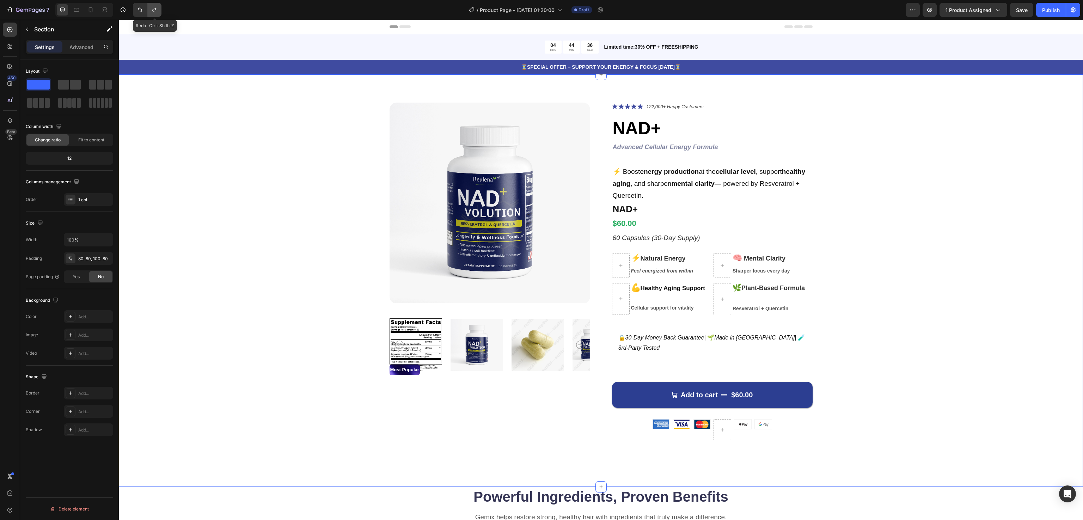
click at [153, 7] on icon "Undo/Redo" at bounding box center [154, 9] width 7 height 7
click at [947, 192] on div "Product Images Most Popular Text Block Icon Icon Icon Icon Icon Icon List 122,0…" at bounding box center [601, 277] width 908 height 349
click at [678, 240] on icon "60 Capsules (30-Day Supply)" at bounding box center [656, 237] width 87 height 7
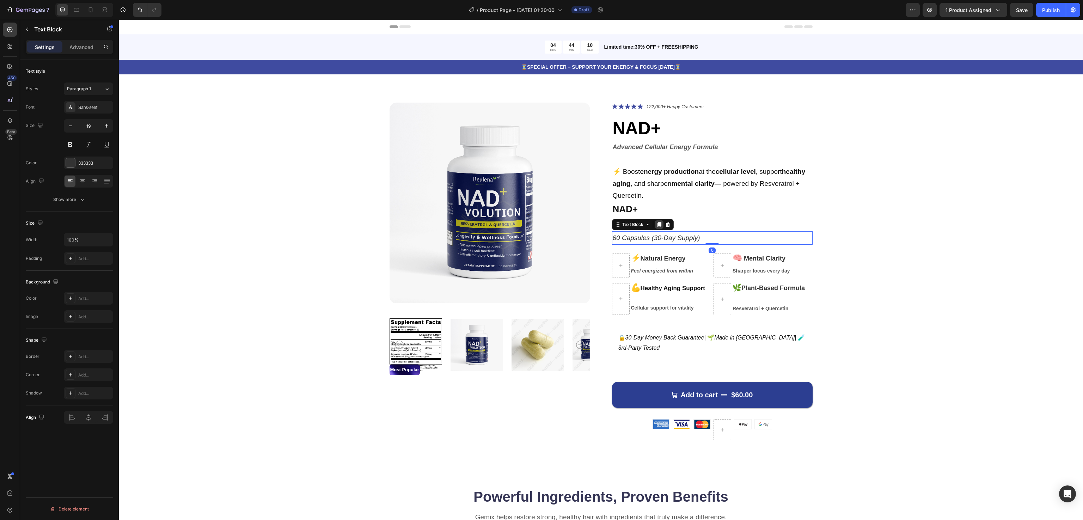
click at [656, 223] on icon at bounding box center [659, 225] width 6 height 6
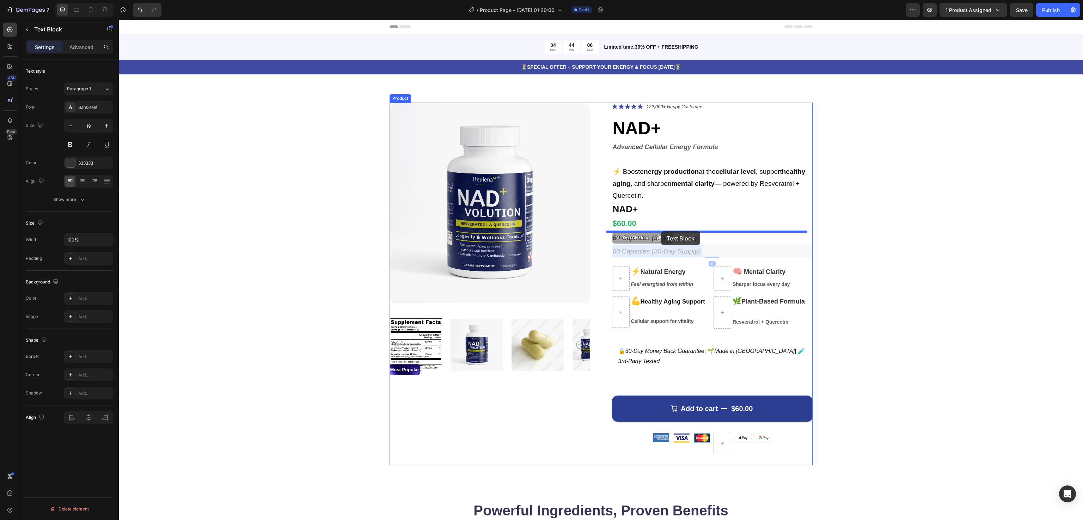
drag, startPoint x: 660, startPoint y: 253, endPoint x: 660, endPoint y: 233, distance: 19.4
click at [913, 239] on div "Product Images Most Popular Text Block Icon Icon Icon Icon Icon Icon List 122,0…" at bounding box center [601, 284] width 908 height 363
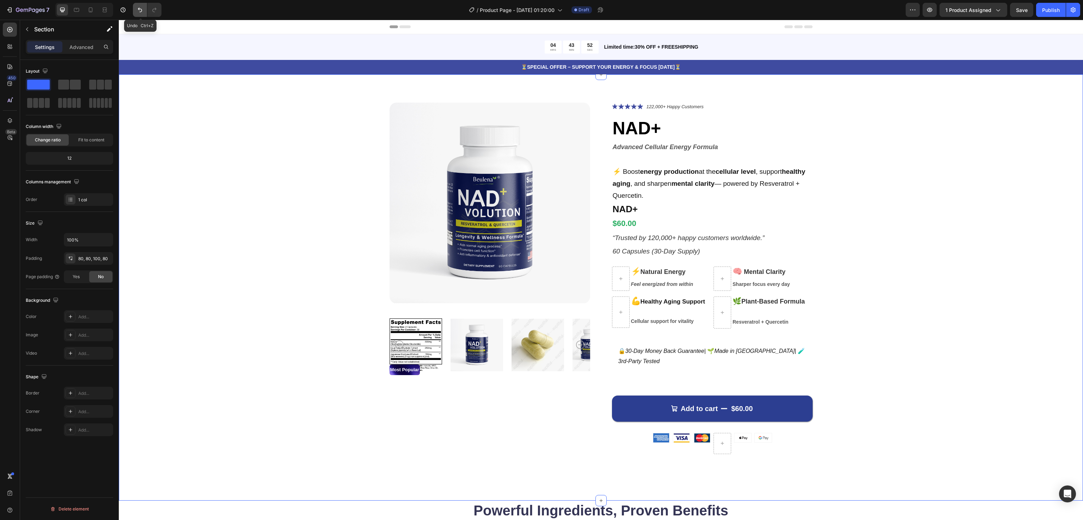
click at [139, 13] on icon "Undo/Redo" at bounding box center [139, 9] width 7 height 7
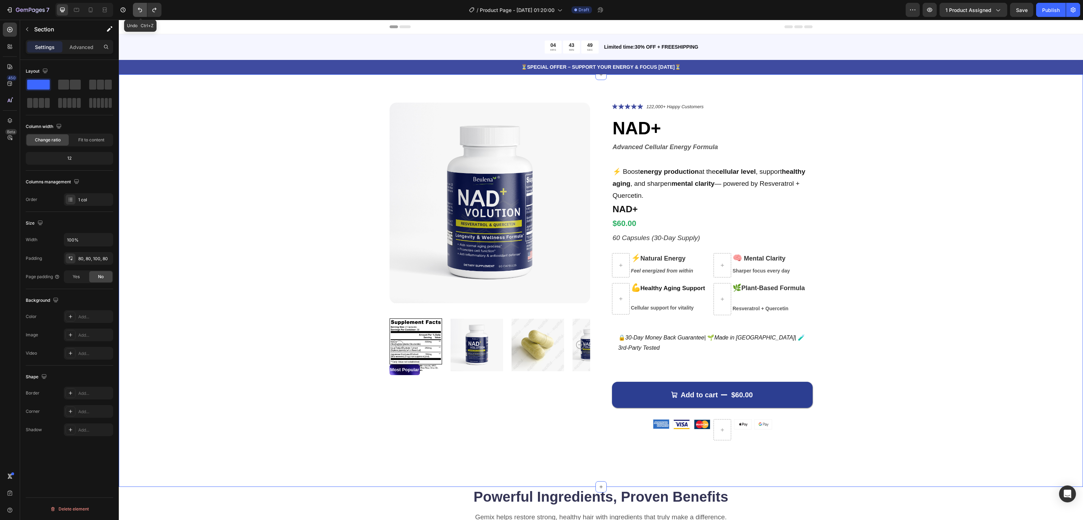
click at [139, 13] on icon "Undo/Redo" at bounding box center [139, 9] width 7 height 7
click at [155, 9] on icon "Undo/Redo" at bounding box center [154, 9] width 7 height 7
click at [923, 212] on div "Product Images Most Popular Text Block Icon Icon Icon Icon Icon Icon List 122,0…" at bounding box center [601, 277] width 908 height 349
click at [1018, 5] on button "button" at bounding box center [1021, 10] width 23 height 14
click at [929, 9] on icon "button" at bounding box center [929, 10] width 5 height 4
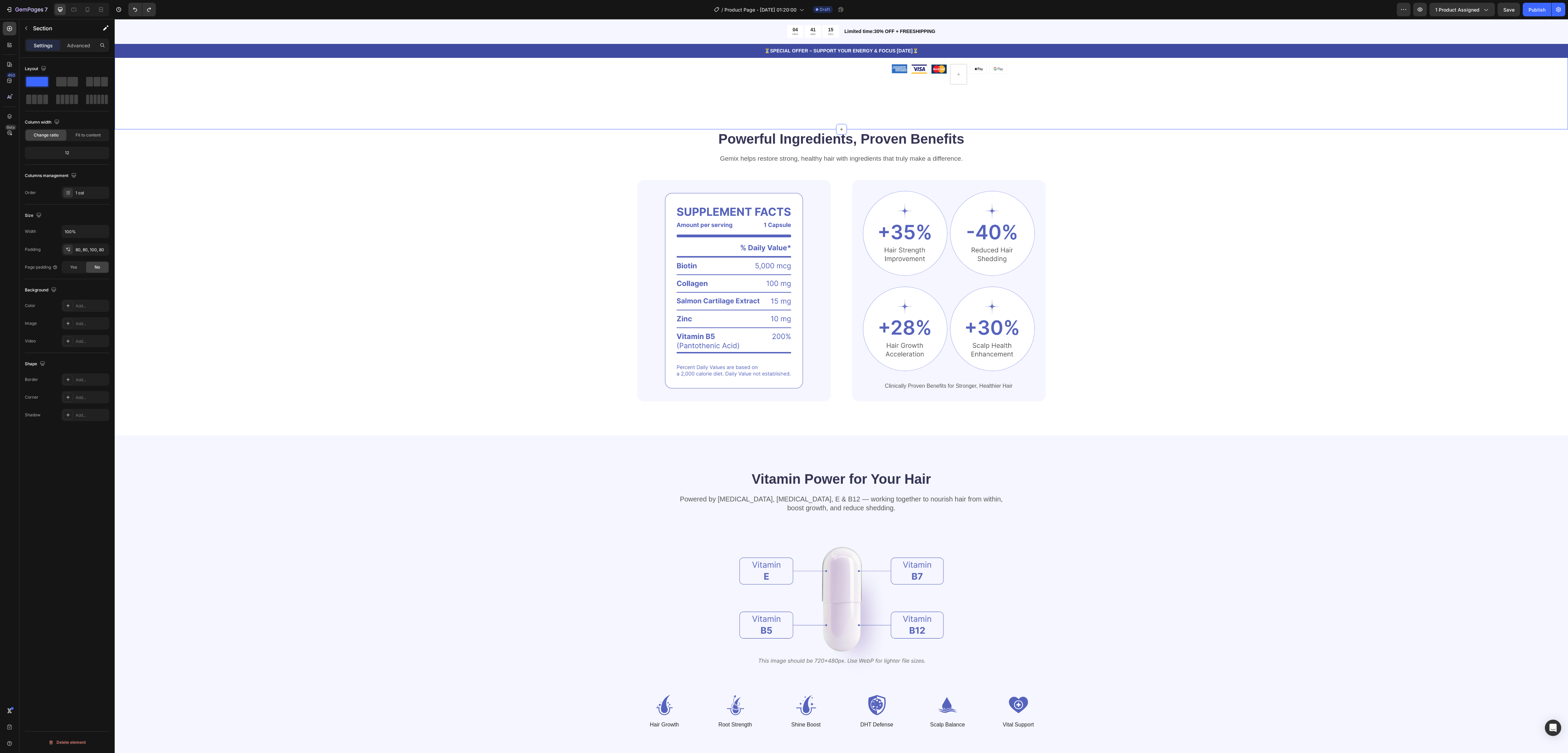
scroll to position [340, 0]
drag, startPoint x: 1157, startPoint y: 20, endPoint x: 690, endPoint y: 405, distance: 605.2
click at [593, 423] on div "Powerful Ingredients, Proven Benefits Heading Gemix helps restore strong, healt…" at bounding box center [841, 282] width 1453 height 306
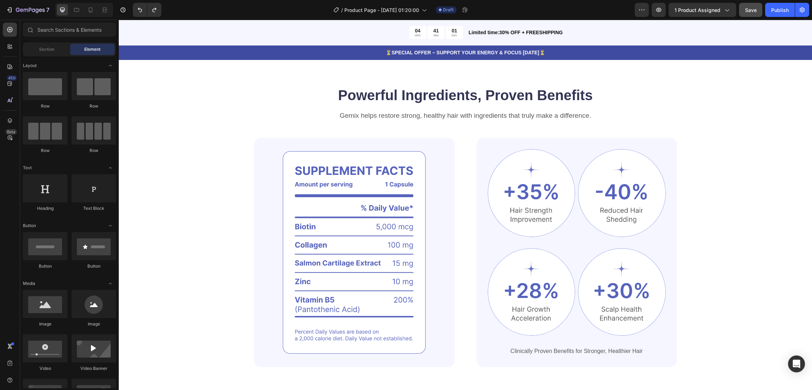
scroll to position [401, 0]
drag, startPoint x: 1683, startPoint y: 23, endPoint x: 250, endPoint y: 205, distance: 1443.7
click at [254, 205] on img at bounding box center [354, 252] width 201 height 229
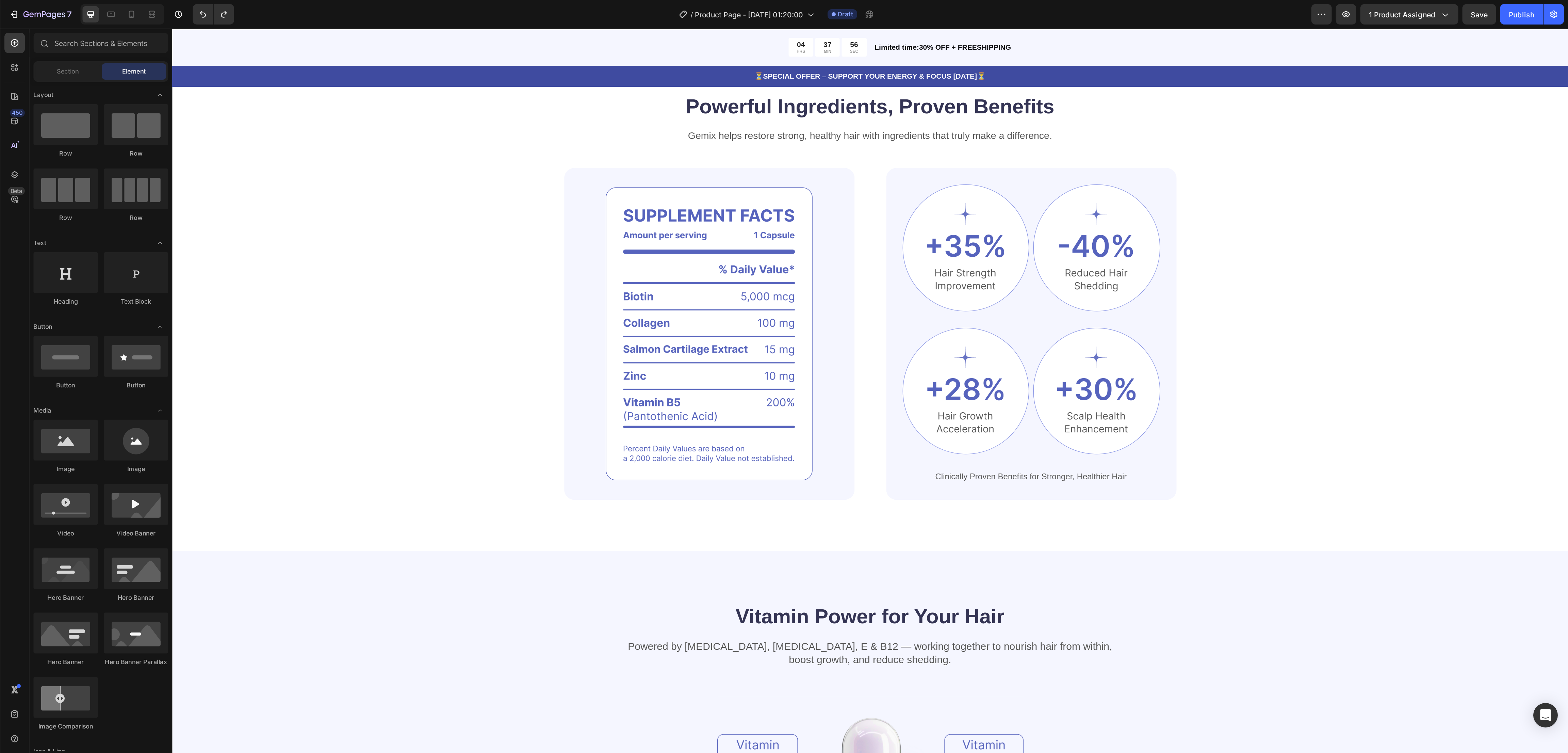
scroll to position [409, 0]
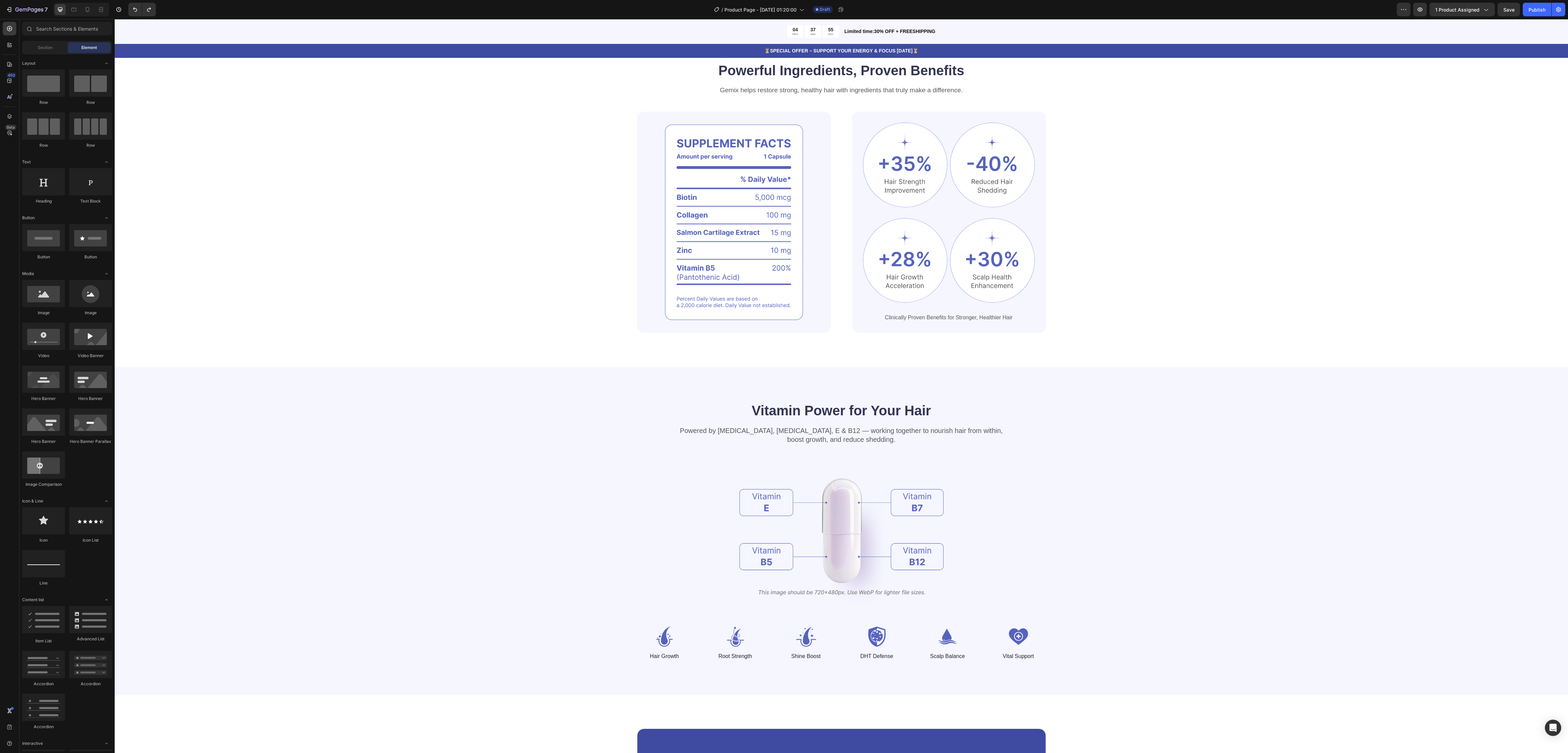
drag, startPoint x: 891, startPoint y: 19, endPoint x: 704, endPoint y: 441, distance: 461.6
click at [376, 297] on div "Powerful Ingredients, Proven Benefits Heading Gemix helps restore strong, healt…" at bounding box center [841, 197] width 1399 height 272
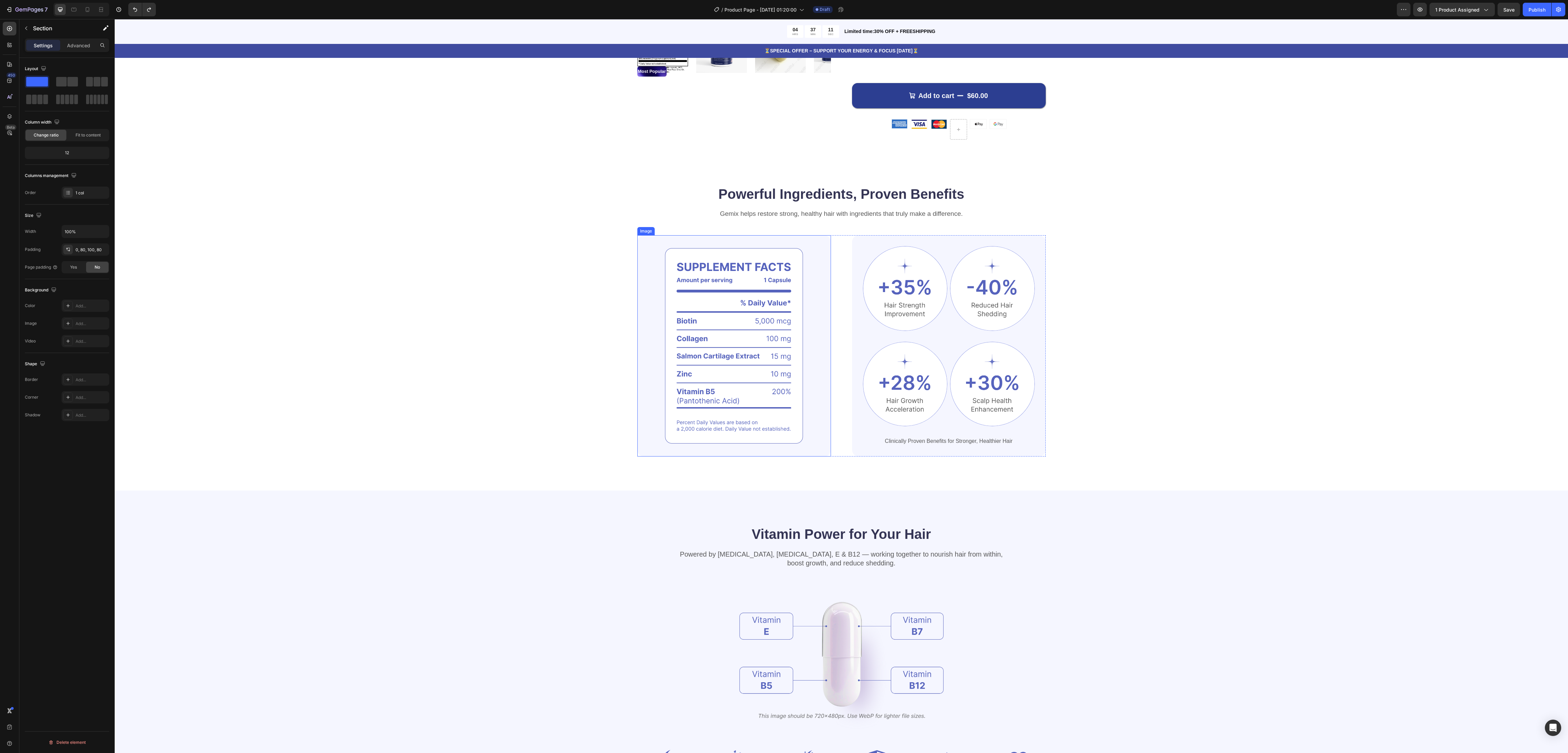
scroll to position [306, 0]
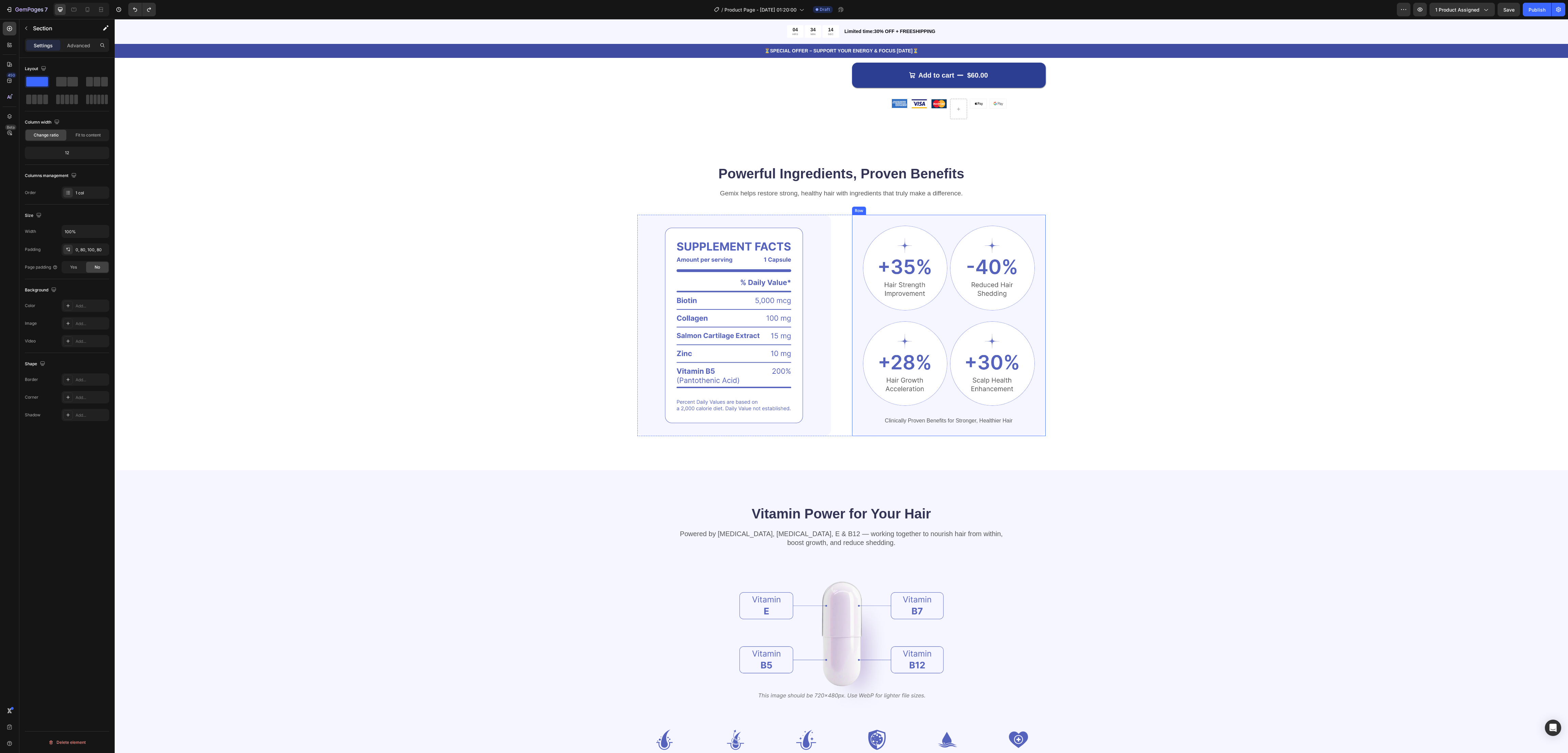
click at [1026, 216] on div "Image Image Row Image Image Row Clinically Proven Benefits for Stronger, Health…" at bounding box center [948, 324] width 194 height 221
drag, startPoint x: 1665, startPoint y: 20, endPoint x: 274, endPoint y: 317, distance: 1422.4
click at [275, 330] on div "Powerful Ingredients, Proven Benefits Heading Gemix helps restore strong, healt…" at bounding box center [841, 300] width 1399 height 272
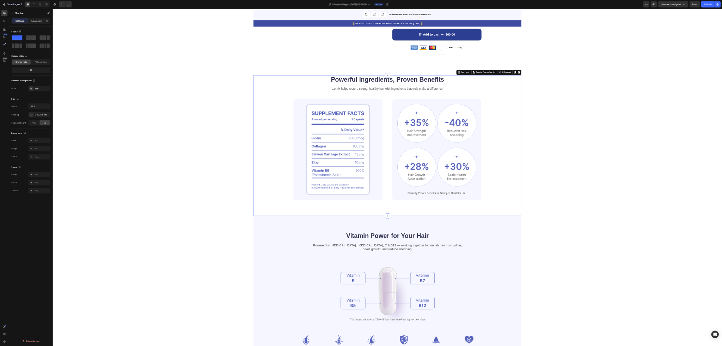
scroll to position [369, 0]
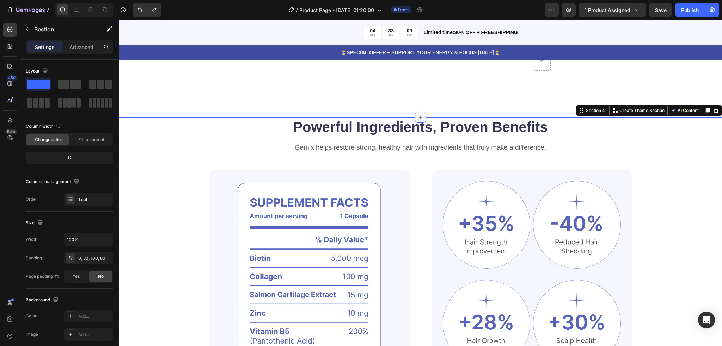
click at [418, 115] on icon at bounding box center [421, 118] width 6 height 6
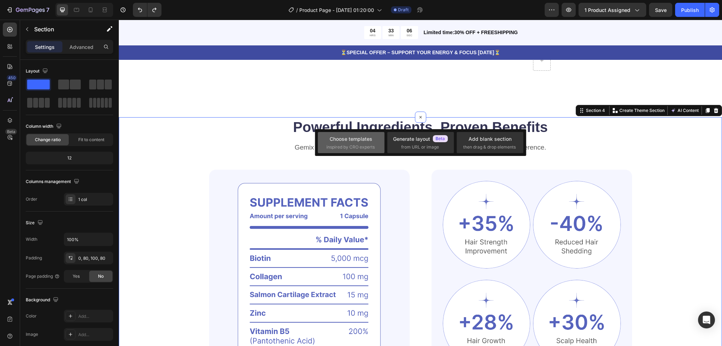
click at [358, 140] on div "Choose templates" at bounding box center [351, 138] width 43 height 7
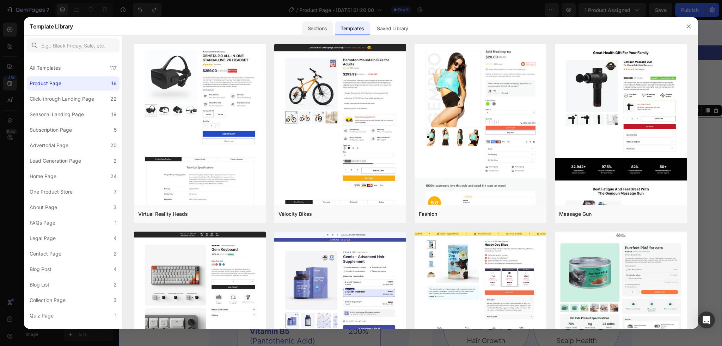
click at [320, 25] on div "Sections" at bounding box center [317, 28] width 31 height 14
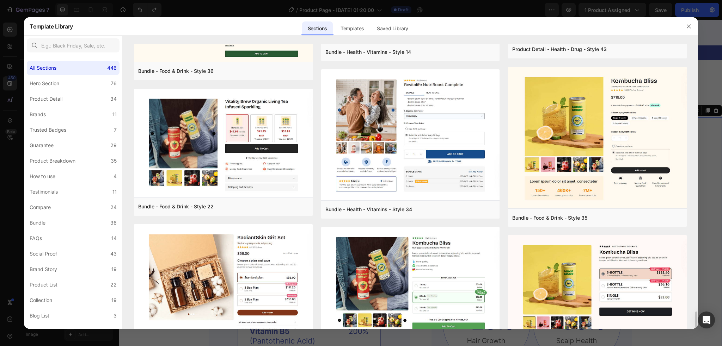
scroll to position [830, 0]
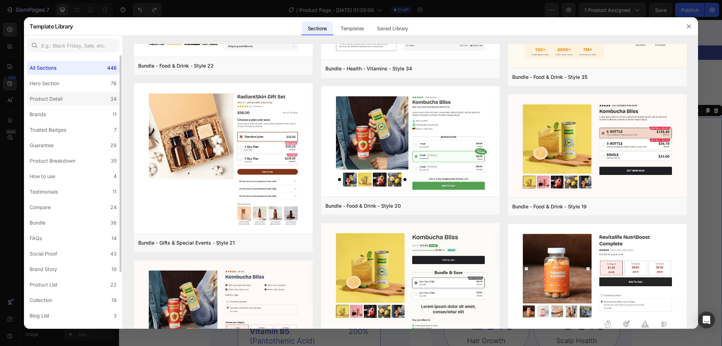
click at [64, 98] on div "Product Detail" at bounding box center [48, 99] width 36 height 8
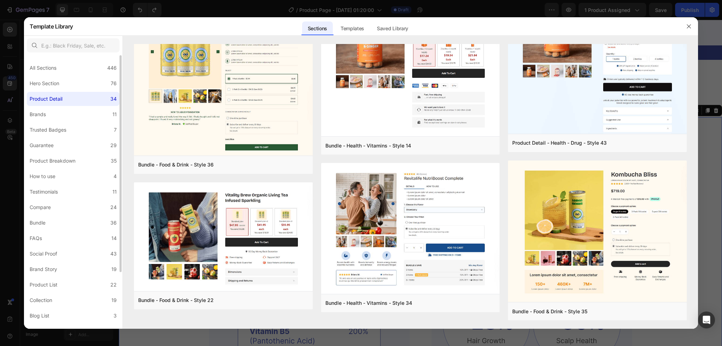
scroll to position [0, 0]
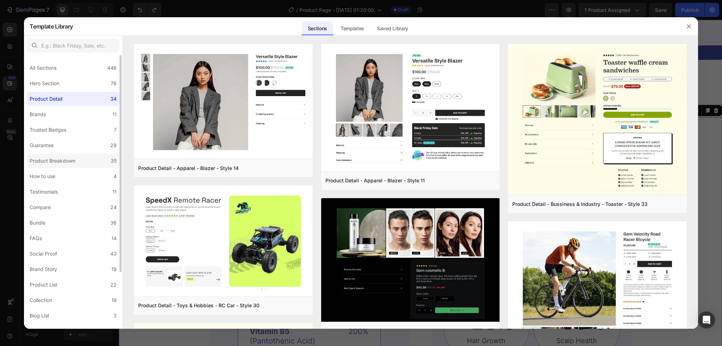
click at [75, 160] on div "Product Breakdown" at bounding box center [54, 161] width 49 height 8
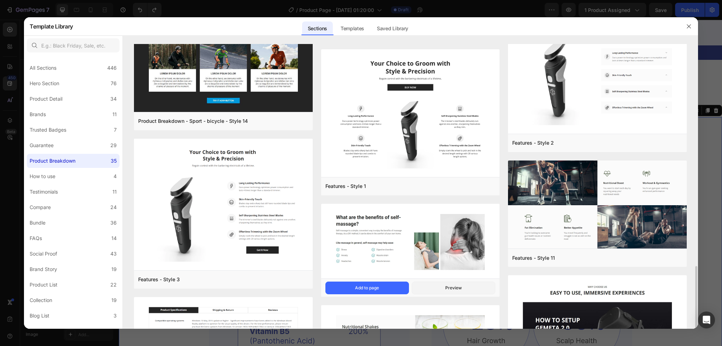
scroll to position [376, 0]
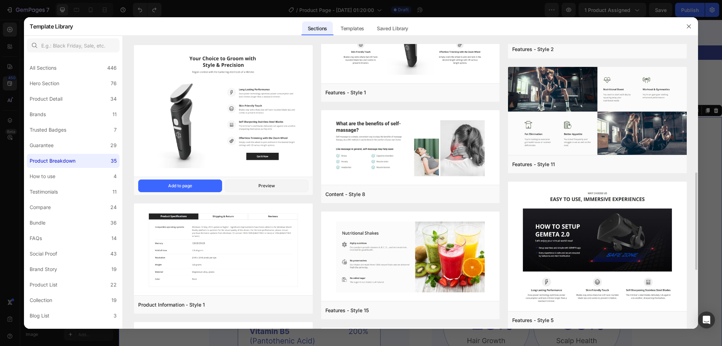
click at [232, 143] on img at bounding box center [223, 111] width 178 height 133
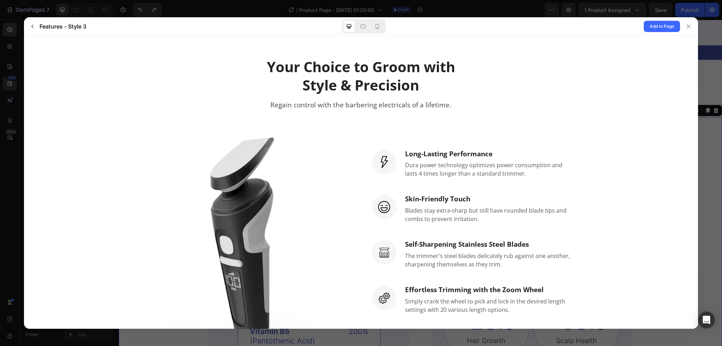
scroll to position [0, 0]
